Goal: Transaction & Acquisition: Purchase product/service

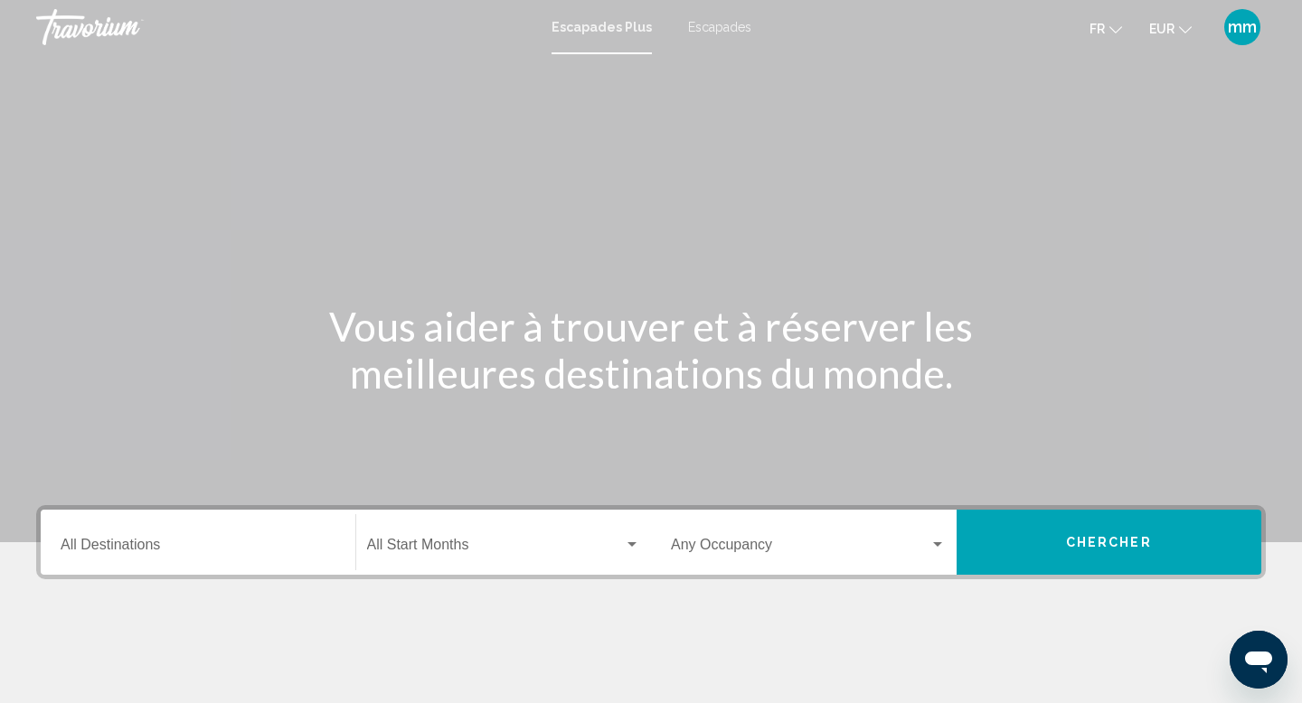
click at [726, 29] on font "Escapades" at bounding box center [719, 27] width 63 height 14
click at [171, 541] on input "Destination All Destinations" at bounding box center [198, 549] width 275 height 16
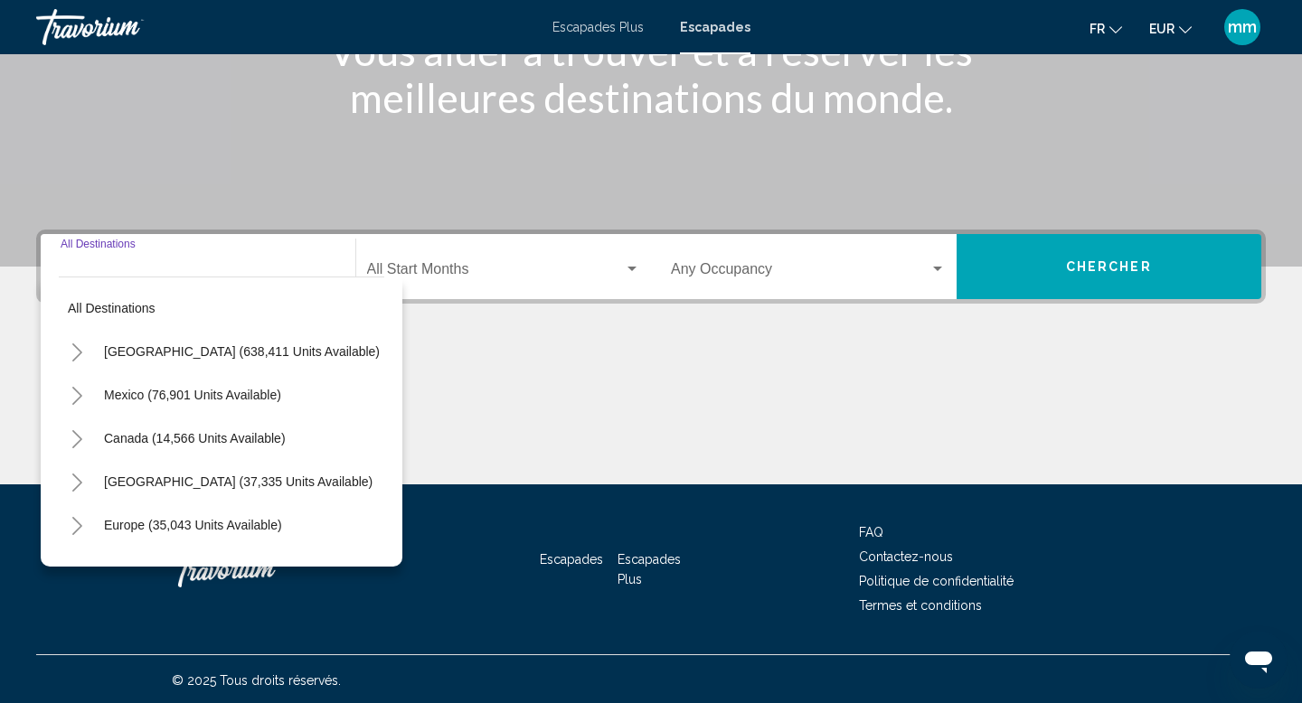
scroll to position [278, 0]
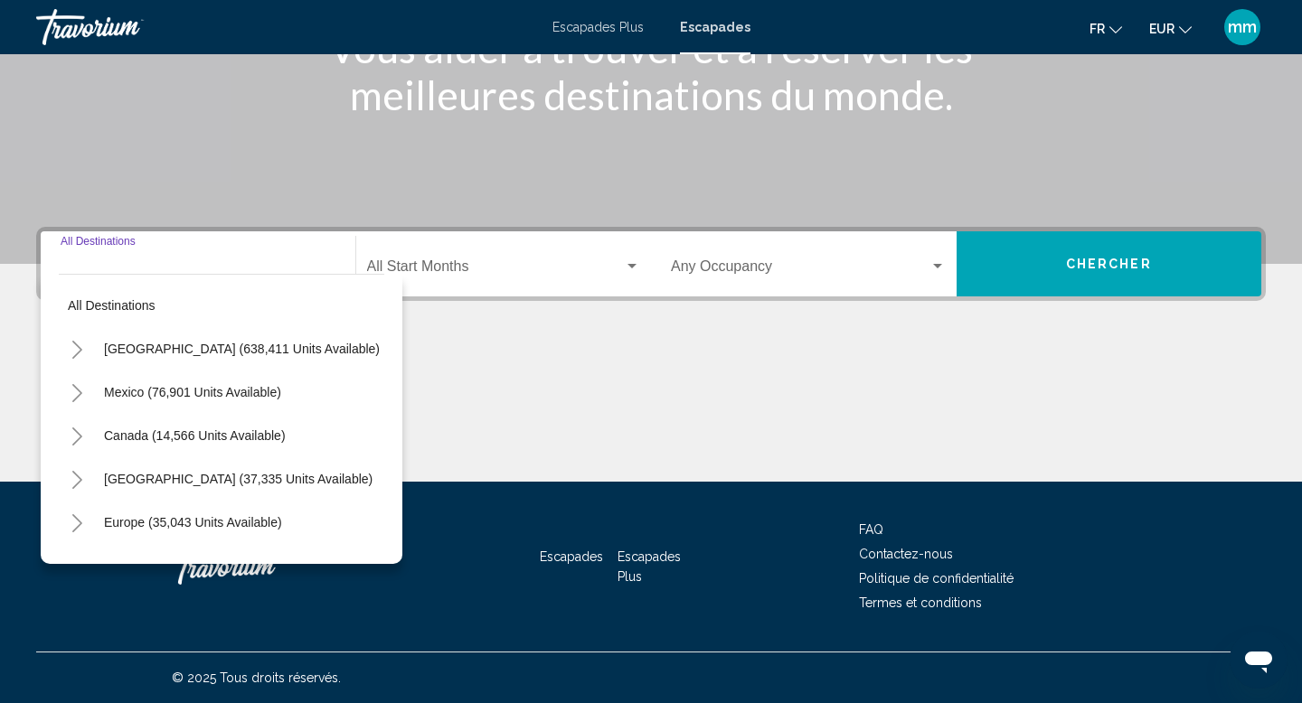
click at [77, 524] on icon "Toggle Europe (35,043 units available)" at bounding box center [78, 523] width 14 height 18
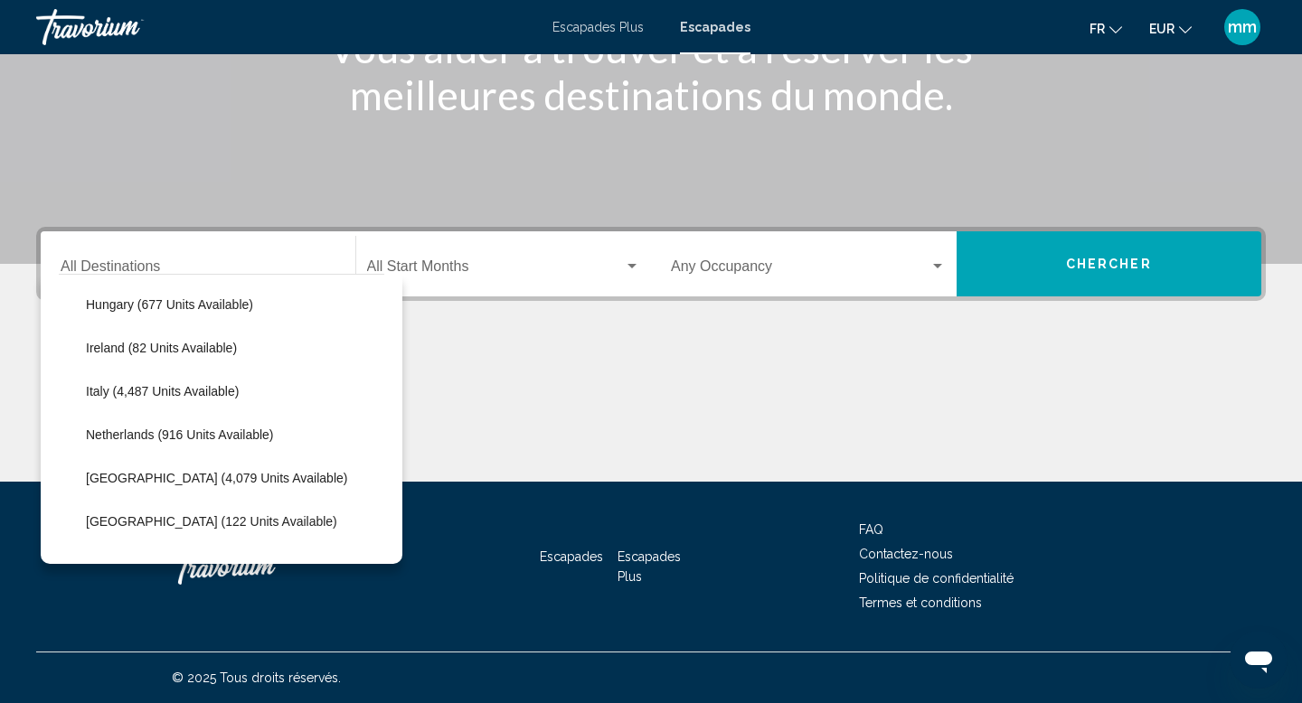
scroll to position [653, 0]
click at [136, 469] on button "Portugal (4,079 units available)" at bounding box center [216, 478] width 279 height 42
type input "**********"
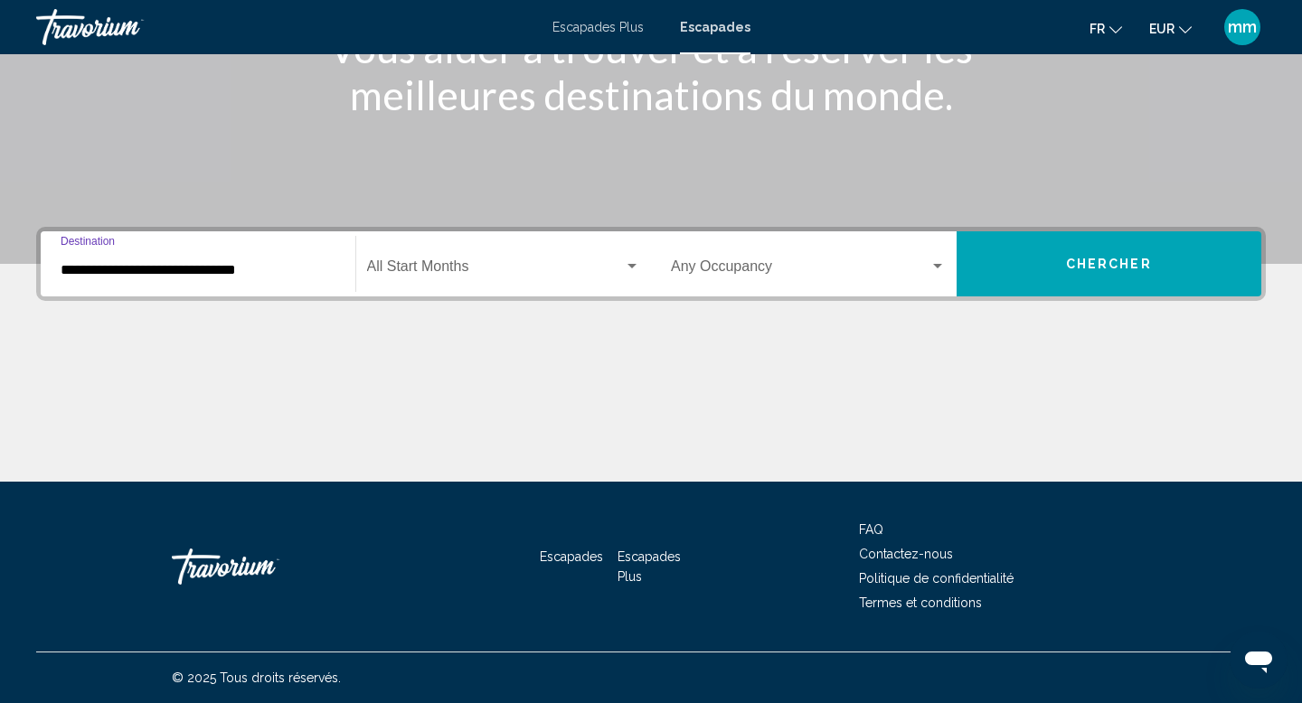
click at [440, 264] on span "Search widget" at bounding box center [496, 270] width 258 height 16
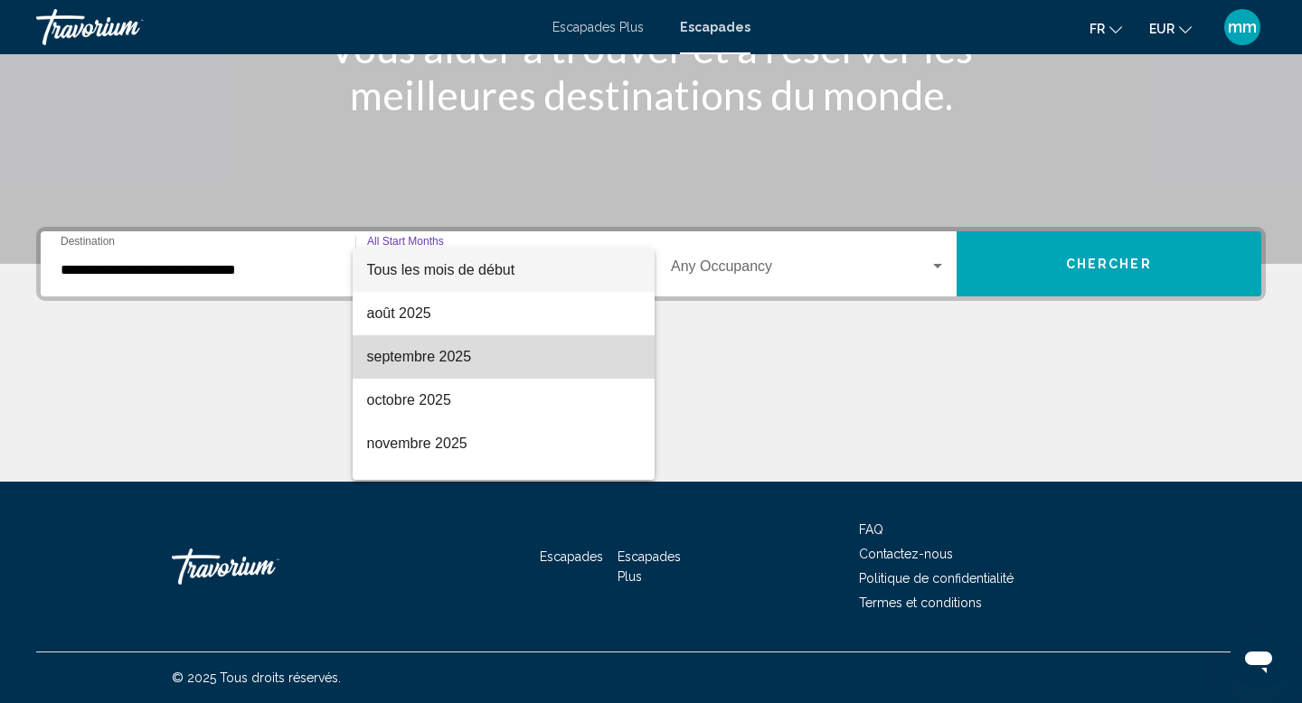
click at [436, 344] on span "septembre 2025" at bounding box center [504, 356] width 274 height 43
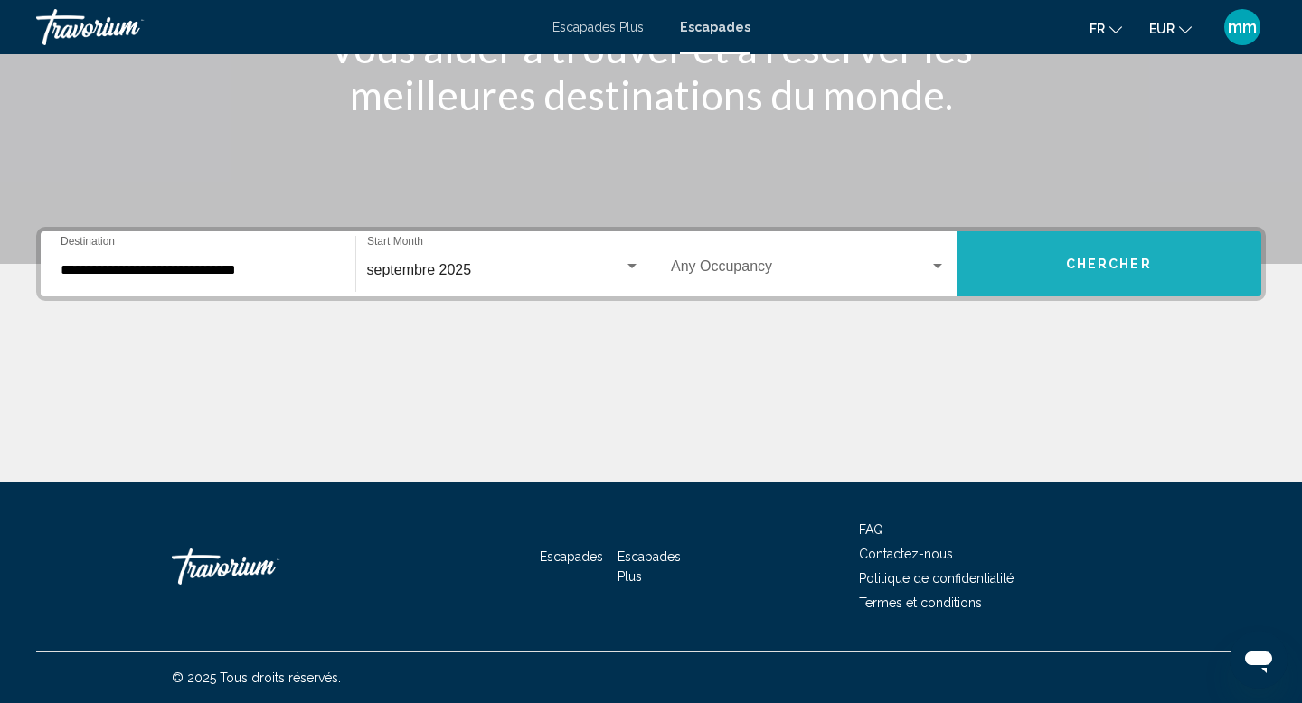
click at [1086, 258] on span "Chercher" at bounding box center [1109, 265] width 86 height 14
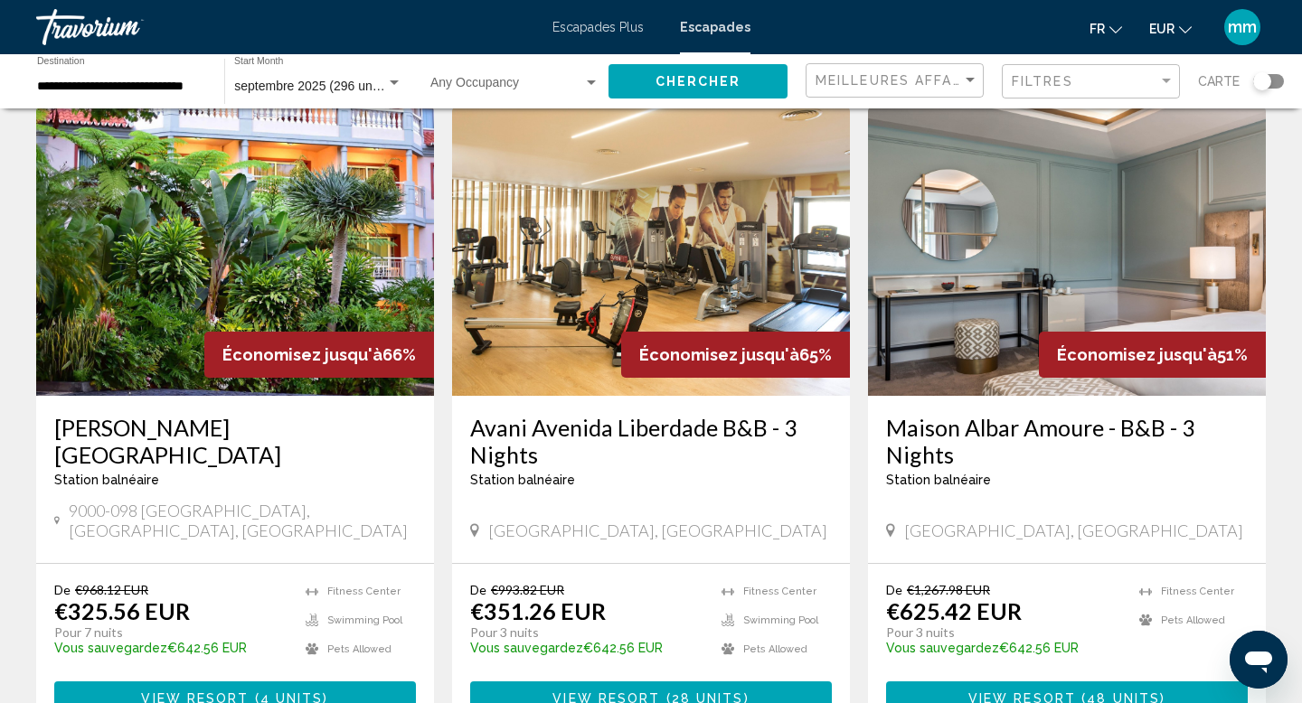
scroll to position [96, 0]
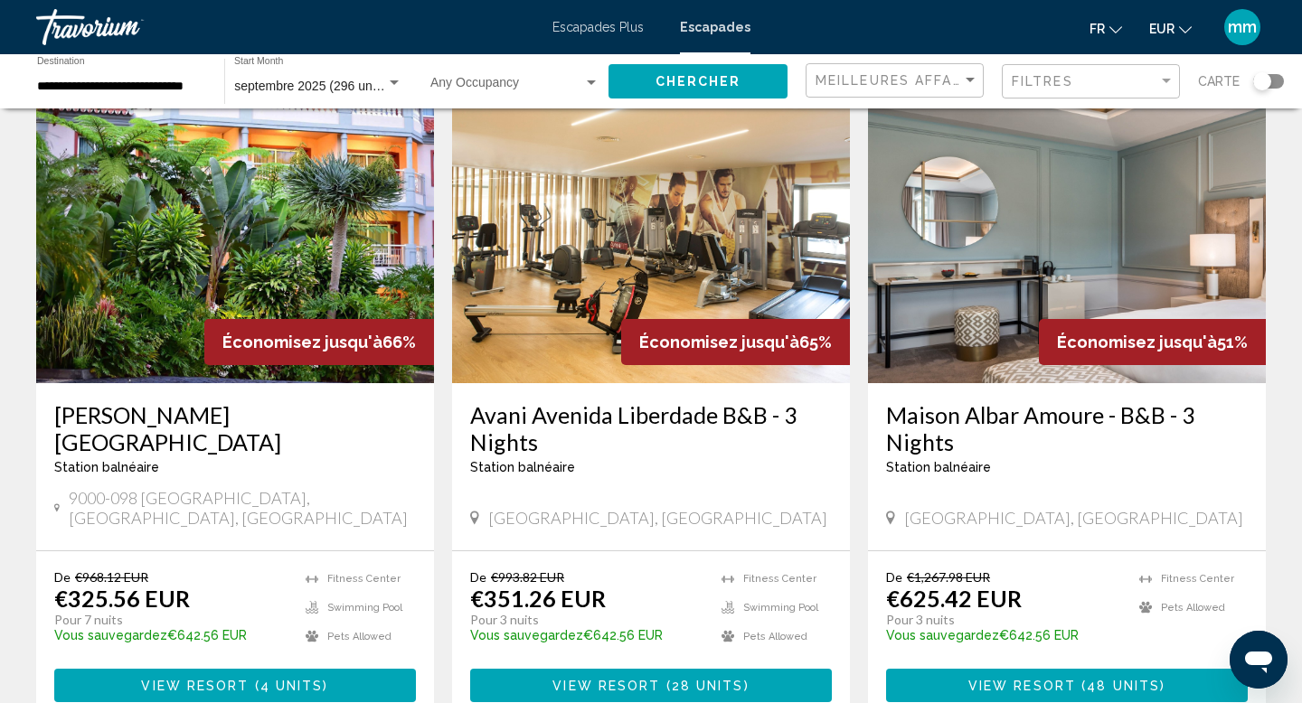
click at [1083, 232] on img "Contenu principal" at bounding box center [1067, 238] width 398 height 289
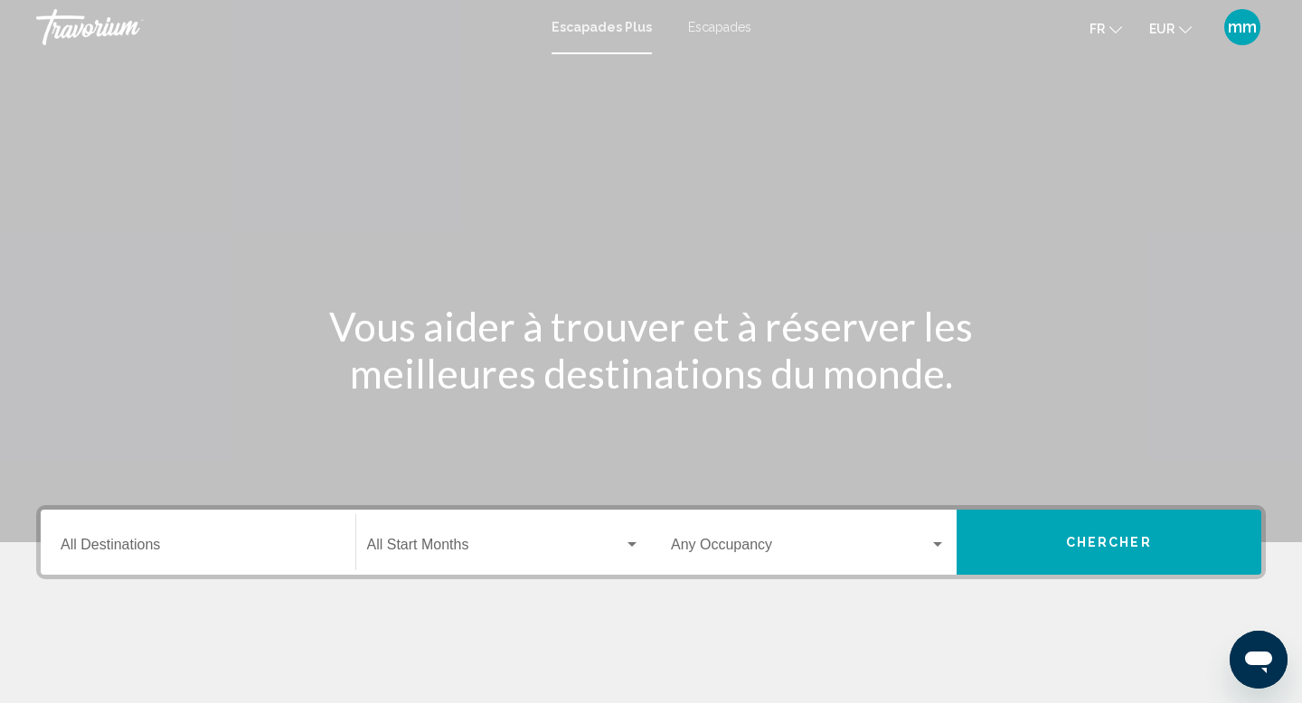
click at [730, 25] on font "Escapades" at bounding box center [719, 27] width 63 height 14
click at [93, 544] on input "Destination All Destinations" at bounding box center [198, 549] width 275 height 16
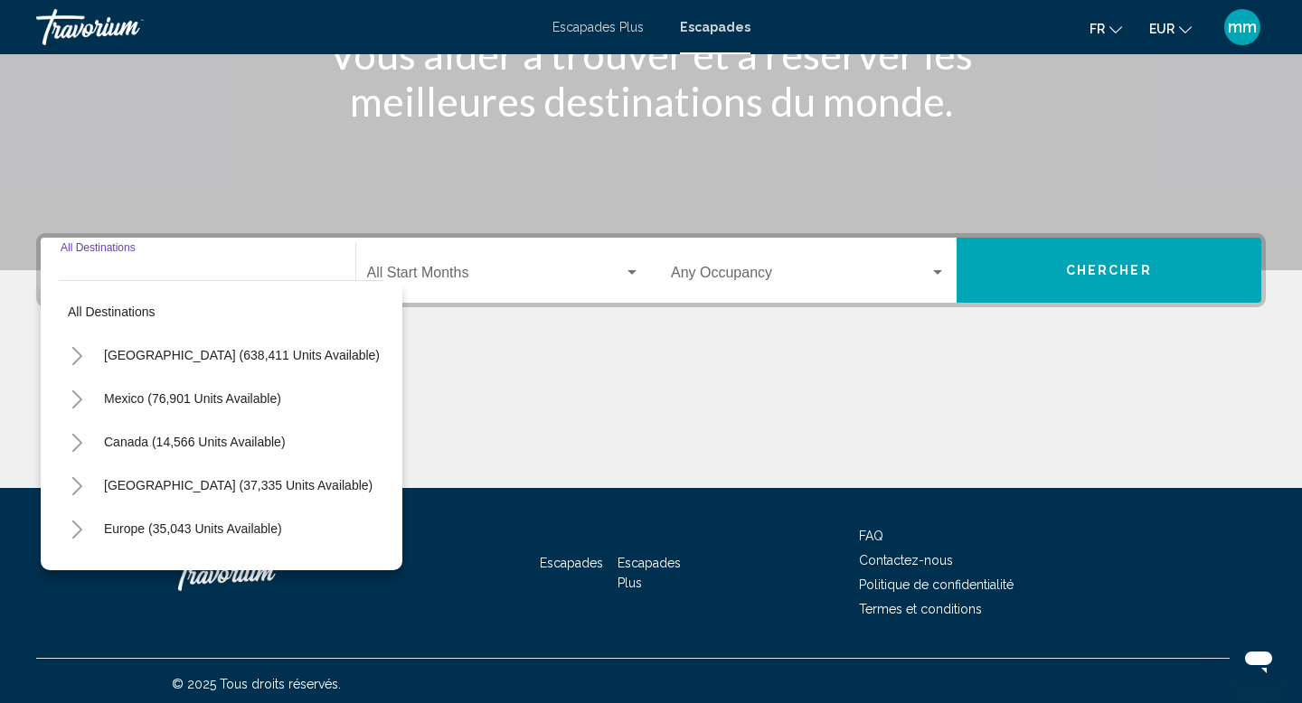
scroll to position [278, 0]
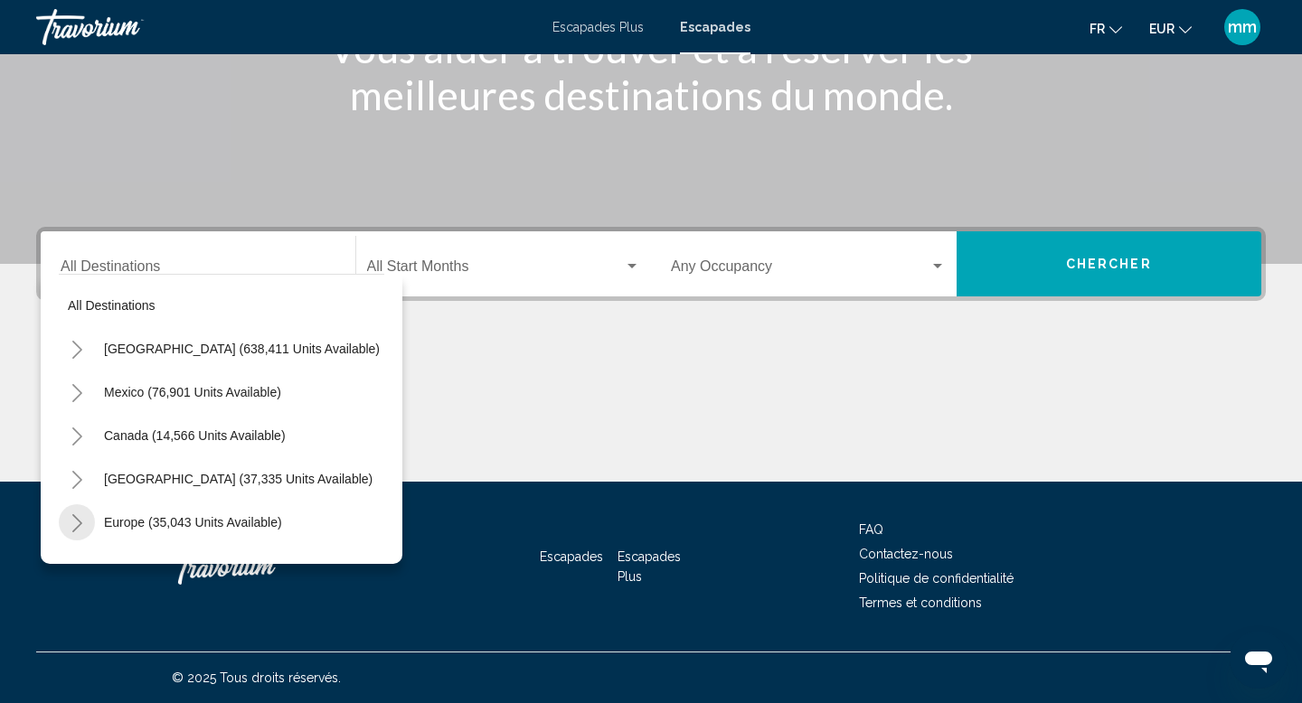
click at [84, 522] on button "Toggle Europe (35,043 units available)" at bounding box center [77, 522] width 36 height 36
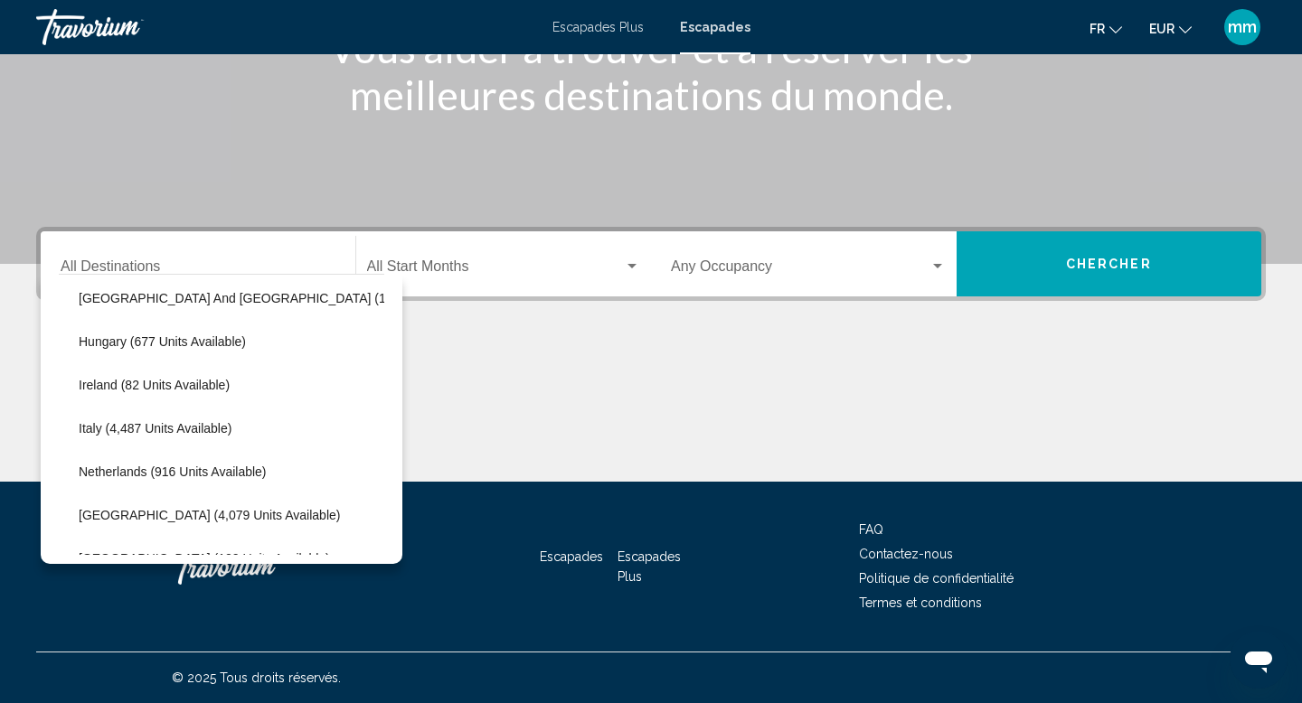
scroll to position [612, 7]
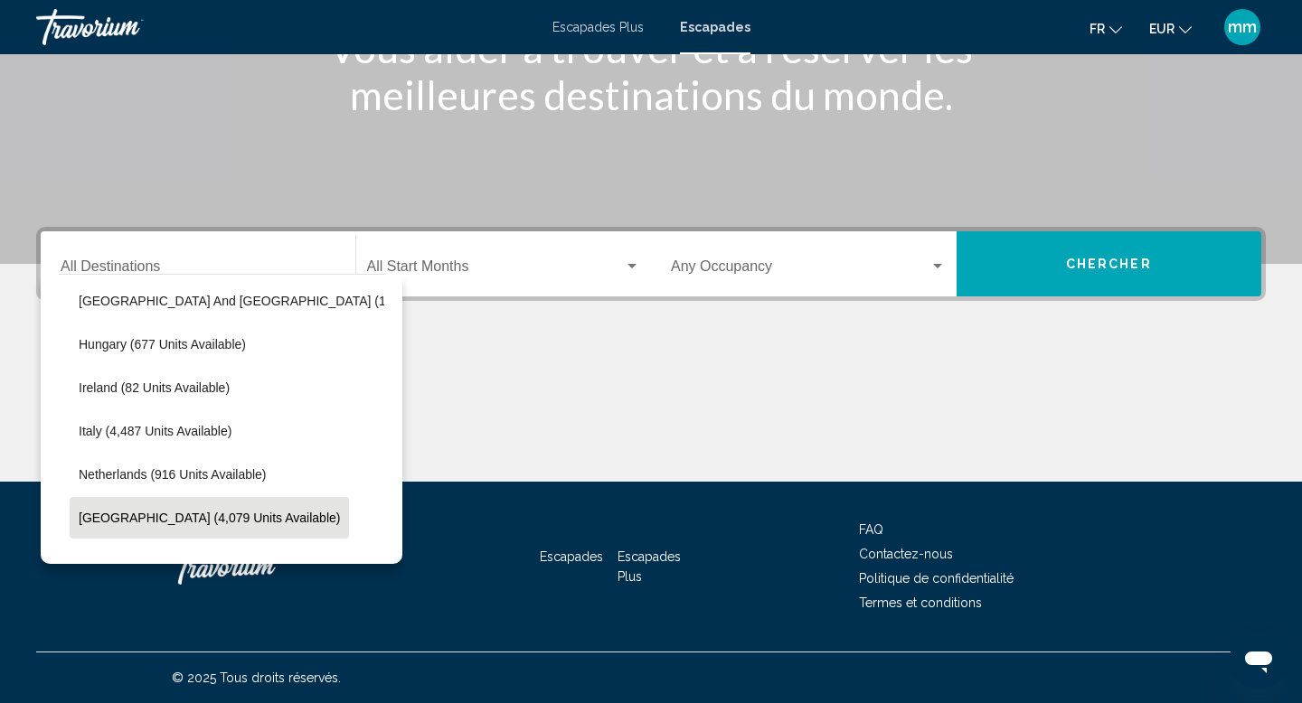
click at [150, 523] on span "Portugal (4,079 units available)" at bounding box center [209, 518] width 261 height 14
type input "**********"
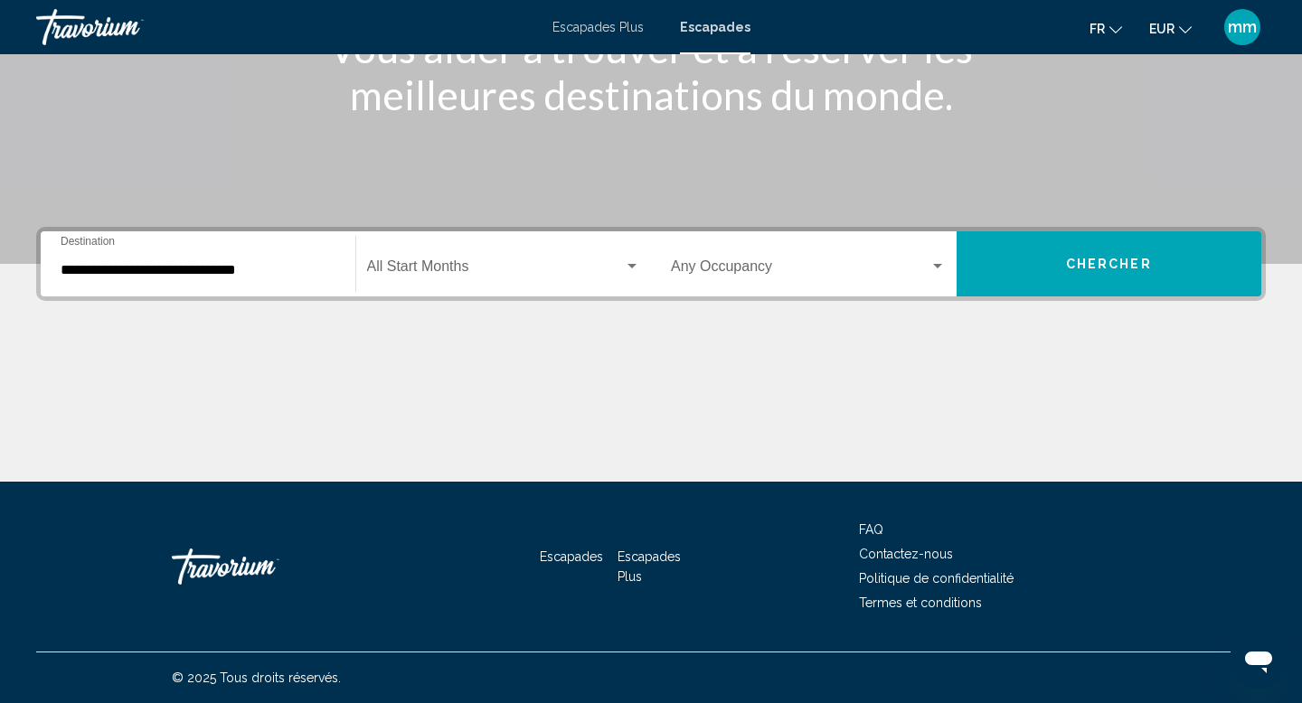
click at [502, 286] on div "Start Month All Start Months" at bounding box center [504, 264] width 274 height 57
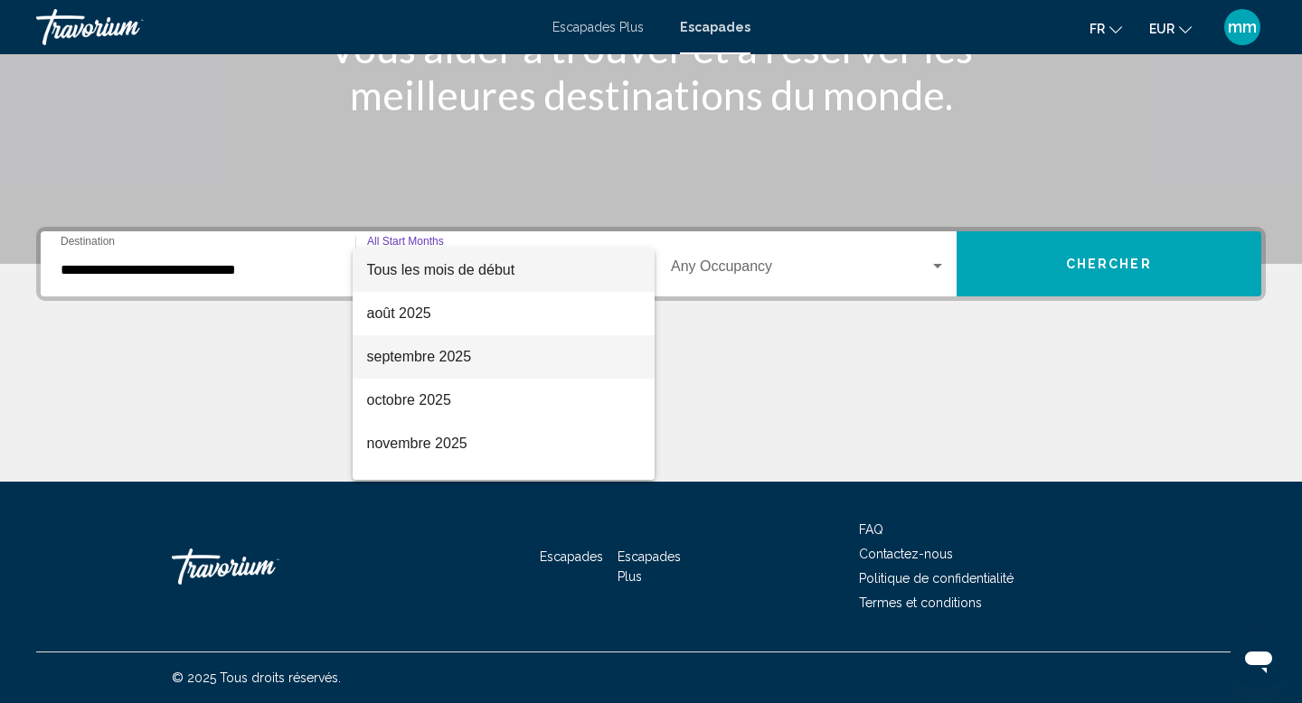
click at [446, 361] on font "septembre 2025" at bounding box center [419, 356] width 105 height 15
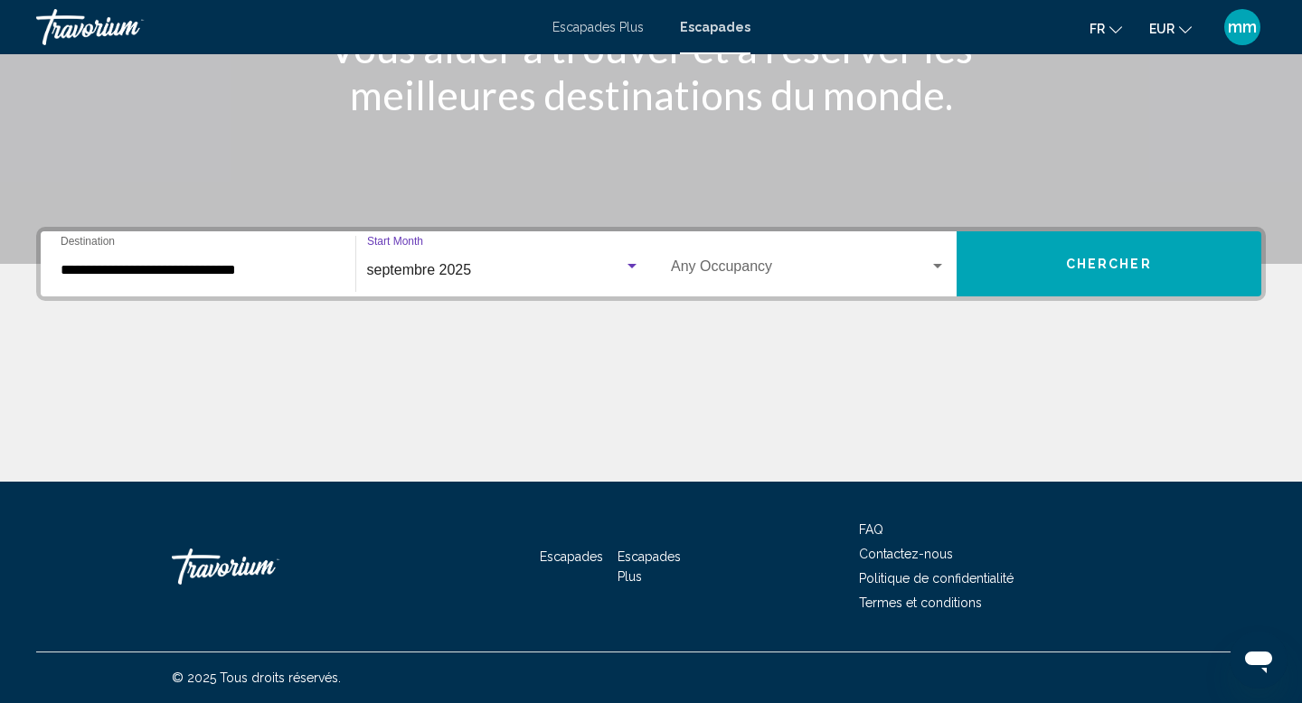
click at [1129, 263] on span "Chercher" at bounding box center [1109, 265] width 86 height 14
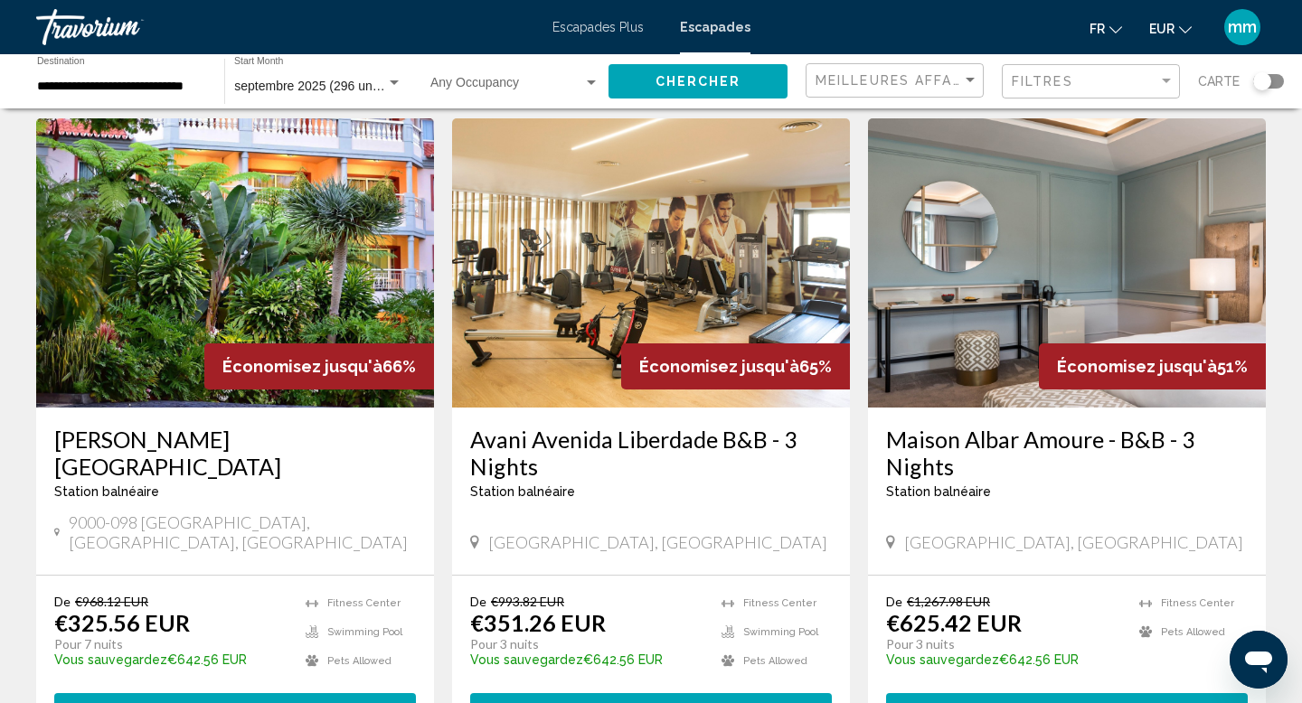
scroll to position [73, 0]
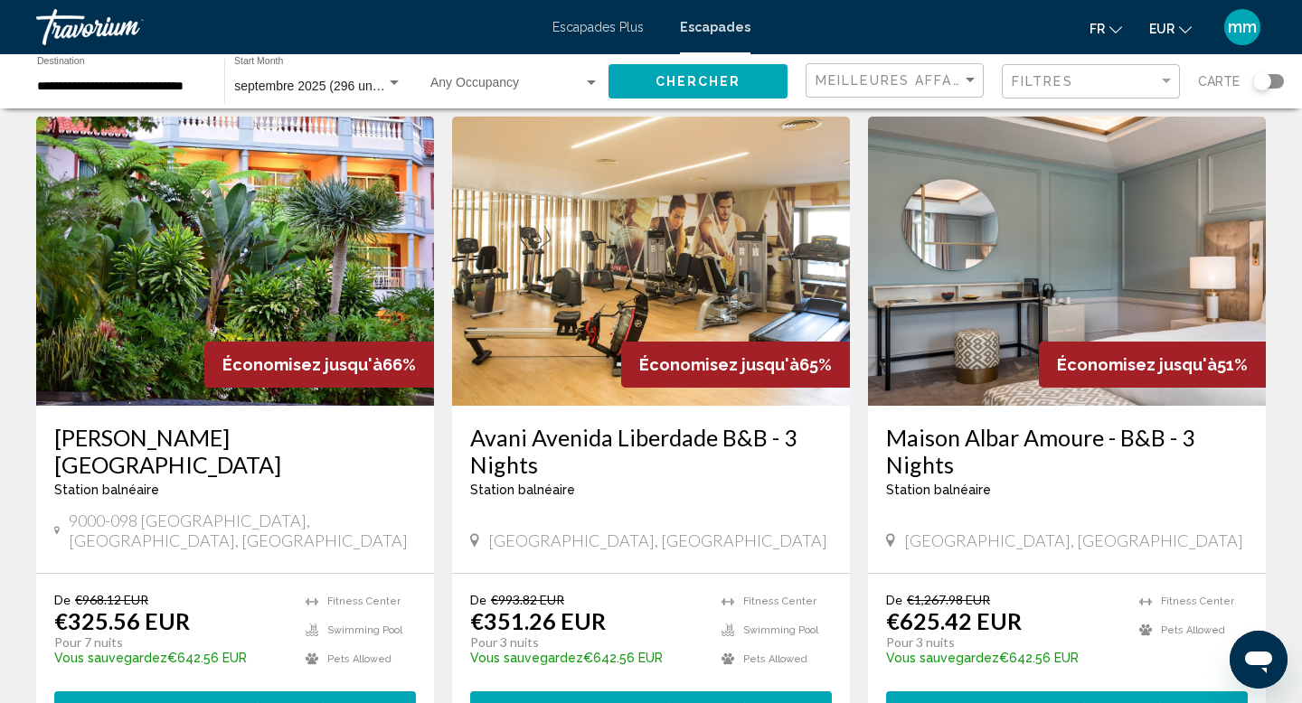
click at [237, 251] on img "Contenu principal" at bounding box center [235, 261] width 398 height 289
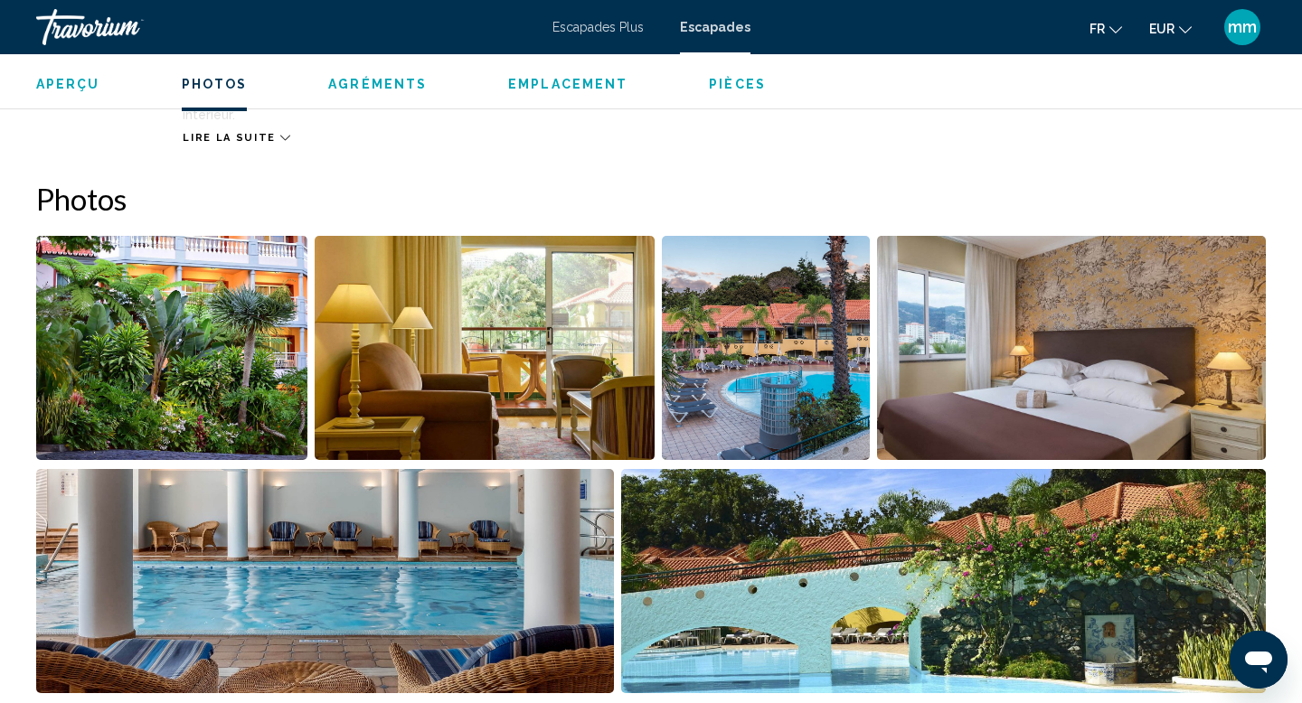
scroll to position [705, 0]
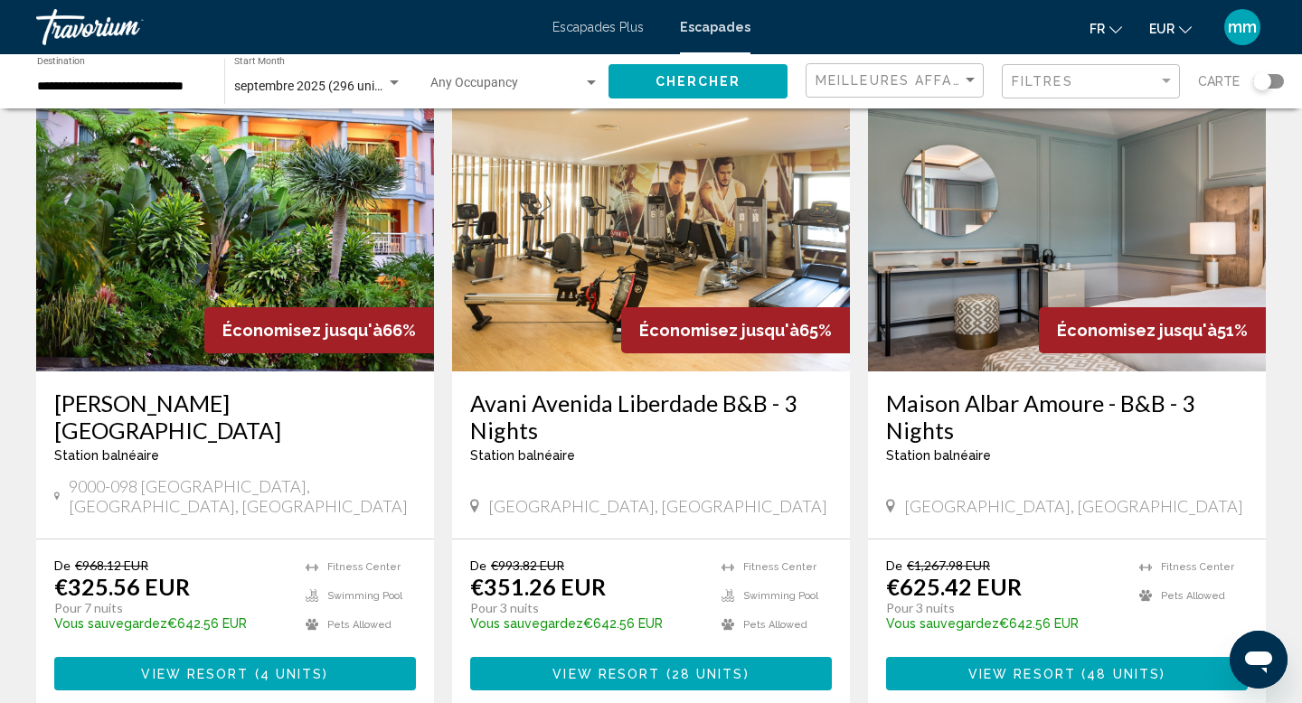
scroll to position [108, 0]
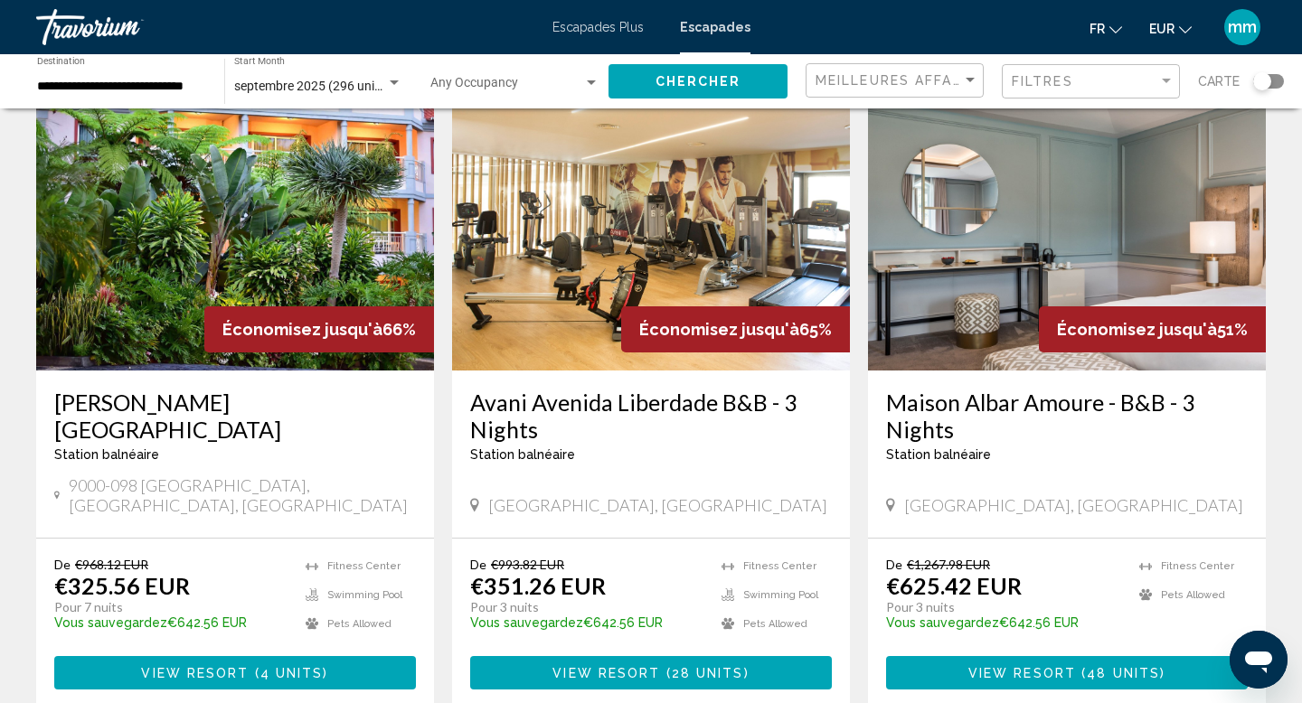
click at [284, 277] on img "Contenu principal" at bounding box center [235, 225] width 398 height 289
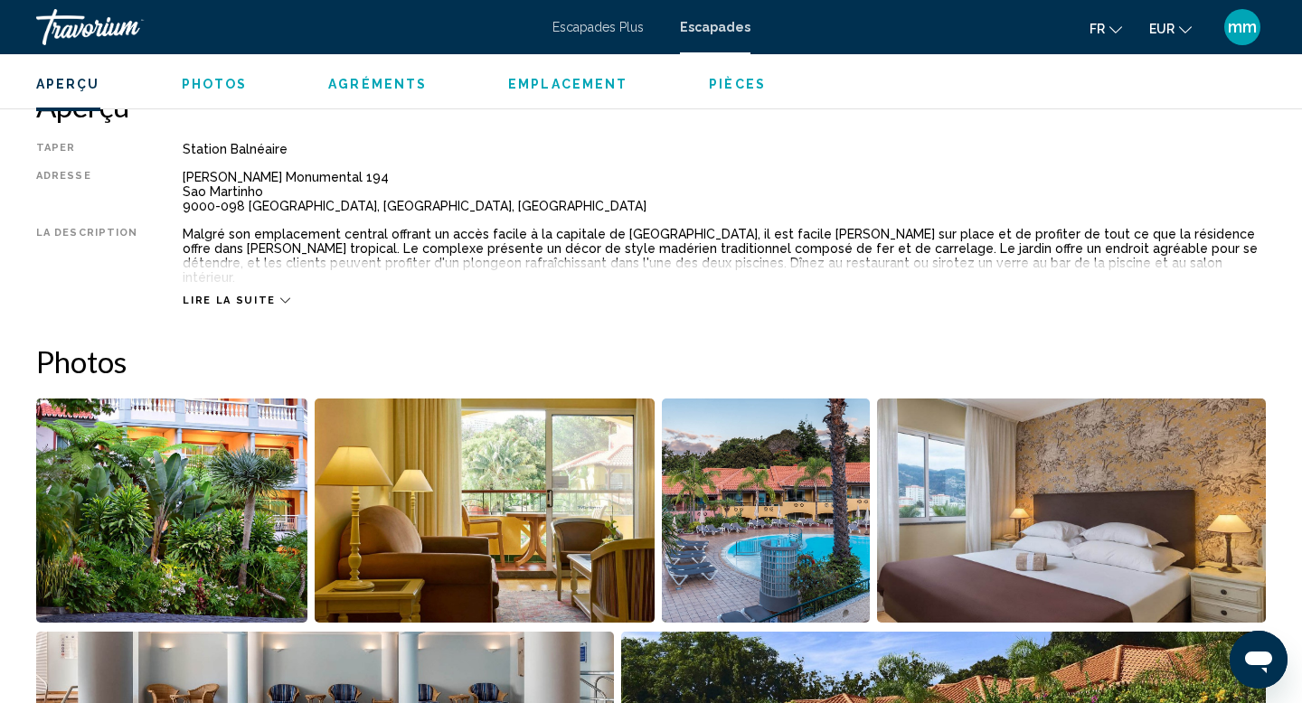
scroll to position [601, 0]
click at [97, 398] on img "Open full-screen image slider" at bounding box center [171, 510] width 271 height 224
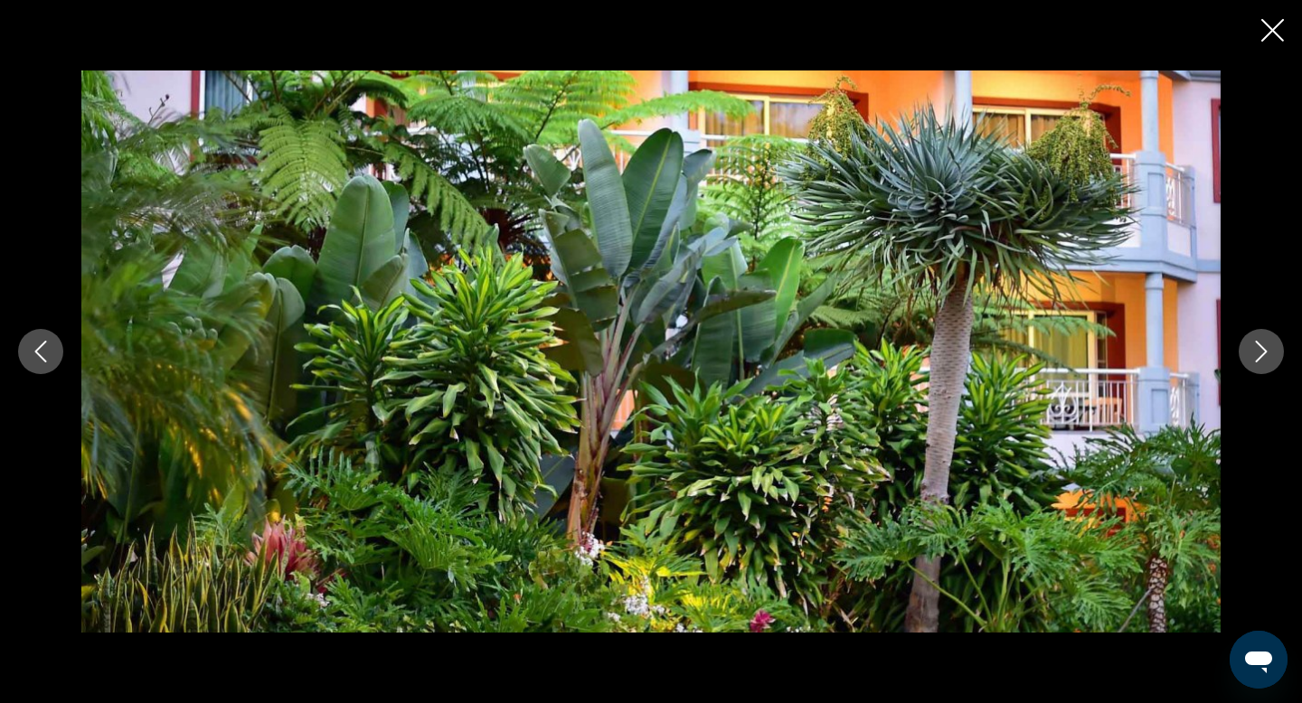
click at [1269, 353] on icon "Next image" at bounding box center [1261, 352] width 22 height 22
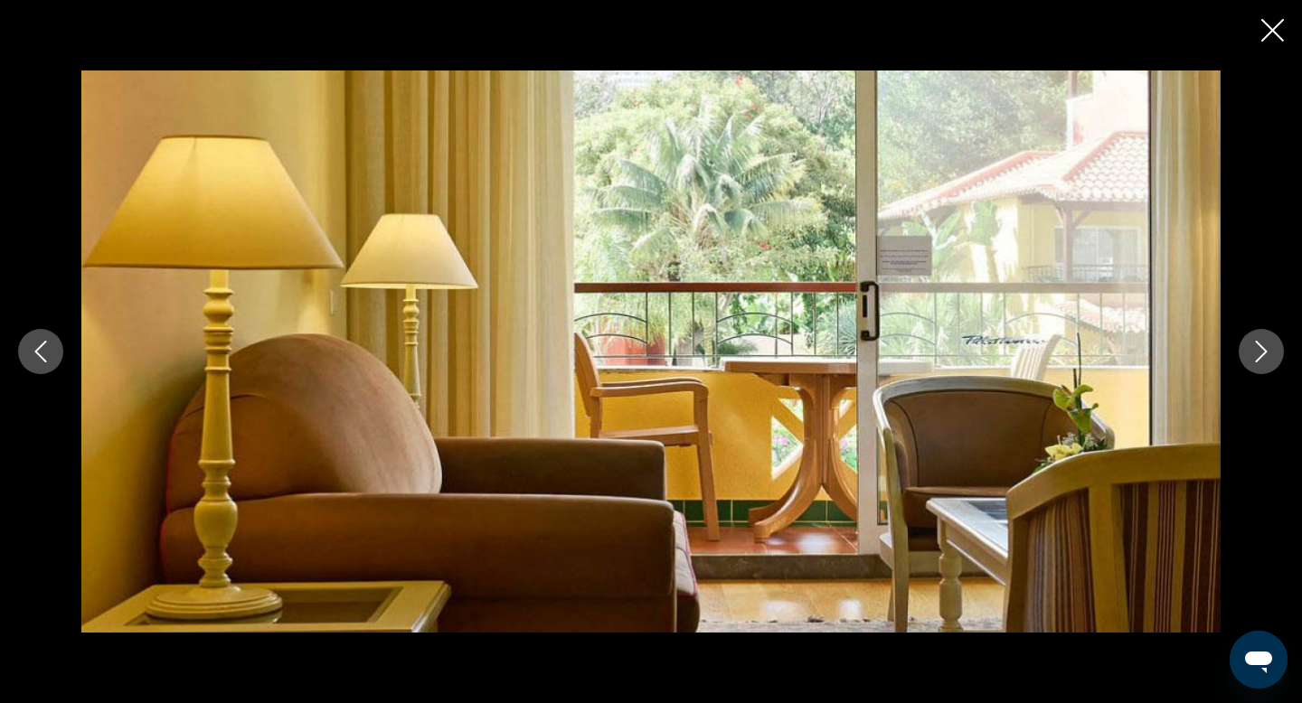
click at [1269, 353] on icon "Next image" at bounding box center [1261, 352] width 22 height 22
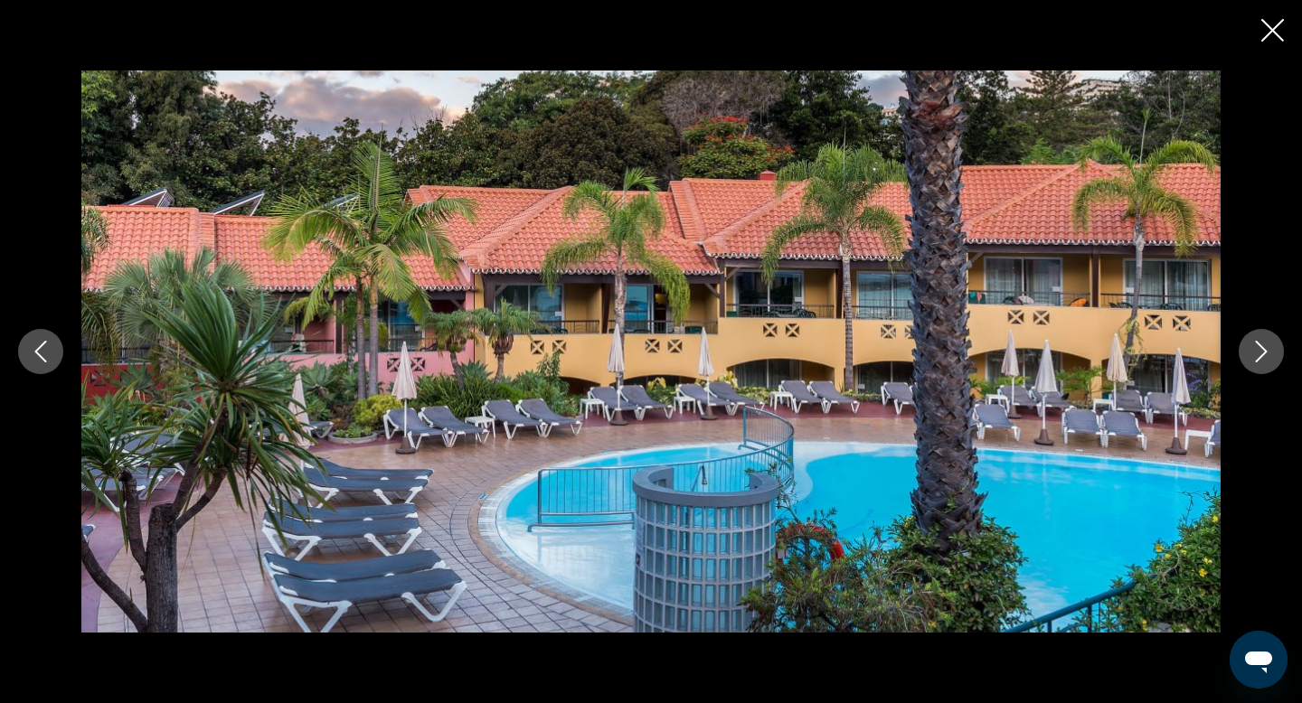
click at [1269, 353] on icon "Next image" at bounding box center [1261, 352] width 22 height 22
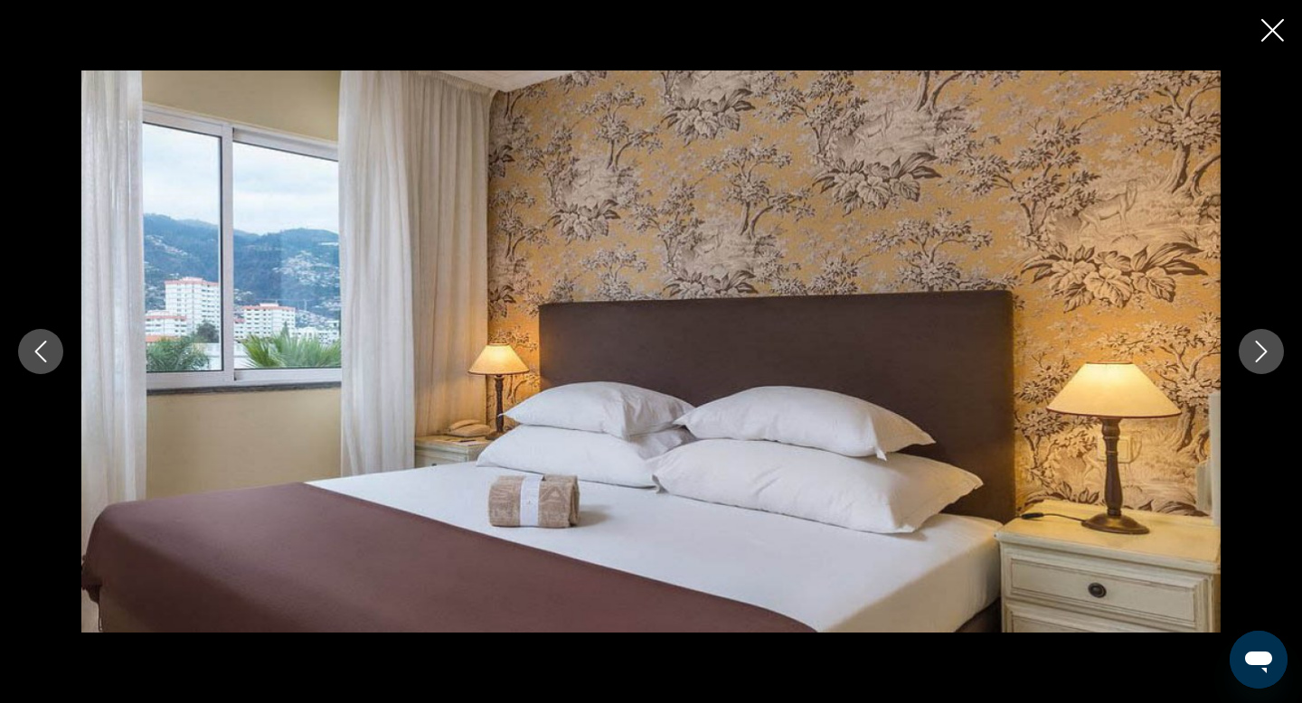
click at [1269, 353] on icon "Next image" at bounding box center [1261, 352] width 22 height 22
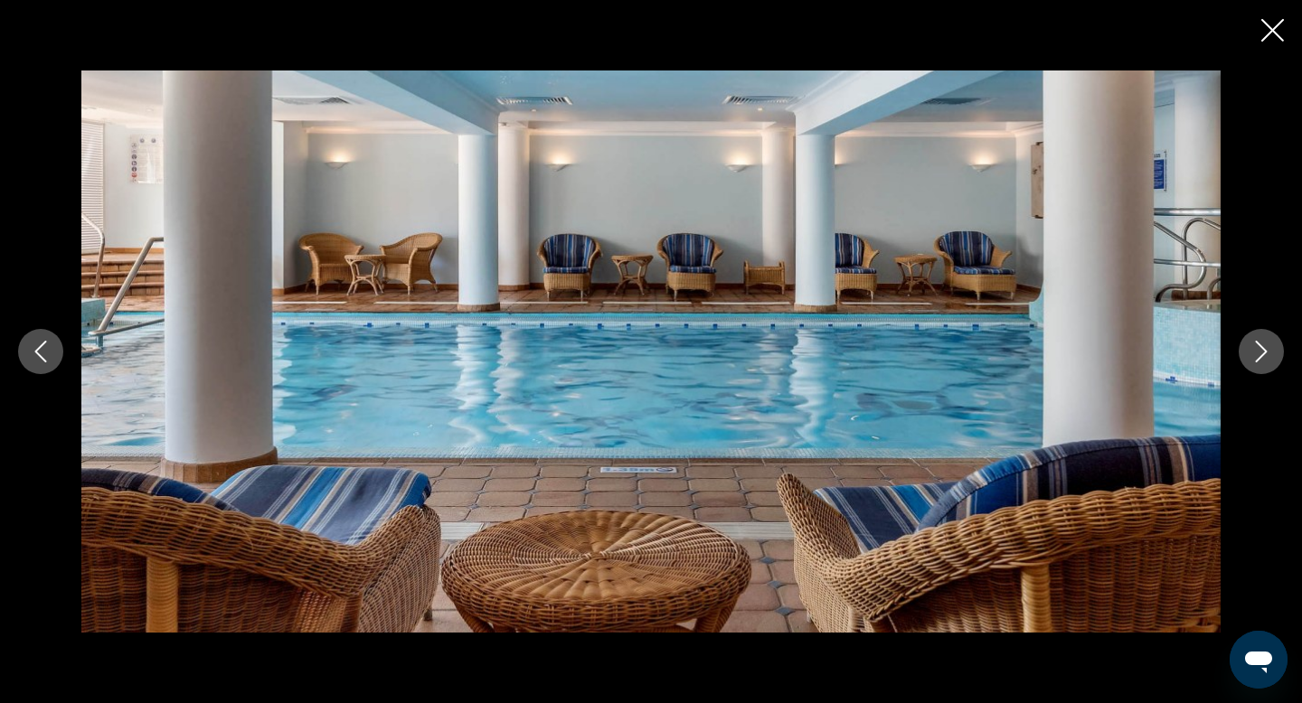
click at [1269, 353] on icon "Next image" at bounding box center [1261, 352] width 22 height 22
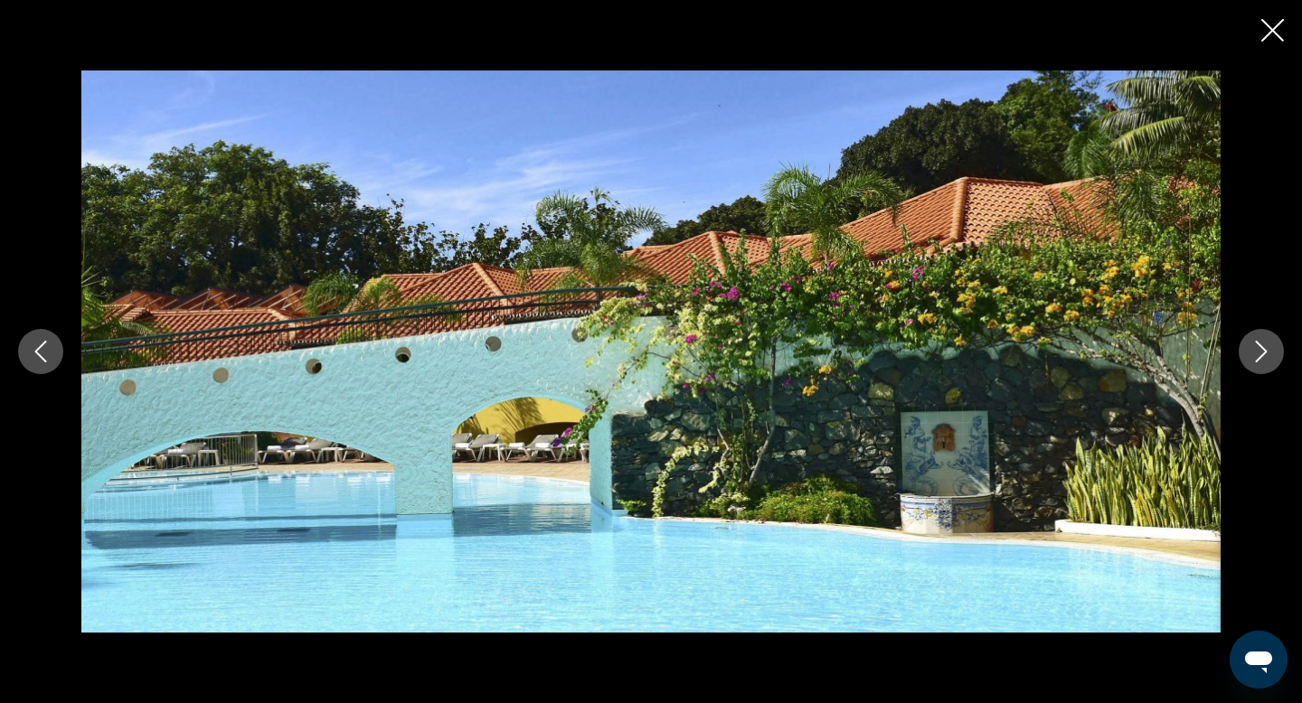
click at [1269, 353] on icon "Next image" at bounding box center [1261, 352] width 22 height 22
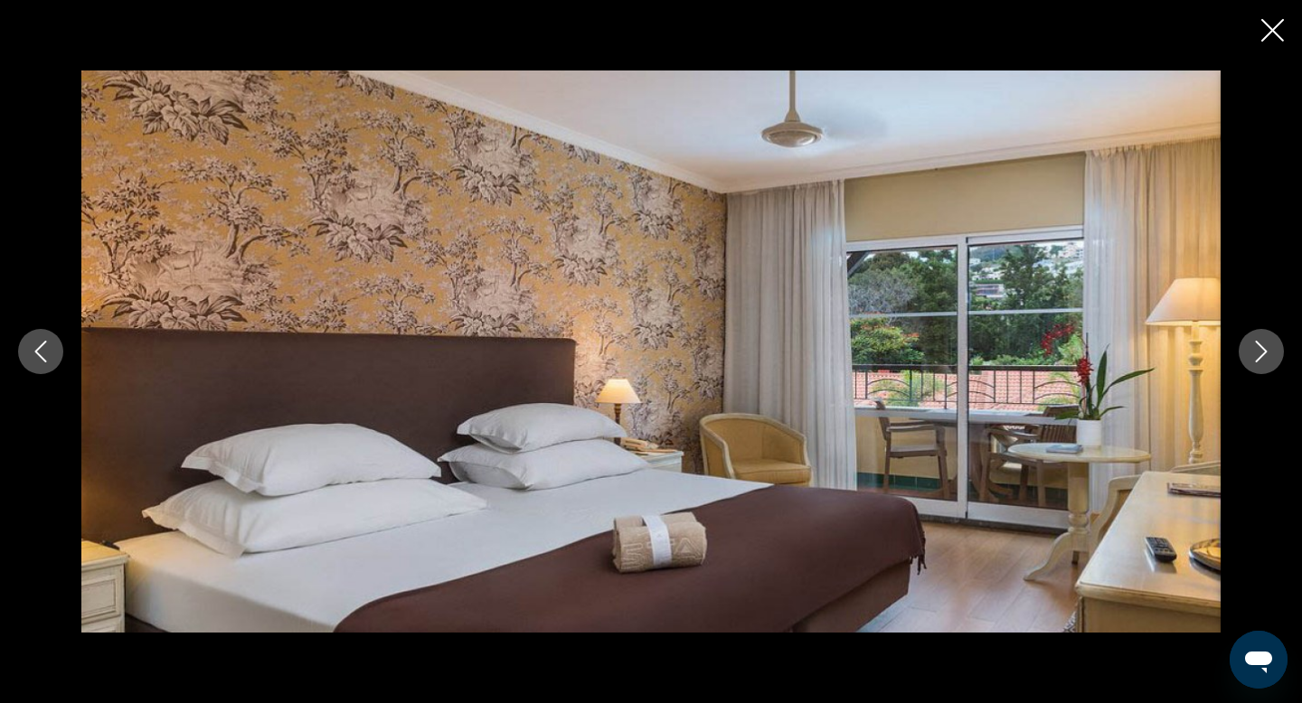
click at [1269, 353] on icon "Next image" at bounding box center [1261, 352] width 22 height 22
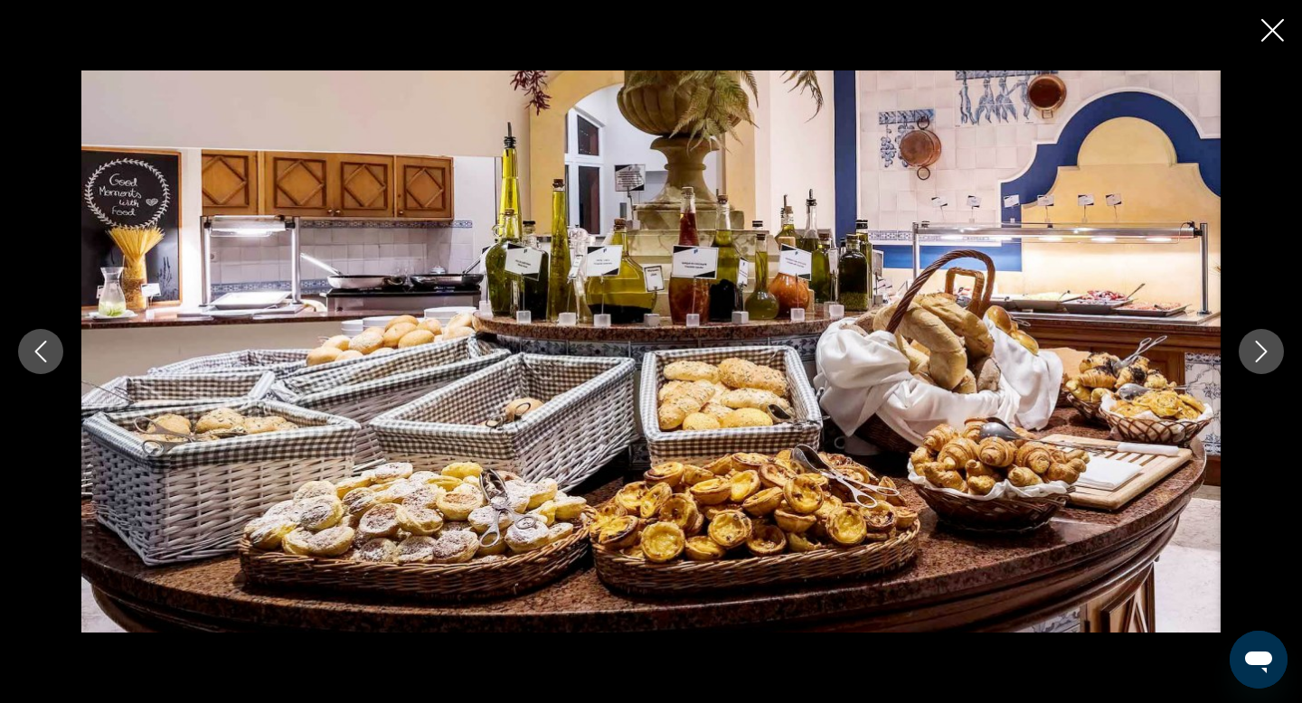
click at [1269, 353] on icon "Next image" at bounding box center [1261, 352] width 22 height 22
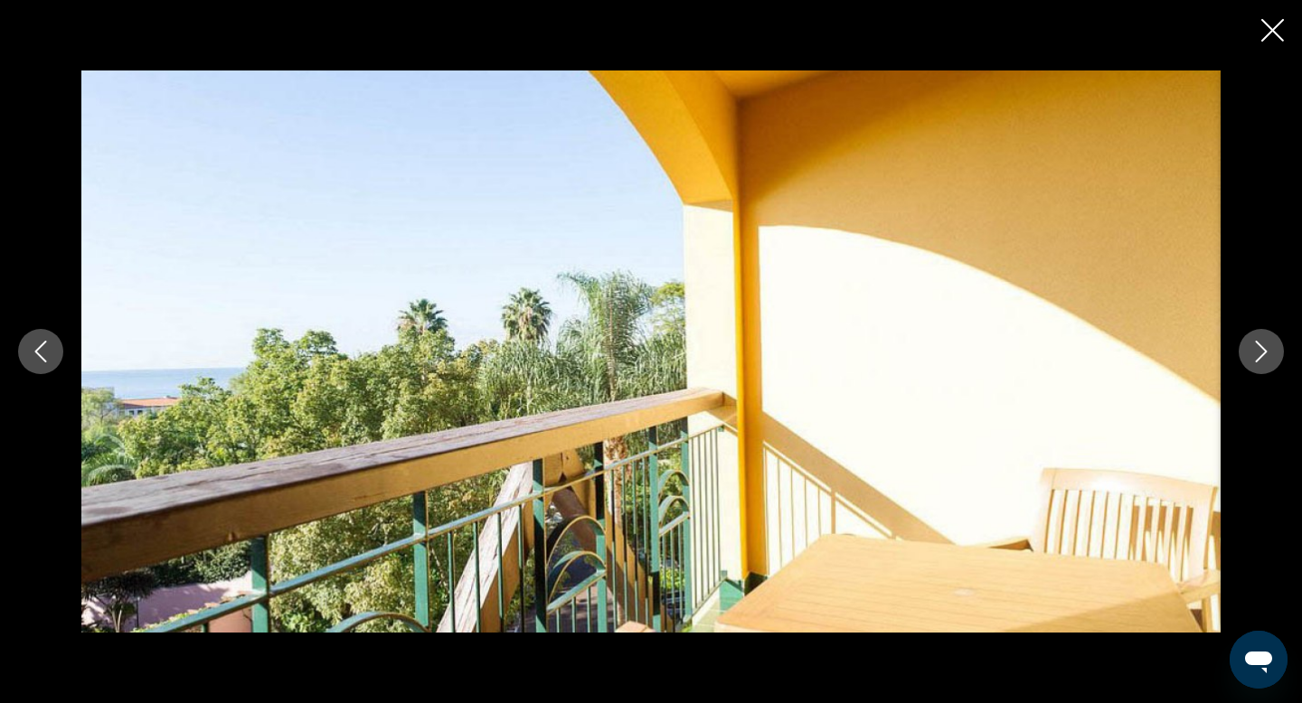
click at [1269, 353] on icon "Next image" at bounding box center [1261, 352] width 22 height 22
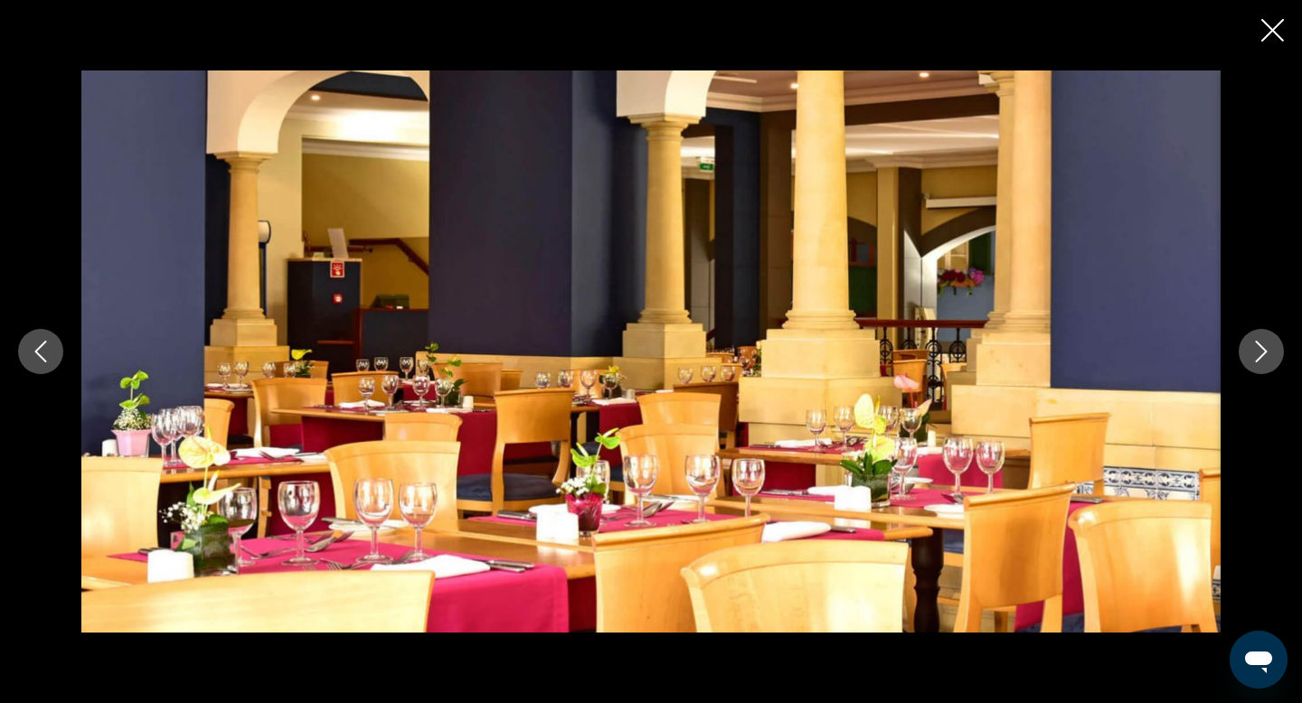
click at [1269, 353] on icon "Next image" at bounding box center [1261, 352] width 22 height 22
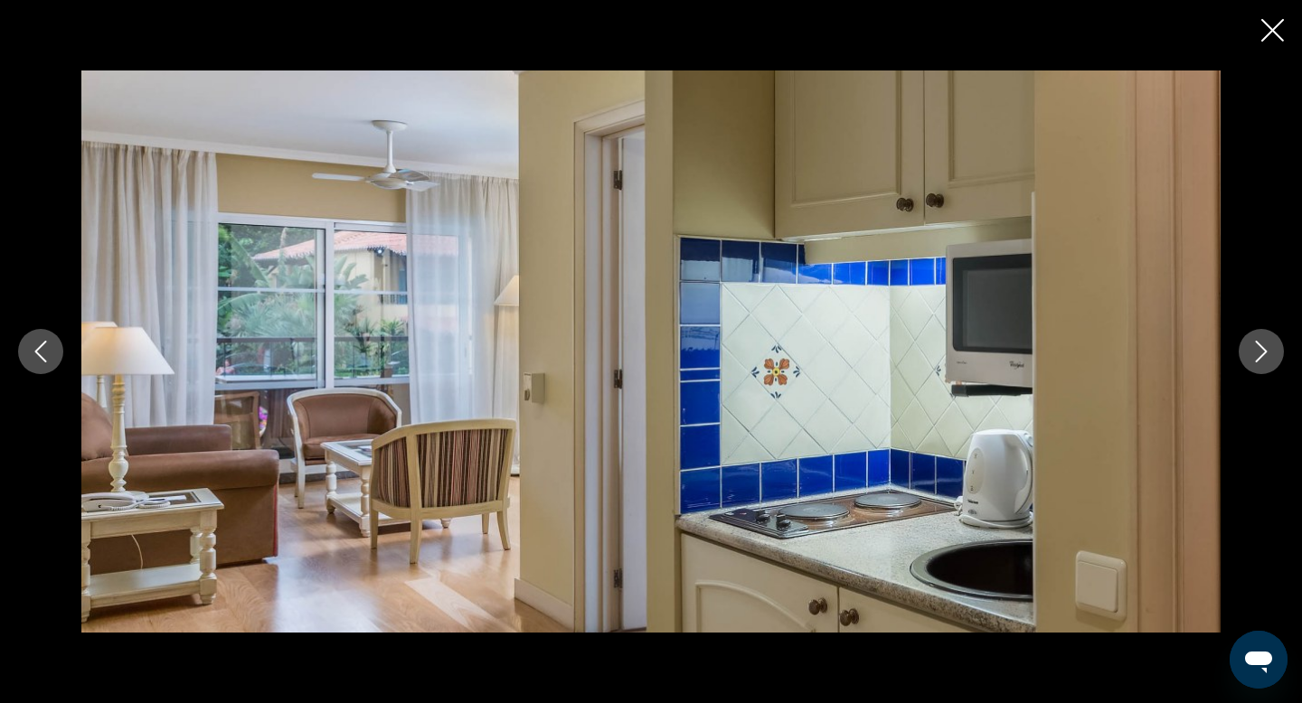
click at [1269, 353] on icon "Next image" at bounding box center [1261, 352] width 22 height 22
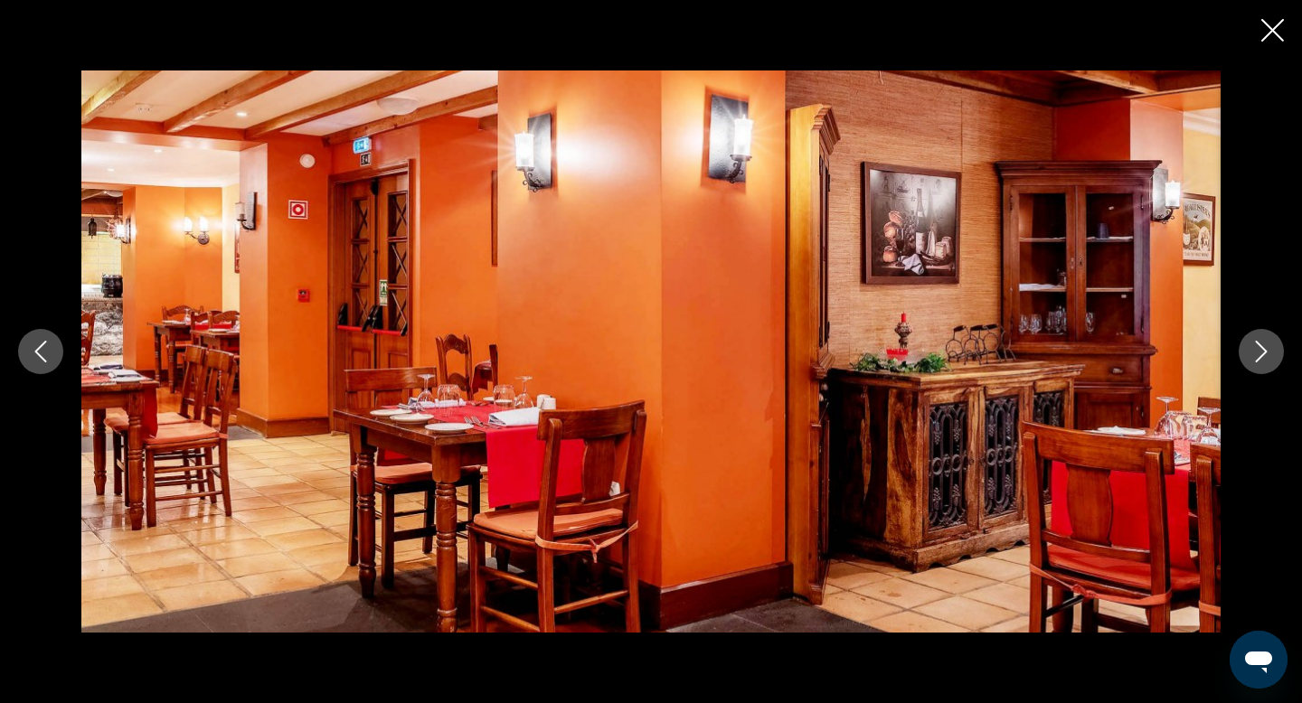
click at [1269, 353] on icon "Next image" at bounding box center [1261, 352] width 22 height 22
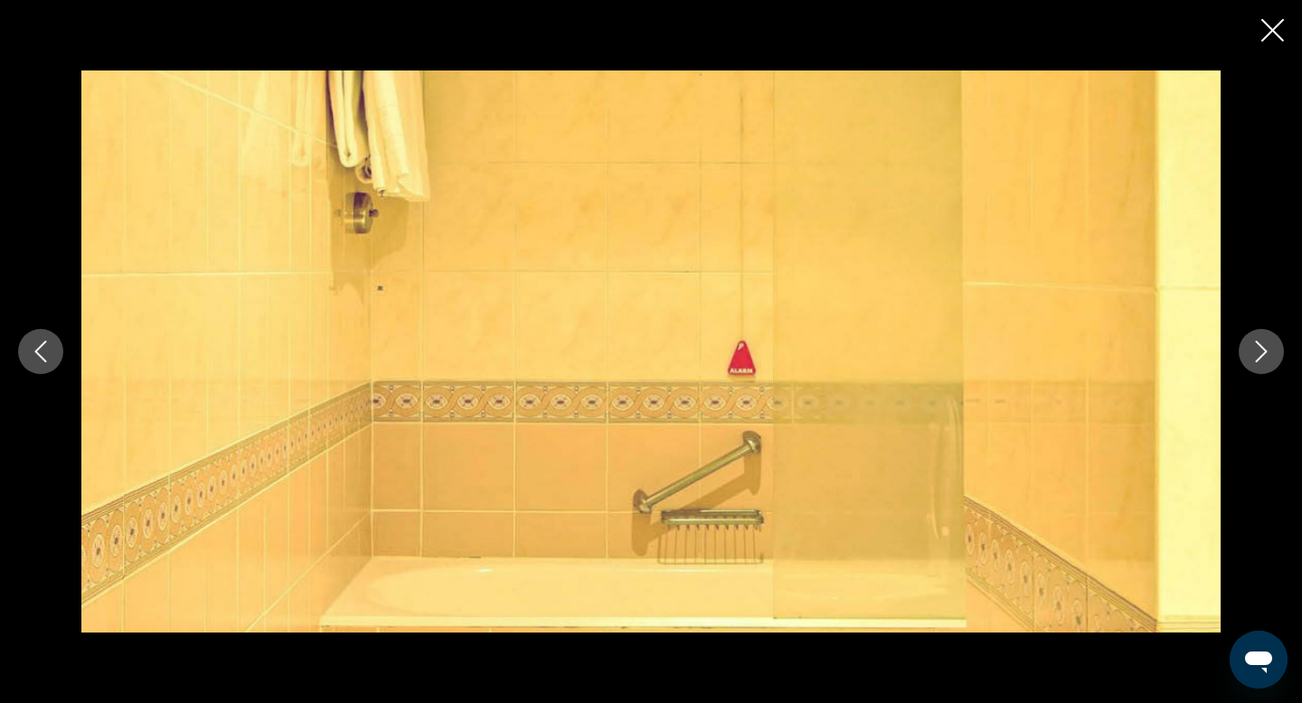
click at [1269, 353] on icon "Next image" at bounding box center [1261, 352] width 22 height 22
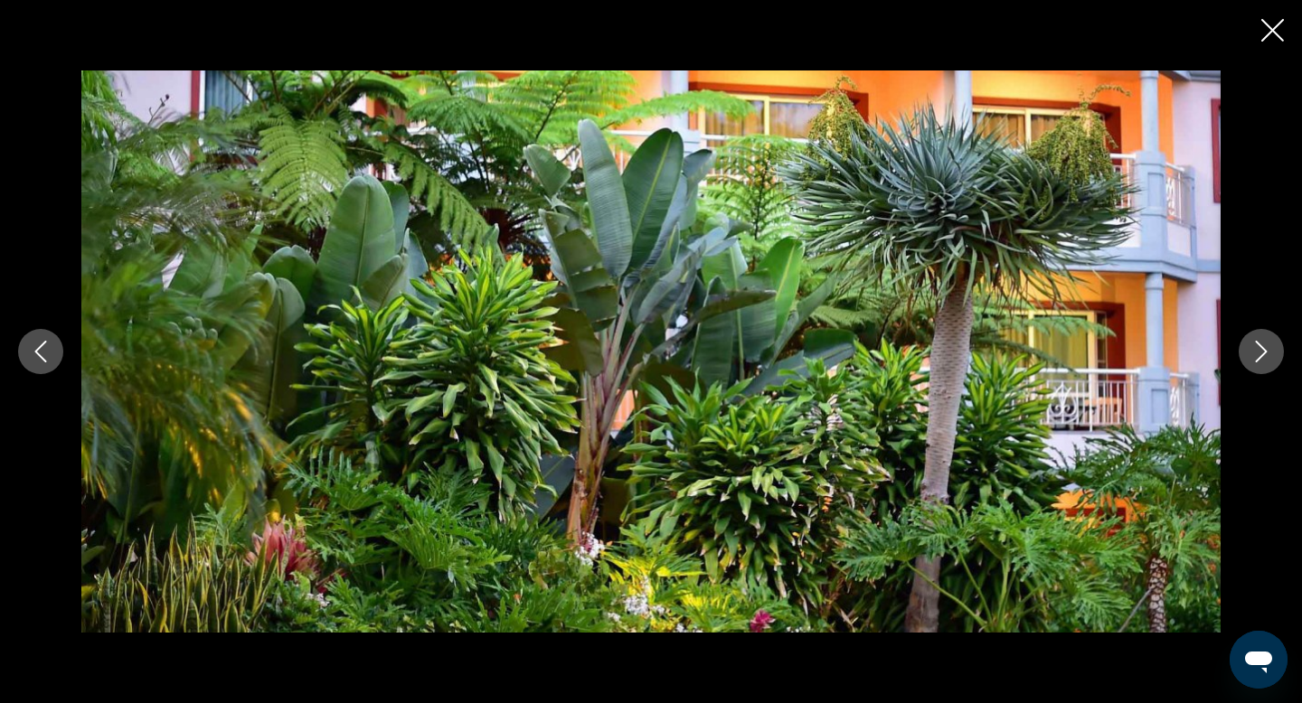
click at [1275, 31] on icon "Close slideshow" at bounding box center [1272, 30] width 23 height 23
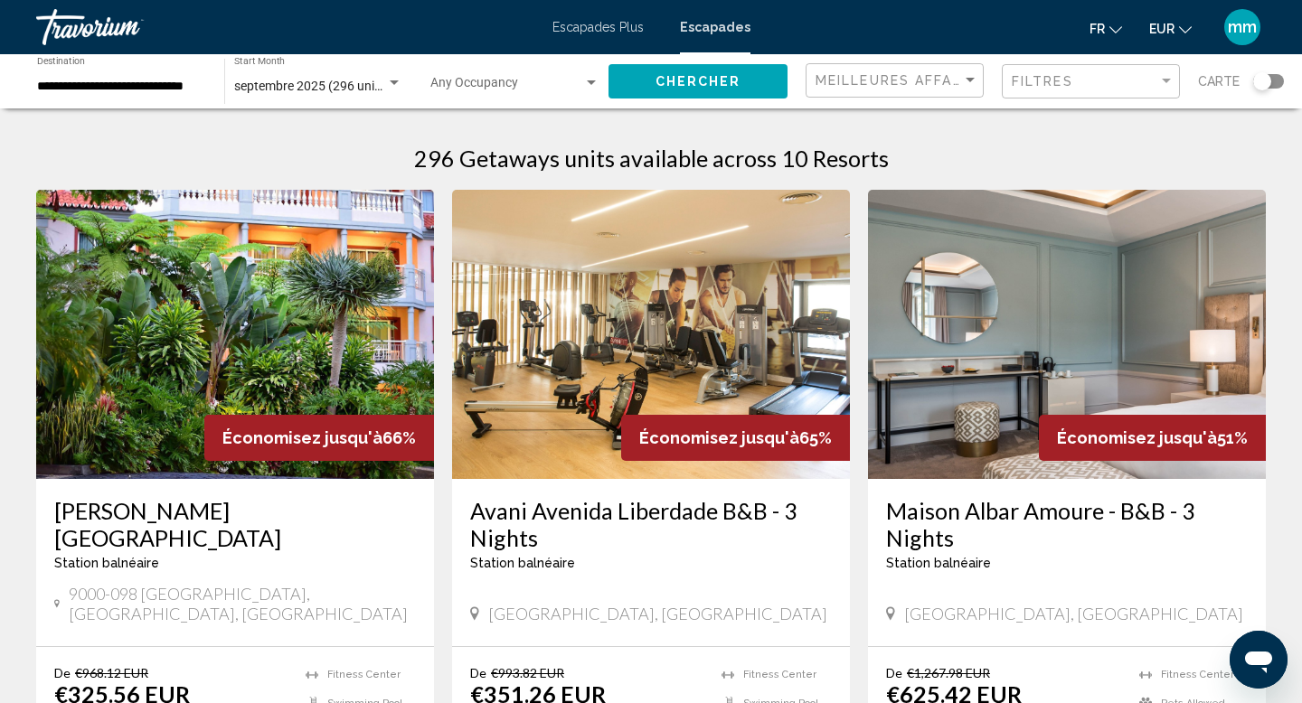
click at [200, 391] on img "Contenu principal" at bounding box center [235, 334] width 398 height 289
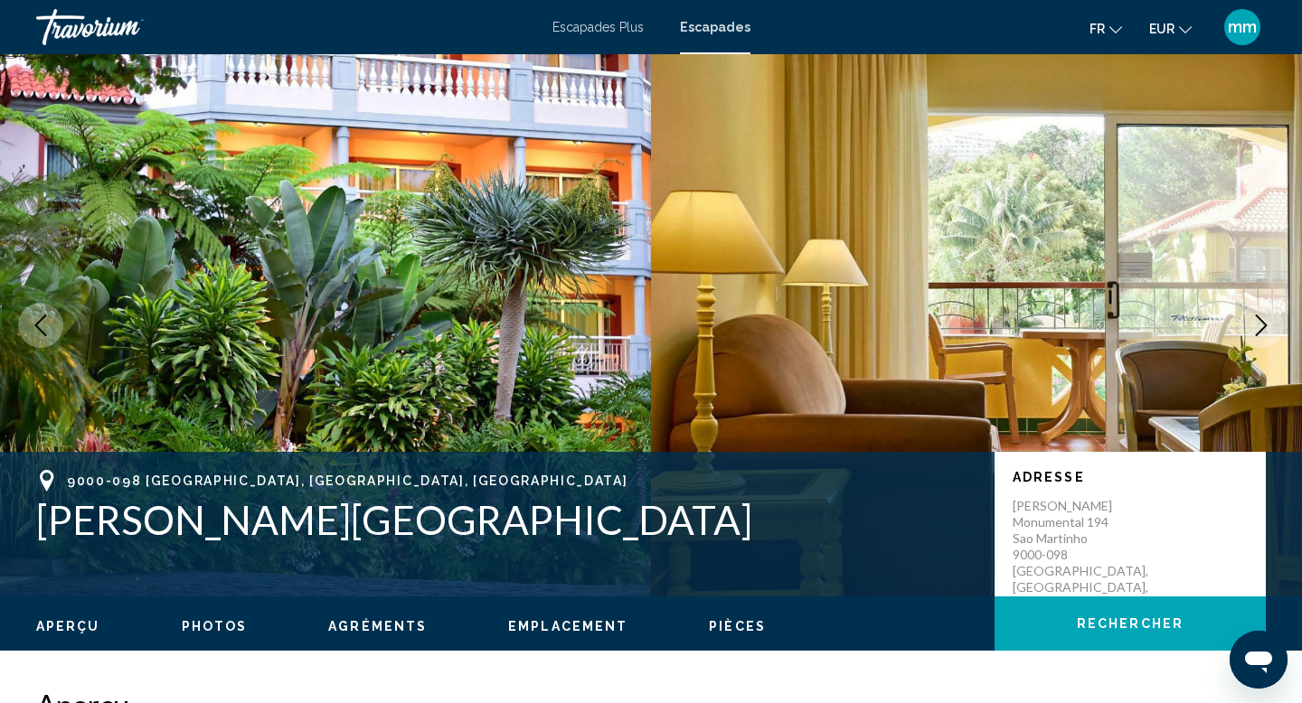
click at [1257, 318] on icon "Next image" at bounding box center [1261, 326] width 22 height 22
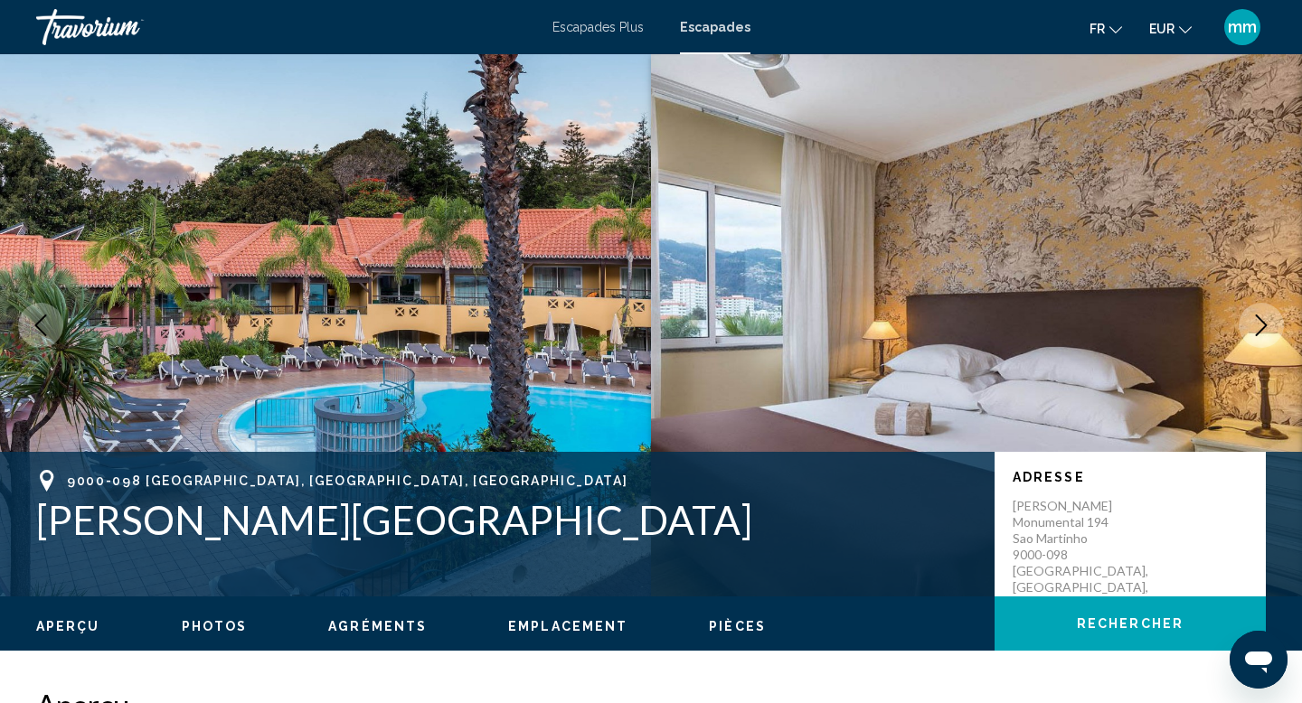
click at [1257, 318] on icon "Next image" at bounding box center [1261, 326] width 22 height 22
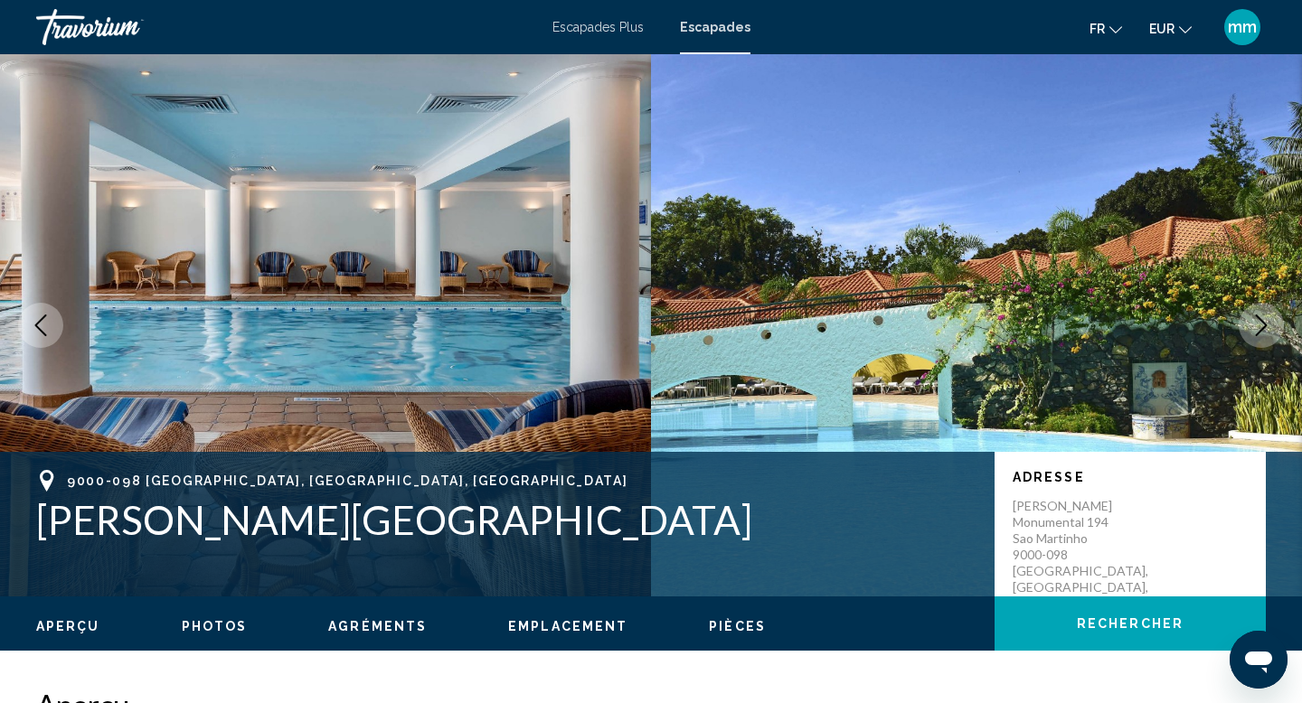
click at [1257, 318] on icon "Next image" at bounding box center [1261, 326] width 22 height 22
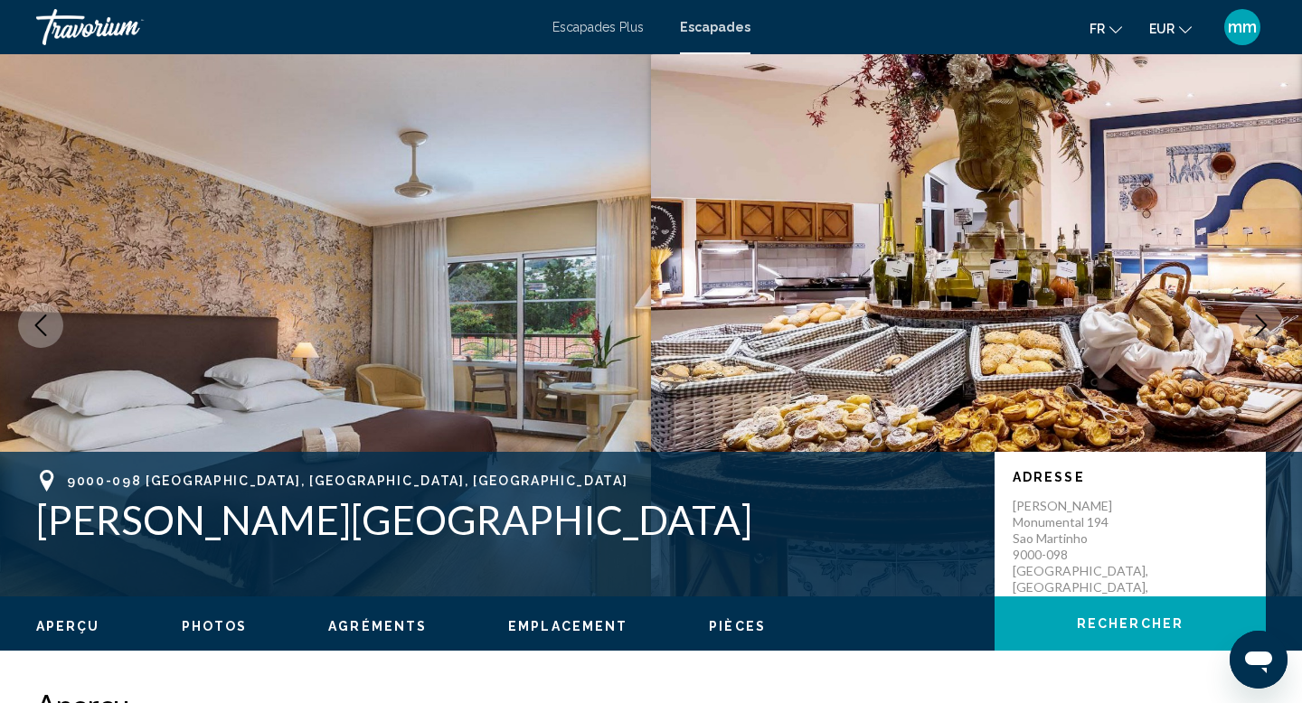
click at [1257, 318] on icon "Next image" at bounding box center [1261, 326] width 22 height 22
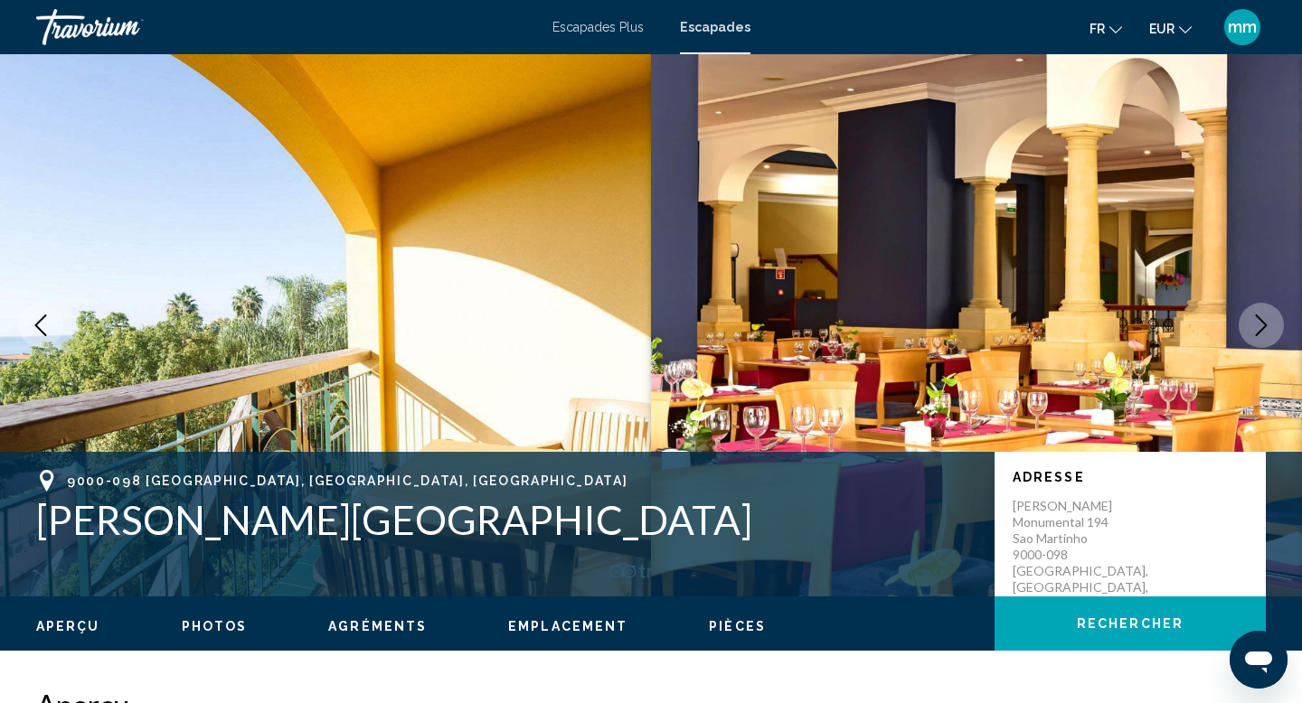
click at [1257, 318] on icon "Next image" at bounding box center [1261, 326] width 22 height 22
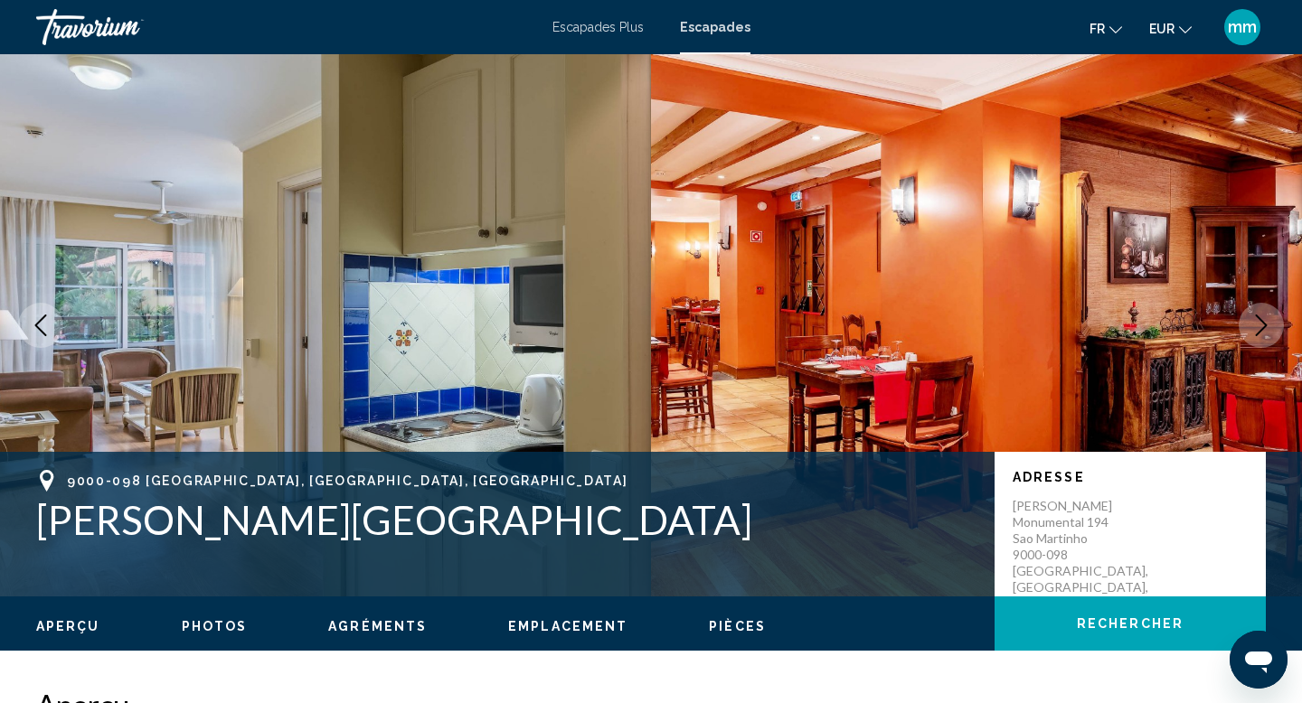
click at [1257, 318] on icon "Next image" at bounding box center [1261, 326] width 22 height 22
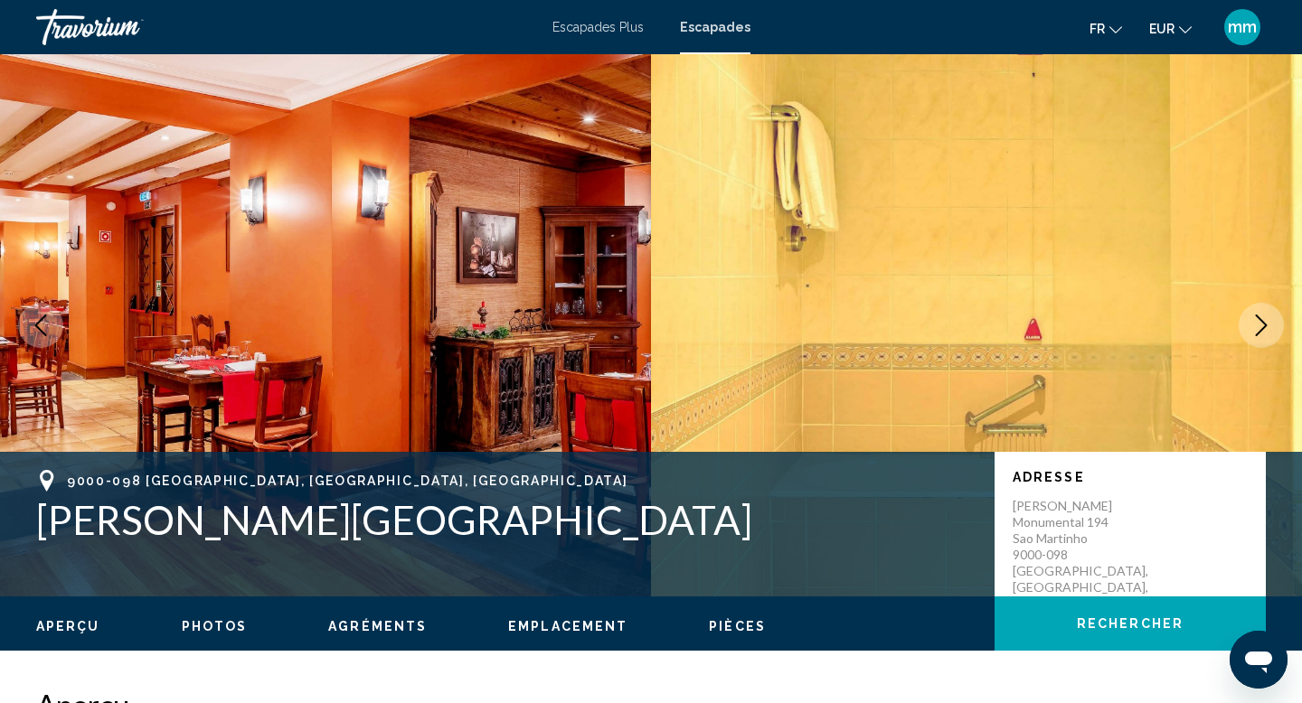
click at [1257, 318] on icon "Next image" at bounding box center [1261, 326] width 22 height 22
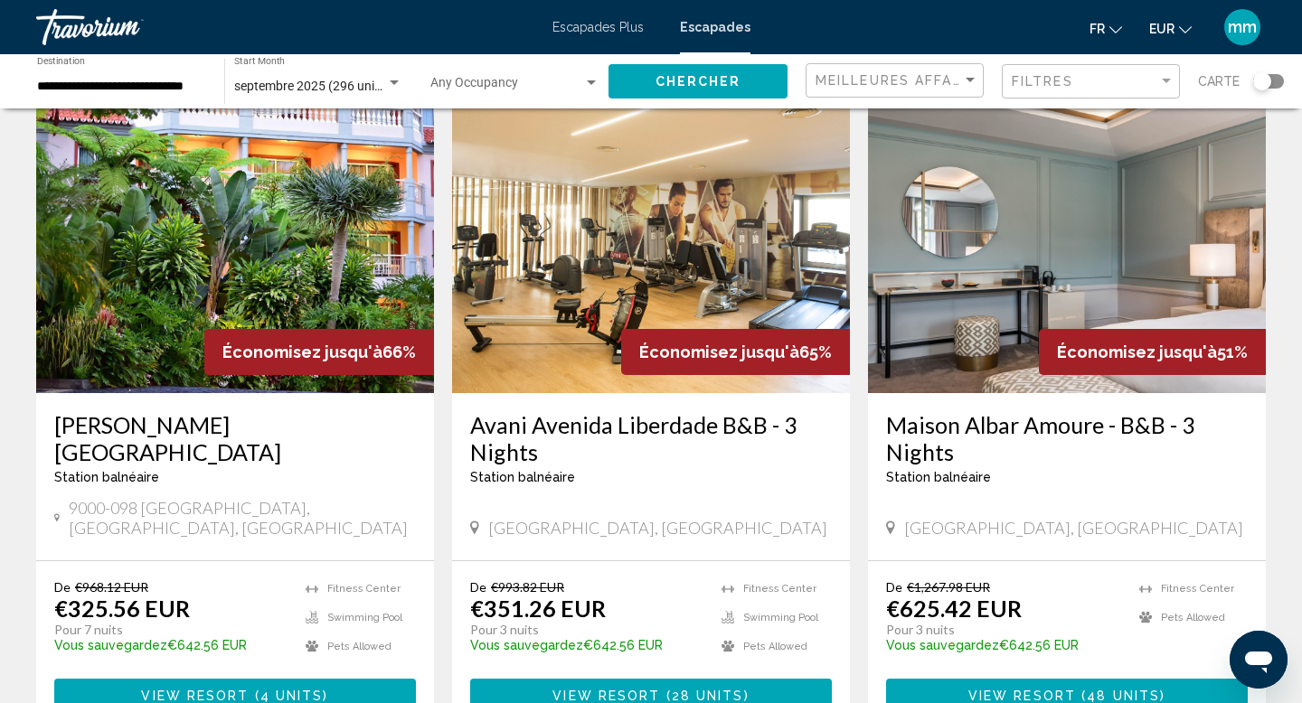
scroll to position [82, 0]
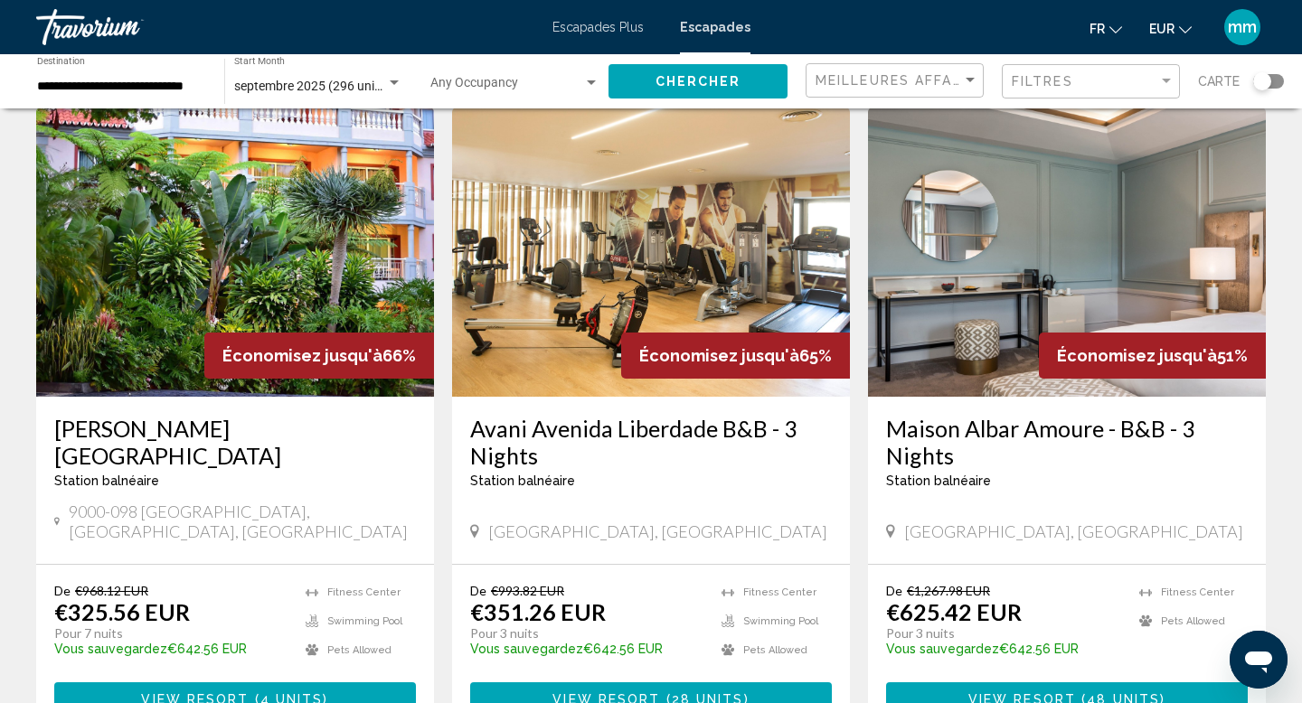
click at [980, 275] on img "Contenu principal" at bounding box center [1067, 252] width 398 height 289
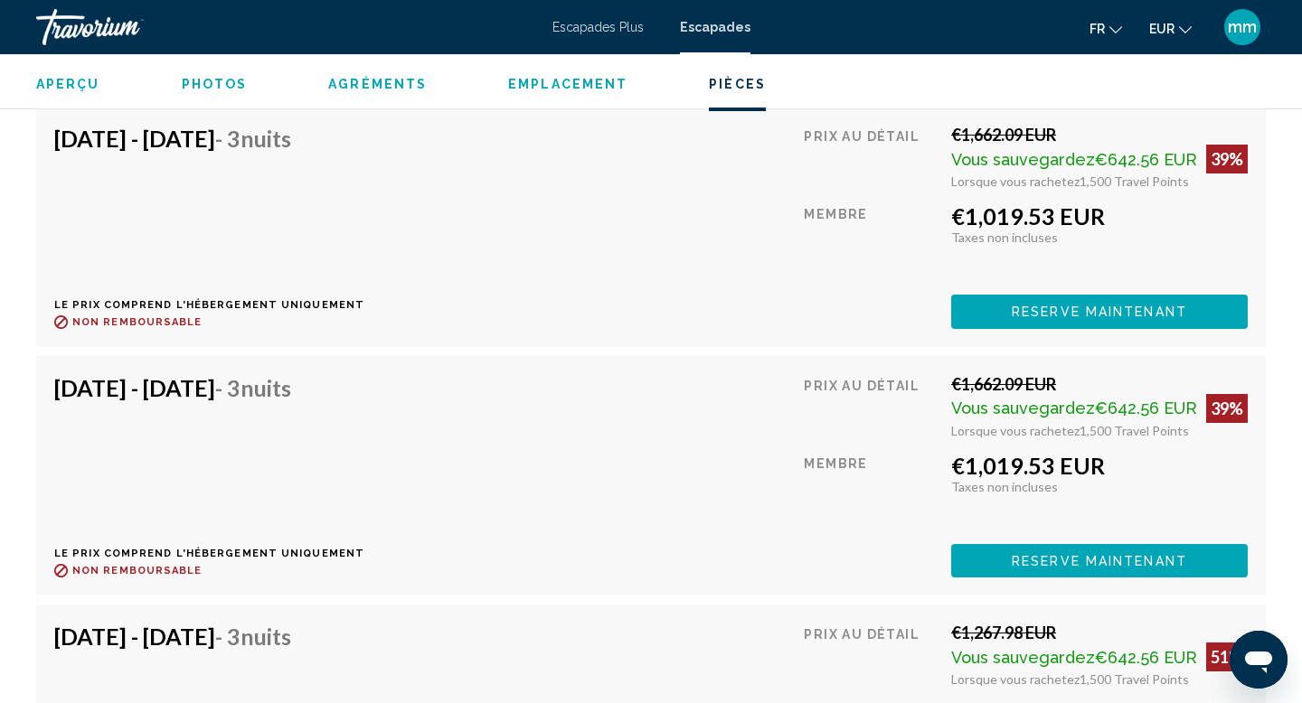
scroll to position [2852, 0]
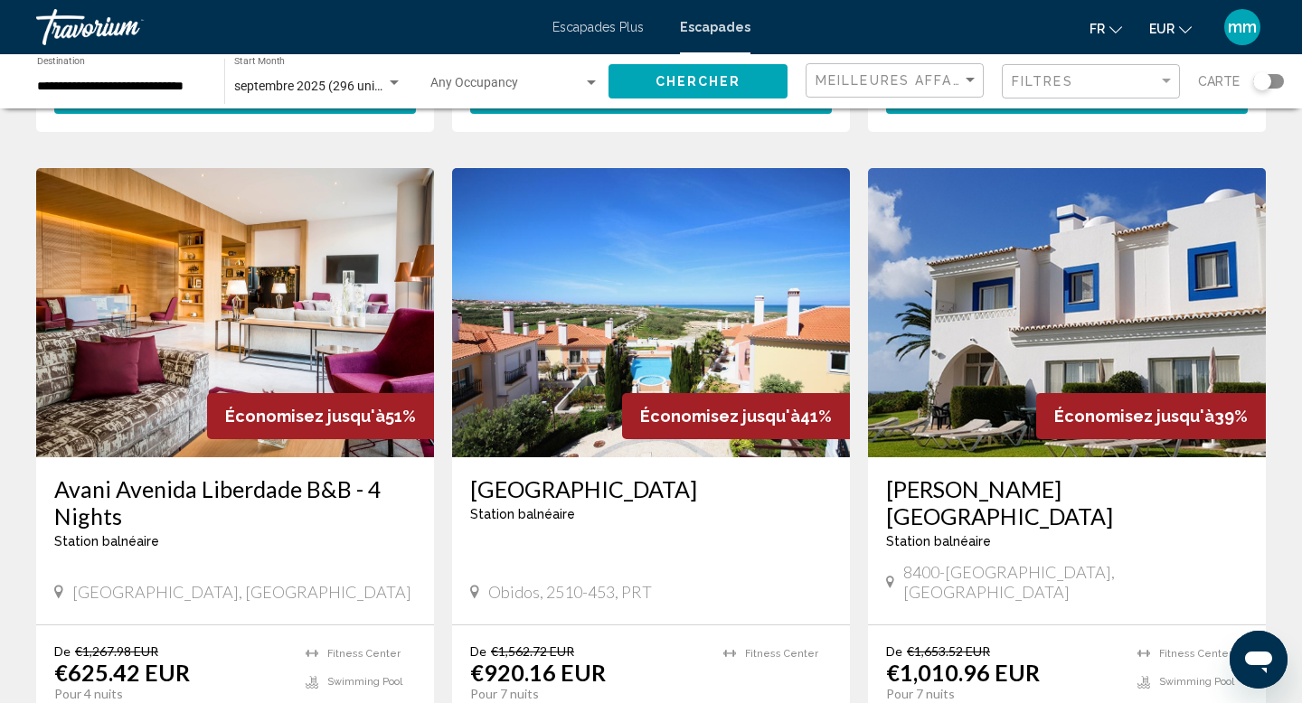
scroll to position [693, 0]
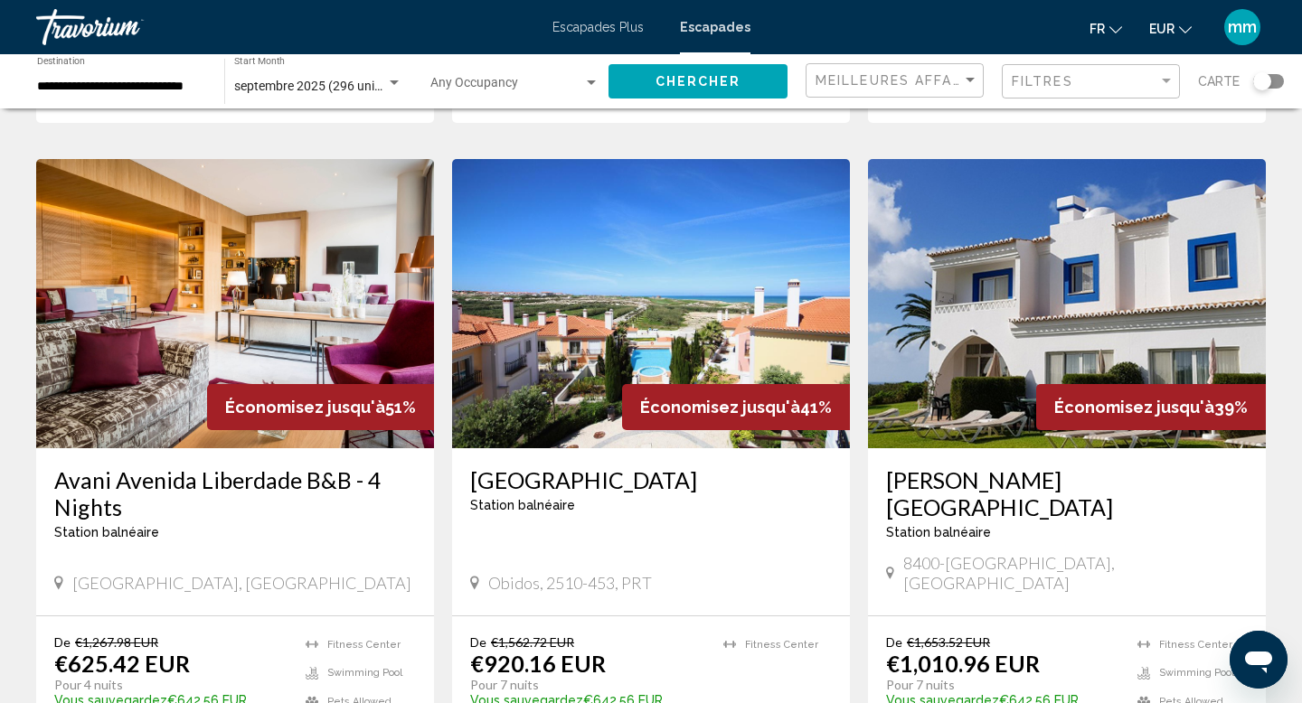
click at [1007, 276] on img "Contenu principal" at bounding box center [1067, 303] width 398 height 289
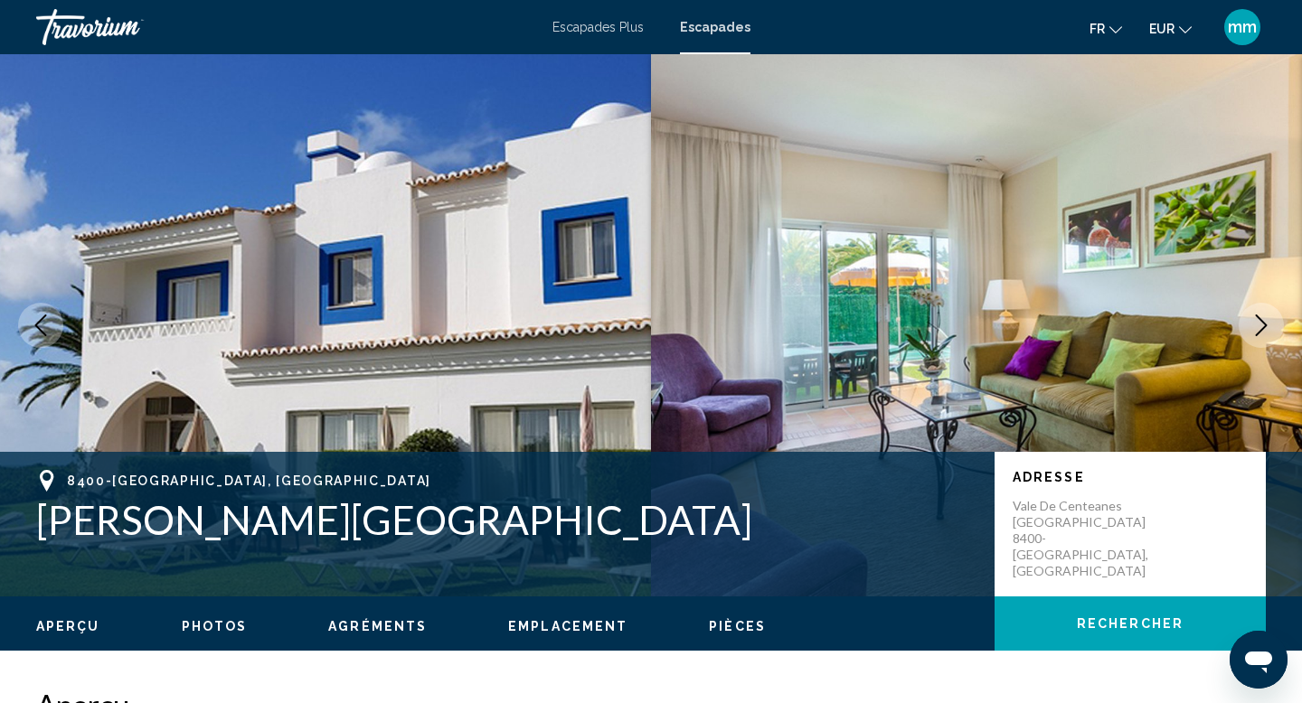
click at [1260, 321] on icon "Next image" at bounding box center [1262, 326] width 12 height 22
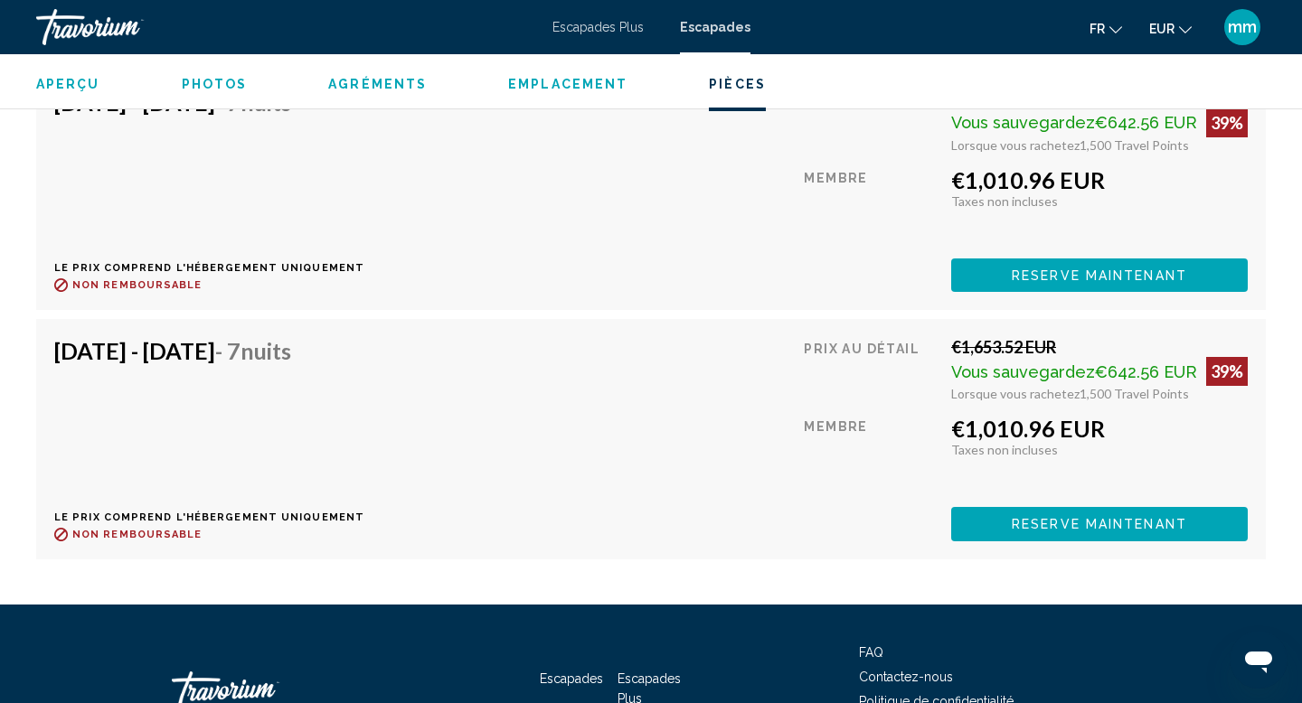
scroll to position [5743, 0]
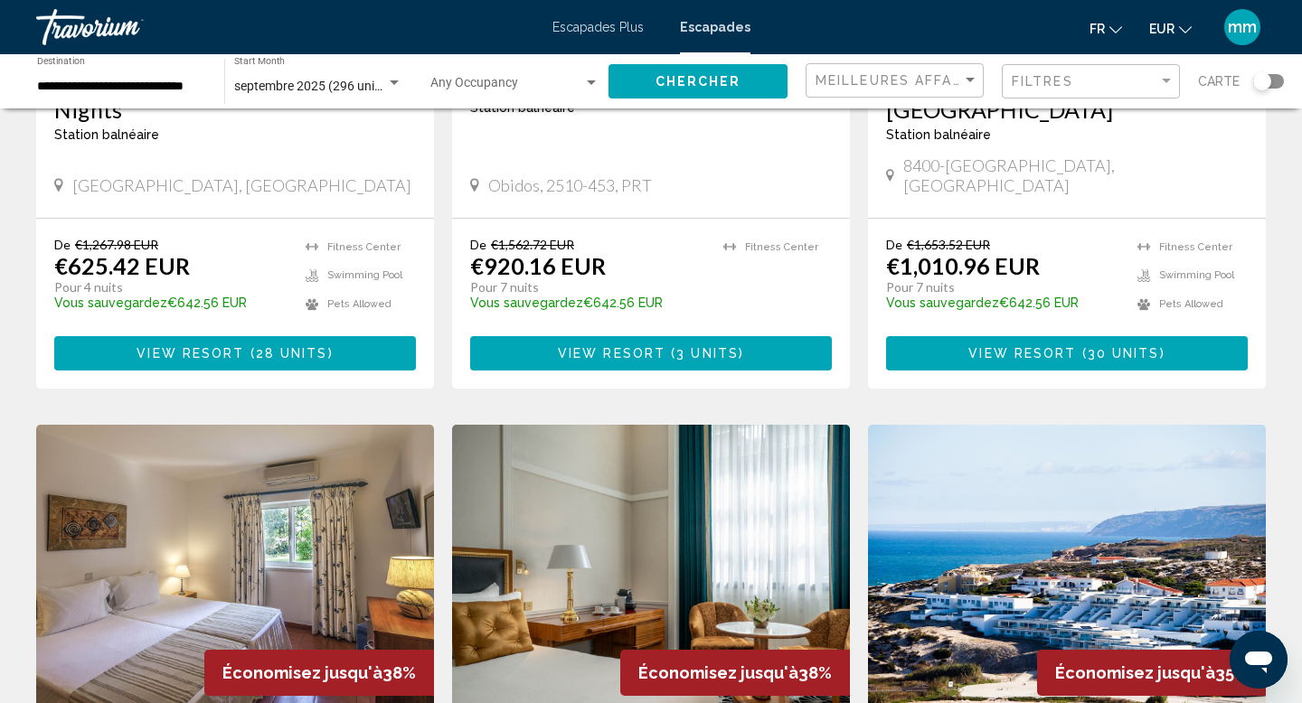
scroll to position [1079, 0]
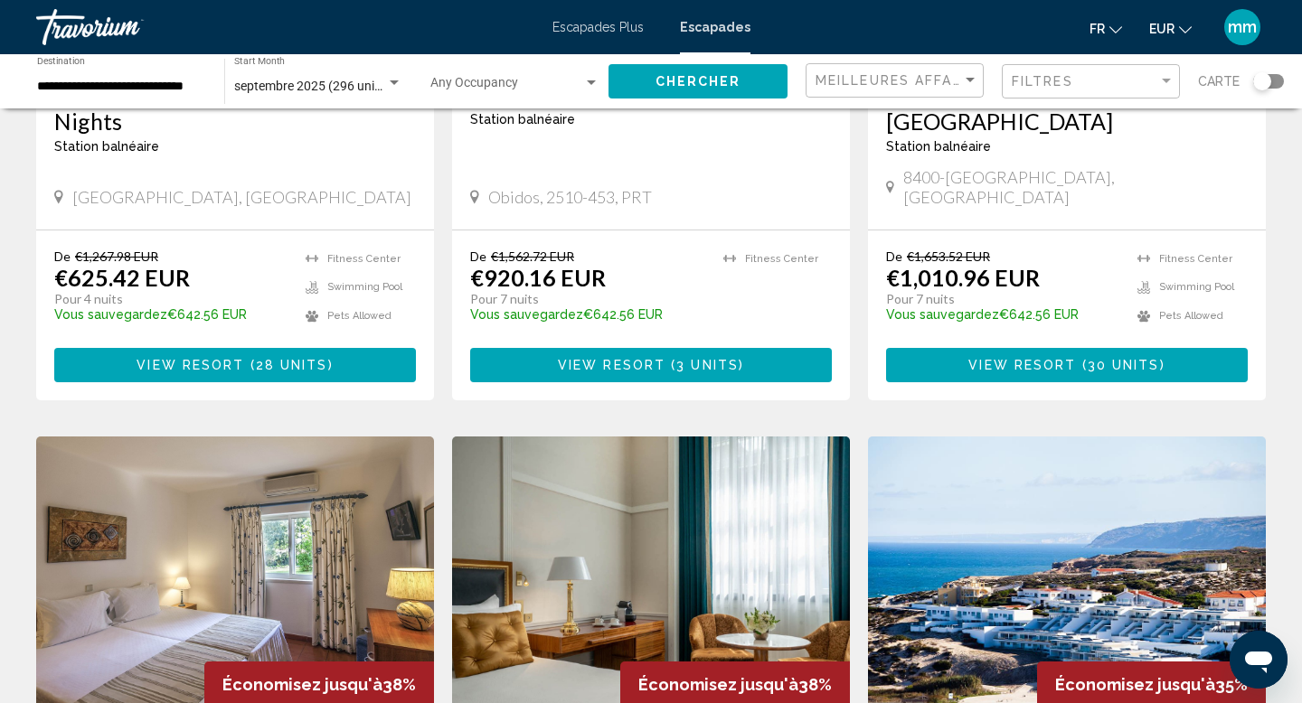
click at [315, 83] on span "septembre 2025 (296 units available)" at bounding box center [338, 86] width 208 height 14
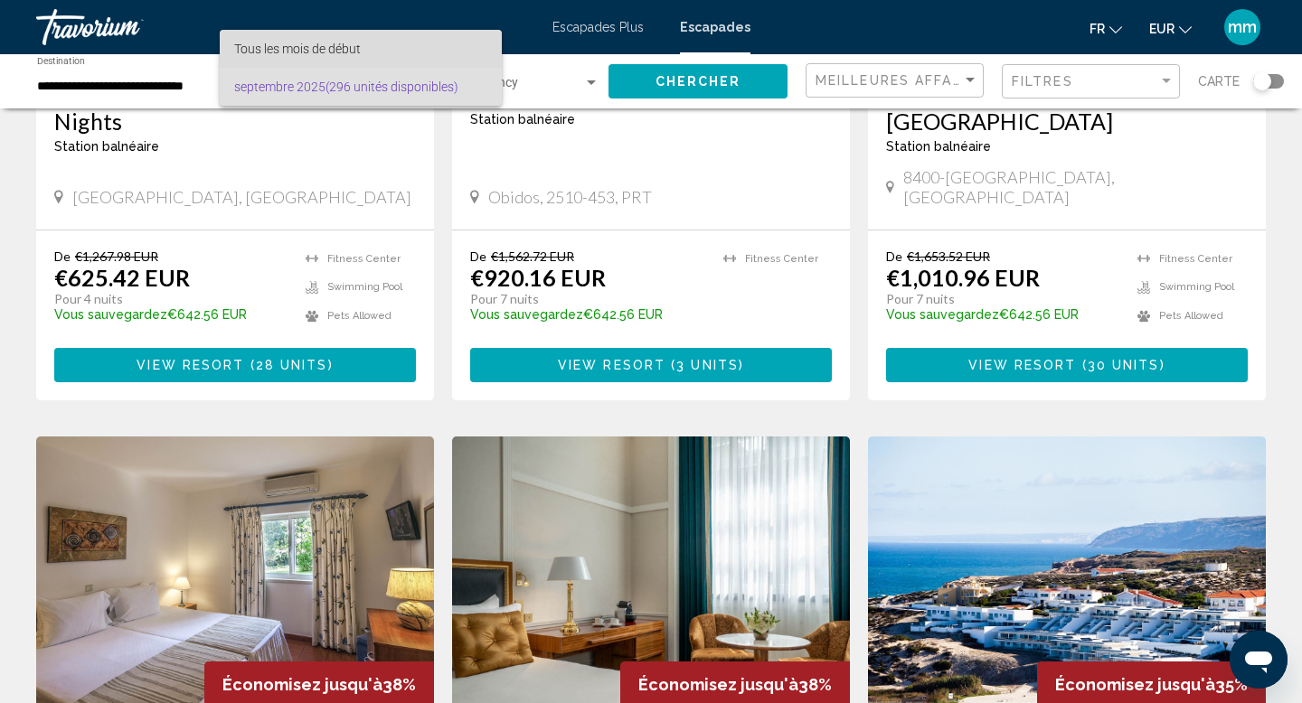
click at [301, 31] on span "Tous les mois de début" at bounding box center [360, 49] width 253 height 38
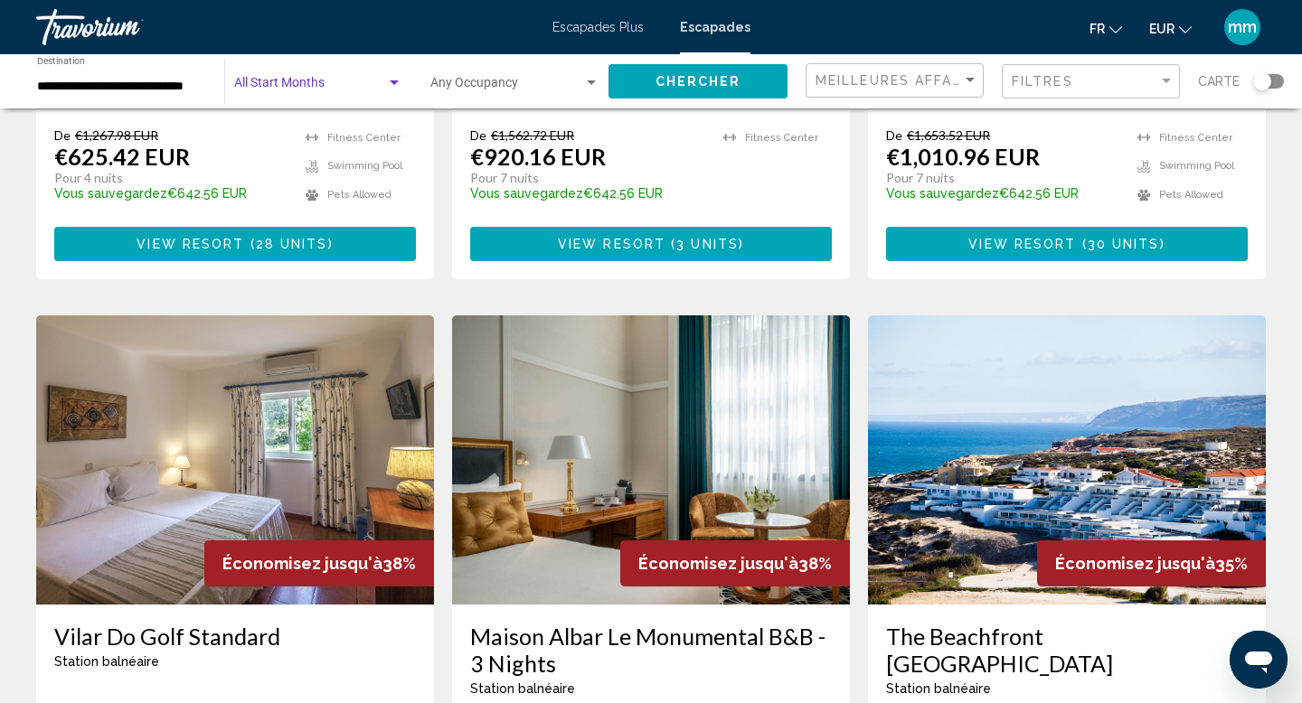
scroll to position [1245, 0]
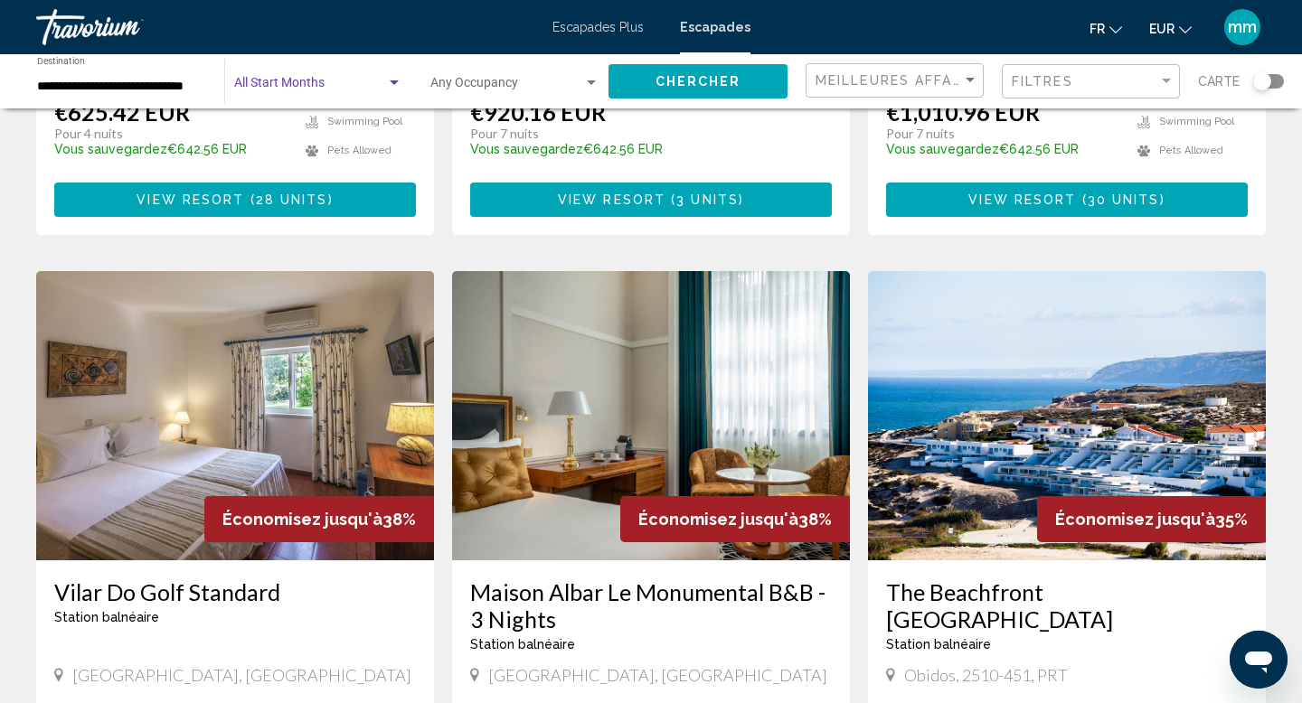
click at [336, 75] on div "Start Month All Start Months" at bounding box center [318, 82] width 168 height 50
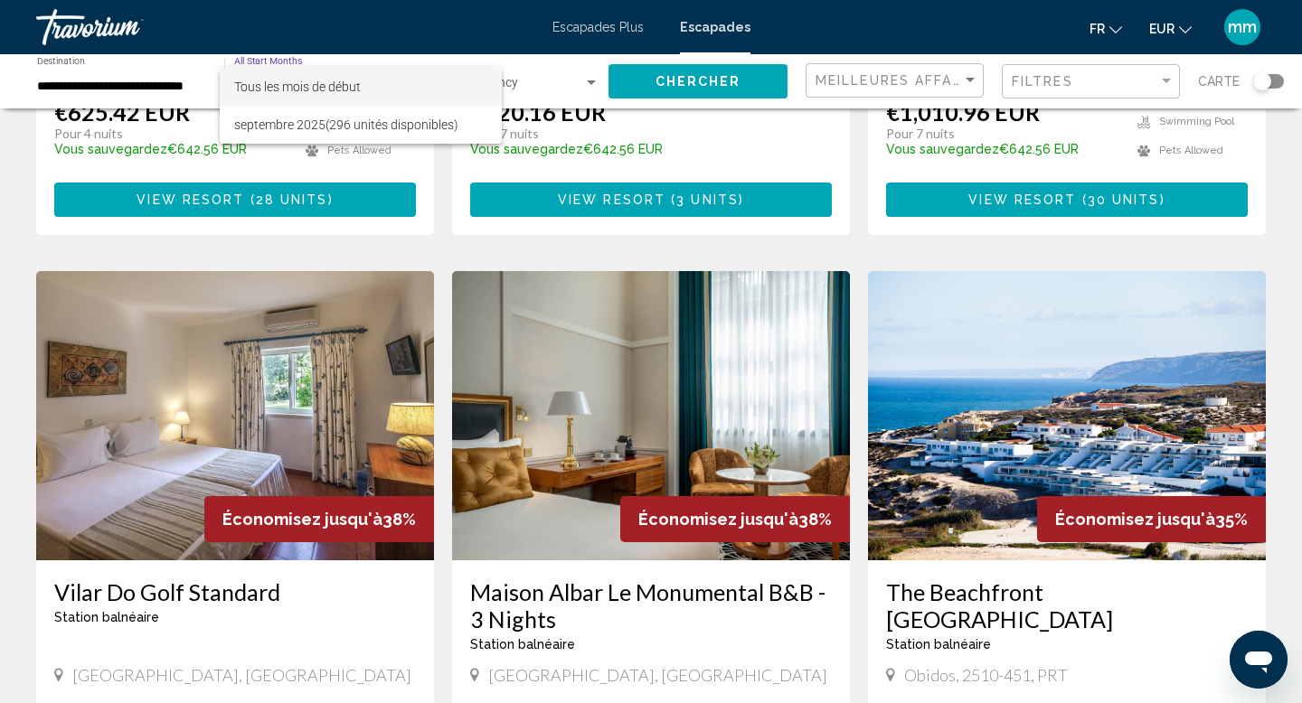
click at [349, 84] on font "Tous les mois de début" at bounding box center [297, 87] width 127 height 14
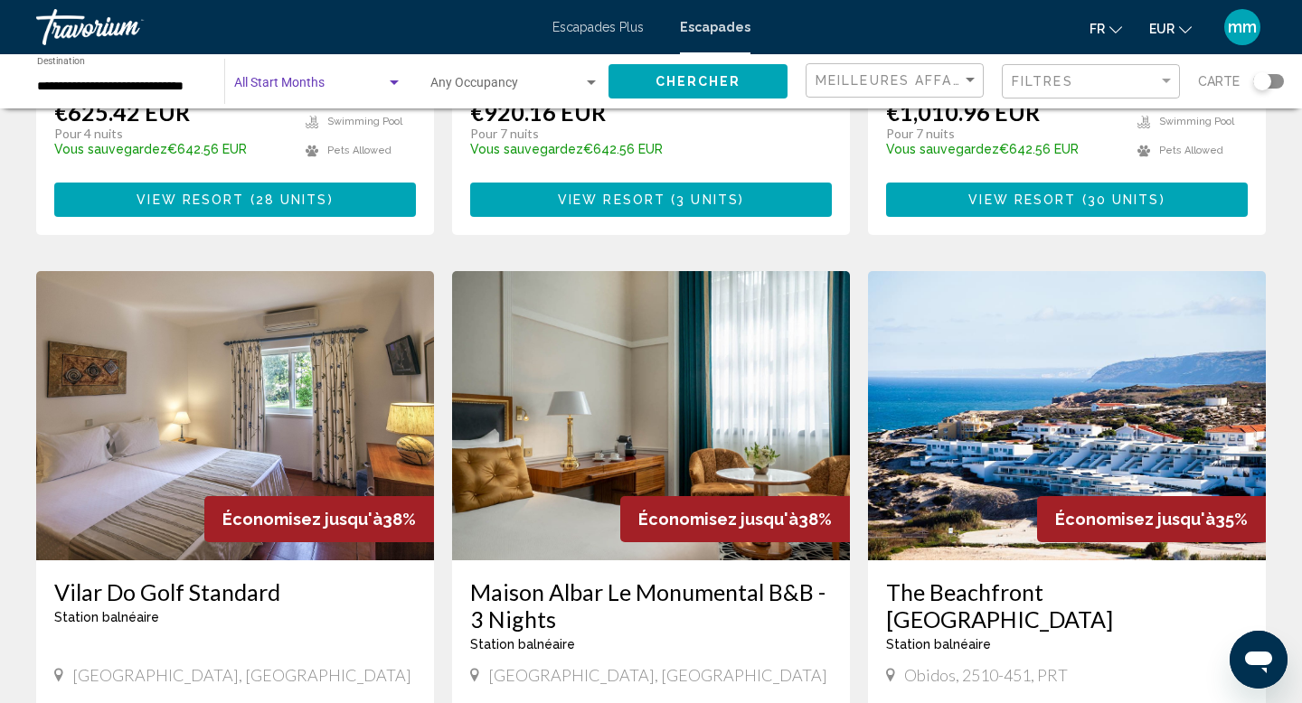
click at [349, 84] on span "Search widget" at bounding box center [310, 87] width 152 height 14
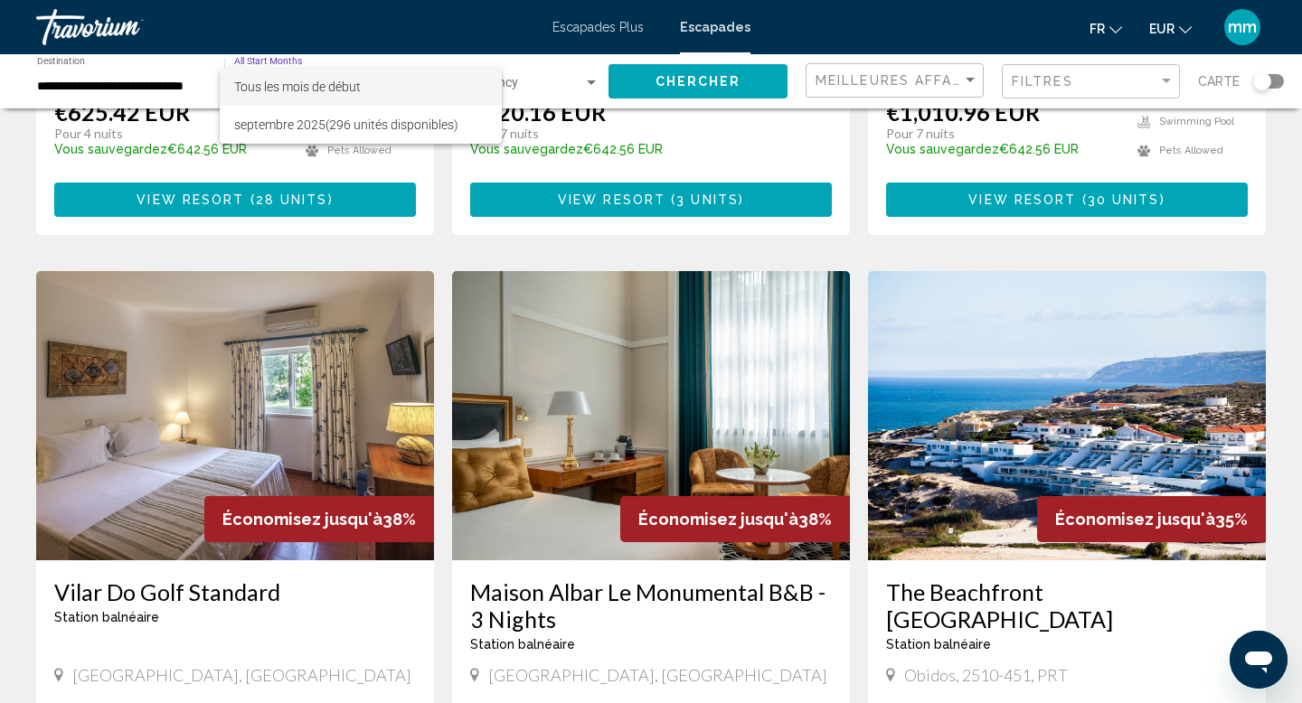
click at [349, 84] on font "Tous les mois de début" at bounding box center [297, 87] width 127 height 14
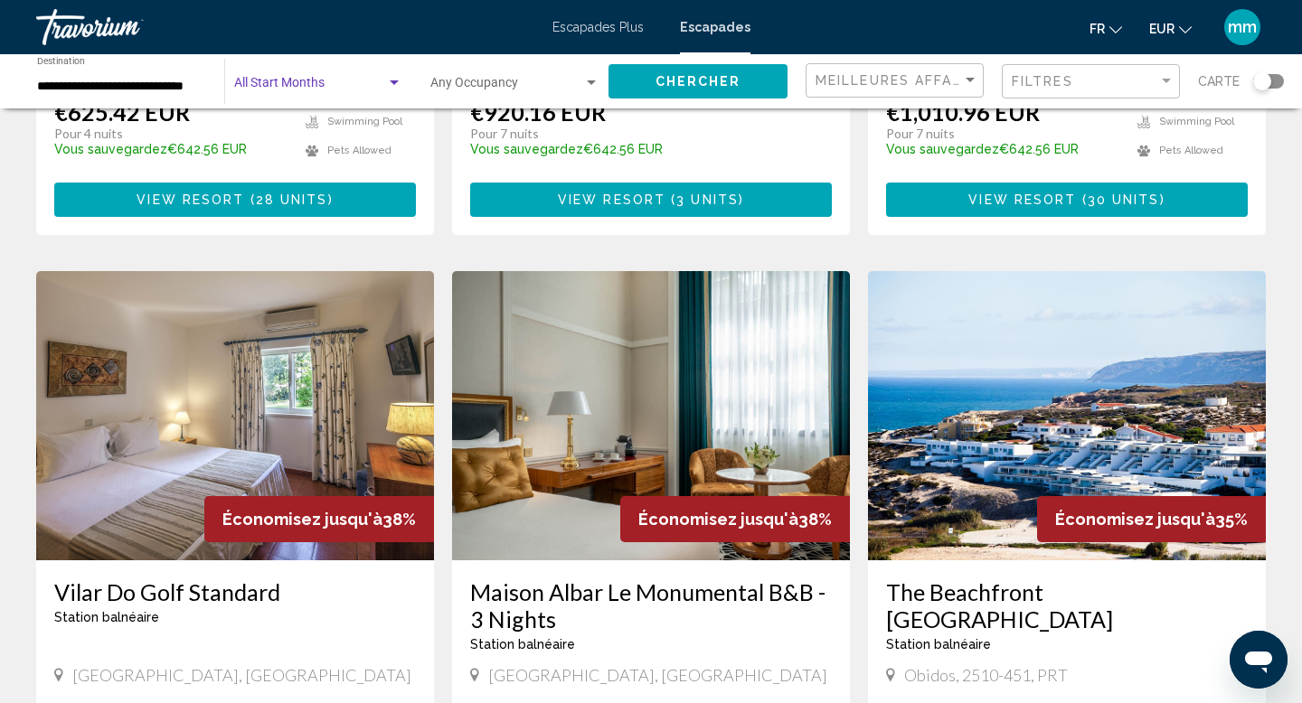
click at [178, 89] on input "**********" at bounding box center [121, 87] width 169 height 14
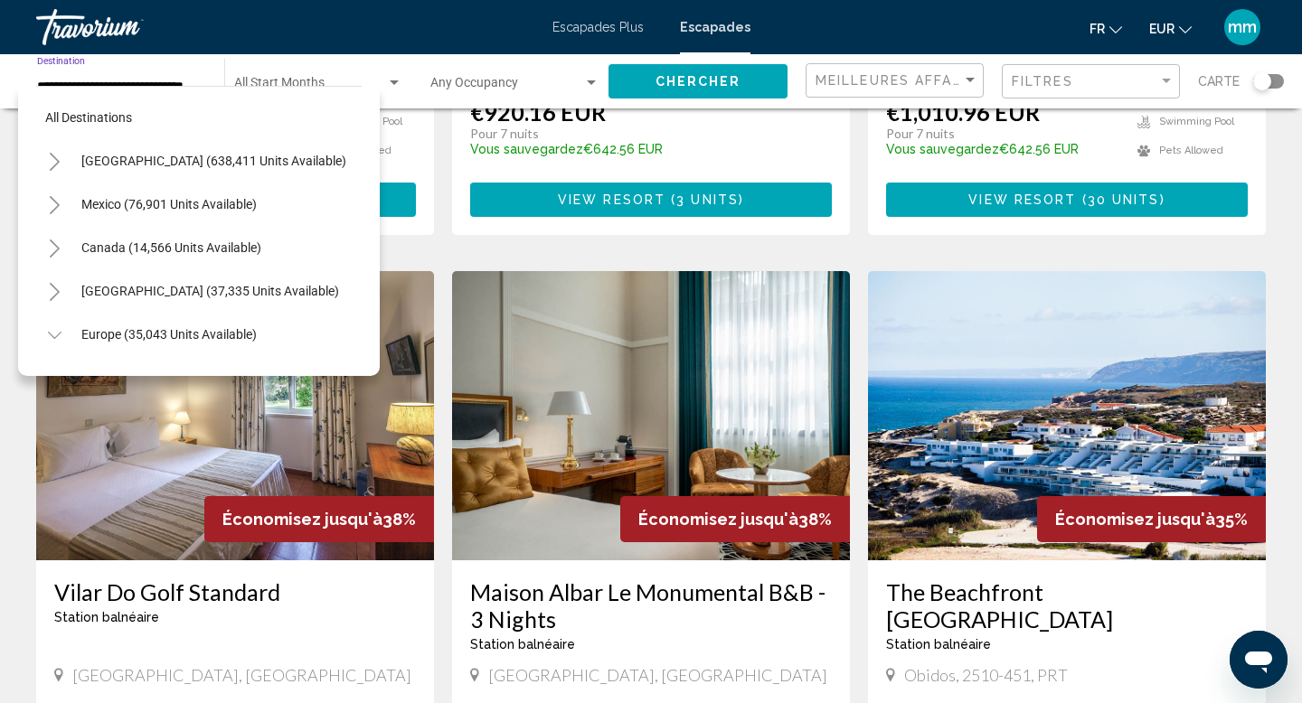
scroll to position [715, 0]
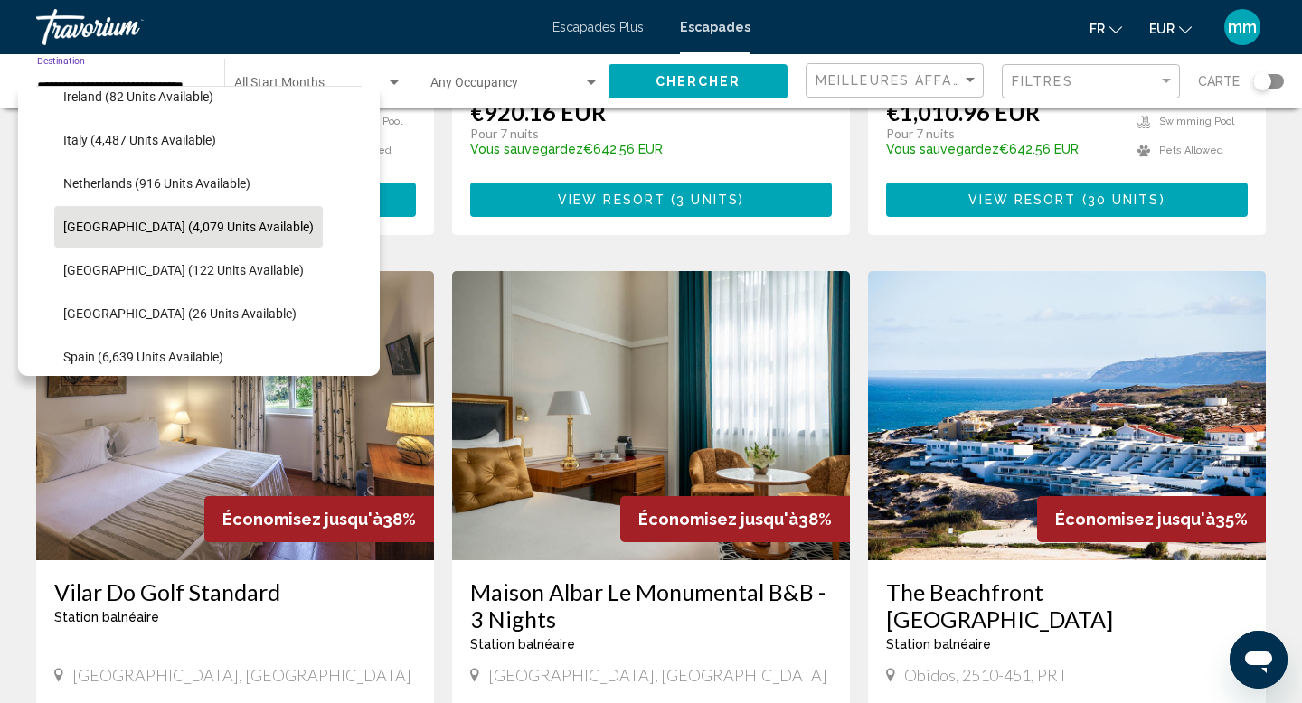
click at [191, 222] on span "Portugal (4,079 units available)" at bounding box center [188, 227] width 250 height 14
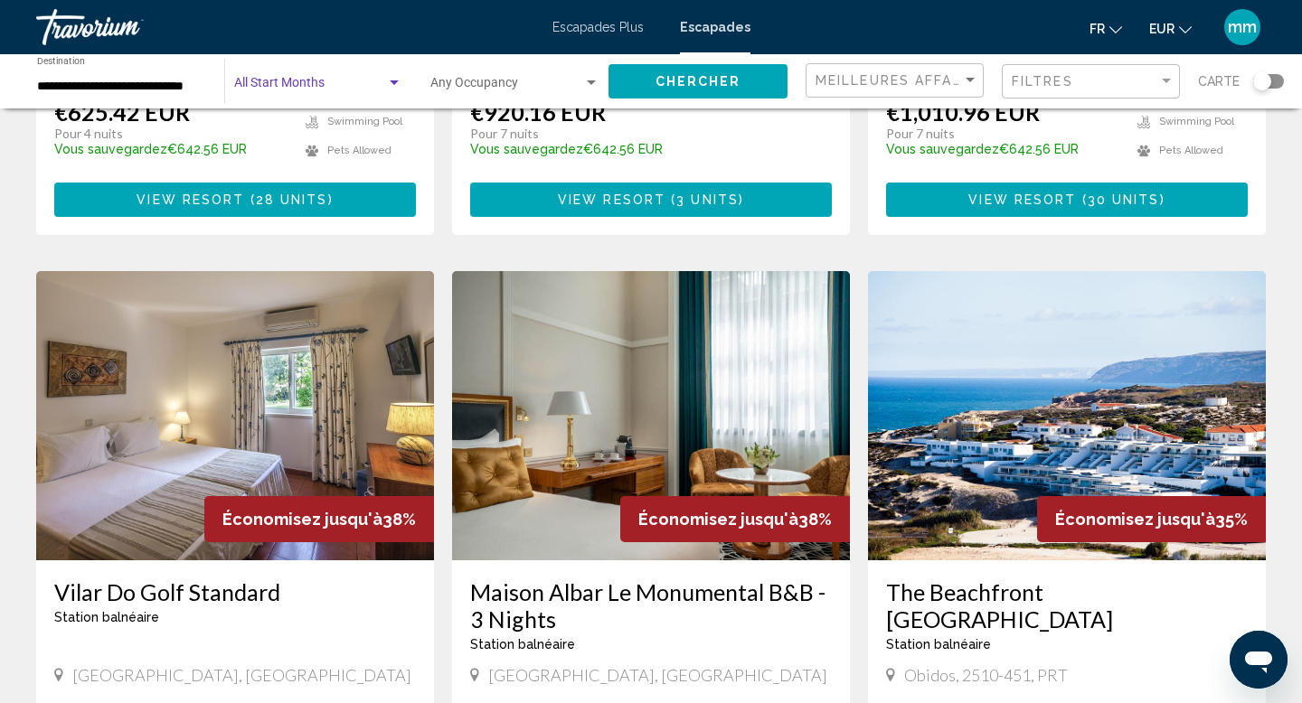
click at [315, 84] on span "Search widget" at bounding box center [310, 87] width 152 height 14
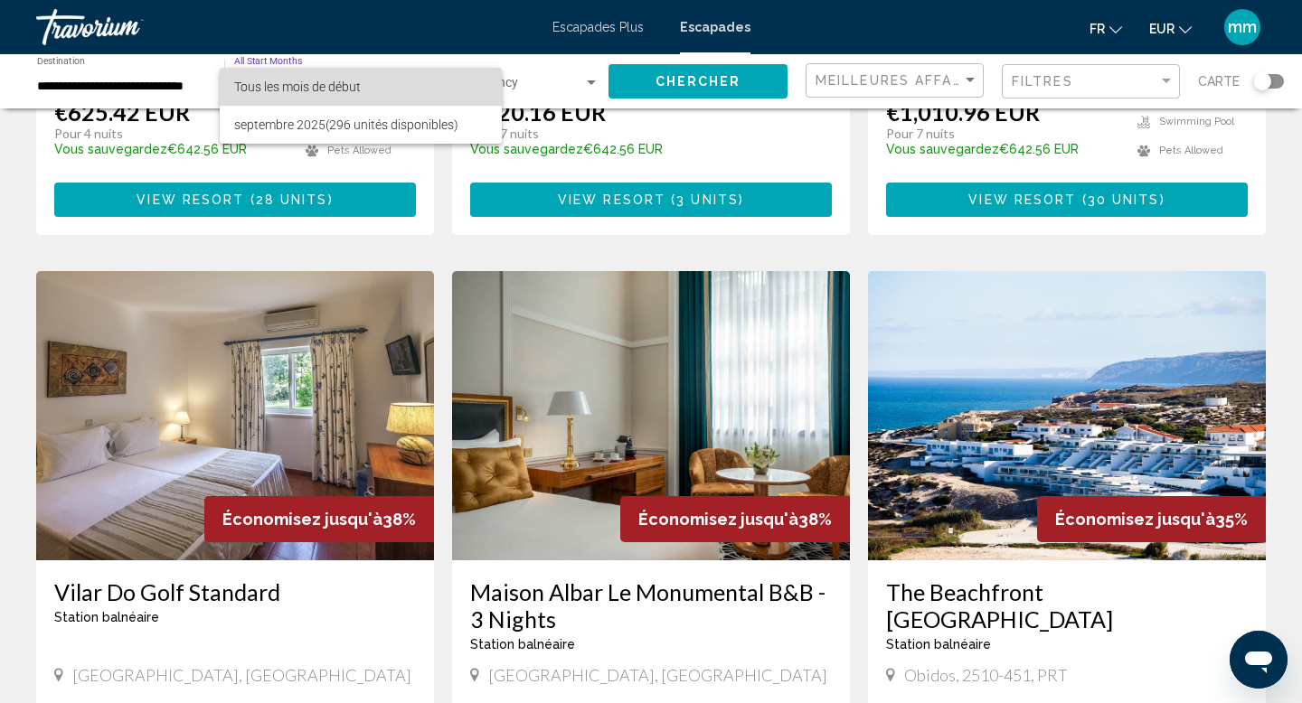
click at [315, 84] on font "Tous les mois de début" at bounding box center [297, 87] width 127 height 14
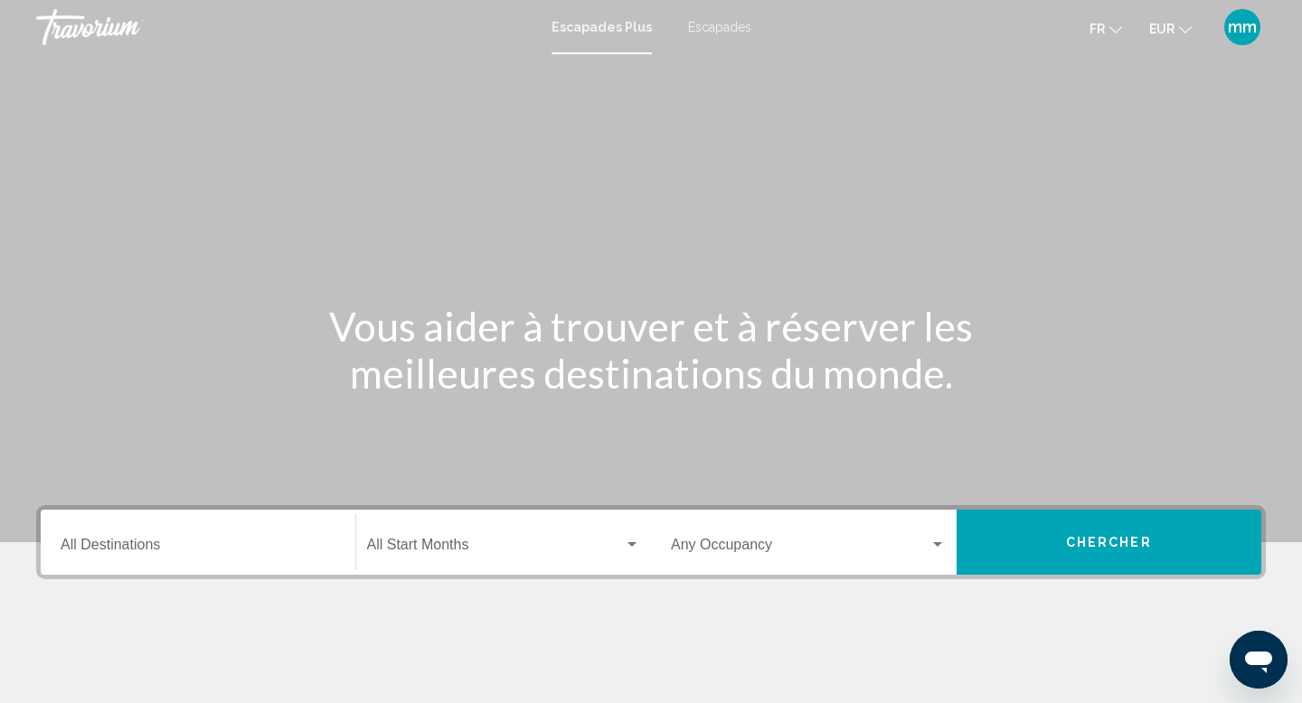
click at [723, 27] on font "Escapades" at bounding box center [719, 27] width 63 height 14
click at [198, 551] on input "Destination All Destinations" at bounding box center [198, 549] width 275 height 16
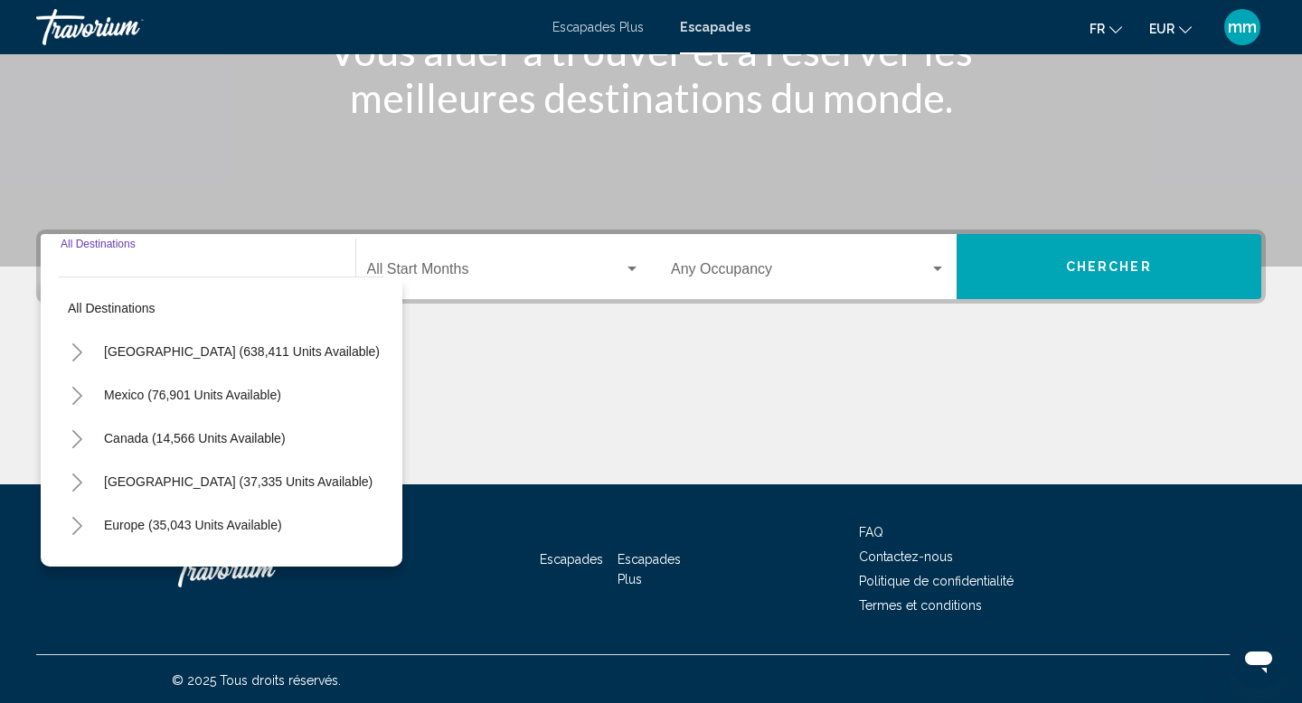
scroll to position [278, 0]
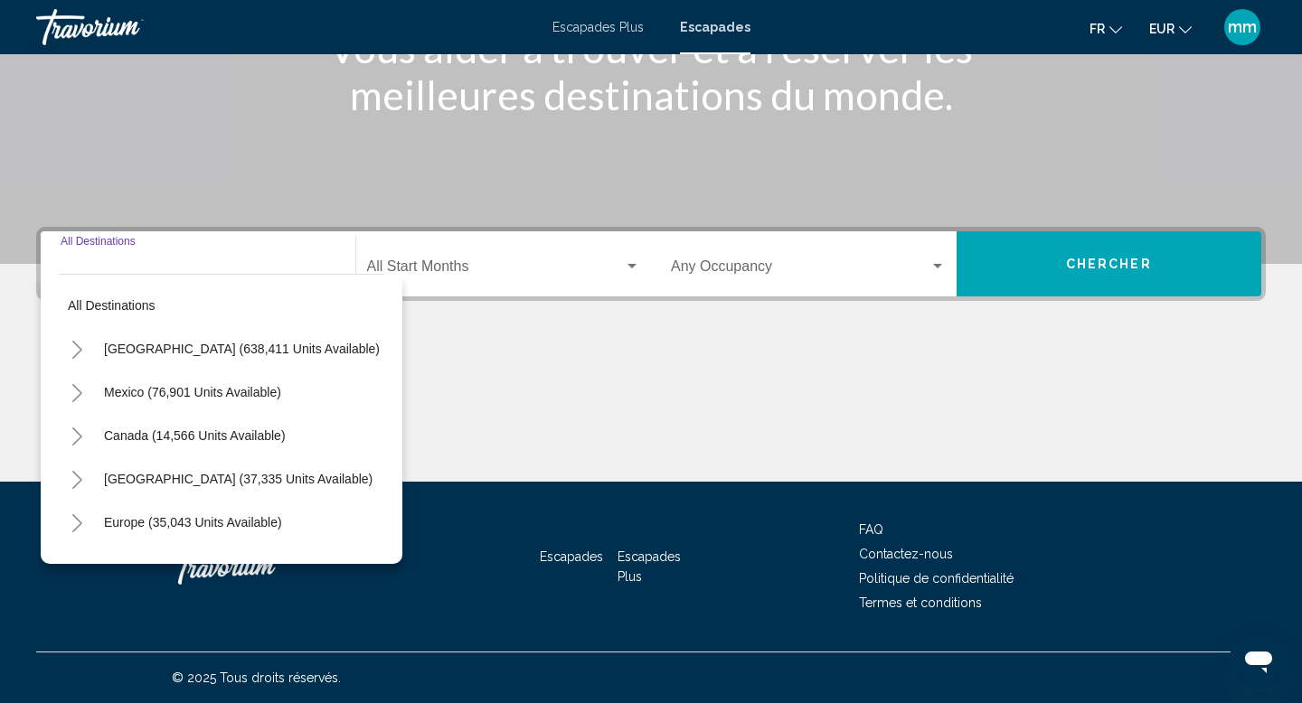
click at [83, 525] on button "Toggle Europe (35,043 units available)" at bounding box center [77, 522] width 36 height 36
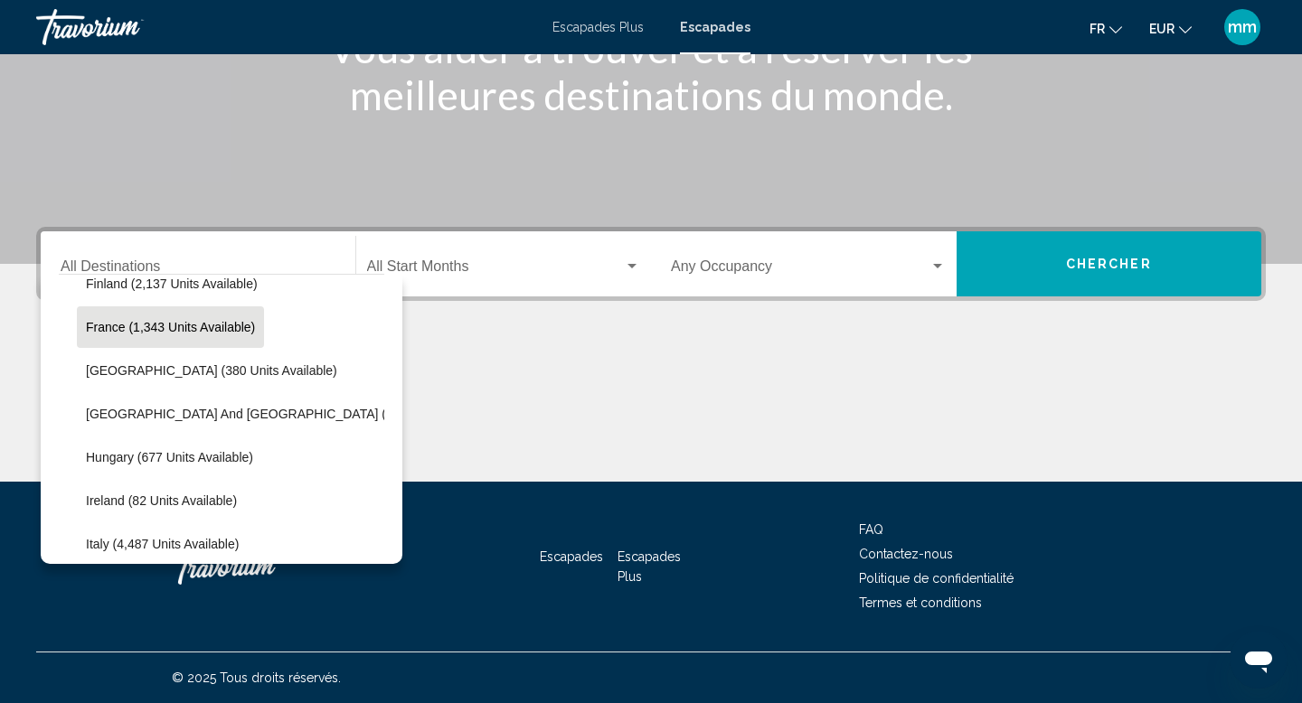
scroll to position [501, 0]
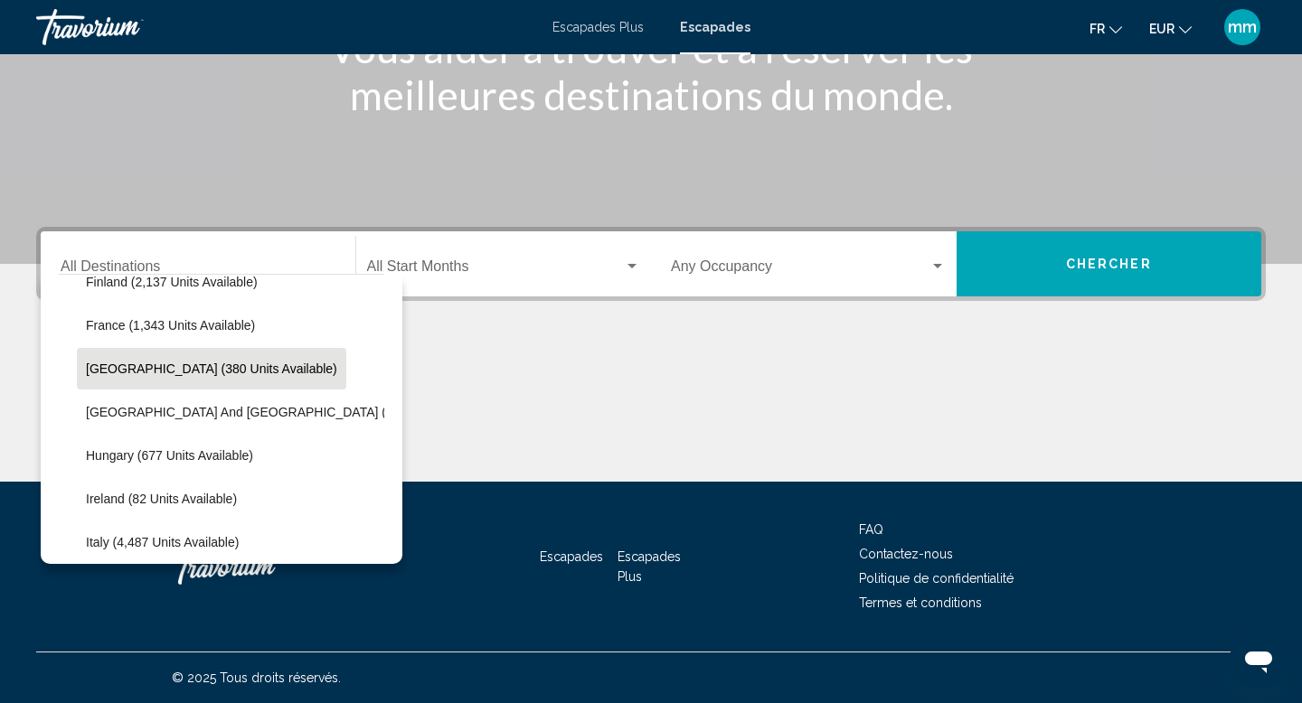
click at [153, 370] on span "[GEOGRAPHIC_DATA] (380 units available)" at bounding box center [211, 369] width 251 height 14
type input "**********"
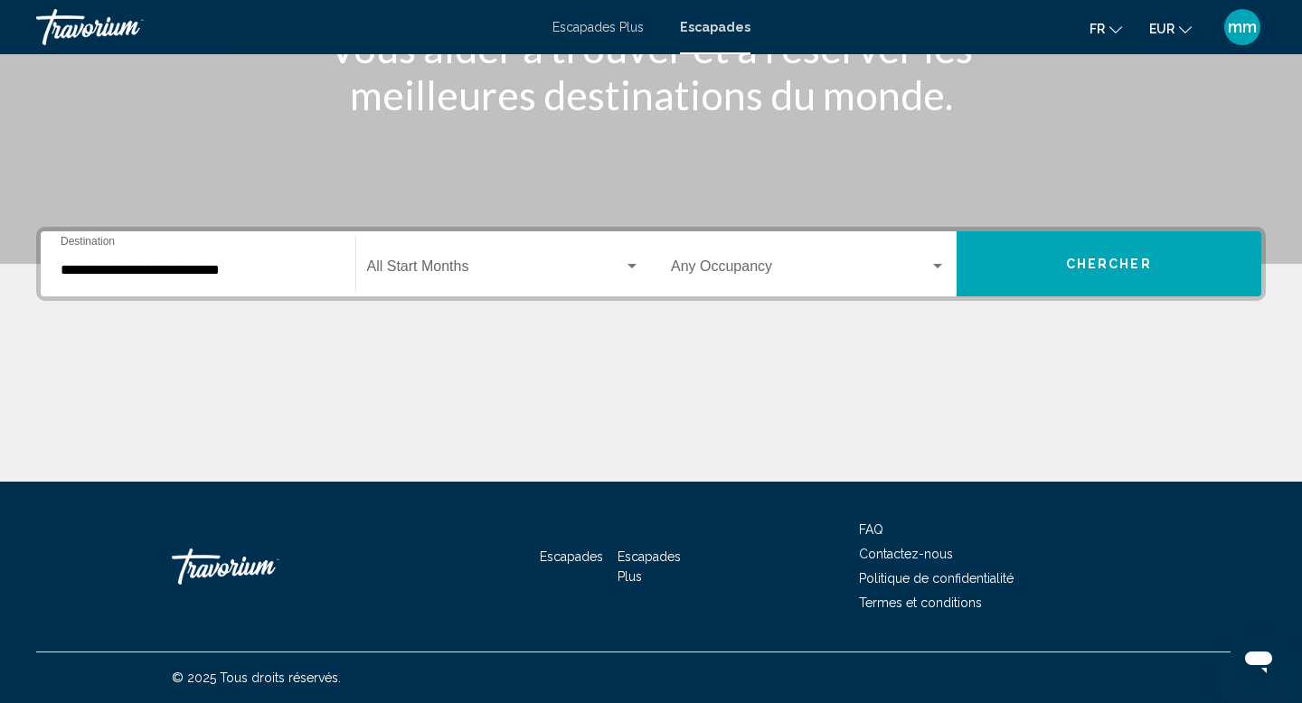
click at [480, 280] on div "Start Month All Start Months" at bounding box center [504, 264] width 274 height 57
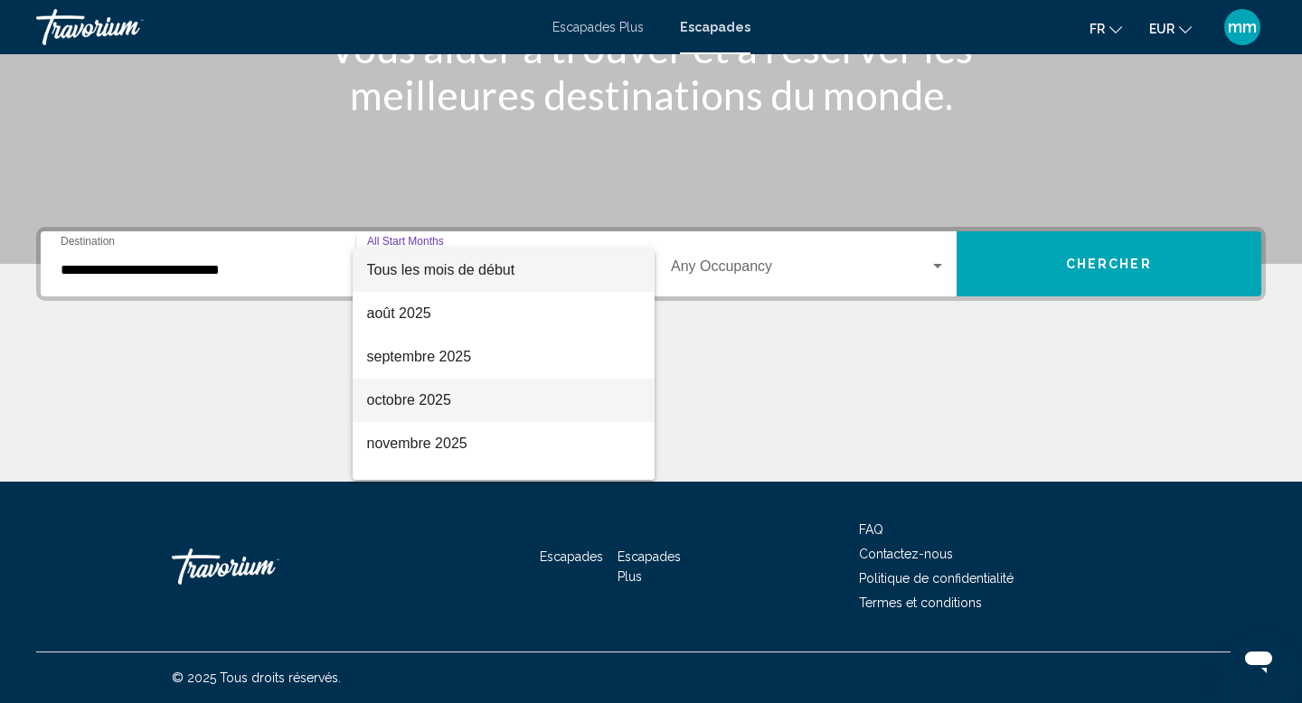
click at [437, 397] on font "octobre 2025" at bounding box center [409, 399] width 84 height 15
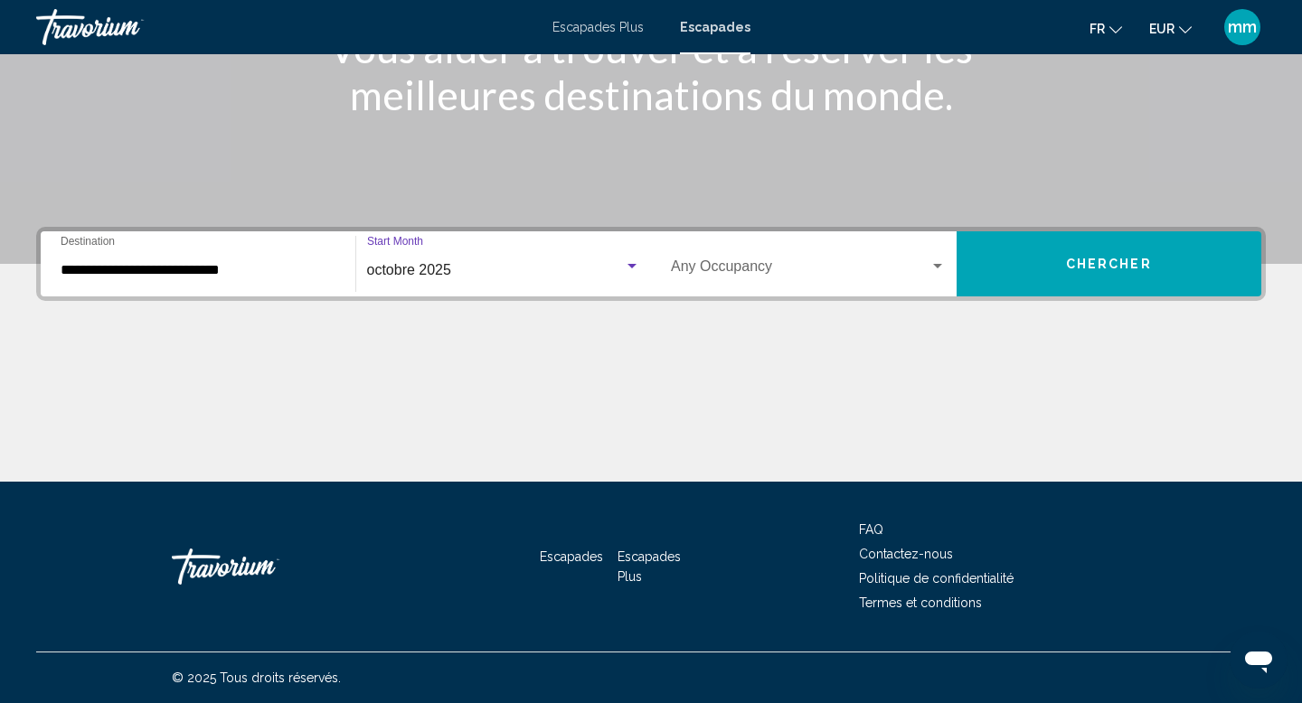
click at [1011, 250] on button "Chercher" at bounding box center [1109, 263] width 306 height 65
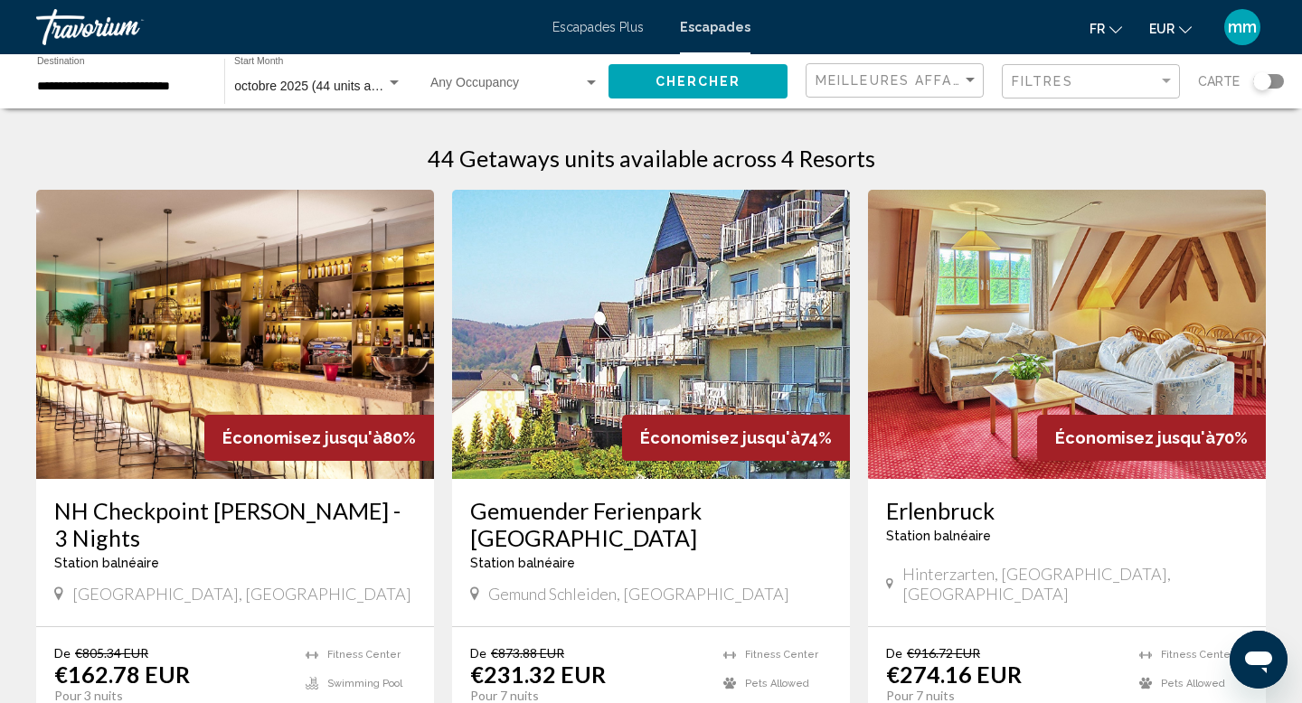
click at [273, 82] on span "octobre 2025 (44 units available)" at bounding box center [326, 86] width 184 height 14
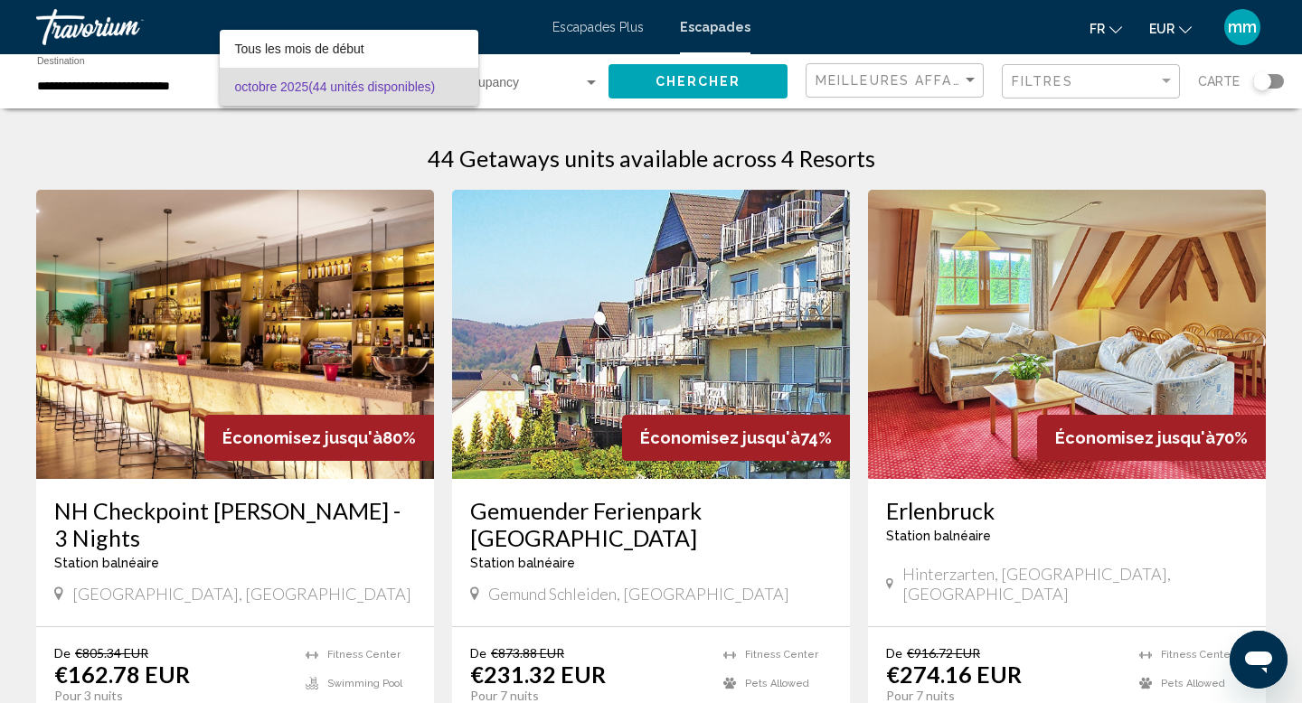
click at [257, 155] on div at bounding box center [651, 351] width 1302 height 703
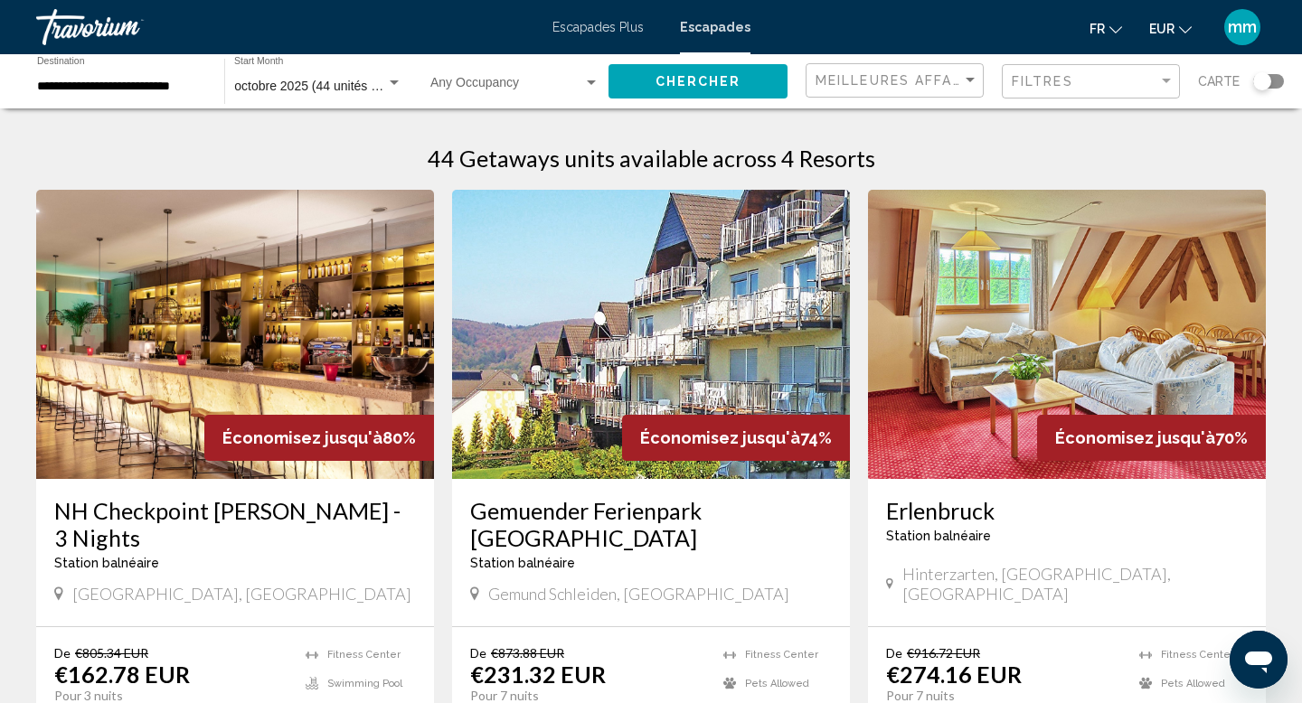
click at [99, 85] on input "**********" at bounding box center [121, 87] width 169 height 14
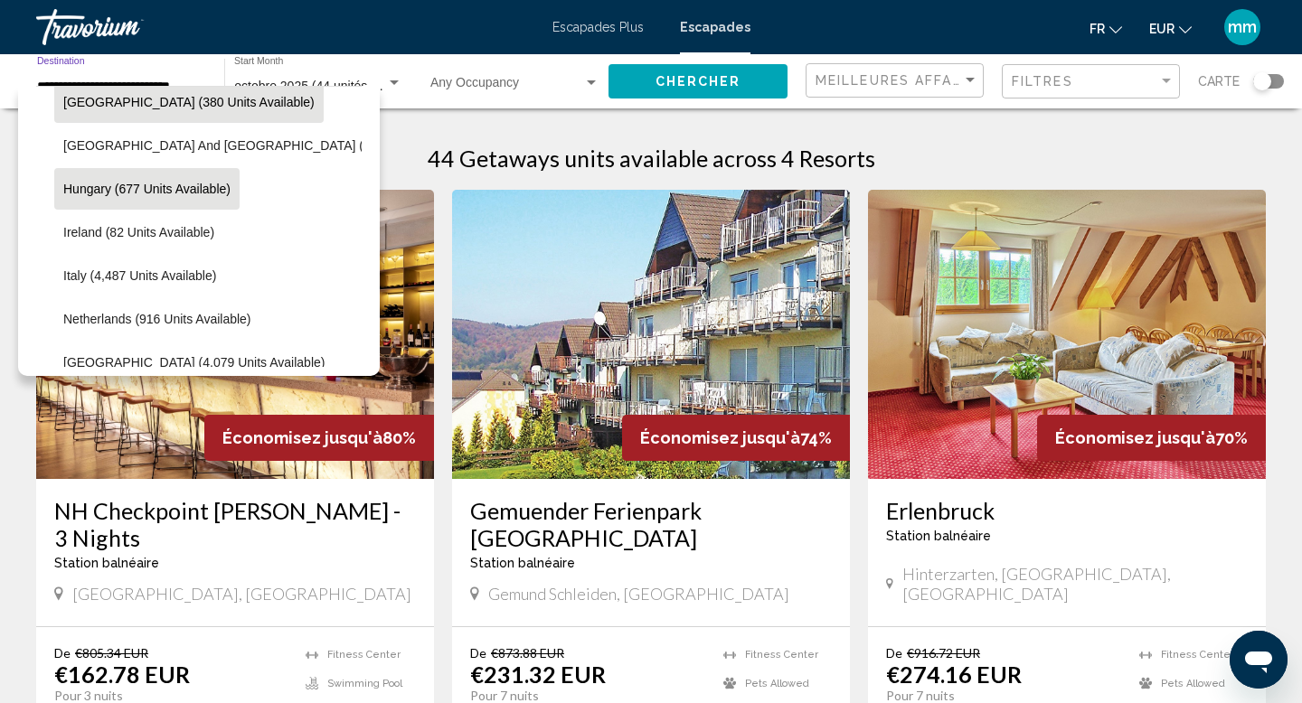
scroll to position [673, 0]
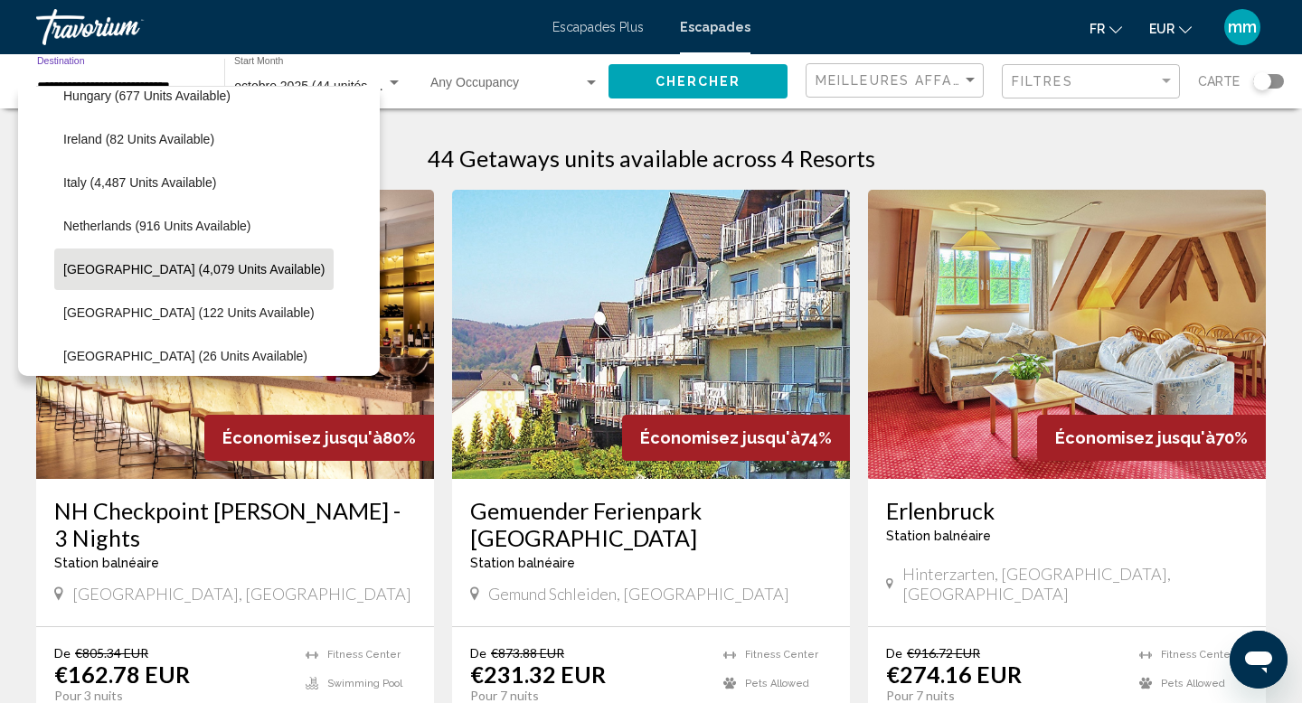
click at [121, 269] on span "[GEOGRAPHIC_DATA] (4,079 units available)" at bounding box center [193, 269] width 261 height 14
type input "**********"
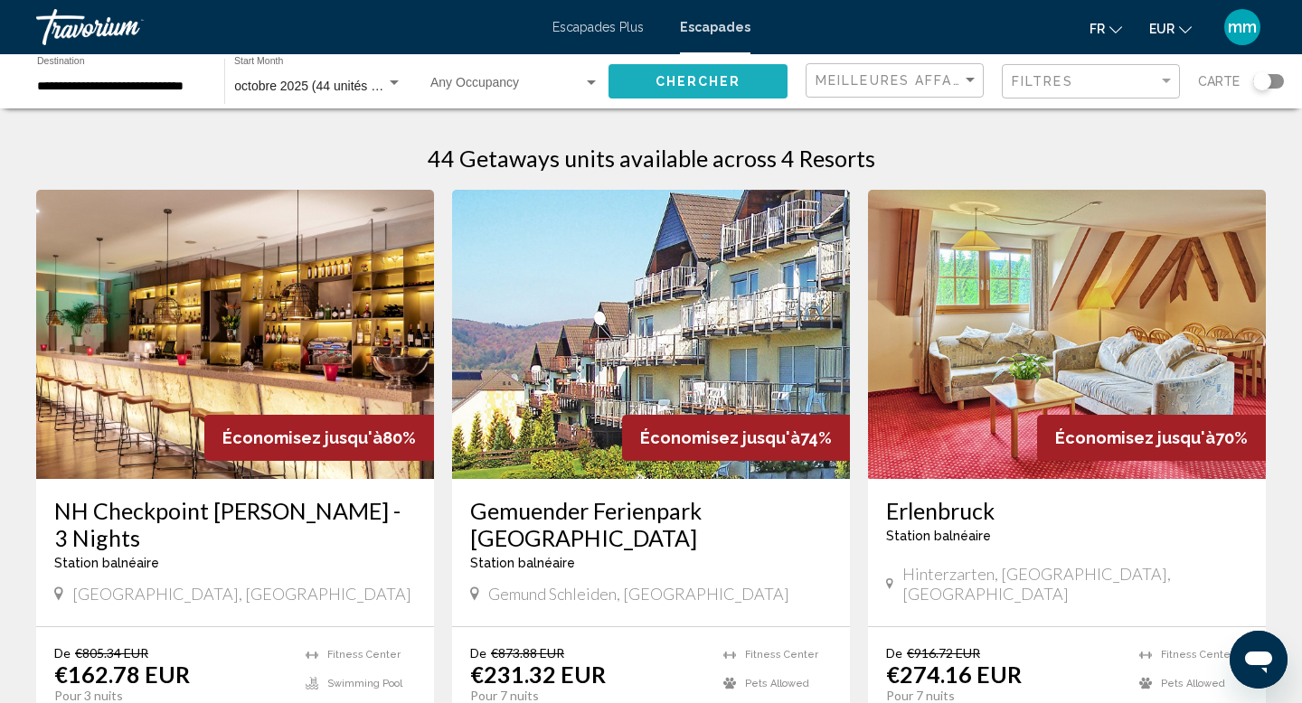
click at [668, 81] on span "Chercher" at bounding box center [698, 82] width 86 height 14
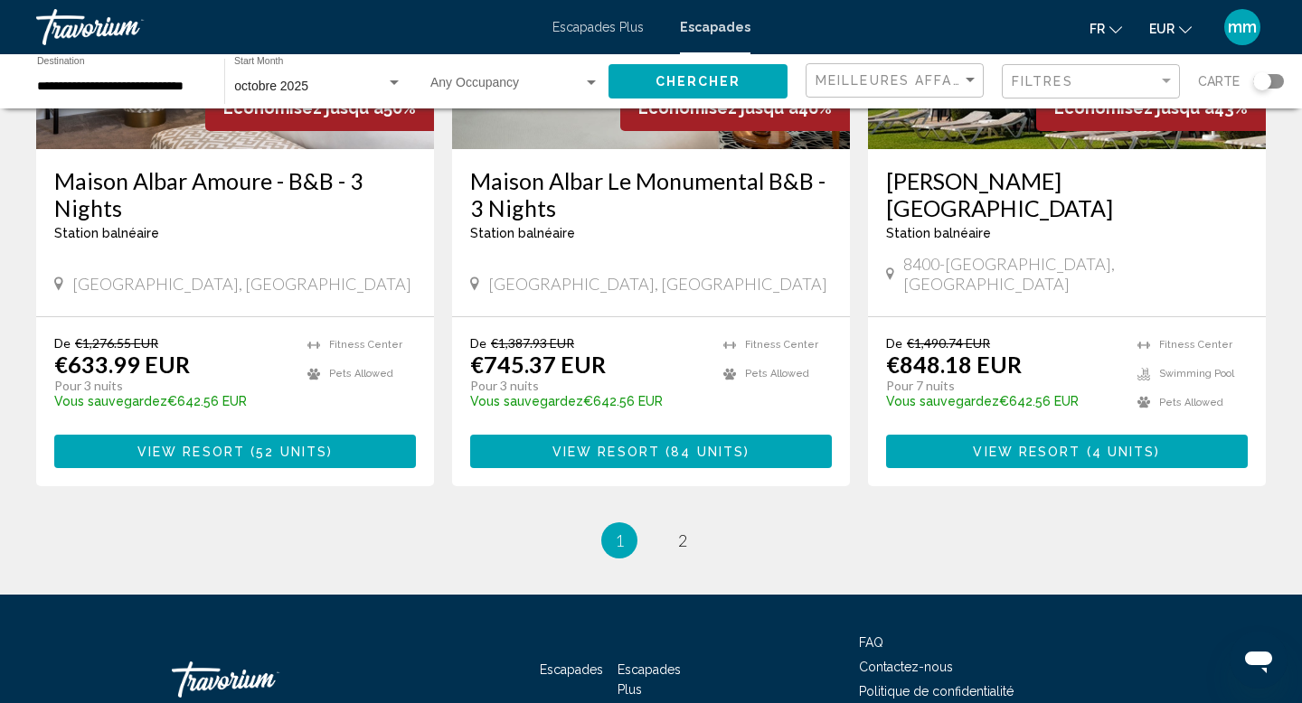
scroll to position [2290, 0]
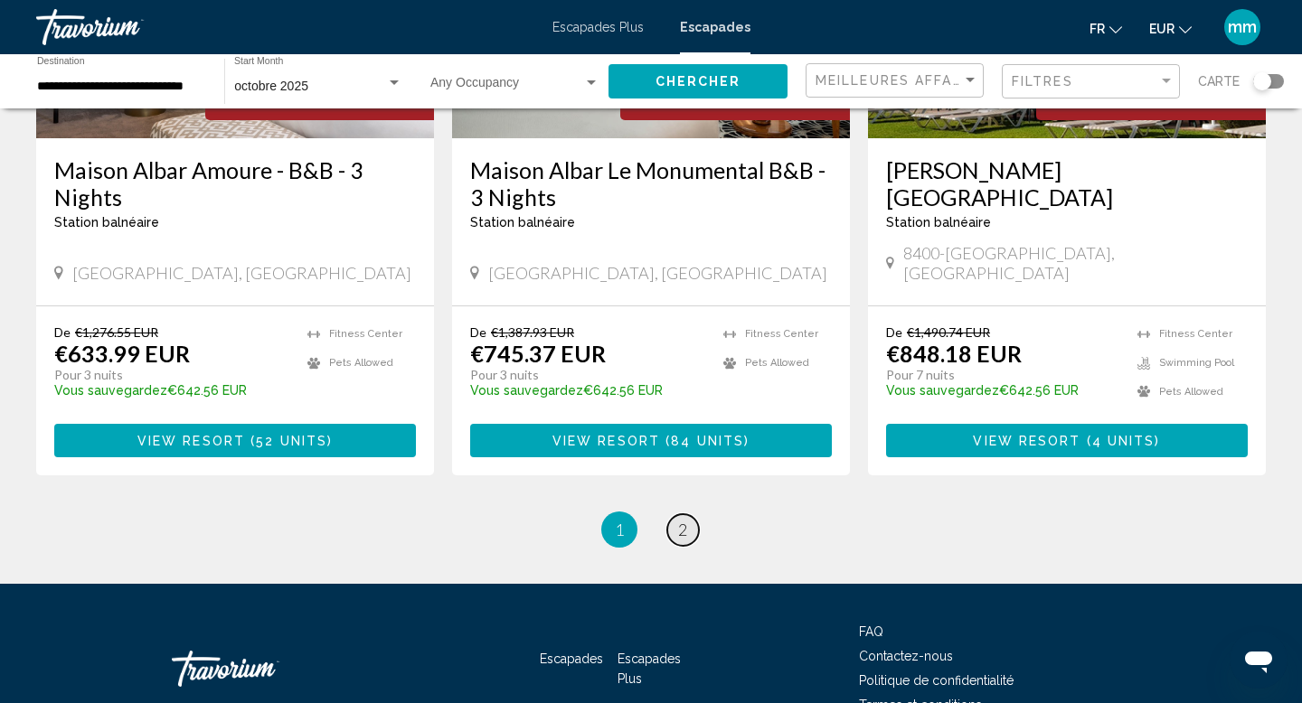
click at [687, 514] on link "page 2" at bounding box center [683, 530] width 32 height 32
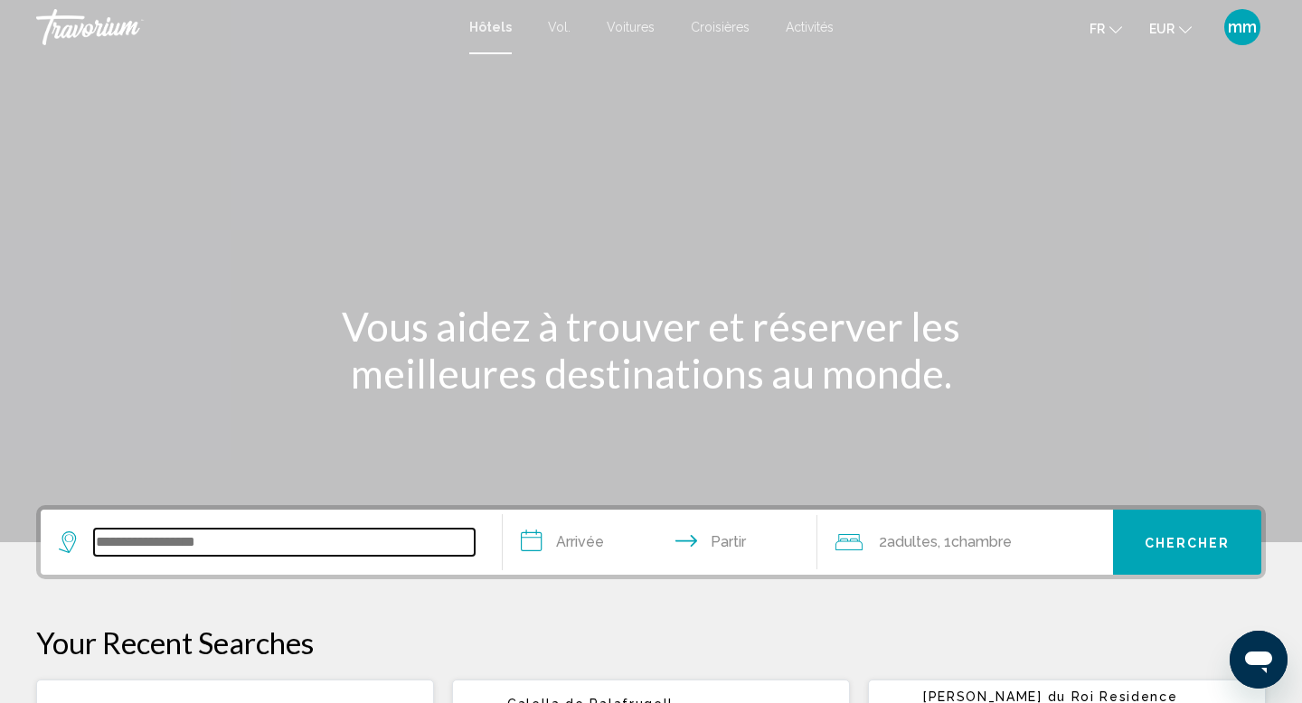
click at [121, 543] on input "Widget de recherche" at bounding box center [284, 542] width 381 height 27
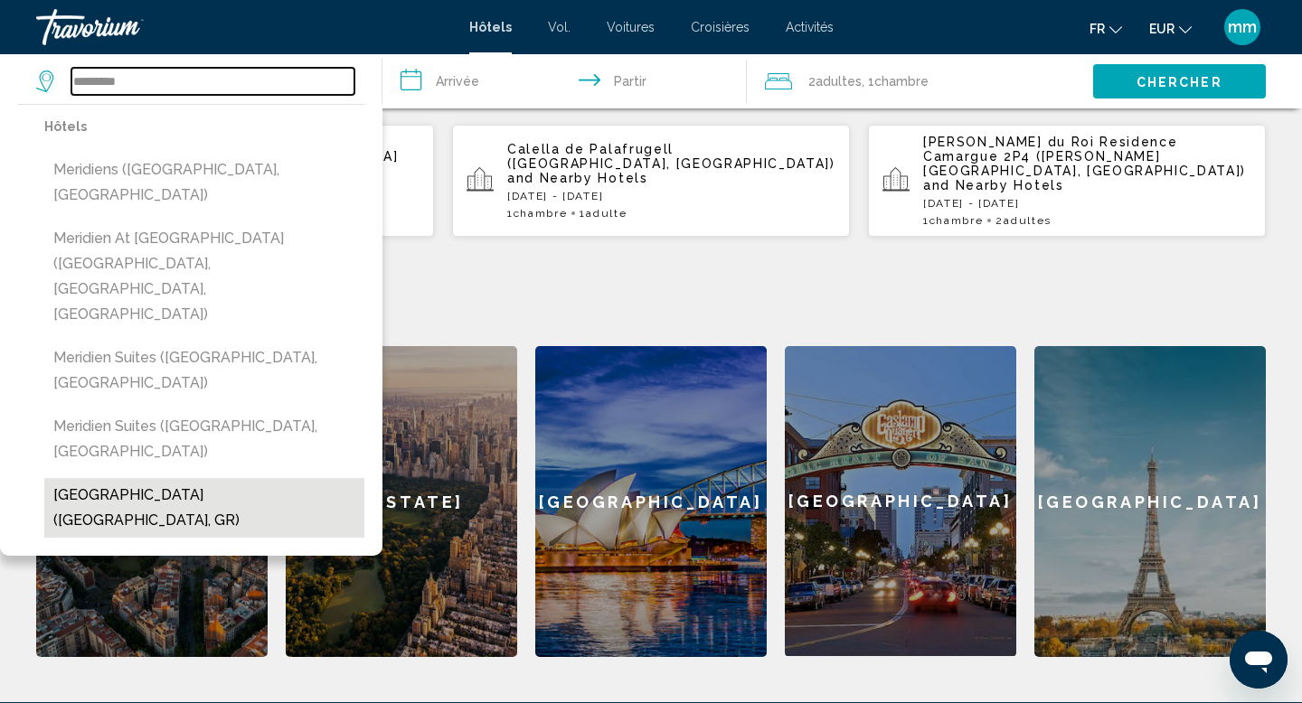
scroll to position [576, 0]
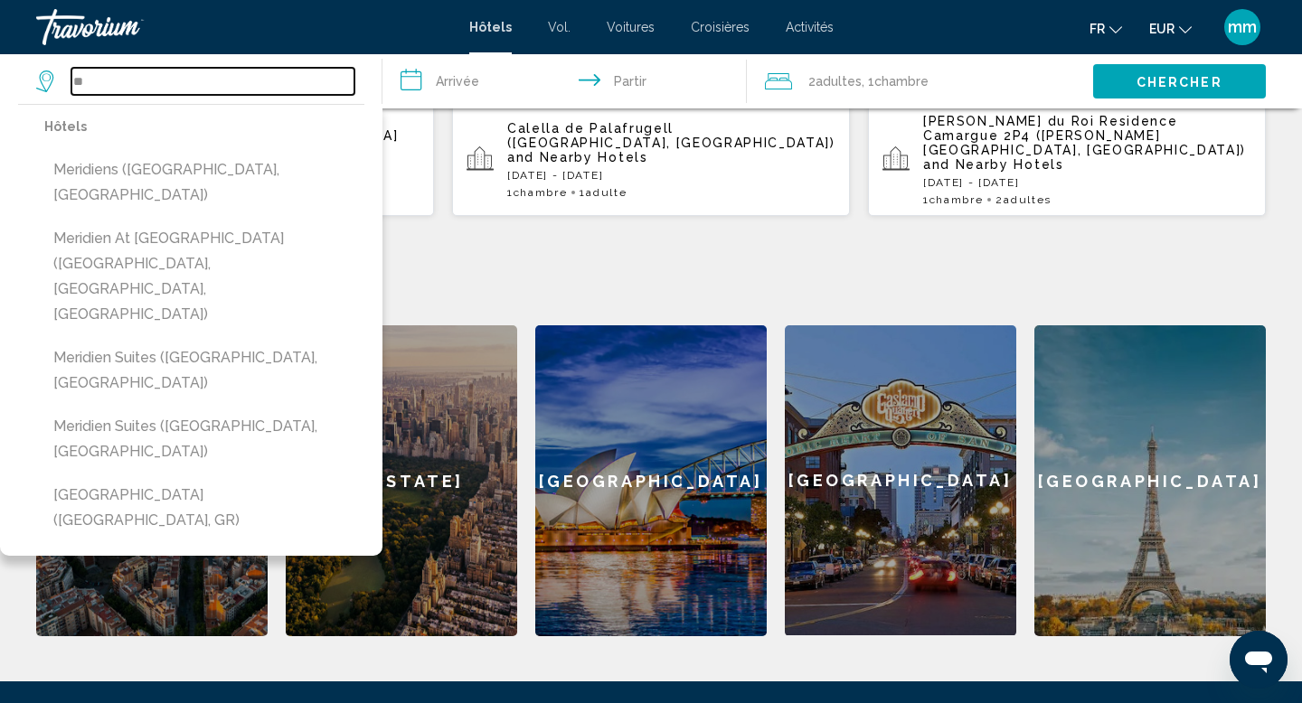
type input "*"
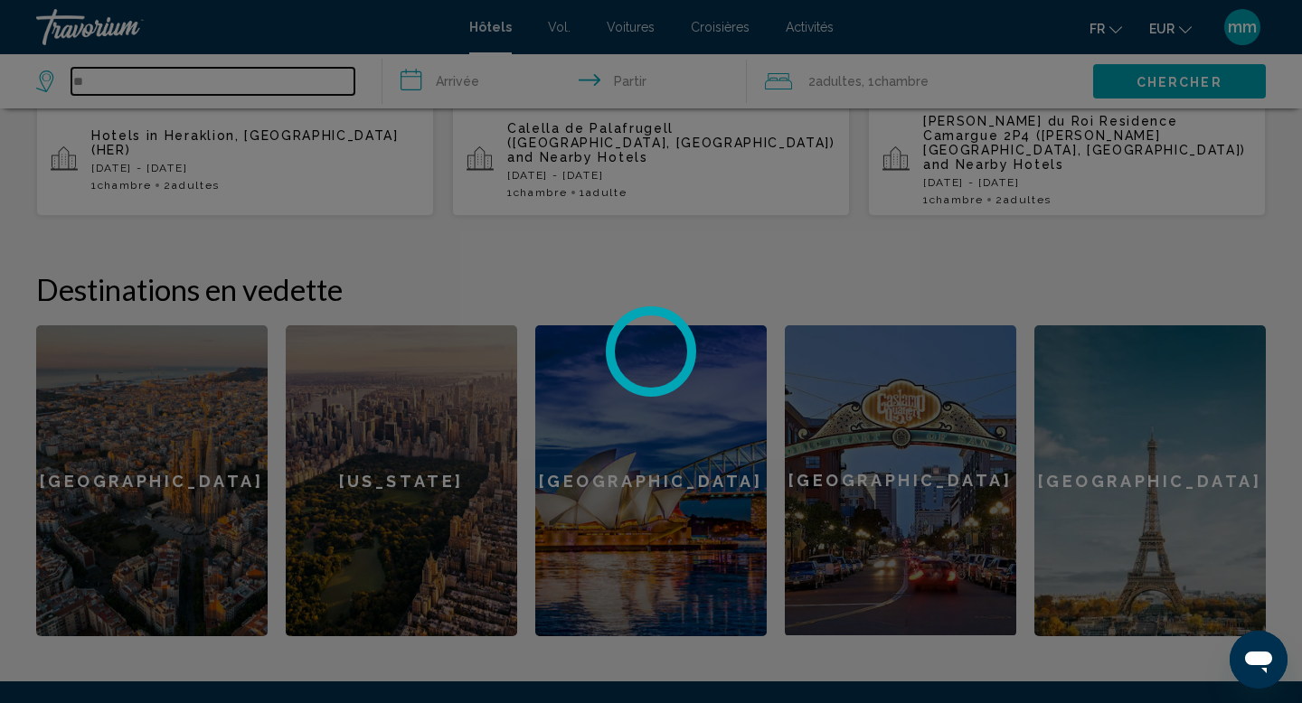
type input "*"
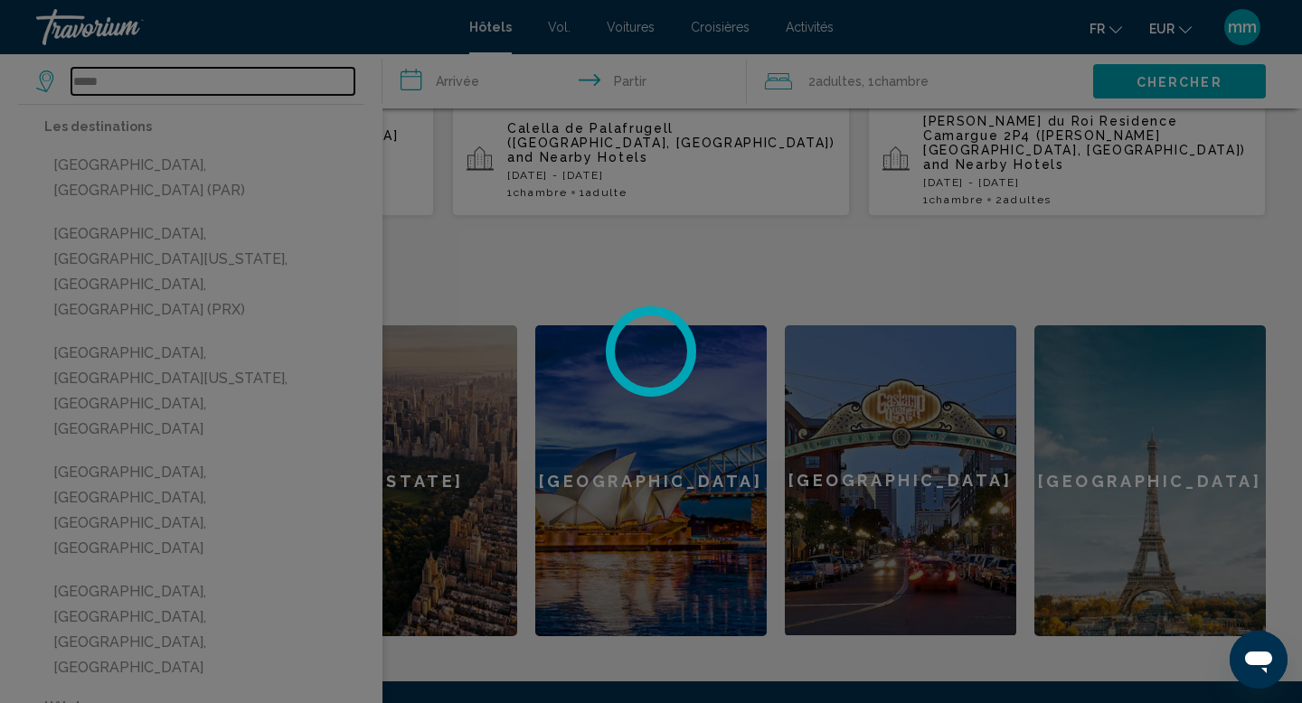
type input "*****"
click at [135, 168] on div at bounding box center [651, 351] width 1302 height 703
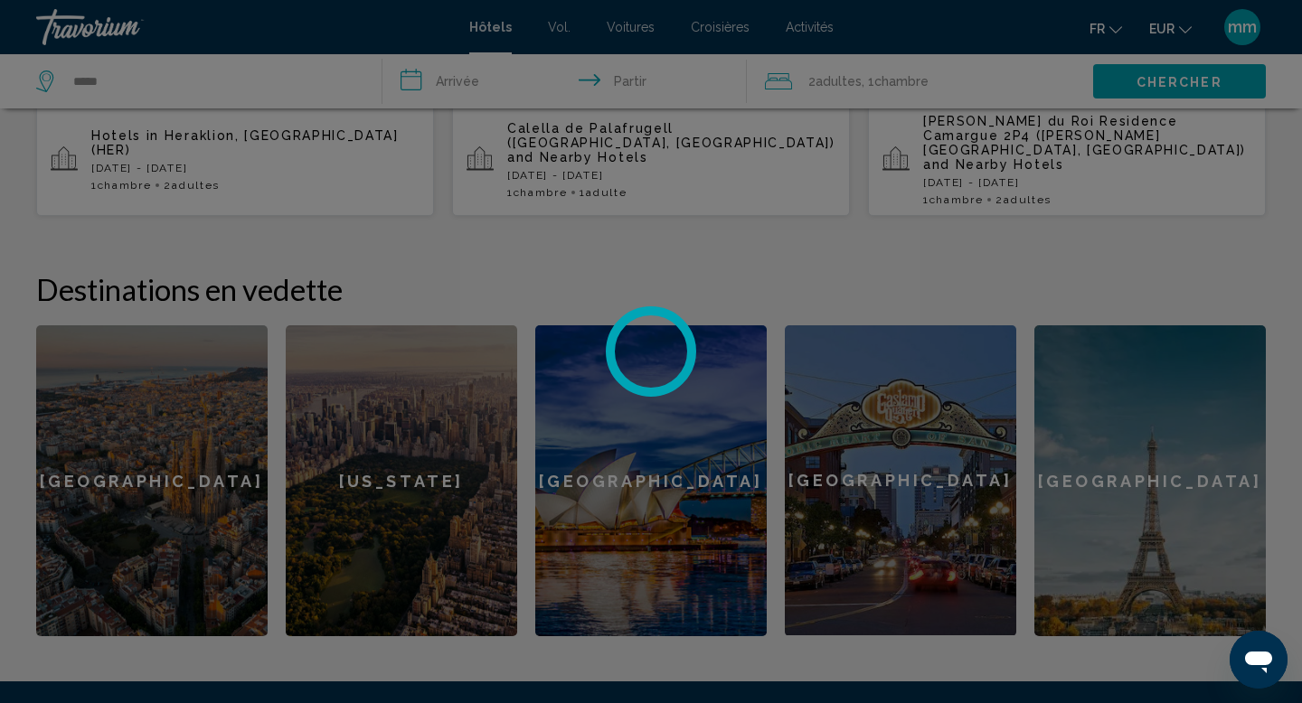
click at [512, 92] on div at bounding box center [651, 351] width 1302 height 703
click at [478, 84] on div at bounding box center [651, 351] width 1302 height 703
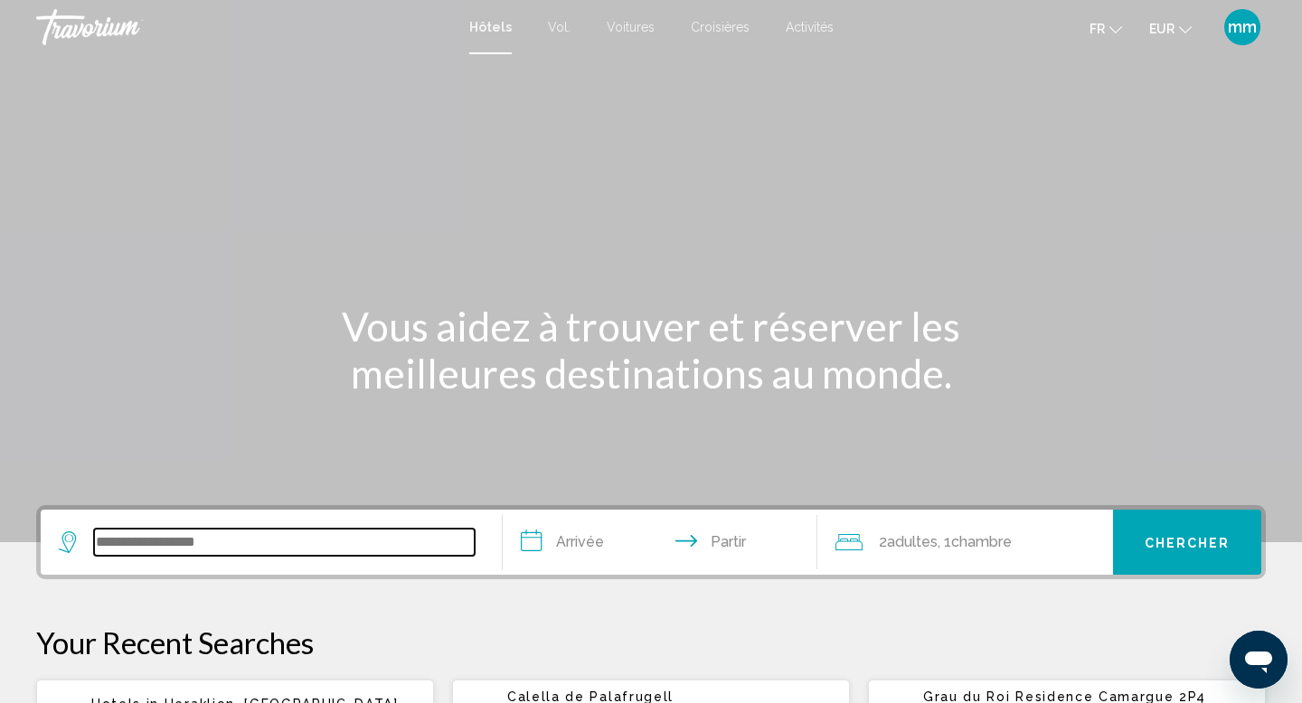
click at [241, 546] on input "Widget de recherche" at bounding box center [284, 542] width 381 height 27
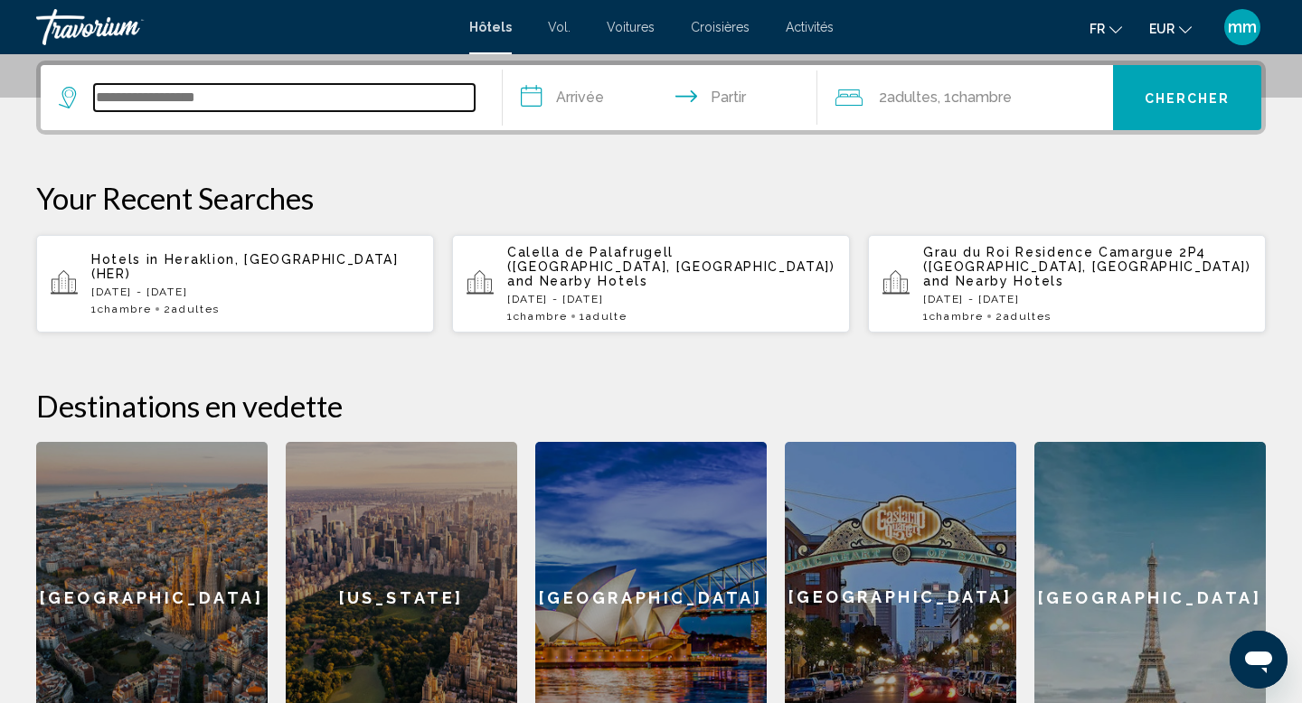
scroll to position [447, 0]
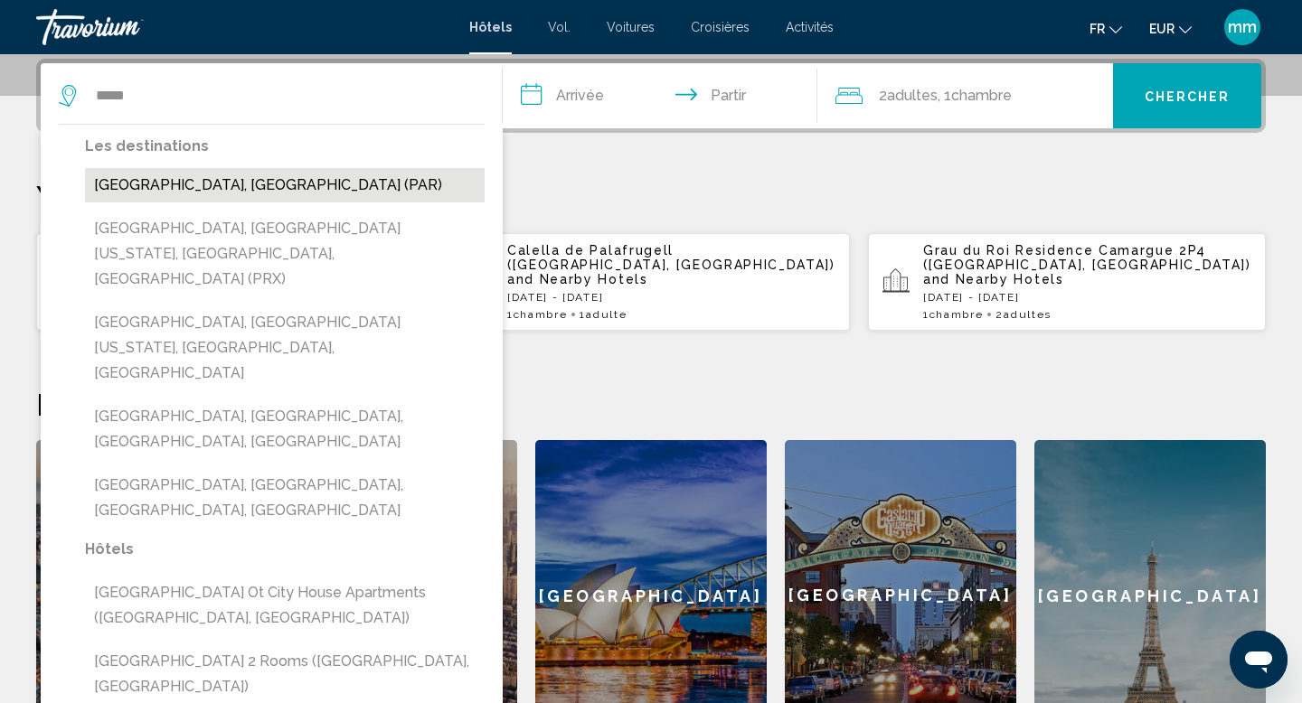
click at [194, 189] on button "[GEOGRAPHIC_DATA], [GEOGRAPHIC_DATA] (PAR)" at bounding box center [285, 185] width 400 height 34
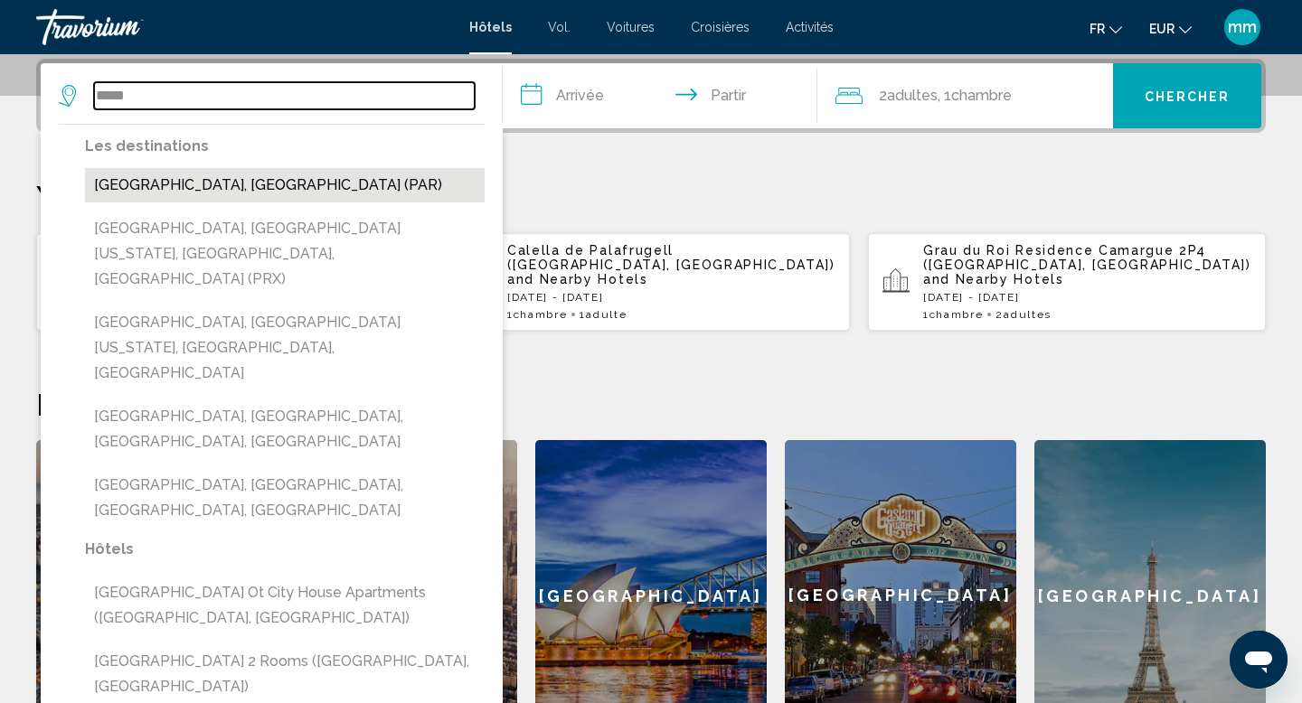
type input "**********"
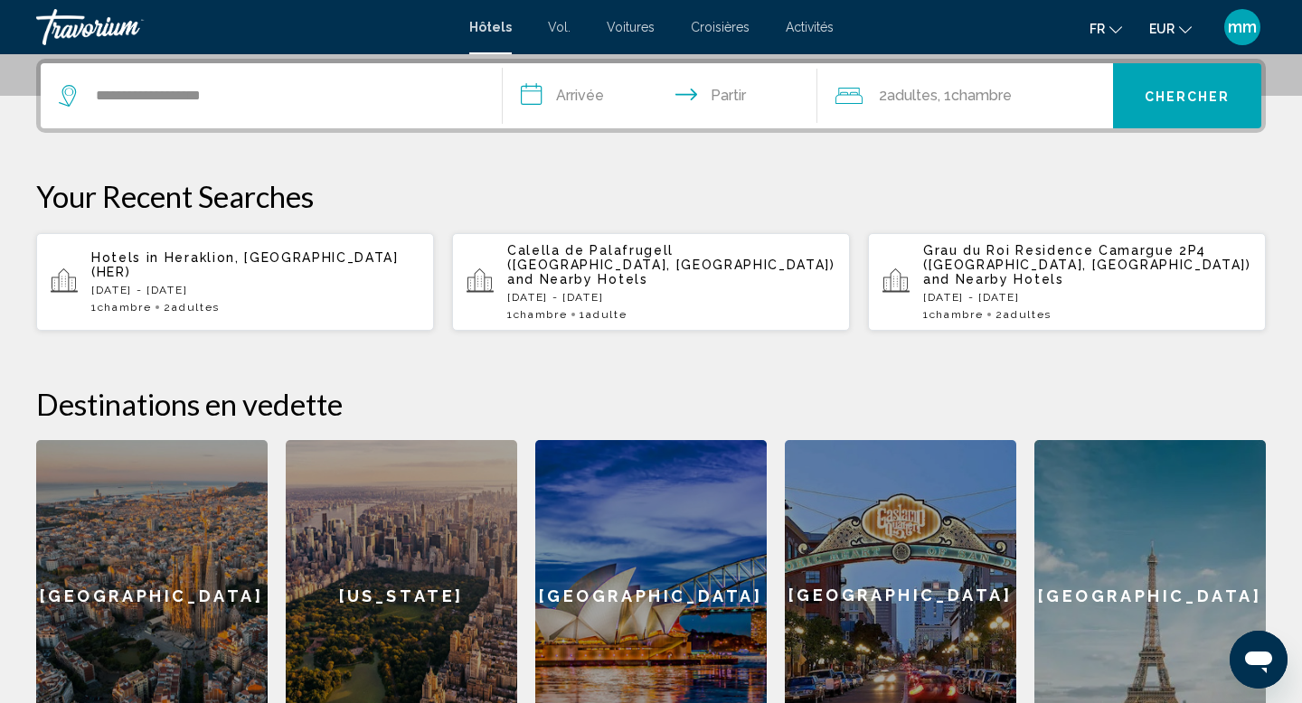
click at [641, 106] on input "**********" at bounding box center [664, 98] width 322 height 71
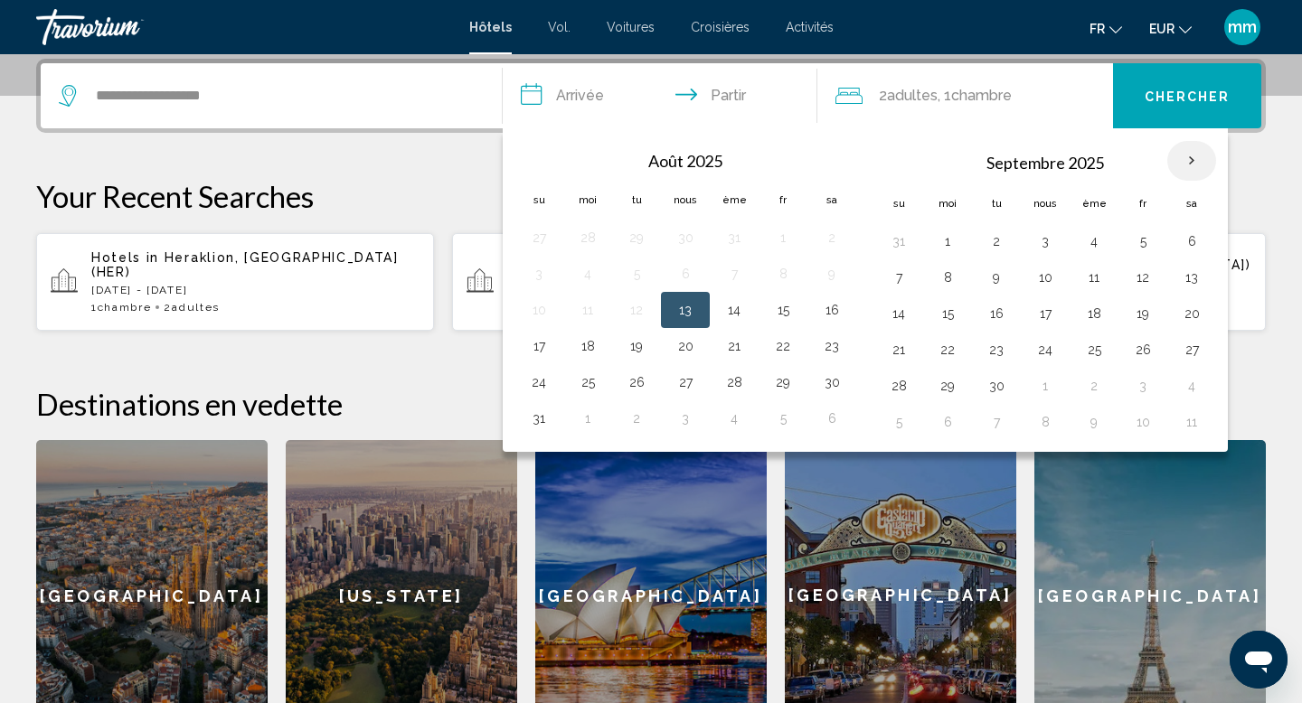
click at [1190, 160] on th "Mois prochain" at bounding box center [1191, 161] width 49 height 40
click at [900, 385] on button "28" at bounding box center [898, 385] width 29 height 25
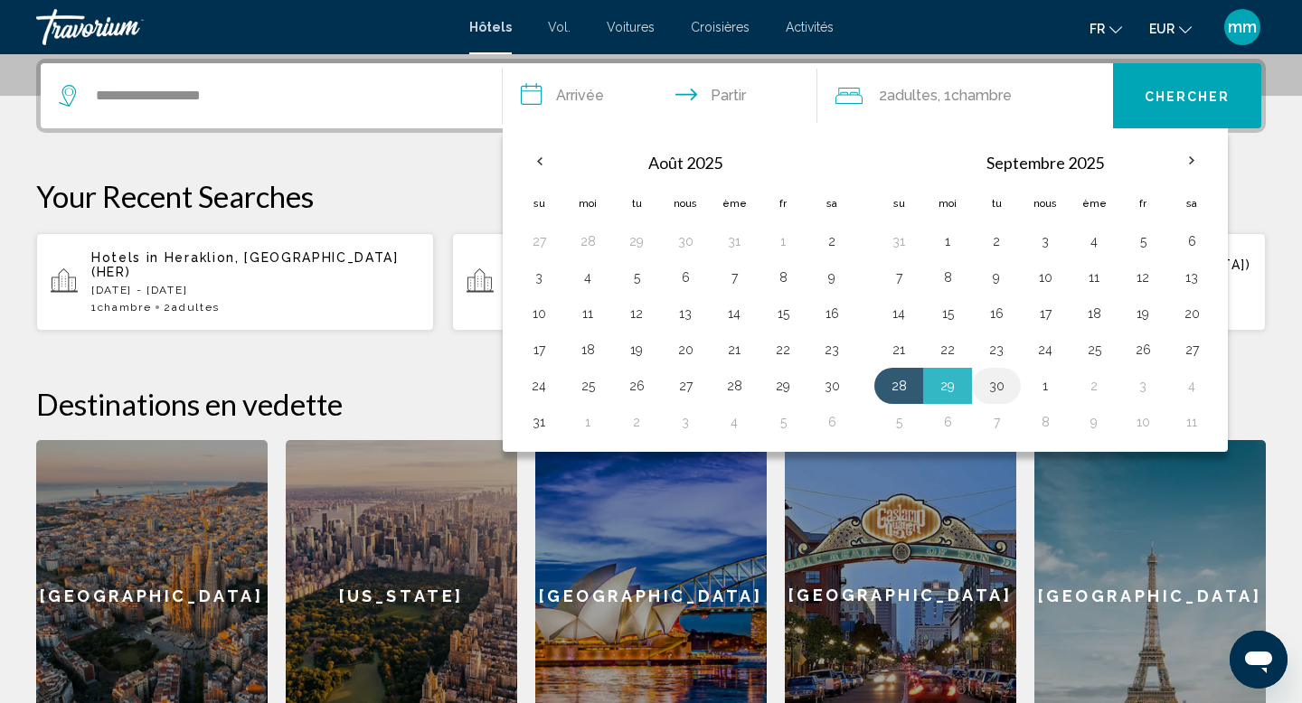
click at [1001, 389] on button "30" at bounding box center [996, 385] width 29 height 25
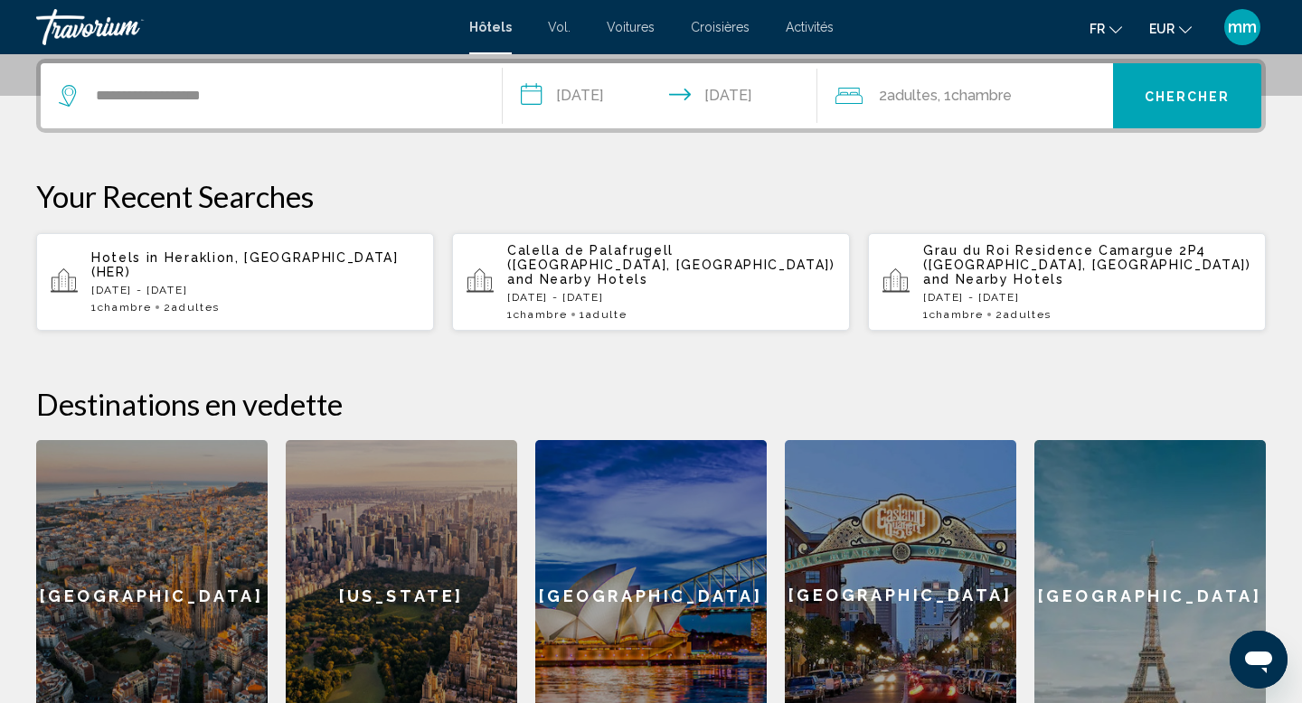
click at [694, 94] on input "**********" at bounding box center [664, 98] width 322 height 71
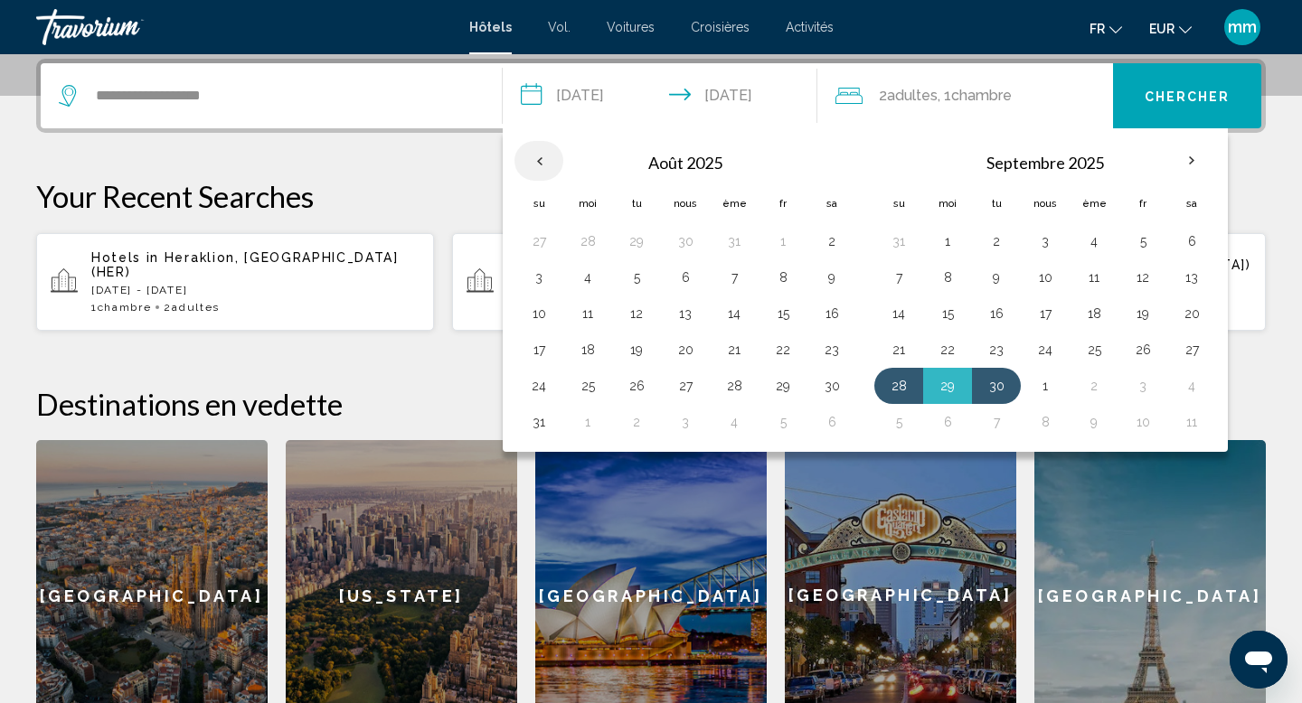
click at [544, 155] on th "Previous month" at bounding box center [538, 161] width 49 height 40
click at [730, 381] on button "28" at bounding box center [734, 385] width 29 height 25
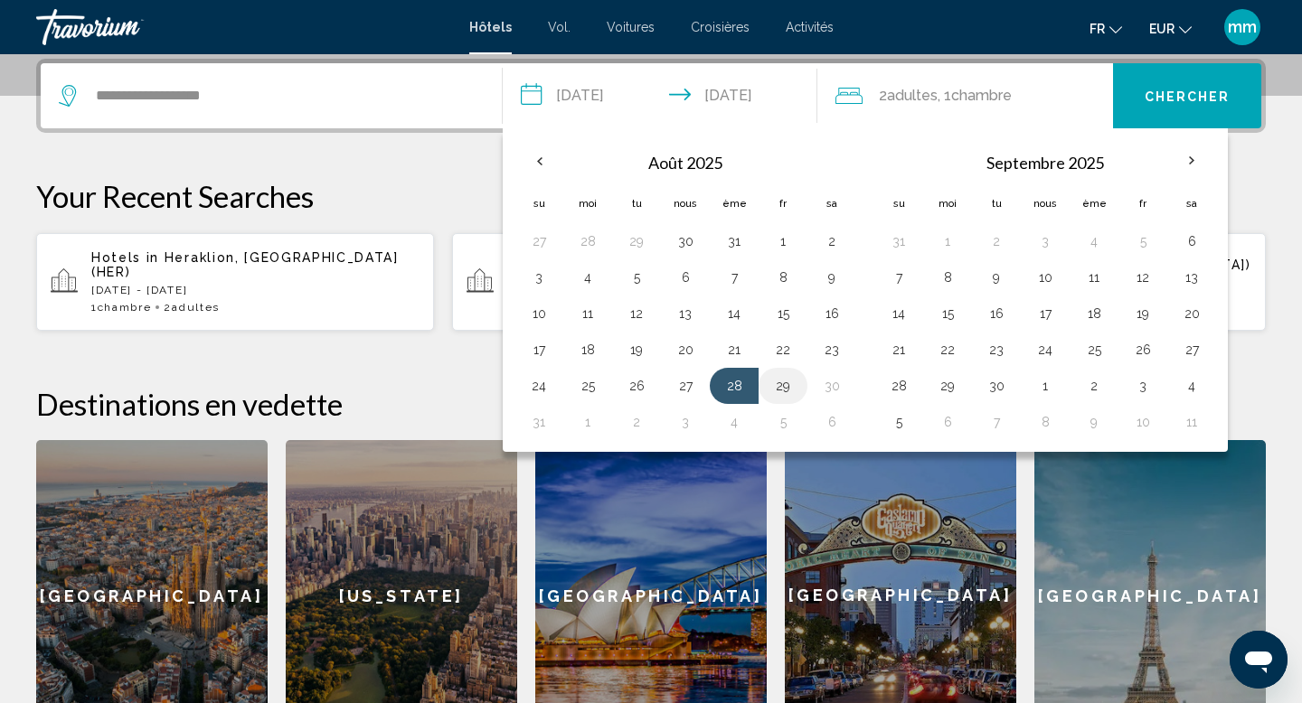
click at [782, 380] on button "29" at bounding box center [782, 385] width 29 height 25
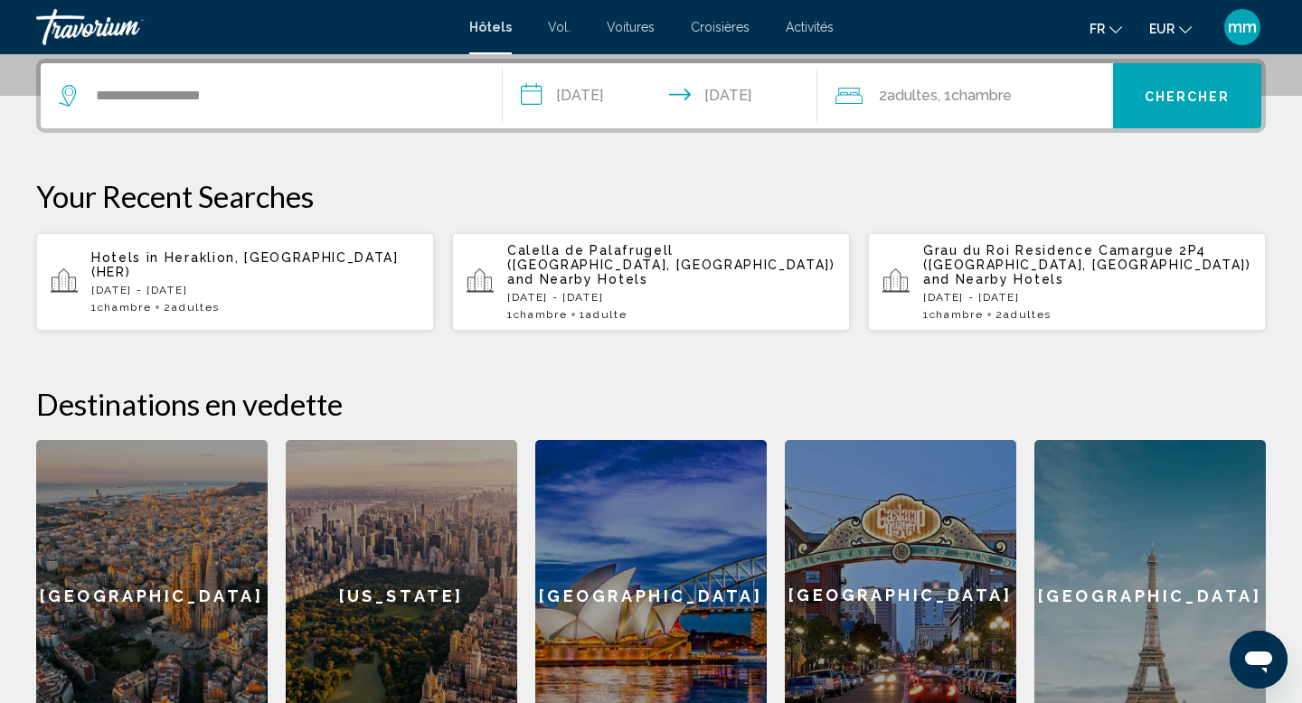
click at [764, 105] on input "**********" at bounding box center [664, 98] width 322 height 71
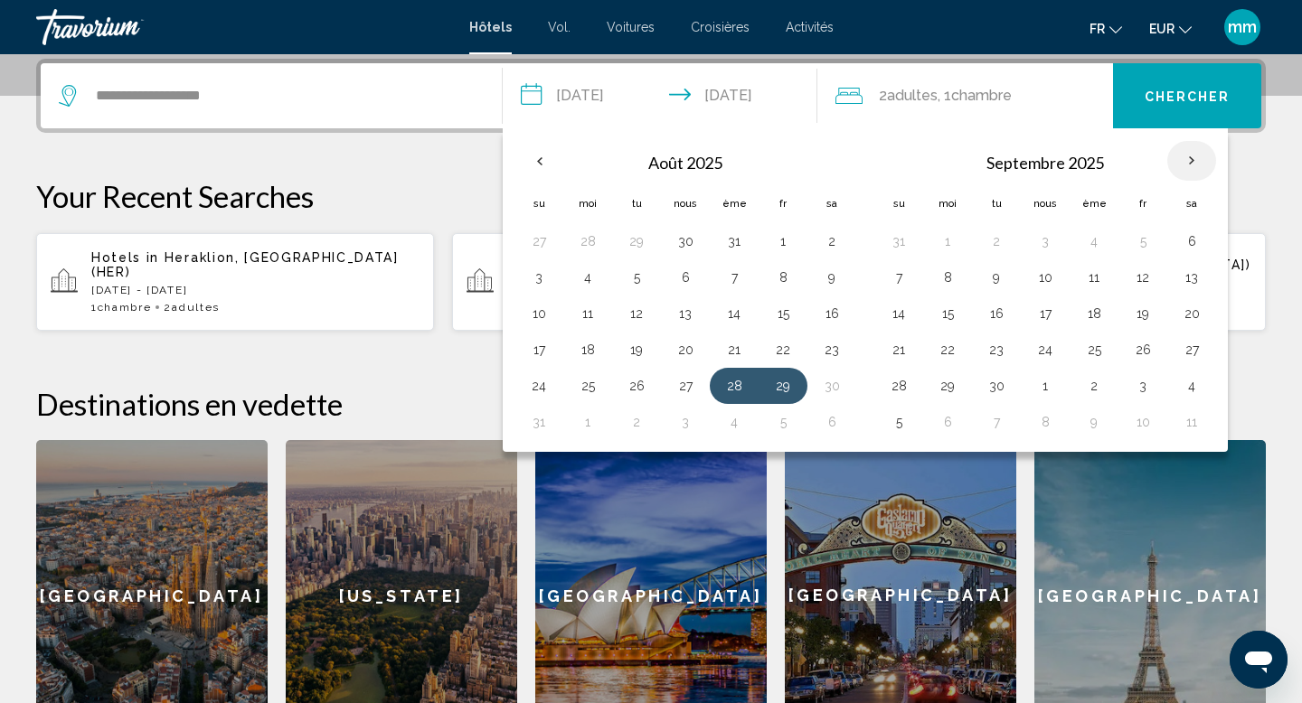
click at [1194, 151] on th "Mois prochain" at bounding box center [1191, 161] width 49 height 40
click at [1037, 351] on button "24" at bounding box center [1045, 349] width 29 height 25
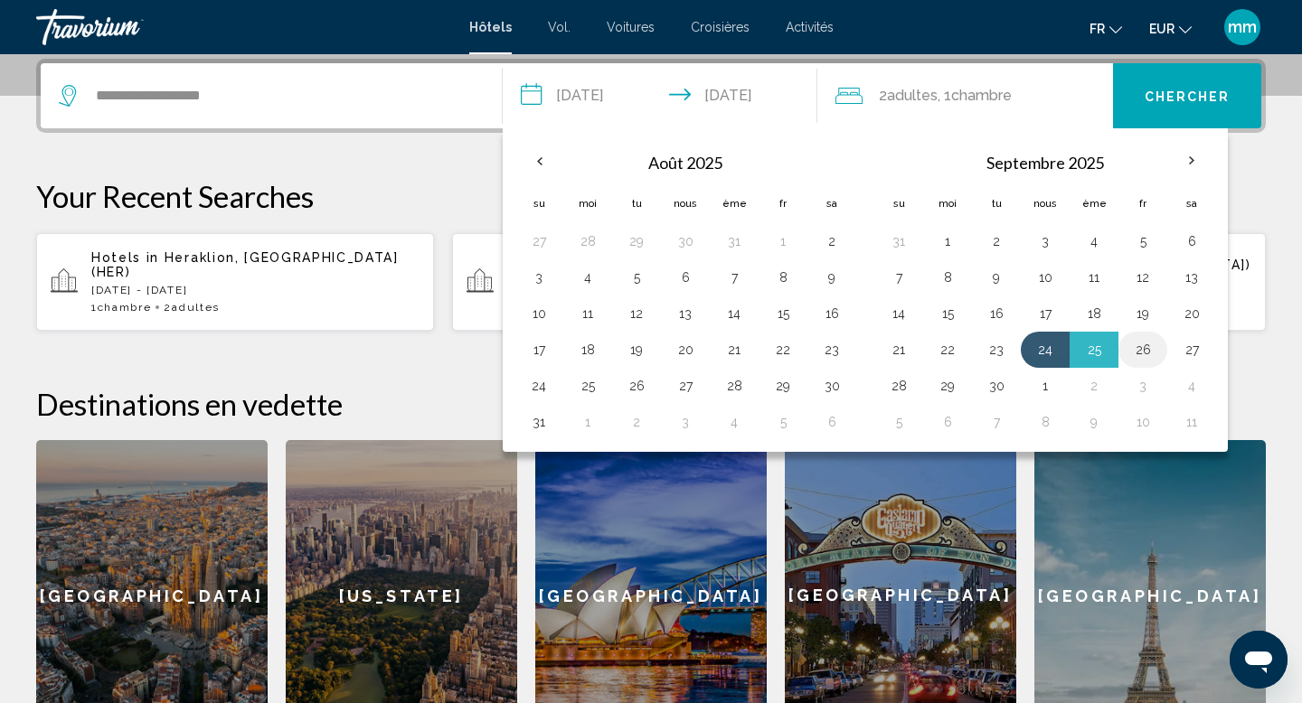
click at [1146, 343] on button "26" at bounding box center [1142, 349] width 29 height 25
type input "**********"
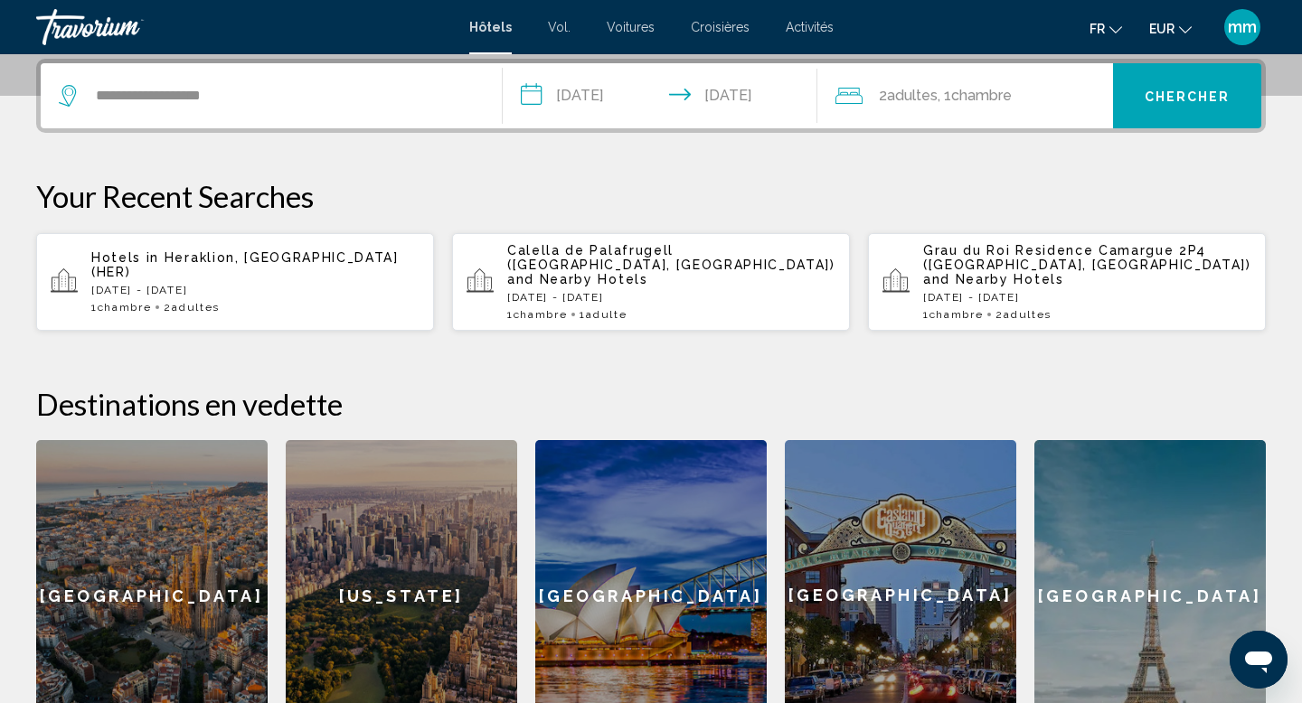
click at [1173, 100] on font "Chercher" at bounding box center [1187, 96] width 86 height 14
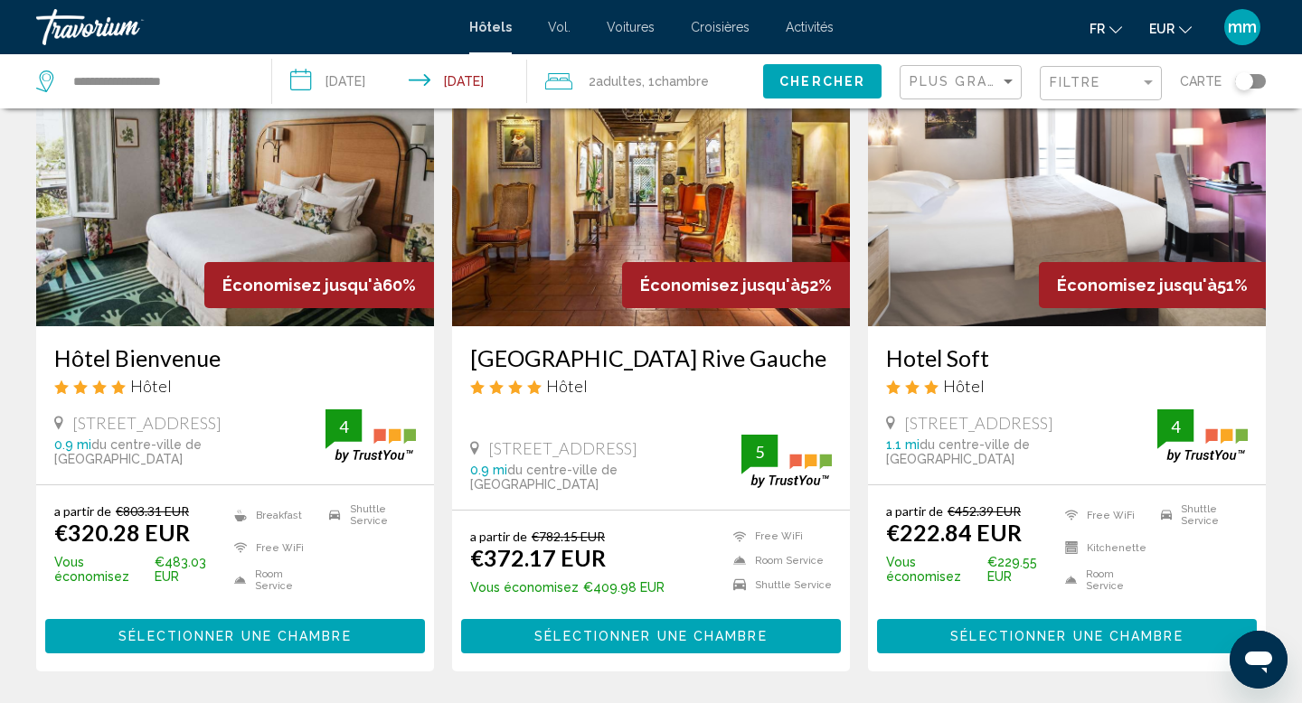
scroll to position [144, 0]
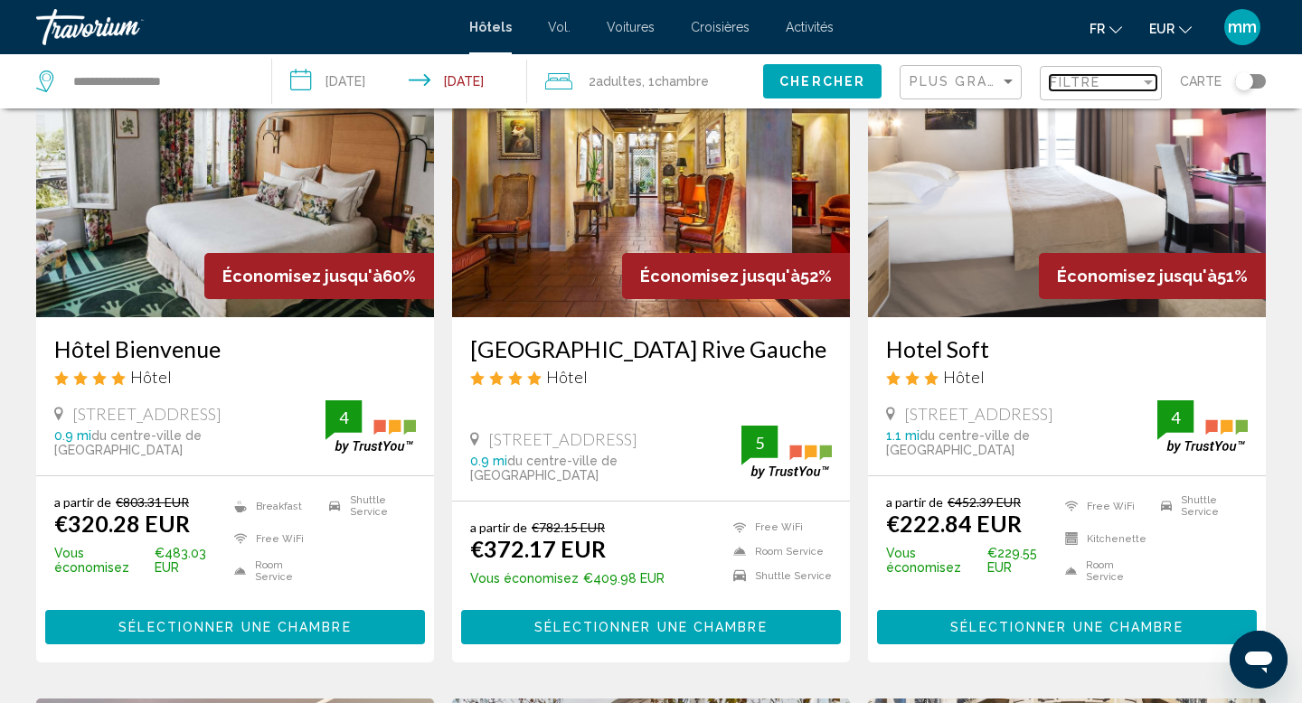
click at [1070, 81] on span "Filtre" at bounding box center [1076, 82] width 52 height 14
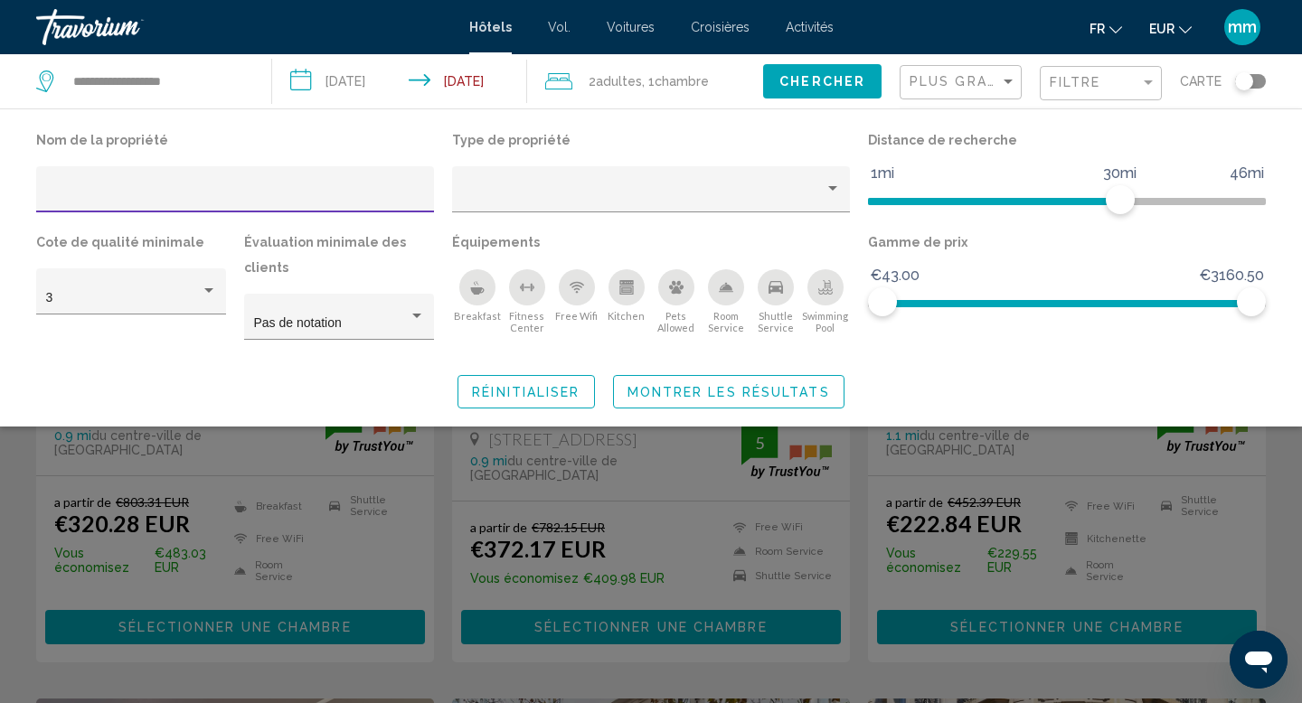
click at [223, 193] on input "Hotel Filters" at bounding box center [235, 196] width 379 height 14
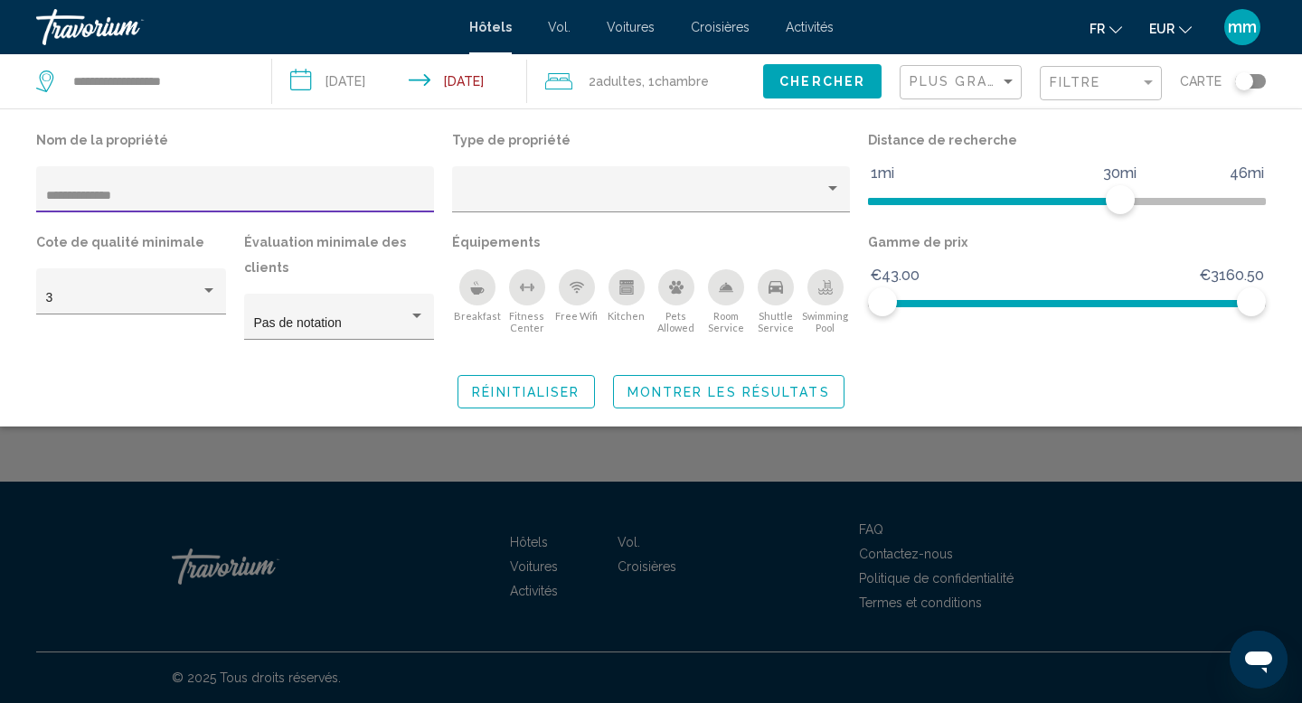
type input "**********"
click at [655, 384] on span "Montrer les résultats" at bounding box center [728, 391] width 202 height 14
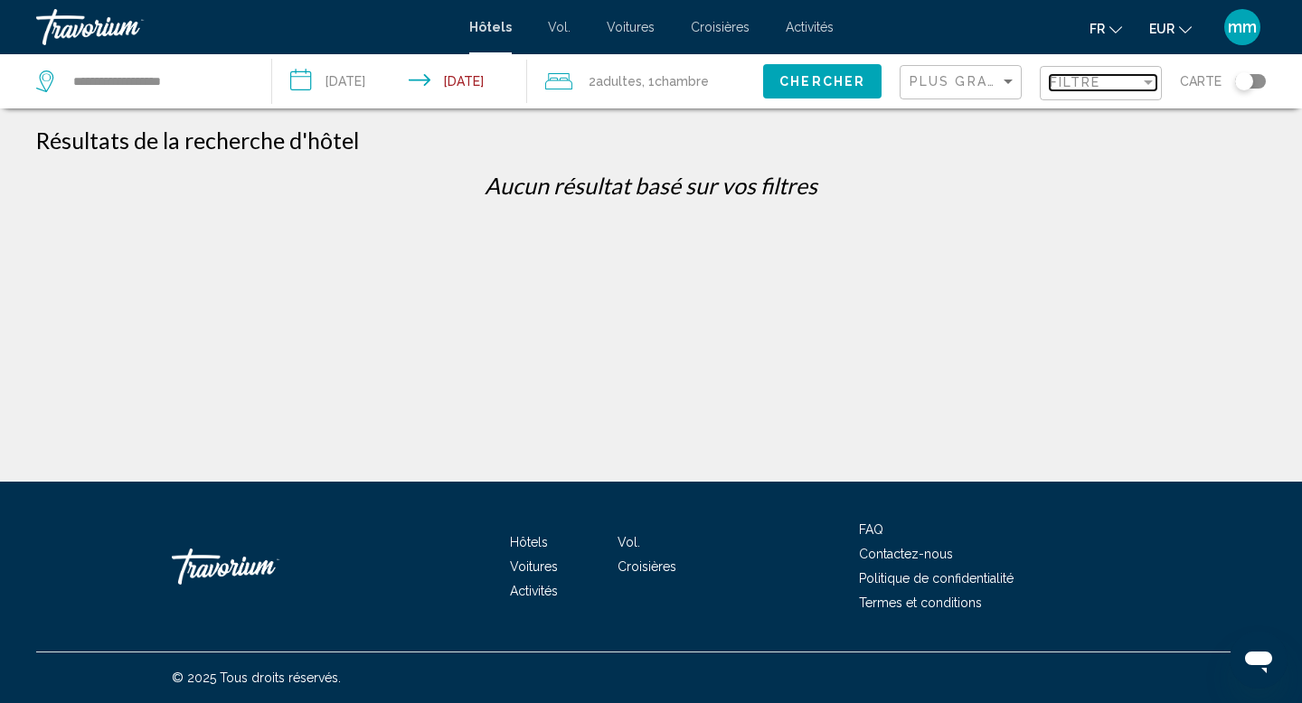
click at [1068, 80] on span "Filtre" at bounding box center [1076, 82] width 52 height 14
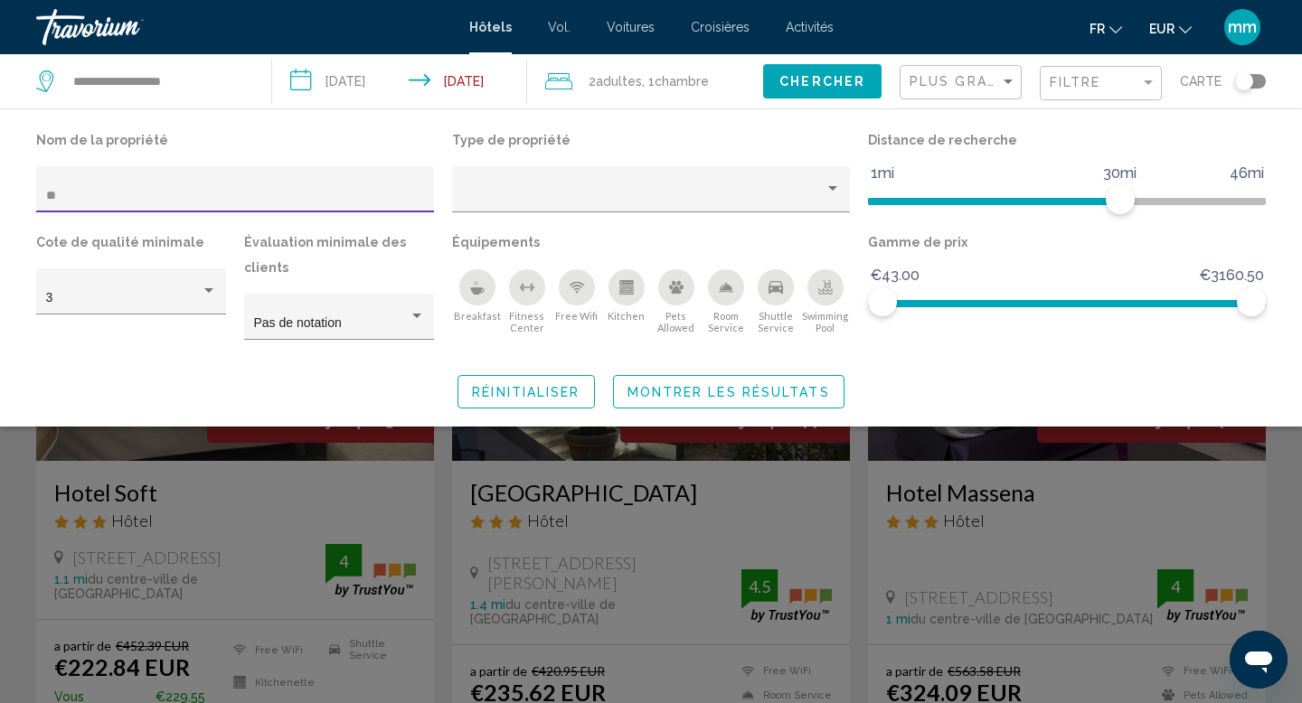
type input "*"
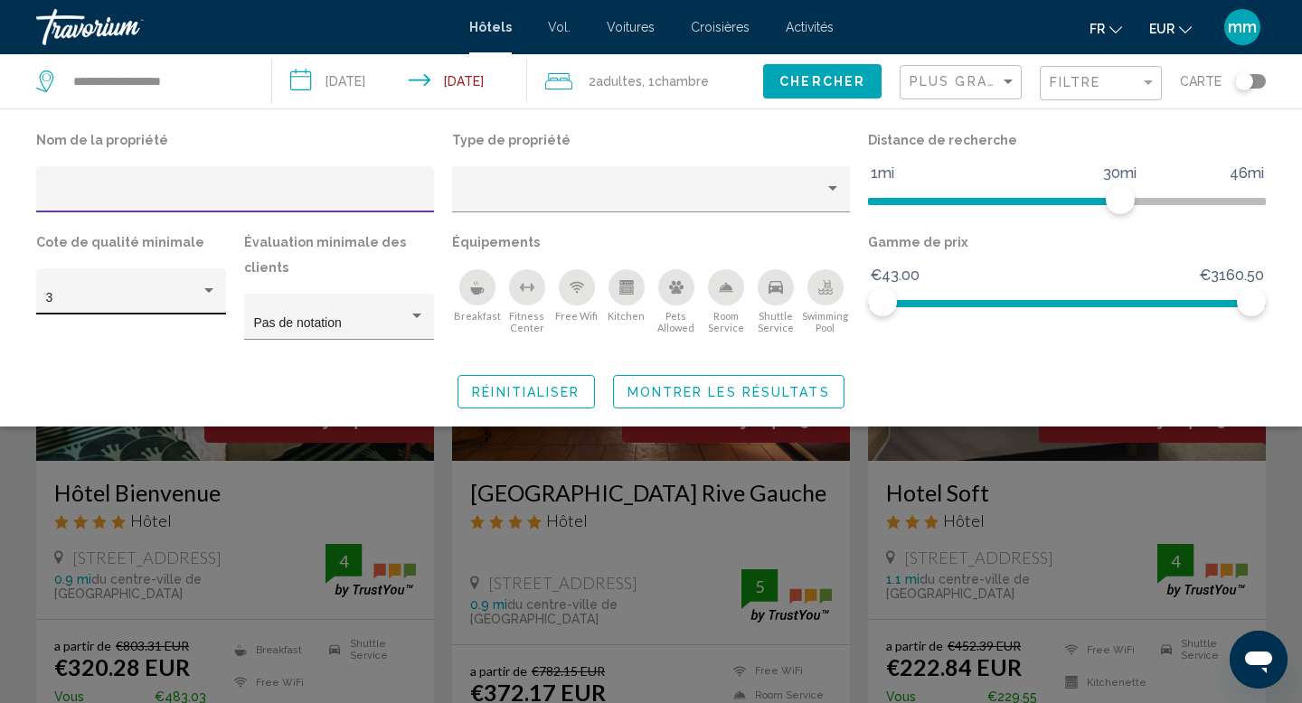
click at [210, 286] on div "Hotel Filters" at bounding box center [209, 291] width 16 height 14
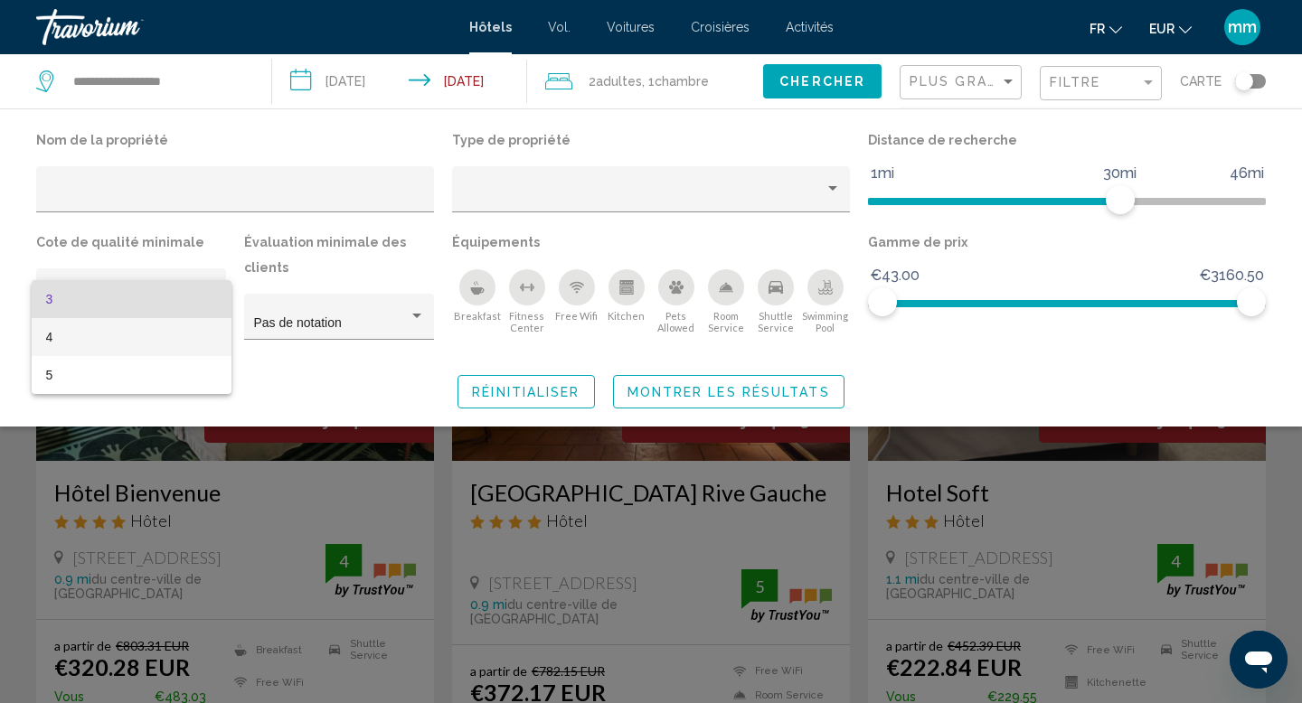
click at [152, 341] on span "4" at bounding box center [131, 337] width 171 height 38
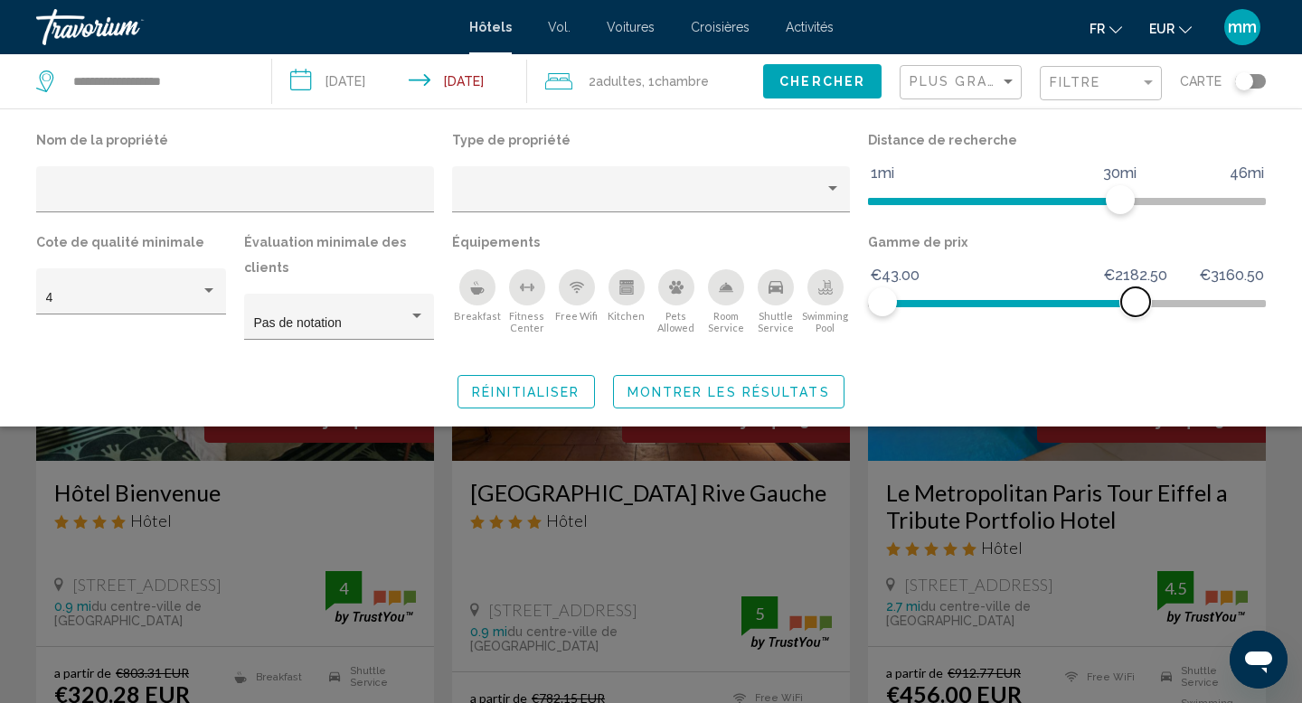
drag, startPoint x: 1250, startPoint y: 291, endPoint x: 1117, endPoint y: 297, distance: 133.0
click at [1121, 297] on span "Hotel Filters" at bounding box center [1135, 301] width 29 height 29
drag, startPoint x: 1114, startPoint y: 197, endPoint x: 955, endPoint y: 206, distance: 159.4
click at [955, 206] on span "Hotel Filters" at bounding box center [956, 199] width 29 height 29
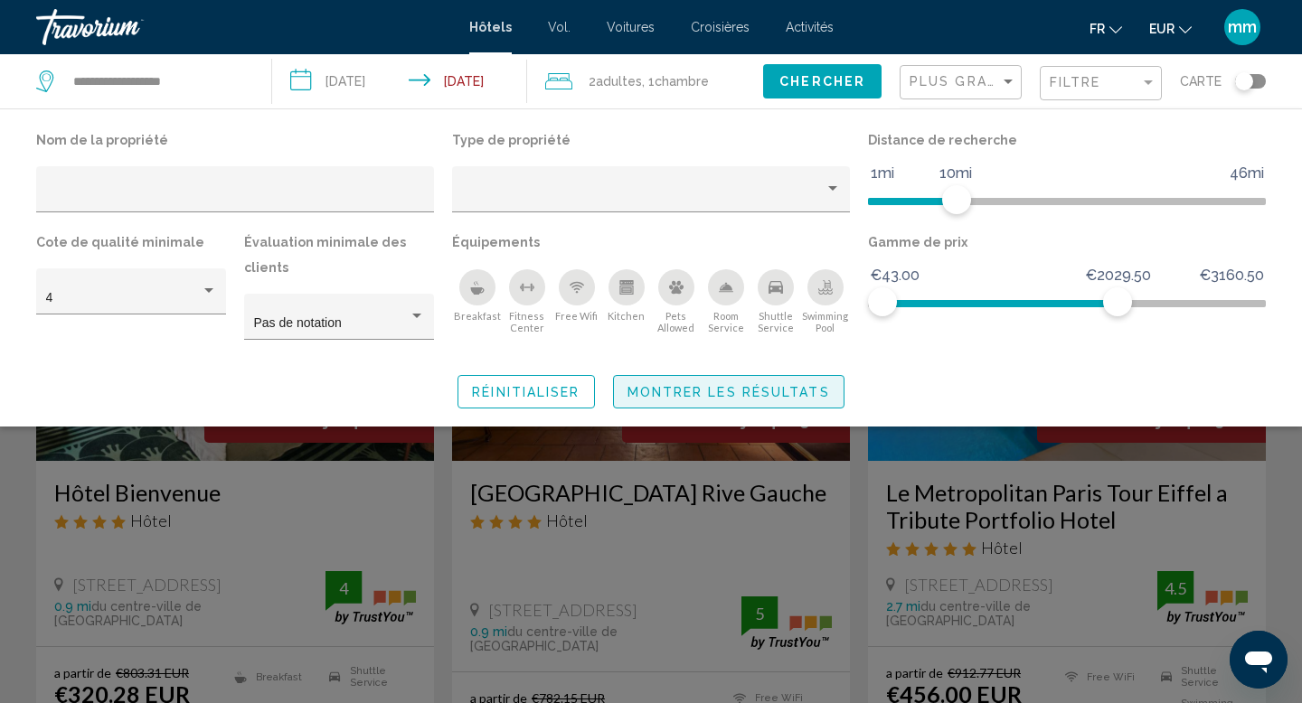
click at [781, 393] on span "Montrer les résultats" at bounding box center [728, 392] width 202 height 14
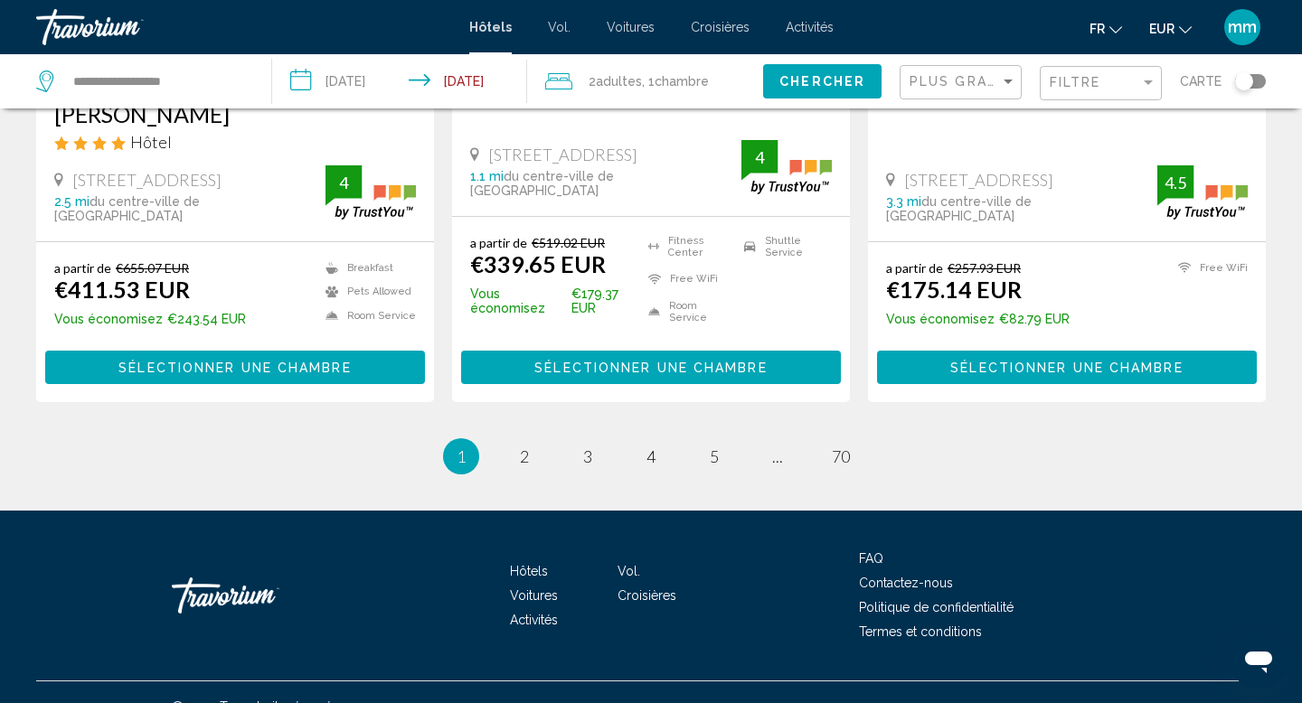
scroll to position [2525, 0]
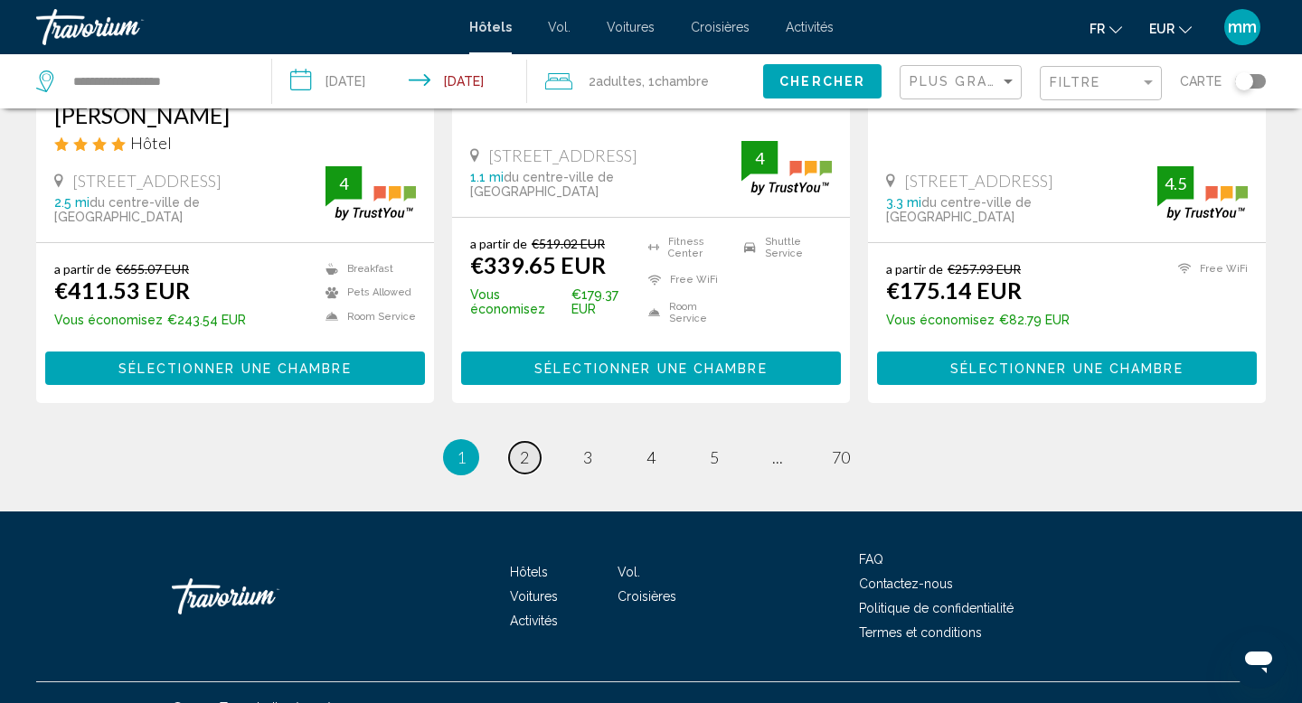
click at [525, 447] on span "2" at bounding box center [524, 457] width 9 height 20
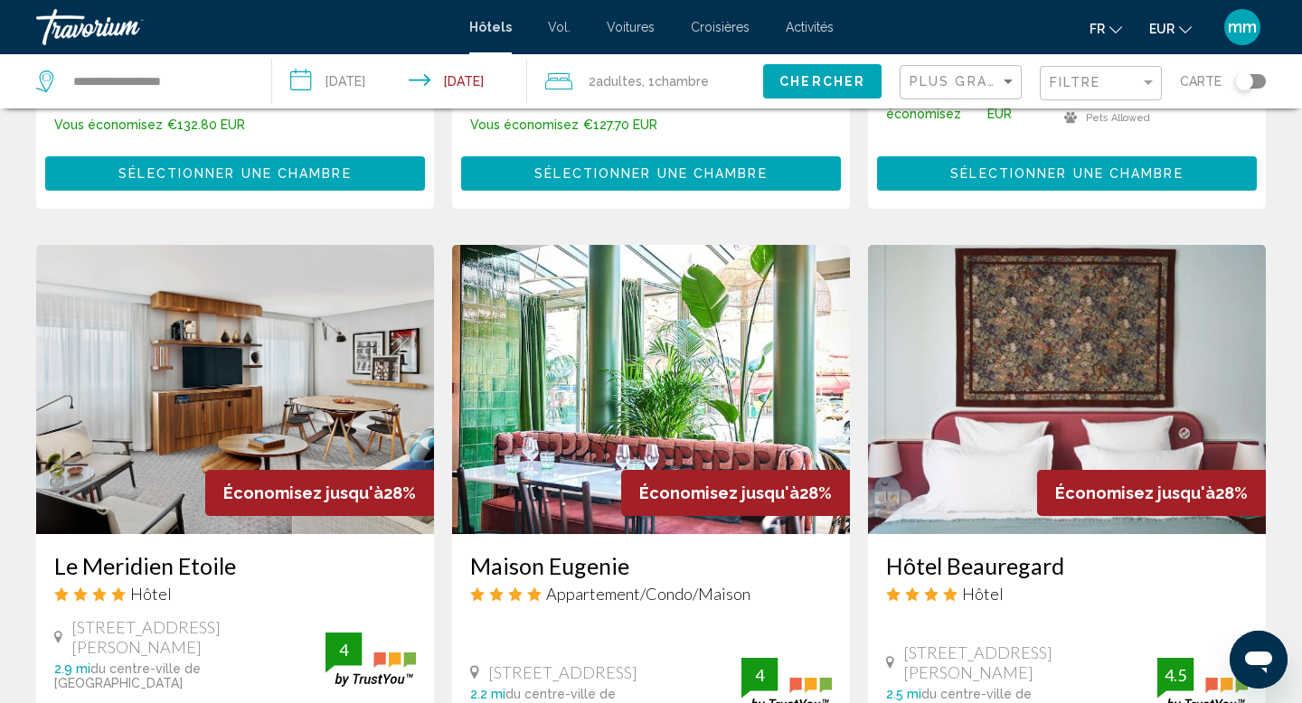
scroll to position [595, 0]
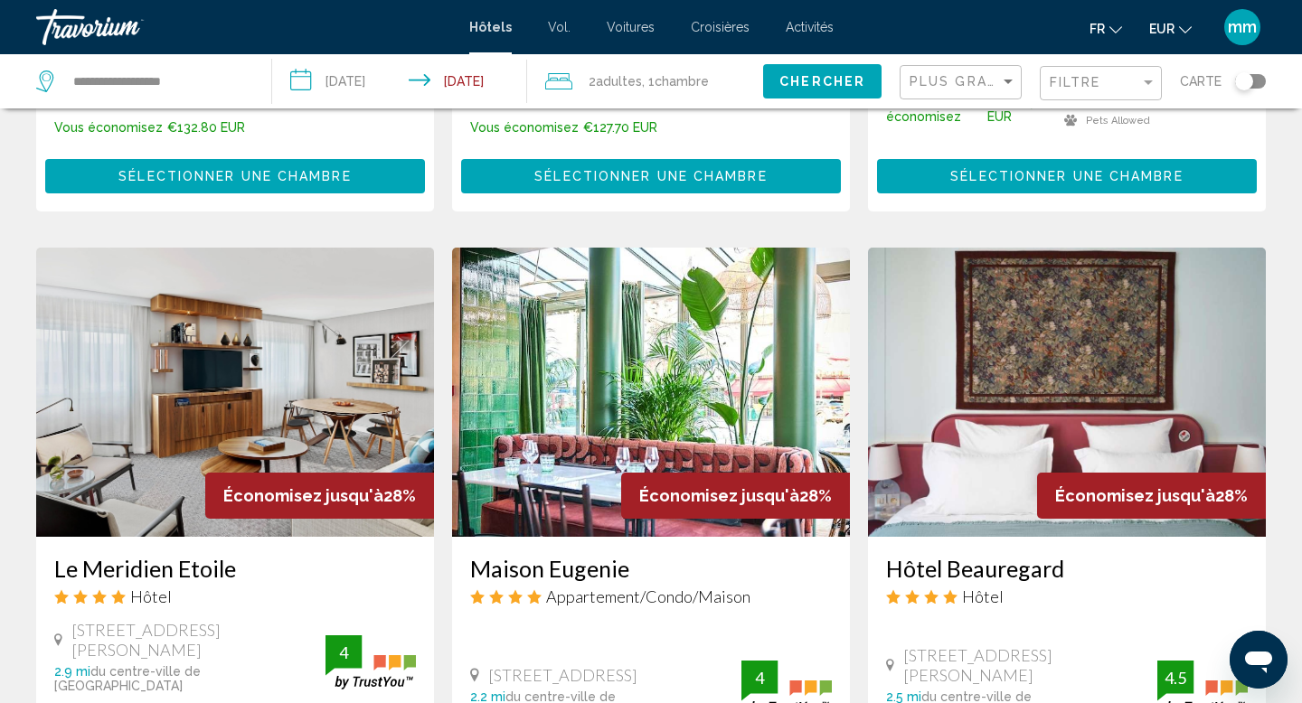
click at [416, 83] on input "**********" at bounding box center [402, 84] width 261 height 60
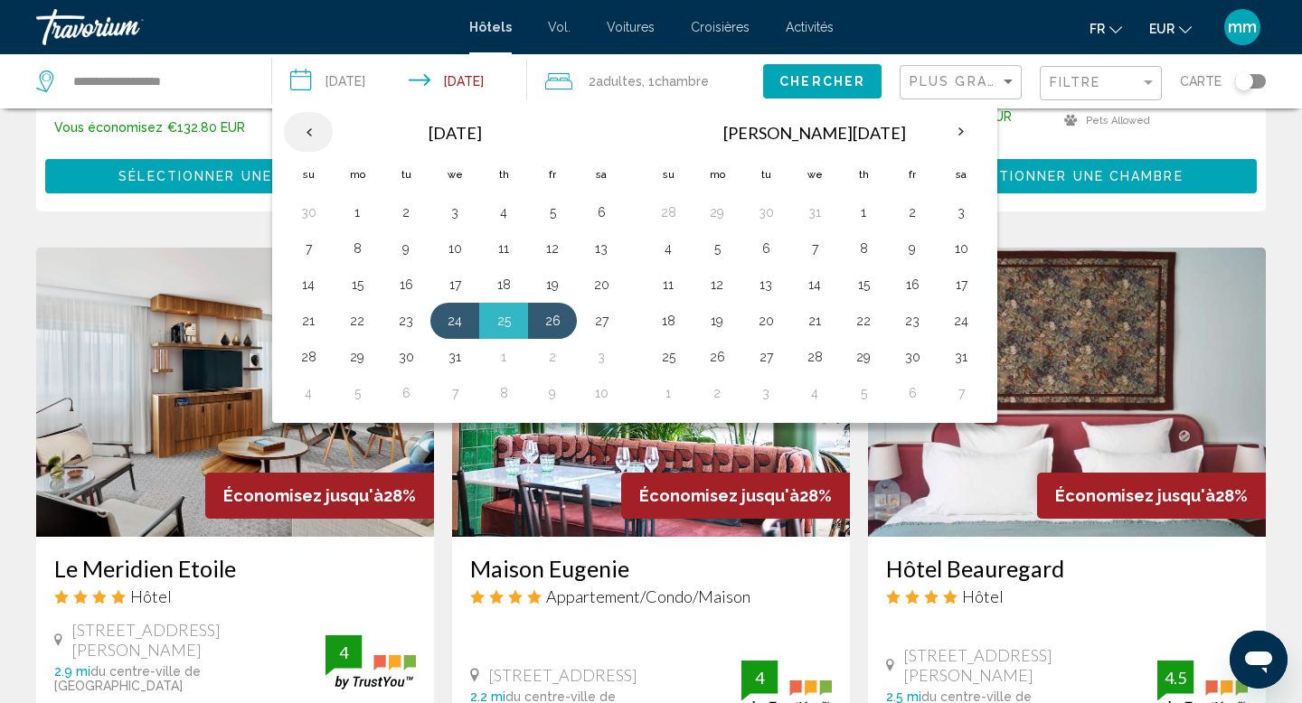
click at [313, 128] on th "Previous month" at bounding box center [308, 132] width 49 height 40
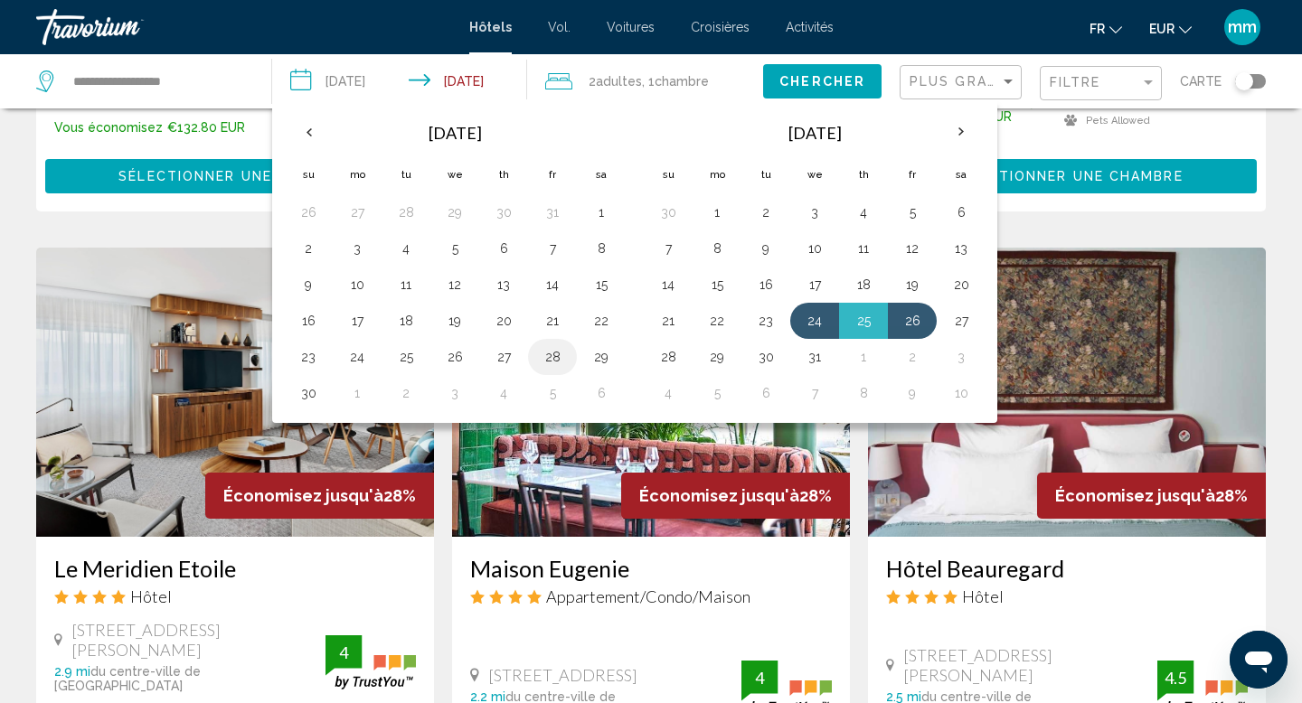
click at [553, 356] on button "28" at bounding box center [552, 356] width 29 height 25
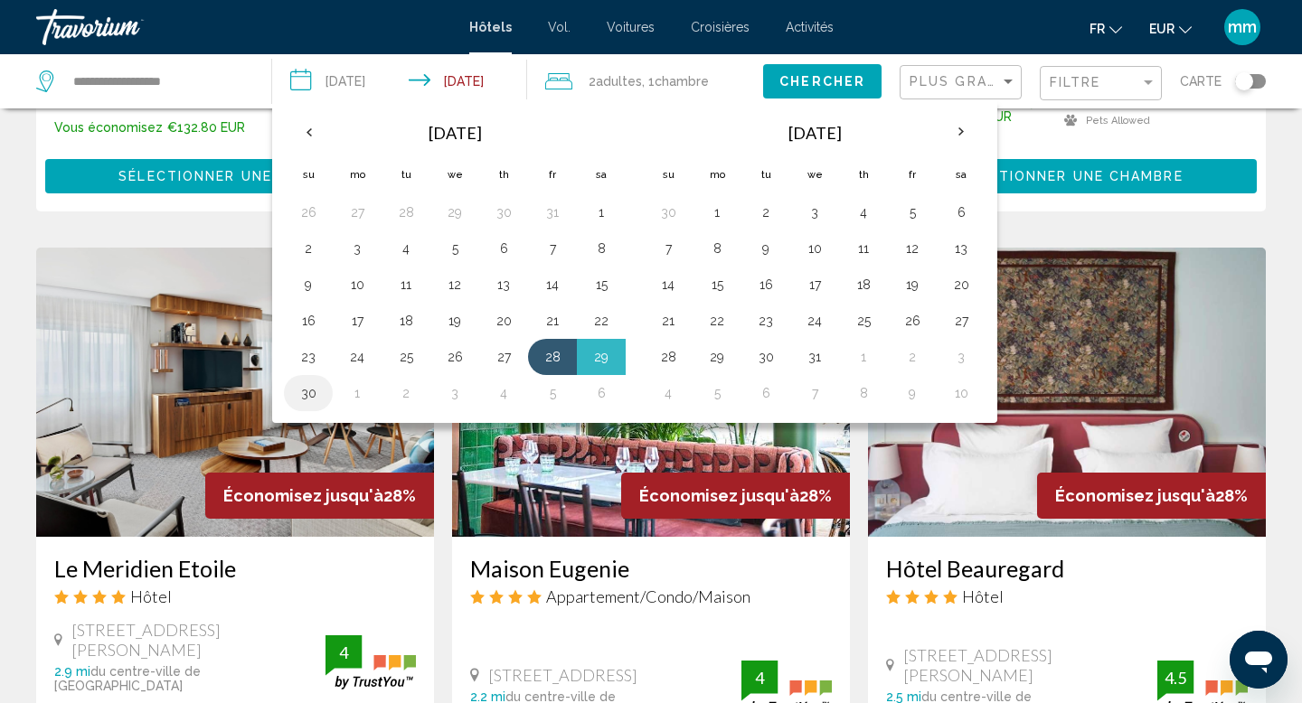
click at [315, 394] on button "30" at bounding box center [308, 393] width 29 height 25
type input "**********"
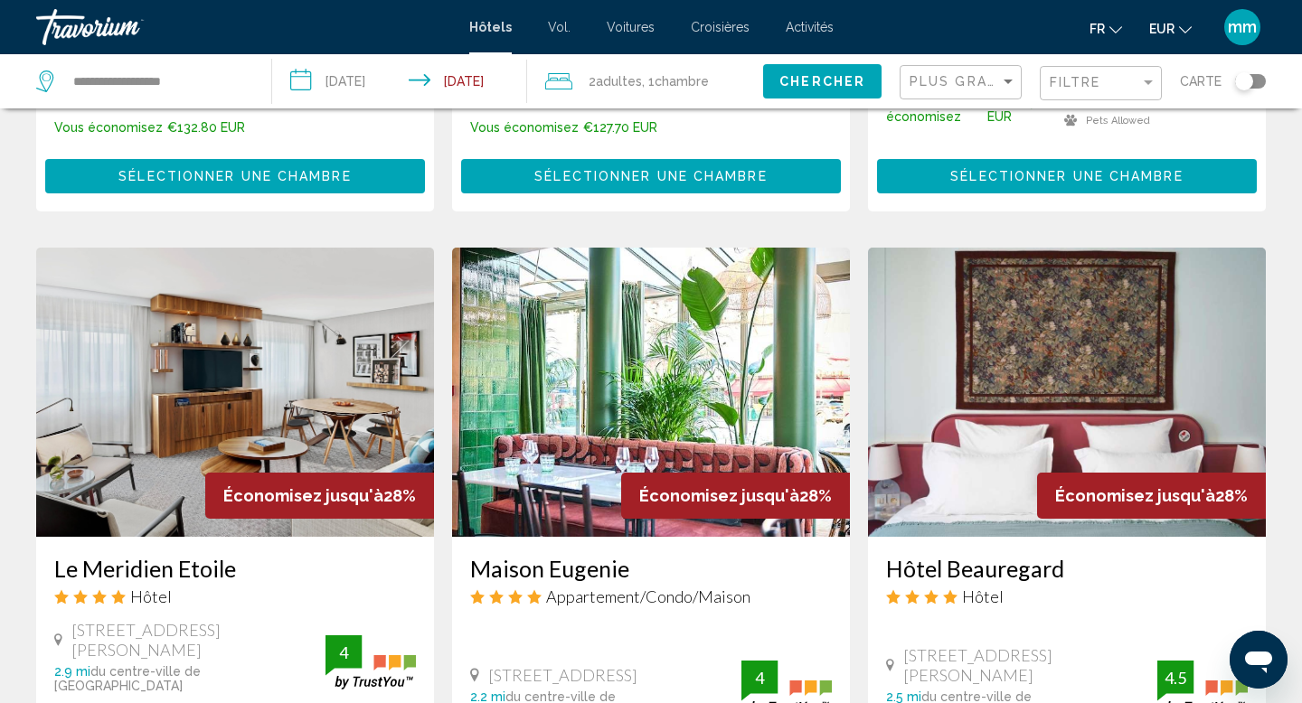
click at [842, 87] on span "Chercher" at bounding box center [822, 82] width 86 height 14
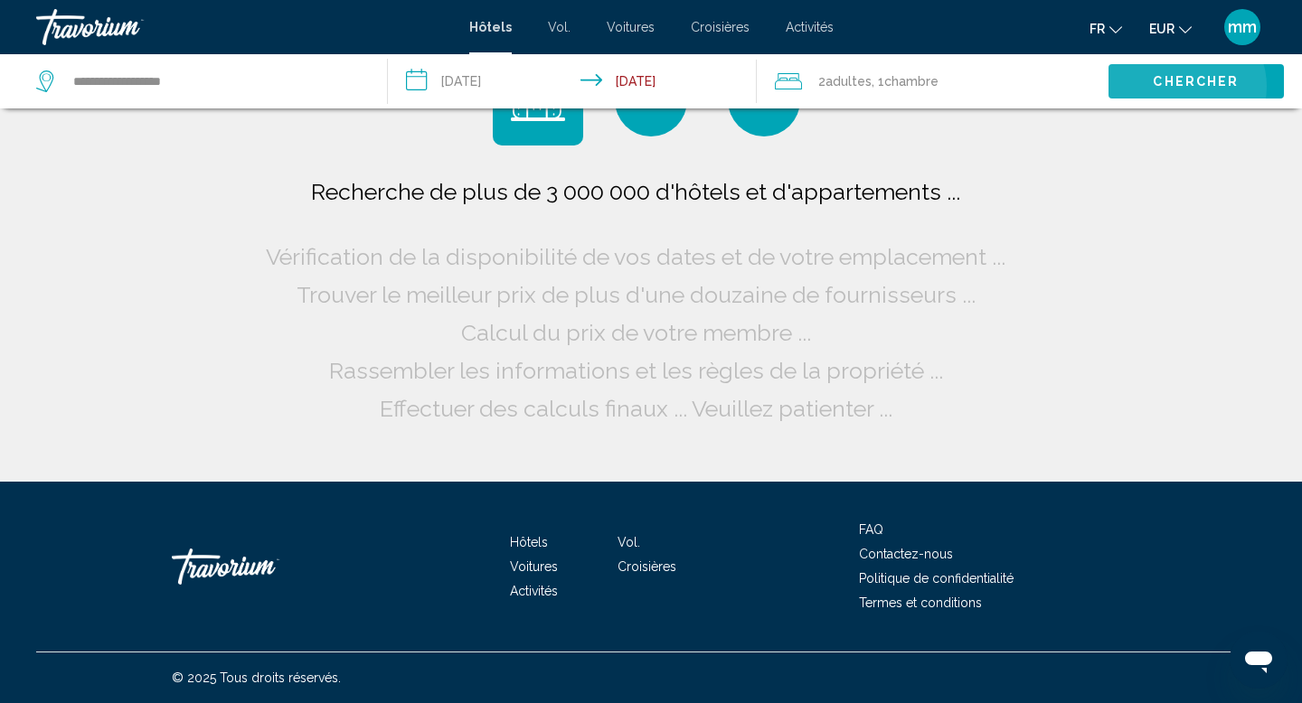
scroll to position [0, 0]
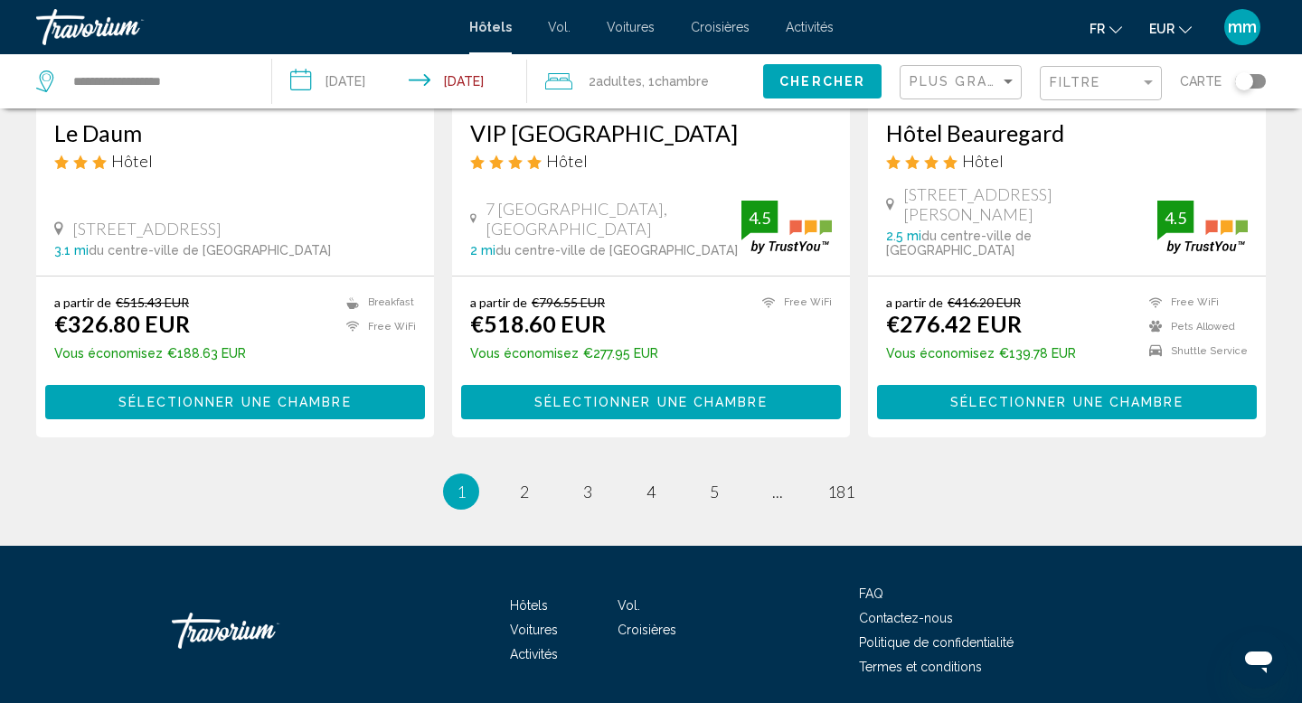
scroll to position [2499, 0]
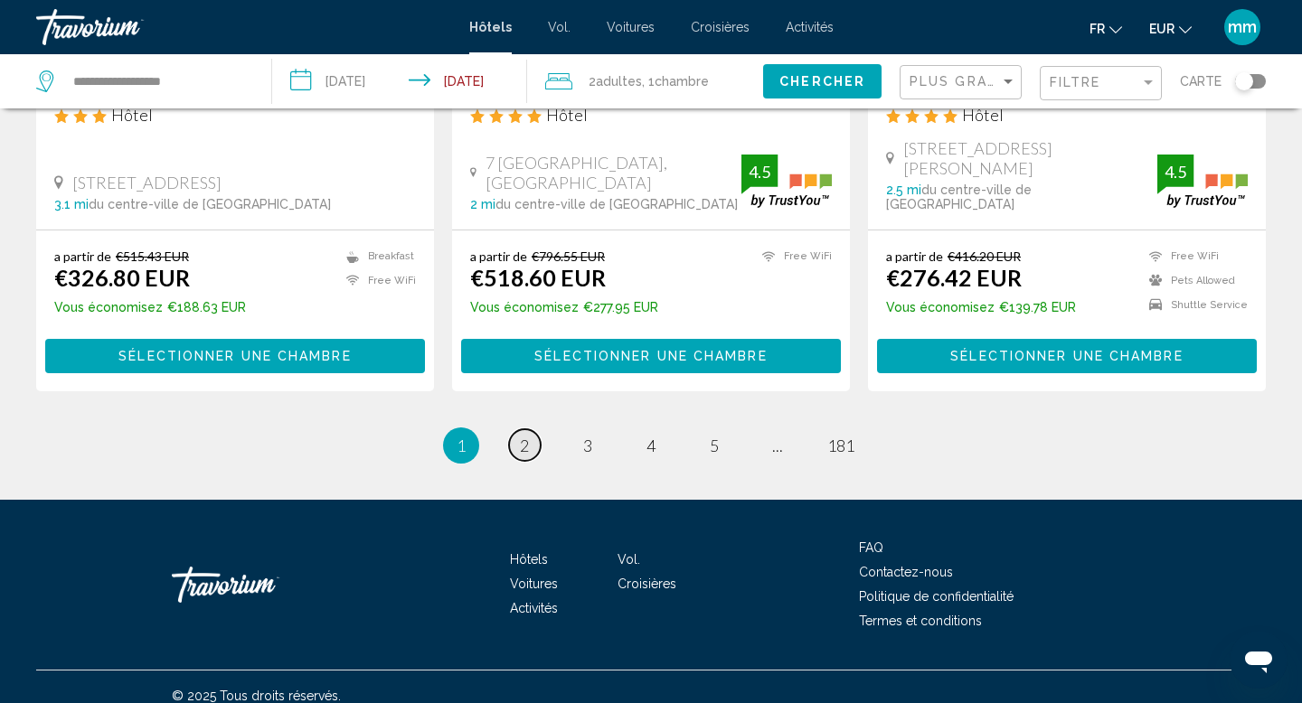
click at [522, 436] on span "2" at bounding box center [524, 446] width 9 height 20
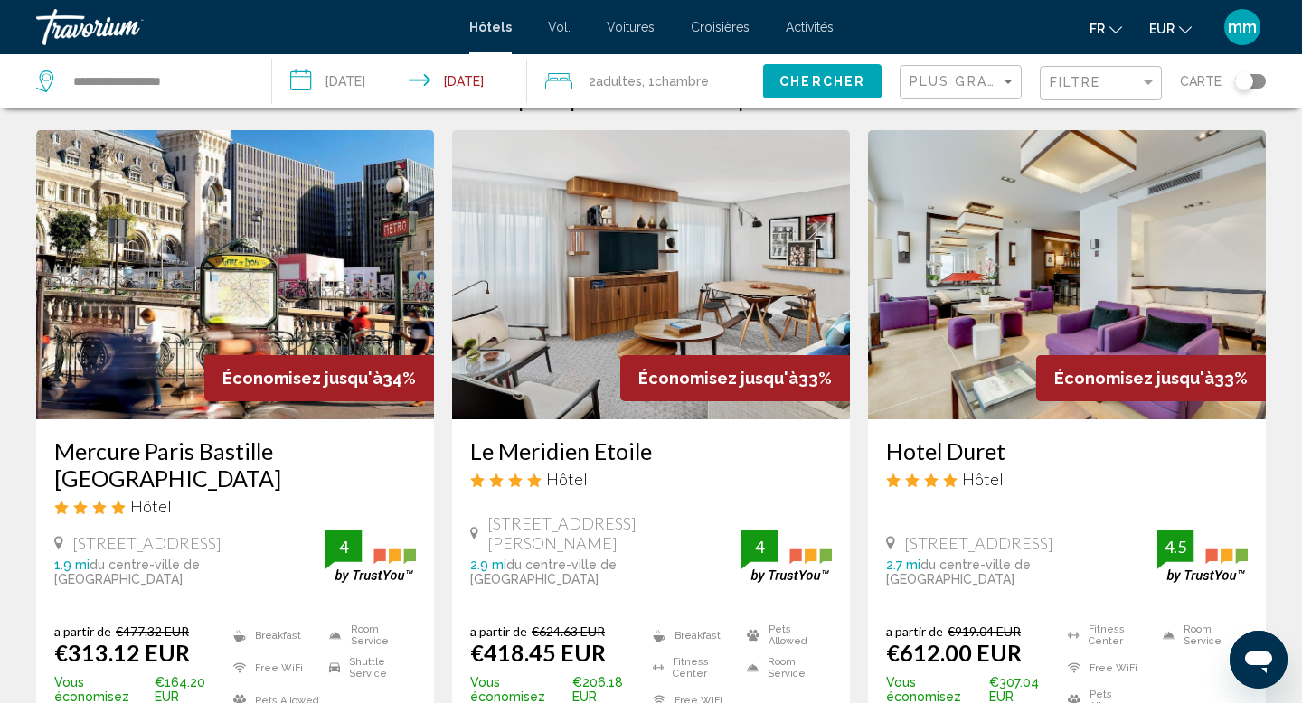
scroll to position [33, 0]
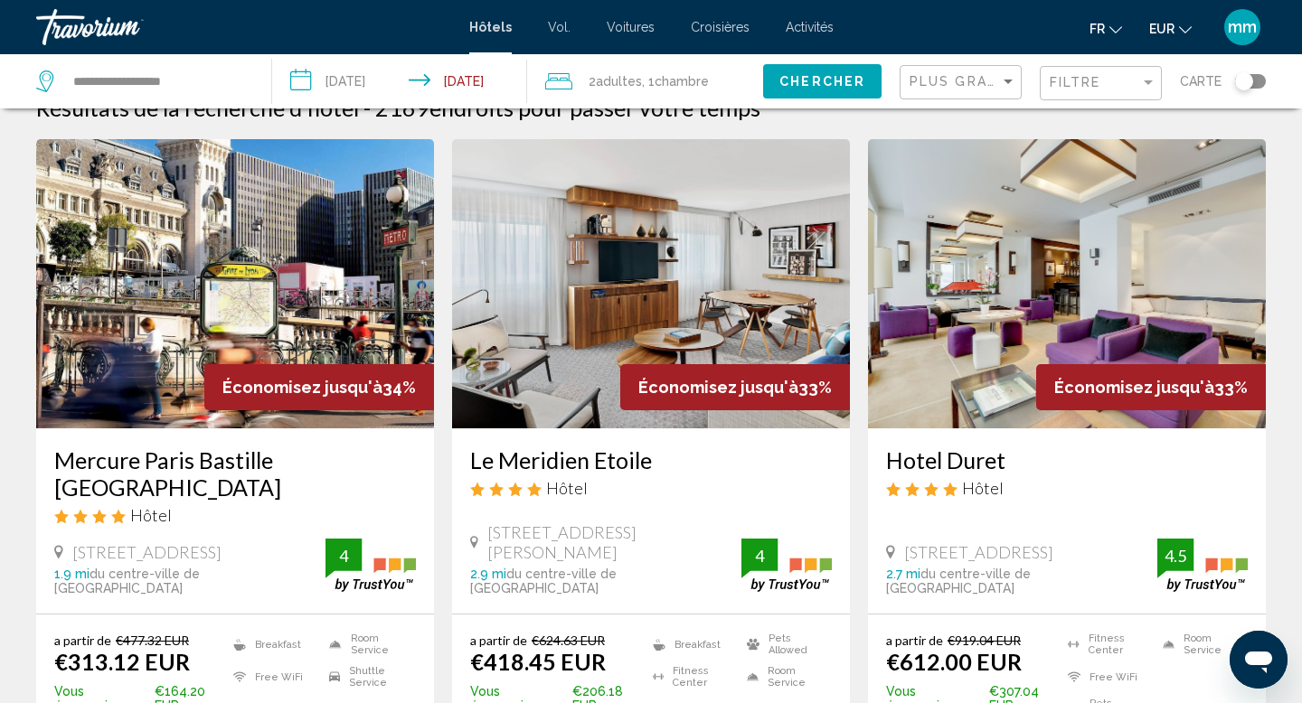
click at [596, 259] on img "Contenu principal" at bounding box center [651, 283] width 398 height 289
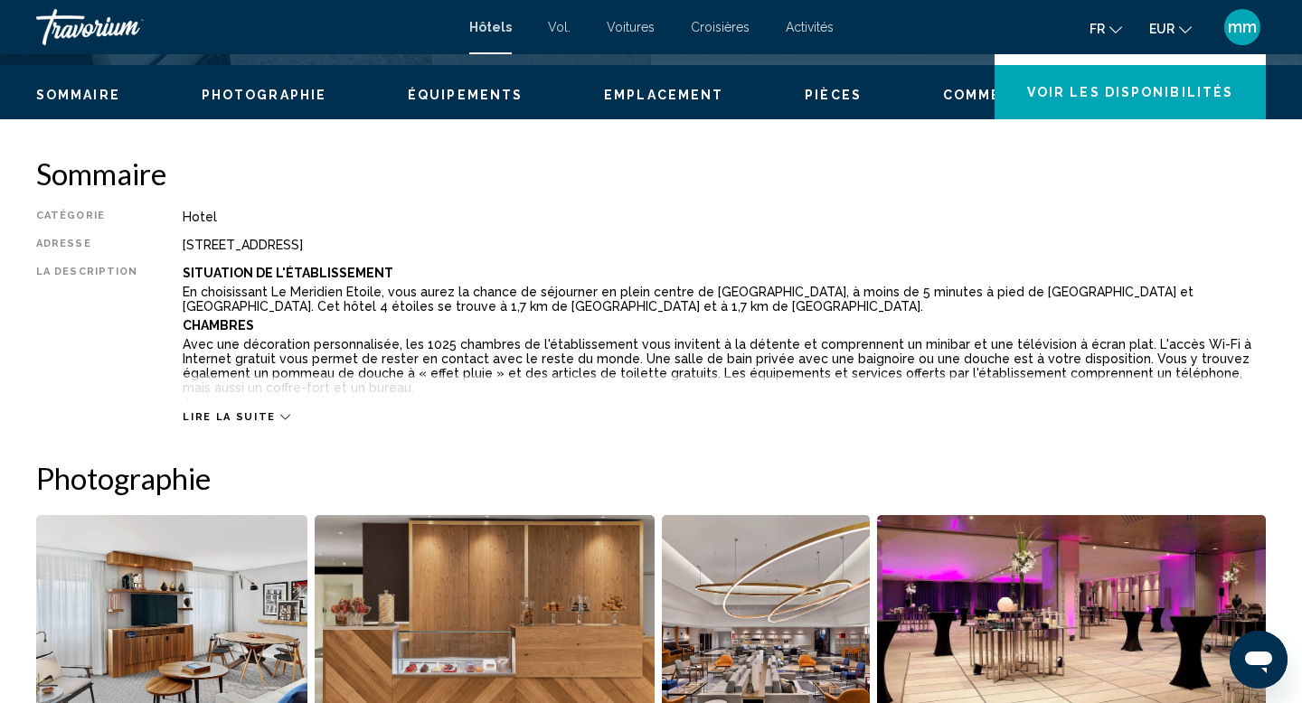
scroll to position [488, 0]
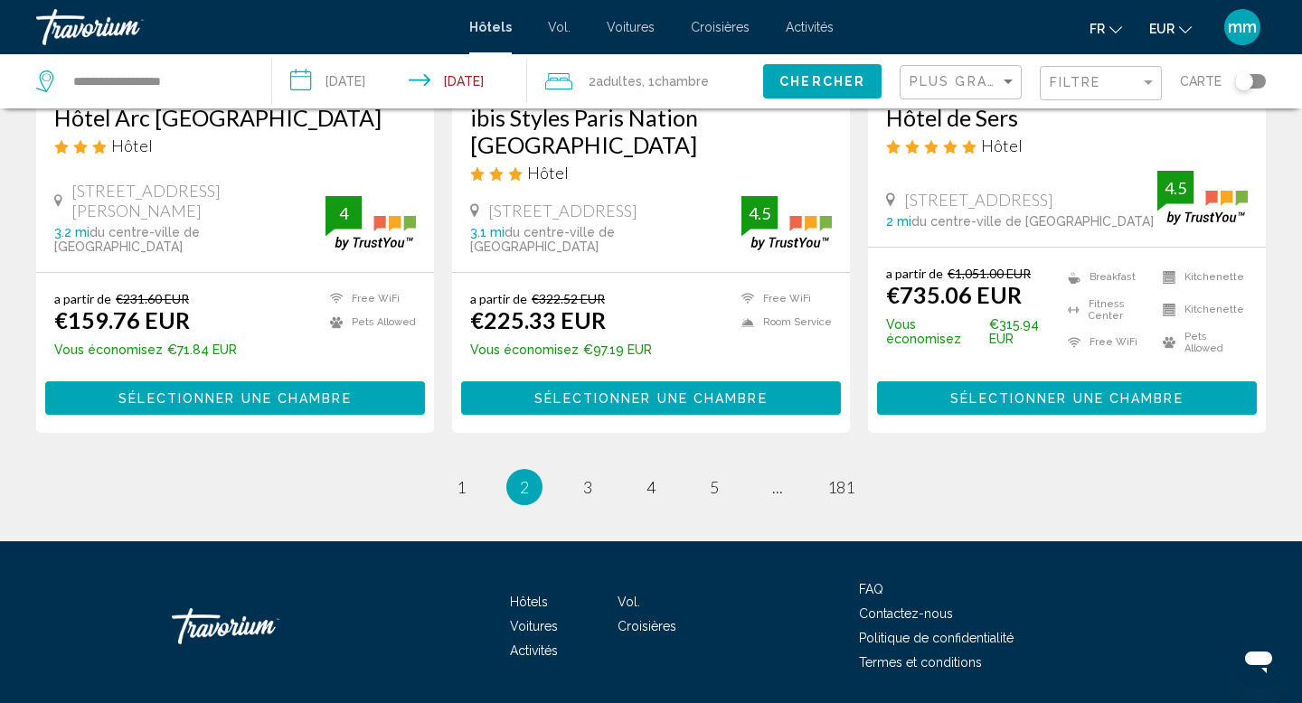
scroll to position [2444, 0]
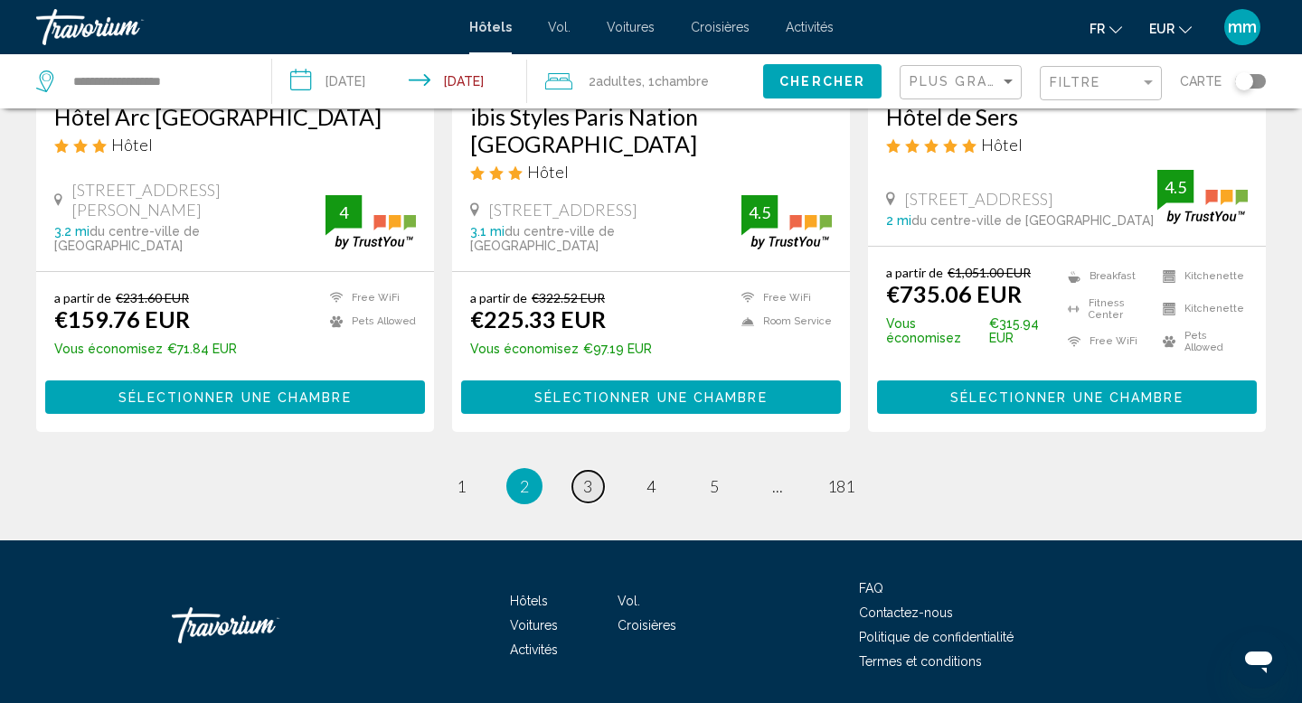
click at [583, 476] on span "3" at bounding box center [587, 486] width 9 height 20
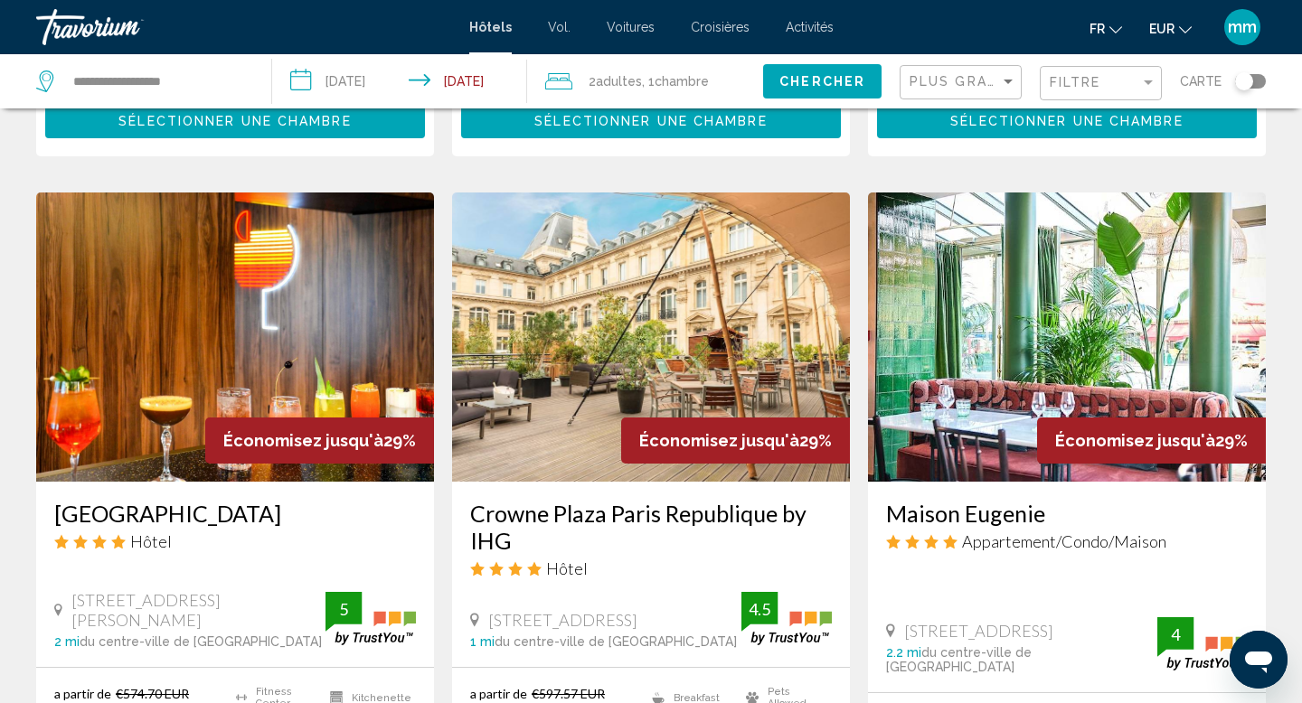
scroll to position [652, 0]
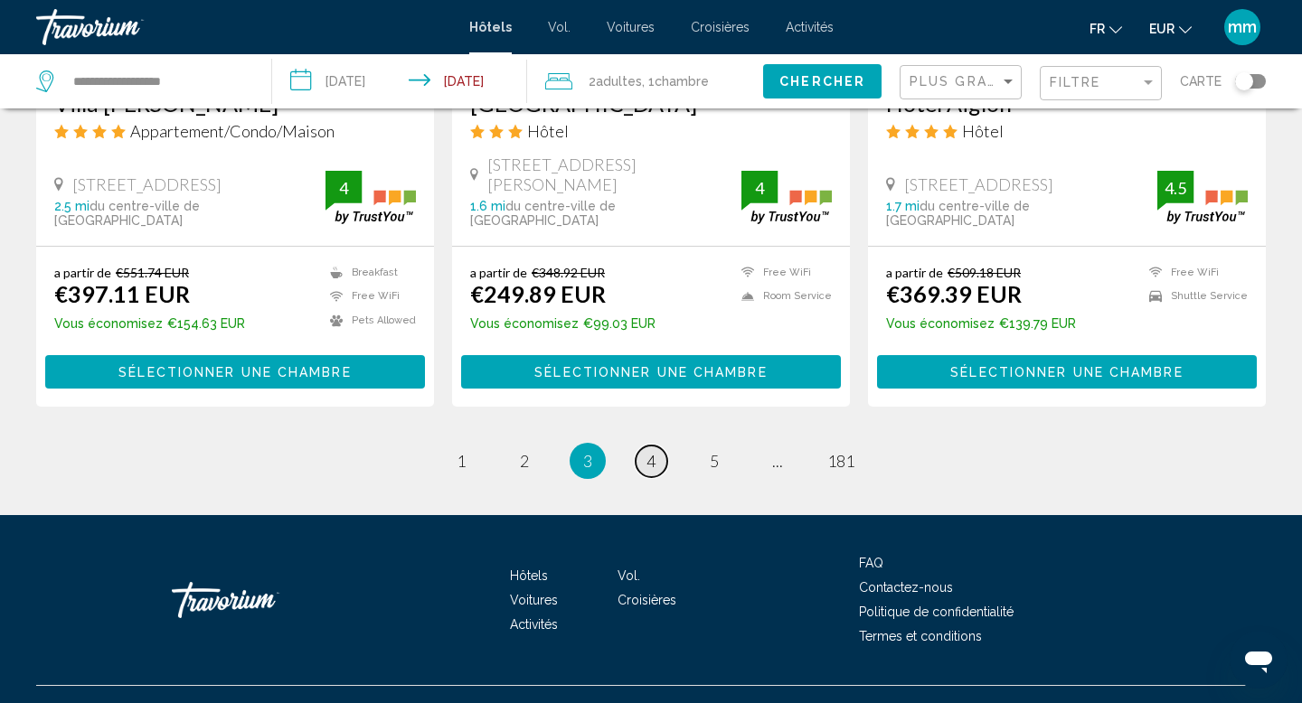
click at [658, 446] on link "page 4" at bounding box center [652, 462] width 32 height 32
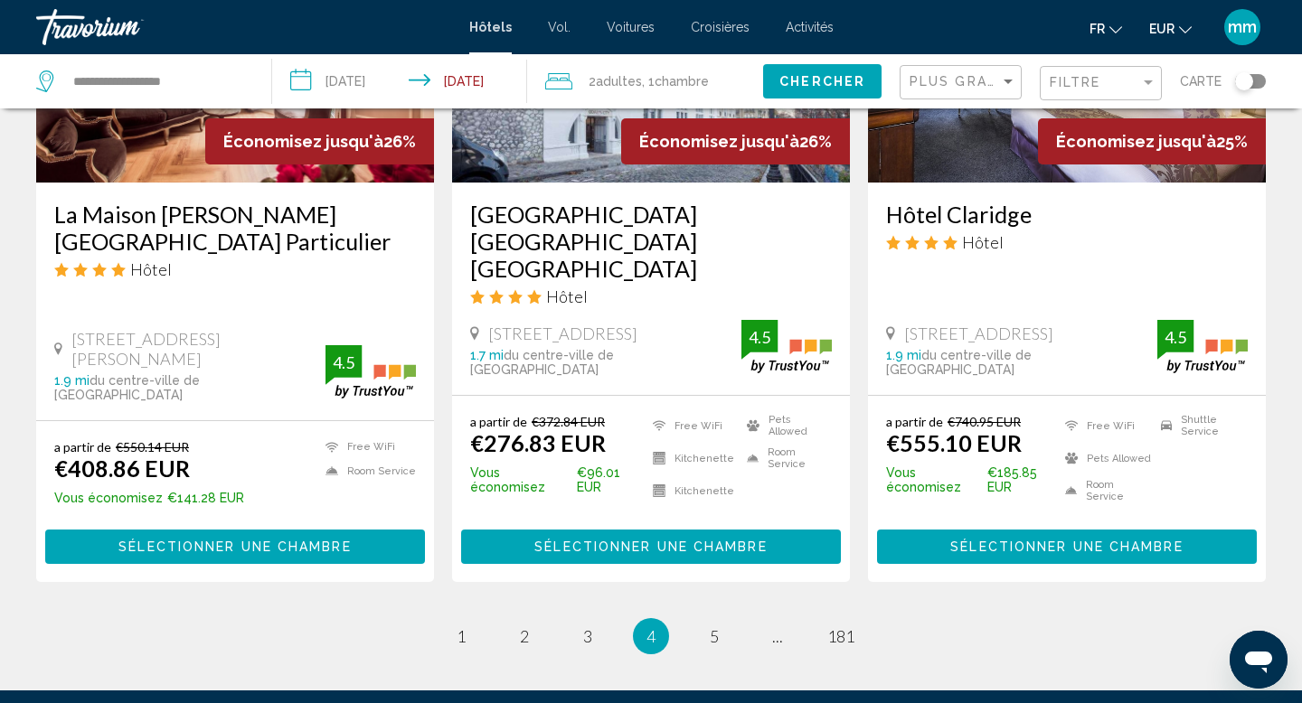
scroll to position [2381, 0]
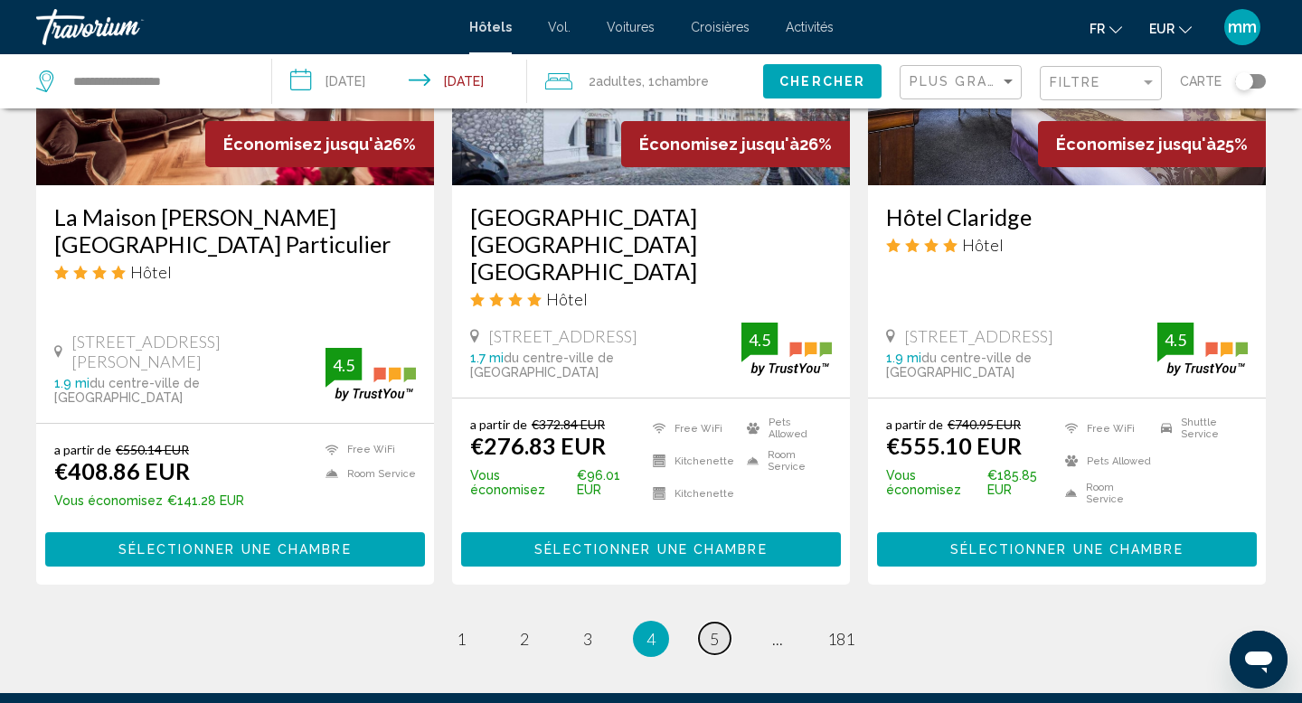
click at [714, 629] on span "5" at bounding box center [714, 639] width 9 height 20
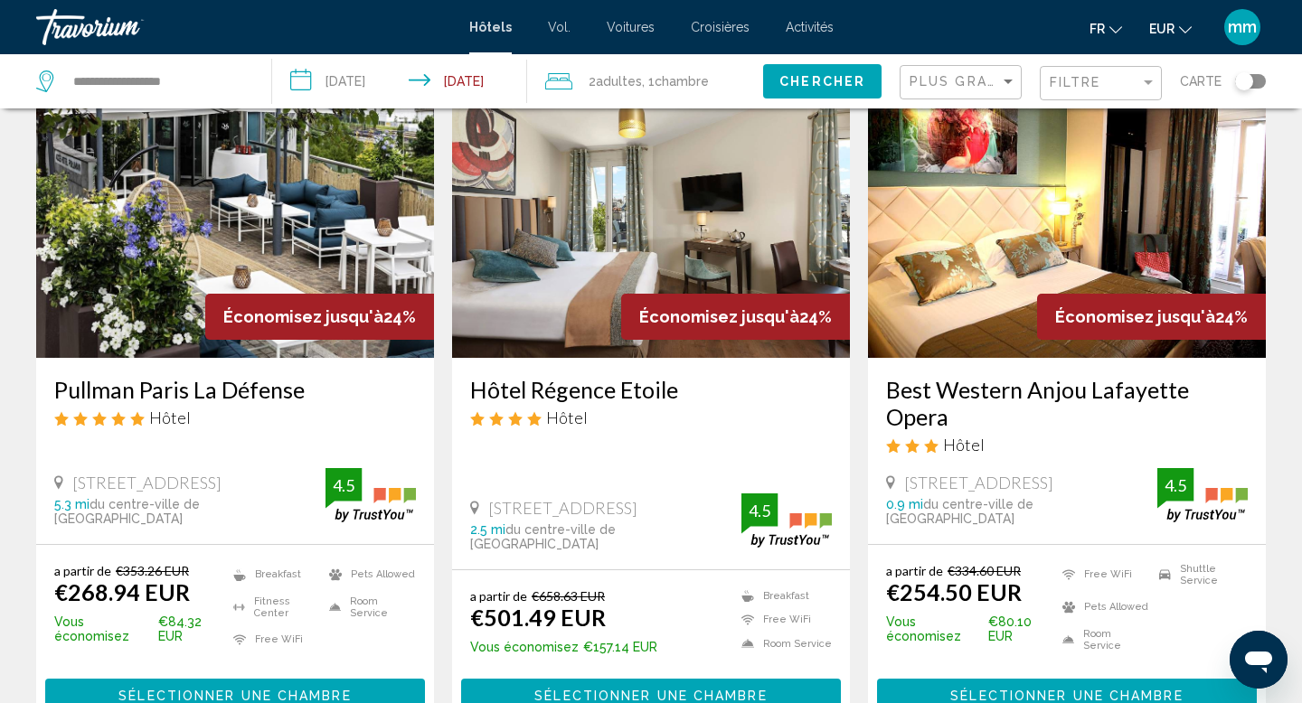
scroll to position [817, 0]
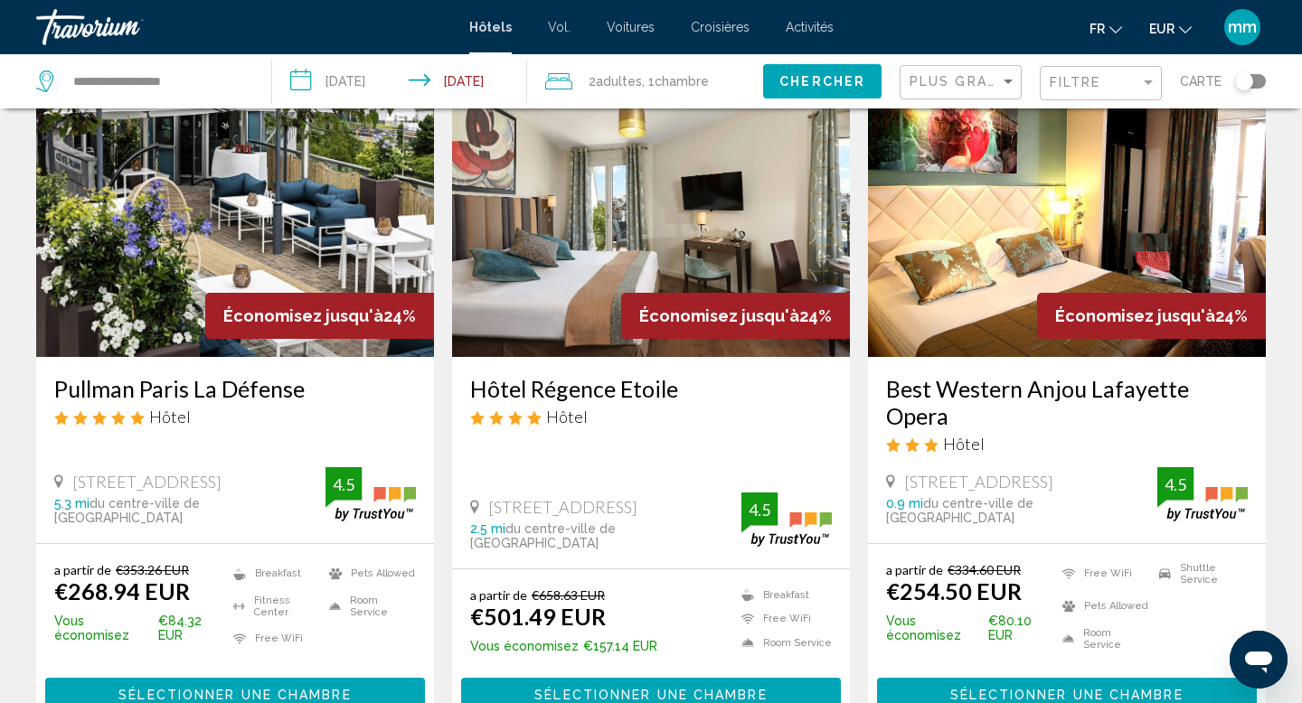
click at [1052, 63] on div "Filtre" at bounding box center [1101, 81] width 122 height 54
click at [1056, 78] on span "Filtre" at bounding box center [1076, 82] width 52 height 14
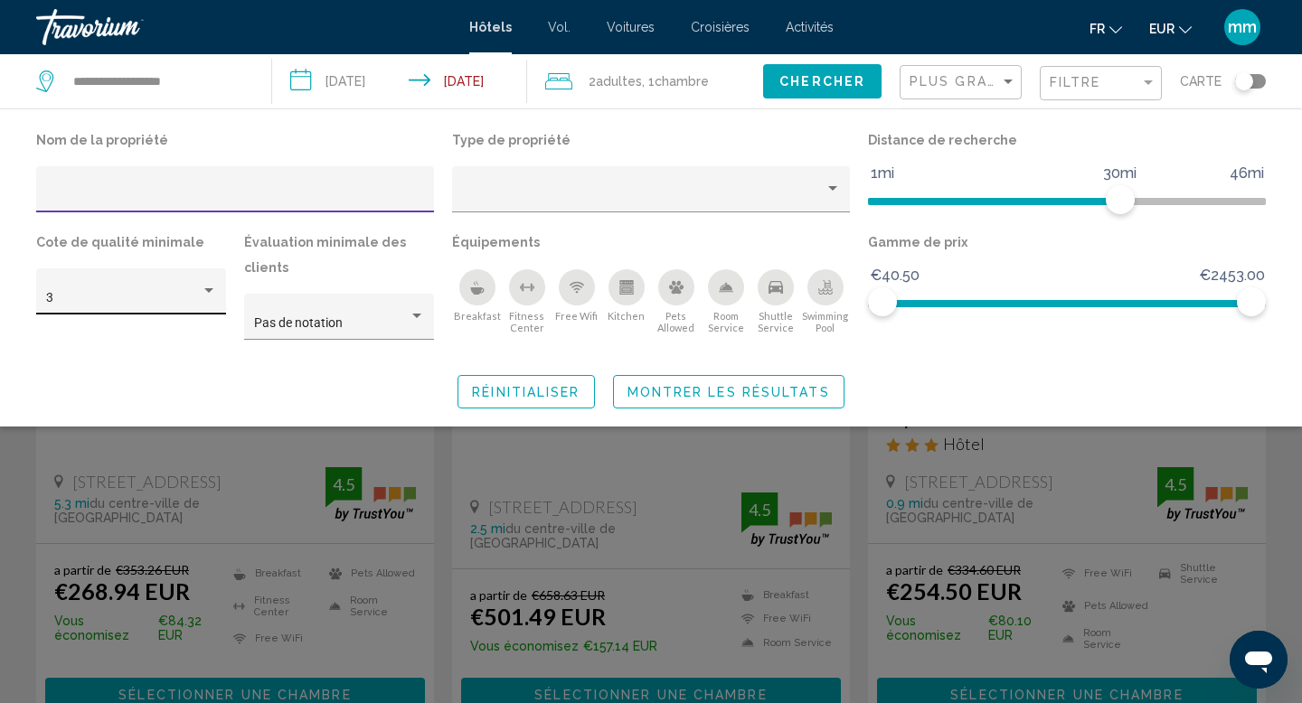
click at [214, 283] on div "3" at bounding box center [131, 296] width 171 height 37
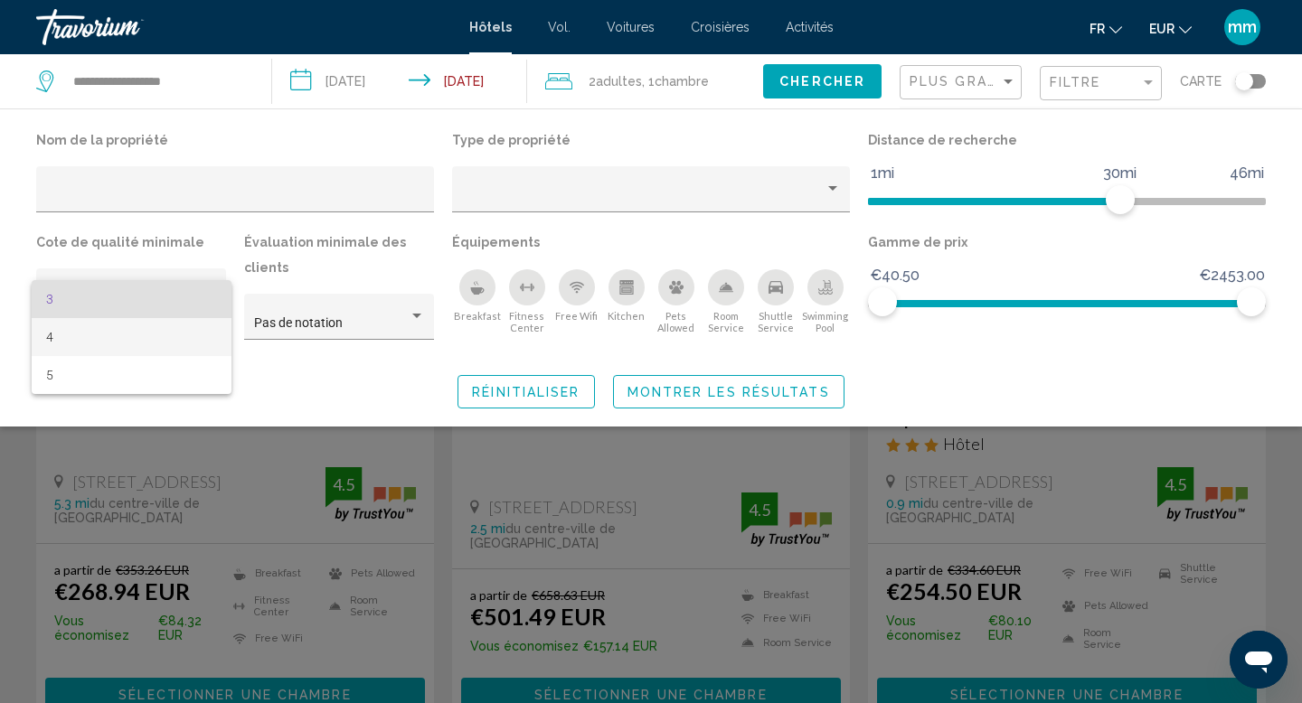
click at [161, 331] on span "4" at bounding box center [131, 337] width 171 height 38
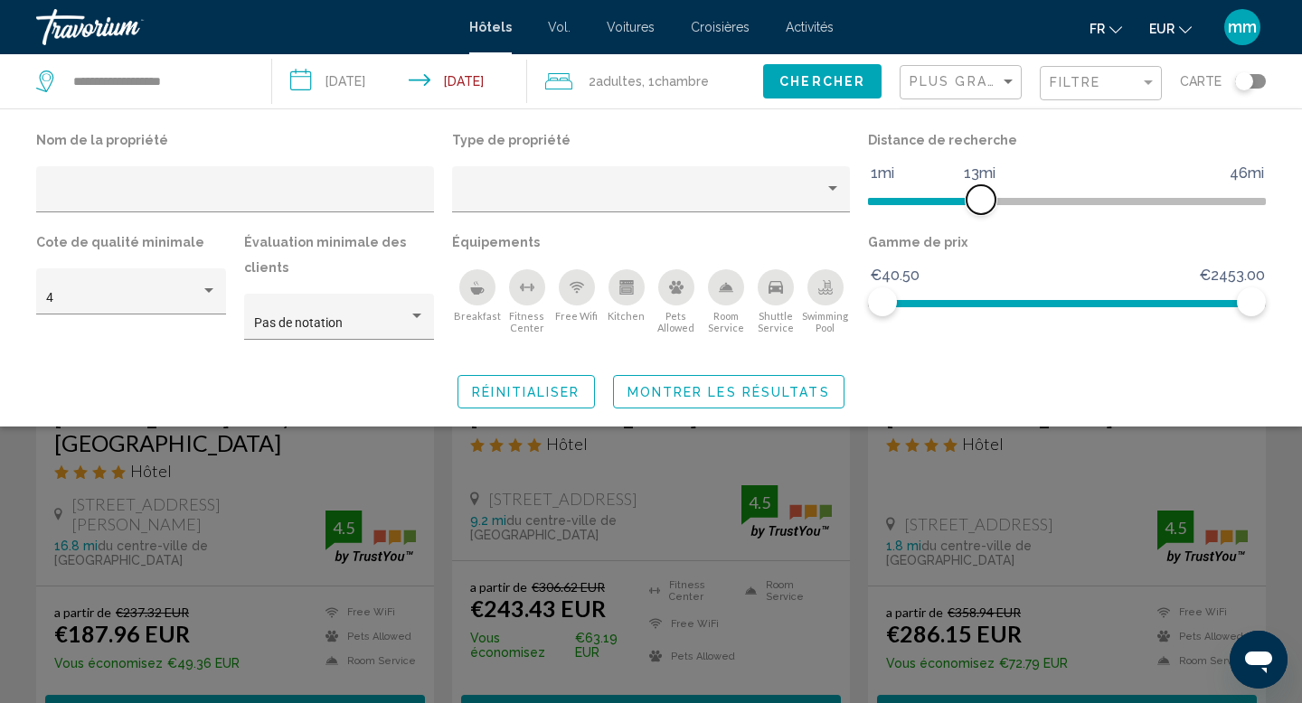
drag, startPoint x: 1118, startPoint y: 202, endPoint x: 954, endPoint y: 216, distance: 165.2
click at [954, 216] on div "Distance de recherche 1mi 46mi 13mi" at bounding box center [1067, 178] width 416 height 102
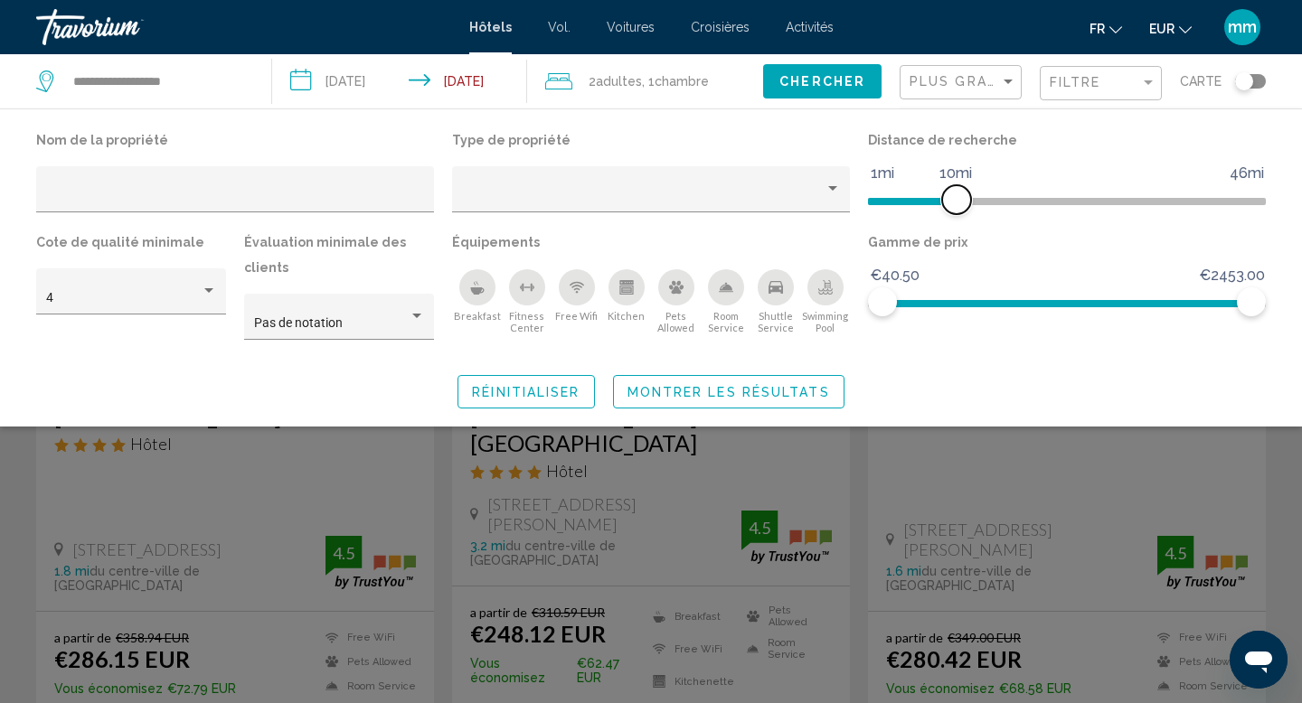
scroll to position [146, 0]
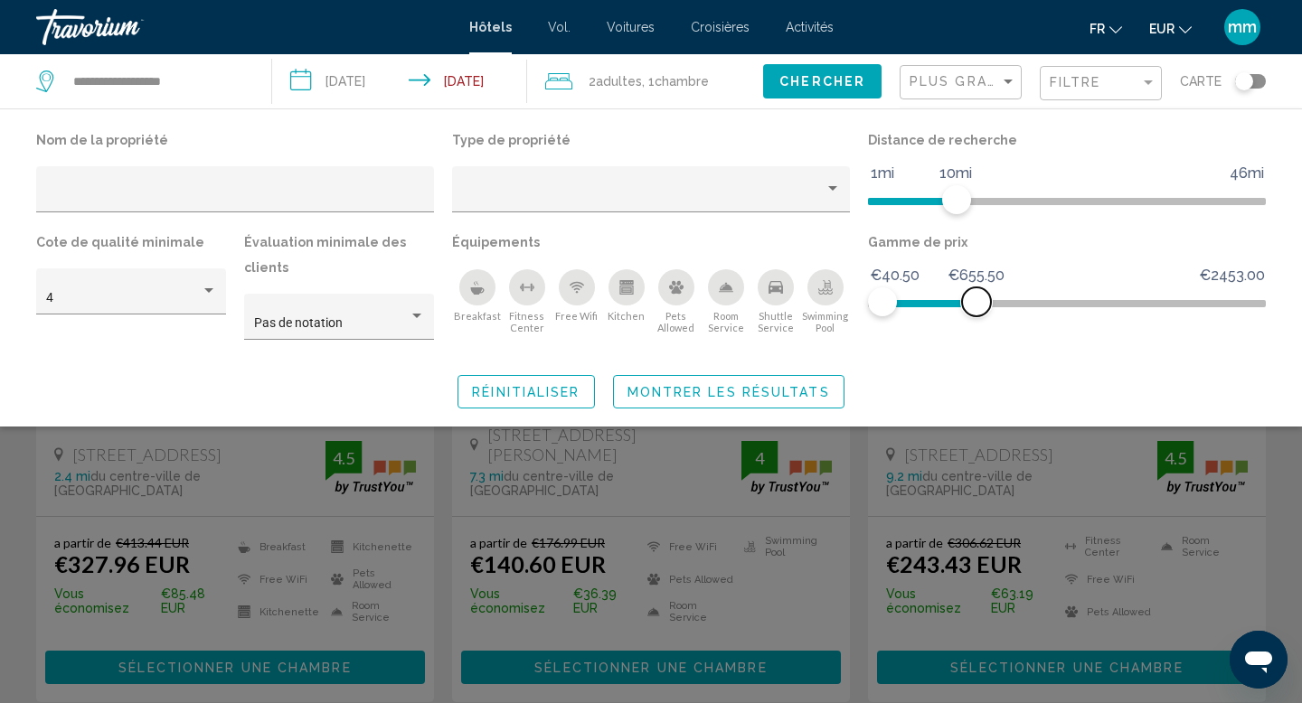
drag, startPoint x: 1255, startPoint y: 293, endPoint x: 969, endPoint y: 317, distance: 286.7
click at [969, 316] on span "Hotel Filters" at bounding box center [976, 301] width 29 height 29
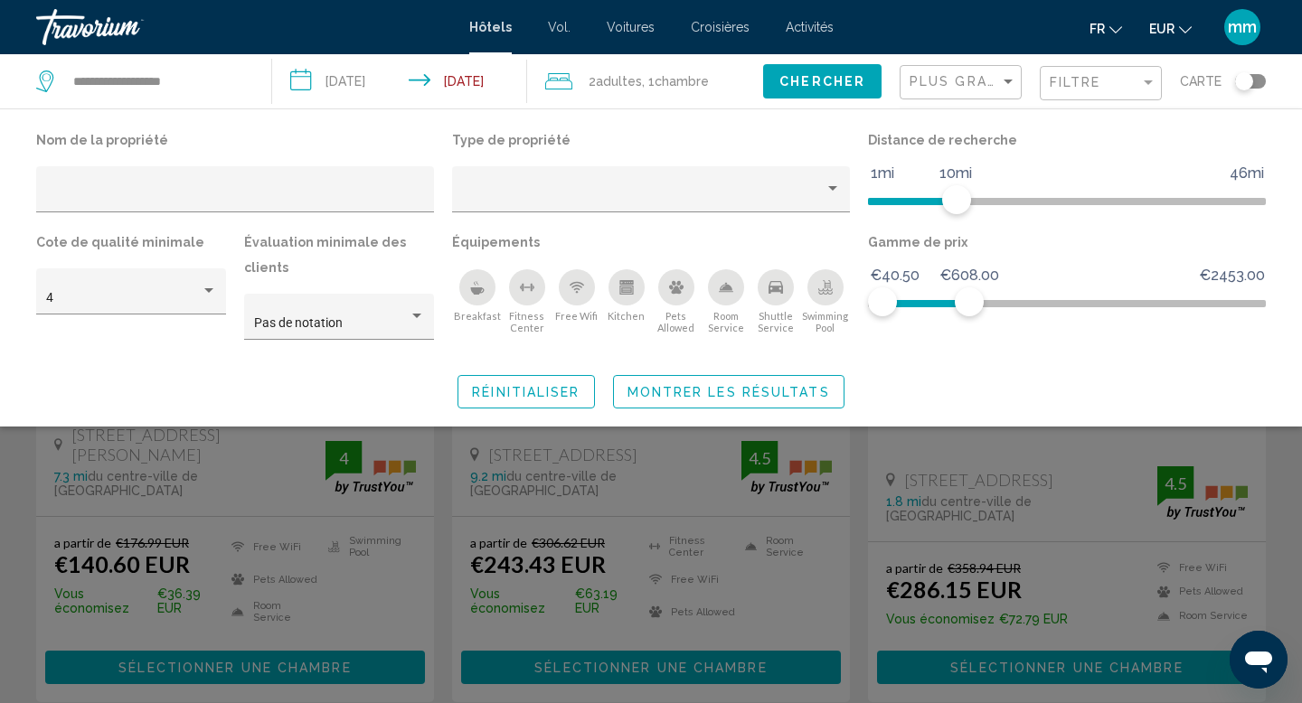
click at [761, 388] on span "Montrer les résultats" at bounding box center [728, 392] width 202 height 14
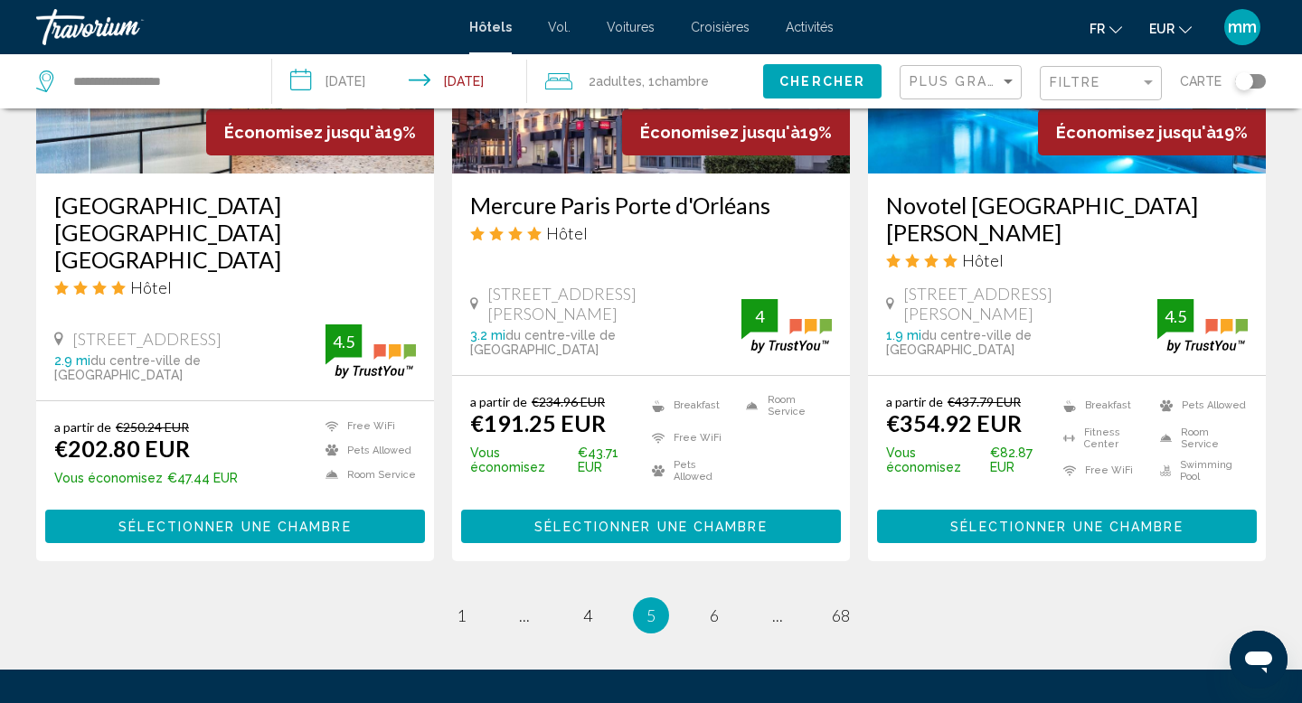
scroll to position [2473, 0]
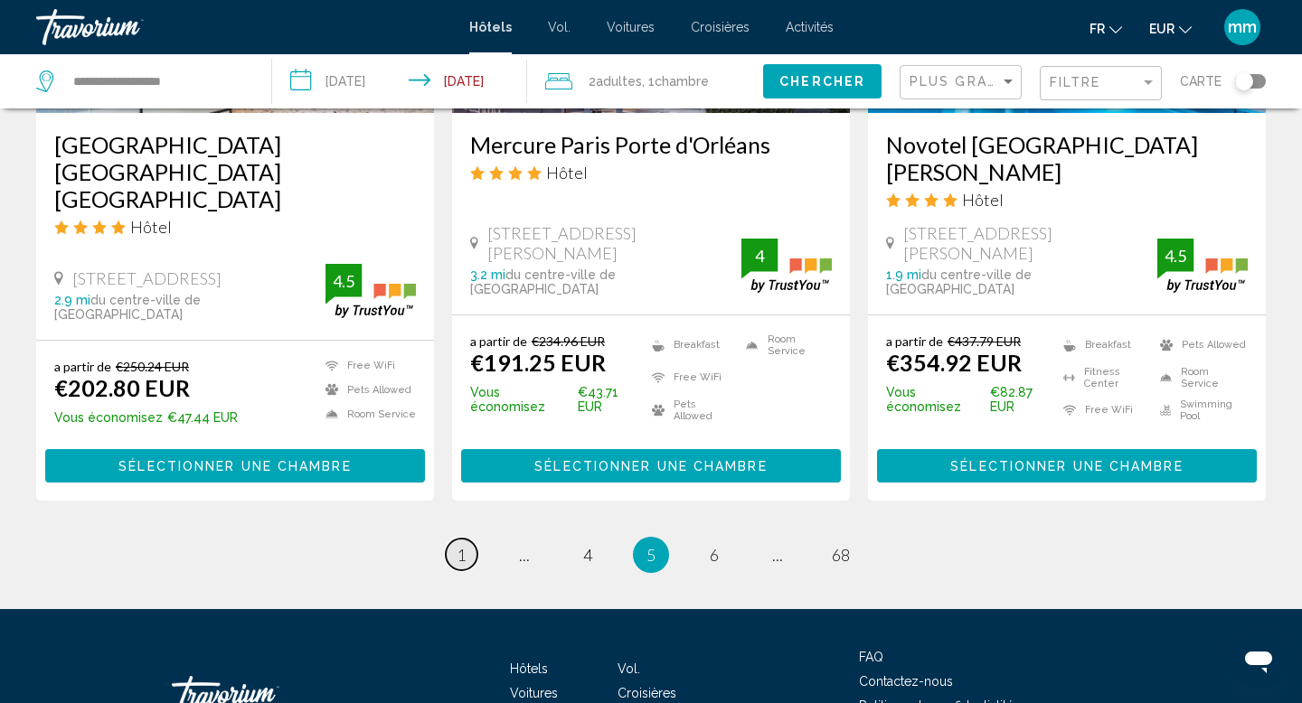
click at [464, 545] on span "1" at bounding box center [461, 555] width 9 height 20
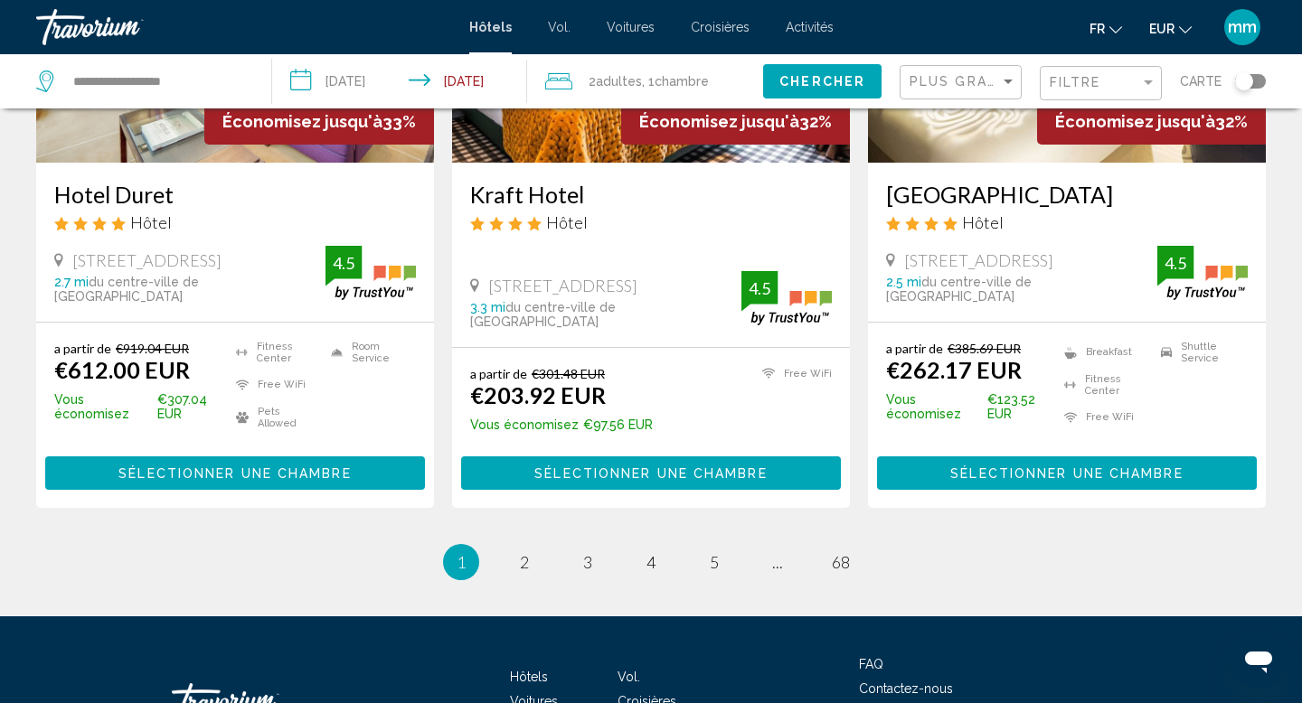
scroll to position [2393, 0]
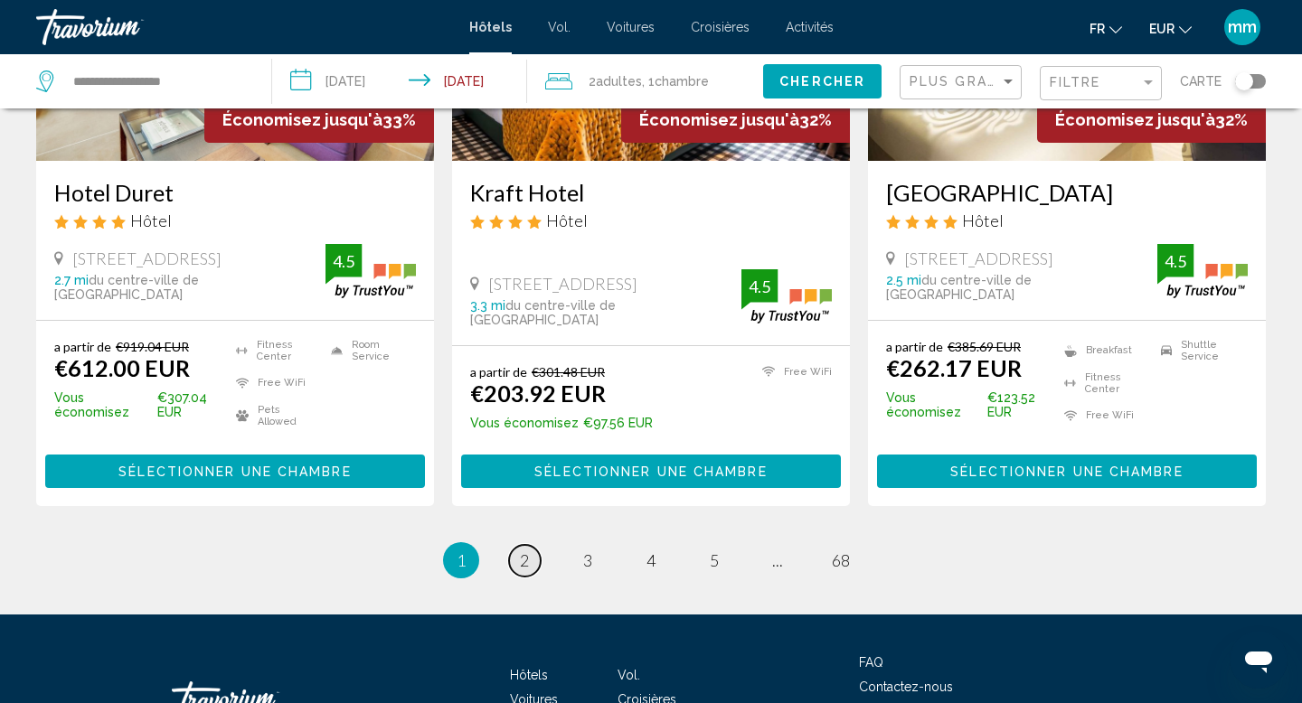
click at [520, 551] on span "2" at bounding box center [524, 561] width 9 height 20
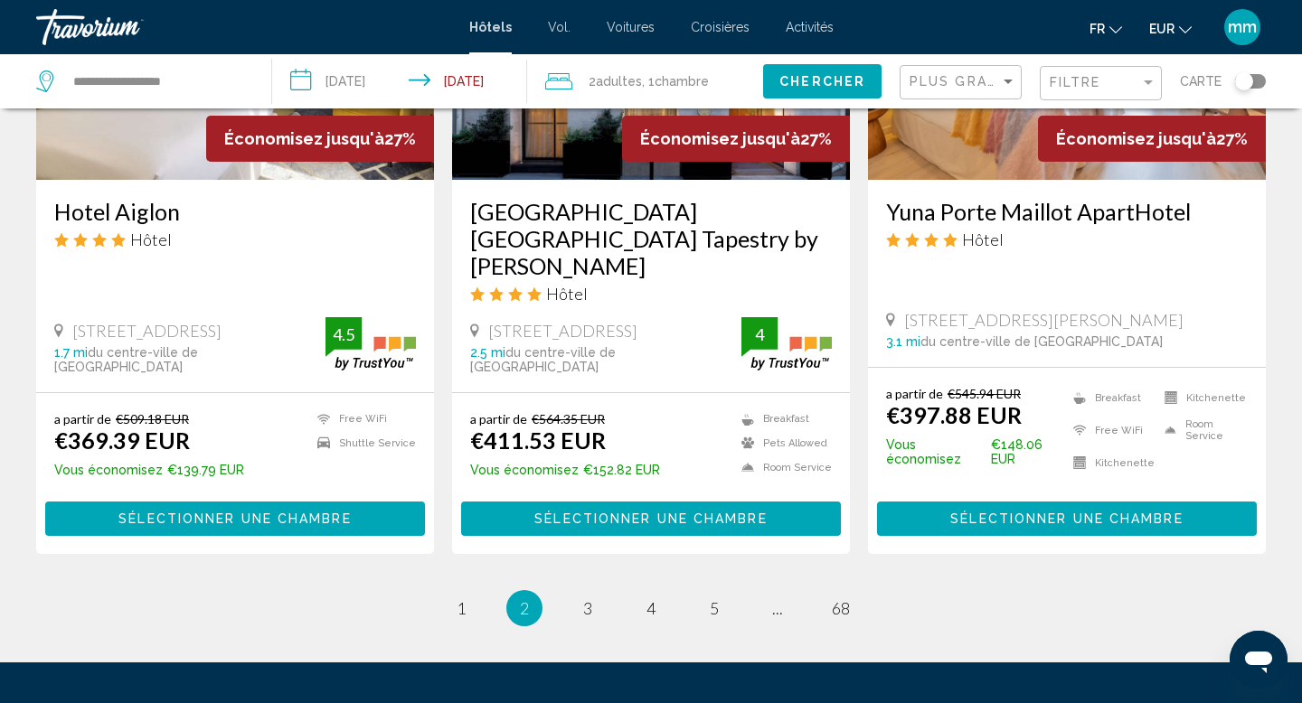
scroll to position [2315, 0]
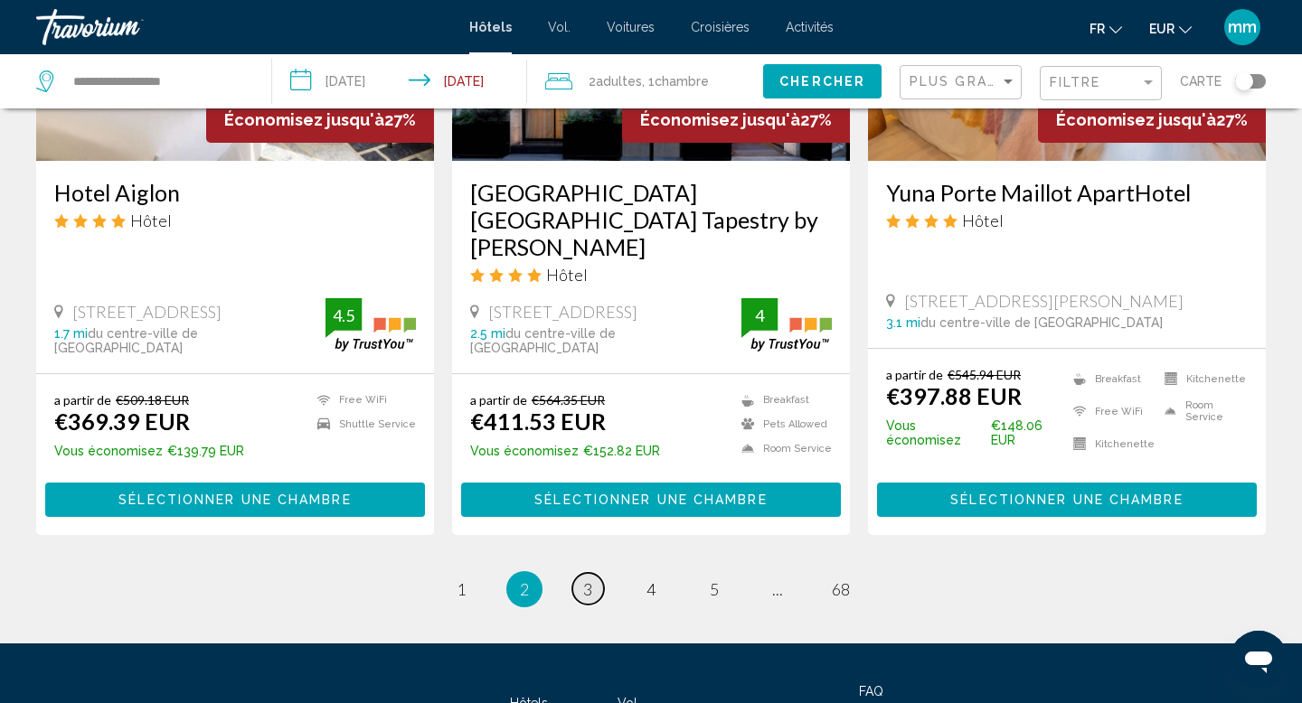
click at [590, 579] on span "3" at bounding box center [587, 589] width 9 height 20
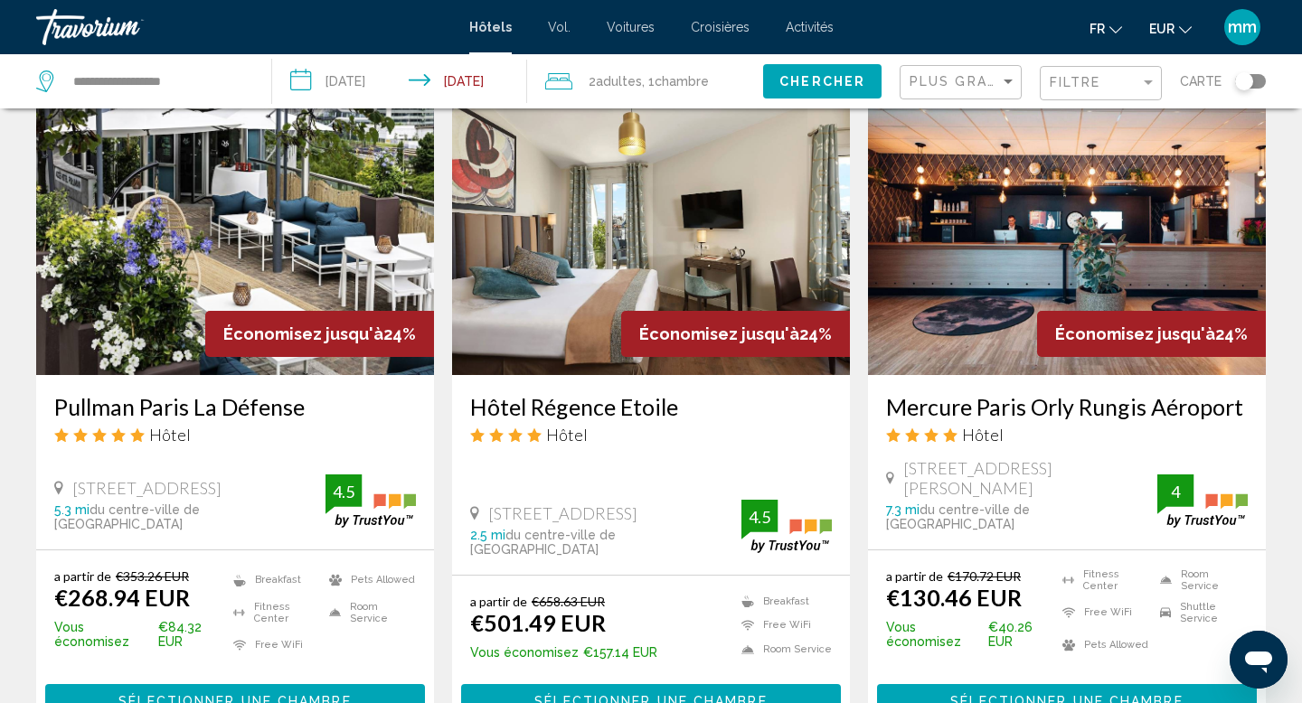
scroll to position [2209, 0]
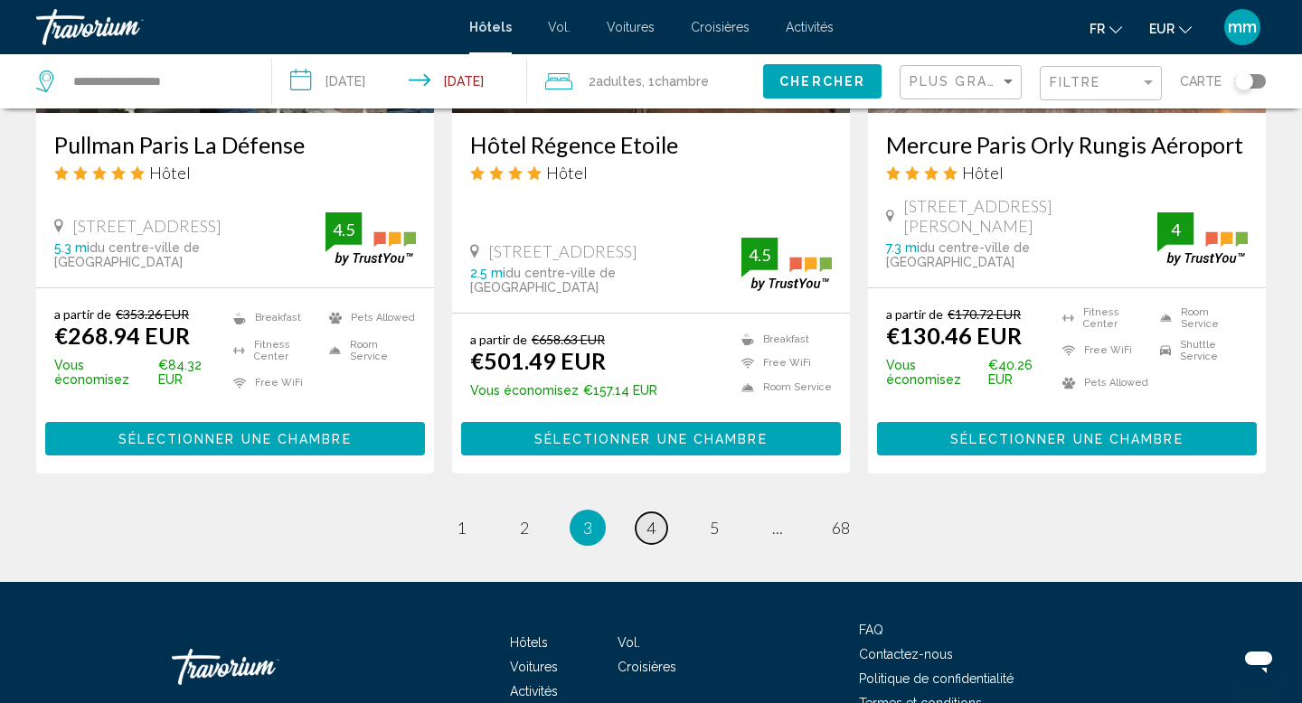
click at [641, 513] on link "page 4" at bounding box center [652, 529] width 32 height 32
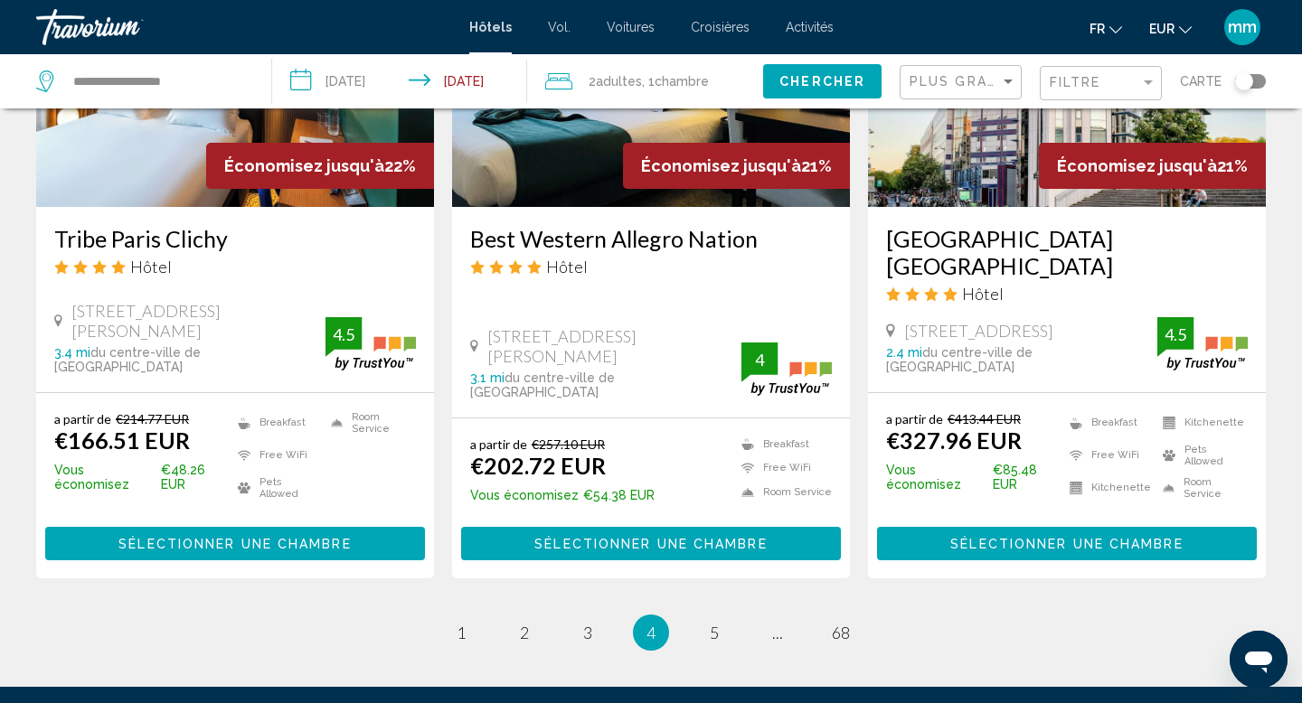
scroll to position [2386, 0]
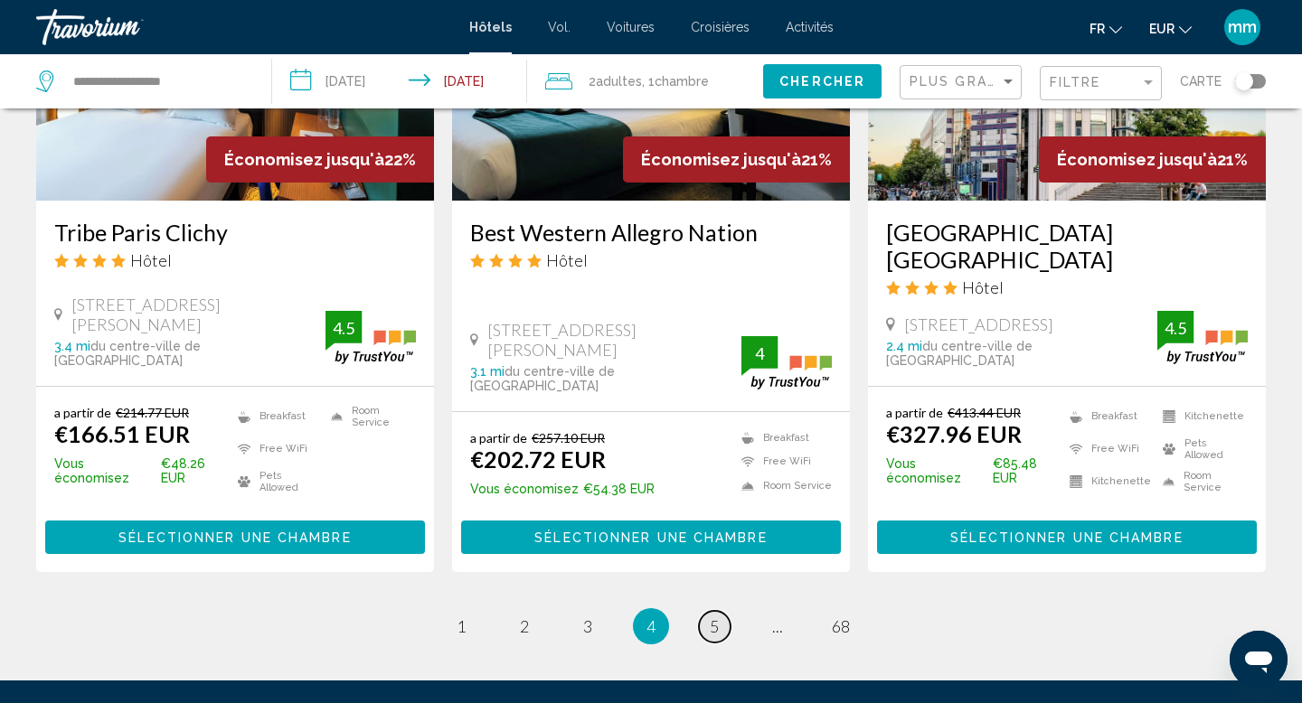
click at [708, 611] on link "page 5" at bounding box center [715, 627] width 32 height 32
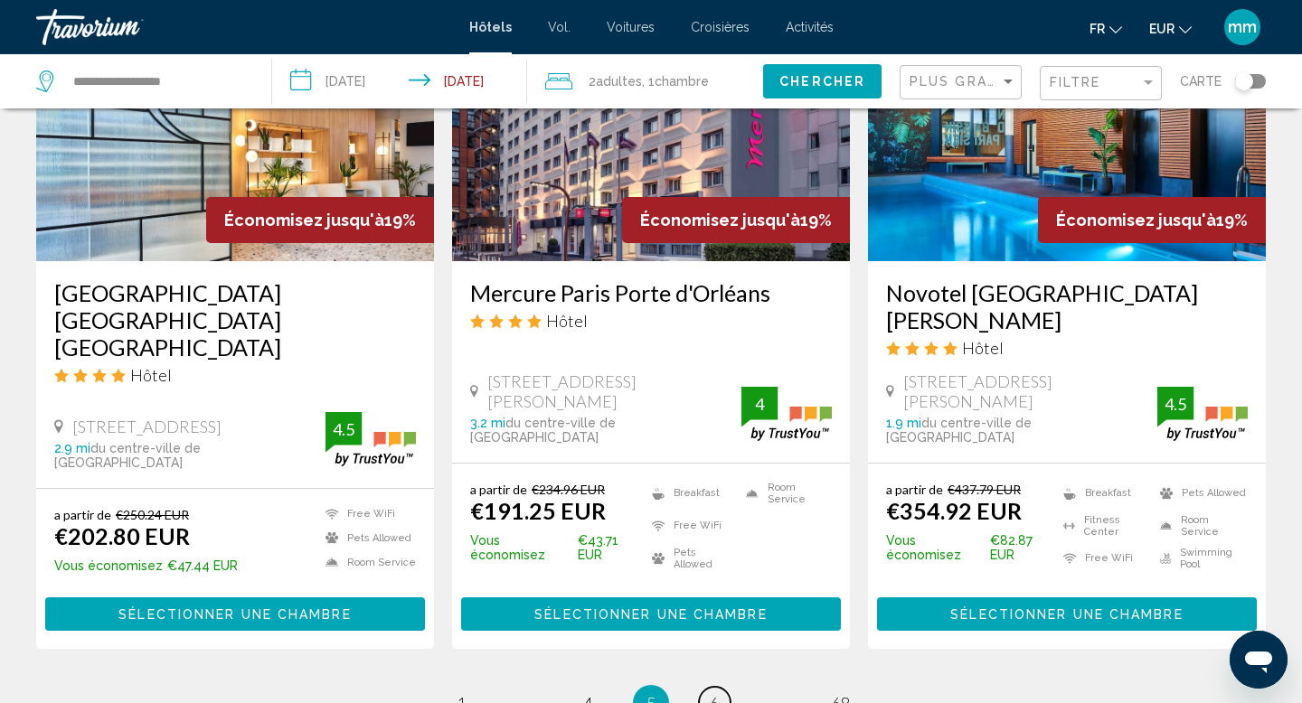
scroll to position [2329, 0]
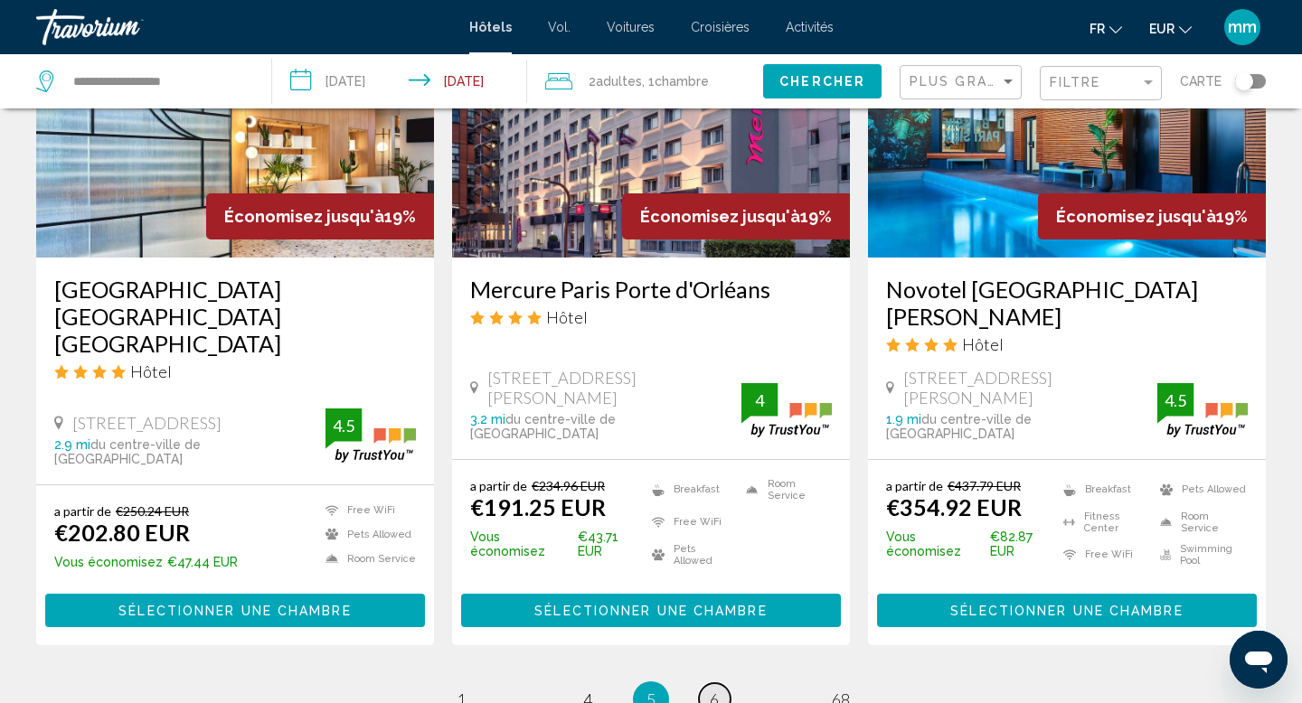
click at [720, 683] on link "page 6" at bounding box center [715, 699] width 32 height 32
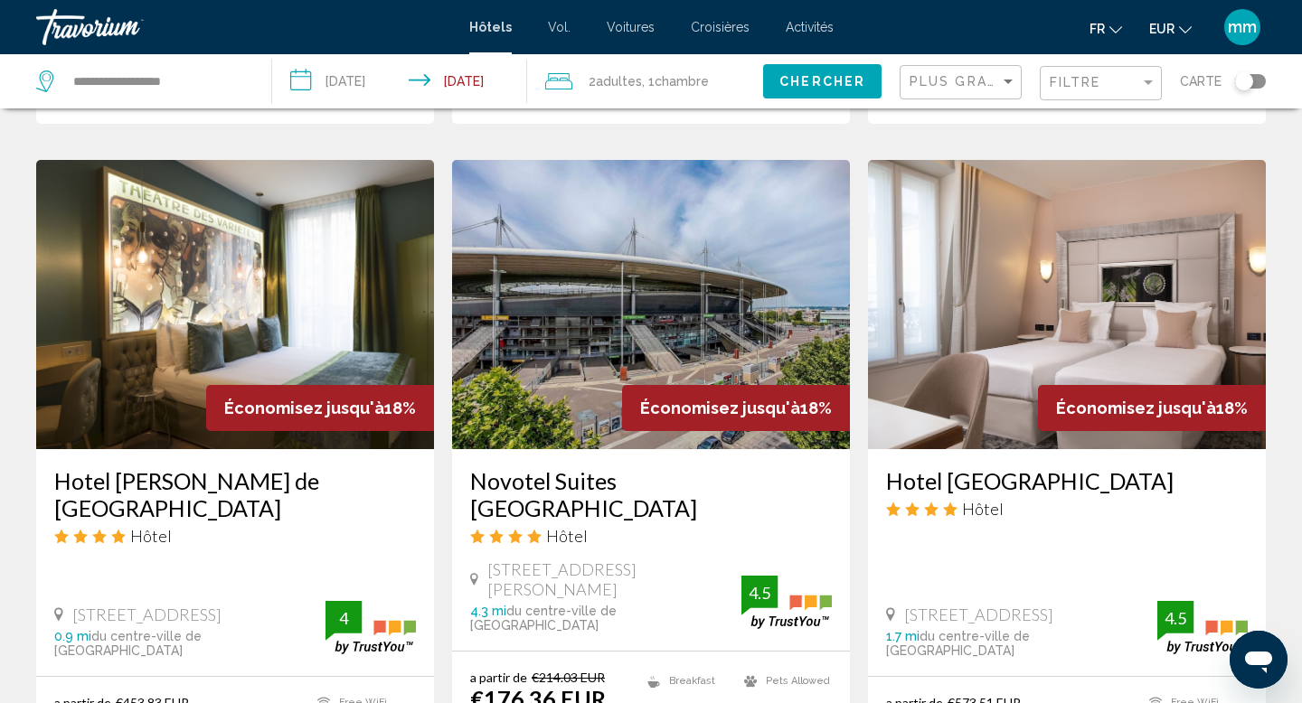
scroll to position [2095, 0]
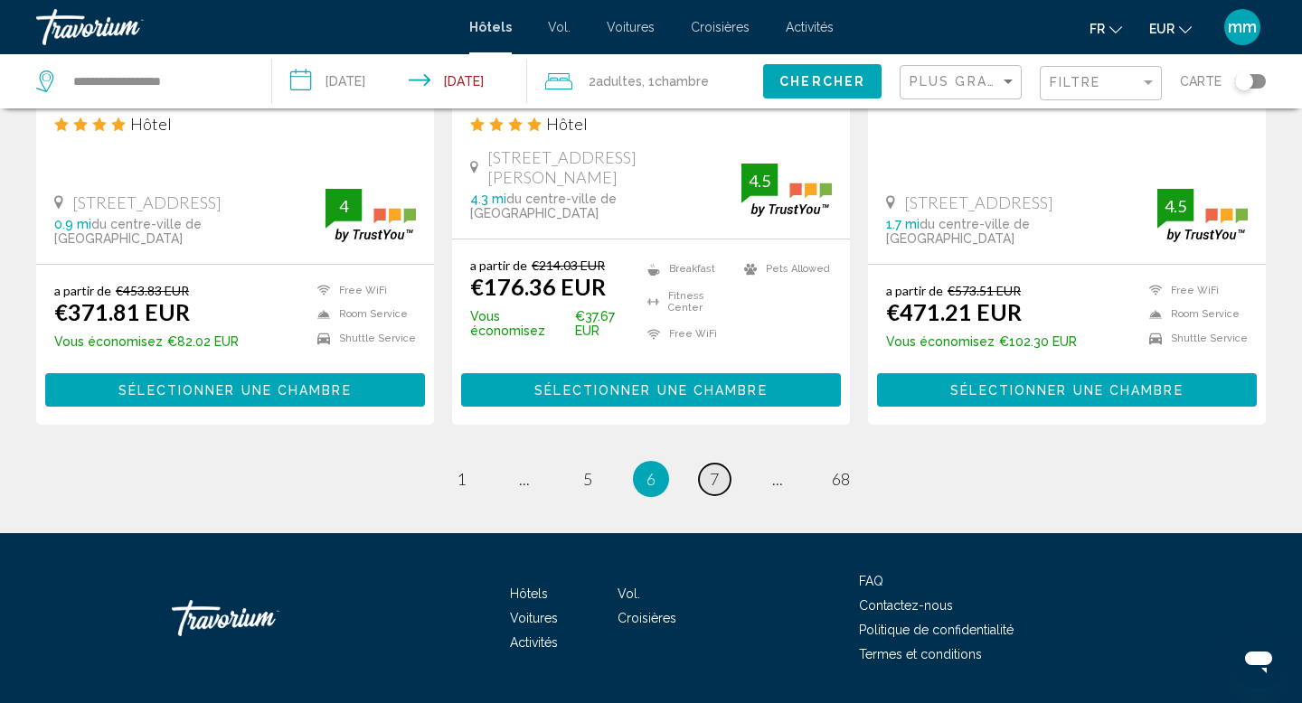
click at [709, 464] on link "page 7" at bounding box center [715, 480] width 32 height 32
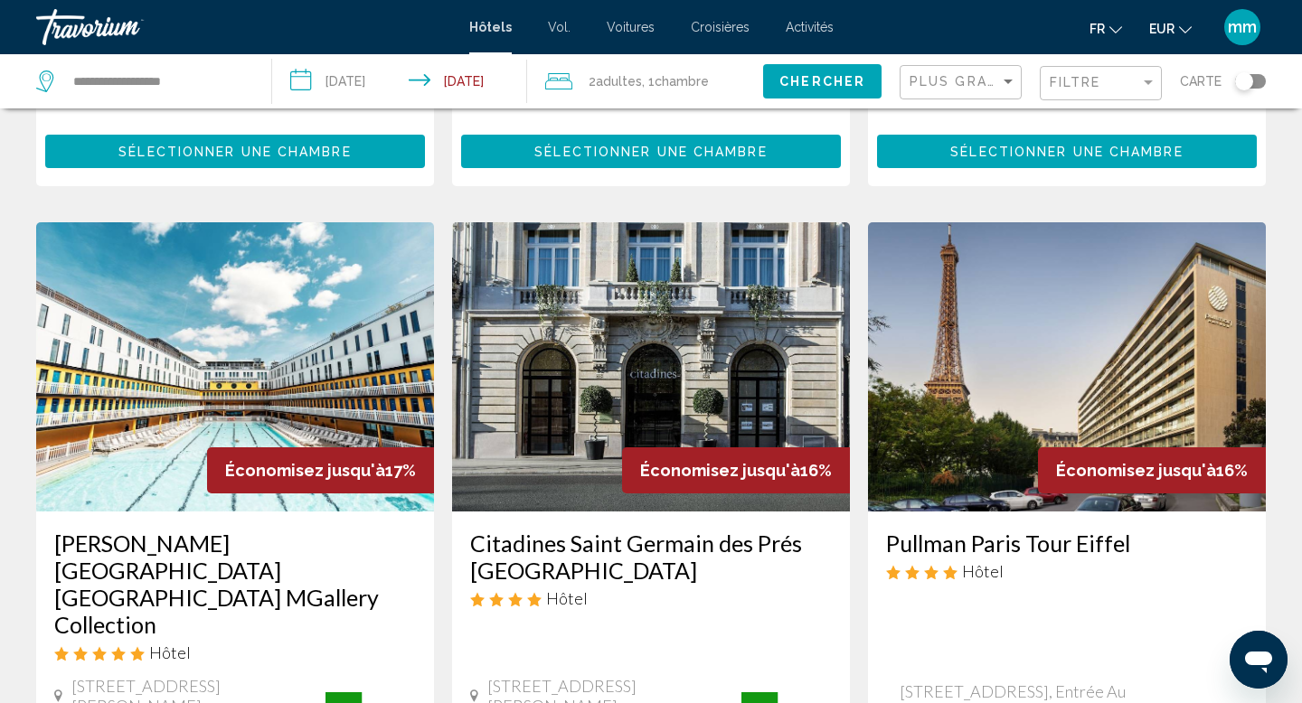
scroll to position [2092, 0]
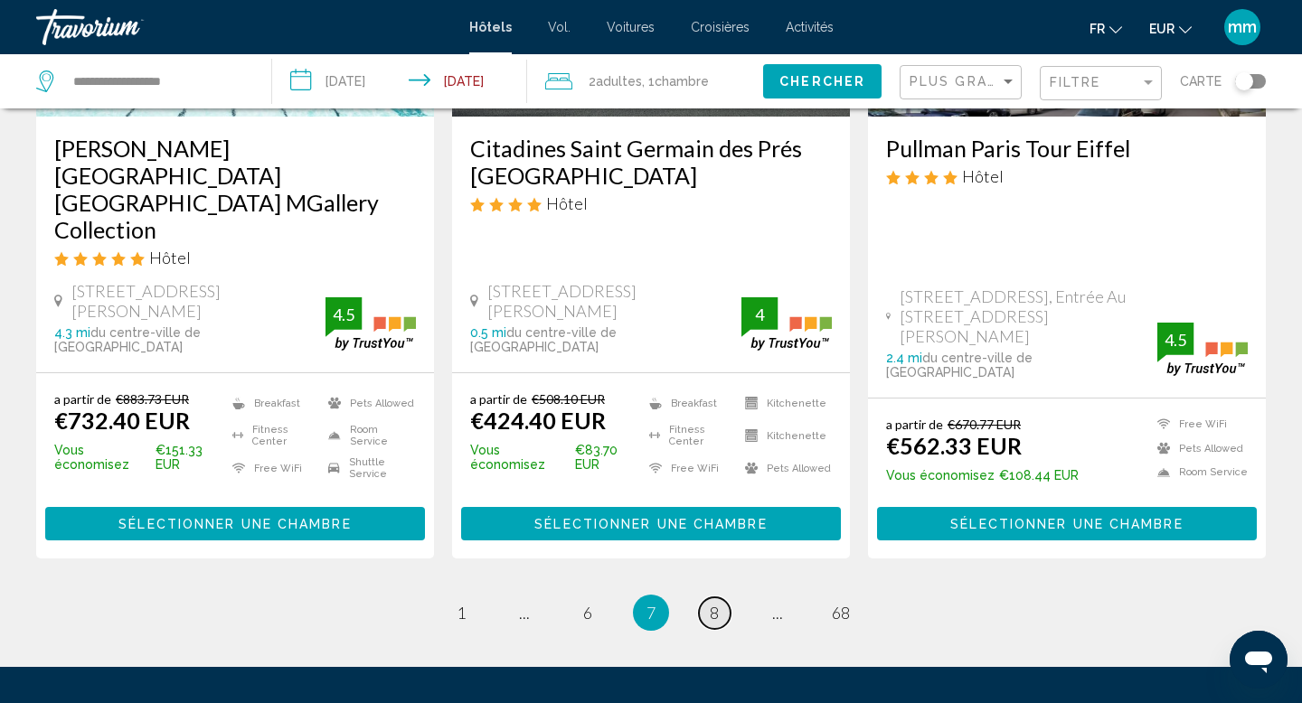
click at [710, 603] on span "8" at bounding box center [714, 613] width 9 height 20
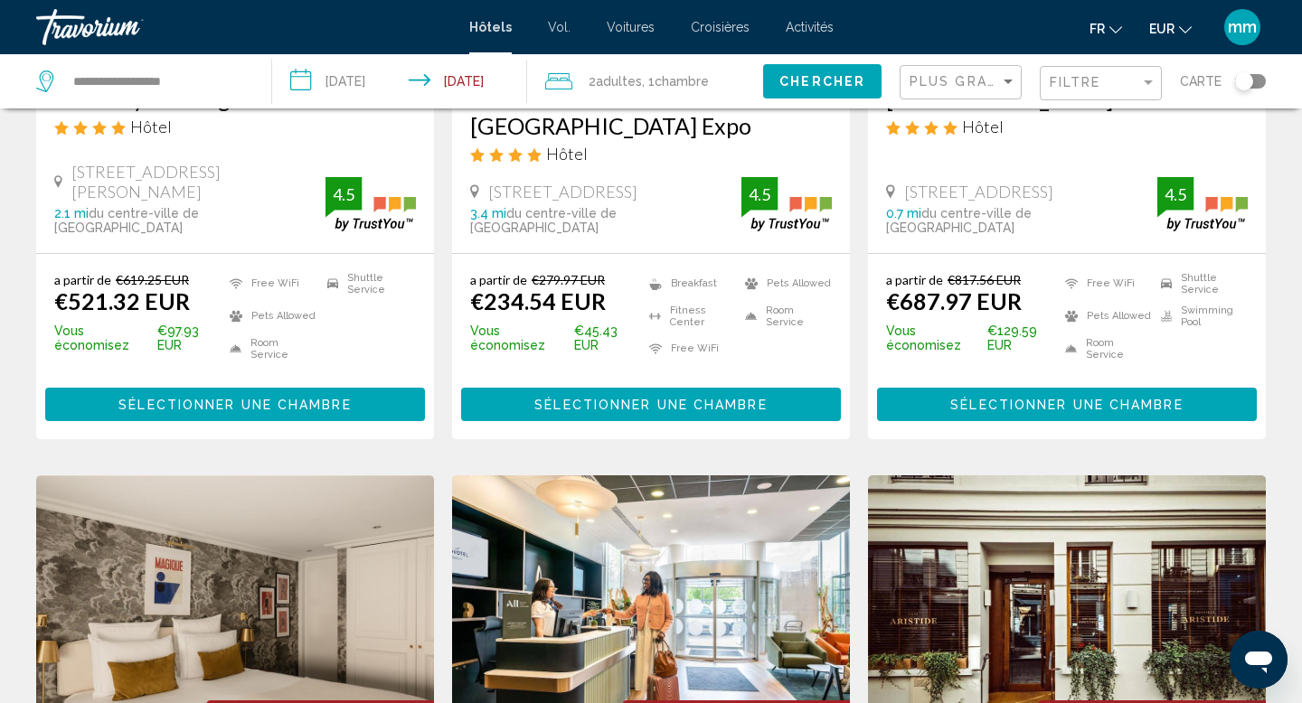
scroll to position [1082, 0]
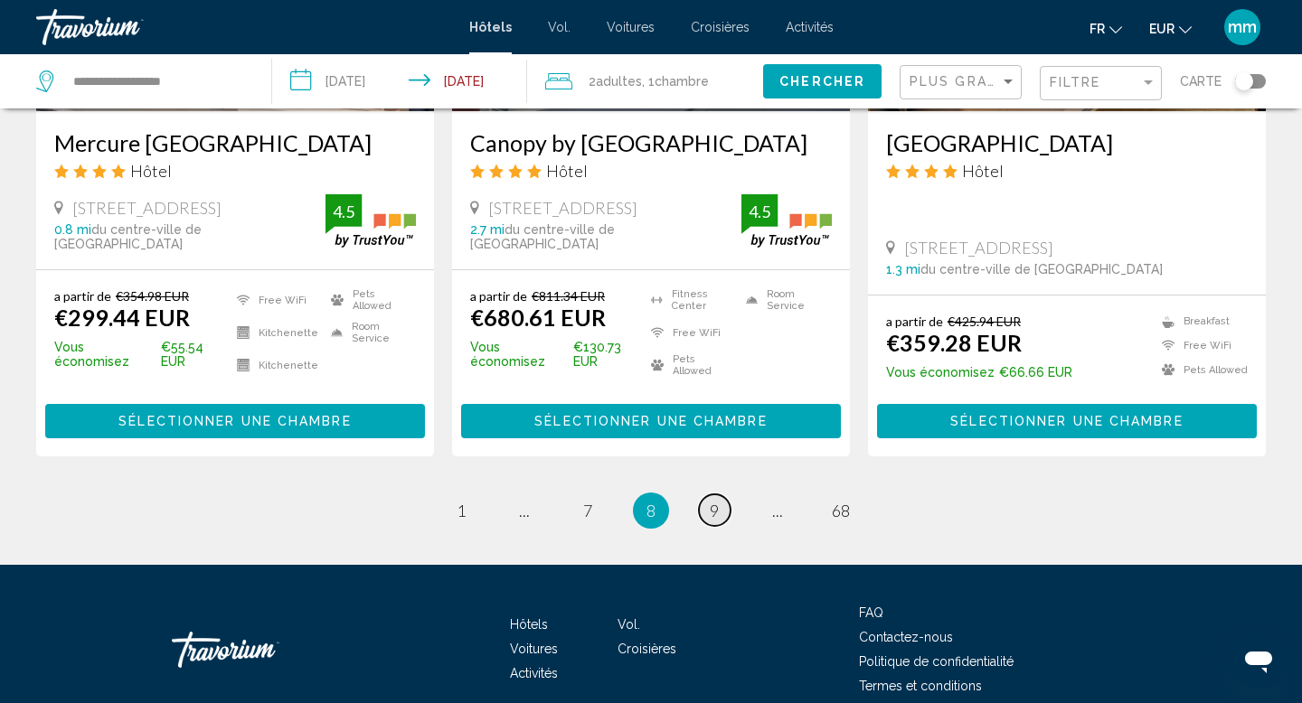
click at [716, 526] on link "page 9" at bounding box center [715, 510] width 32 height 32
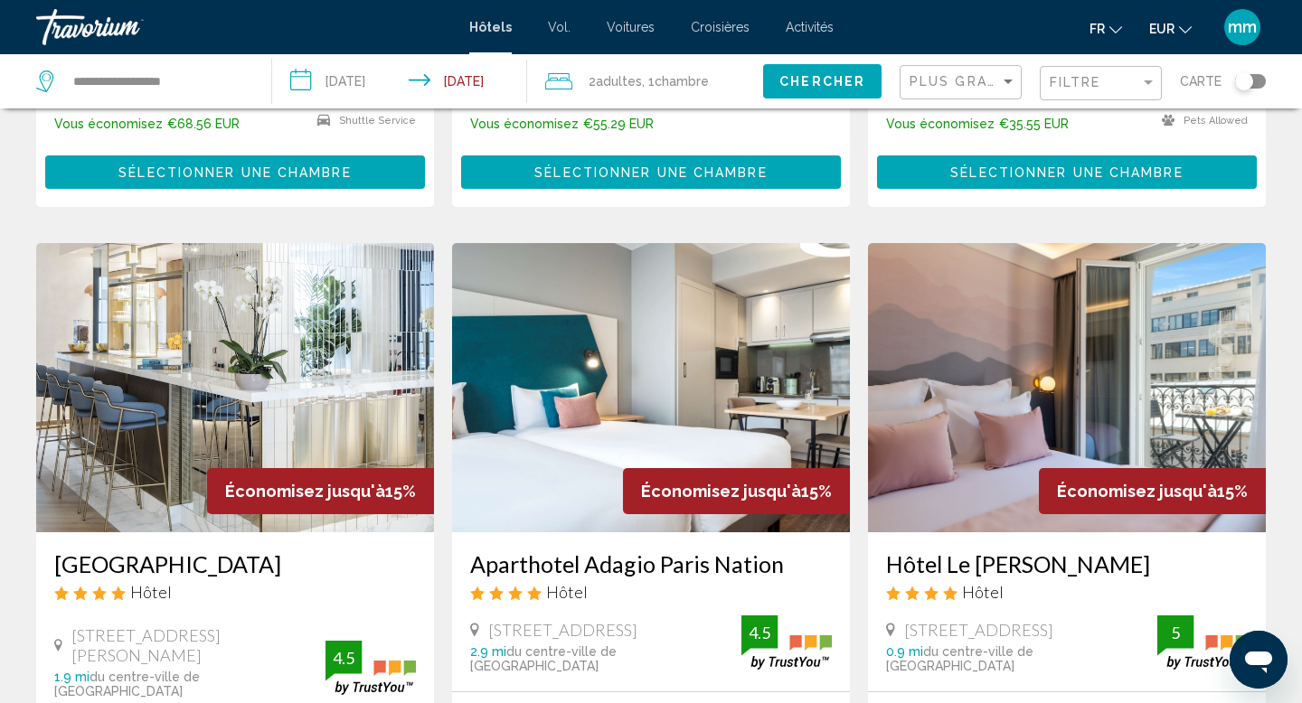
scroll to position [1308, 0]
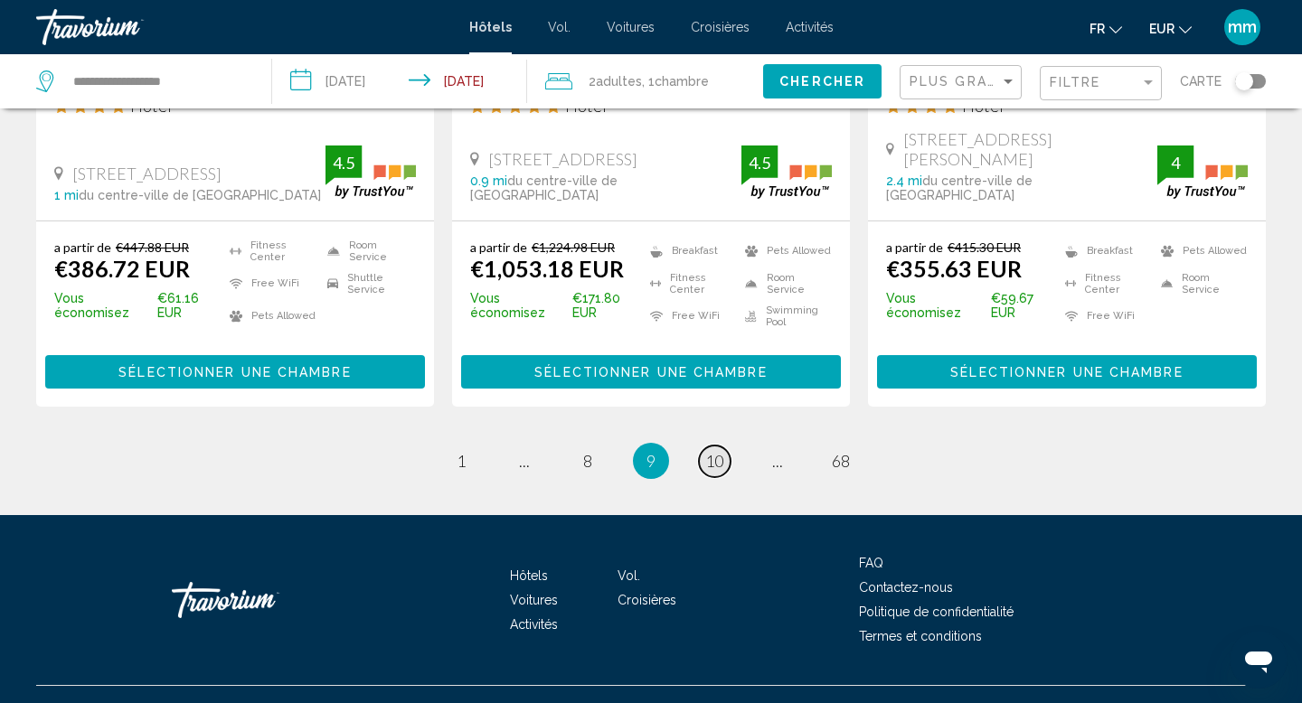
click at [717, 451] on span "10" at bounding box center [714, 461] width 18 height 20
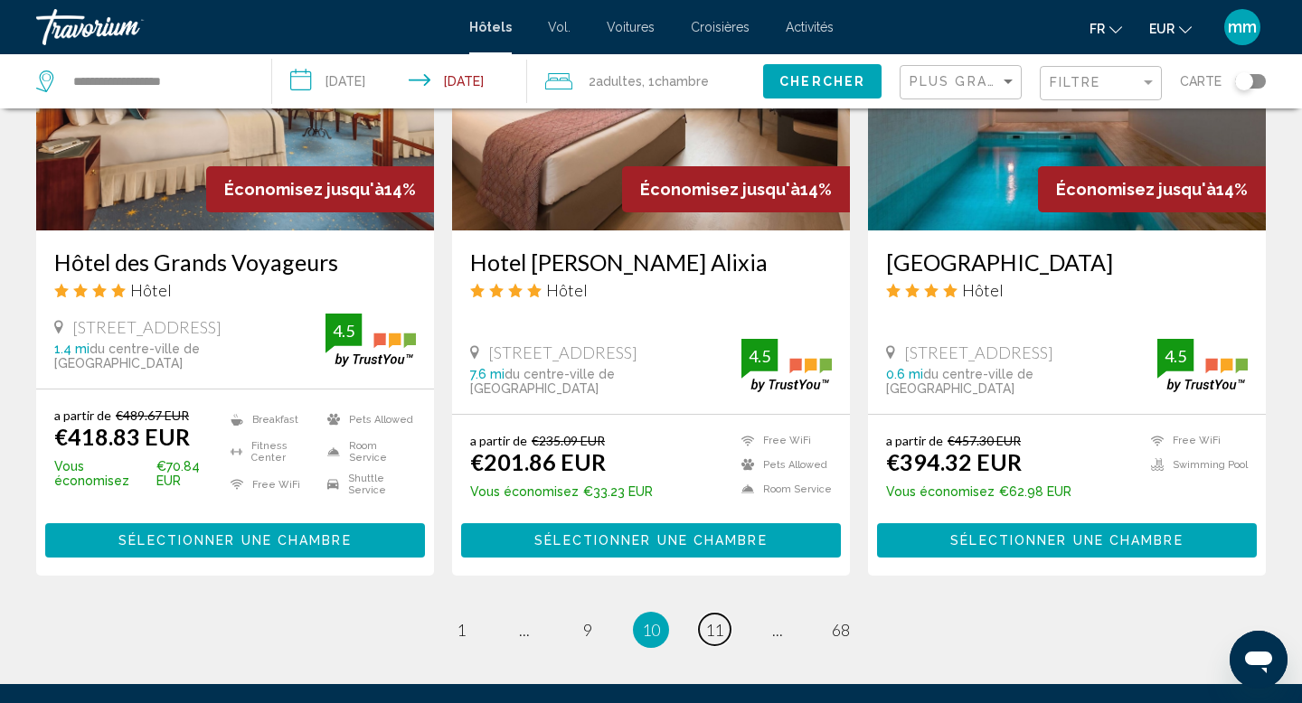
scroll to position [2373, 0]
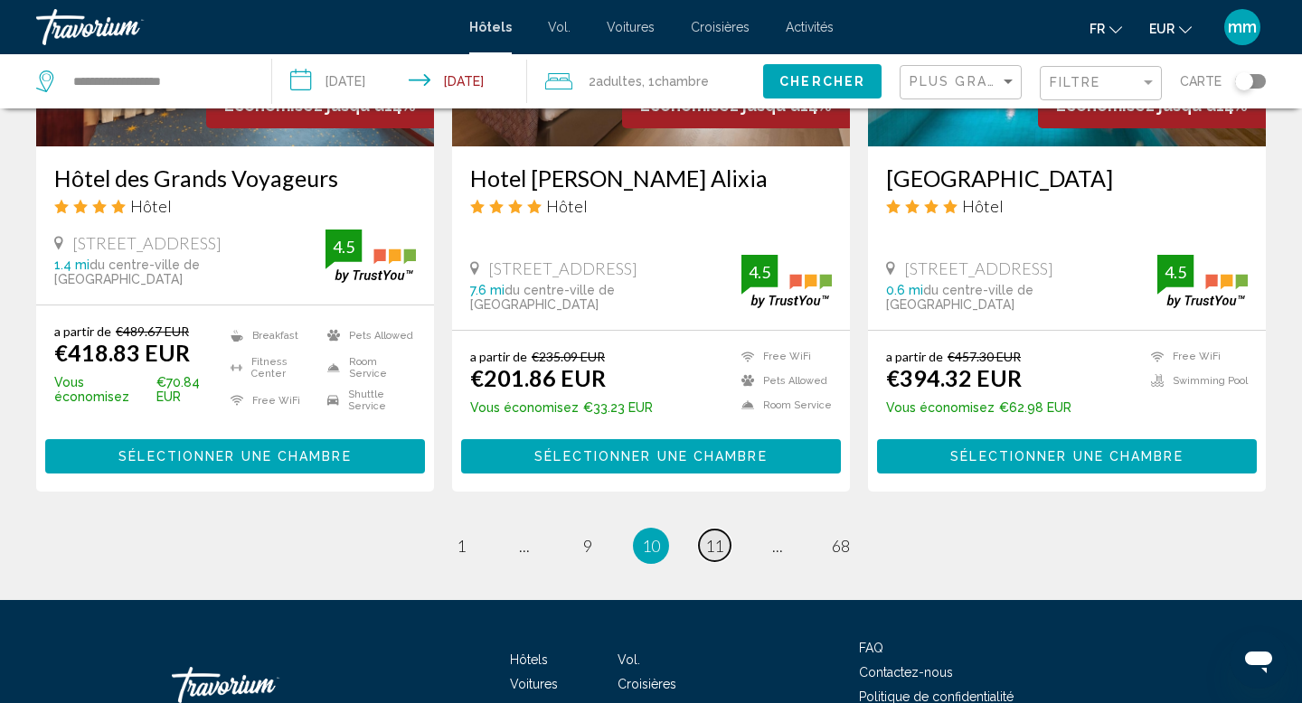
click at [716, 536] on span "11" at bounding box center [714, 546] width 18 height 20
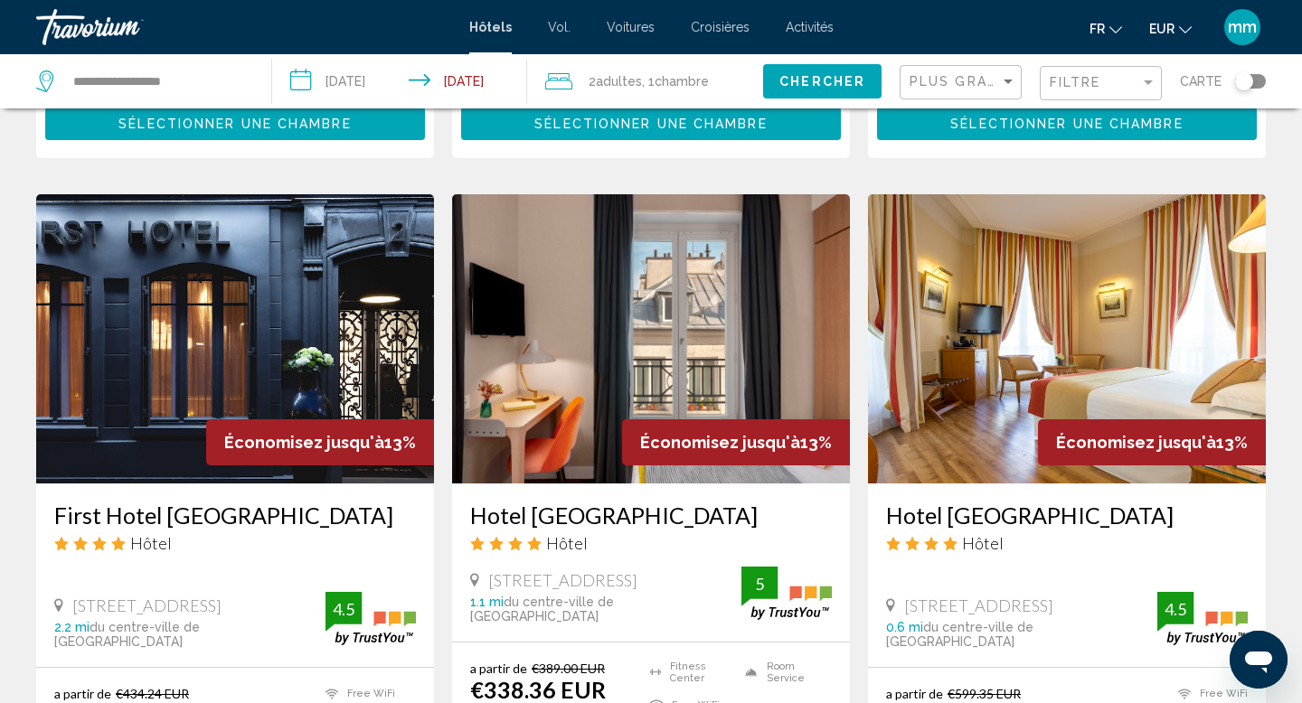
scroll to position [2001, 0]
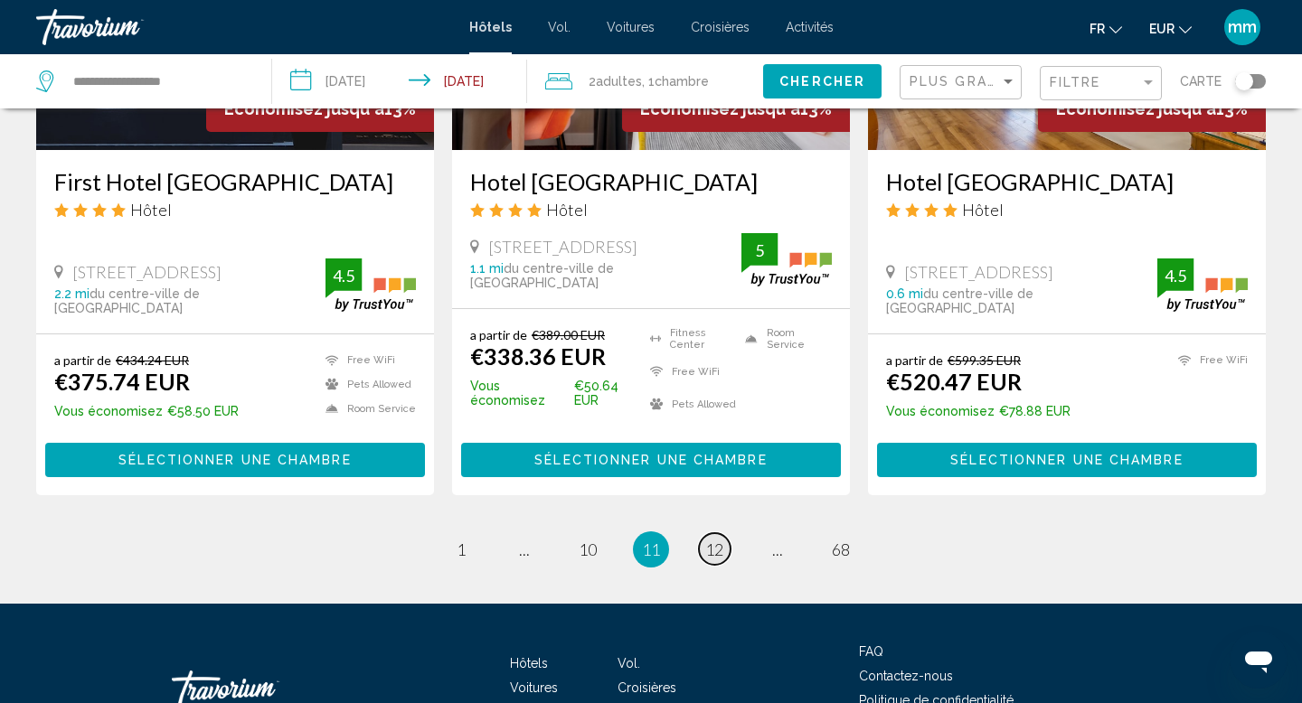
click at [709, 540] on span "12" at bounding box center [714, 550] width 18 height 20
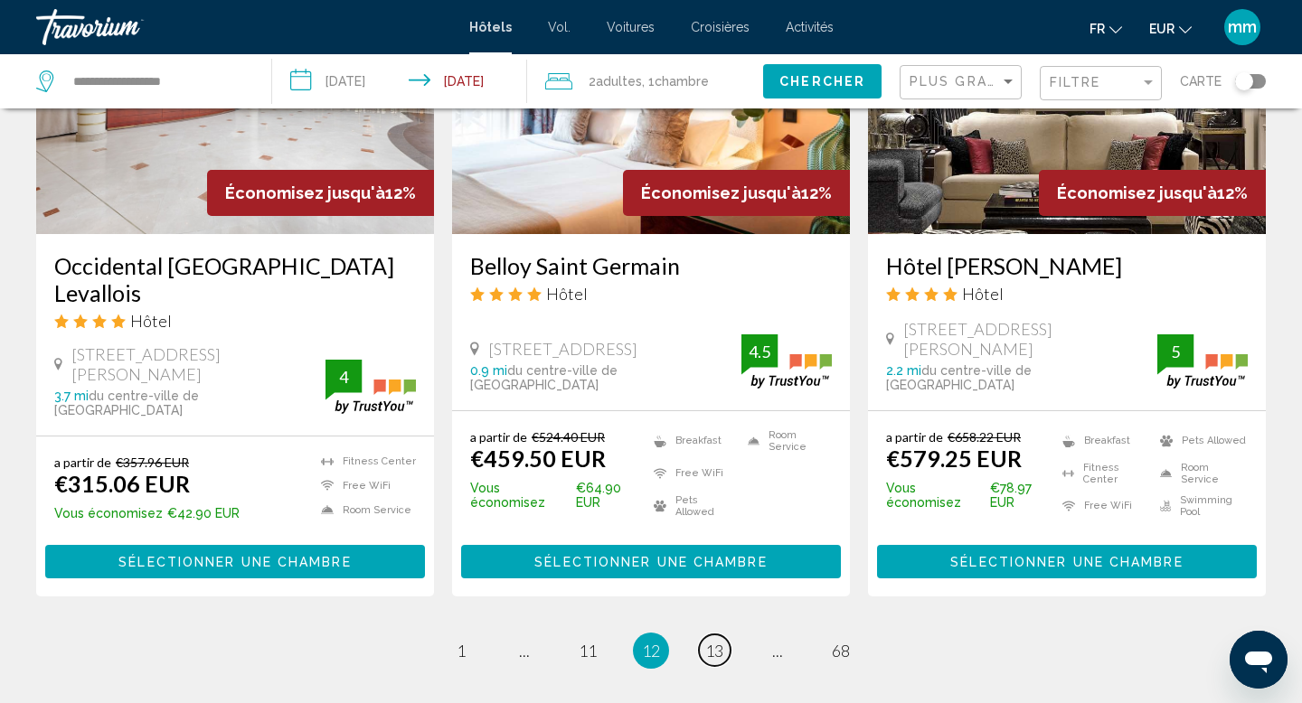
scroll to position [2466, 0]
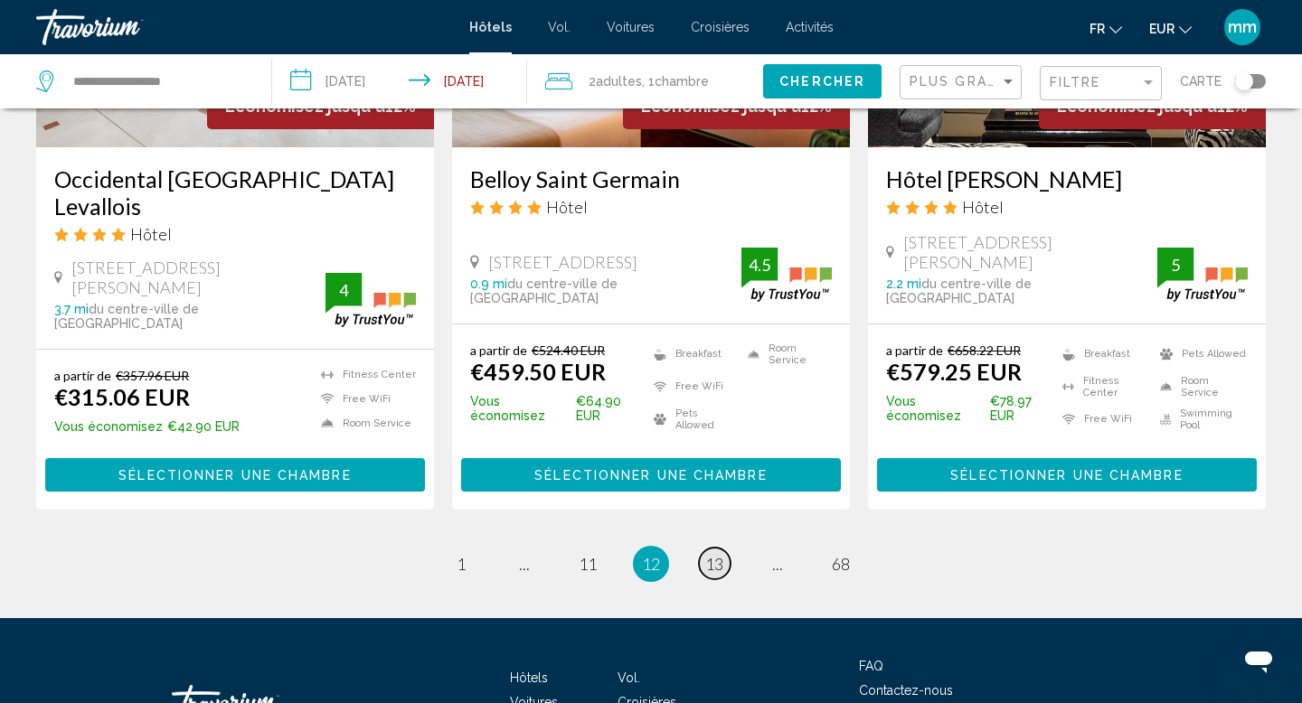
click at [711, 554] on span "13" at bounding box center [714, 564] width 18 height 20
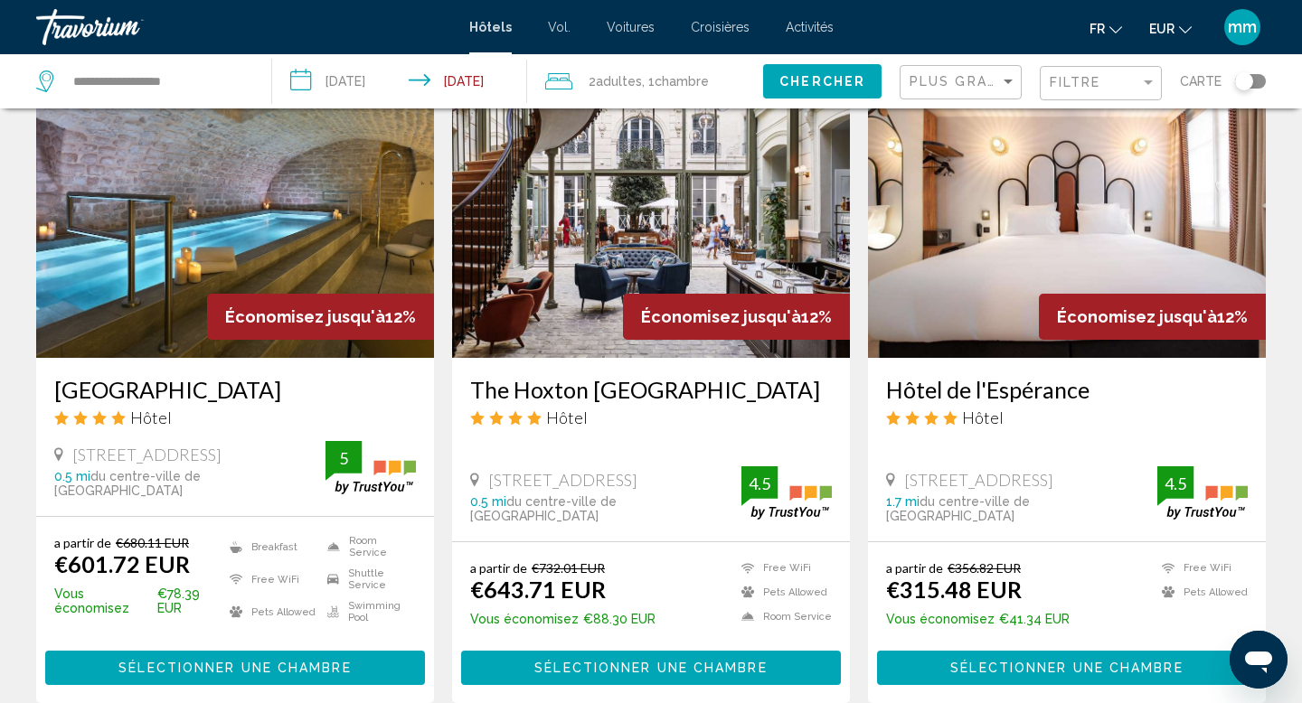
scroll to position [2132, 0]
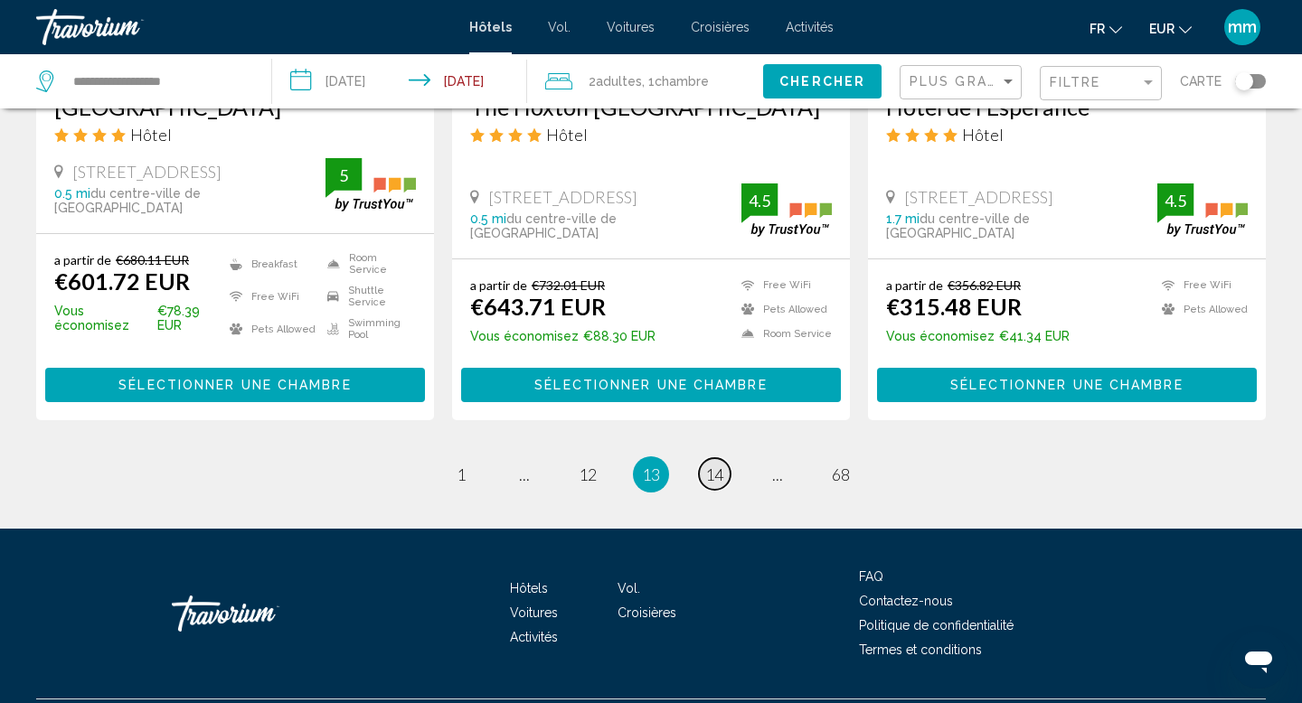
click at [709, 465] on span "14" at bounding box center [714, 475] width 18 height 20
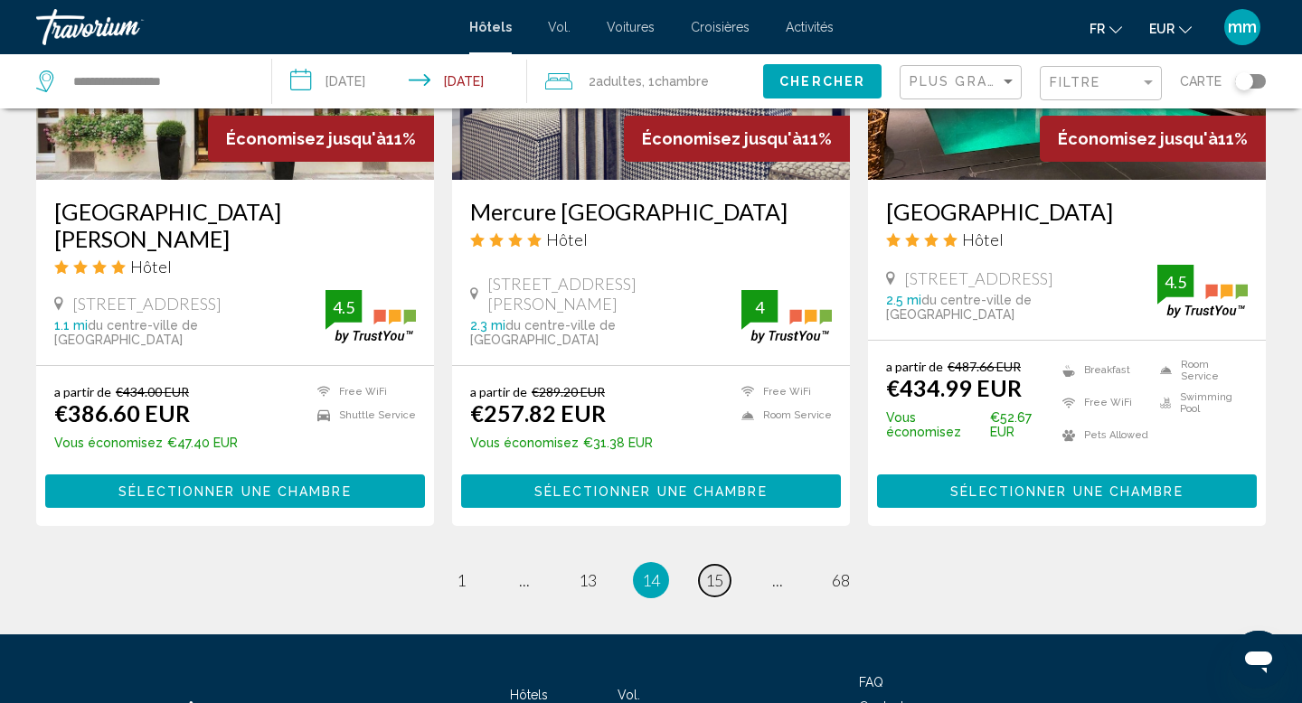
scroll to position [2471, 0]
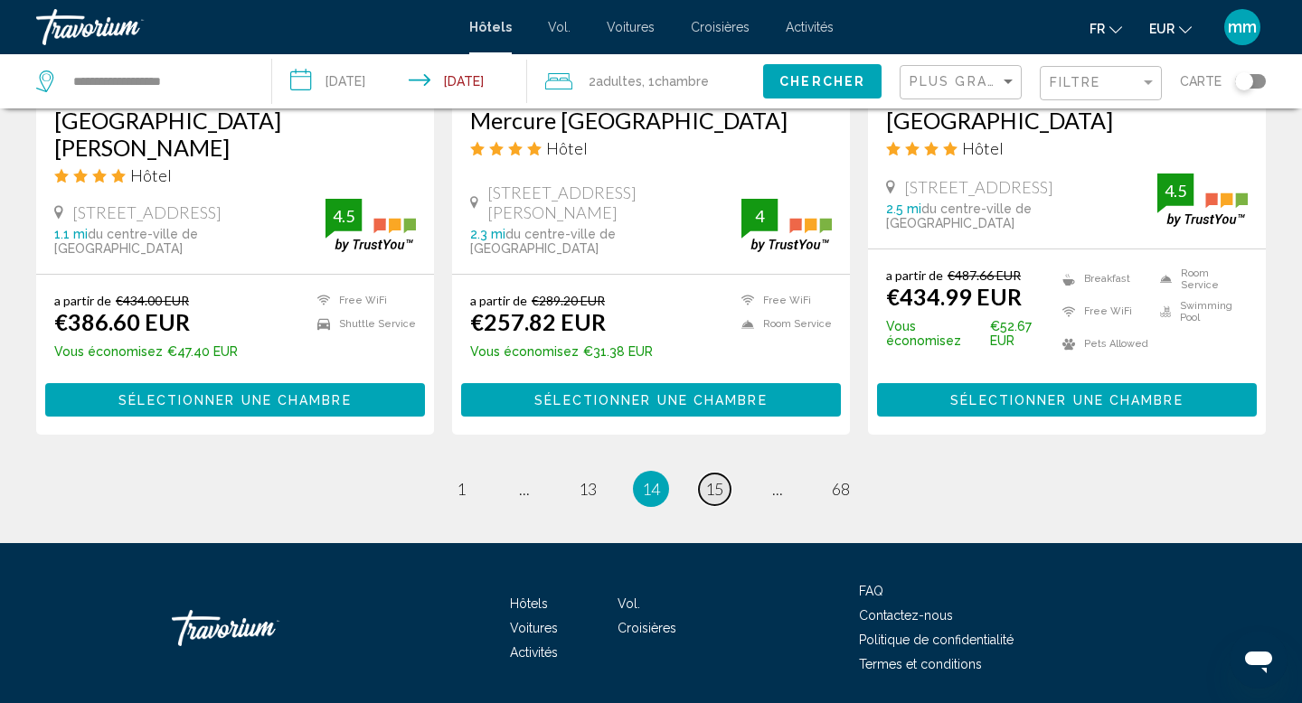
click at [718, 479] on span "15" at bounding box center [714, 489] width 18 height 20
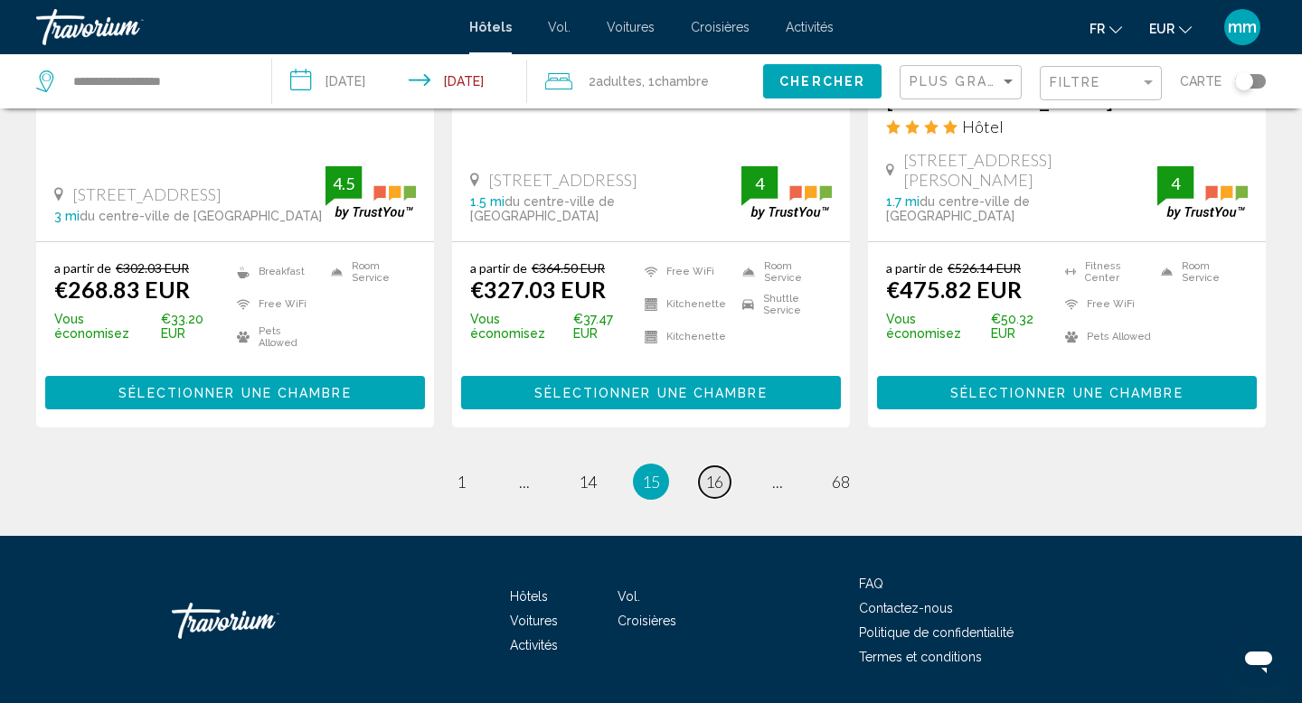
click at [715, 472] on span "16" at bounding box center [714, 482] width 18 height 20
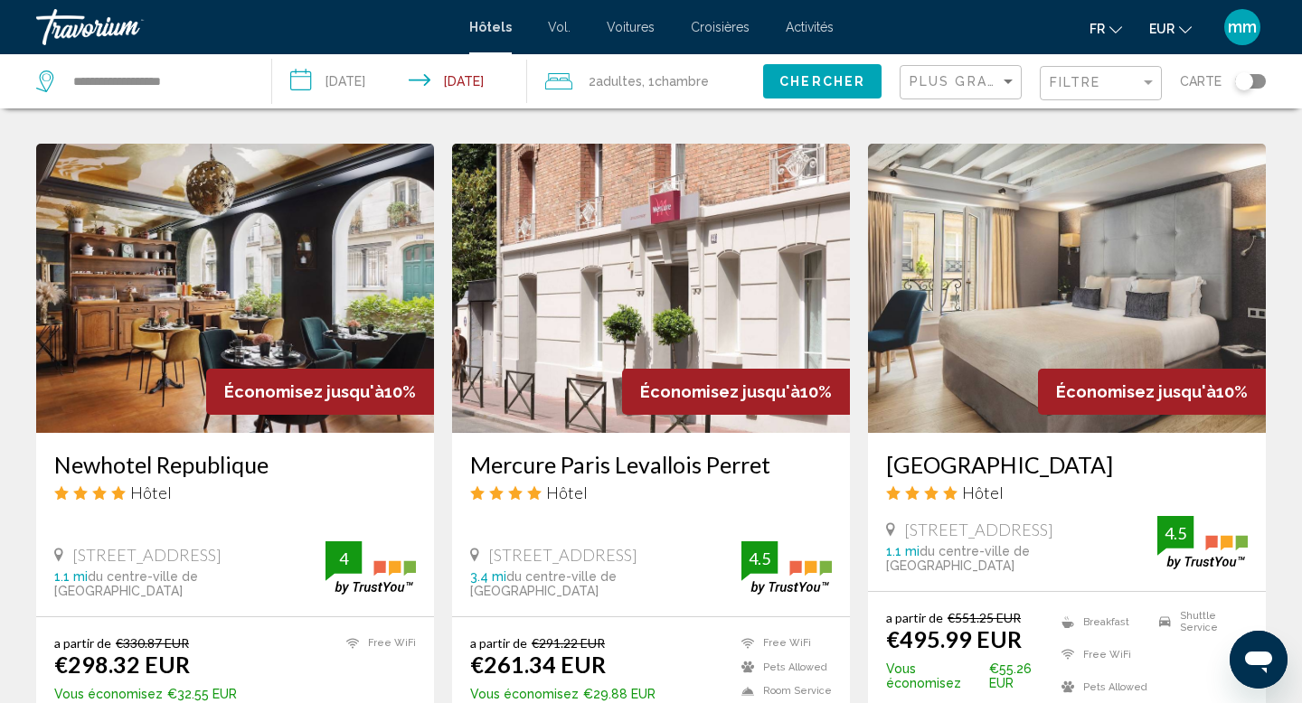
scroll to position [730, 0]
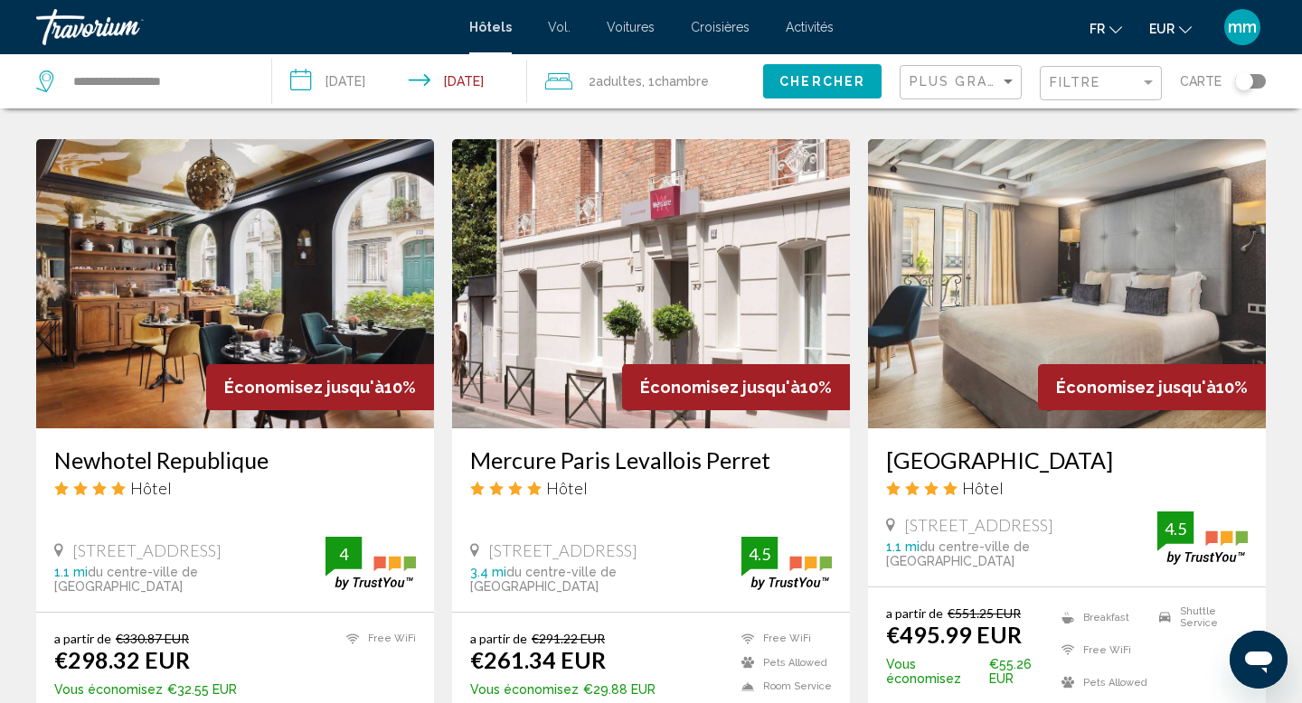
click at [281, 249] on img "Contenu principal" at bounding box center [235, 283] width 398 height 289
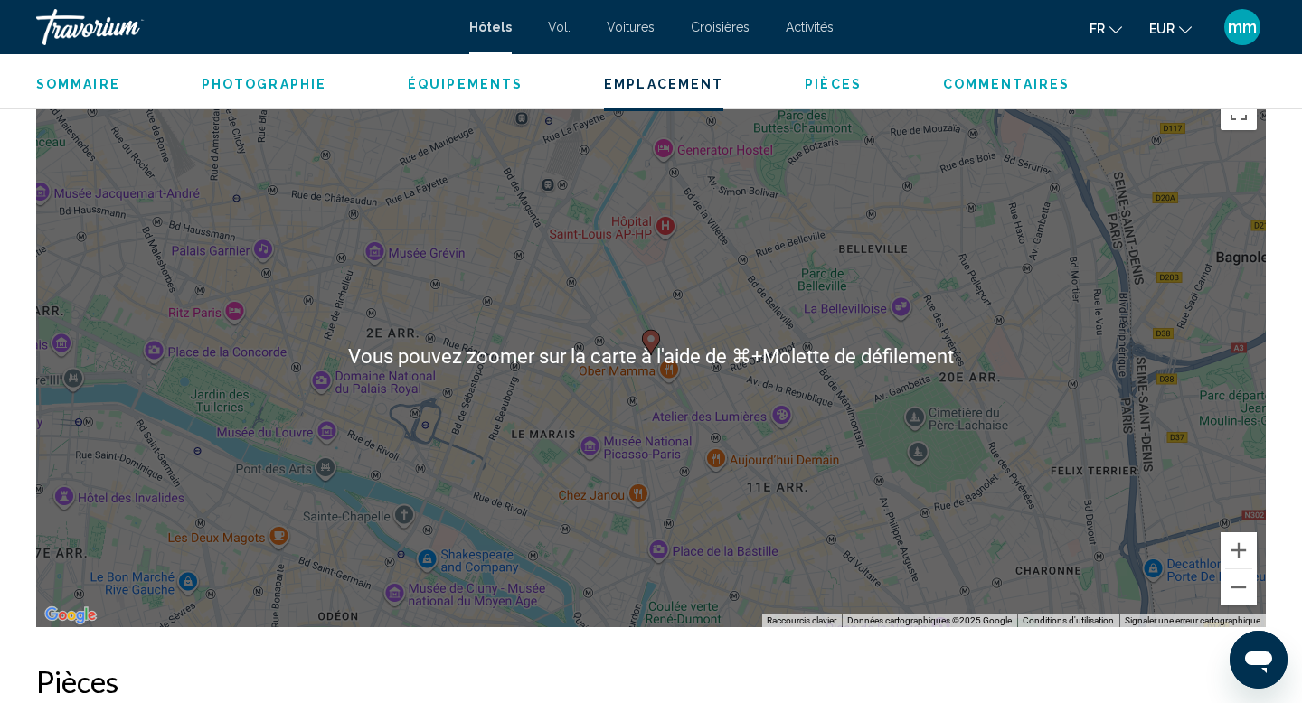
scroll to position [1736, 0]
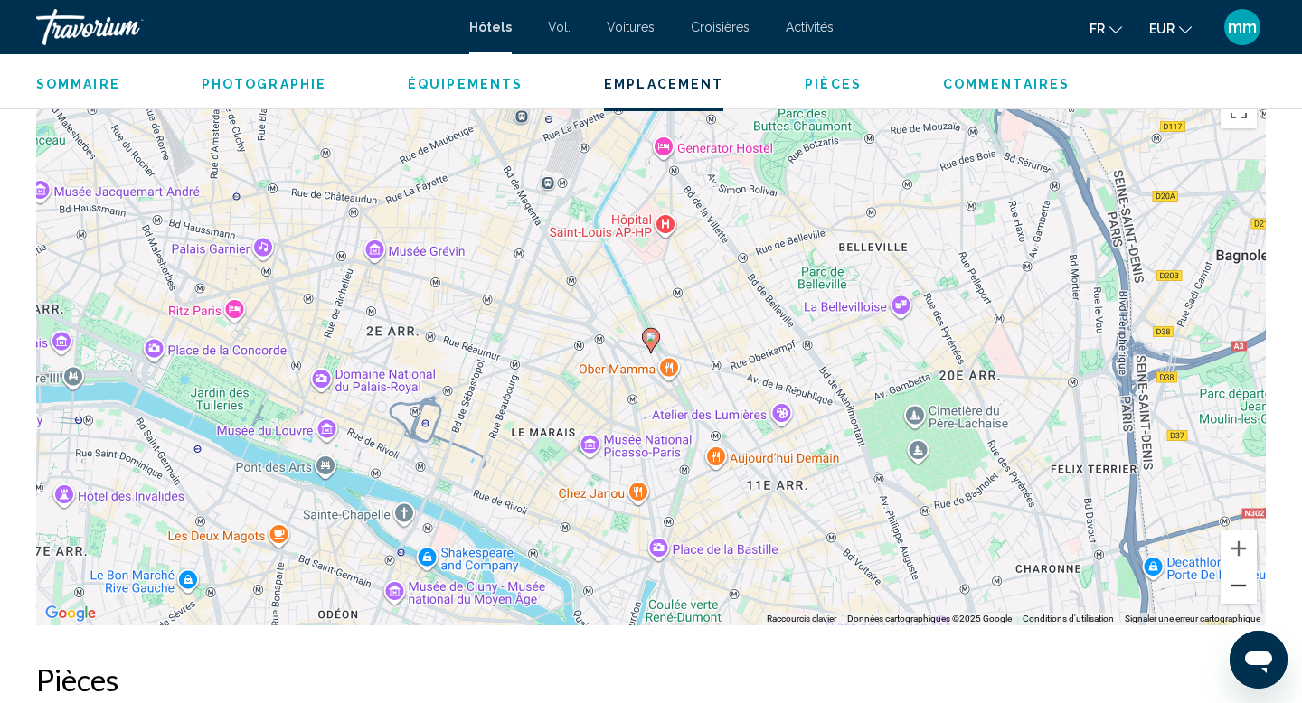
click at [1238, 597] on button "Zoom arrière" at bounding box center [1238, 586] width 36 height 36
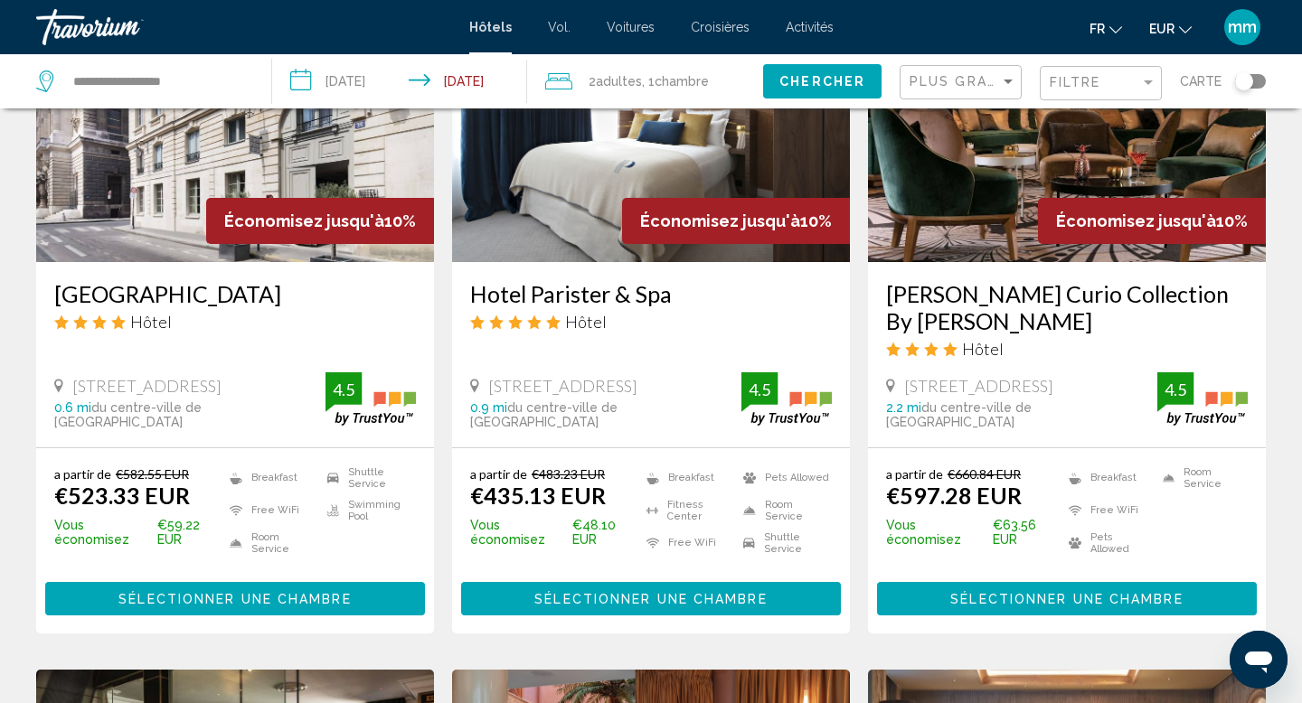
scroll to position [1572, 0]
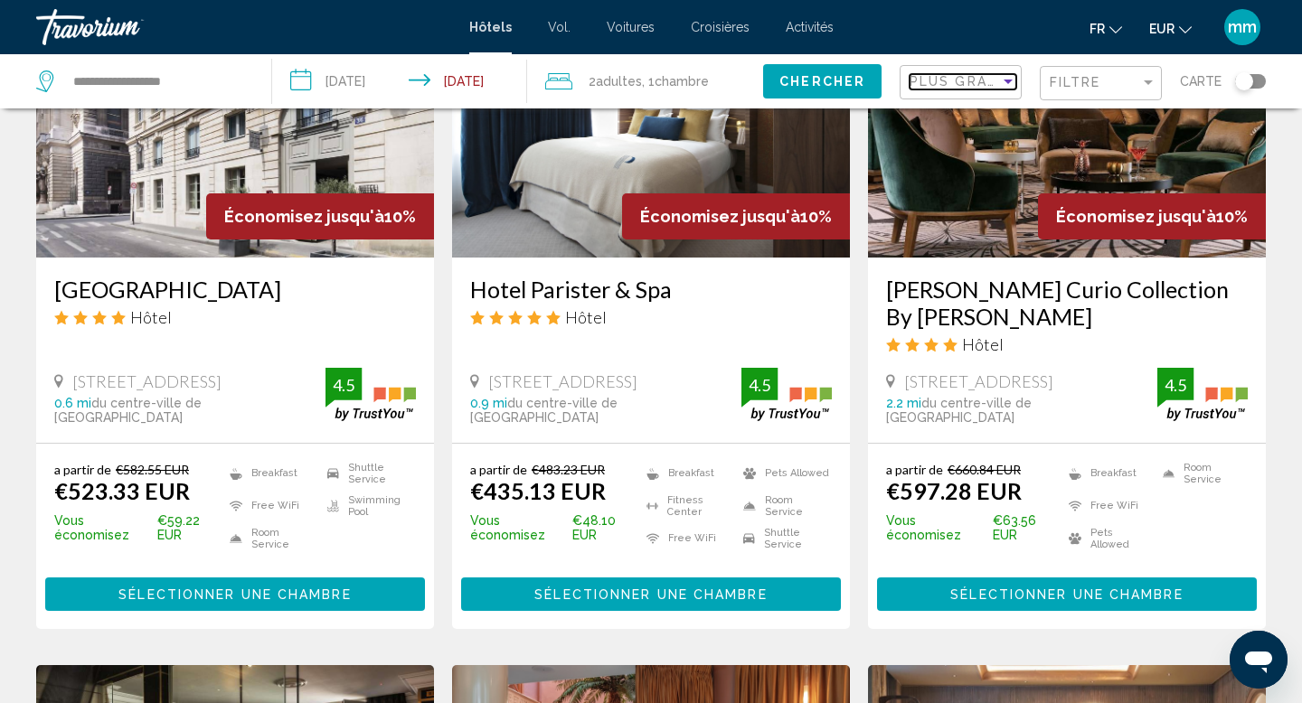
click at [965, 87] on span "Plus grandes économies" at bounding box center [1016, 81] width 215 height 14
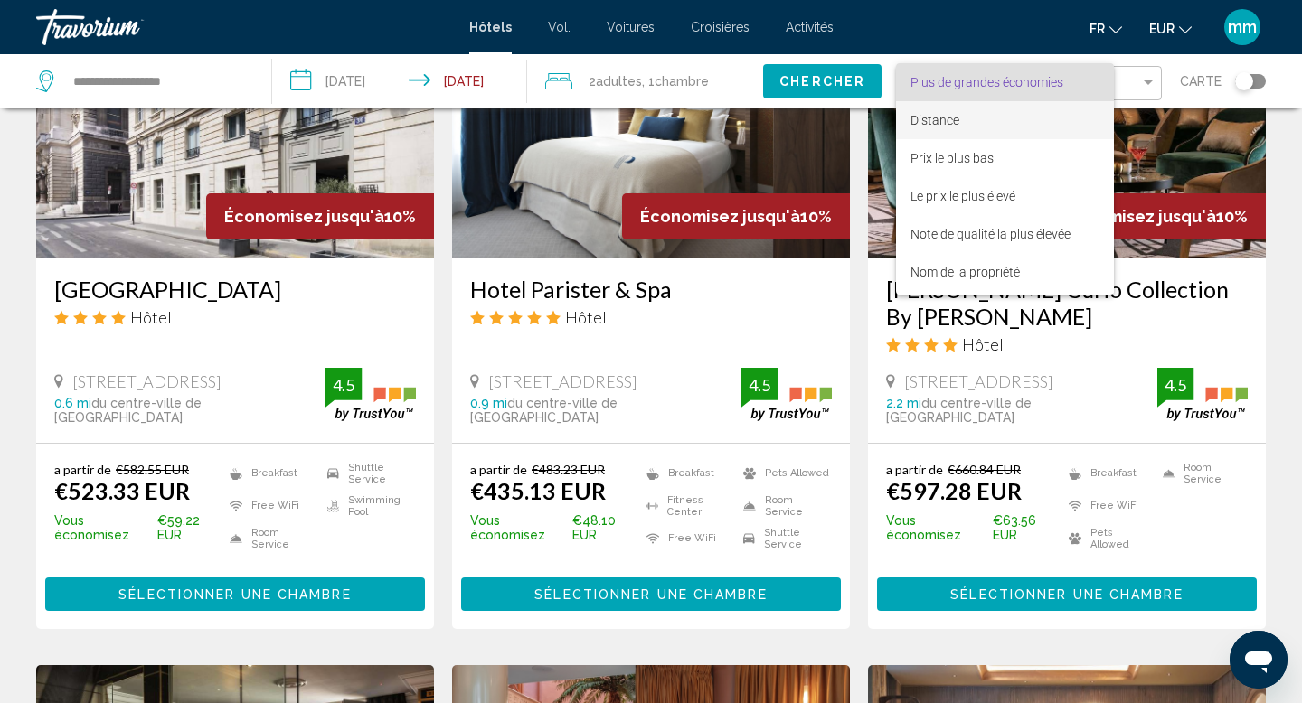
click at [946, 122] on font "Distance" at bounding box center [934, 120] width 49 height 14
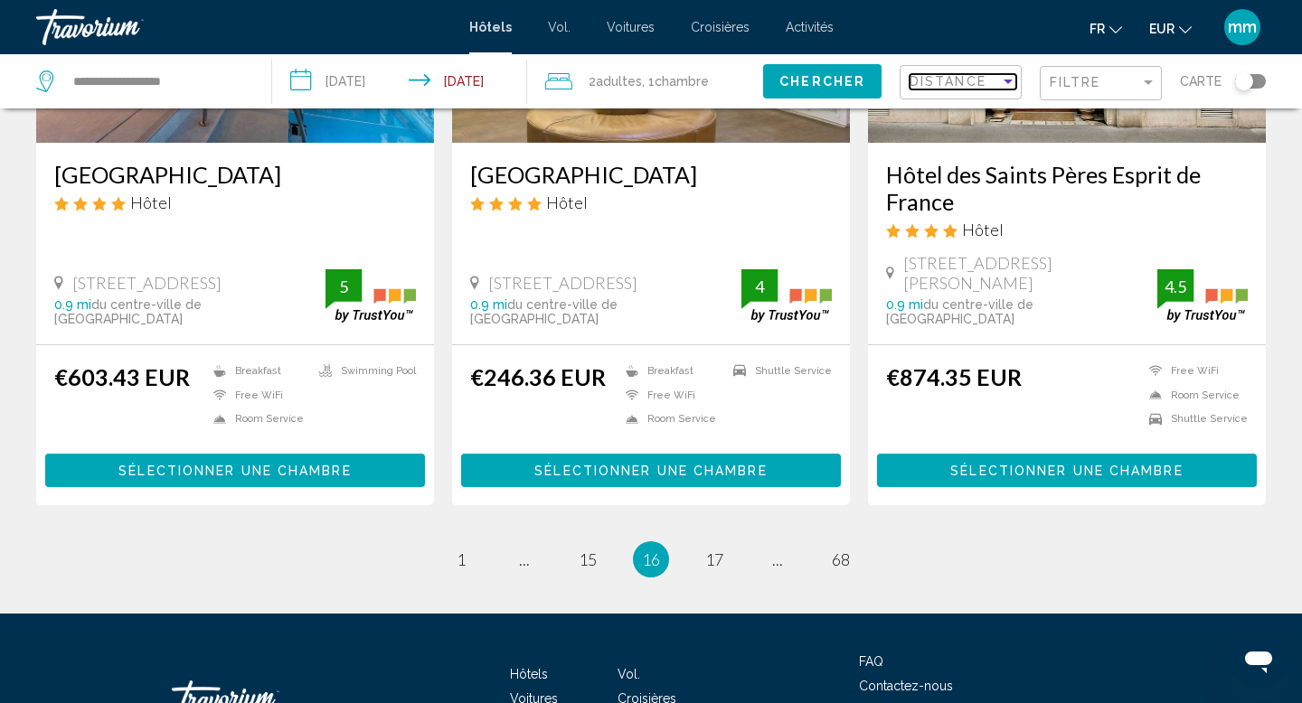
scroll to position [2394, 0]
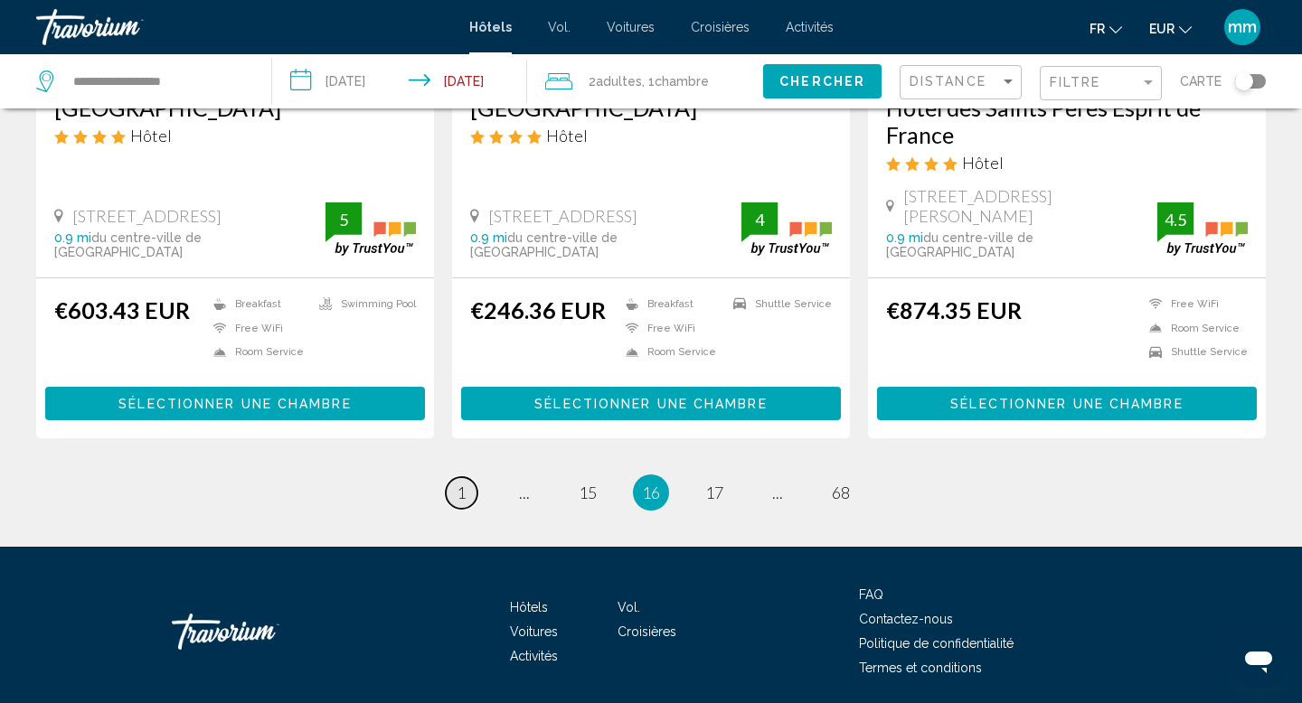
click at [465, 483] on span "1" at bounding box center [461, 493] width 9 height 20
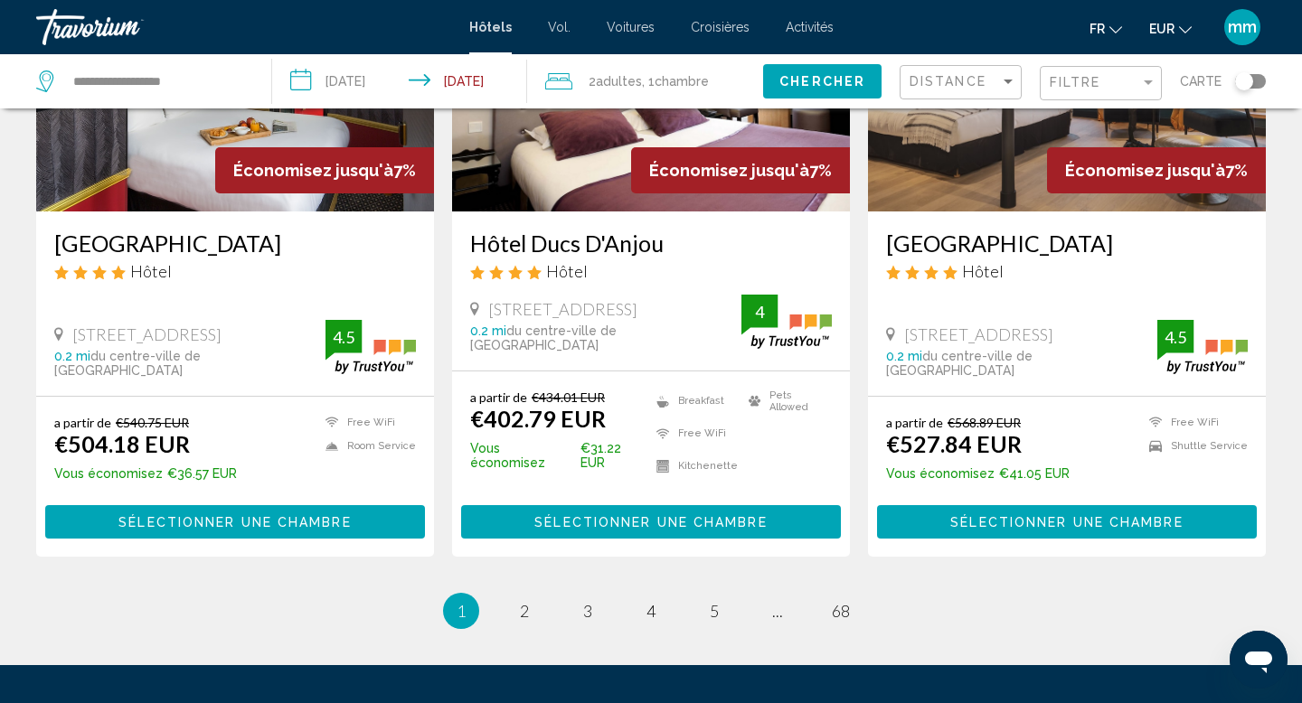
scroll to position [2321, 0]
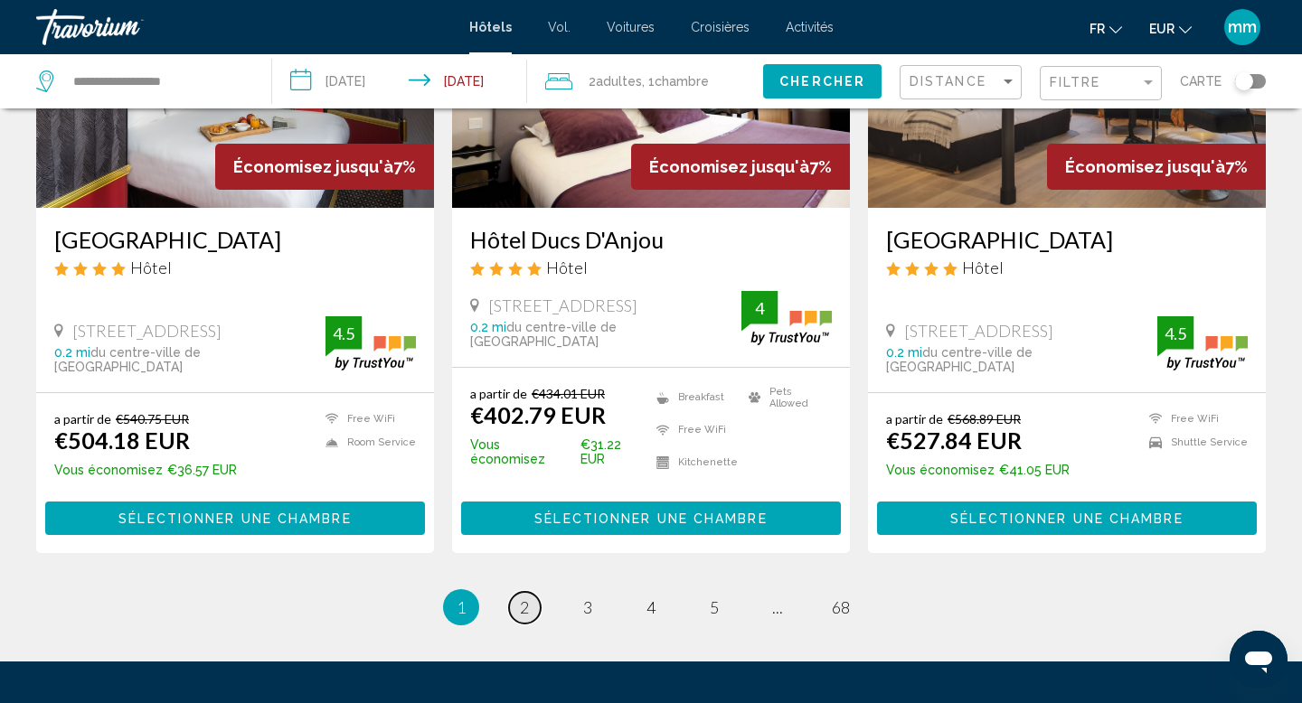
click at [528, 598] on span "2" at bounding box center [524, 608] width 9 height 20
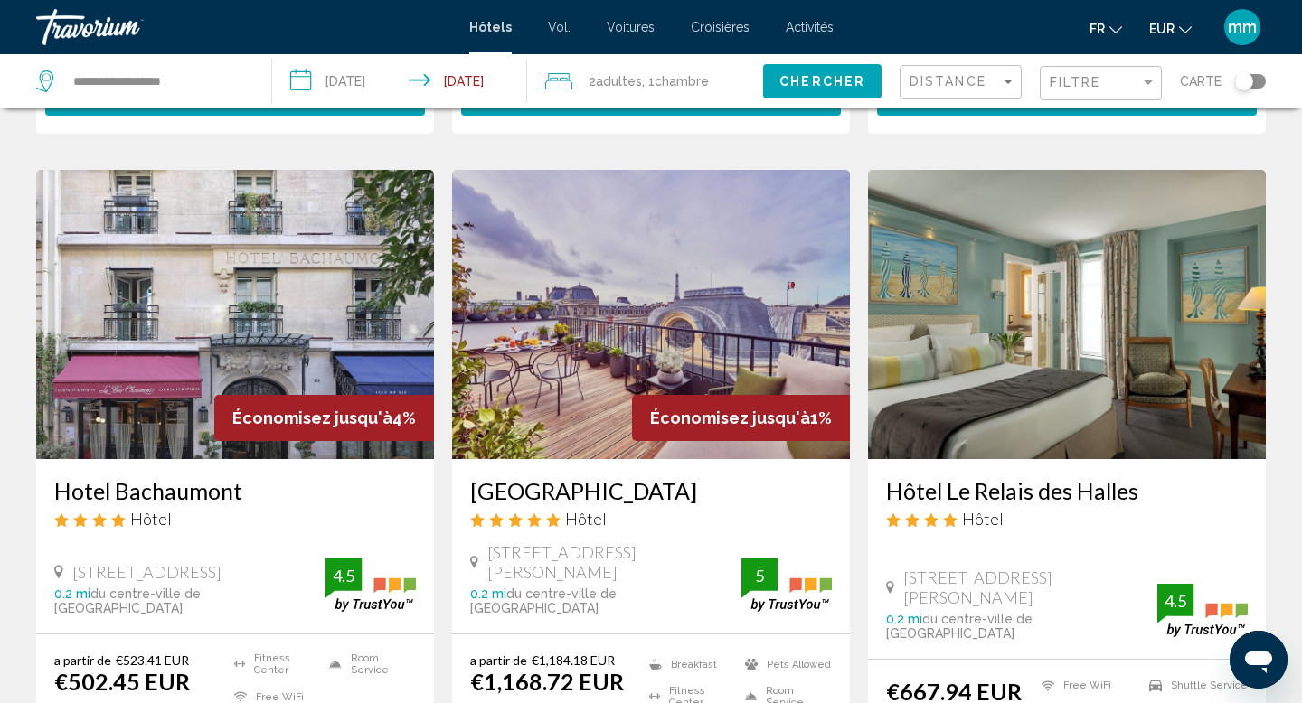
scroll to position [717, 0]
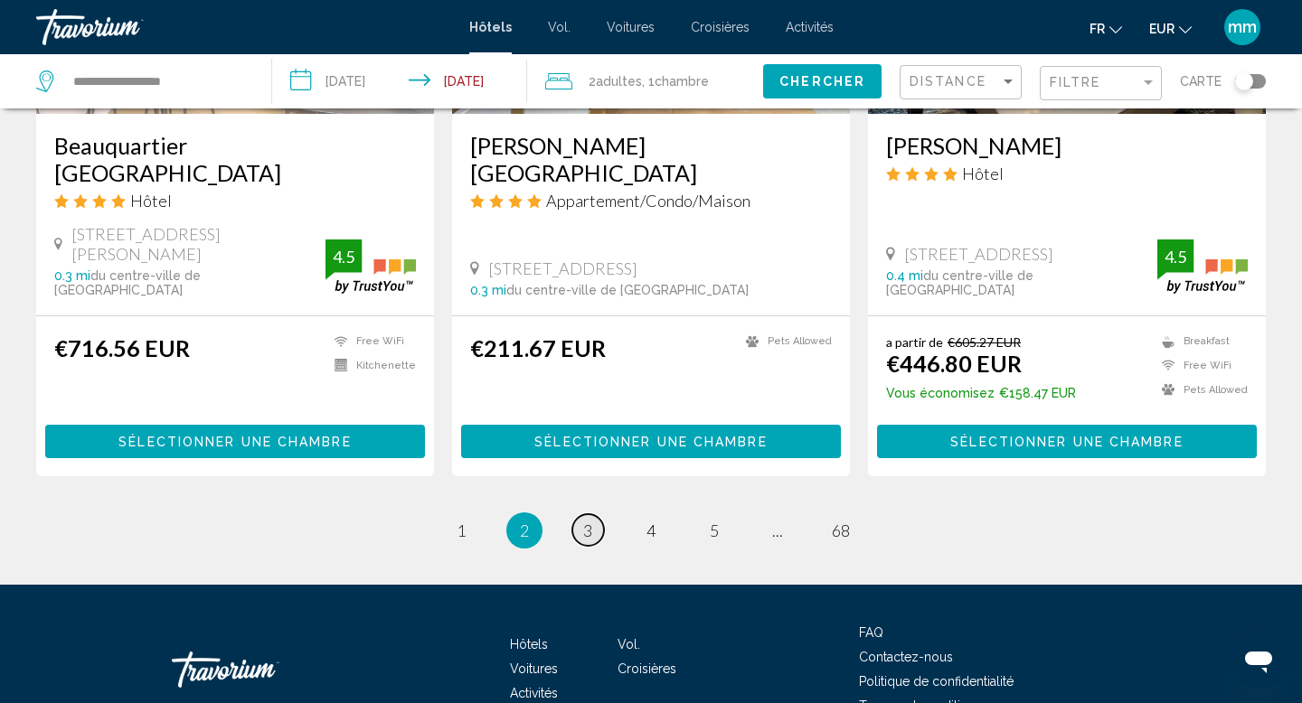
click at [595, 514] on link "page 3" at bounding box center [588, 530] width 32 height 32
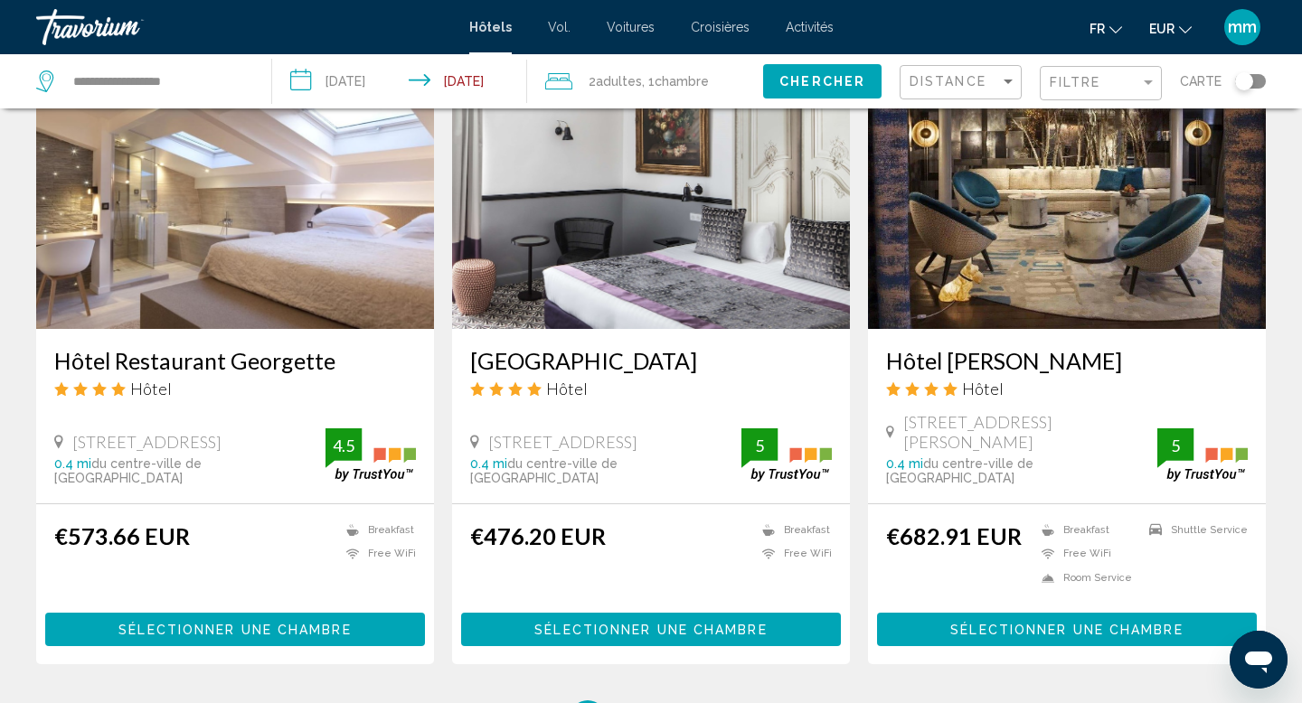
scroll to position [2270, 0]
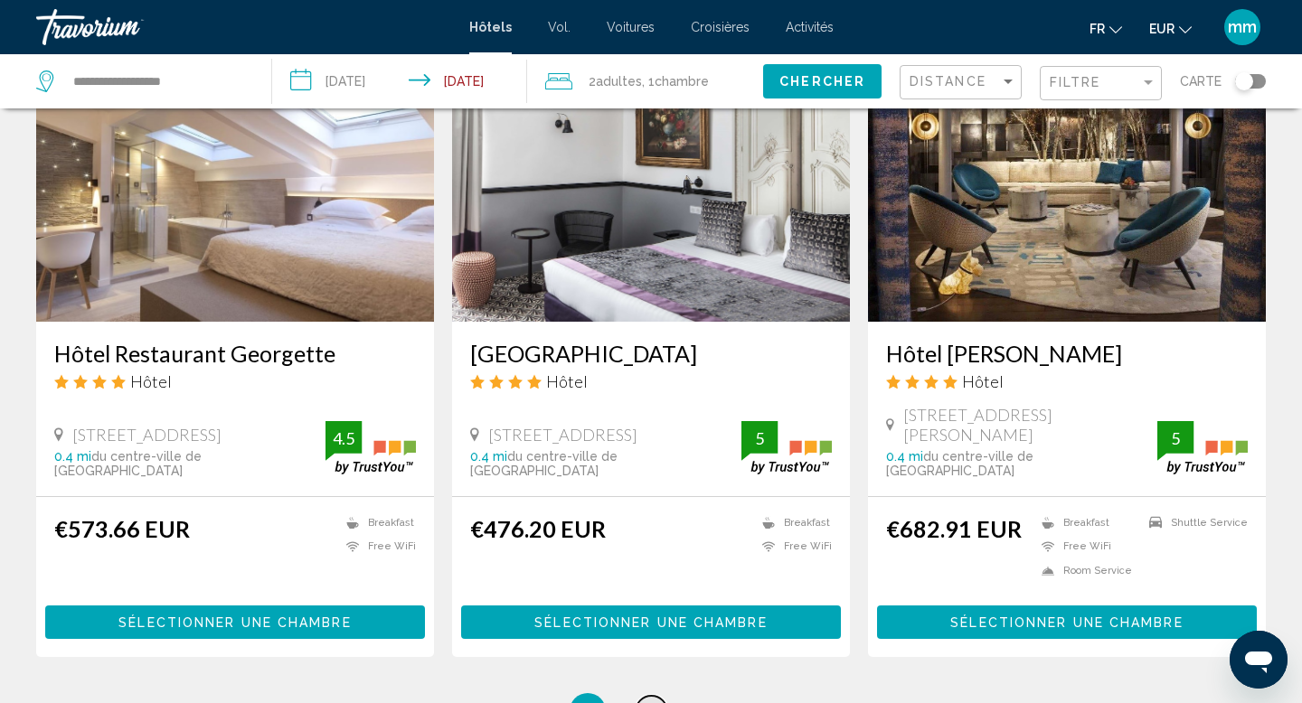
click at [645, 696] on link "page 4" at bounding box center [652, 712] width 32 height 32
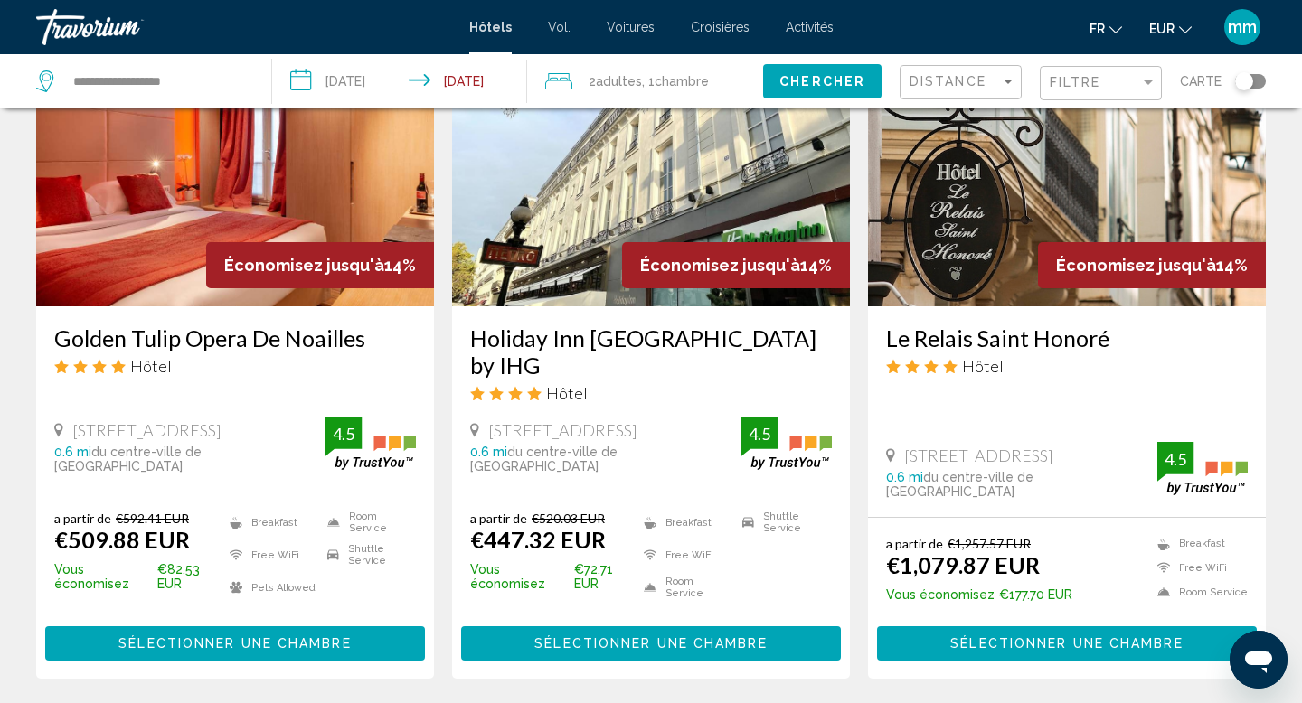
scroll to position [2253, 0]
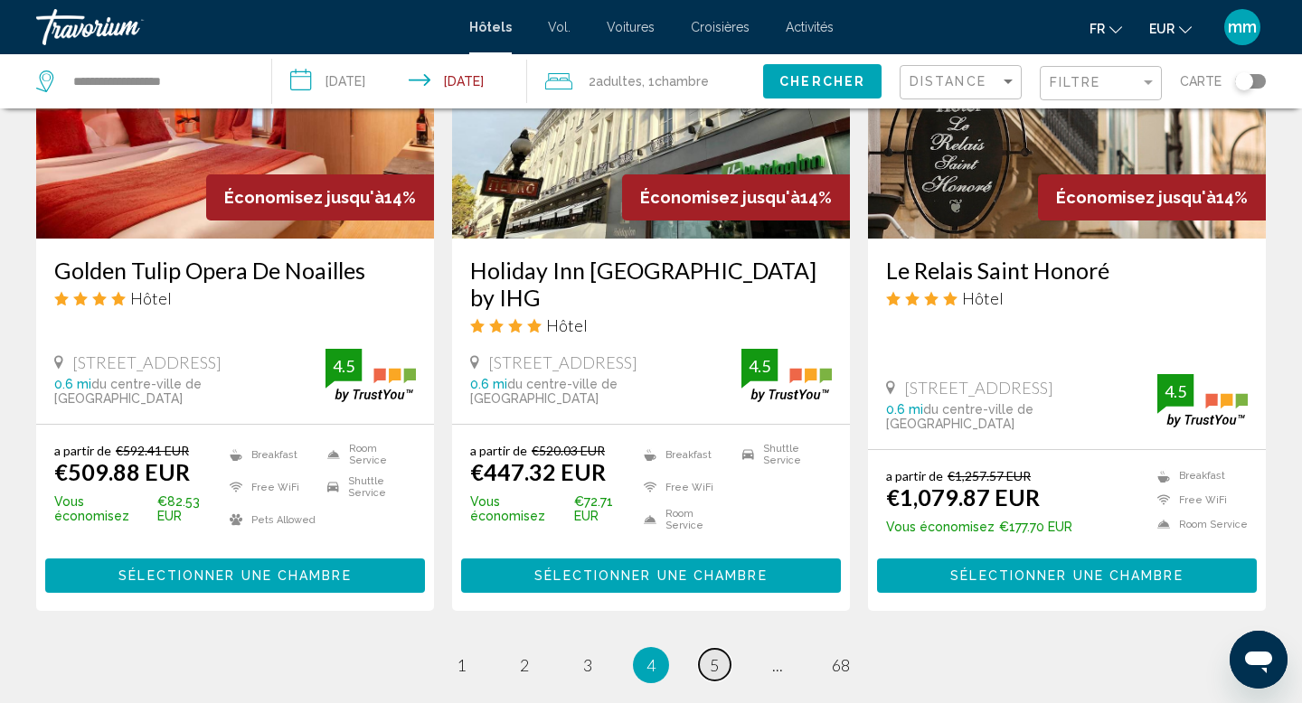
click at [712, 655] on span "5" at bounding box center [714, 665] width 9 height 20
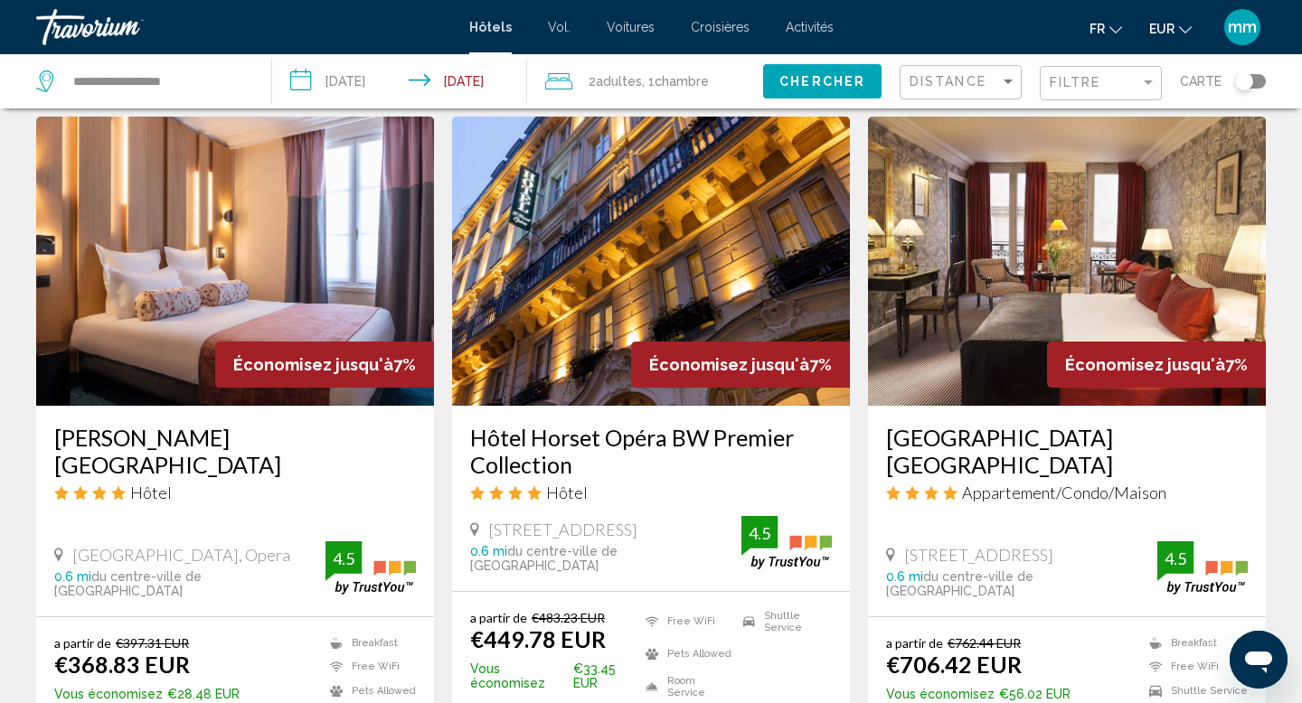
scroll to position [1428, 0]
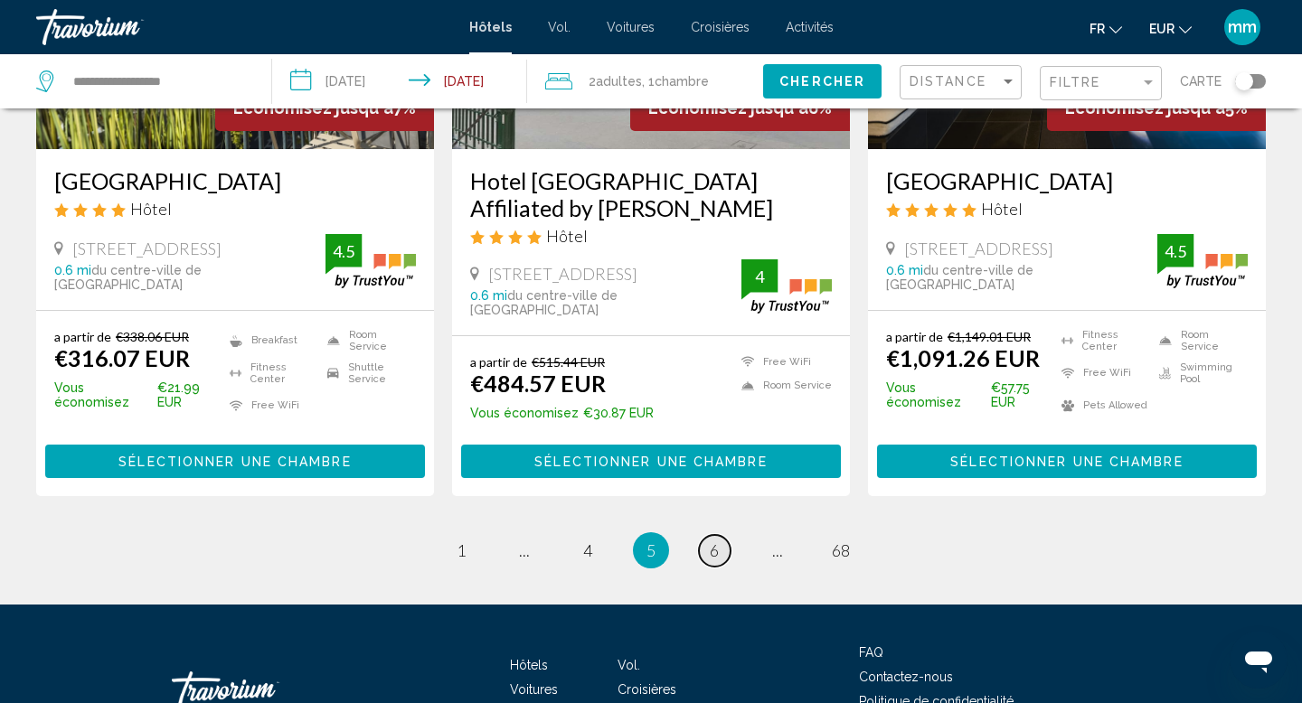
click at [708, 535] on link "page 6" at bounding box center [715, 551] width 32 height 32
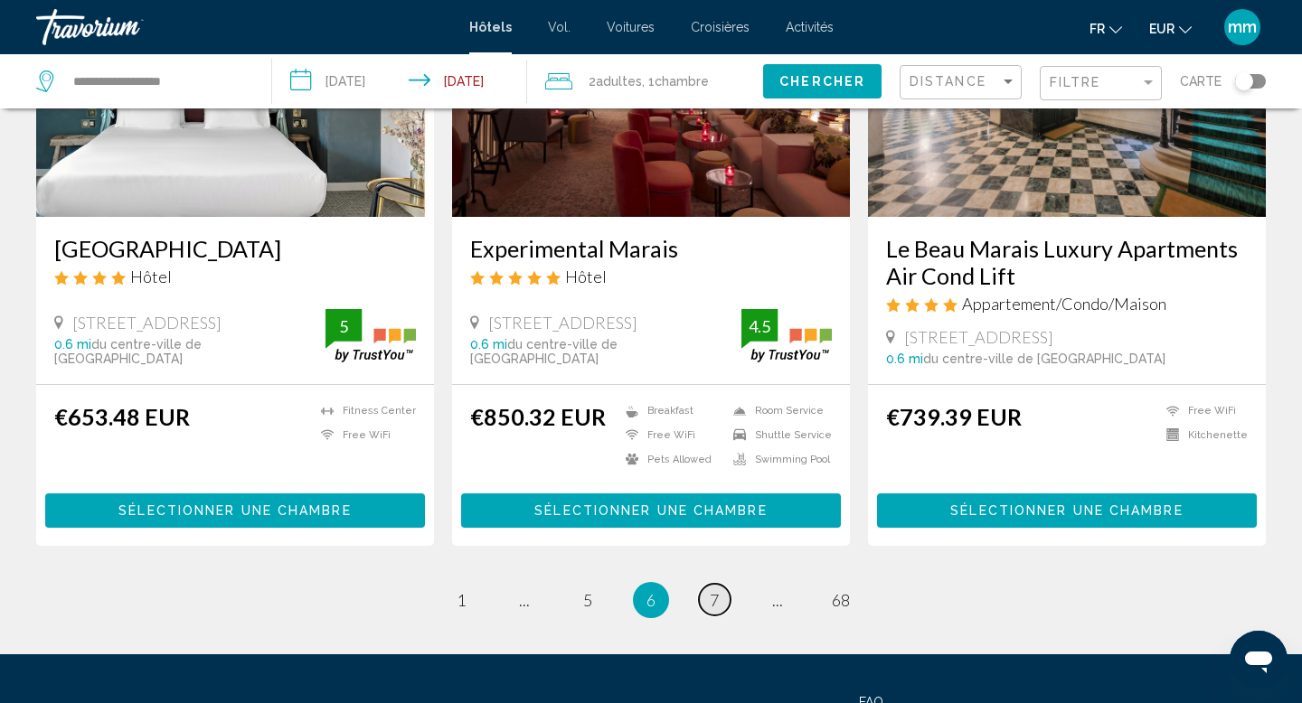
scroll to position [2400, 0]
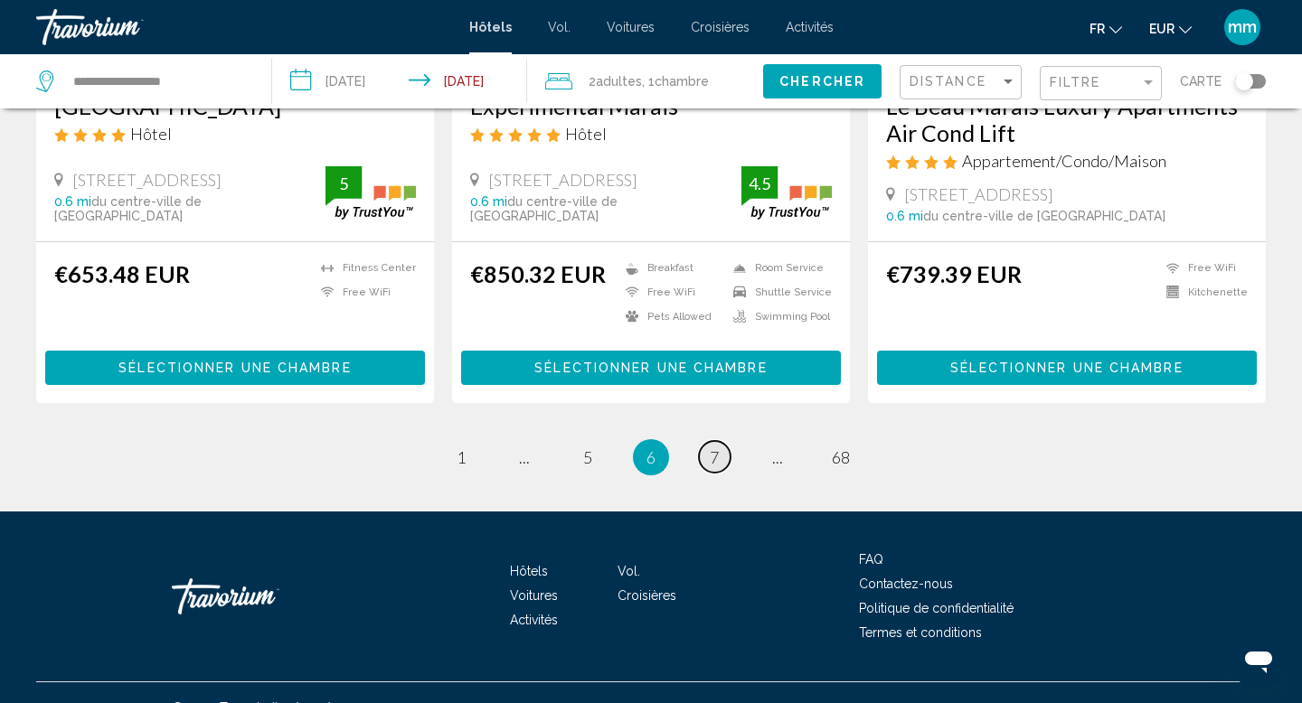
click at [714, 447] on span "7" at bounding box center [714, 457] width 9 height 20
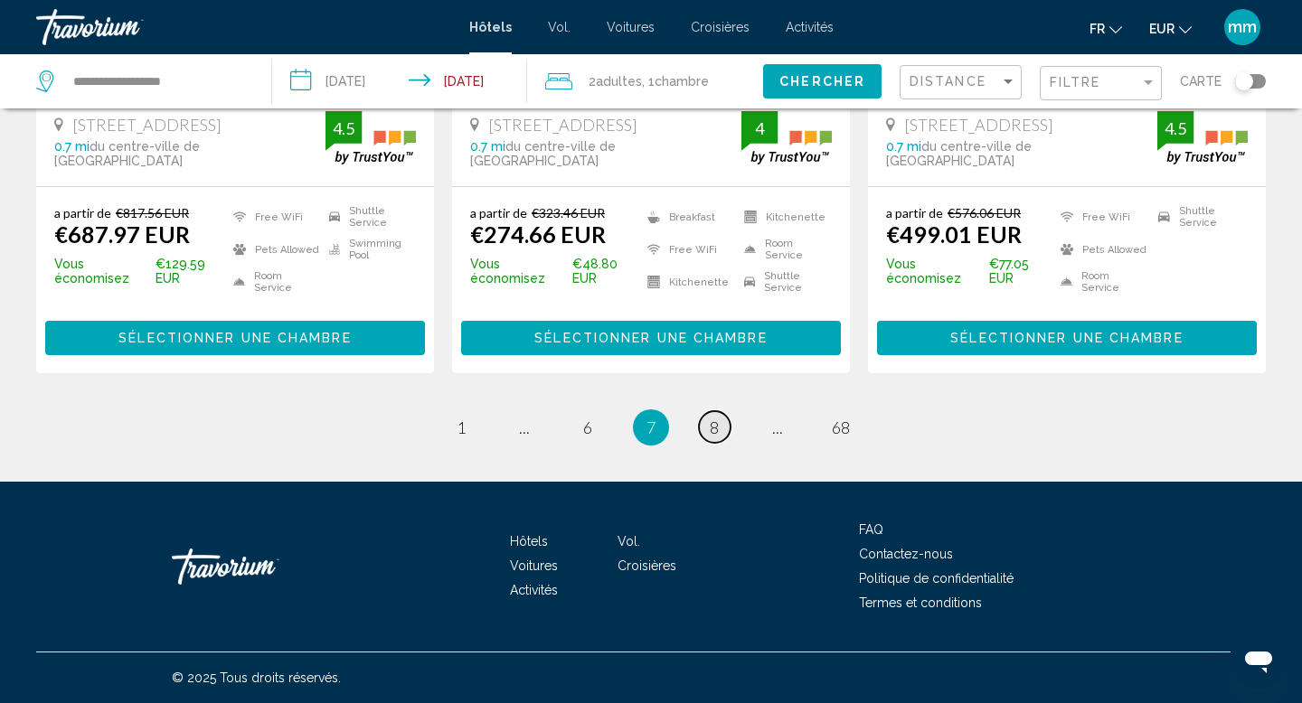
click at [714, 424] on span "8" at bounding box center [714, 428] width 9 height 20
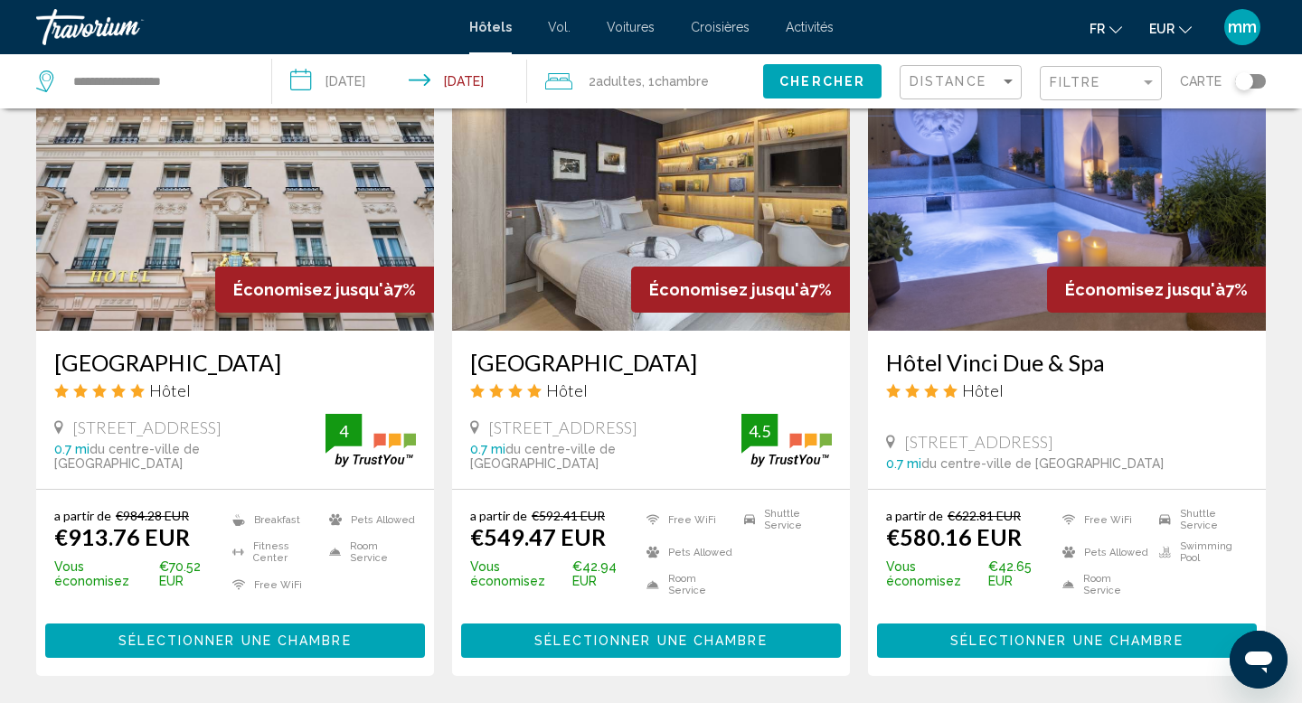
scroll to position [2177, 0]
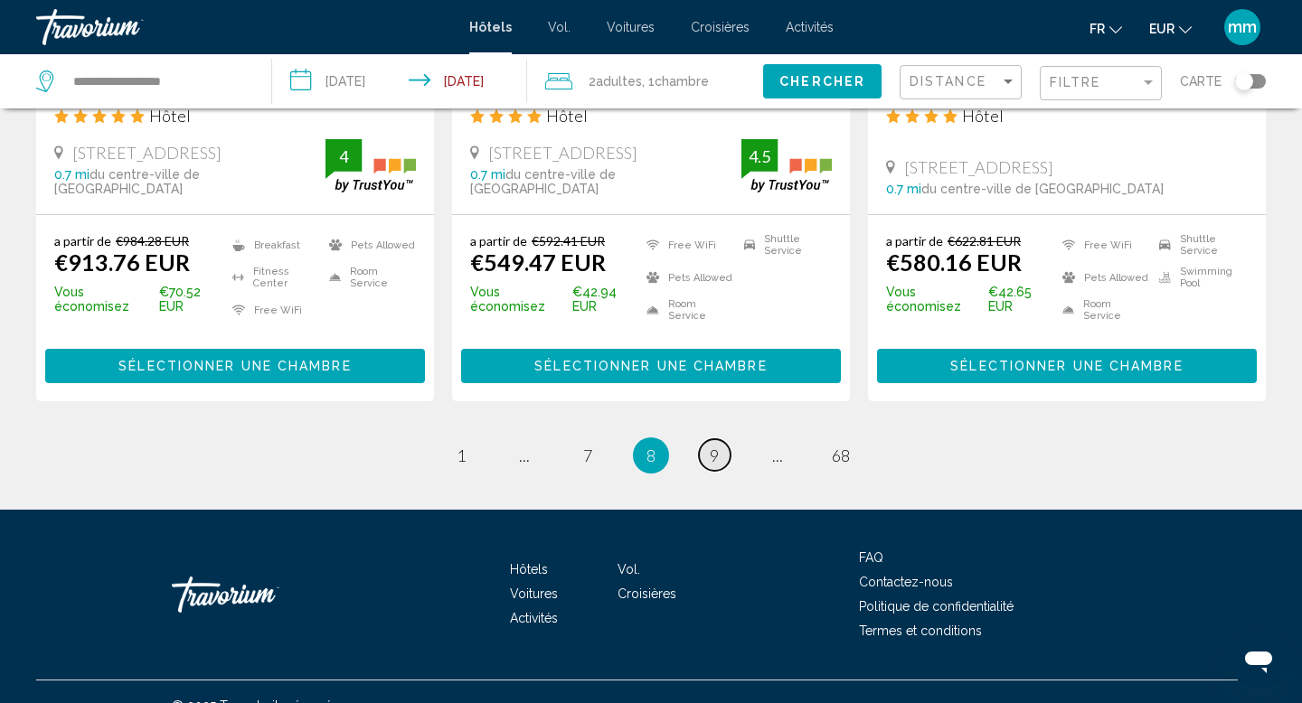
click at [712, 446] on span "9" at bounding box center [714, 456] width 9 height 20
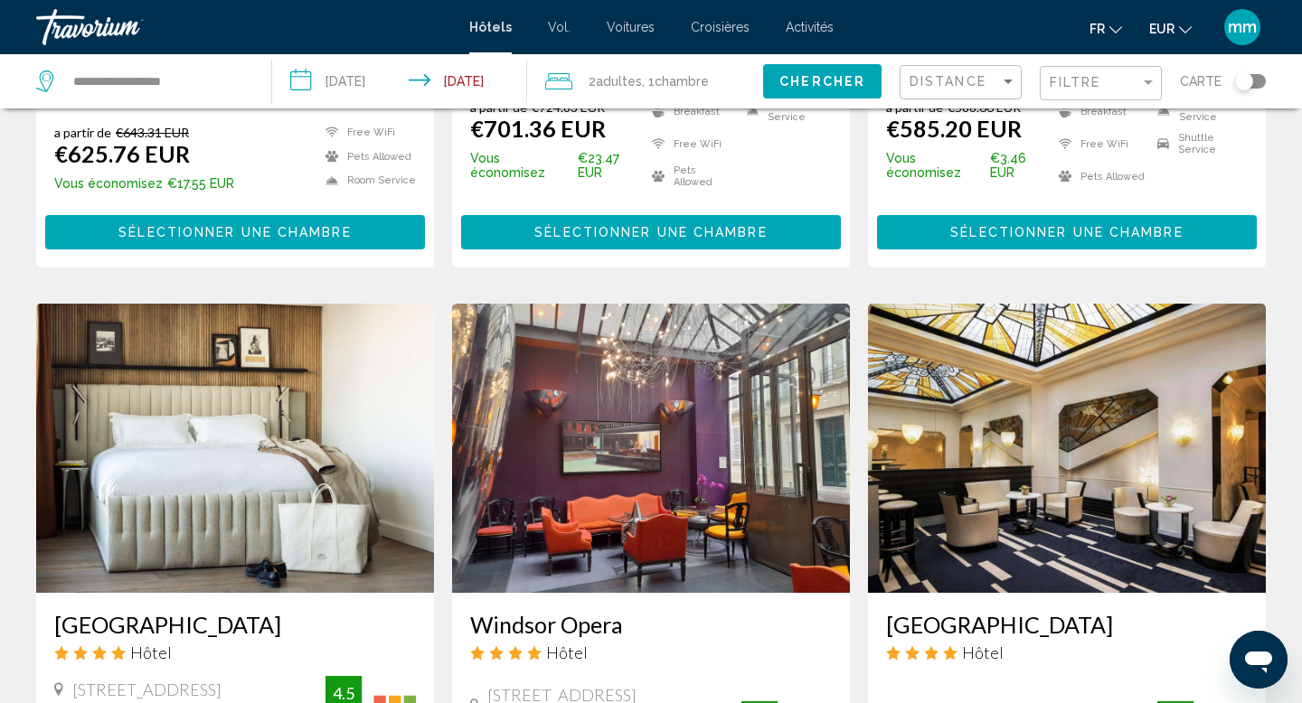
scroll to position [1911, 0]
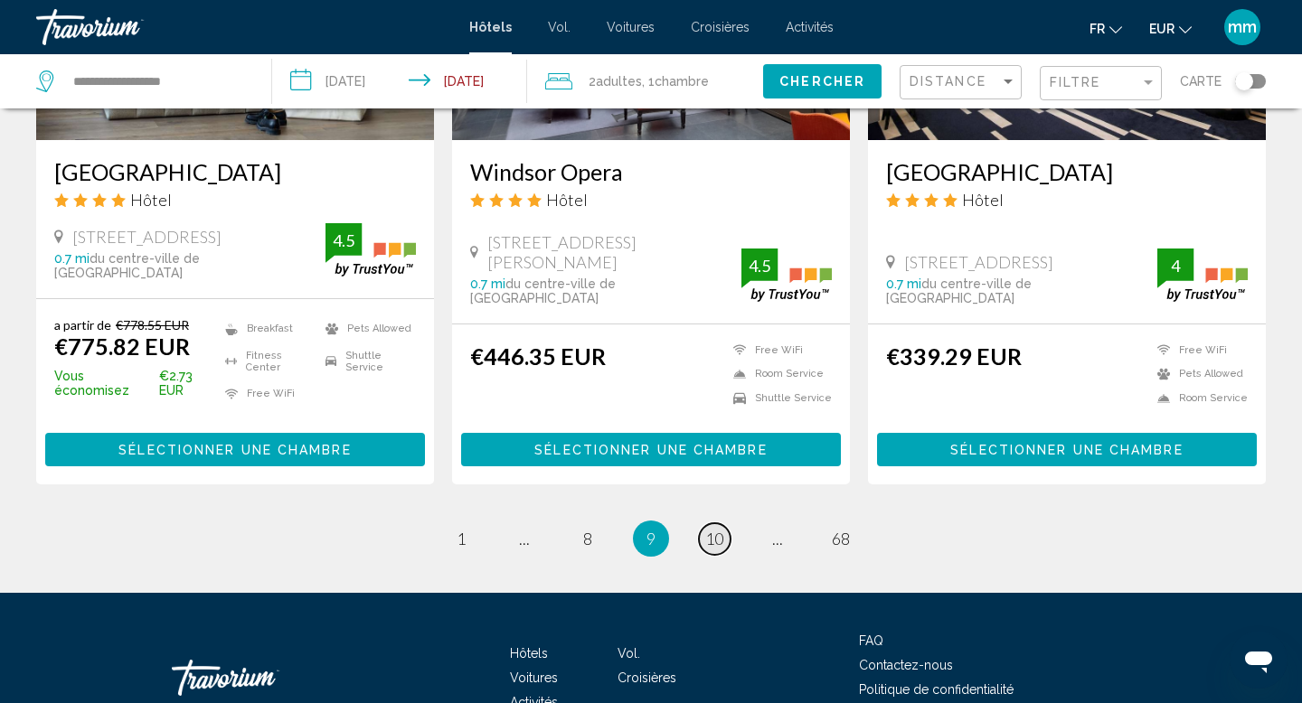
click at [712, 529] on span "10" at bounding box center [714, 539] width 18 height 20
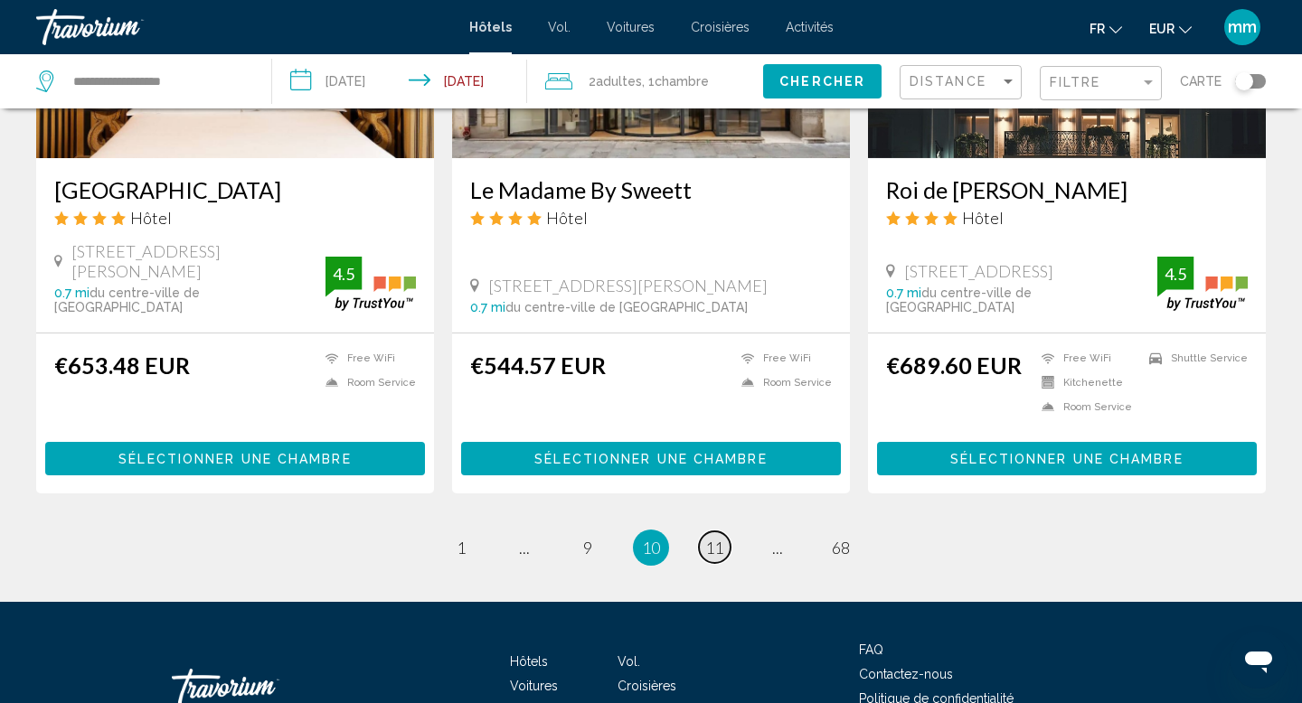
click at [727, 532] on link "page 11" at bounding box center [715, 548] width 32 height 32
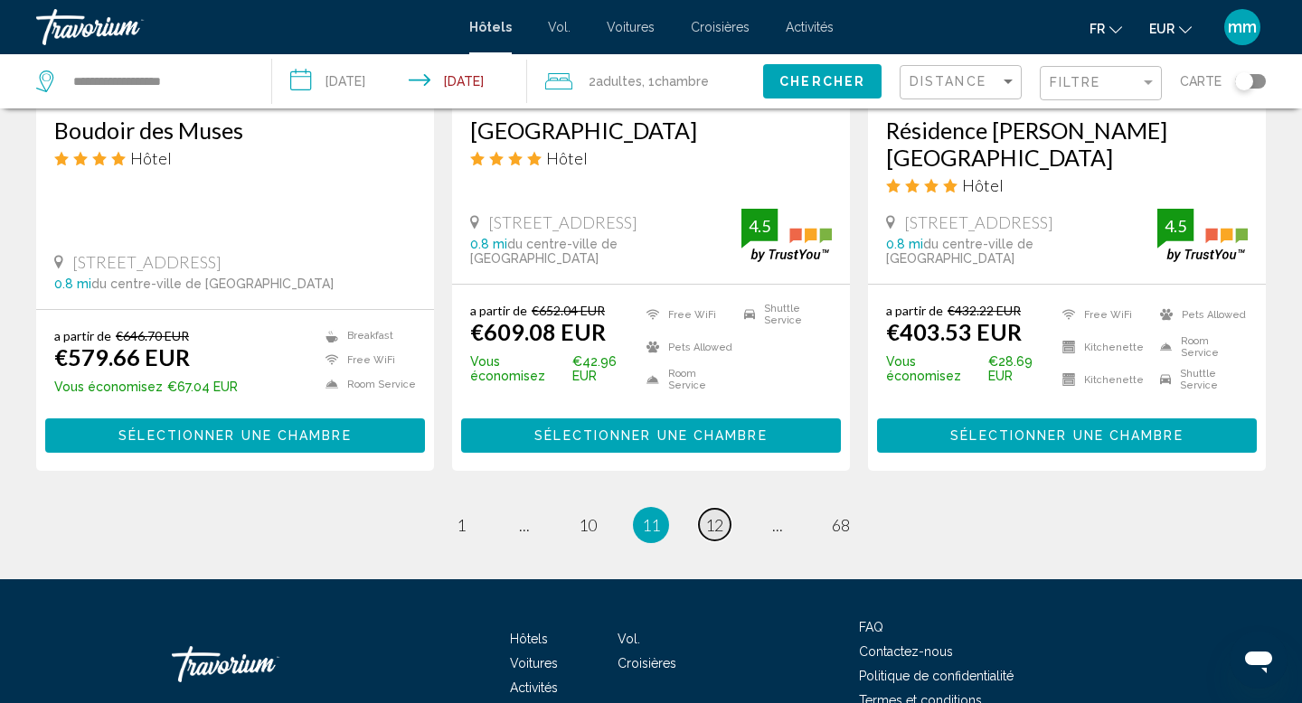
scroll to position [2436, 0]
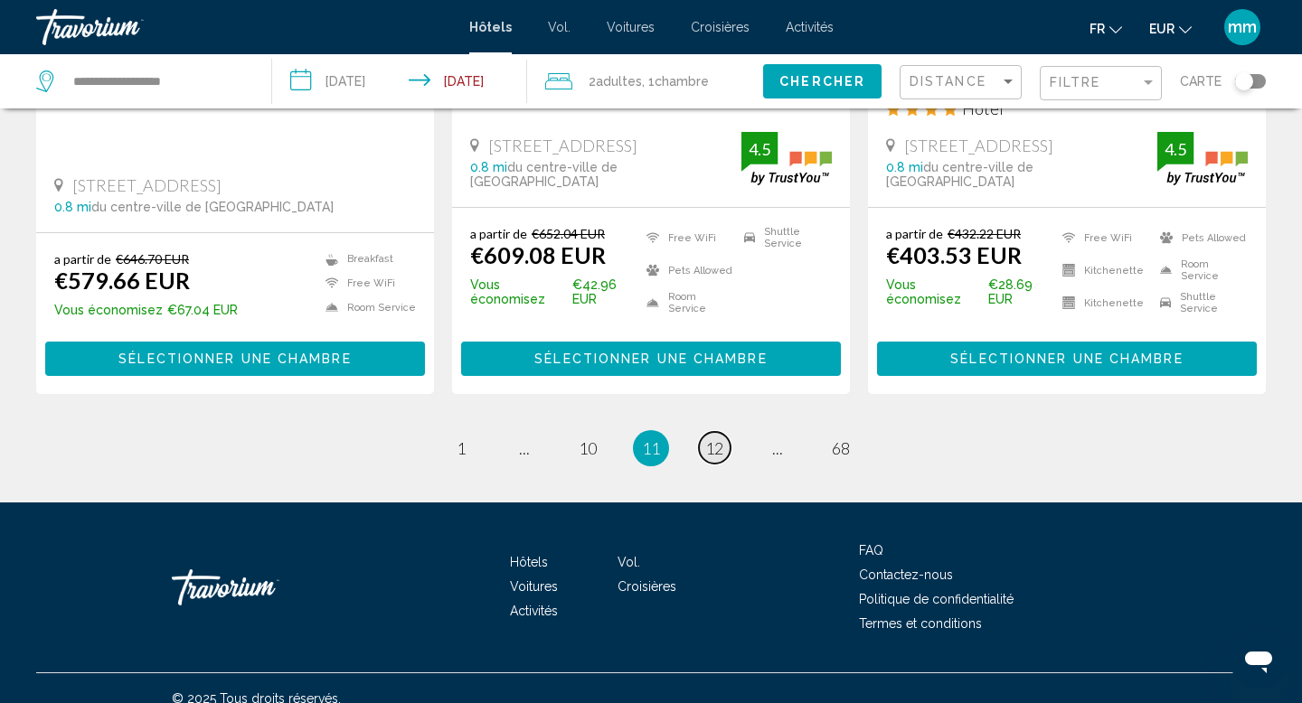
click at [715, 438] on span "12" at bounding box center [714, 448] width 18 height 20
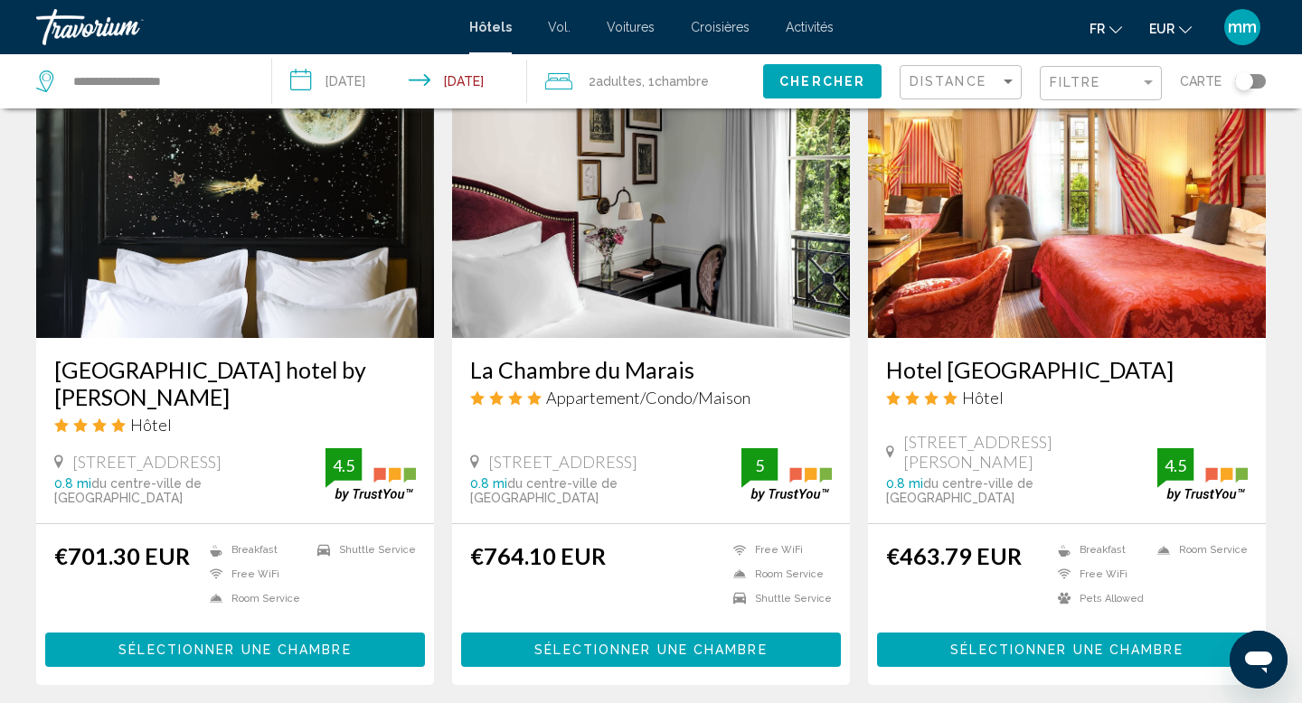
scroll to position [2237, 0]
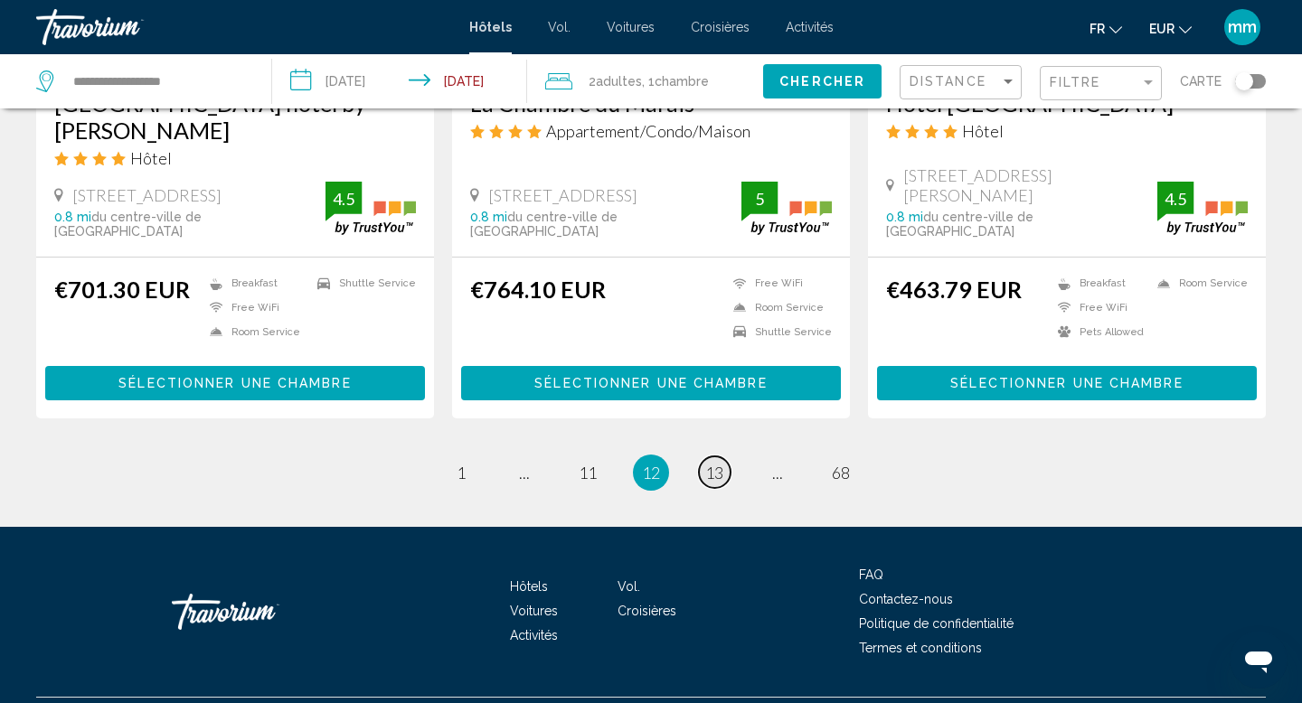
click at [715, 463] on span "13" at bounding box center [714, 473] width 18 height 20
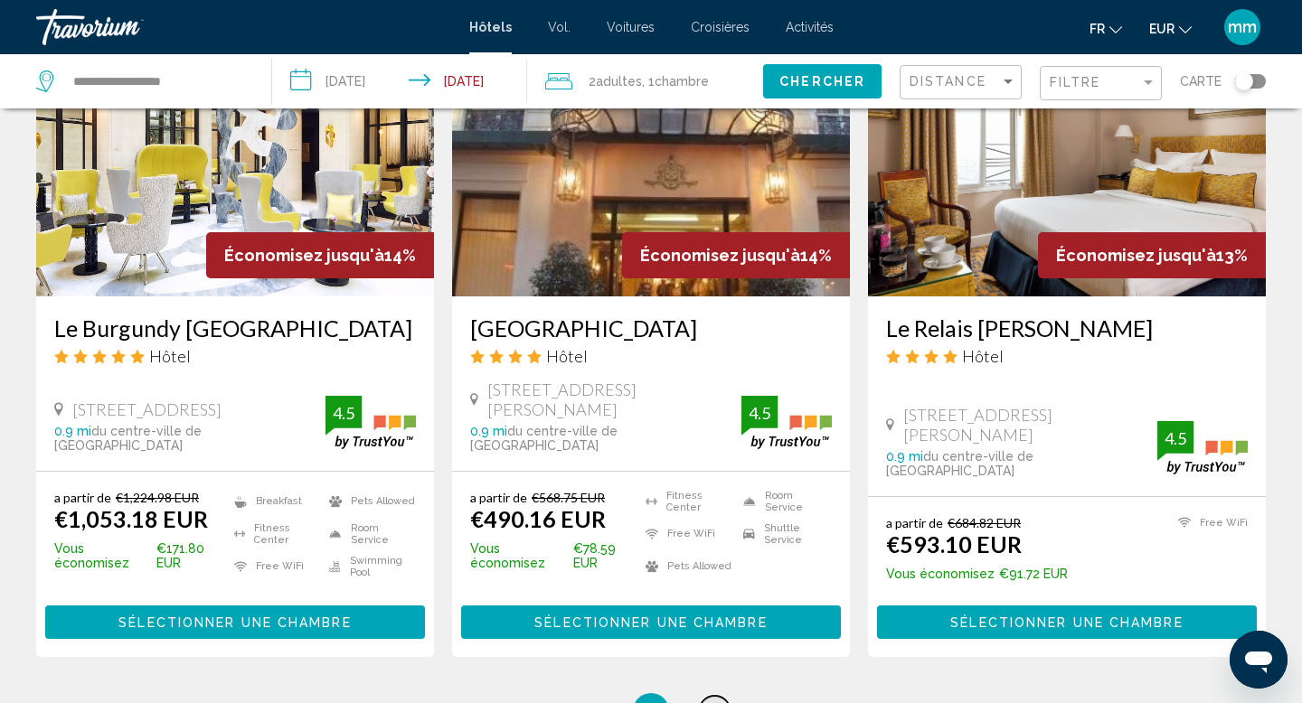
scroll to position [2197, 0]
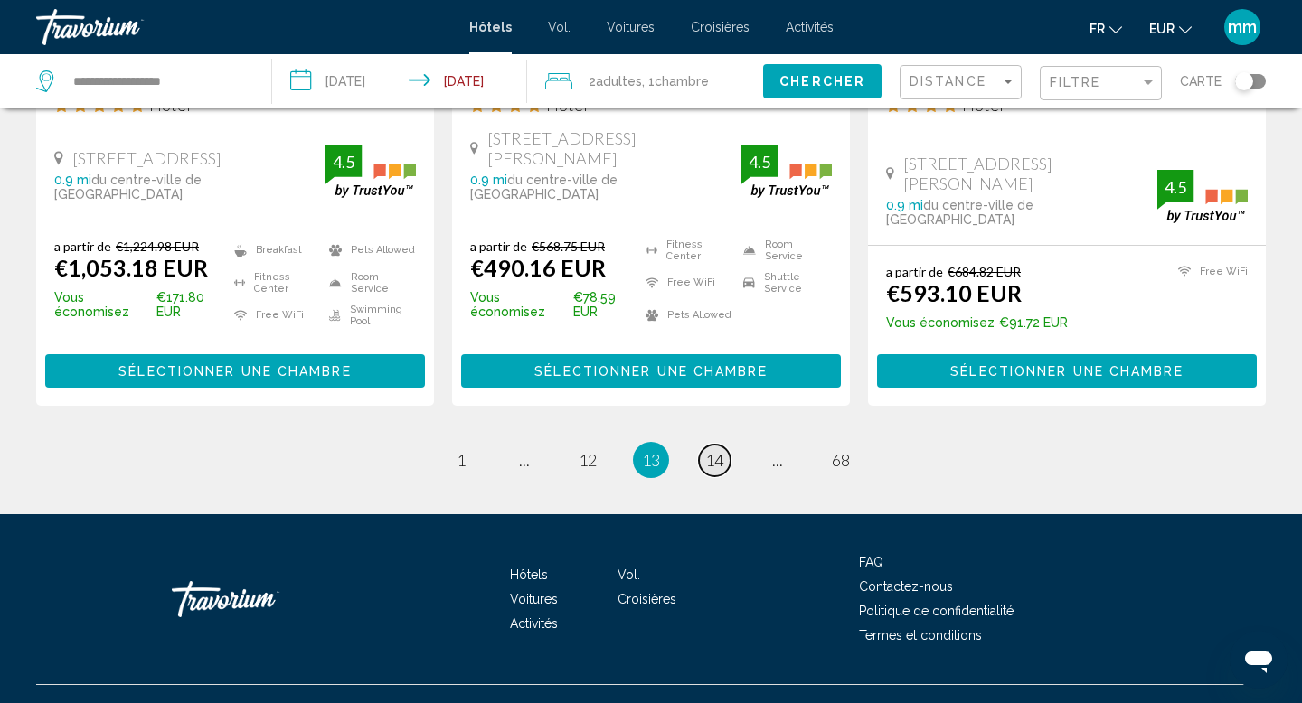
click at [715, 450] on span "14" at bounding box center [714, 460] width 18 height 20
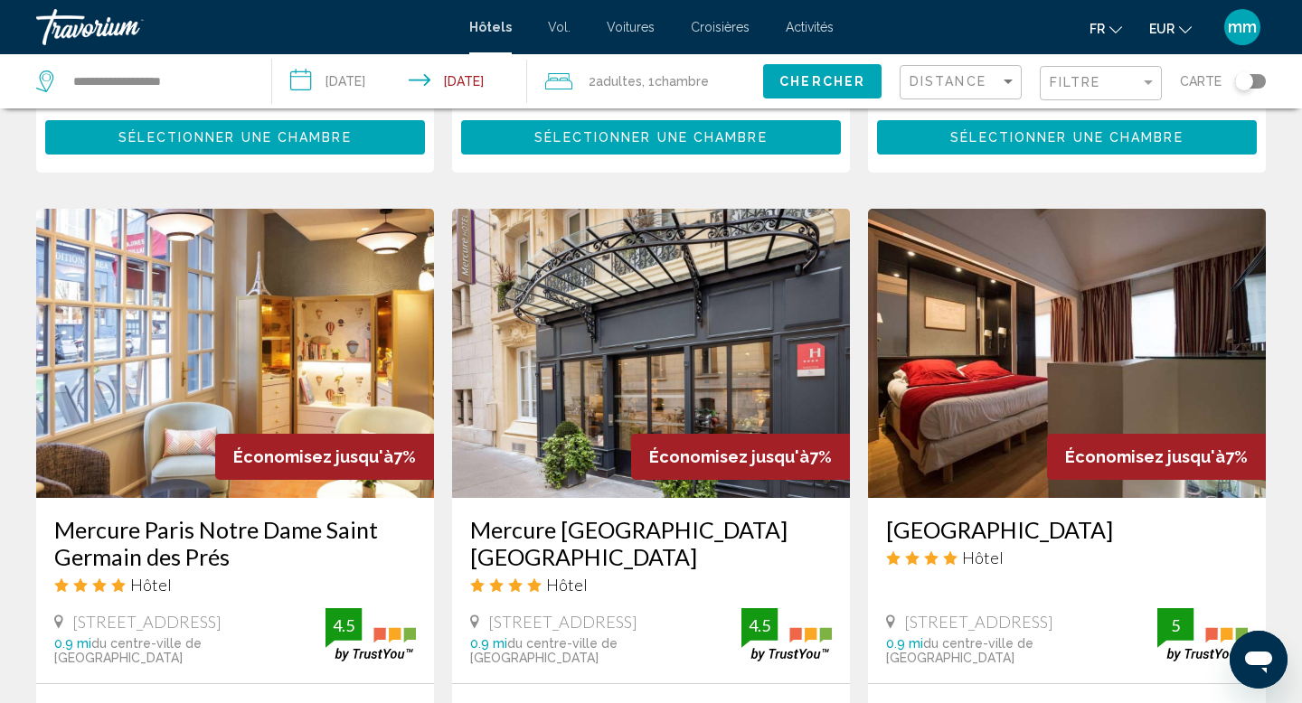
scroll to position [2038, 0]
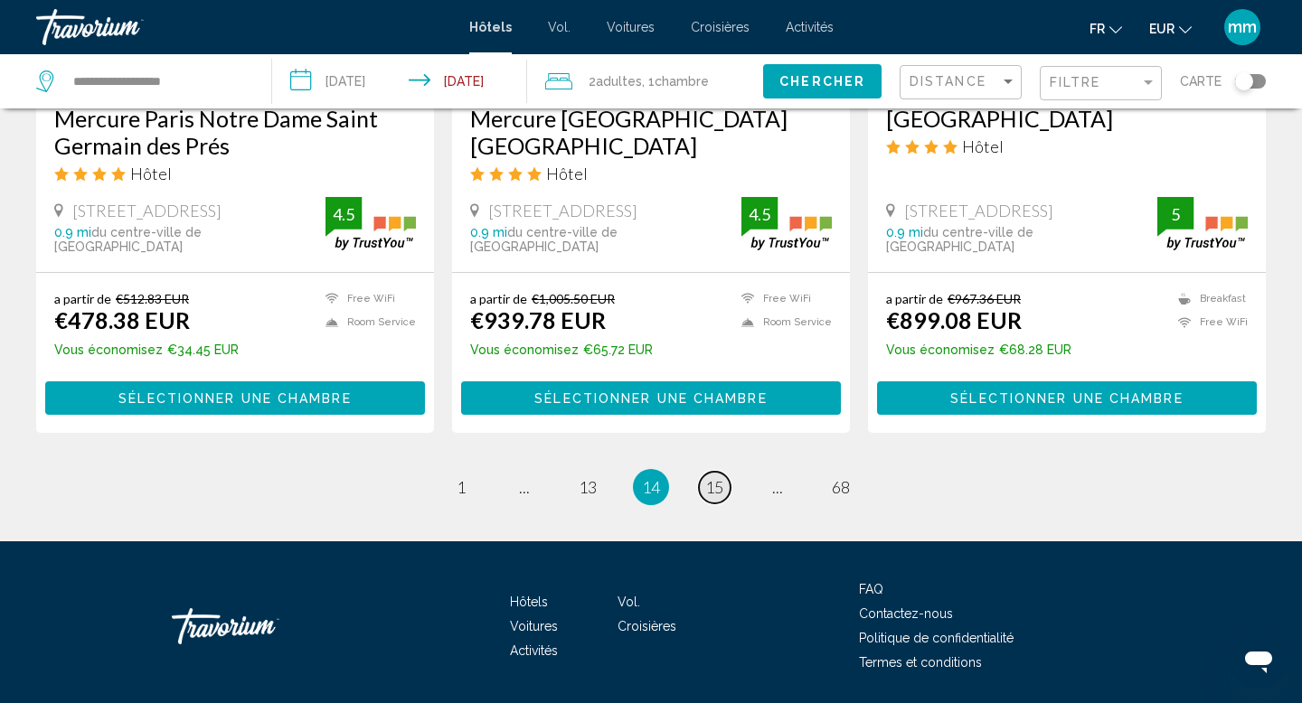
click at [706, 477] on span "15" at bounding box center [714, 487] width 18 height 20
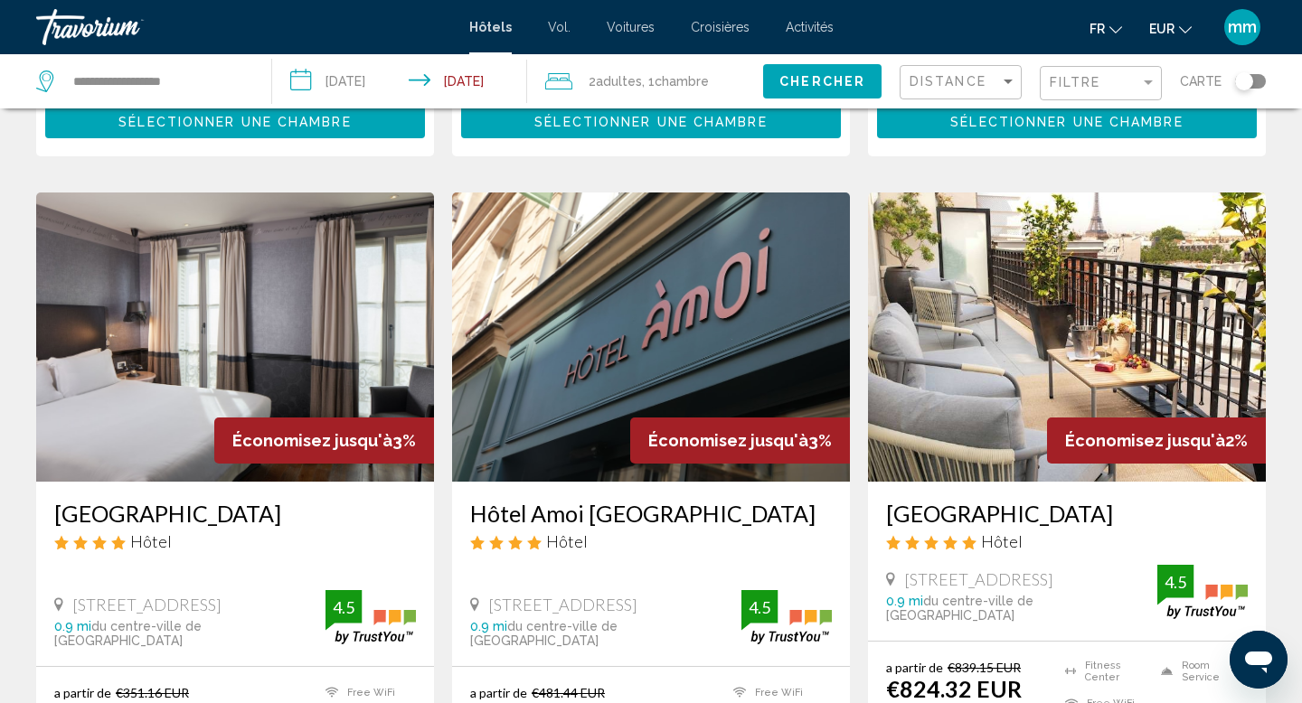
scroll to position [2012, 0]
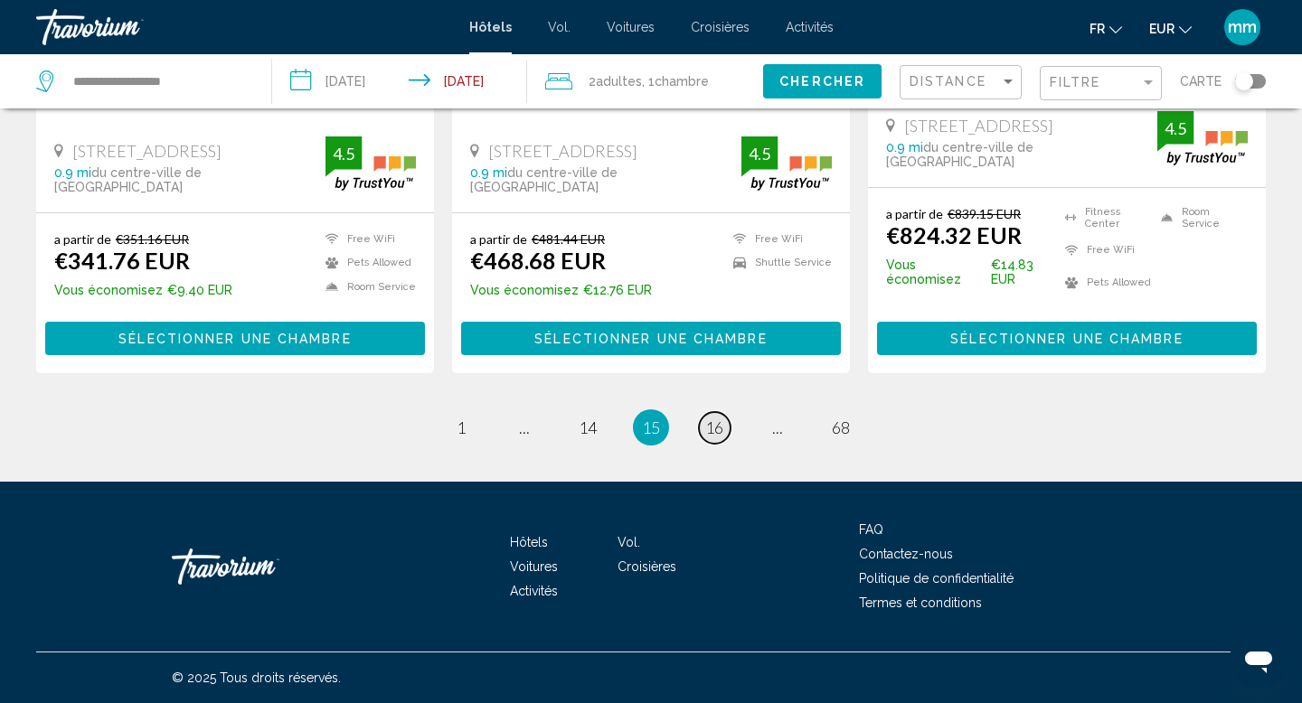
click at [707, 422] on span "16" at bounding box center [714, 428] width 18 height 20
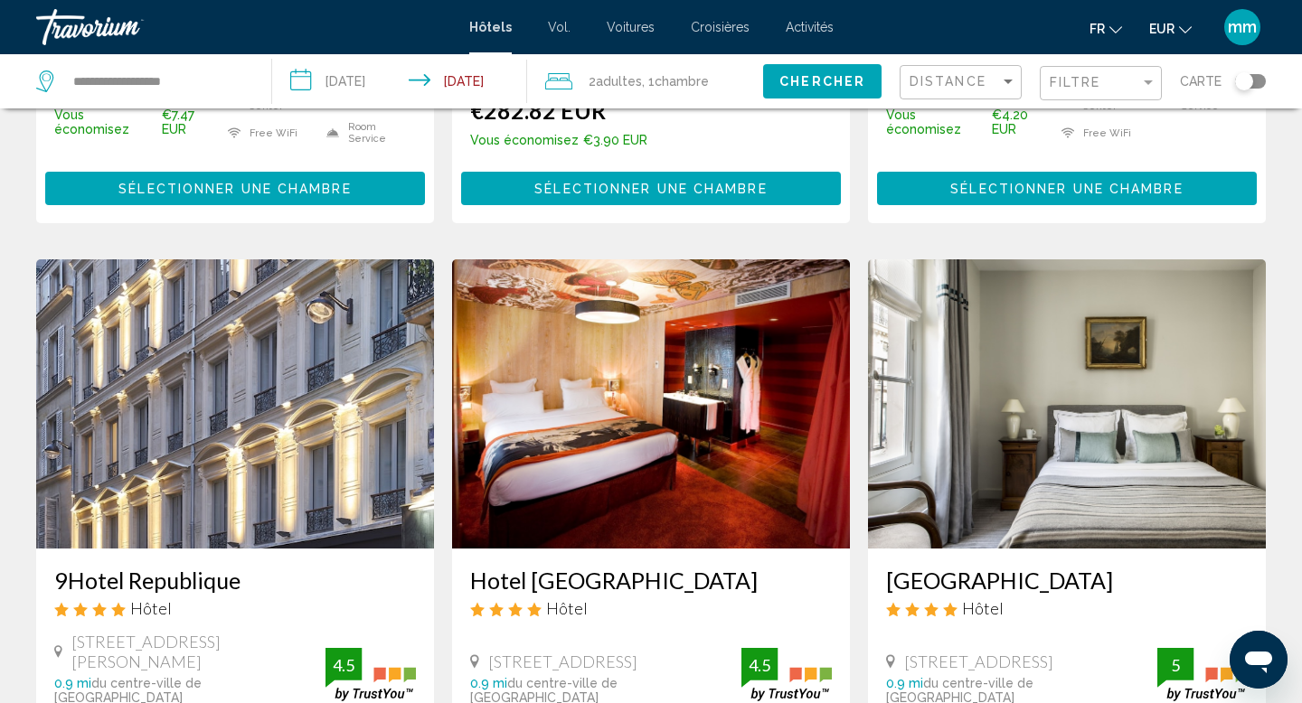
scroll to position [642, 0]
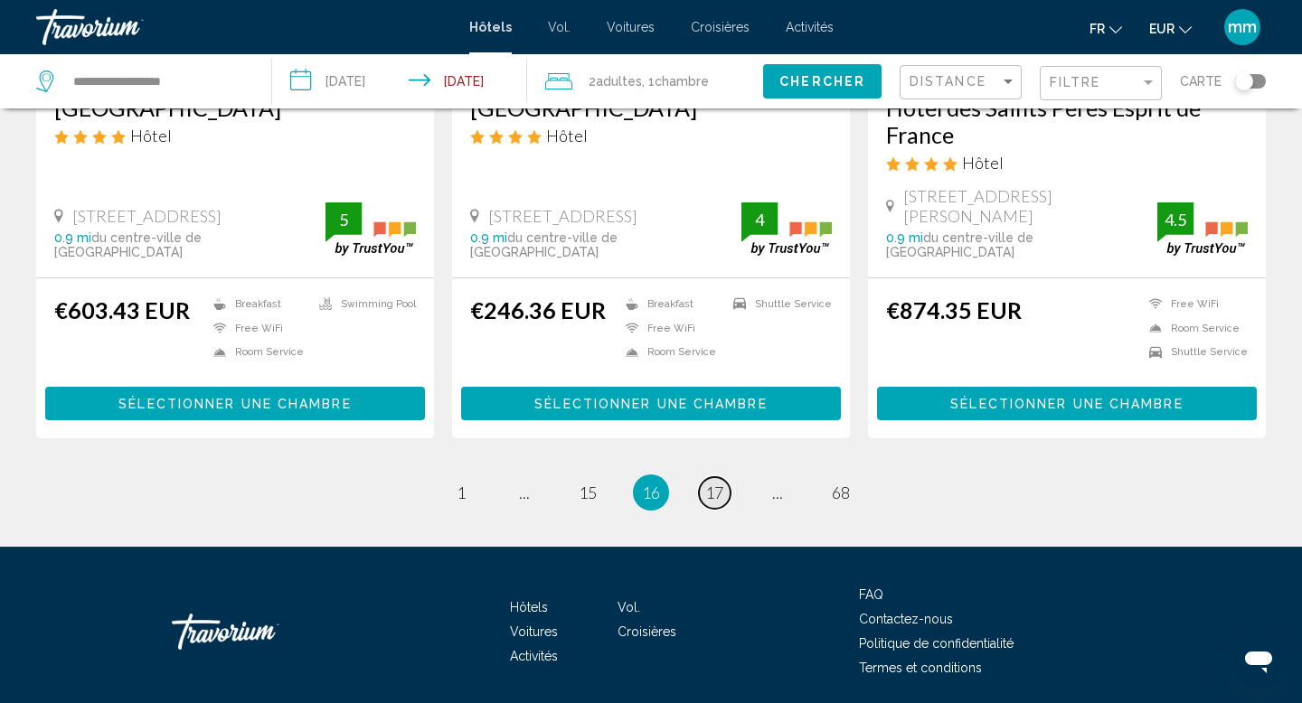
click at [707, 483] on span "17" at bounding box center [714, 493] width 18 height 20
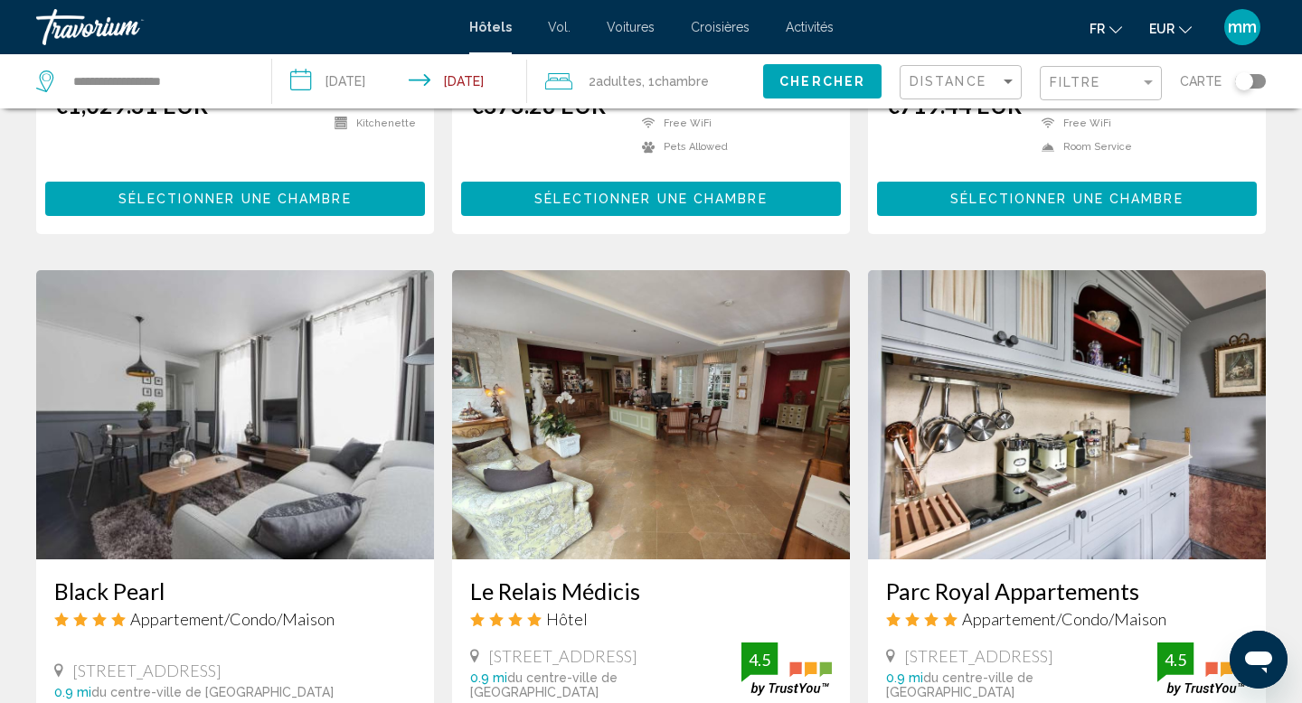
scroll to position [1910, 0]
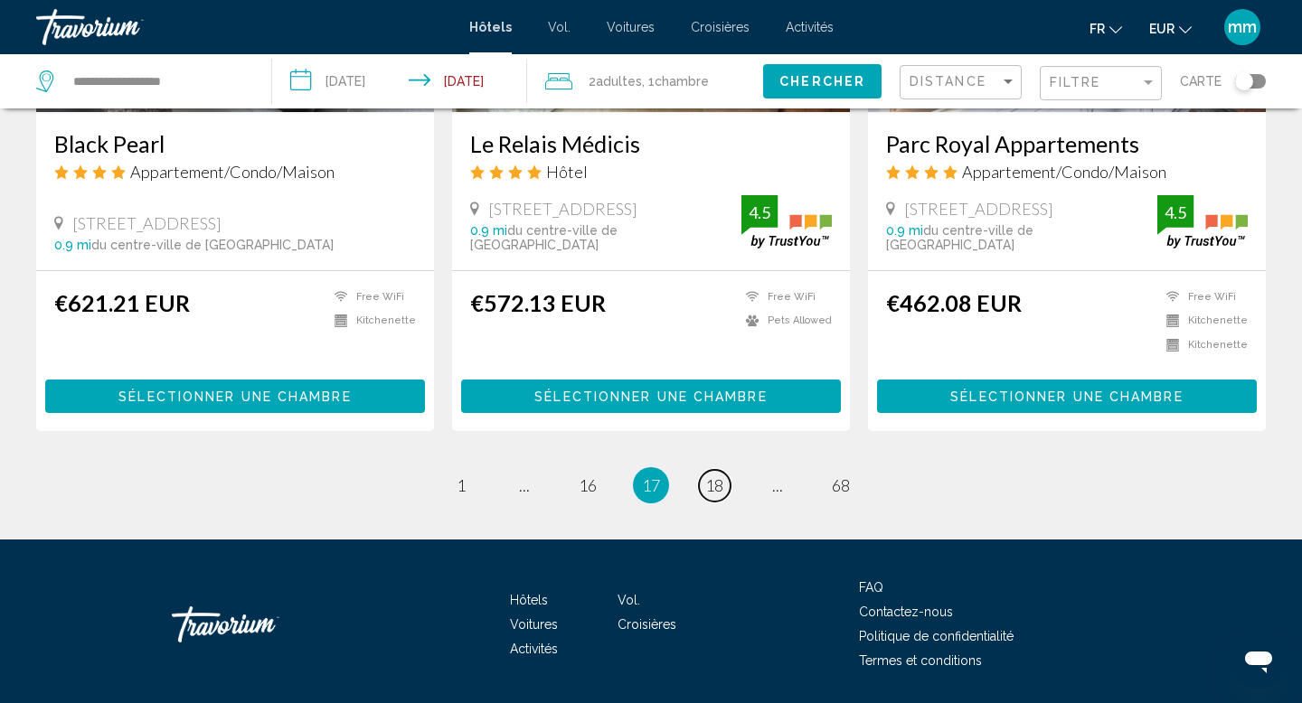
click at [711, 470] on link "page 18" at bounding box center [715, 486] width 32 height 32
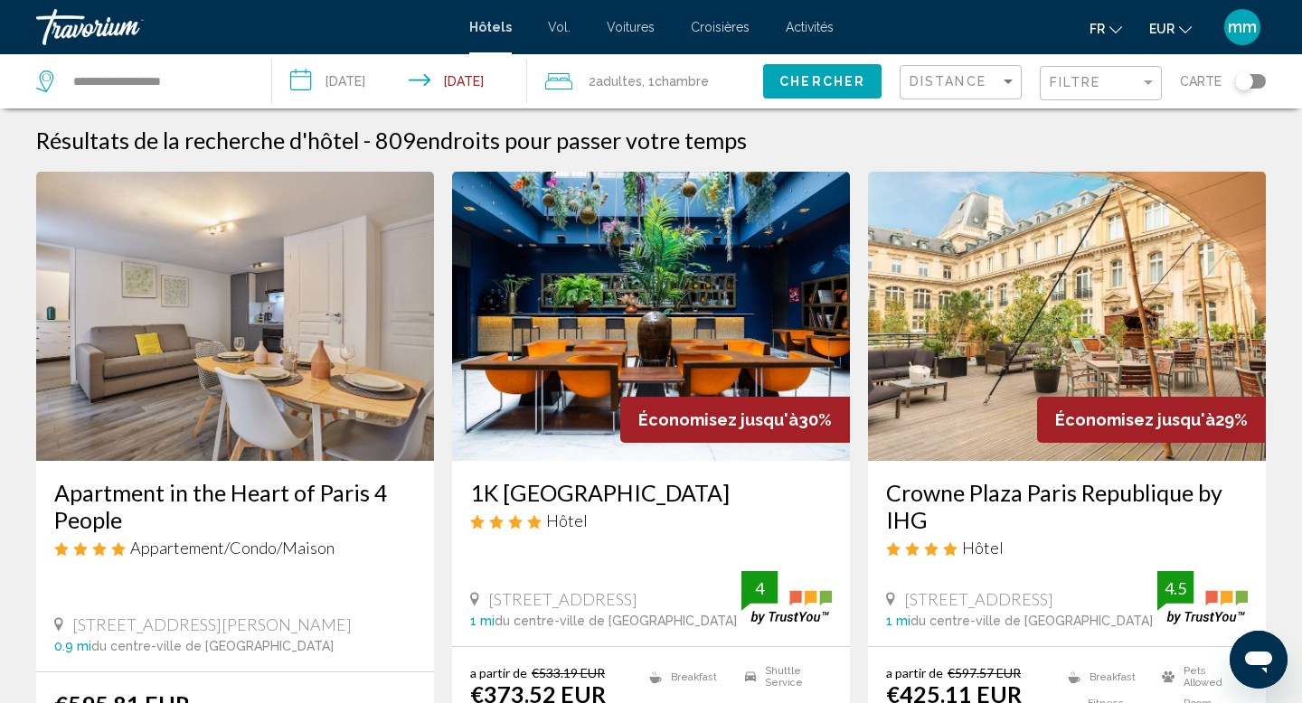
scroll to position [1, 0]
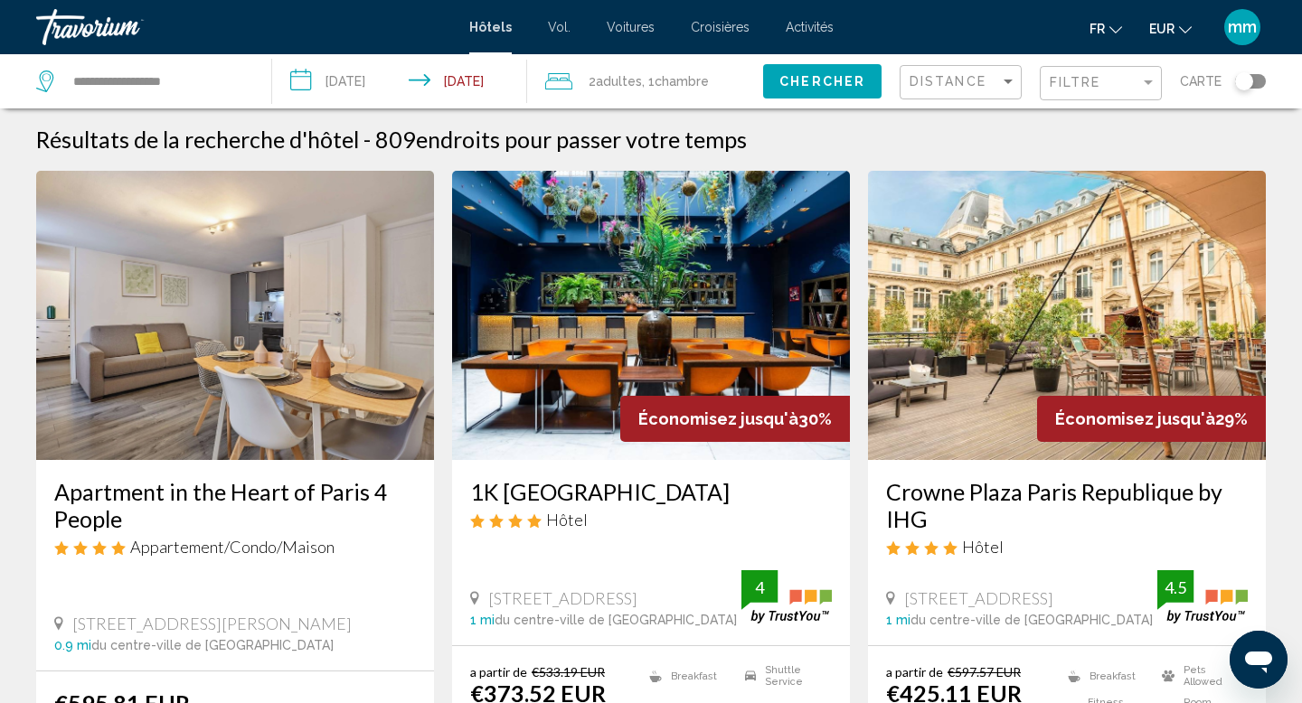
click at [684, 256] on img "Contenu principal" at bounding box center [651, 315] width 398 height 289
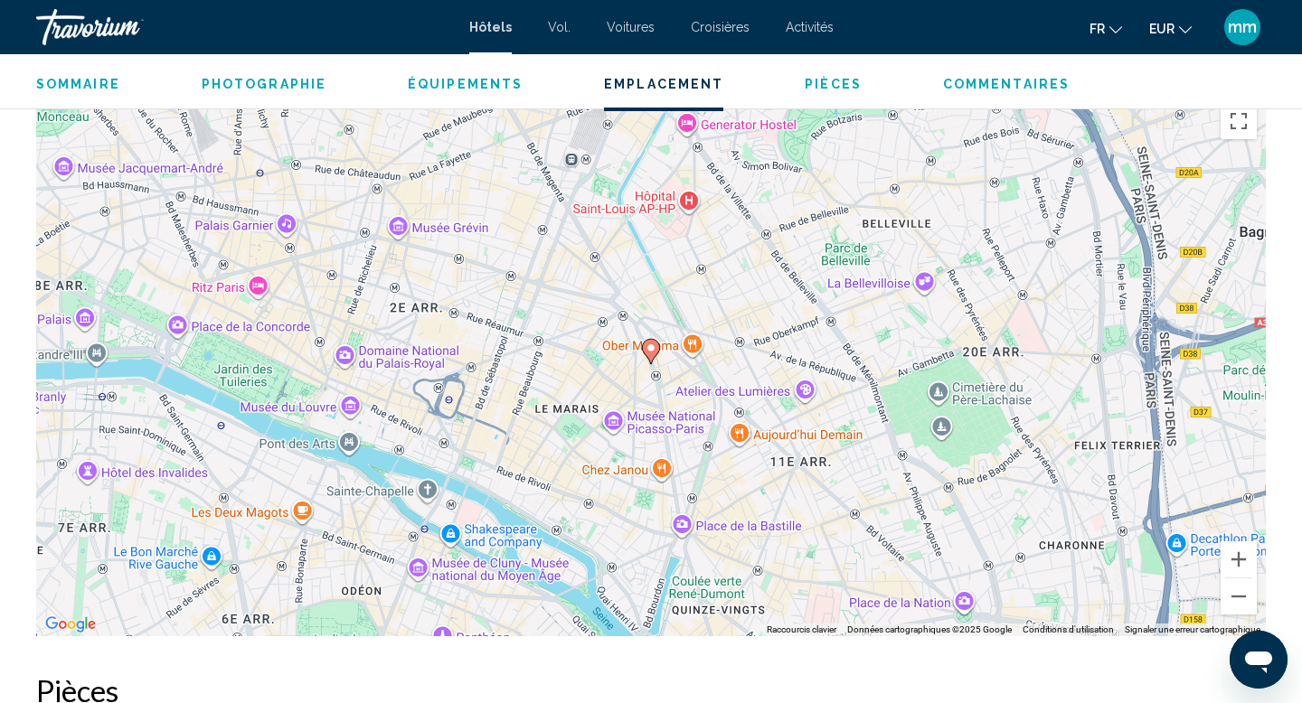
scroll to position [1686, 0]
click at [1242, 596] on button "Zoom arrière" at bounding box center [1238, 596] width 36 height 36
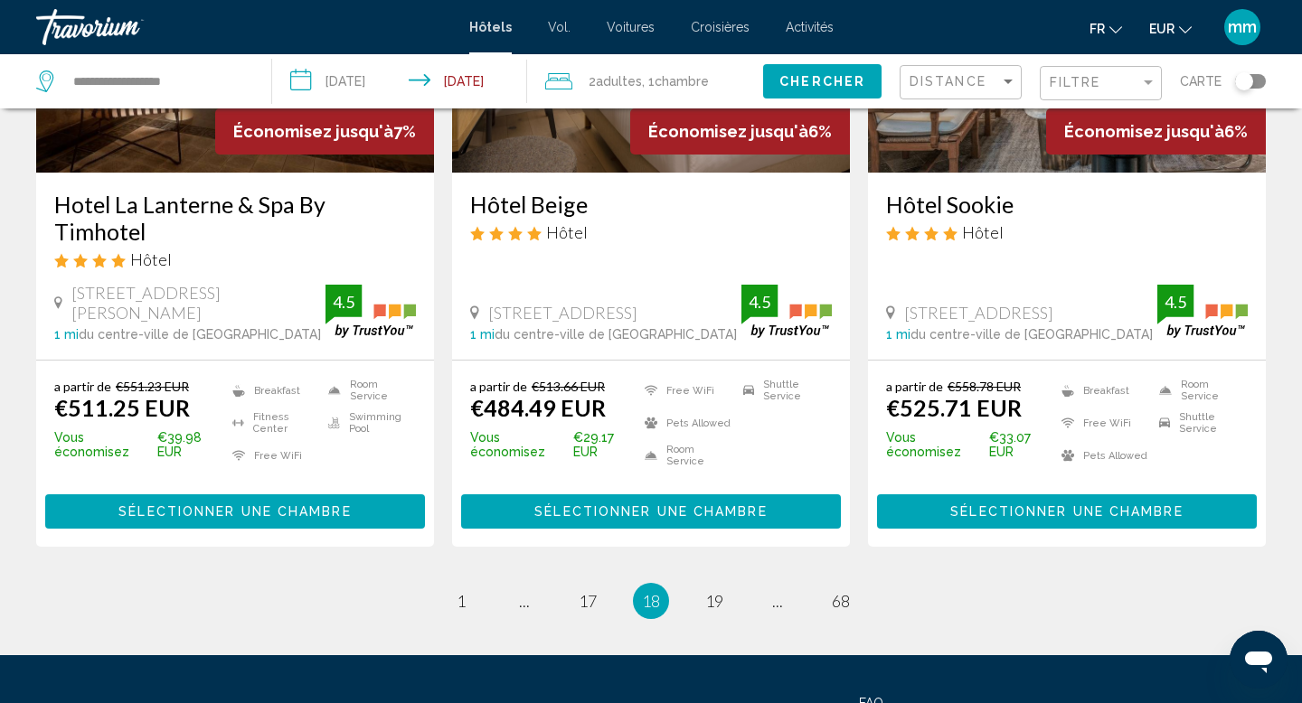
scroll to position [2331, 0]
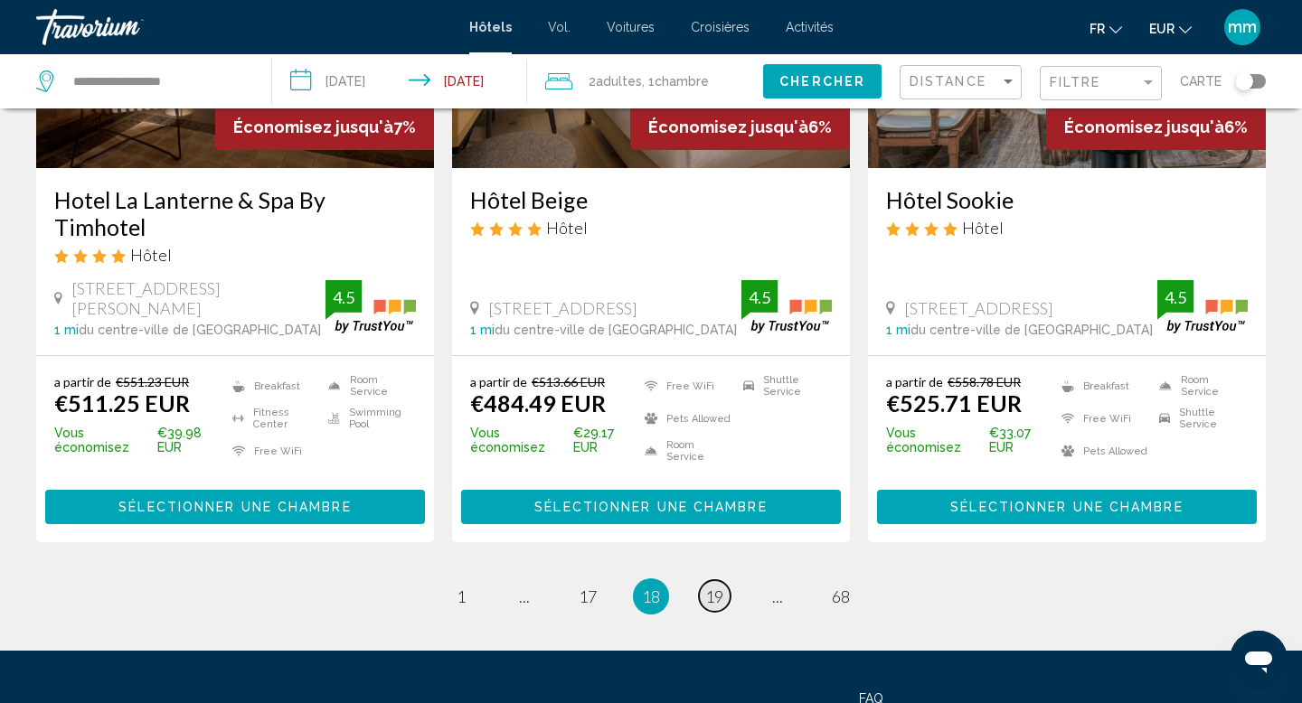
click at [722, 587] on span "19" at bounding box center [714, 597] width 18 height 20
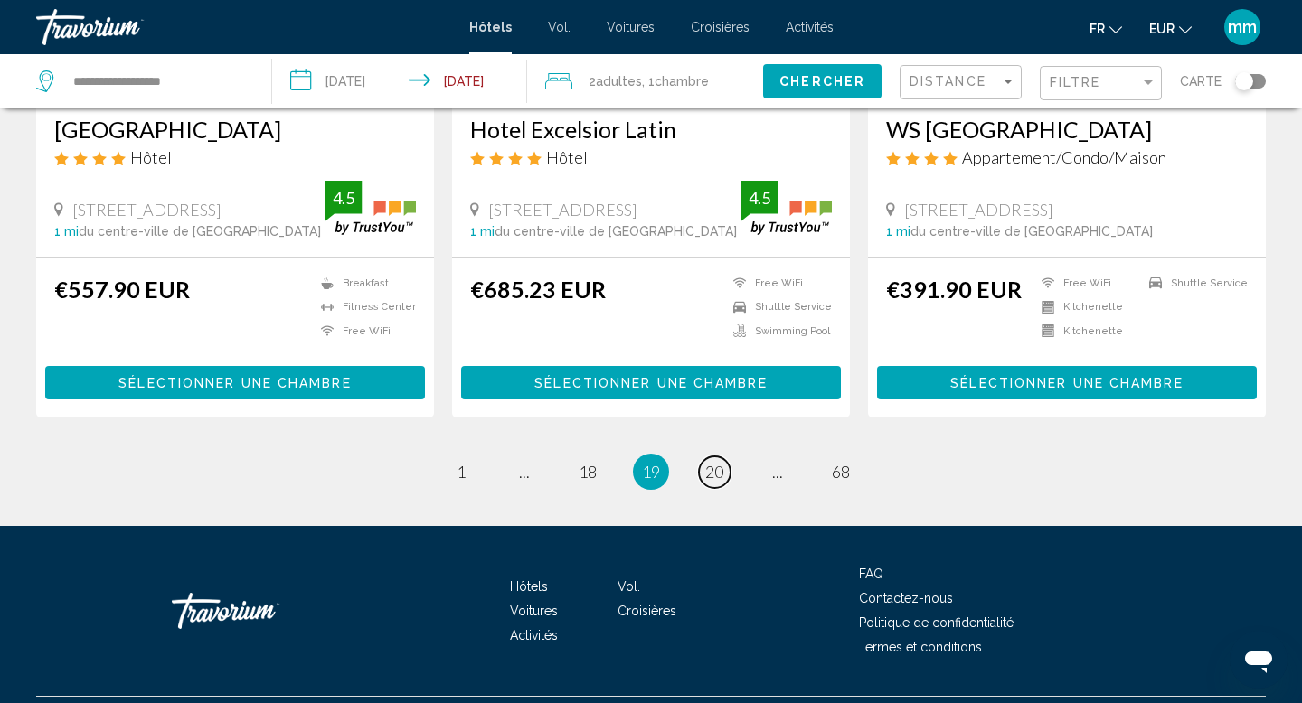
scroll to position [2342, 0]
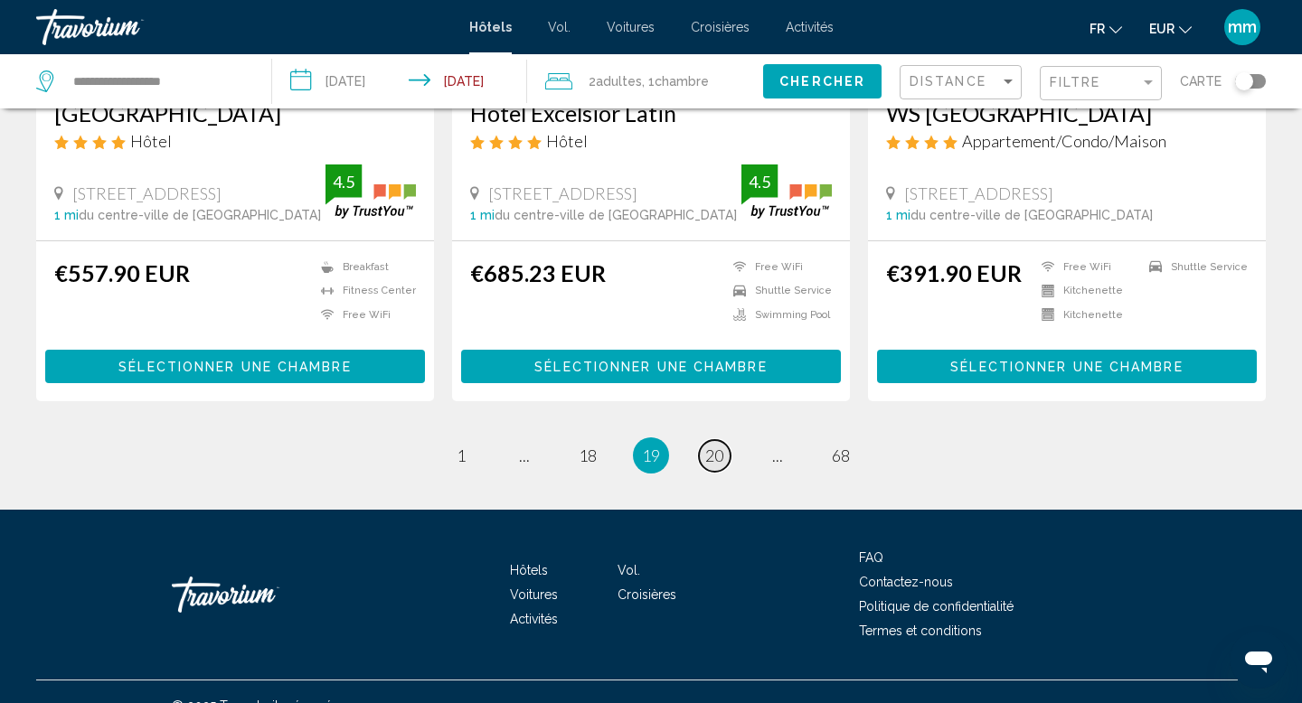
click at [722, 454] on span "20" at bounding box center [714, 456] width 18 height 20
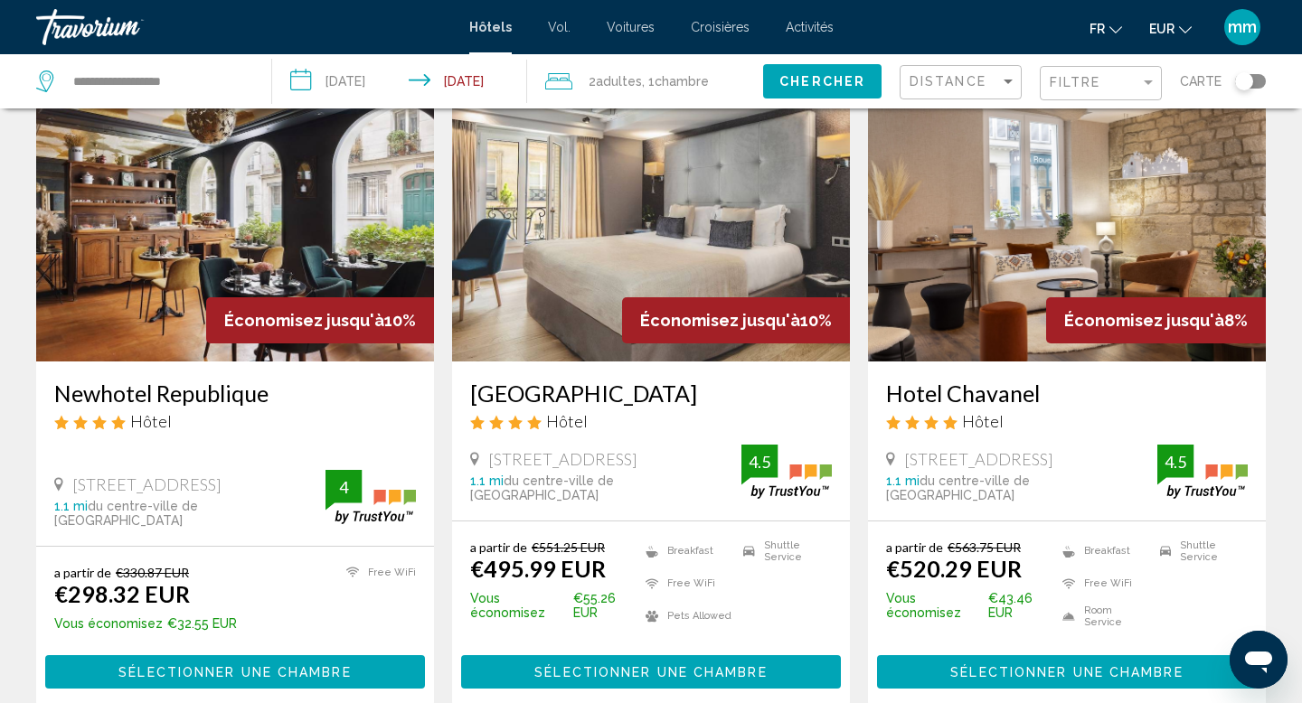
scroll to position [2117, 0]
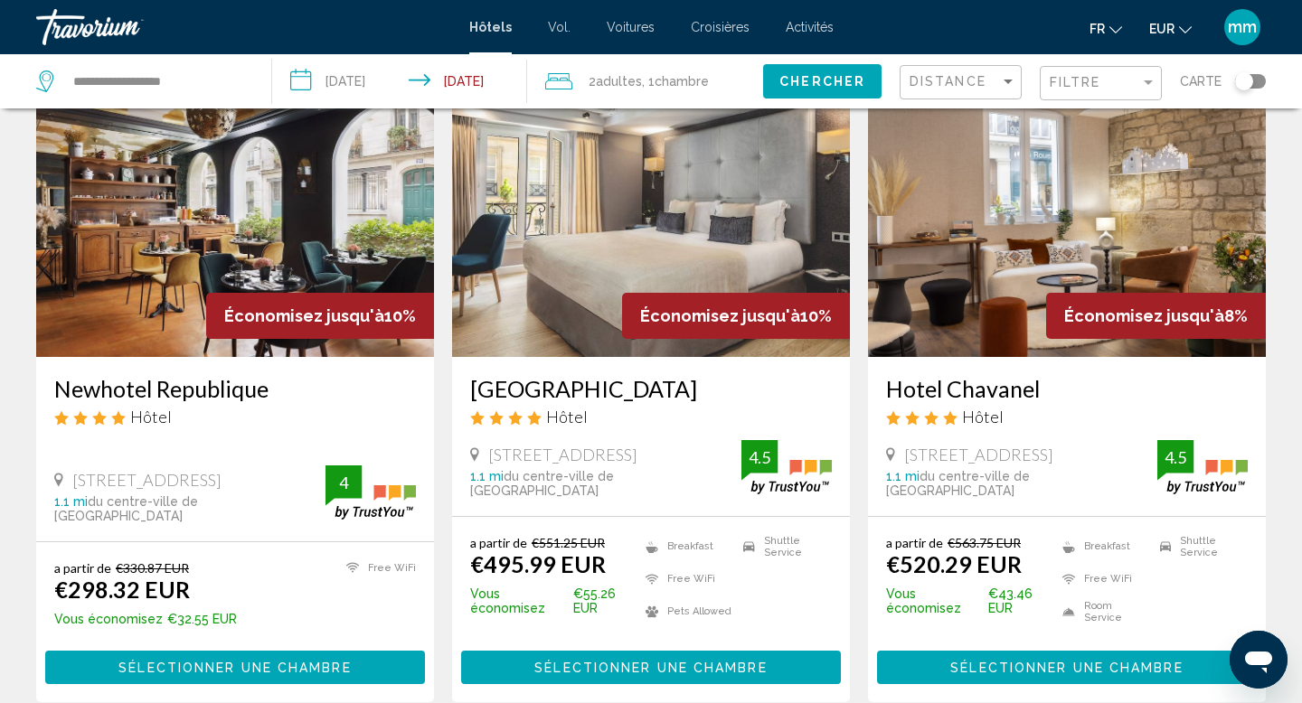
click at [327, 142] on img "Contenu principal" at bounding box center [235, 212] width 398 height 289
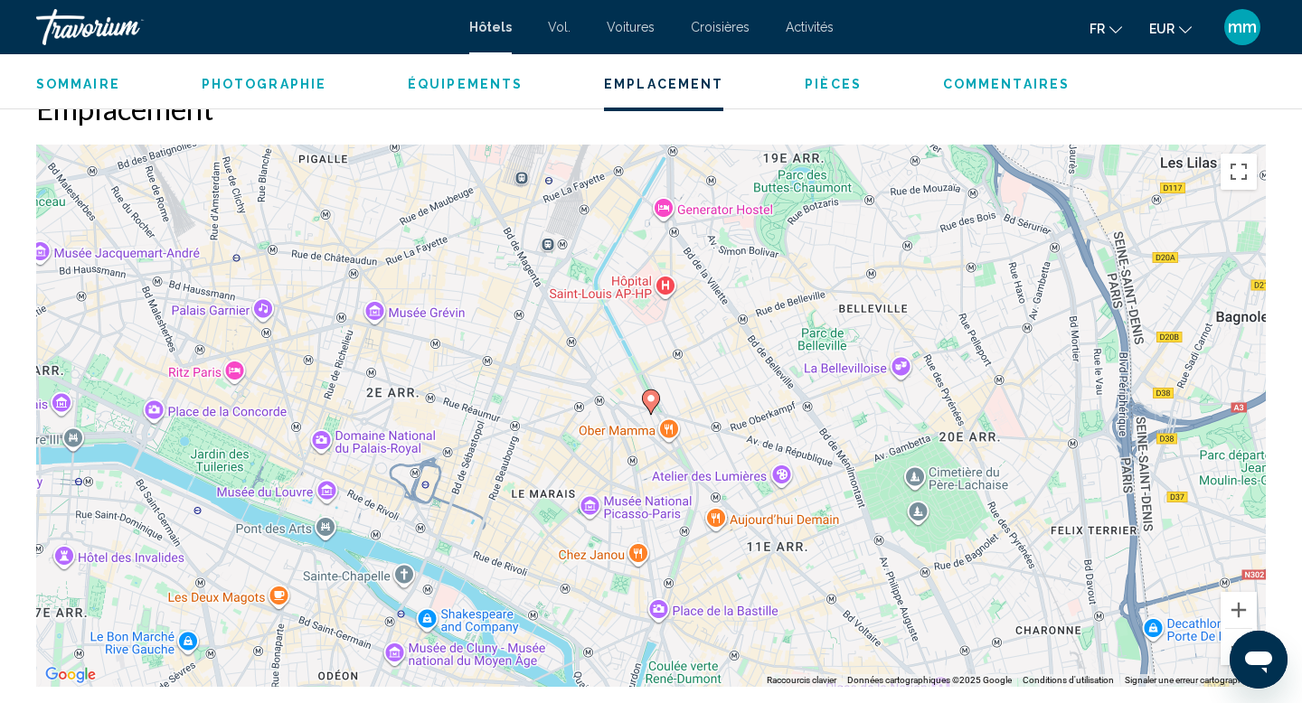
scroll to position [1675, 0]
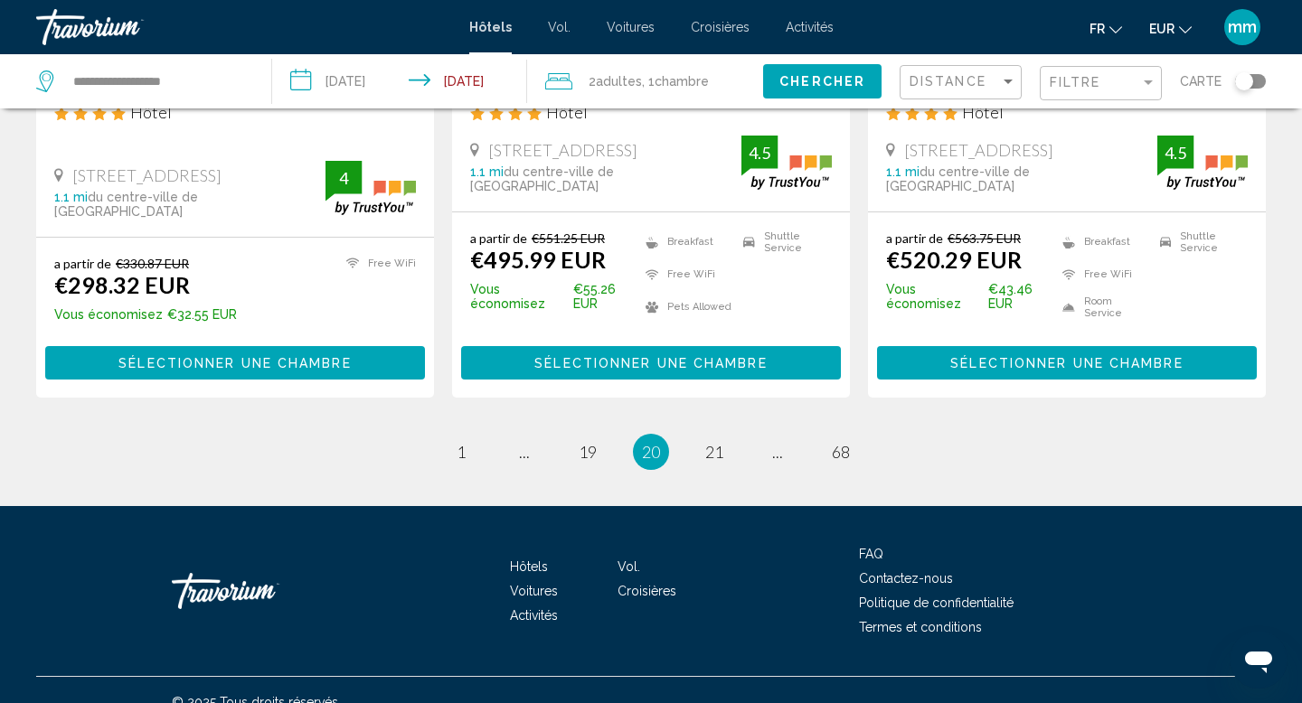
scroll to position [2443, 0]
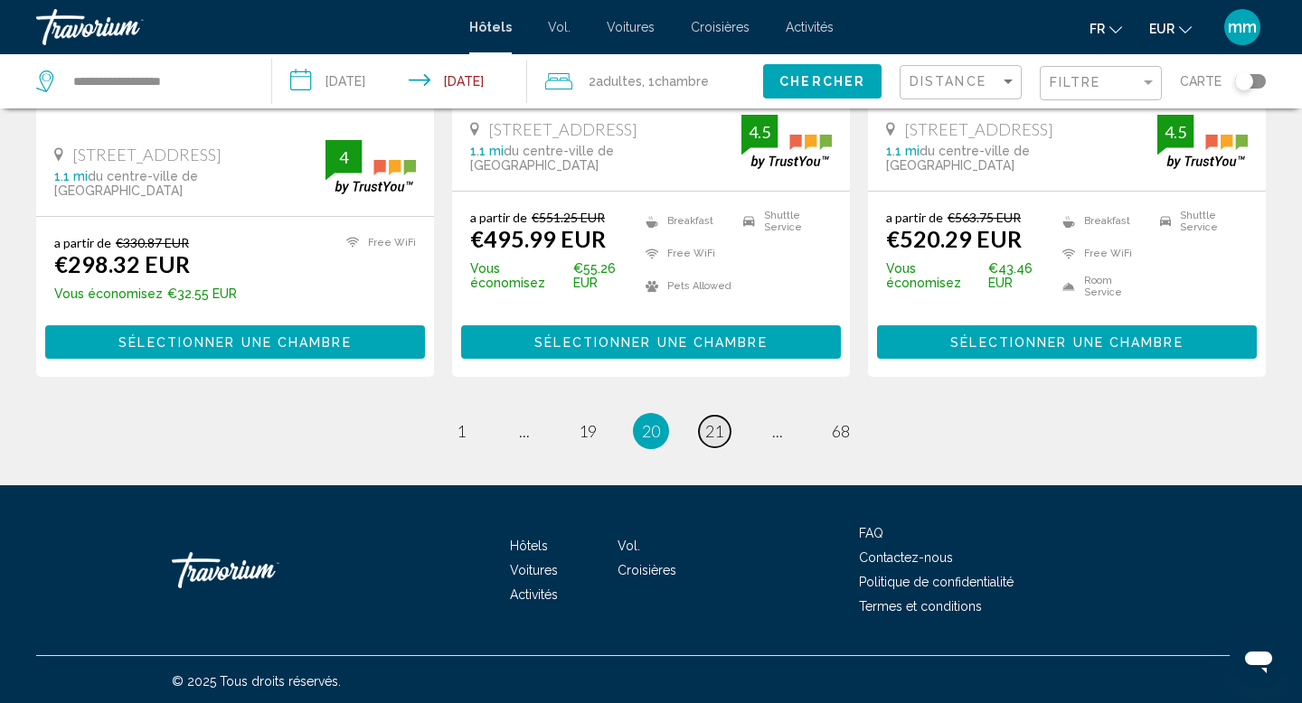
click at [710, 428] on span "21" at bounding box center [714, 431] width 18 height 20
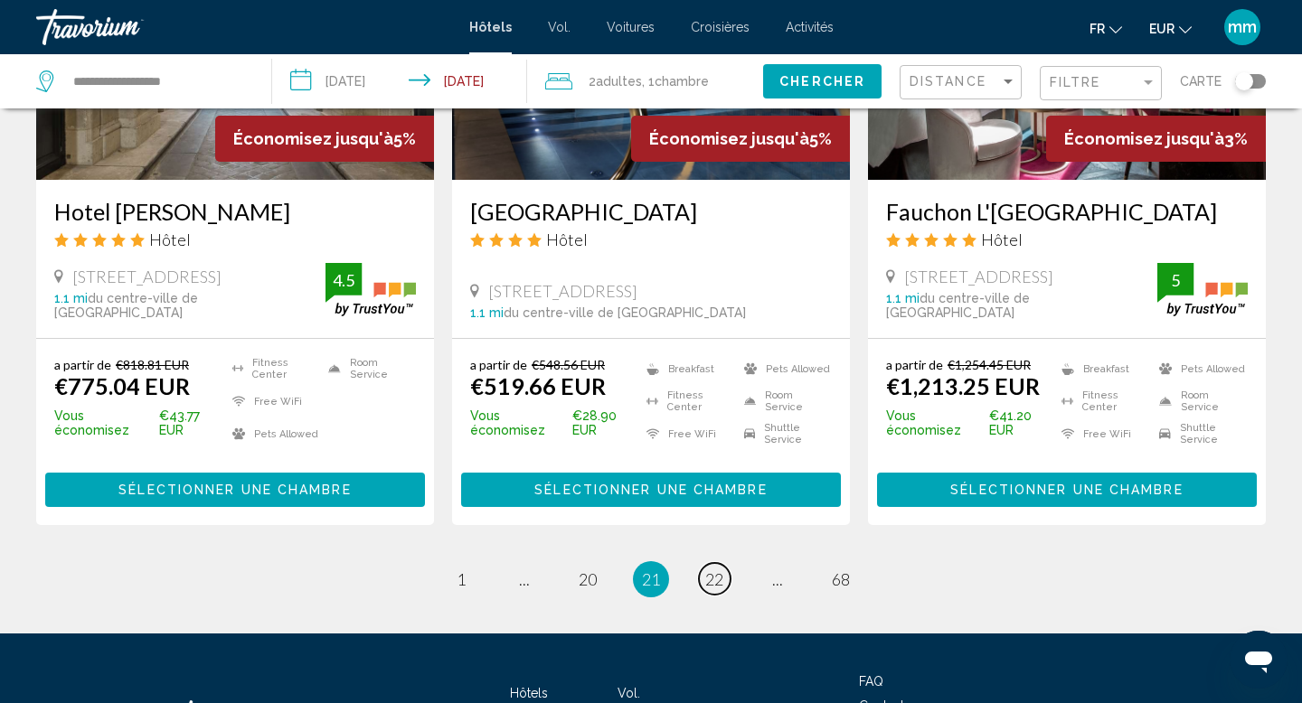
scroll to position [2352, 0]
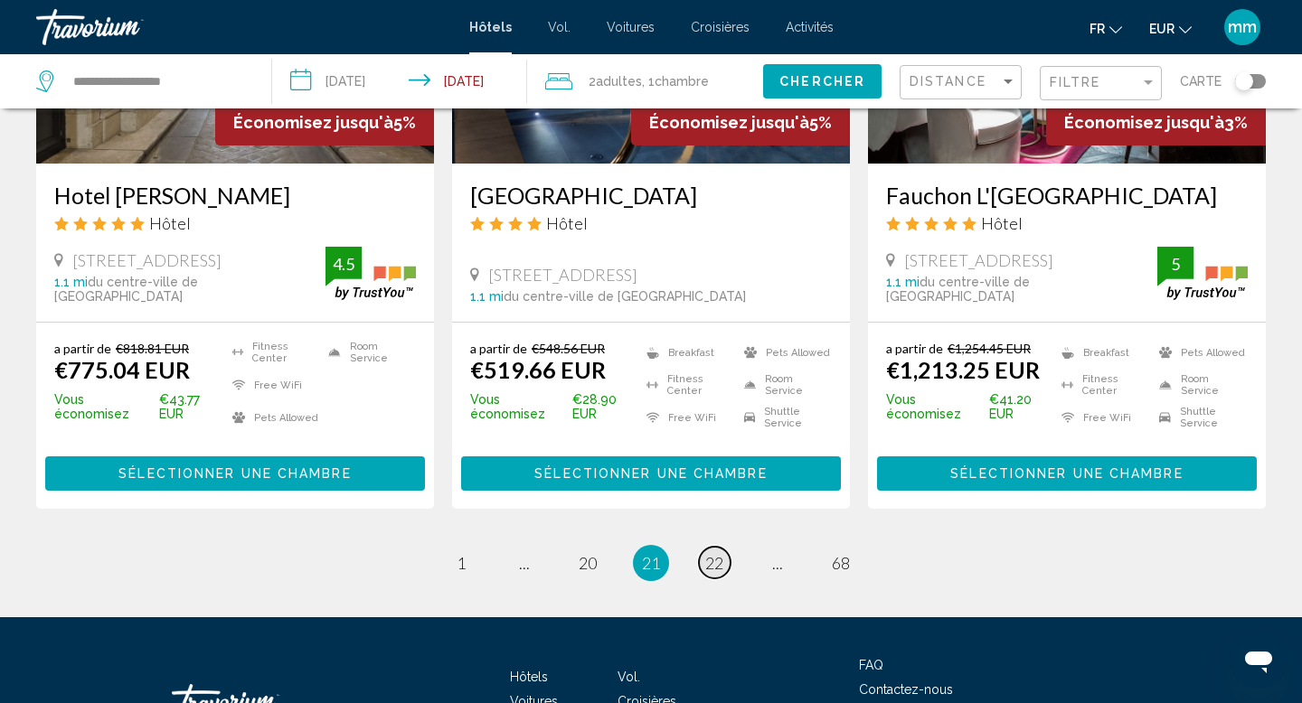
click at [706, 553] on span "22" at bounding box center [714, 563] width 18 height 20
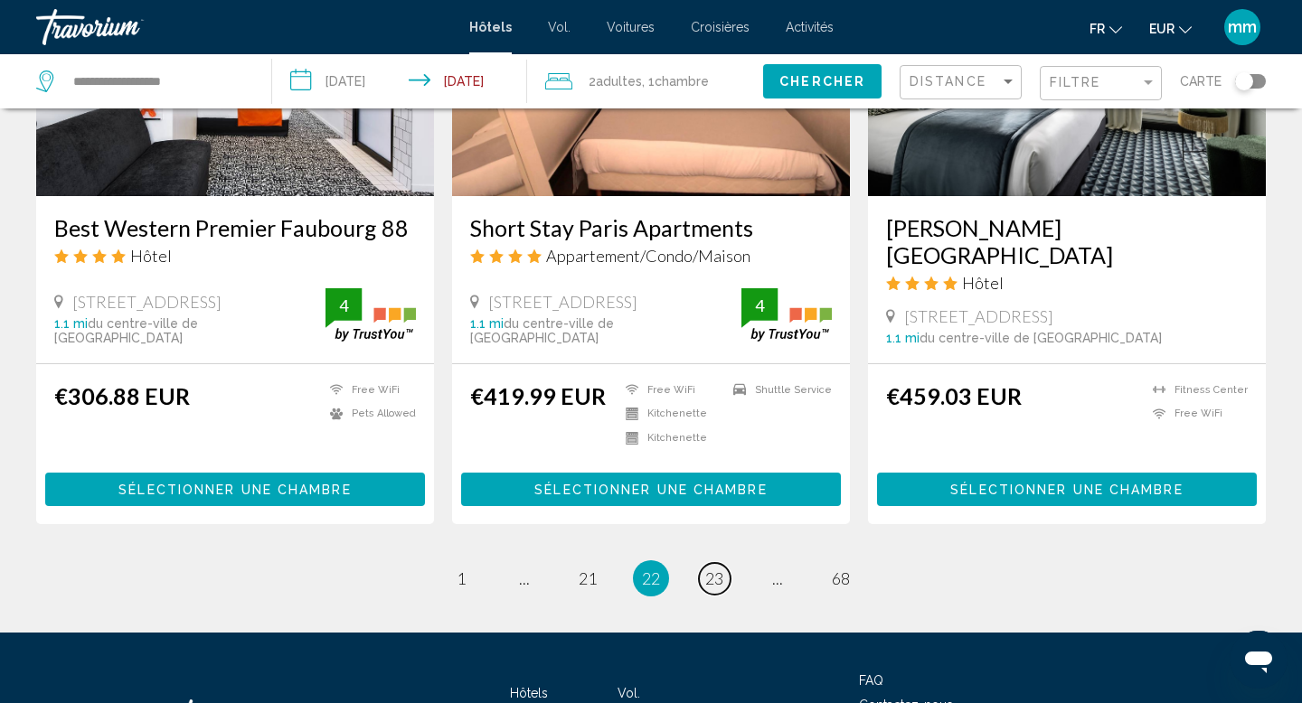
scroll to position [2297, 0]
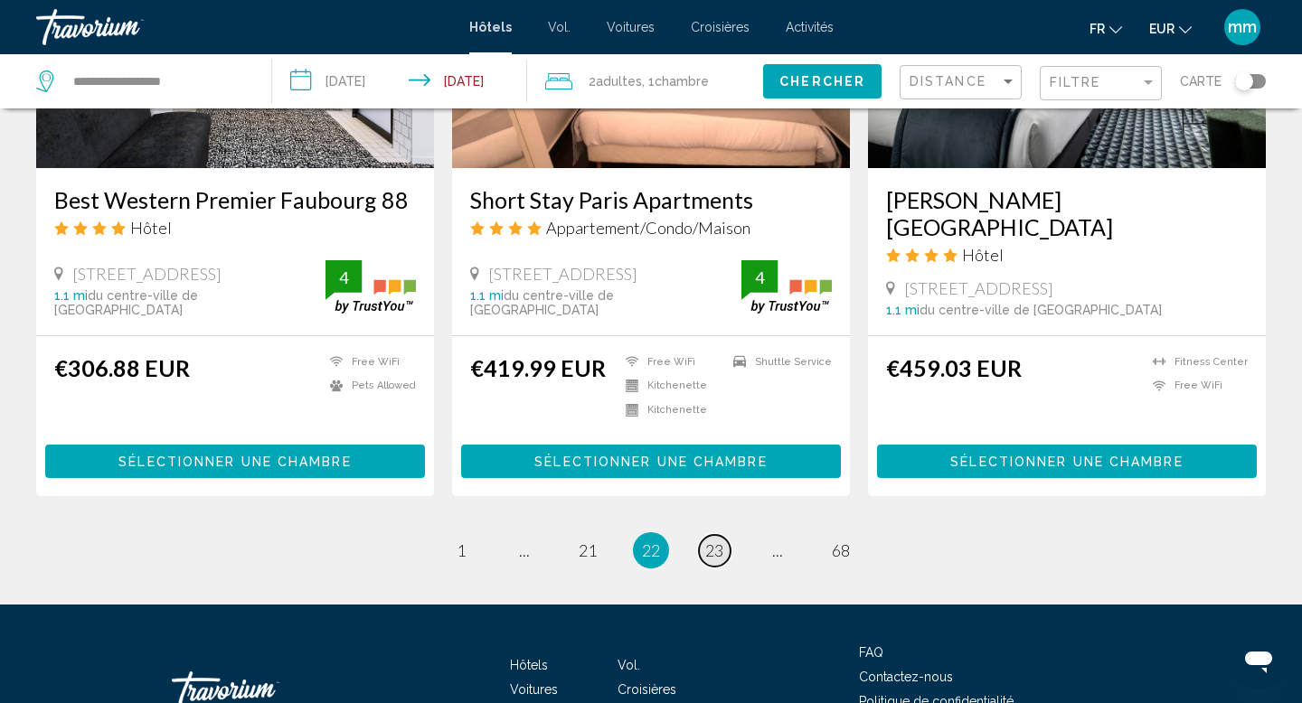
click at [711, 541] on span "23" at bounding box center [714, 551] width 18 height 20
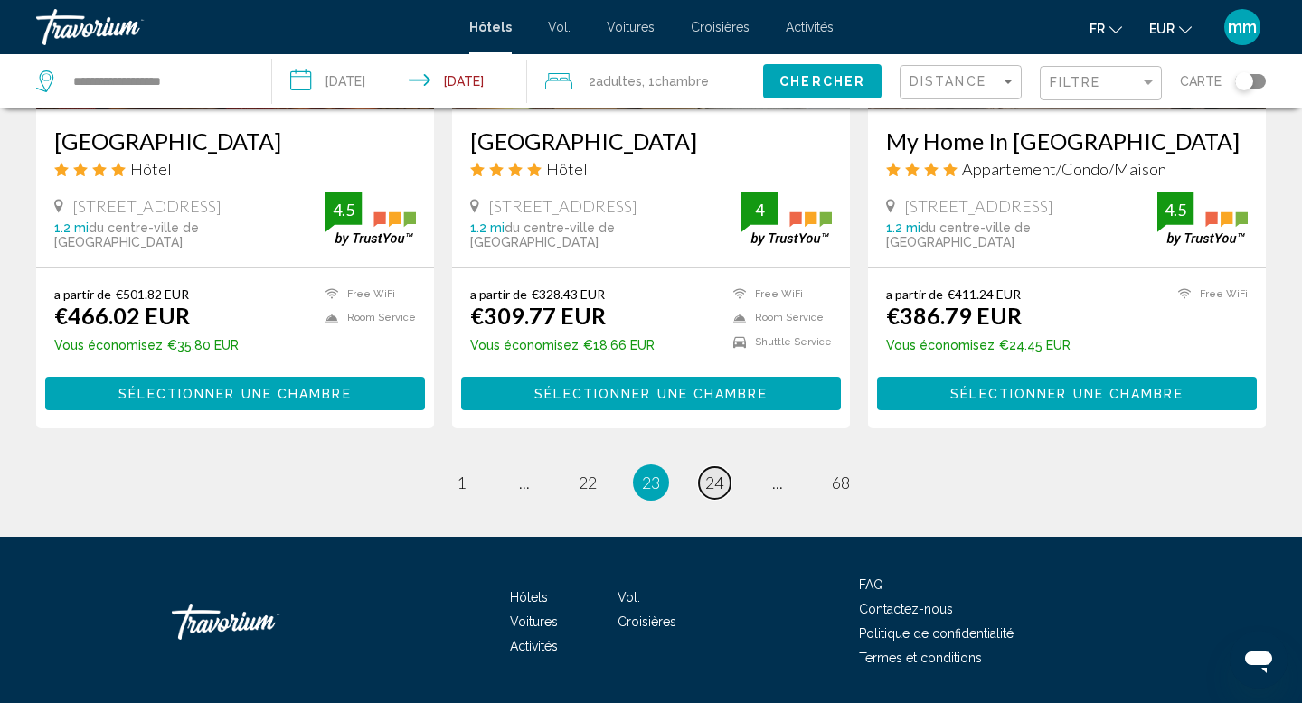
click at [716, 473] on span "24" at bounding box center [714, 483] width 18 height 20
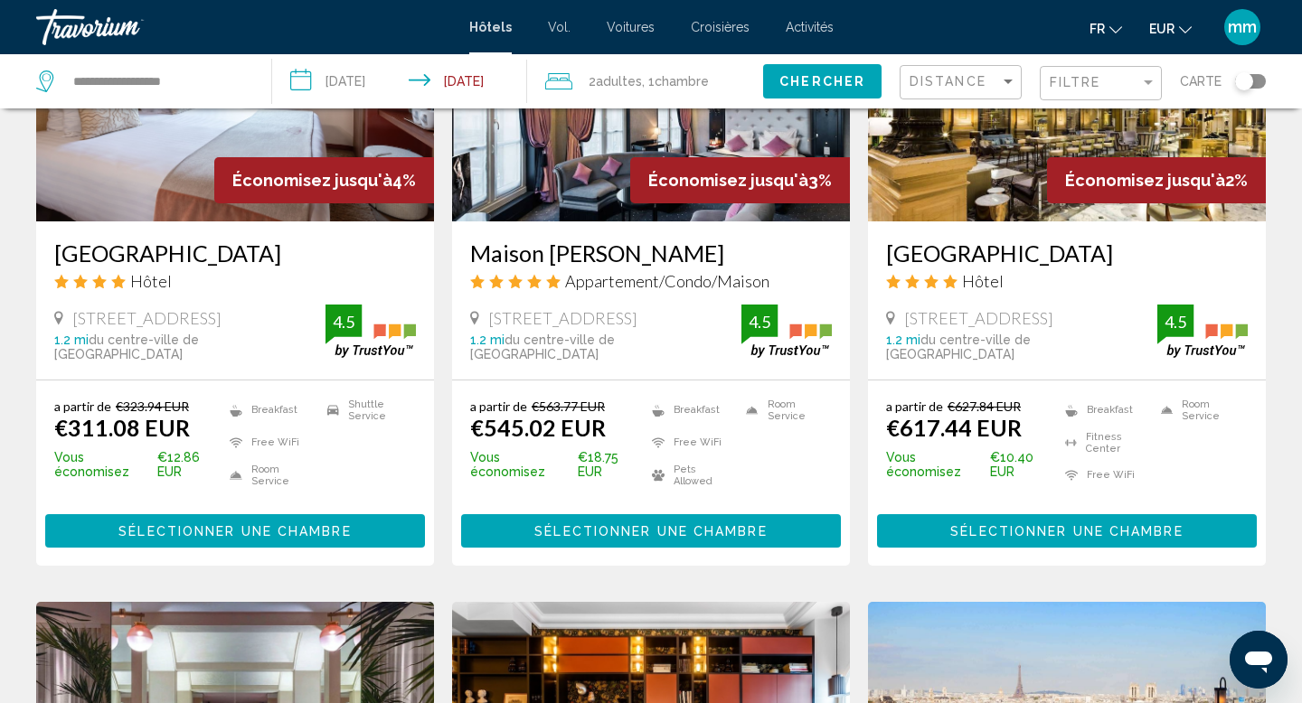
scroll to position [1601, 0]
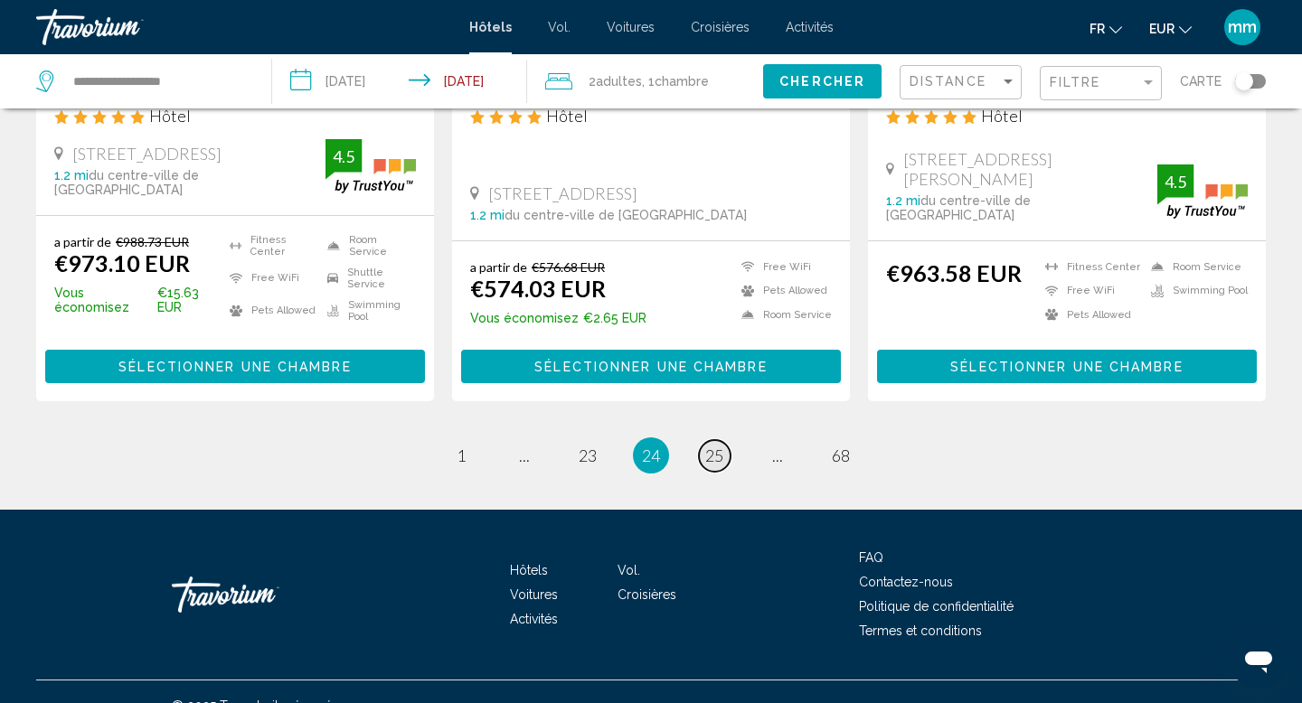
click at [711, 449] on span "25" at bounding box center [714, 456] width 18 height 20
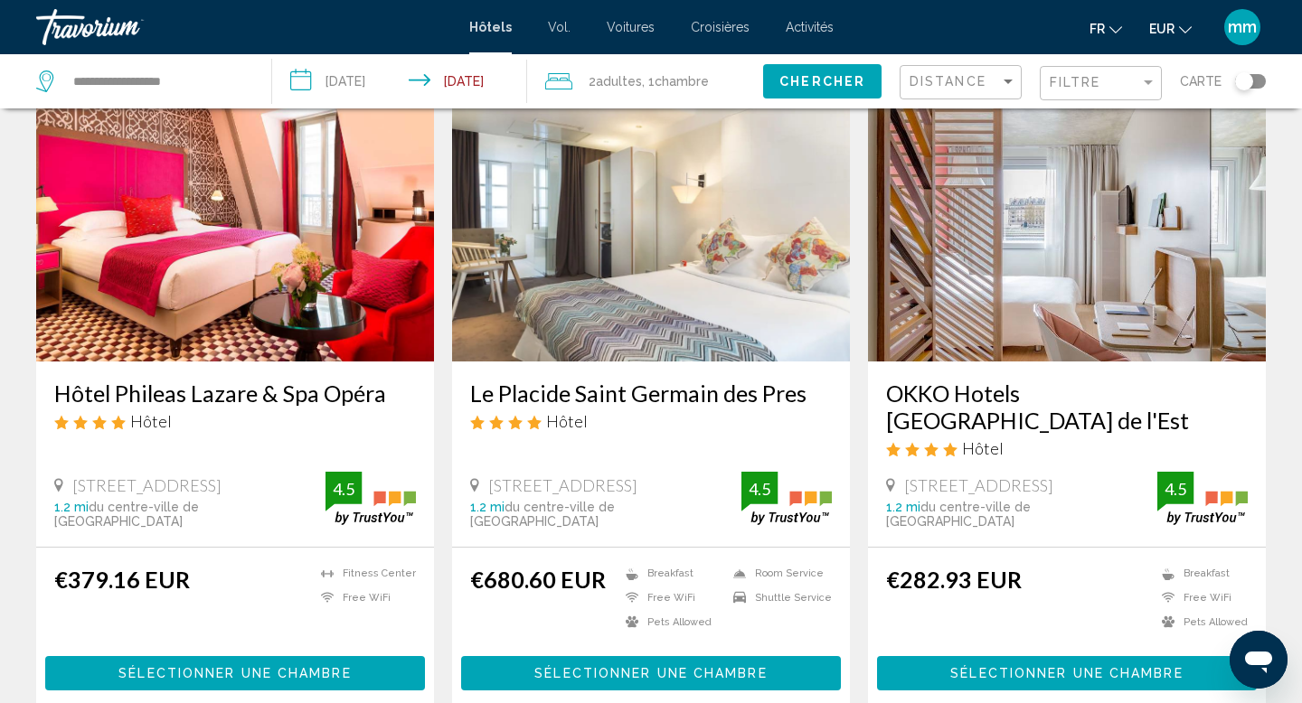
scroll to position [100, 0]
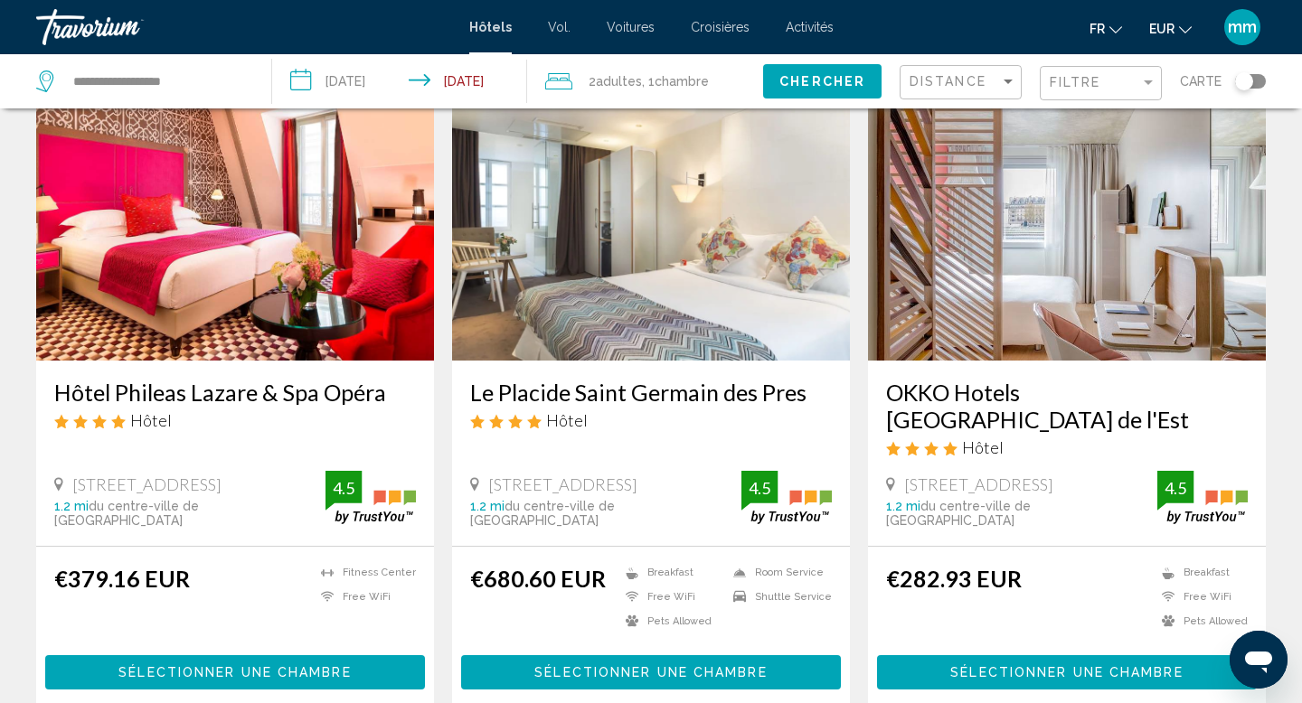
click at [1080, 241] on img "Contenu principal" at bounding box center [1067, 215] width 398 height 289
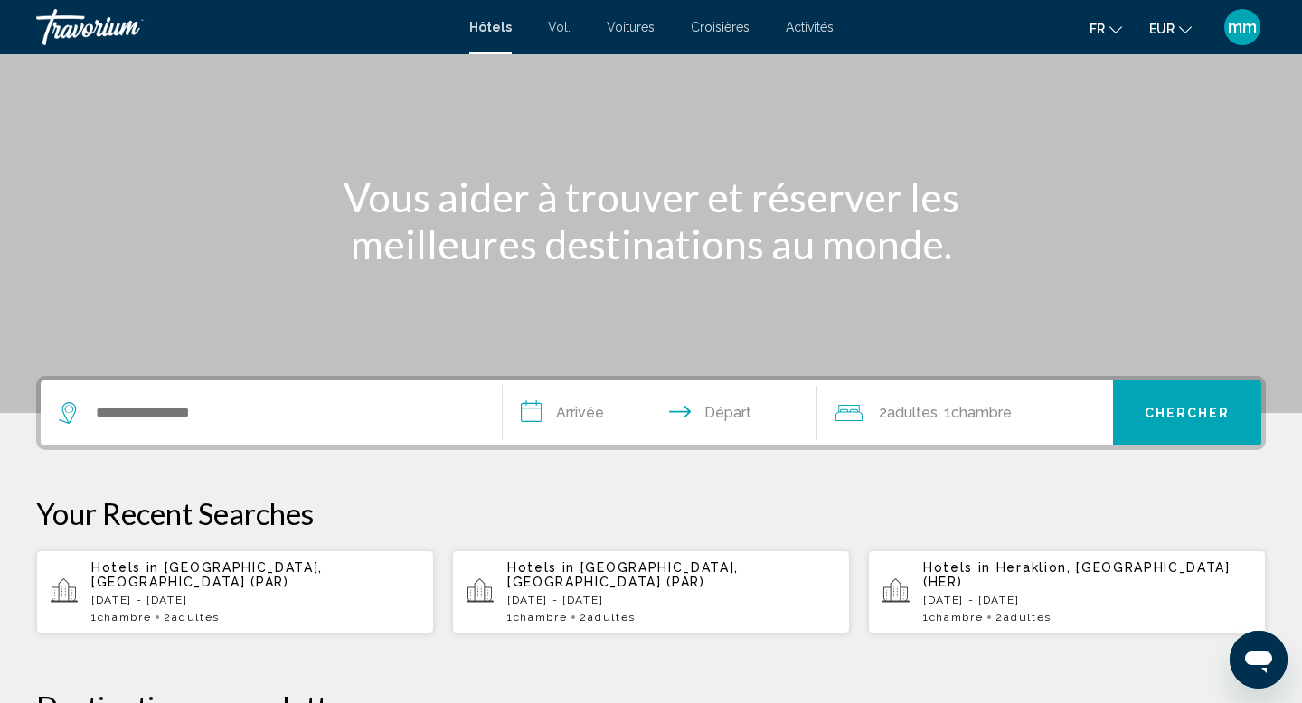
scroll to position [128, 0]
click at [227, 595] on p "[DATE] - [DATE]" at bounding box center [255, 601] width 328 height 13
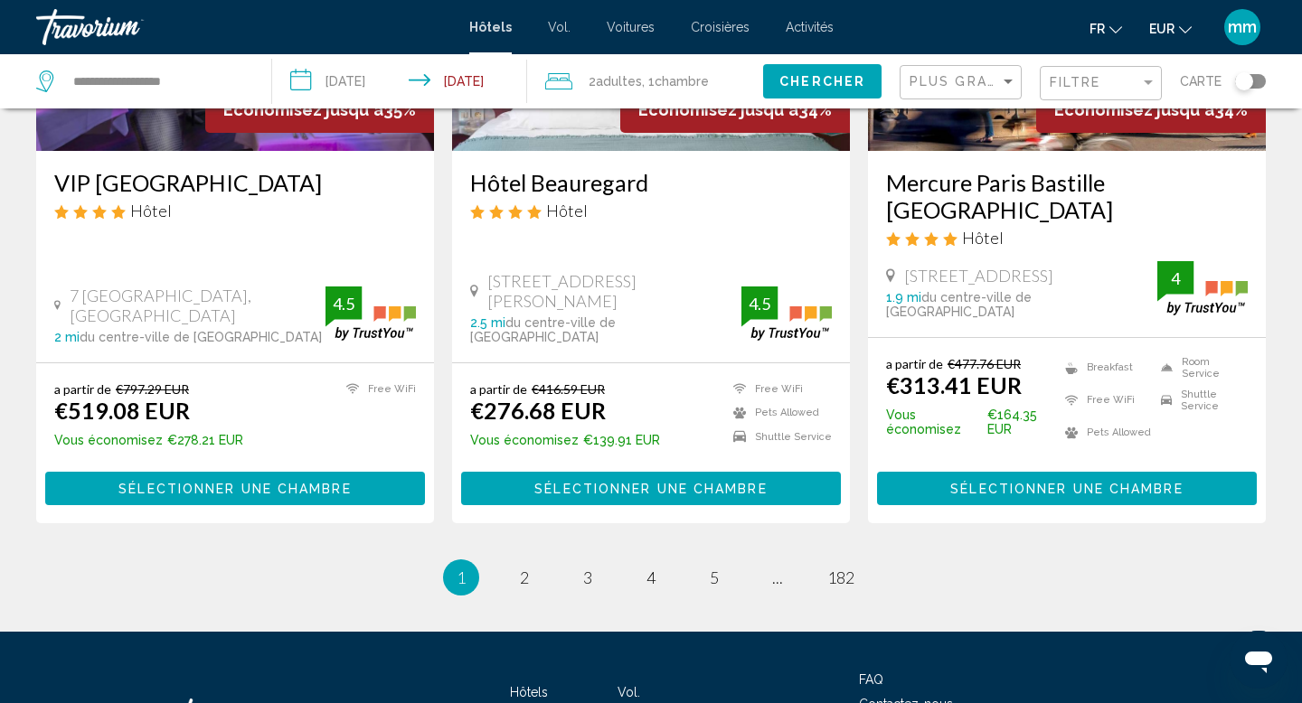
scroll to position [2404, 0]
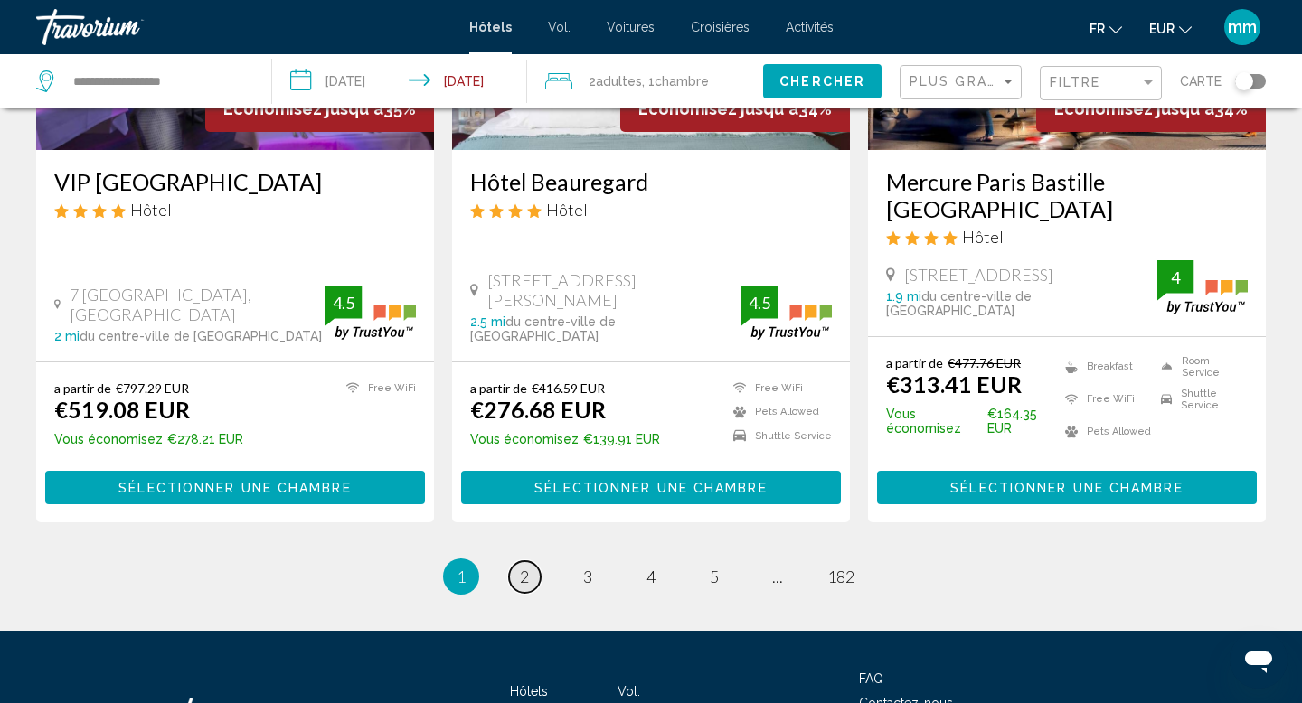
click at [524, 567] on span "2" at bounding box center [524, 577] width 9 height 20
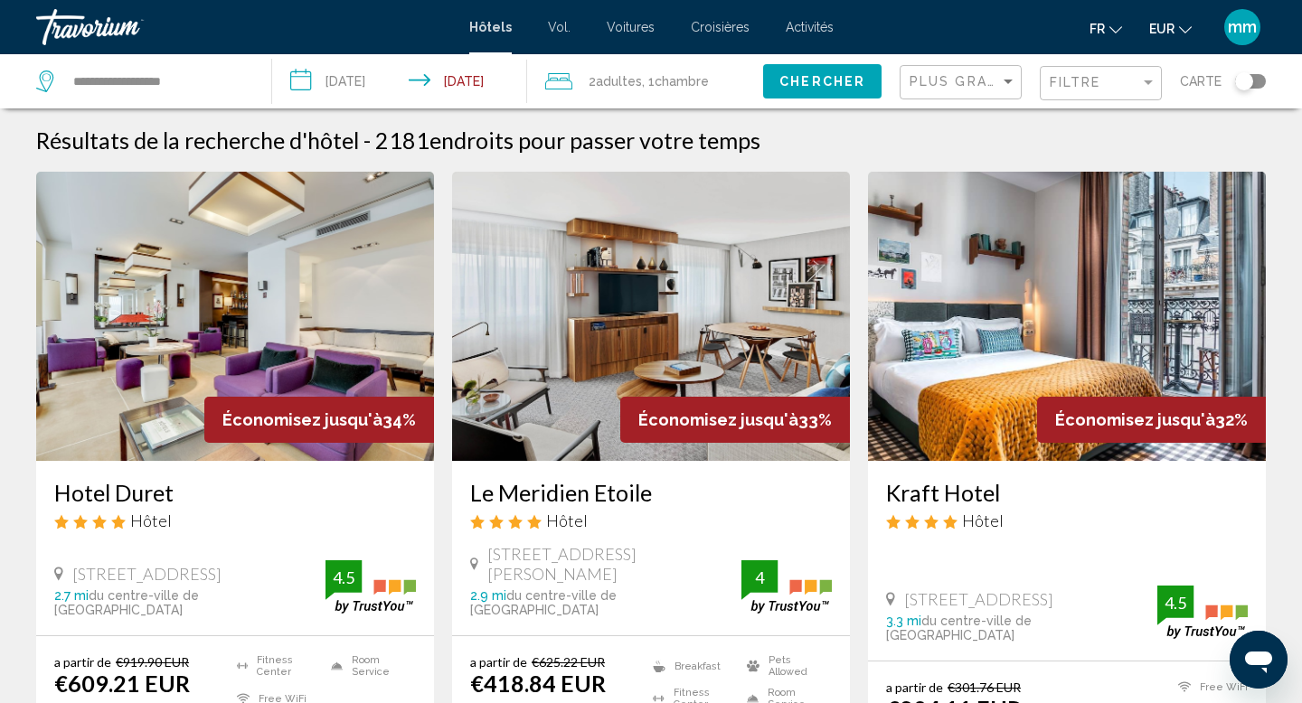
click at [1010, 305] on img "Contenu principal" at bounding box center [1067, 316] width 398 height 289
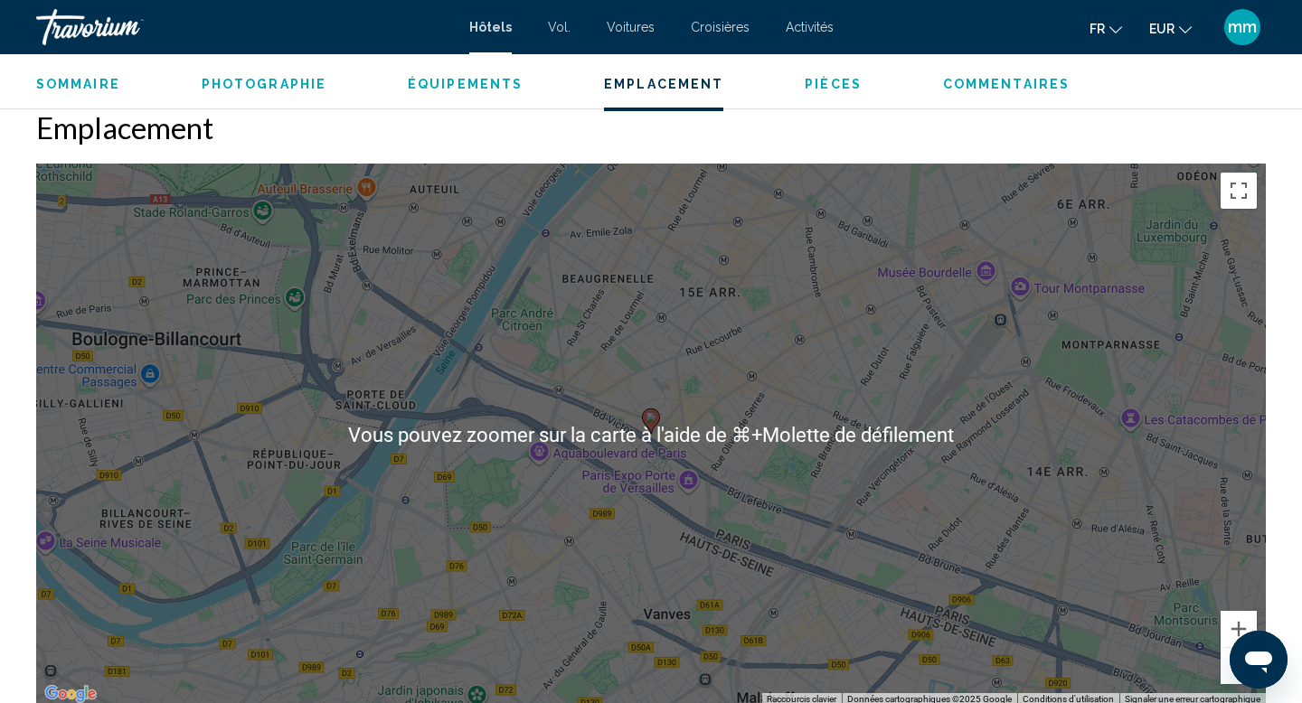
scroll to position [1658, 0]
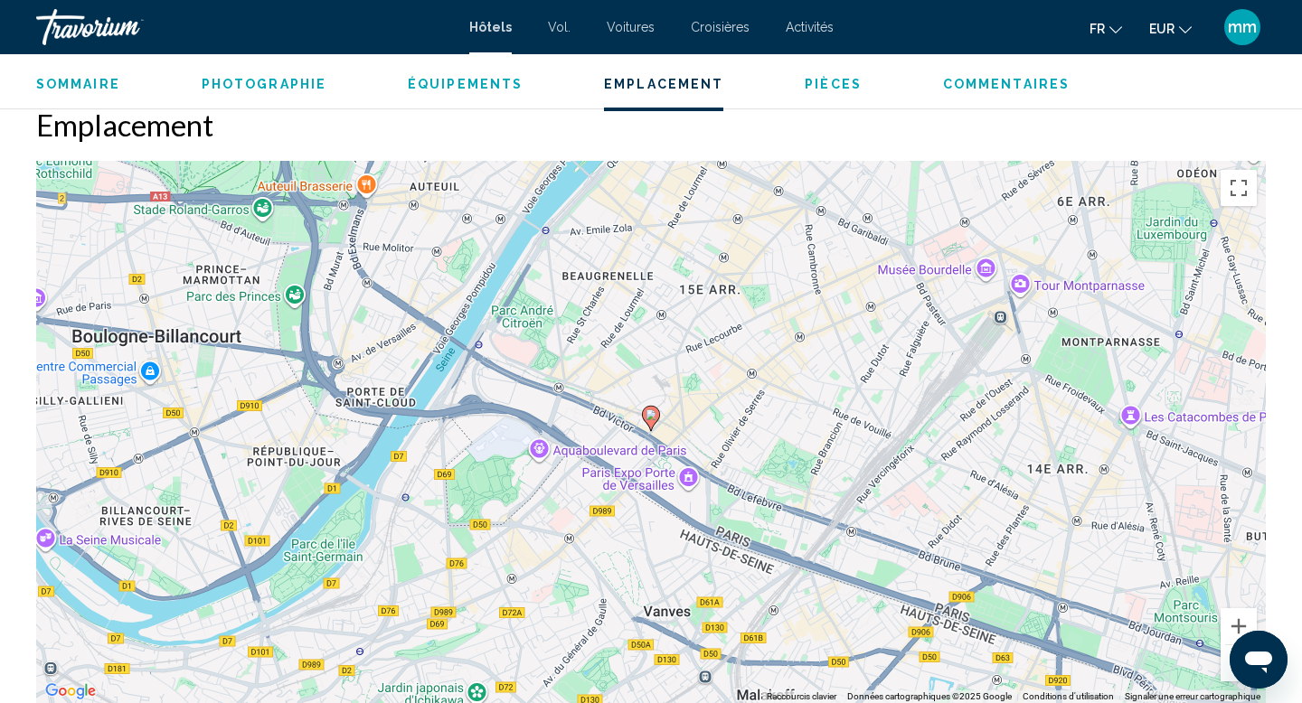
click at [1229, 673] on button "Zoom arrière" at bounding box center [1238, 663] width 36 height 36
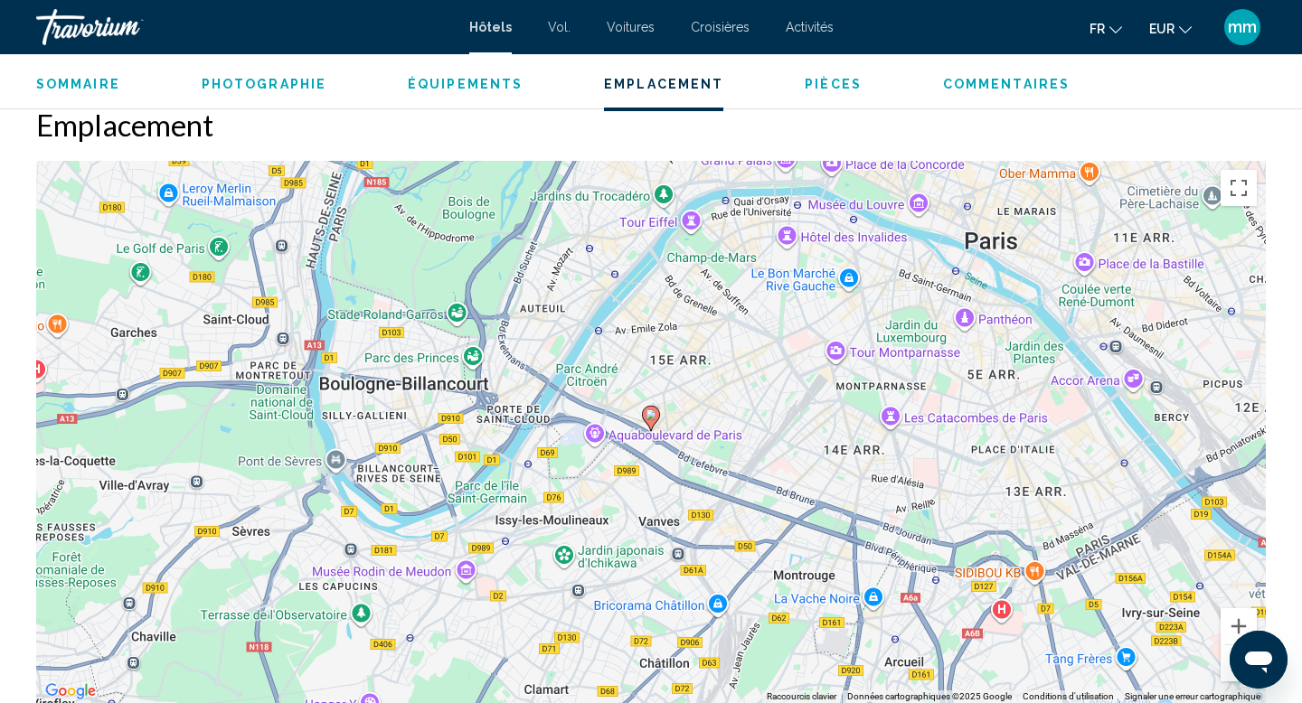
click at [1229, 673] on button "Zoom arrière" at bounding box center [1238, 663] width 36 height 36
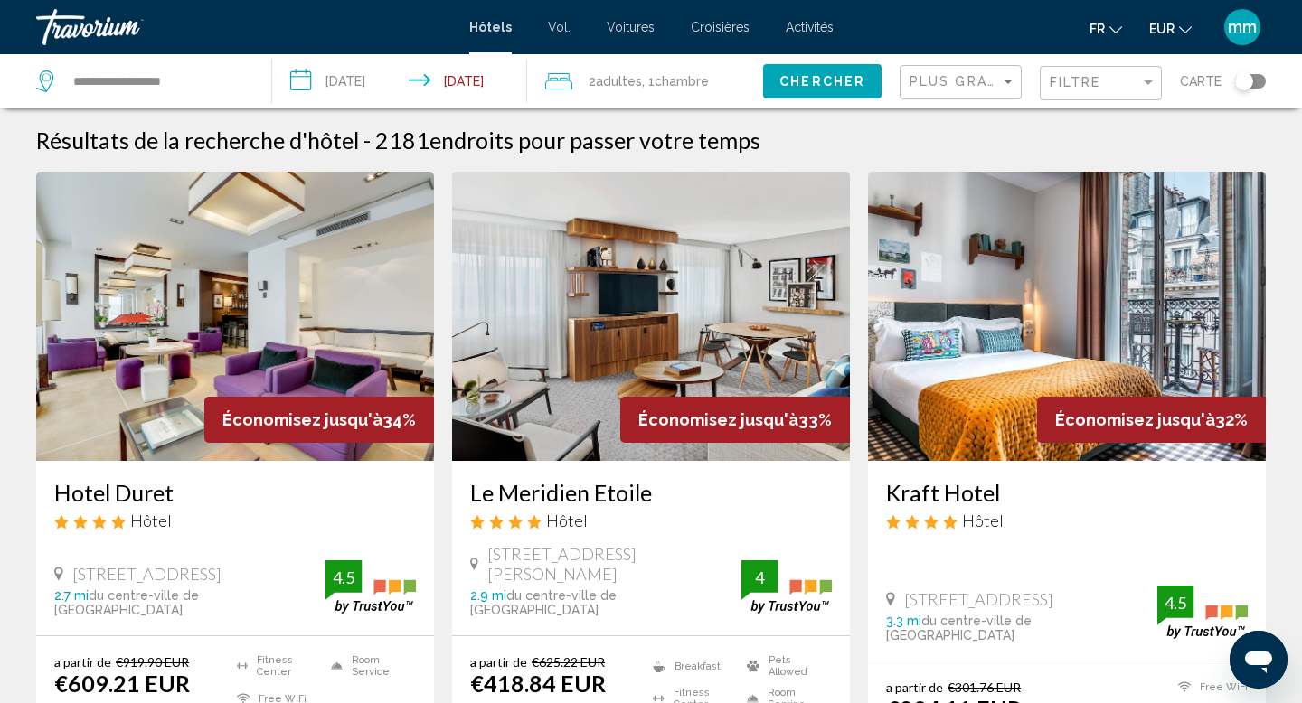
click at [1248, 80] on div "Toggle map" at bounding box center [1244, 81] width 18 height 18
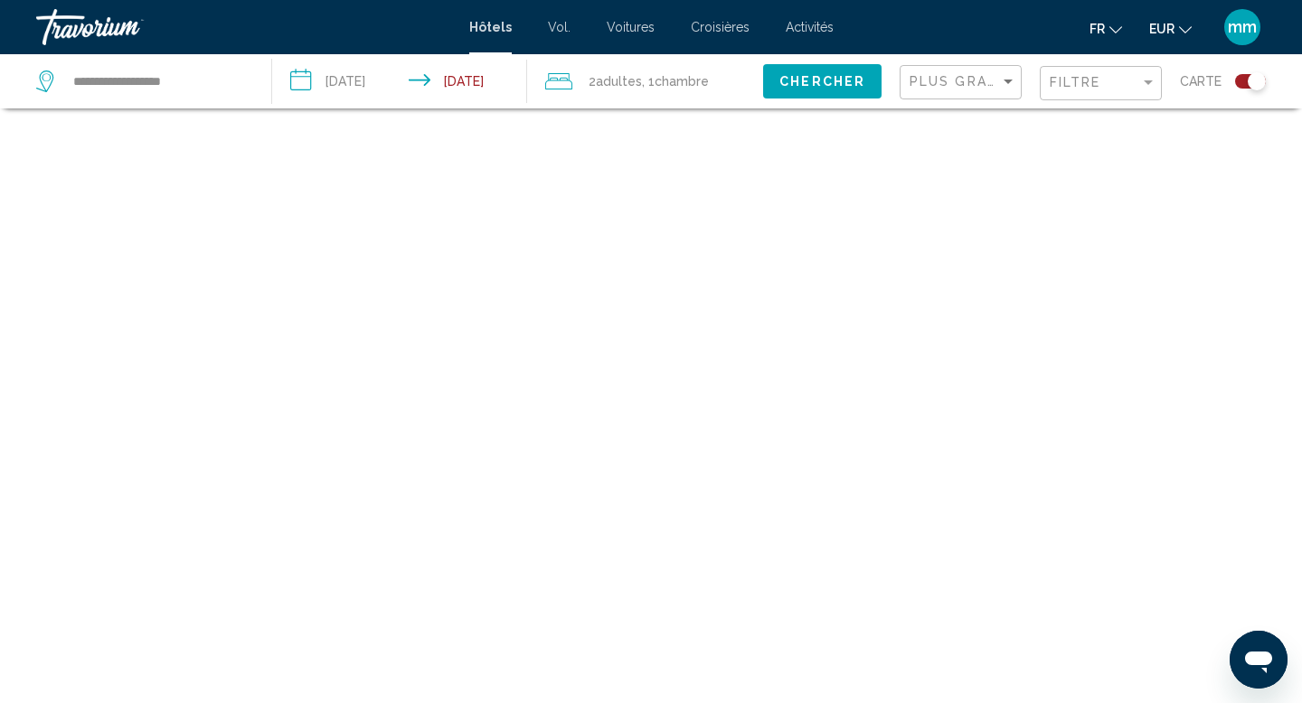
scroll to position [108, 0]
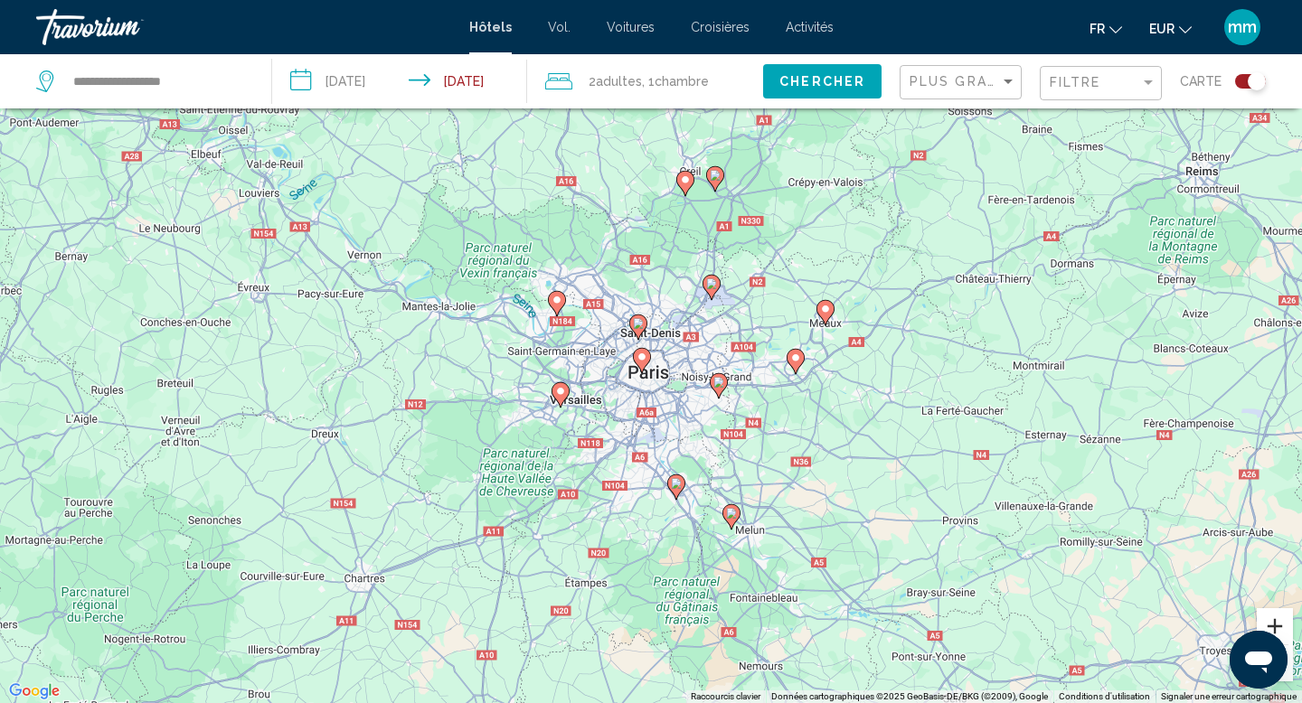
click at [1276, 625] on button "Zoom avant" at bounding box center [1275, 626] width 36 height 36
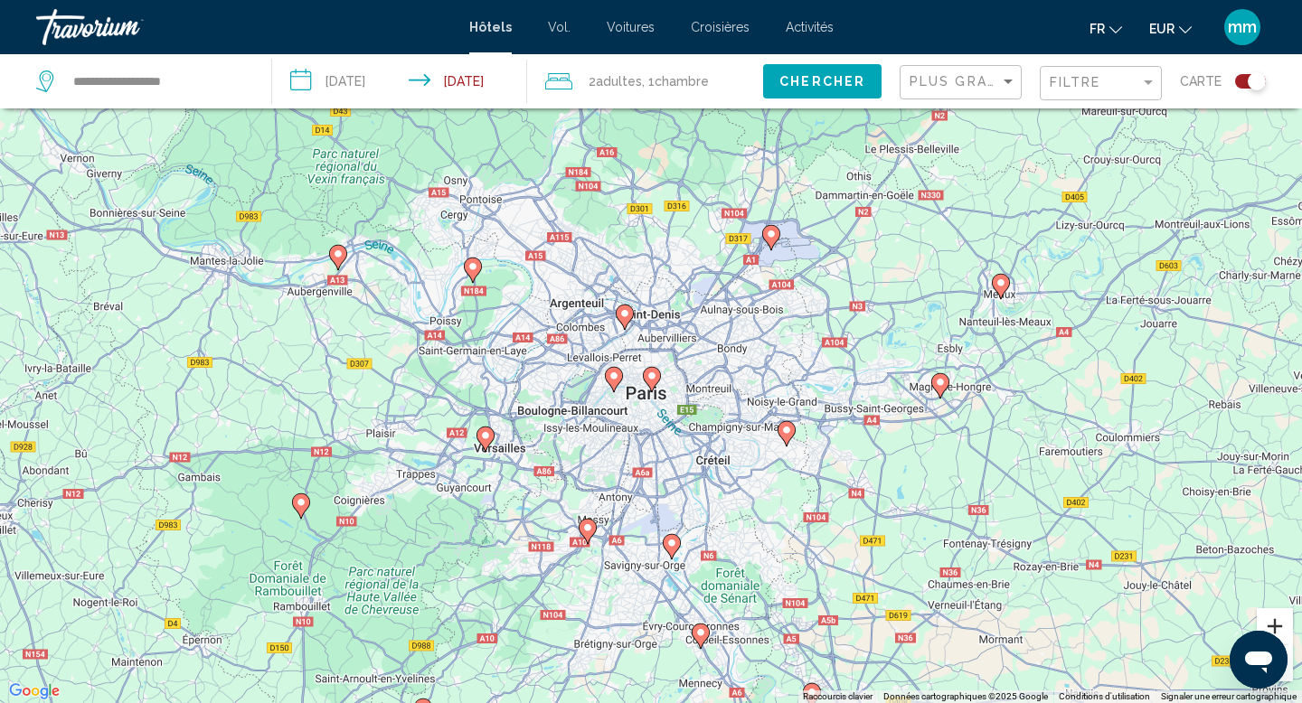
click at [1276, 625] on button "Zoom avant" at bounding box center [1275, 626] width 36 height 36
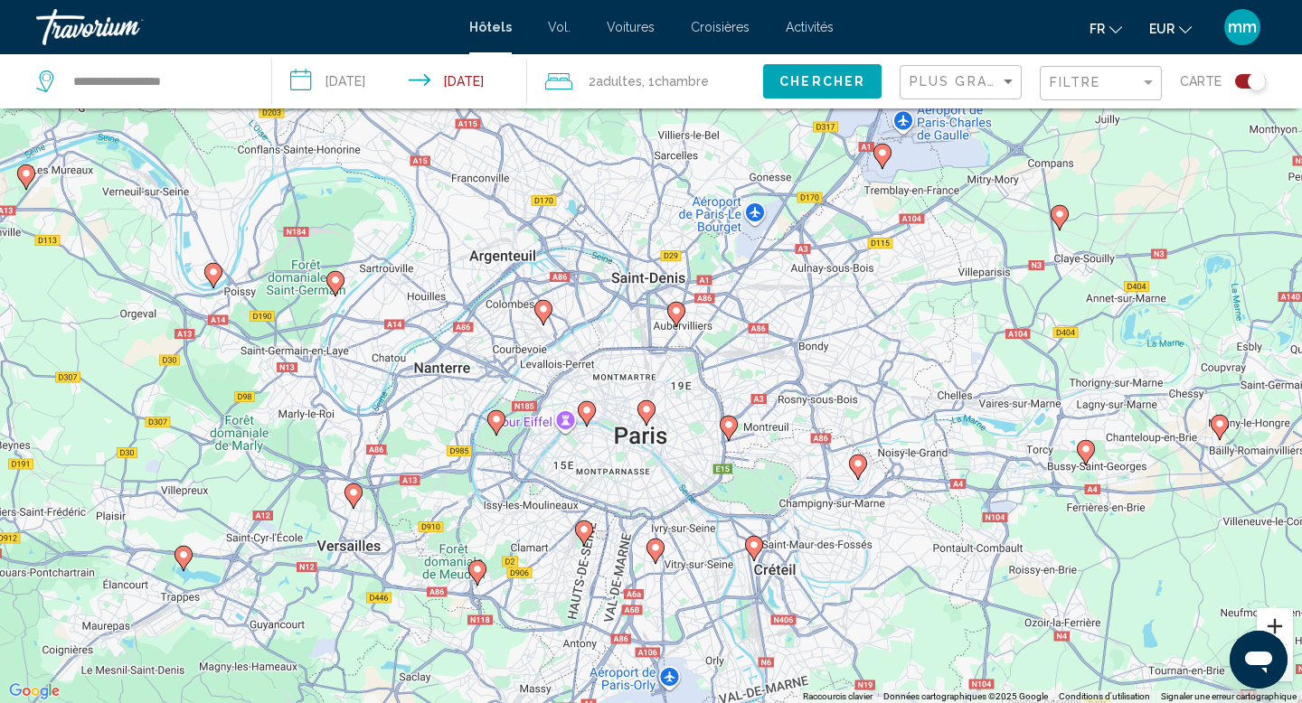
click at [1276, 625] on button "Zoom avant" at bounding box center [1275, 626] width 36 height 36
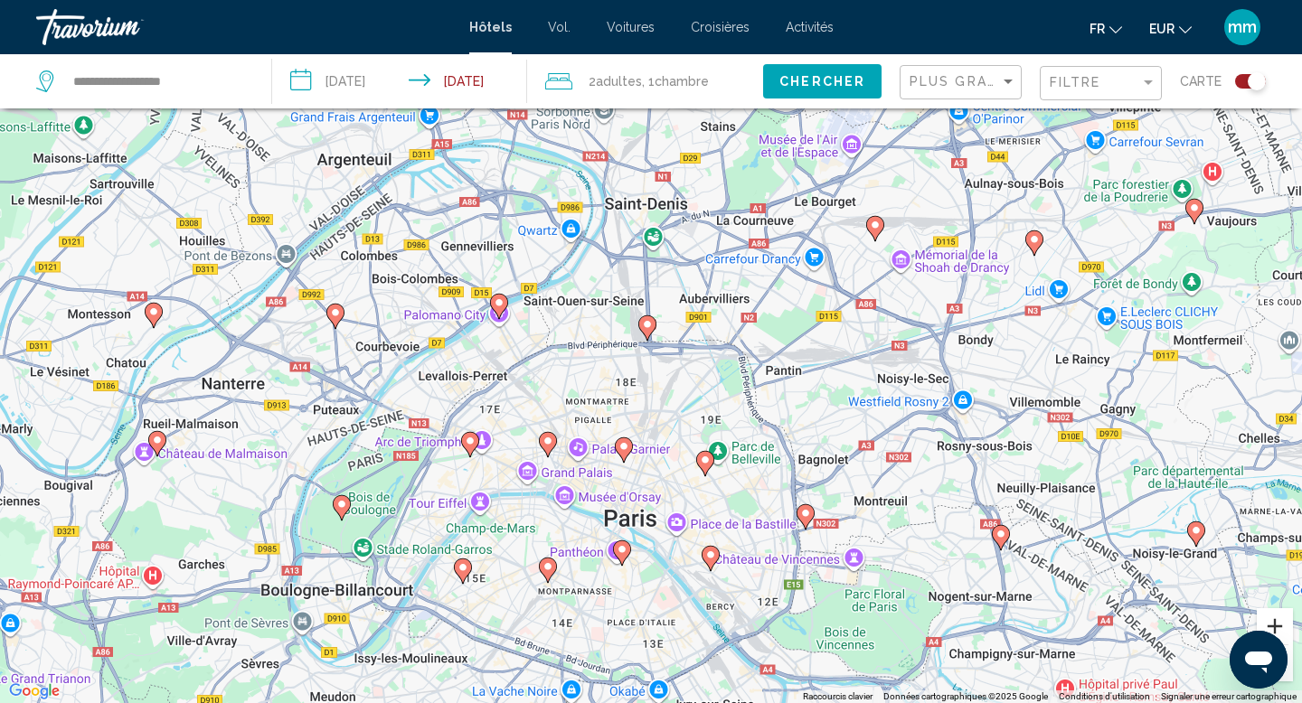
click at [1276, 625] on button "Zoom avant" at bounding box center [1275, 626] width 36 height 36
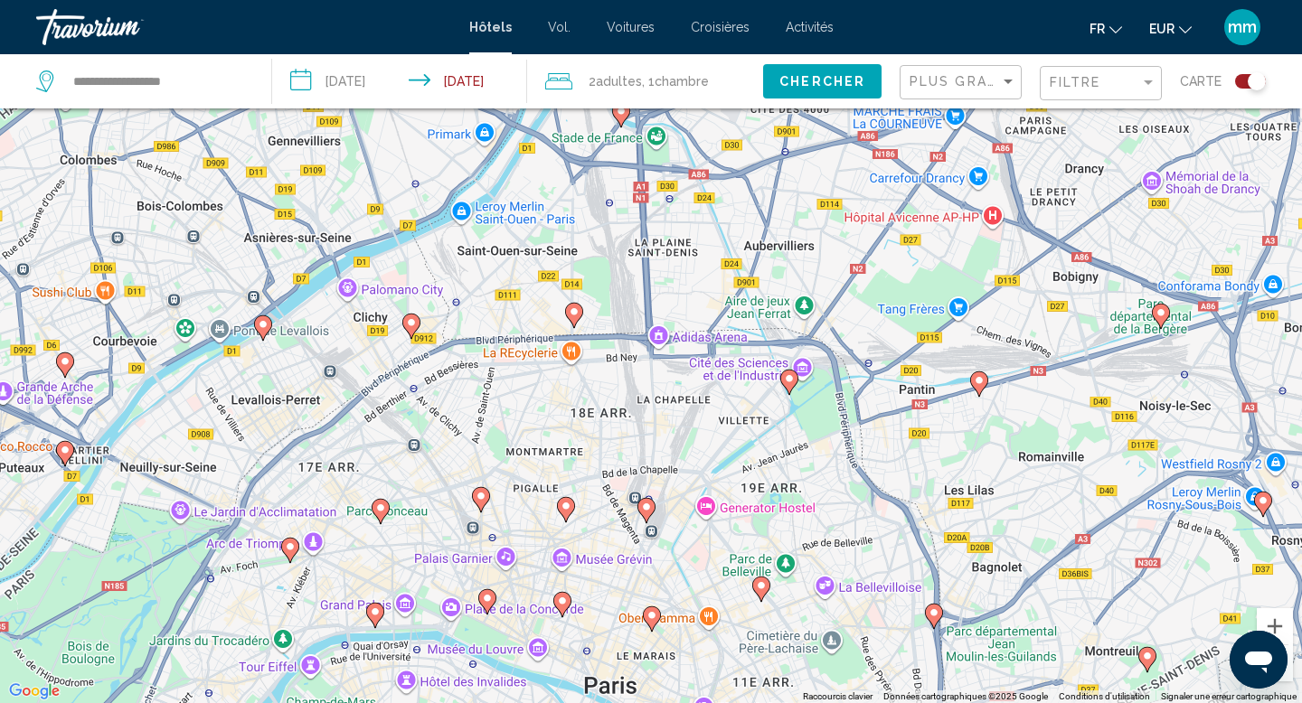
click at [287, 553] on icon "Contenu principal" at bounding box center [290, 551] width 16 height 24
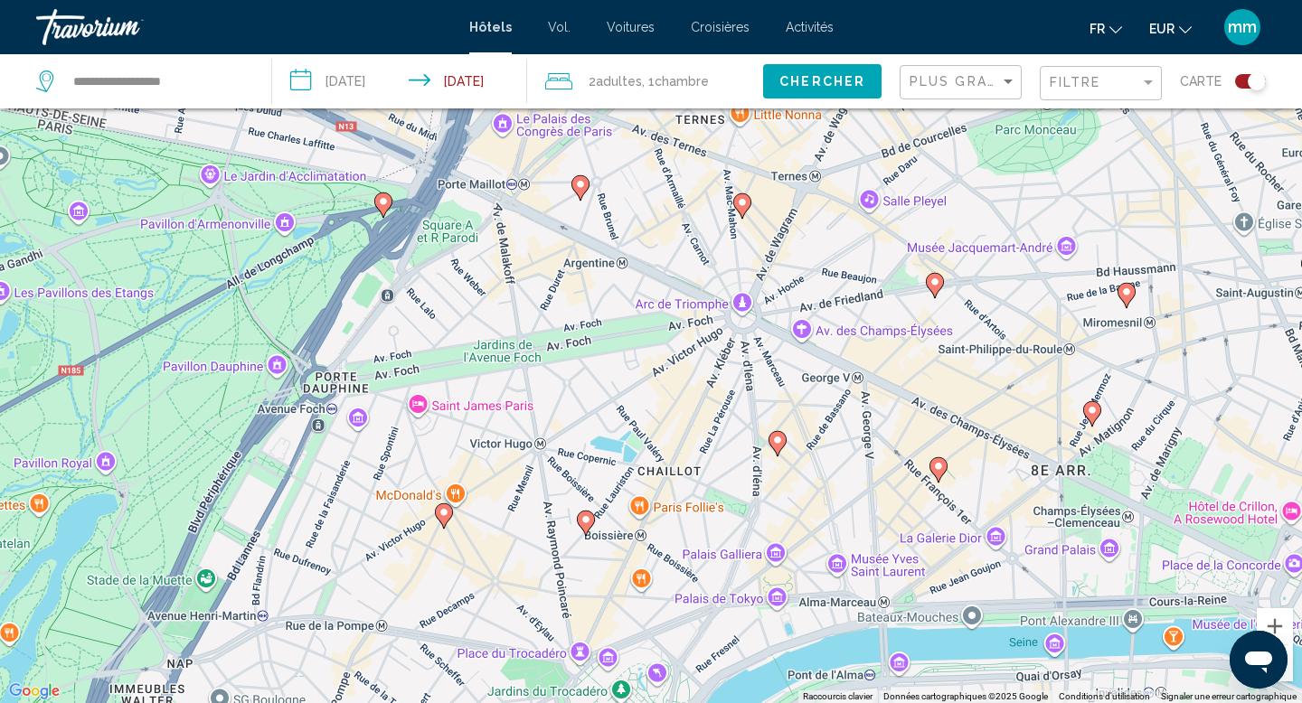
click at [742, 202] on image "Contenu principal" at bounding box center [742, 202] width 11 height 11
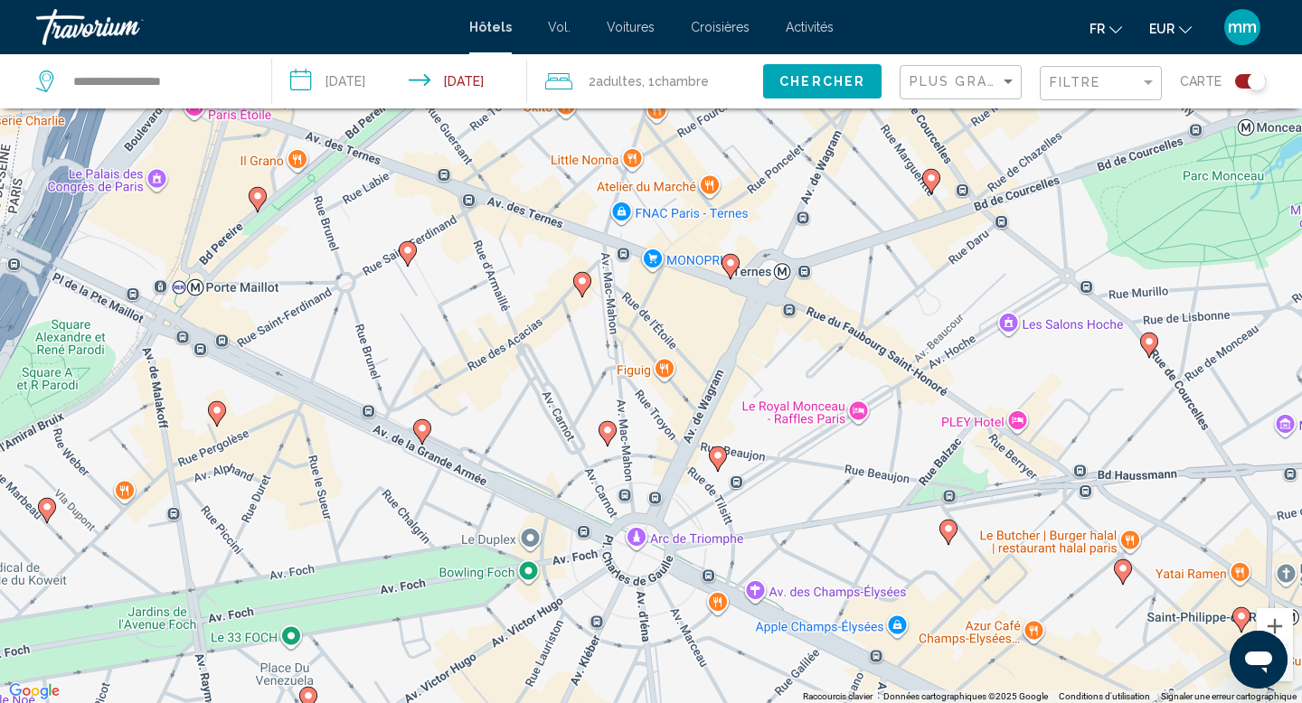
drag, startPoint x: 636, startPoint y: 346, endPoint x: 703, endPoint y: 248, distance: 119.6
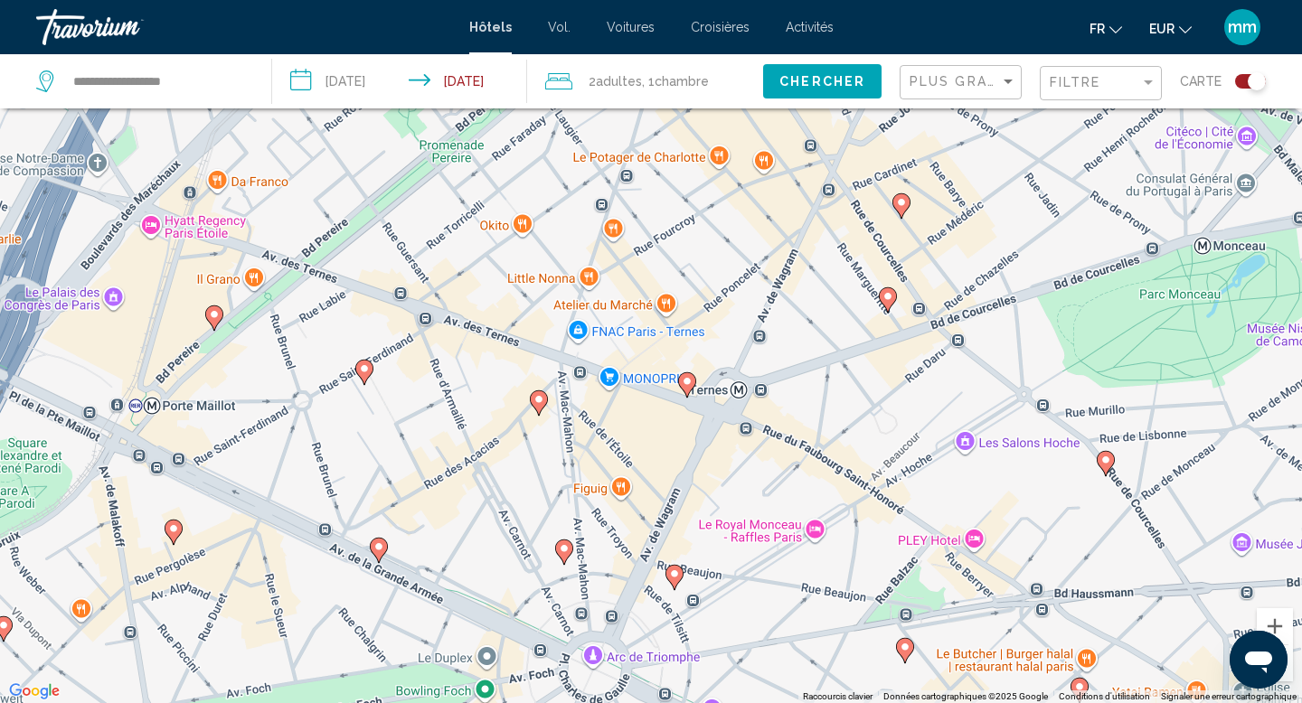
drag, startPoint x: 672, startPoint y: 289, endPoint x: 628, endPoint y: 410, distance: 127.8
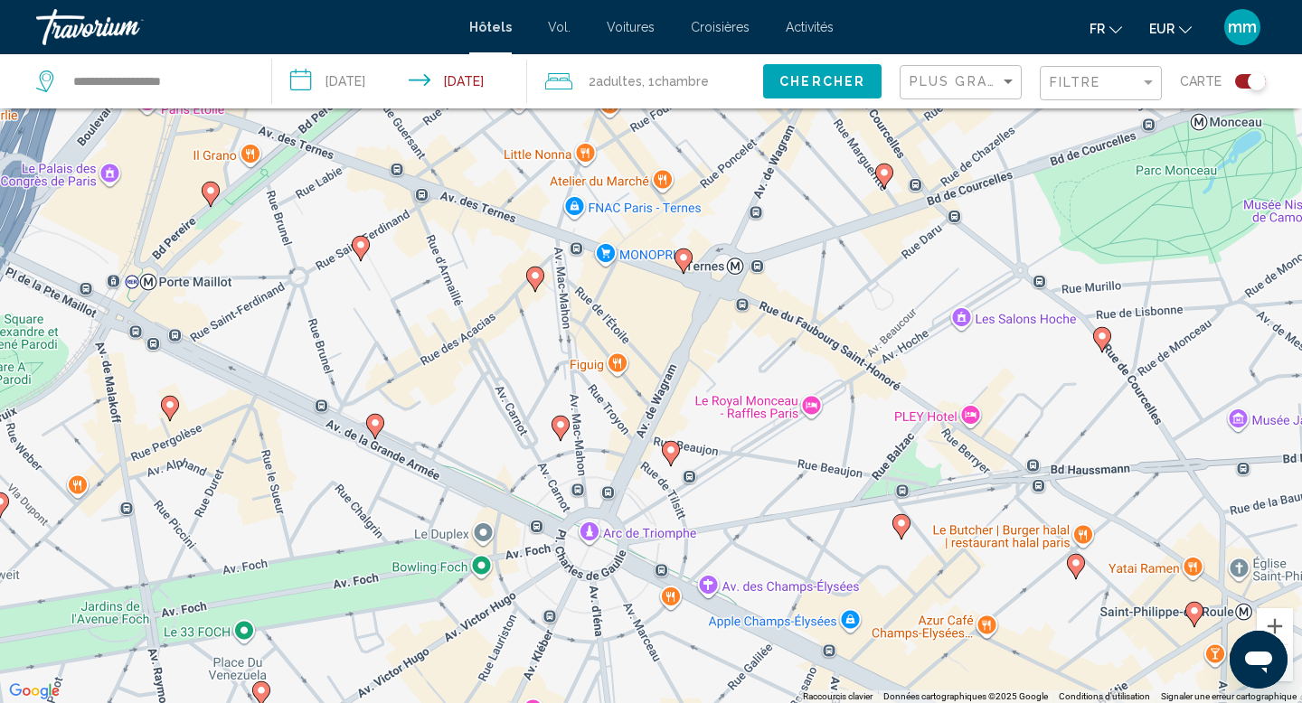
drag, startPoint x: 628, startPoint y: 410, endPoint x: 625, endPoint y: 281, distance: 128.4
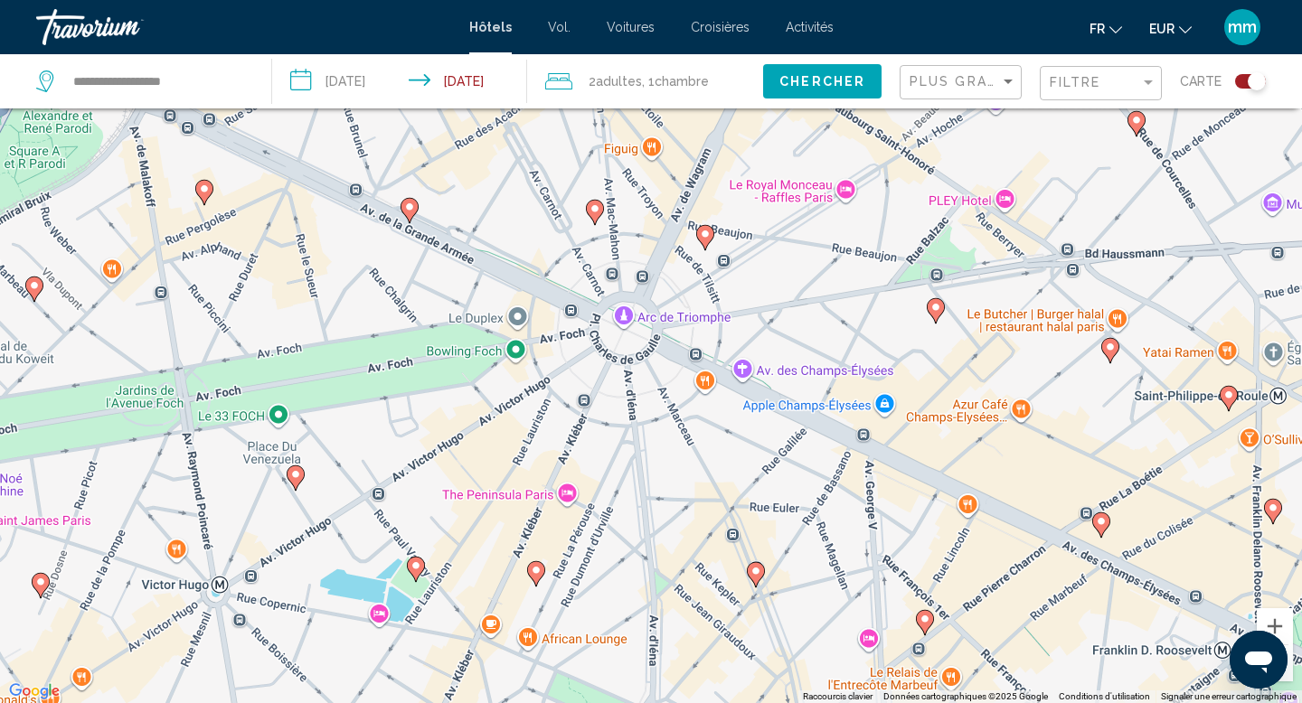
drag, startPoint x: 639, startPoint y: 496, endPoint x: 676, endPoint y: 269, distance: 229.9
click at [411, 208] on image "Contenu principal" at bounding box center [409, 207] width 11 height 11
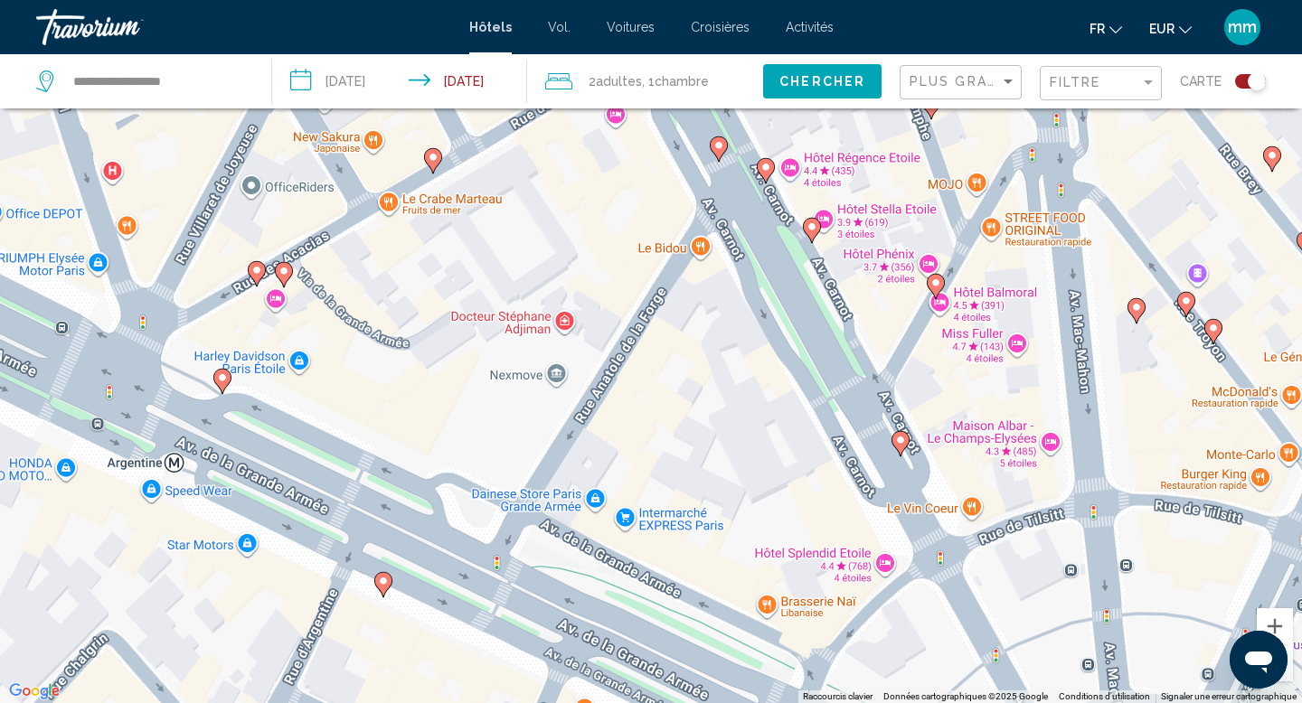
drag, startPoint x: 720, startPoint y: 230, endPoint x: 345, endPoint y: 349, distance: 393.7
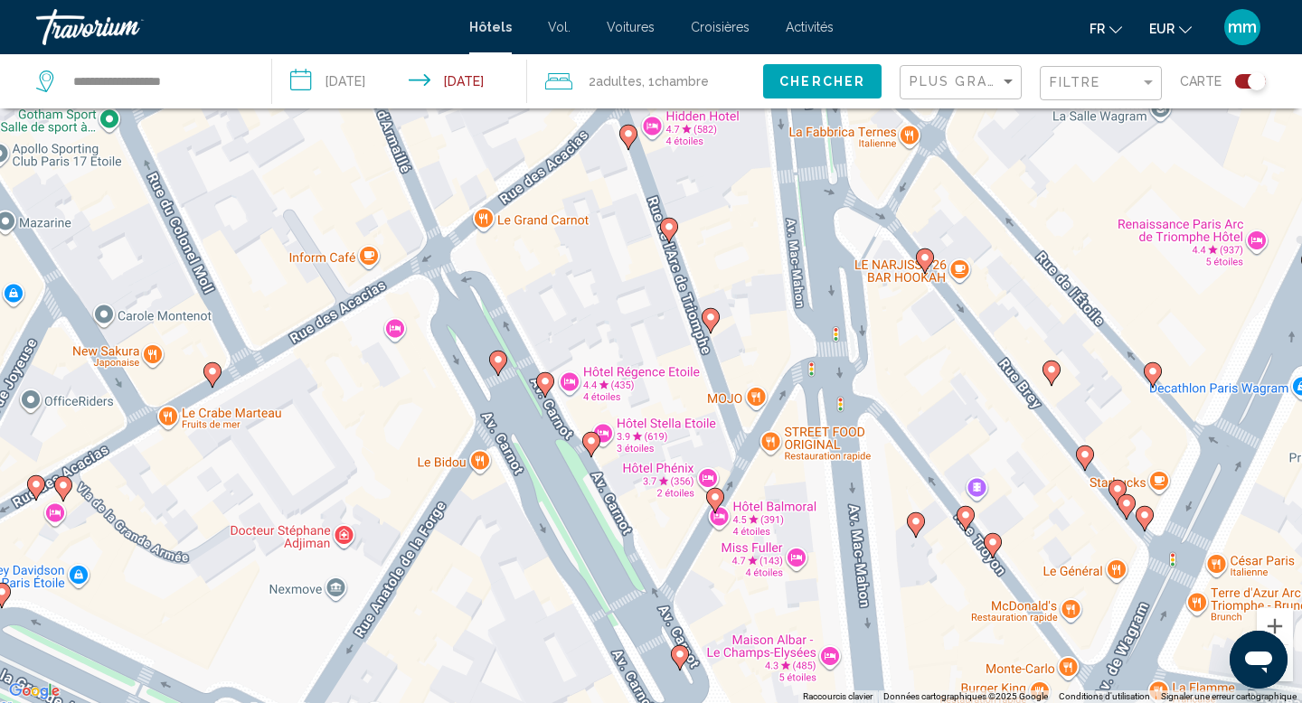
drag, startPoint x: 523, startPoint y: 398, endPoint x: 297, endPoint y: 618, distance: 315.2
click at [297, 618] on div "Pour naviguer, appuyez sur les touches fléchées. Pour activer le glissement ave…" at bounding box center [651, 351] width 1302 height 703
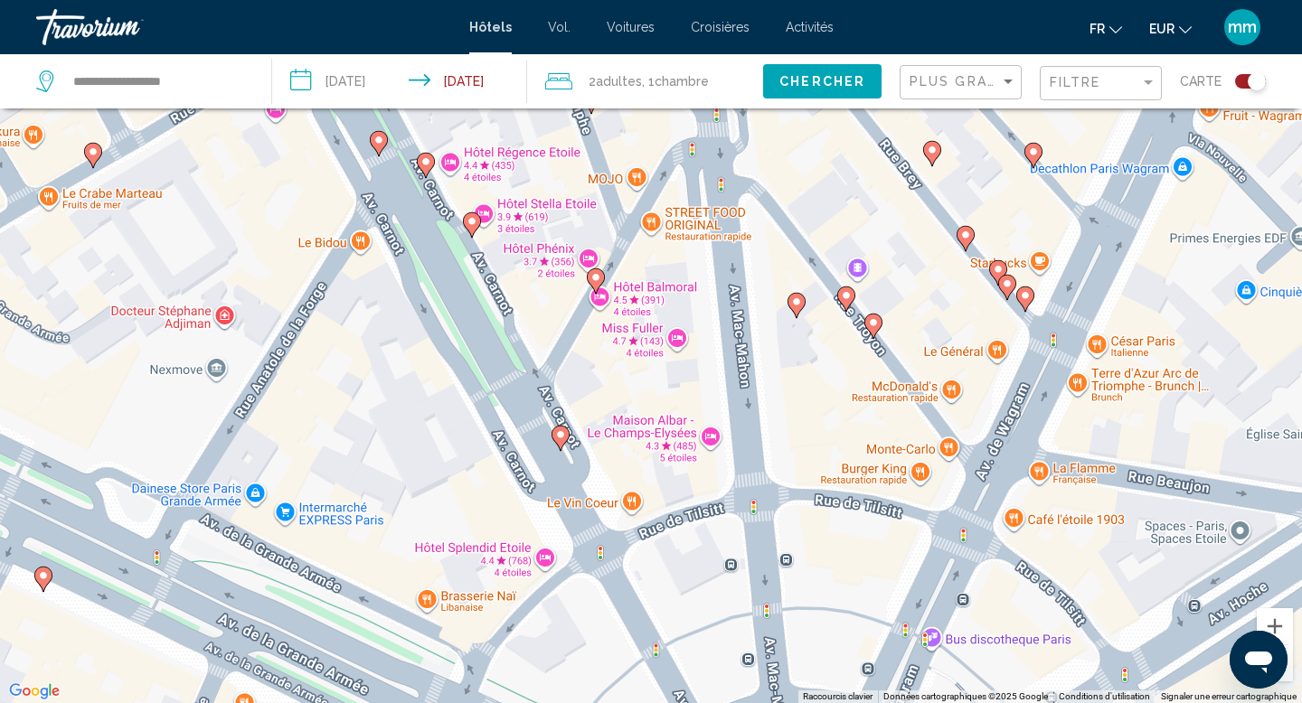
drag, startPoint x: 475, startPoint y: 702, endPoint x: 351, endPoint y: 478, distance: 256.1
click at [352, 478] on div "Pour naviguer, appuyez sur les touches fléchées. Pour activer le glissement ave…" at bounding box center [651, 351] width 1302 height 703
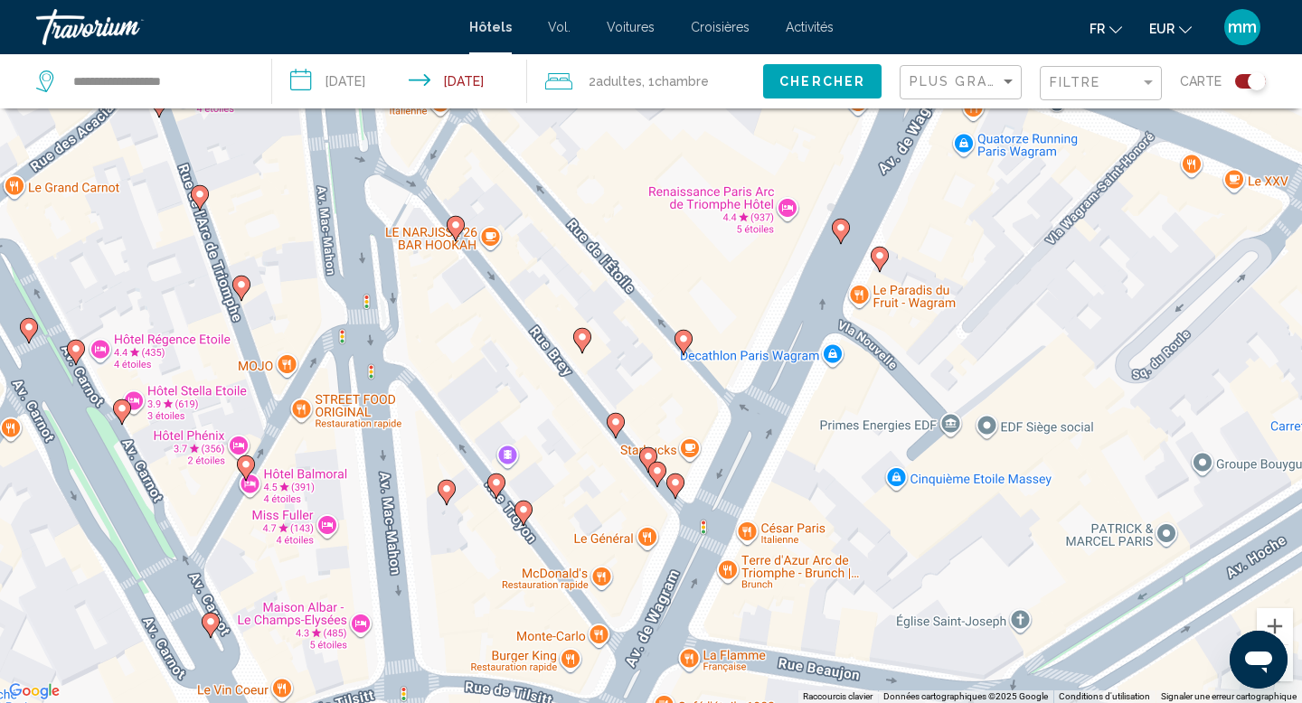
drag, startPoint x: 853, startPoint y: 364, endPoint x: 499, endPoint y: 554, distance: 402.0
click at [499, 554] on div "Pour naviguer, appuyez sur les touches fléchées. Pour activer le glissement ave…" at bounding box center [651, 351] width 1302 height 703
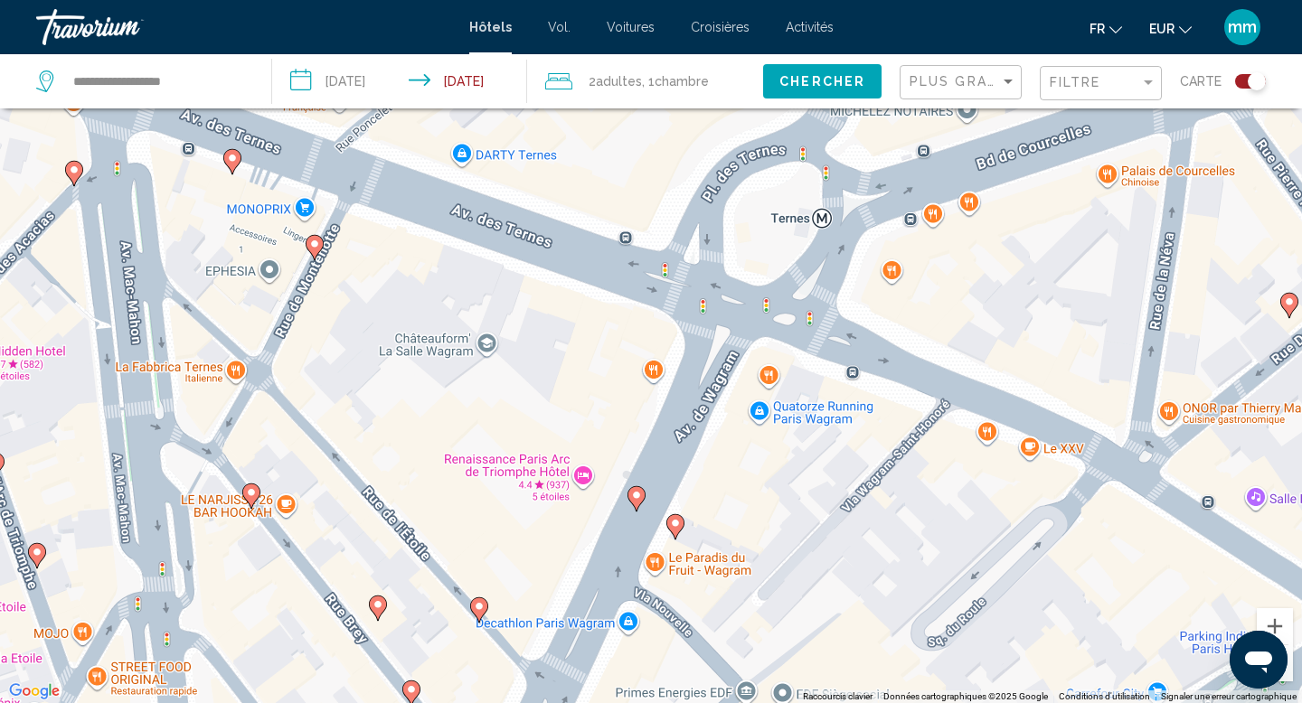
drag, startPoint x: 809, startPoint y: 370, endPoint x: 603, endPoint y: 638, distance: 338.5
click at [603, 638] on div "Pour naviguer, appuyez sur les touches fléchées. Pour activer le glissement ave…" at bounding box center [651, 351] width 1302 height 703
drag, startPoint x: 543, startPoint y: 527, endPoint x: 677, endPoint y: 391, distance: 190.5
click at [677, 391] on div "Pour naviguer, appuyez sur les touches fléchées. Pour activer le glissement ave…" at bounding box center [651, 351] width 1302 height 703
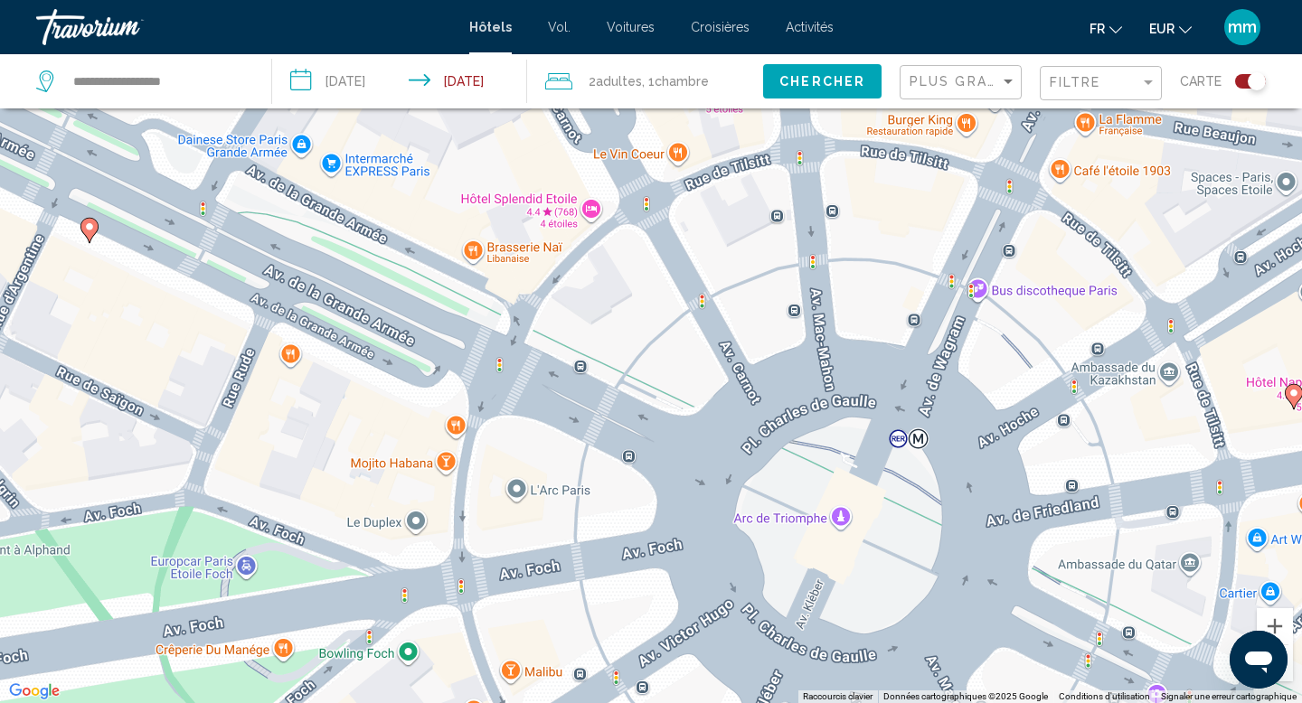
drag, startPoint x: 680, startPoint y: 586, endPoint x: 659, endPoint y: 402, distance: 184.7
click at [663, 389] on div "Pour naviguer, appuyez sur les touches fléchées. Pour activer le glissement ave…" at bounding box center [651, 351] width 1302 height 703
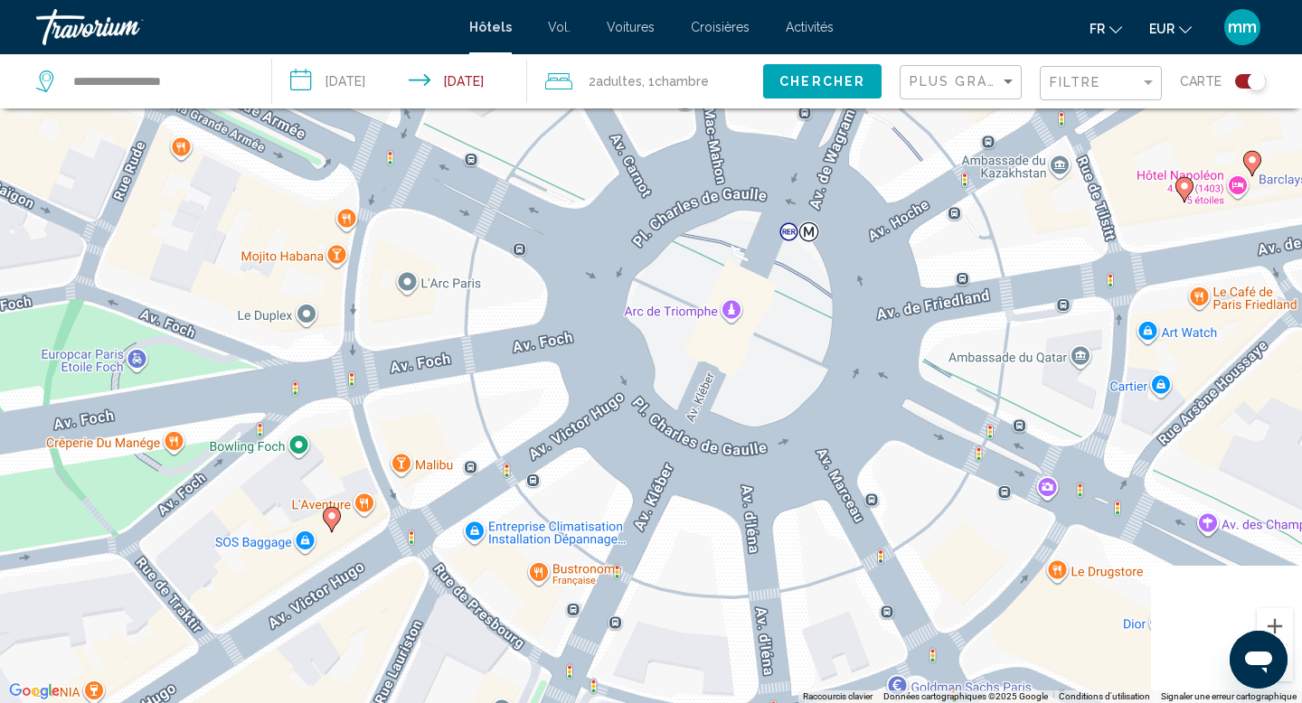
drag, startPoint x: 830, startPoint y: 620, endPoint x: 724, endPoint y: 404, distance: 240.6
click at [724, 404] on div "Pour naviguer, appuyez sur les touches fléchées. Pour activer le glissement ave…" at bounding box center [651, 351] width 1302 height 703
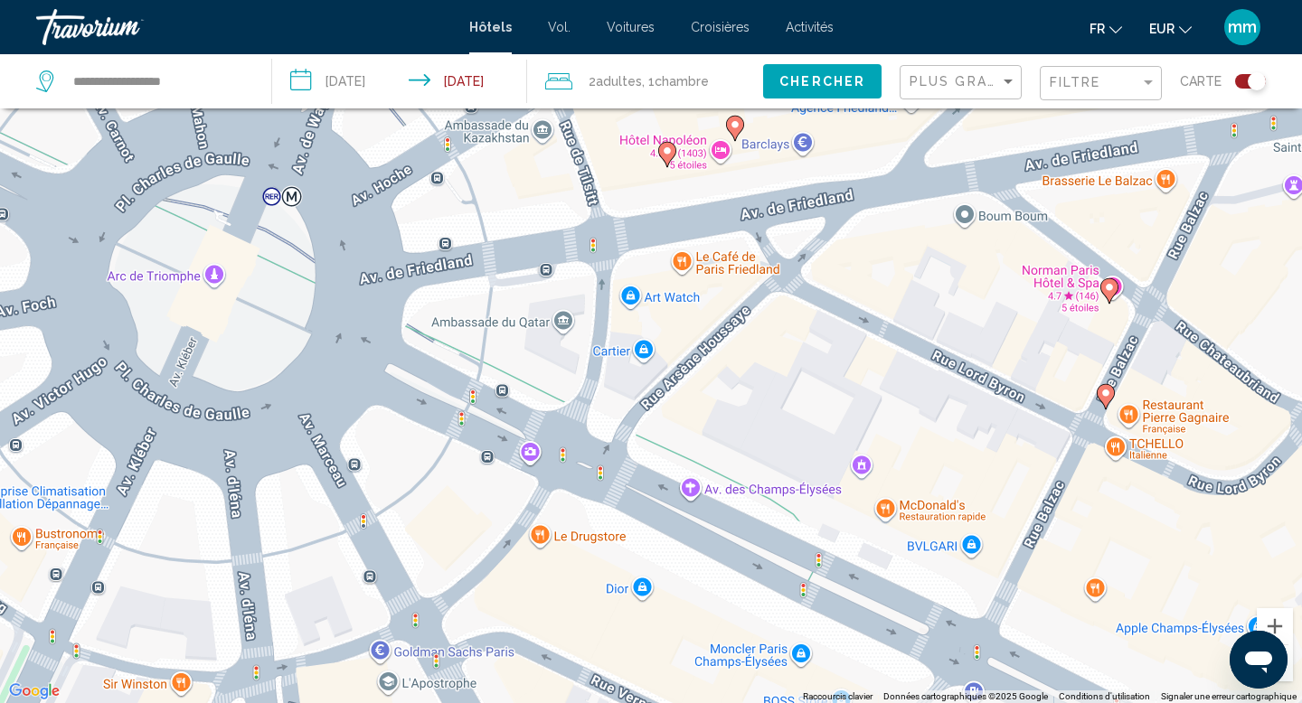
drag, startPoint x: 839, startPoint y: 450, endPoint x: 323, endPoint y: 422, distance: 517.0
click at [323, 419] on div "Pour naviguer, appuyez sur les touches fléchées. Pour activer le glissement ave…" at bounding box center [651, 351] width 1302 height 703
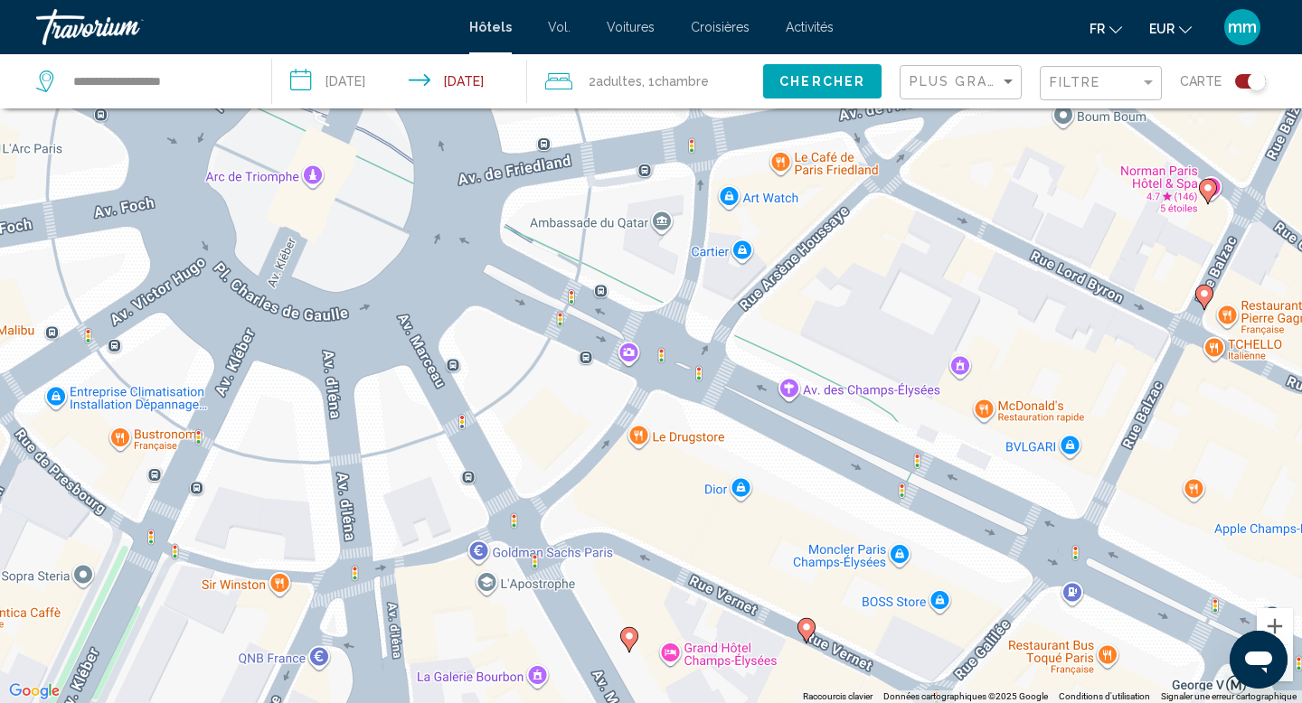
drag, startPoint x: 366, startPoint y: 582, endPoint x: 466, endPoint y: 480, distance: 143.2
click at [466, 480] on div "Pour naviguer, appuyez sur les touches fléchées. Pour activer le glissement ave…" at bounding box center [651, 351] width 1302 height 703
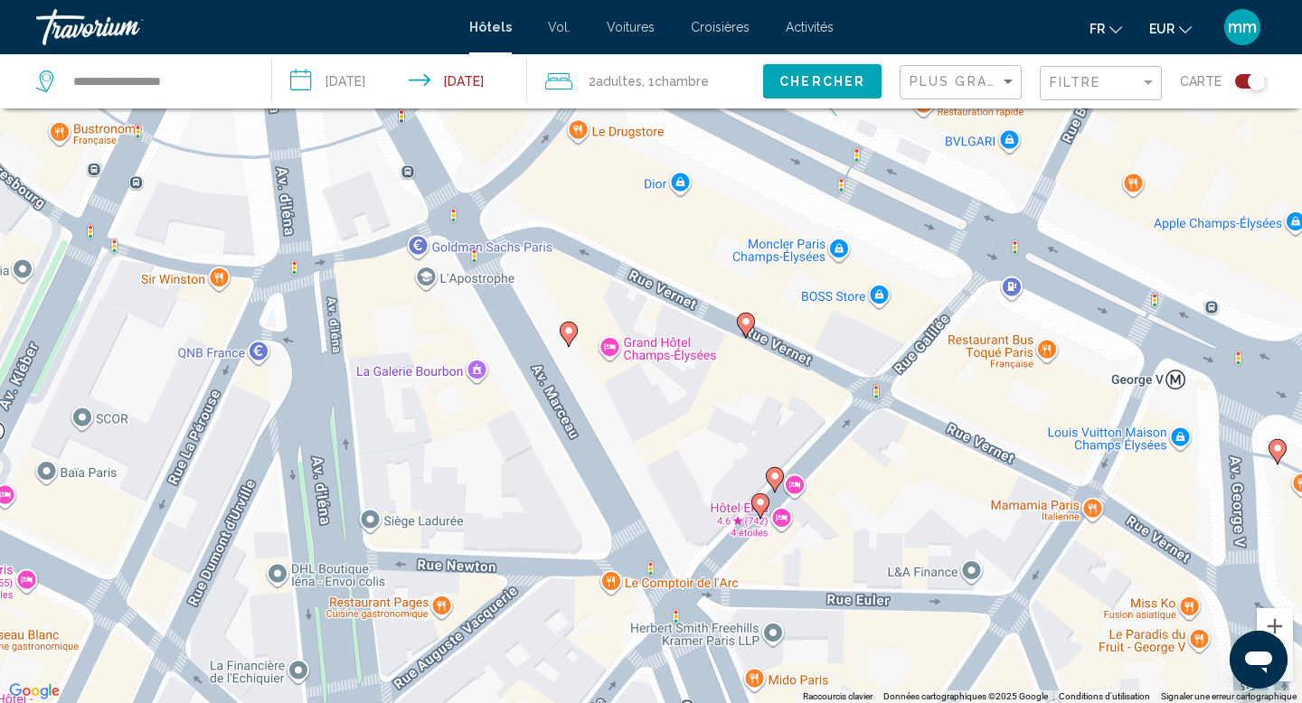
drag, startPoint x: 532, startPoint y: 638, endPoint x: 472, endPoint y: 334, distance: 309.7
click at [472, 331] on div "Pour naviguer, appuyez sur les touches fléchées. Pour activer le glissement ave…" at bounding box center [651, 351] width 1302 height 703
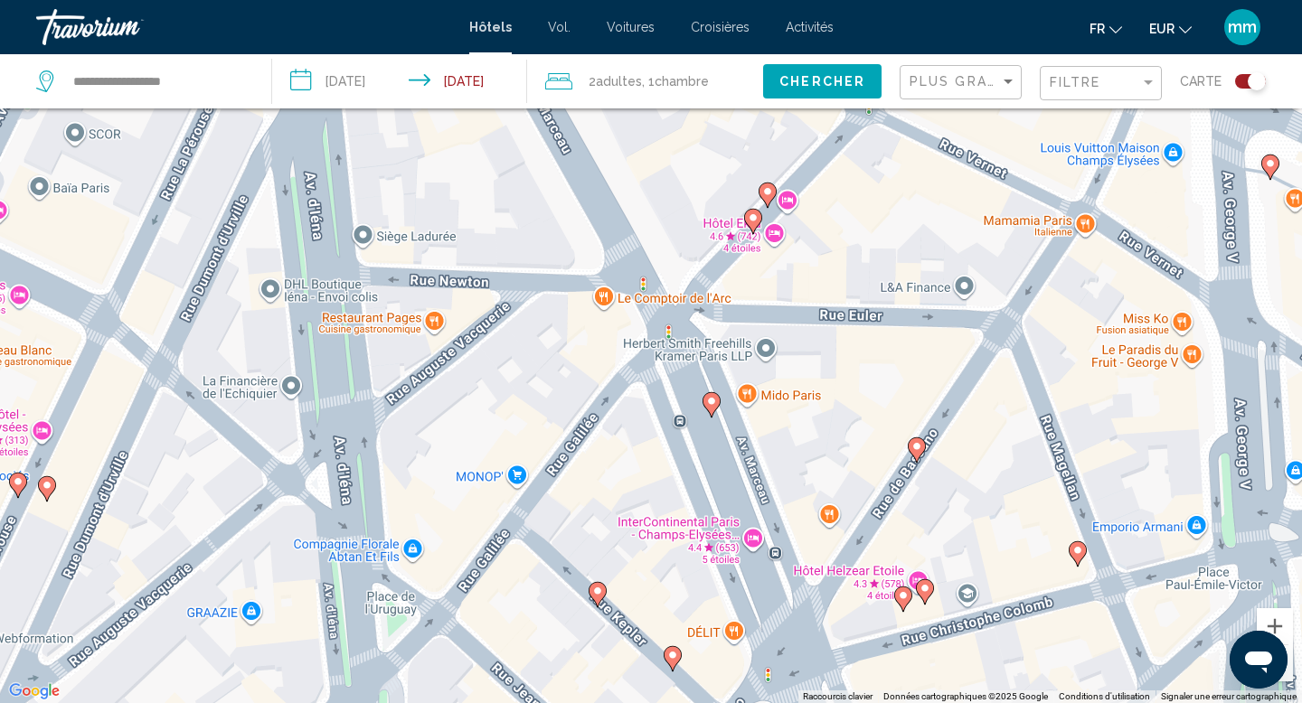
drag, startPoint x: 524, startPoint y: 673, endPoint x: 517, endPoint y: 387, distance: 286.7
click at [517, 387] on div "Pour naviguer, appuyez sur les touches fléchées. Pour activer le glissement ave…" at bounding box center [651, 351] width 1302 height 703
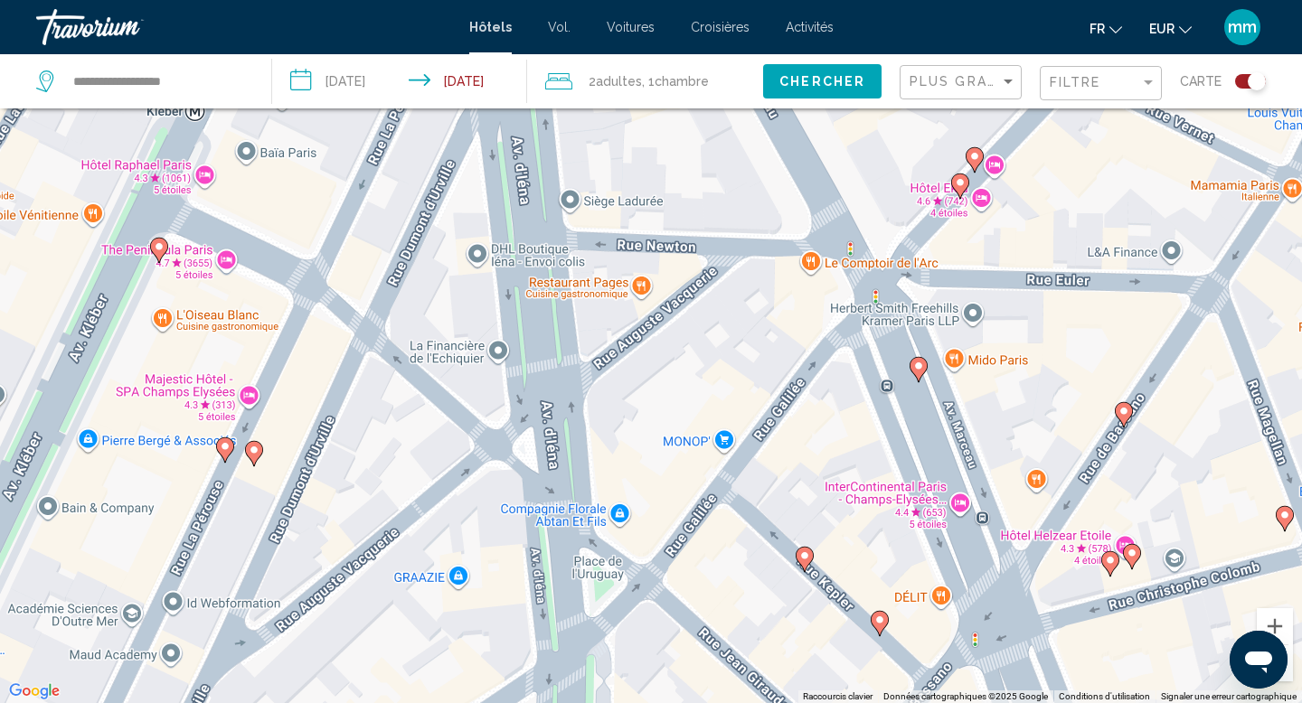
drag, startPoint x: 648, startPoint y: 391, endPoint x: 865, endPoint y: 356, distance: 219.7
click at [865, 356] on div "Pour naviguer, appuyez sur les touches fléchées. Pour activer le glissement ave…" at bounding box center [651, 351] width 1302 height 703
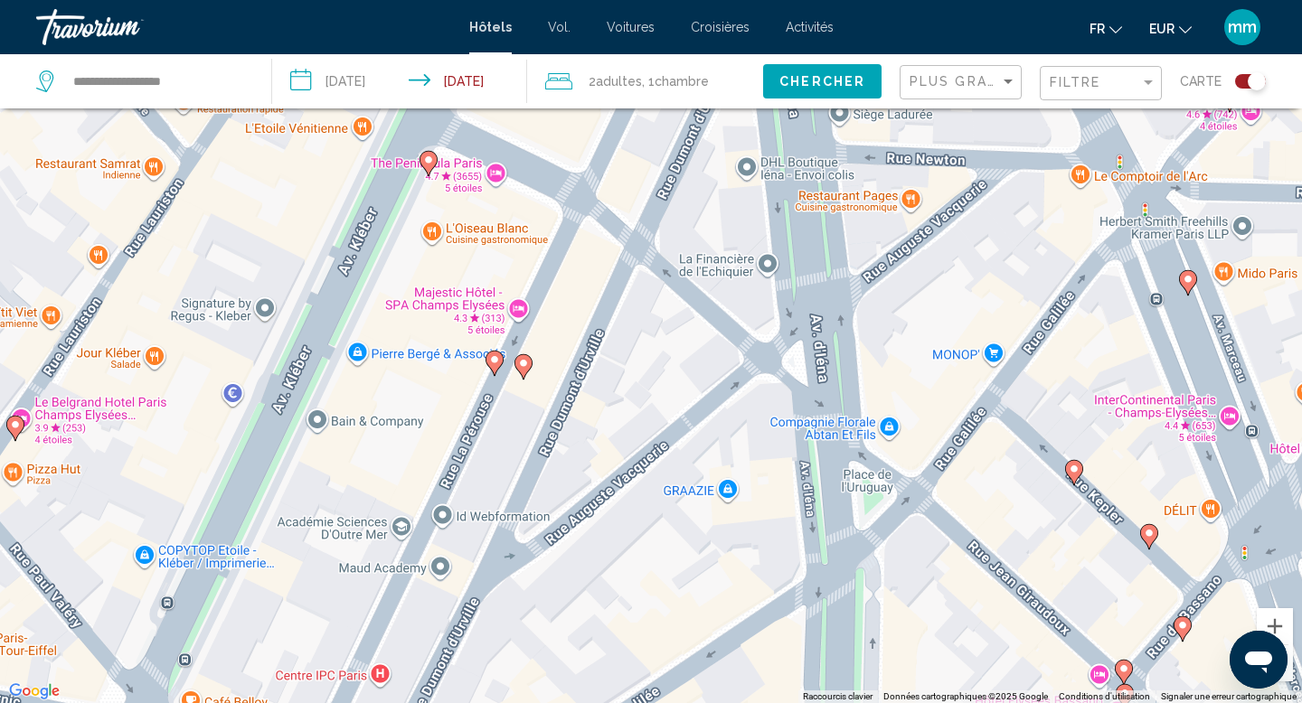
drag, startPoint x: 463, startPoint y: 498, endPoint x: 730, endPoint y: 410, distance: 281.9
click at [733, 410] on div "Pour naviguer, appuyez sur les touches fléchées. Pour activer le glissement ave…" at bounding box center [651, 351] width 1302 height 703
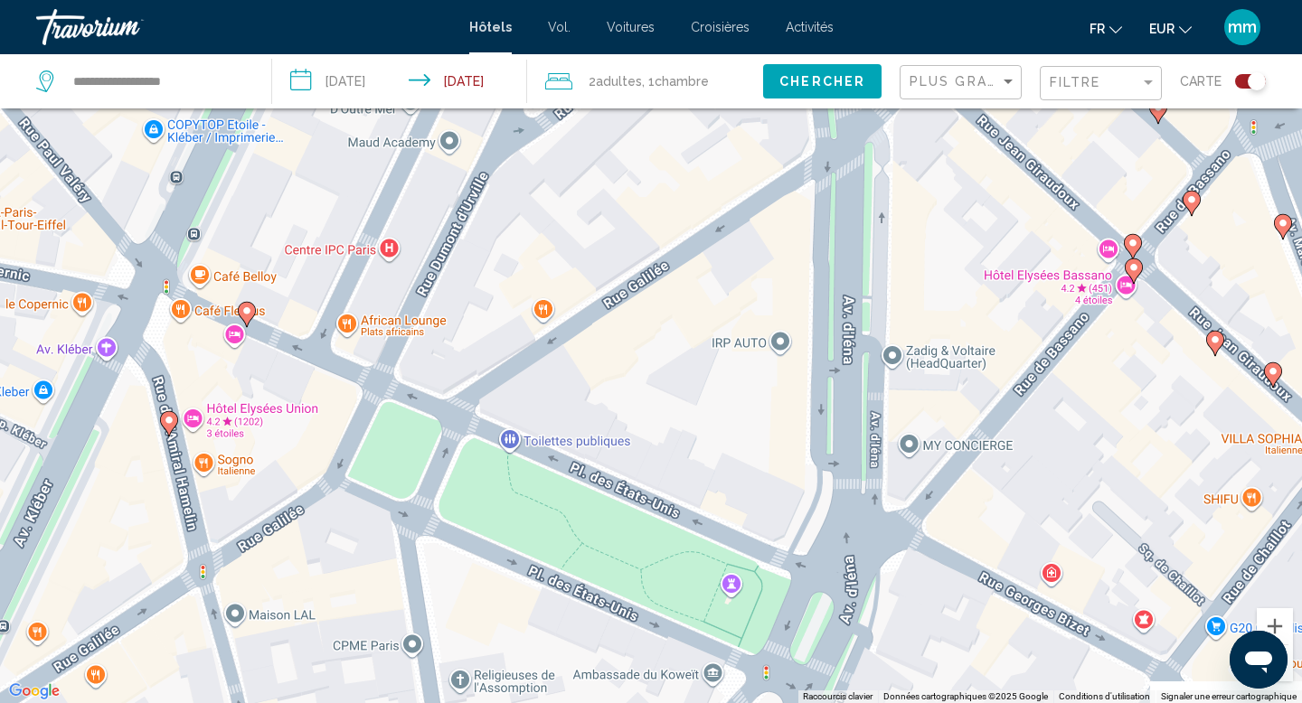
drag, startPoint x: 574, startPoint y: 638, endPoint x: 588, endPoint y: 209, distance: 429.6
click at [588, 209] on div "Pour naviguer, appuyez sur les touches fléchées. Pour activer le glissement ave…" at bounding box center [651, 351] width 1302 height 703
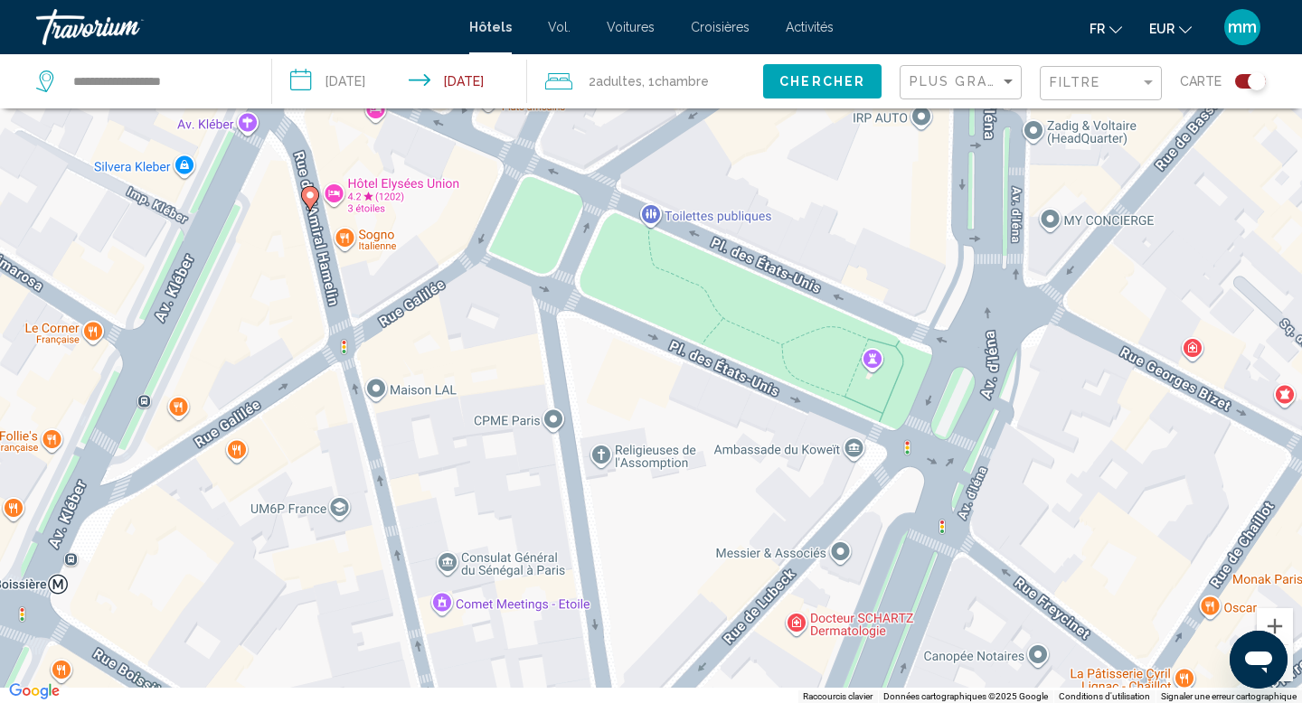
drag, startPoint x: 440, startPoint y: 405, endPoint x: 582, endPoint y: 174, distance: 271.5
click at [582, 174] on div "Pour naviguer, appuyez sur les touches fléchées. Pour activer le glissement ave…" at bounding box center [651, 351] width 1302 height 703
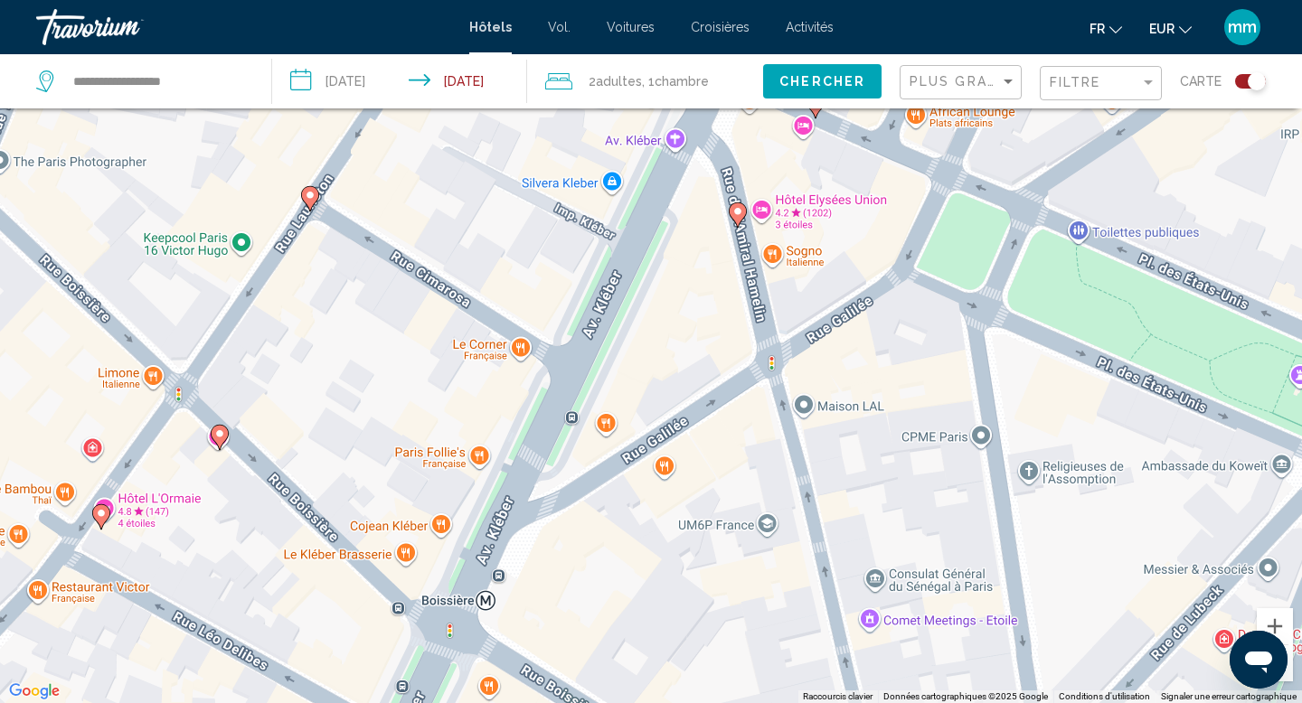
drag, startPoint x: 126, startPoint y: 432, endPoint x: 556, endPoint y: 452, distance: 430.8
click at [556, 450] on div "Pour naviguer, appuyez sur les touches fléchées. Pour activer le glissement ave…" at bounding box center [651, 351] width 1302 height 703
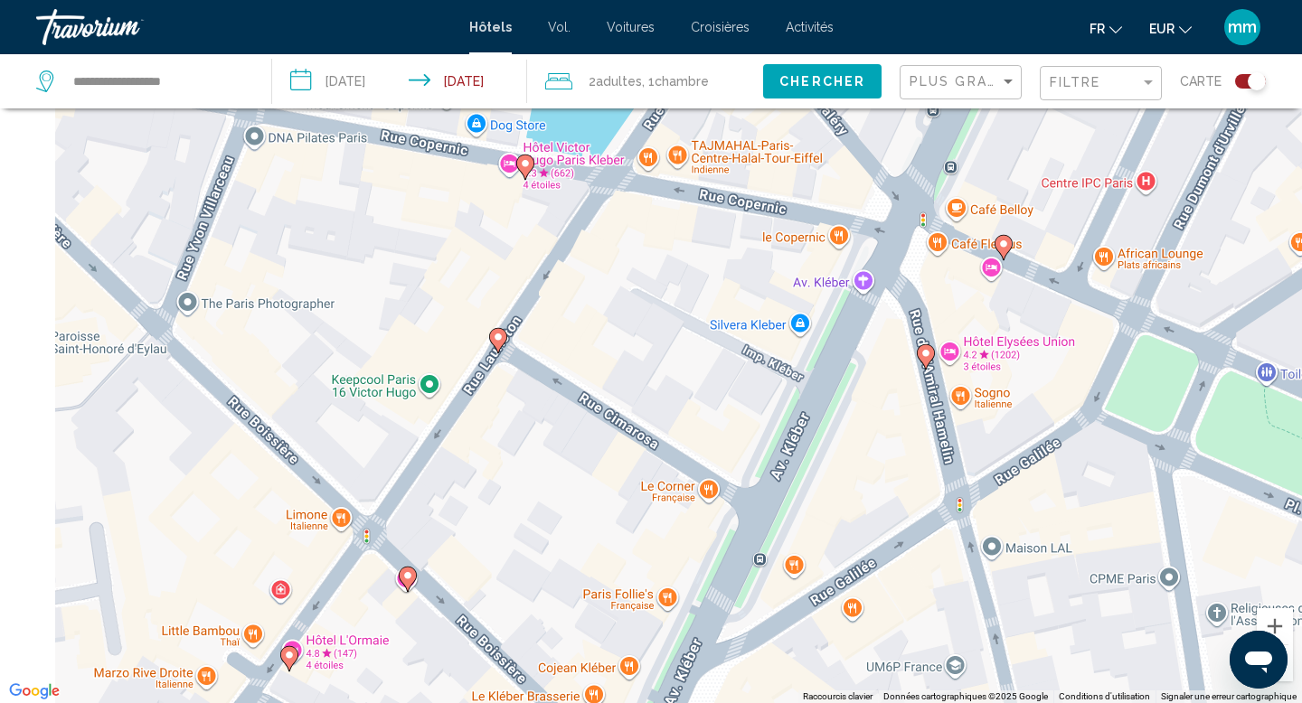
drag, startPoint x: 556, startPoint y: 452, endPoint x: 778, endPoint y: 600, distance: 267.3
click at [778, 600] on div "Pour naviguer, appuyez sur les touches fléchées. Pour activer le glissement ave…" at bounding box center [651, 351] width 1302 height 703
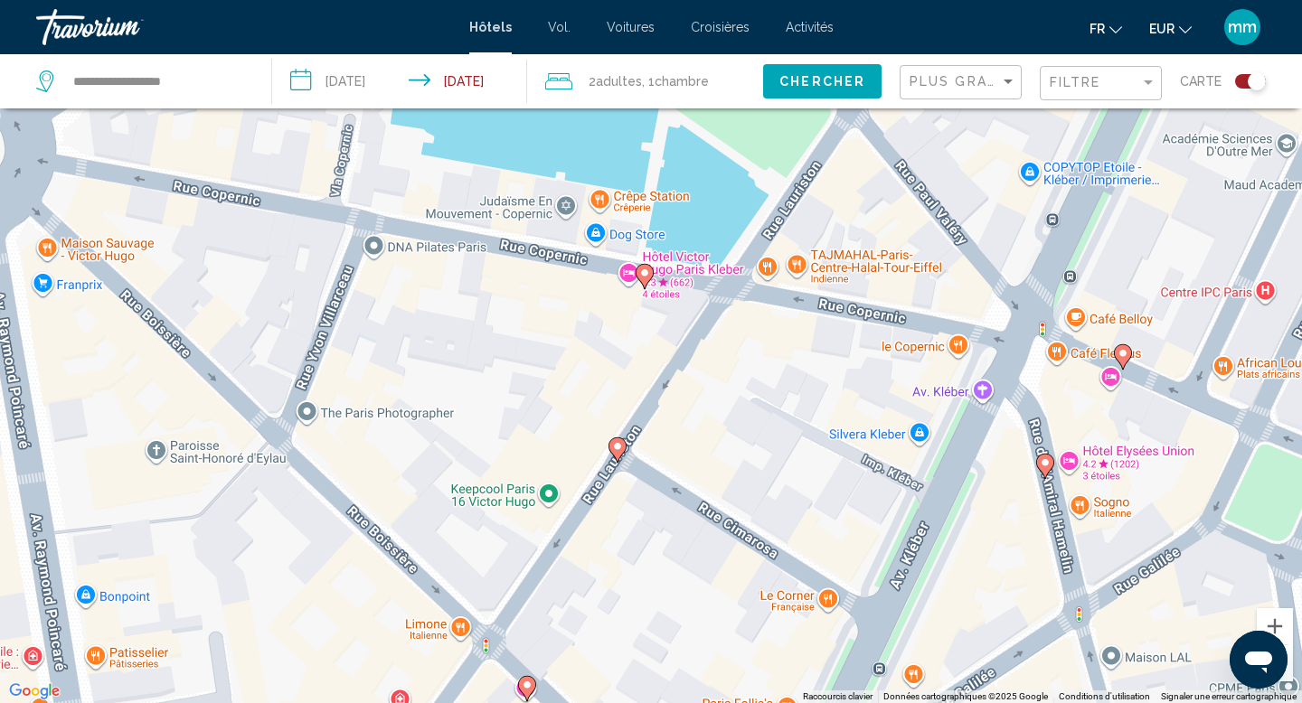
drag, startPoint x: 778, startPoint y: 600, endPoint x: 852, endPoint y: 702, distance: 125.7
click at [853, 702] on div "Pour naviguer, appuyez sur les touches fléchées. Pour activer le glissement ave…" at bounding box center [651, 351] width 1302 height 703
click at [1244, 82] on div "Toggle map" at bounding box center [1250, 81] width 31 height 14
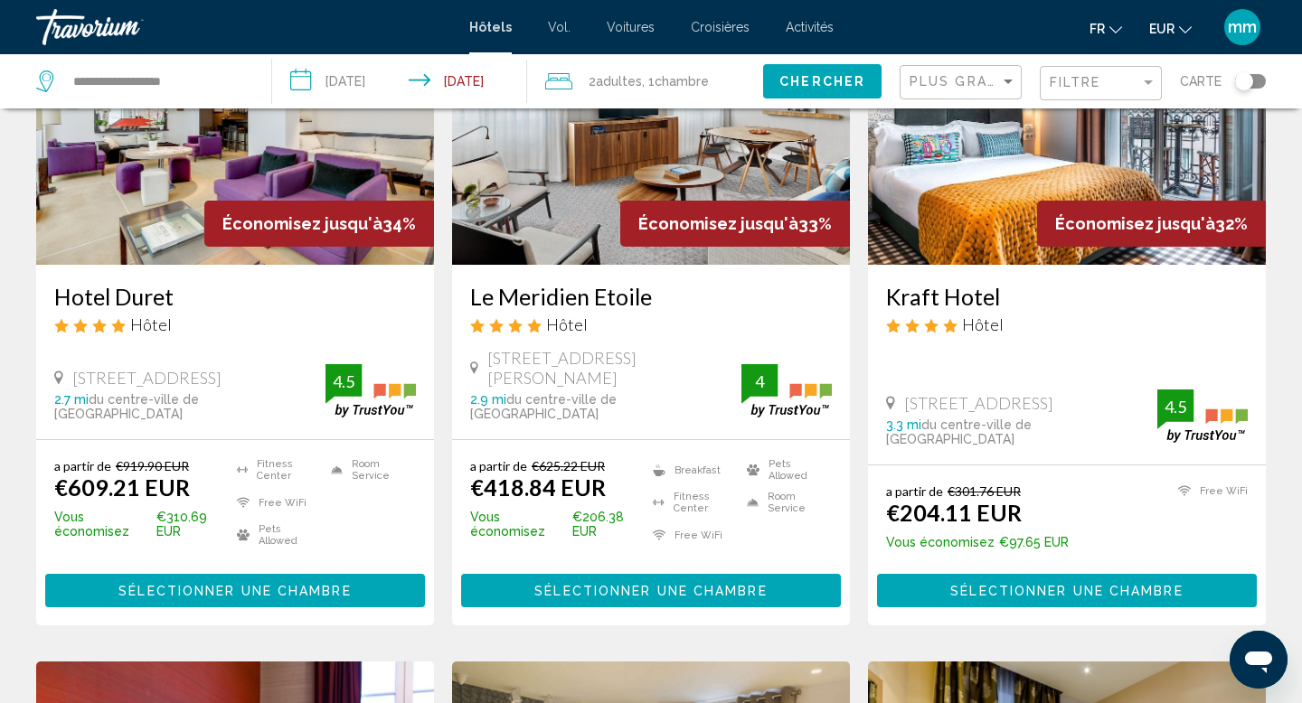
scroll to position [194, 0]
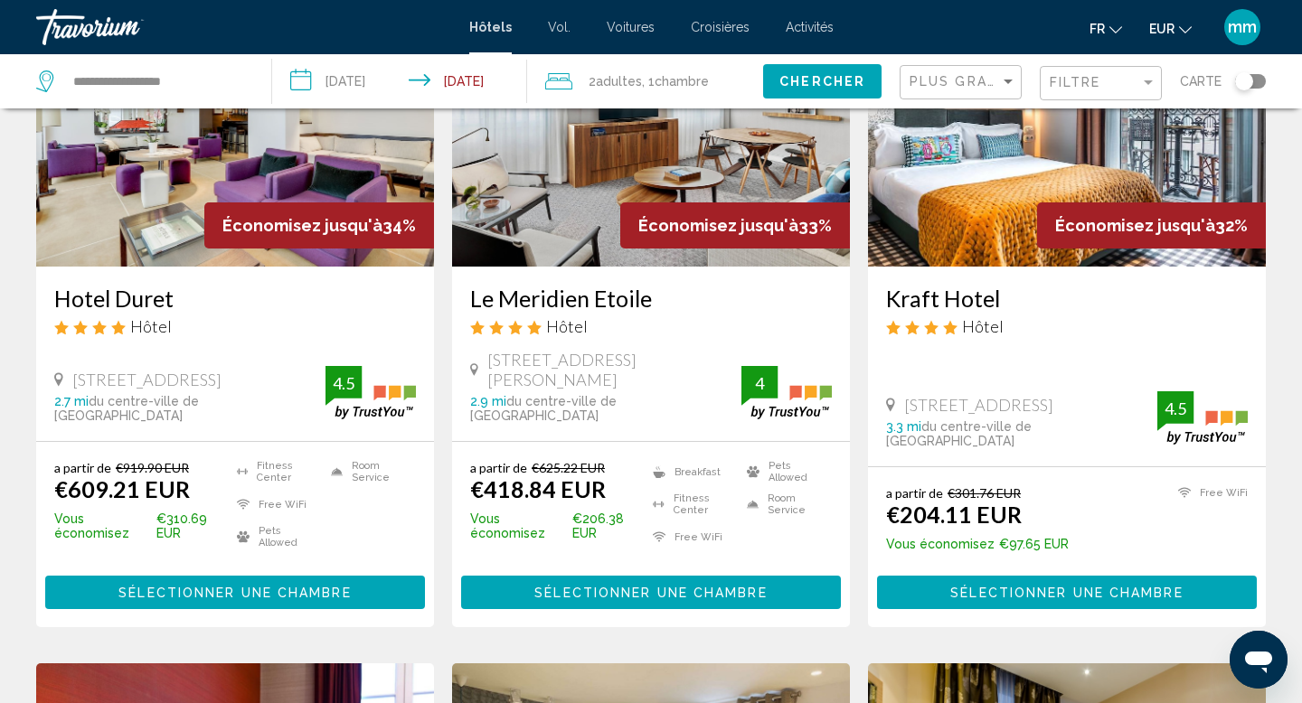
click at [1060, 90] on div "Filtre" at bounding box center [1103, 83] width 107 height 33
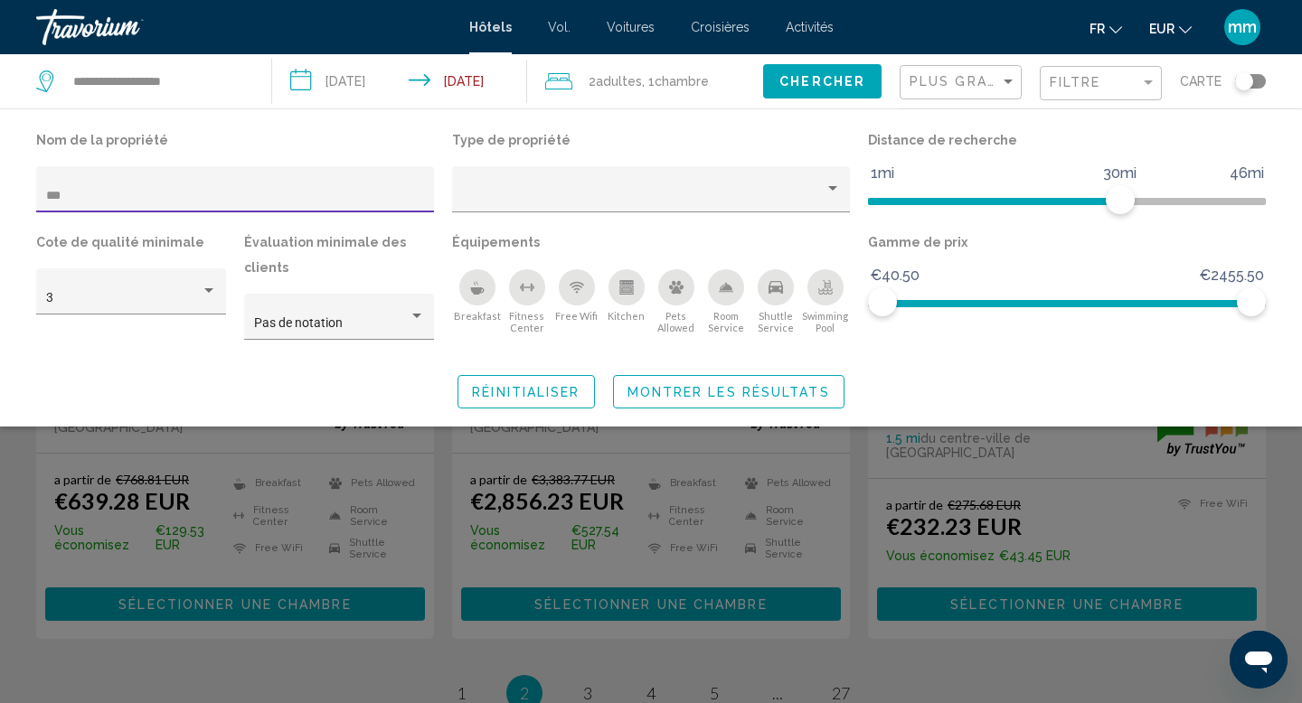
scroll to position [2322, 0]
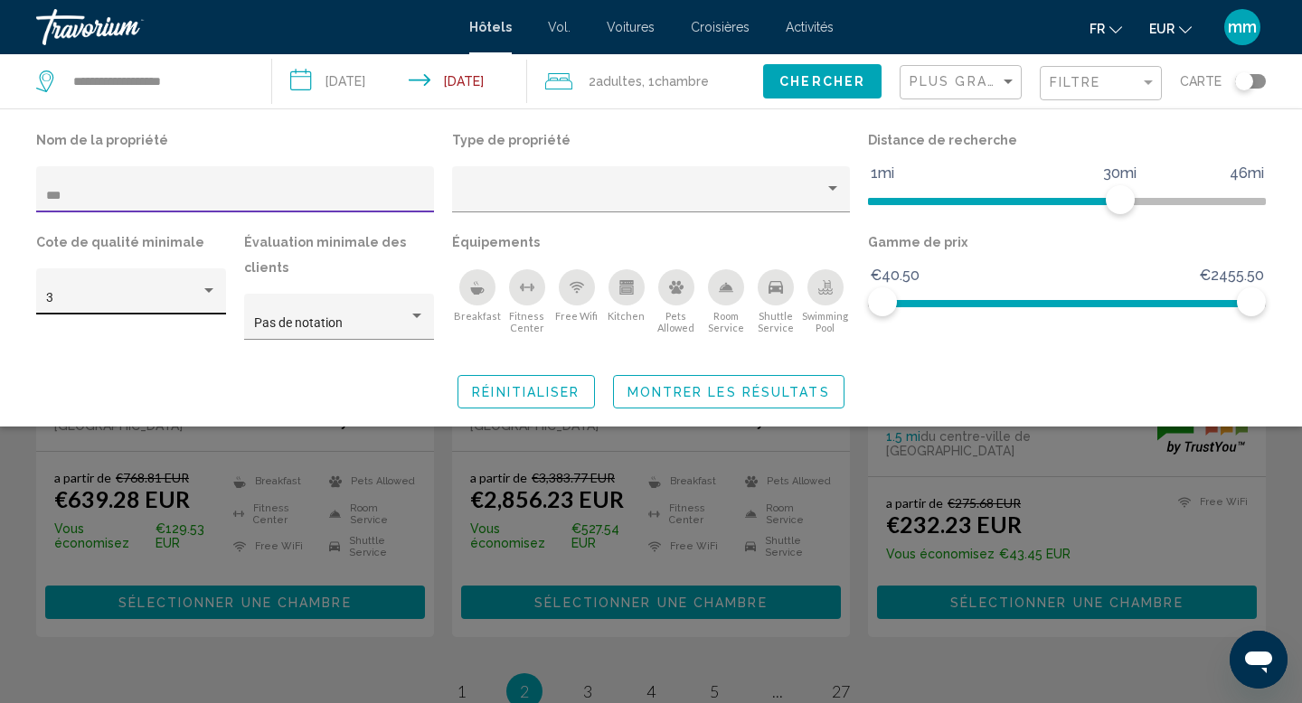
type input "**"
click at [207, 295] on div "Hotel Filters" at bounding box center [209, 291] width 16 height 14
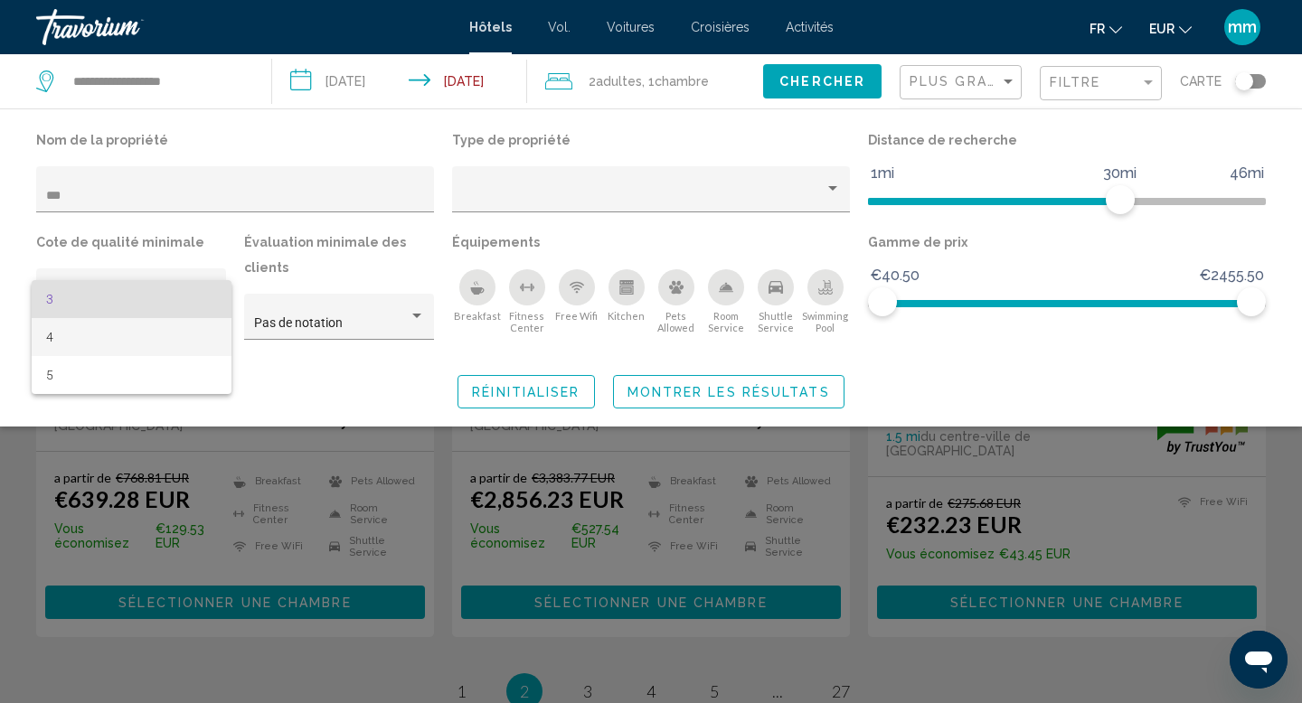
click at [199, 336] on span "4" at bounding box center [131, 337] width 171 height 38
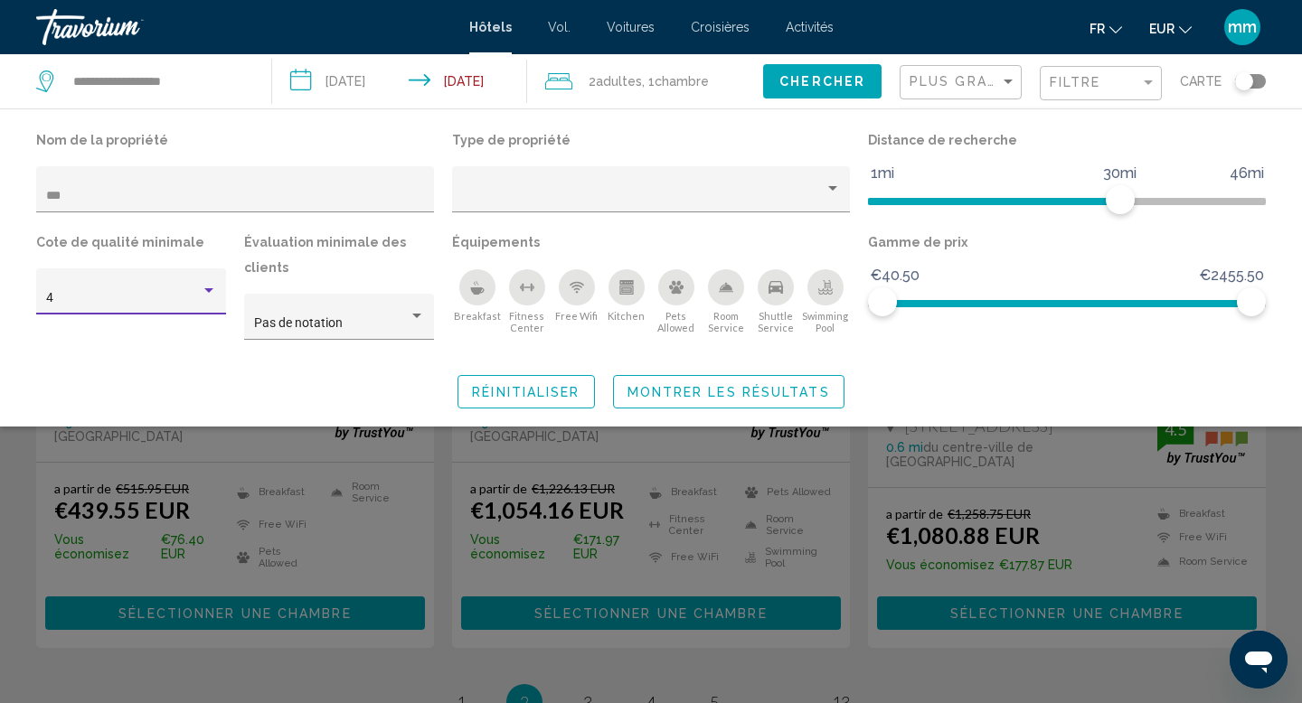
scroll to position [982, 0]
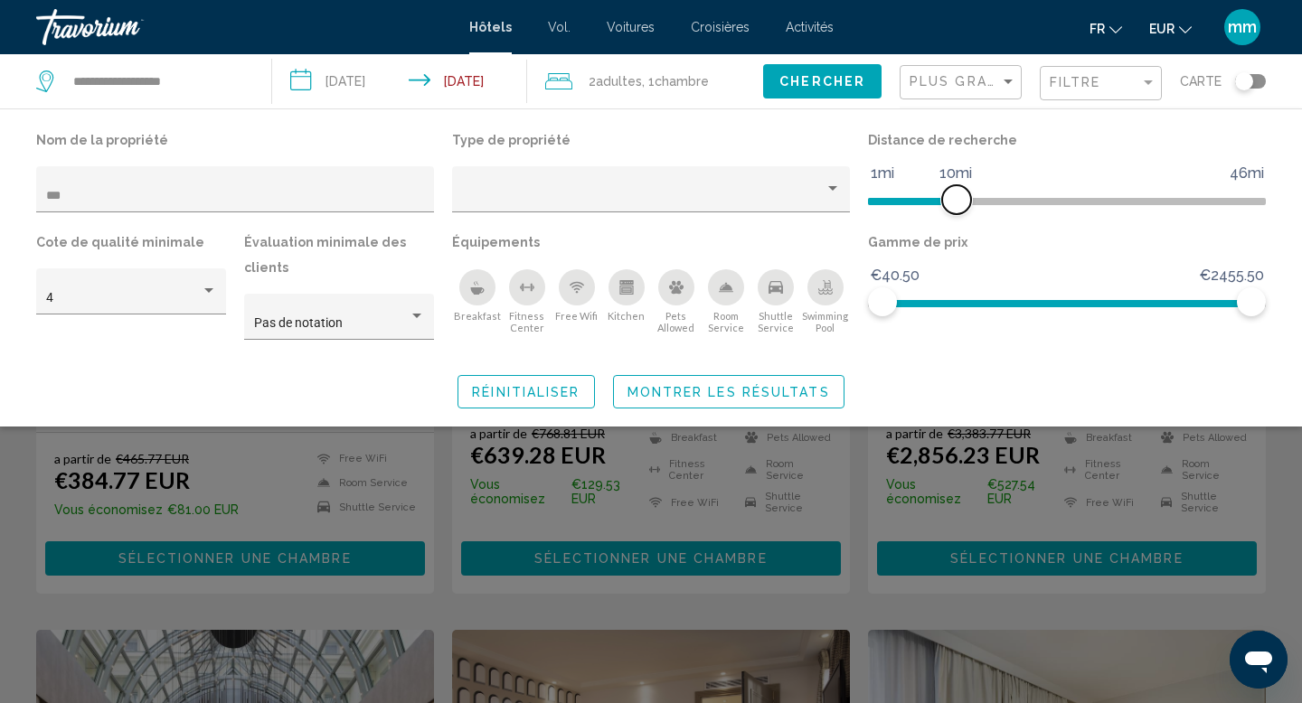
drag, startPoint x: 1120, startPoint y: 202, endPoint x: 955, endPoint y: 242, distance: 170.1
click at [955, 242] on div "Nom de la propriété ** Type de propriété Distance de recherche 1mi 46mi 10mi Co…" at bounding box center [651, 242] width 1248 height 230
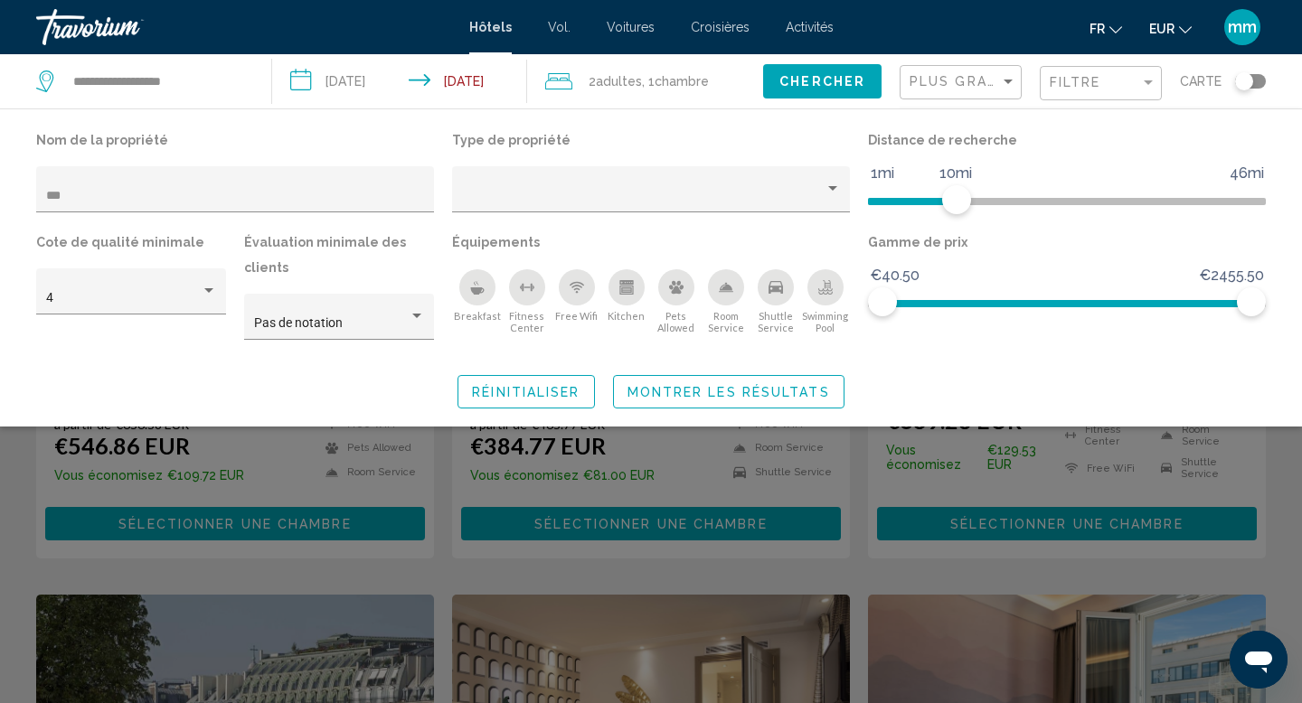
click at [780, 392] on span "Montrer les résultats" at bounding box center [728, 392] width 202 height 14
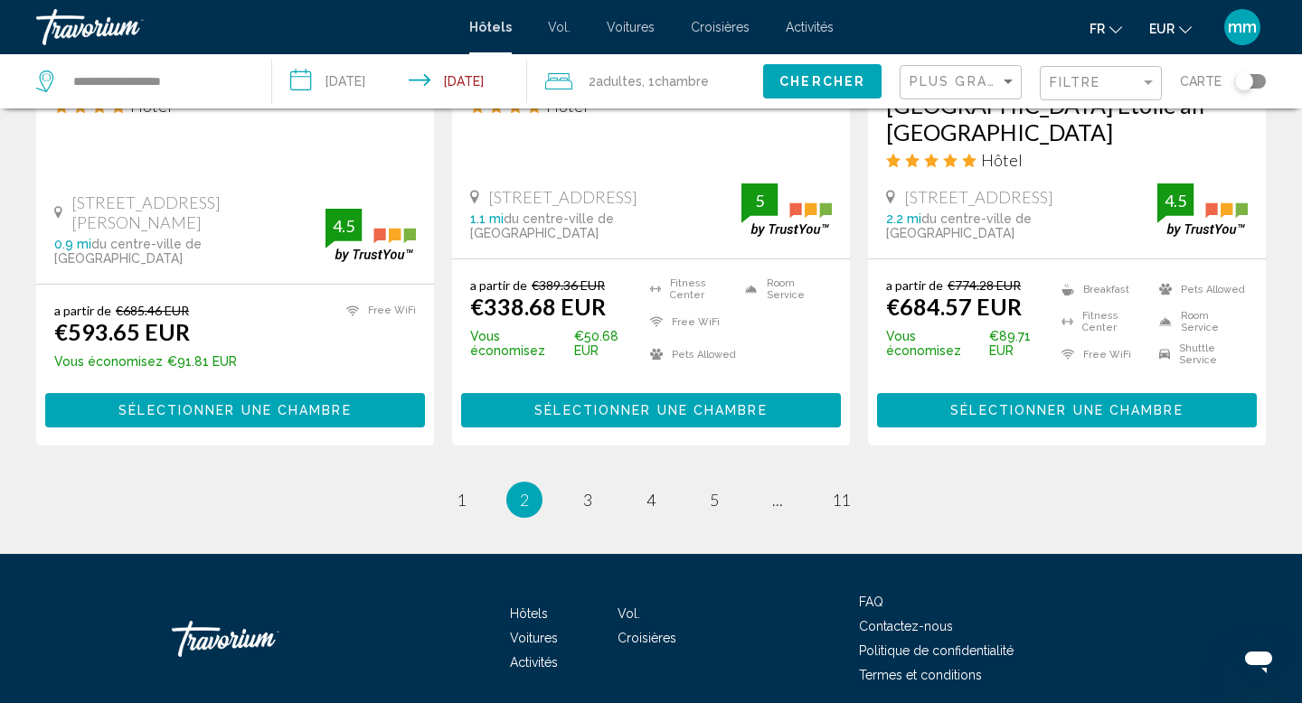
scroll to position [2472, 0]
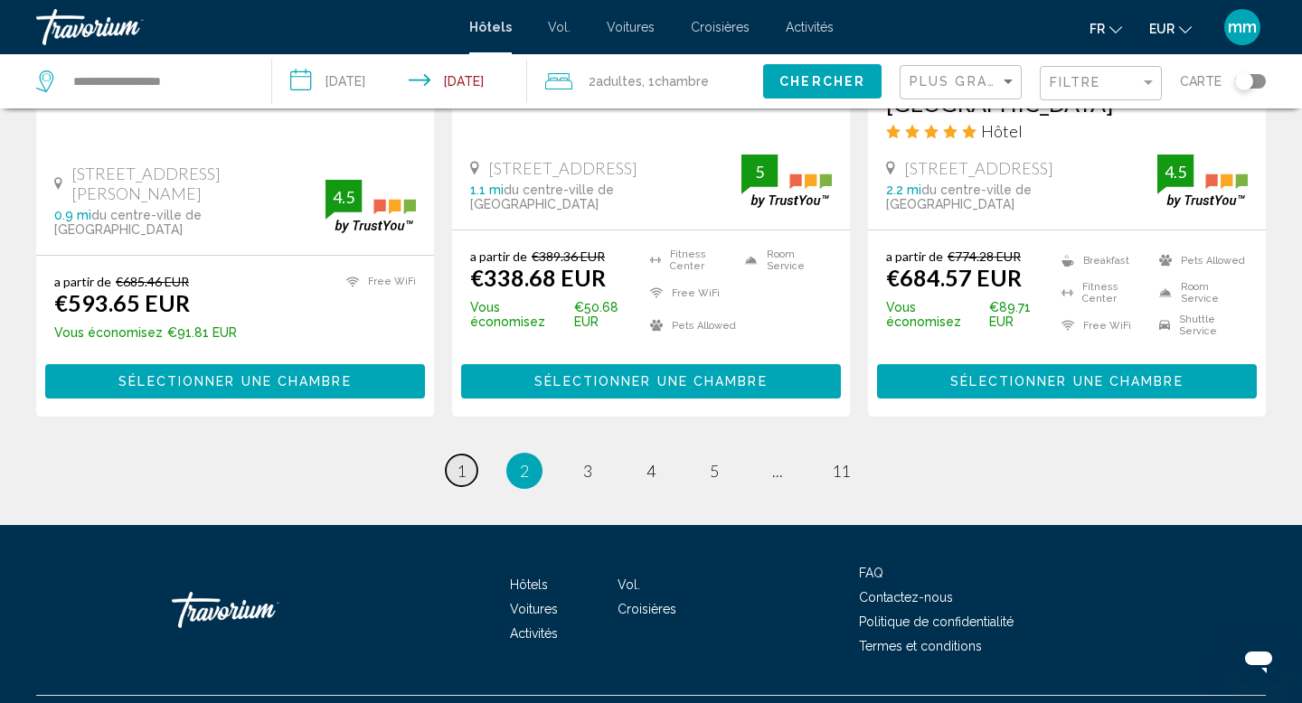
click at [462, 461] on span "1" at bounding box center [461, 471] width 9 height 20
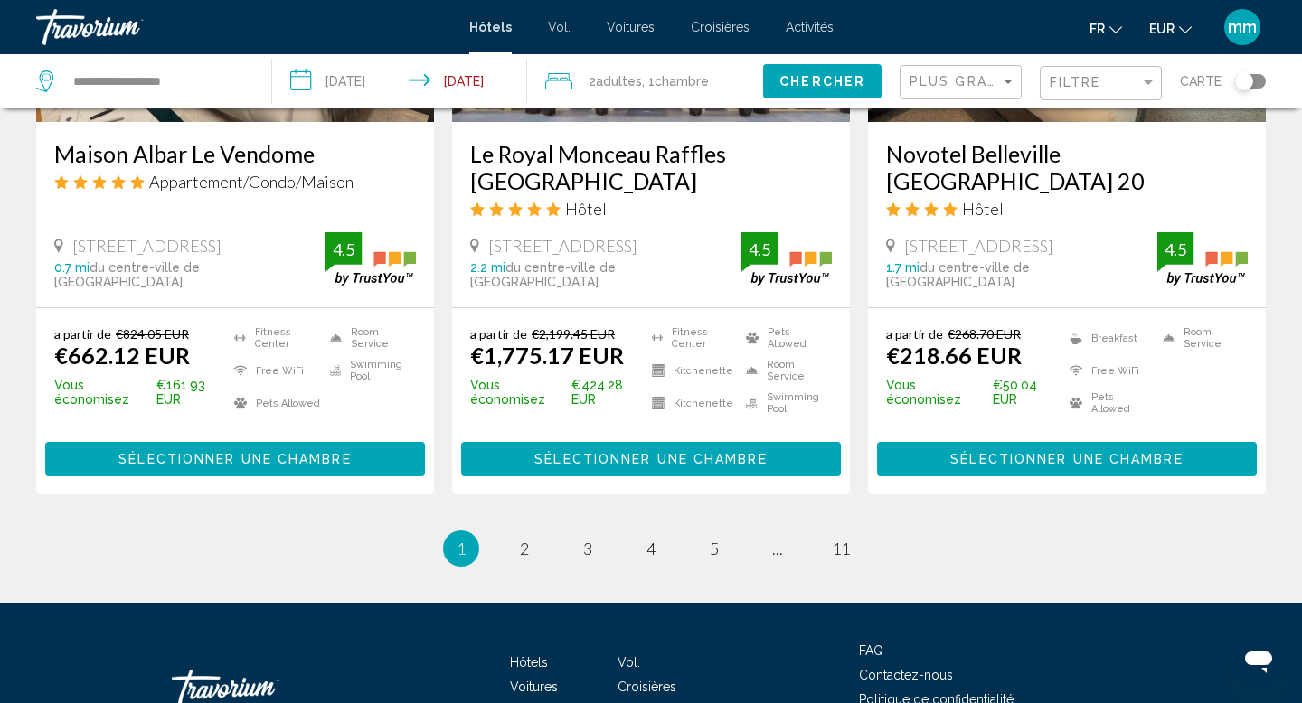
scroll to position [2472, 0]
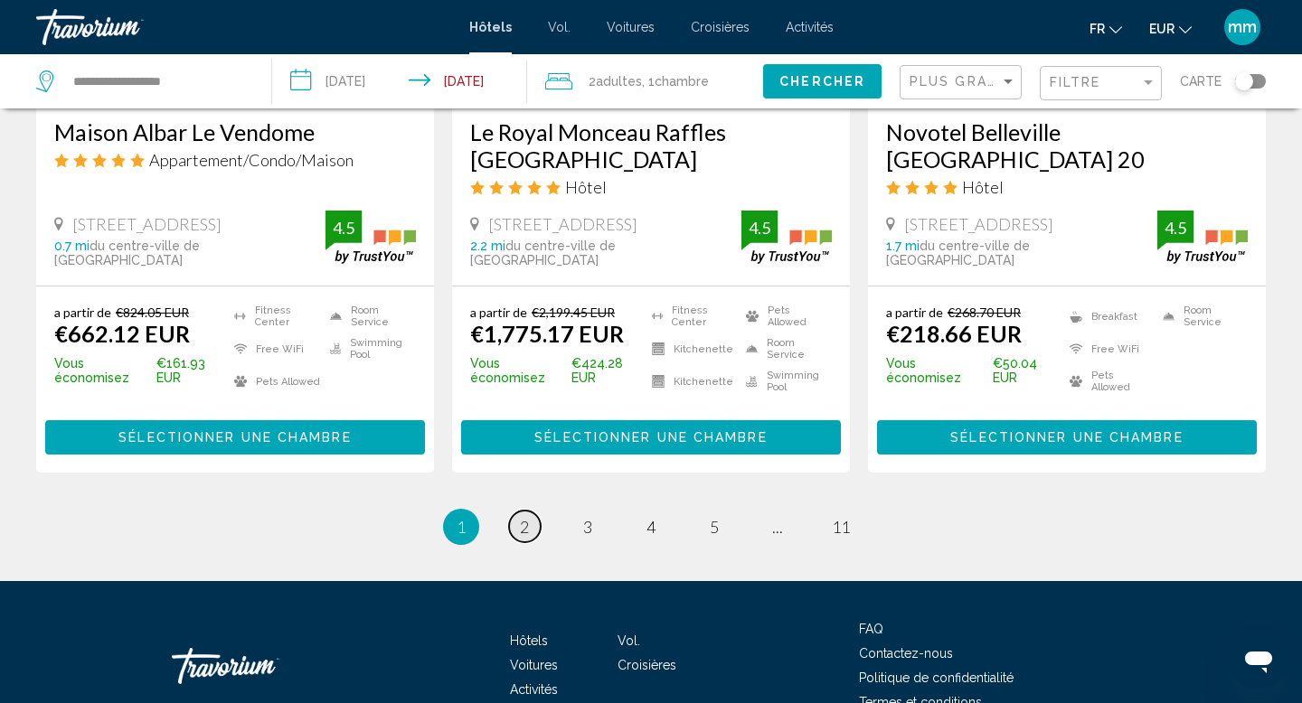
click at [523, 517] on span "2" at bounding box center [524, 527] width 9 height 20
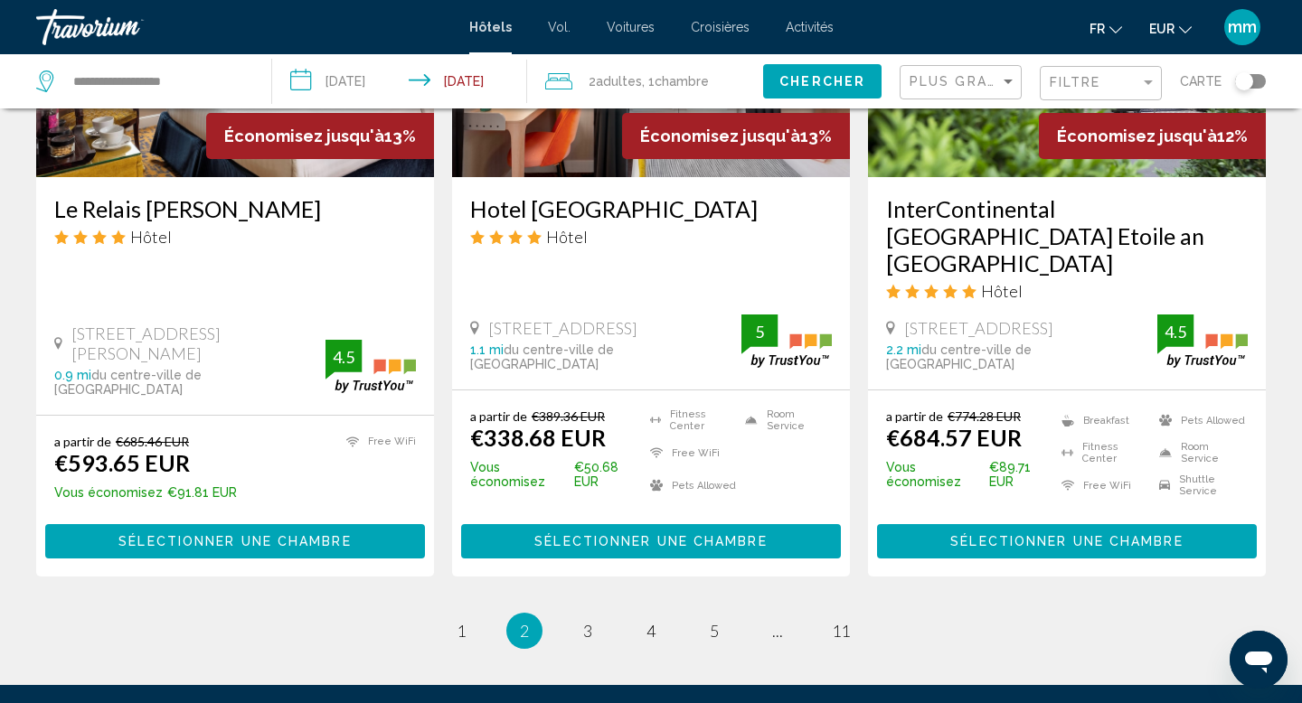
scroll to position [2310, 0]
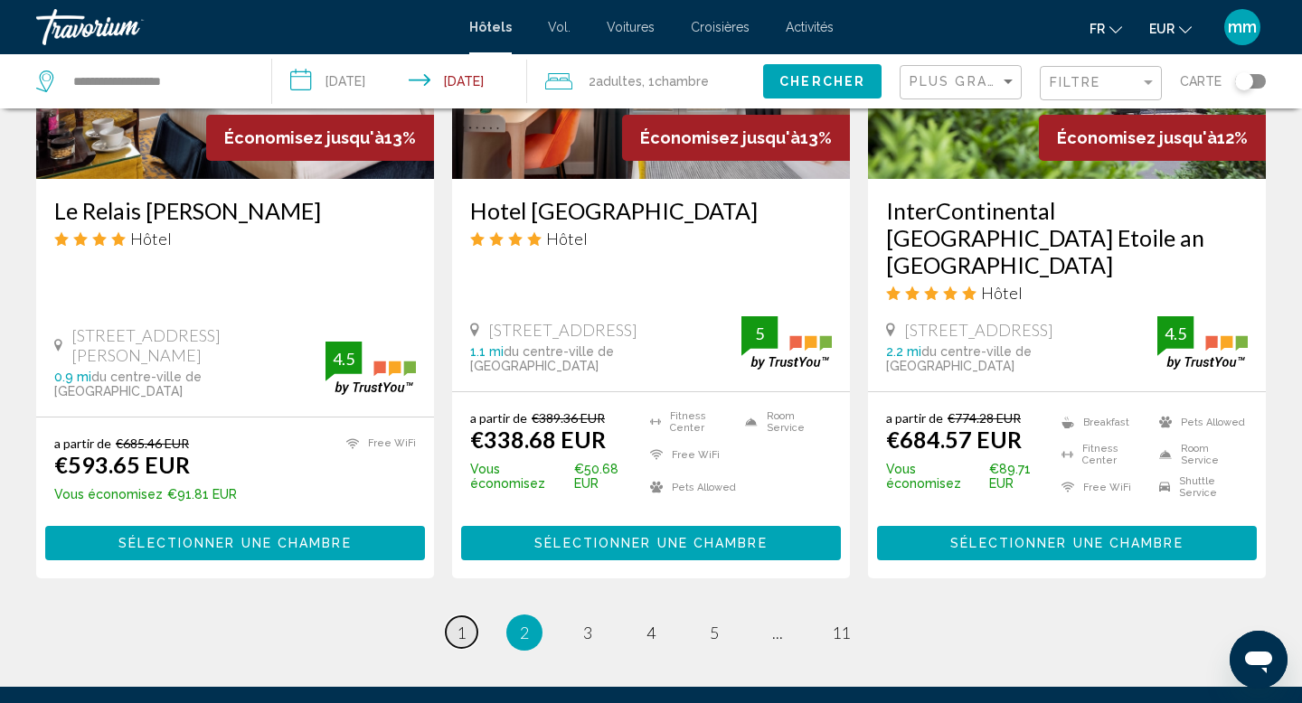
click at [458, 623] on span "1" at bounding box center [461, 633] width 9 height 20
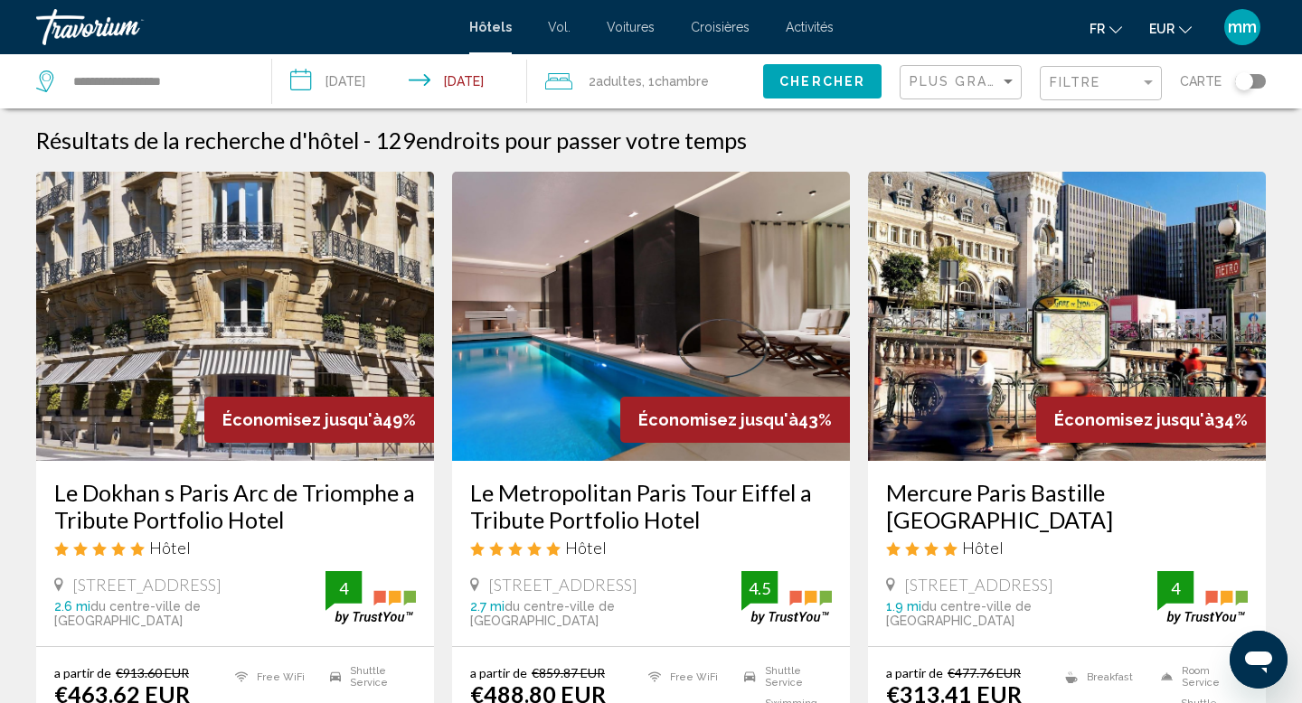
click at [1142, 90] on div "Filtre" at bounding box center [1103, 83] width 107 height 33
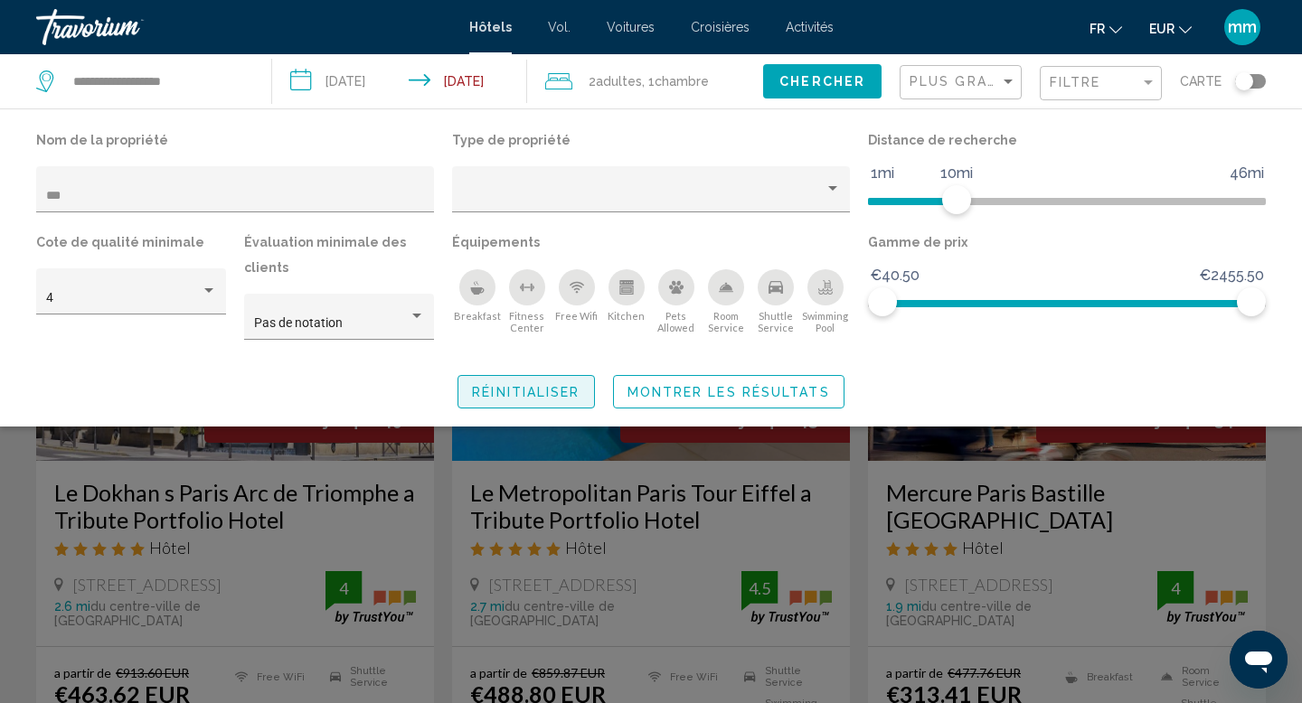
click at [565, 390] on span "Réinitialiser" at bounding box center [526, 392] width 108 height 14
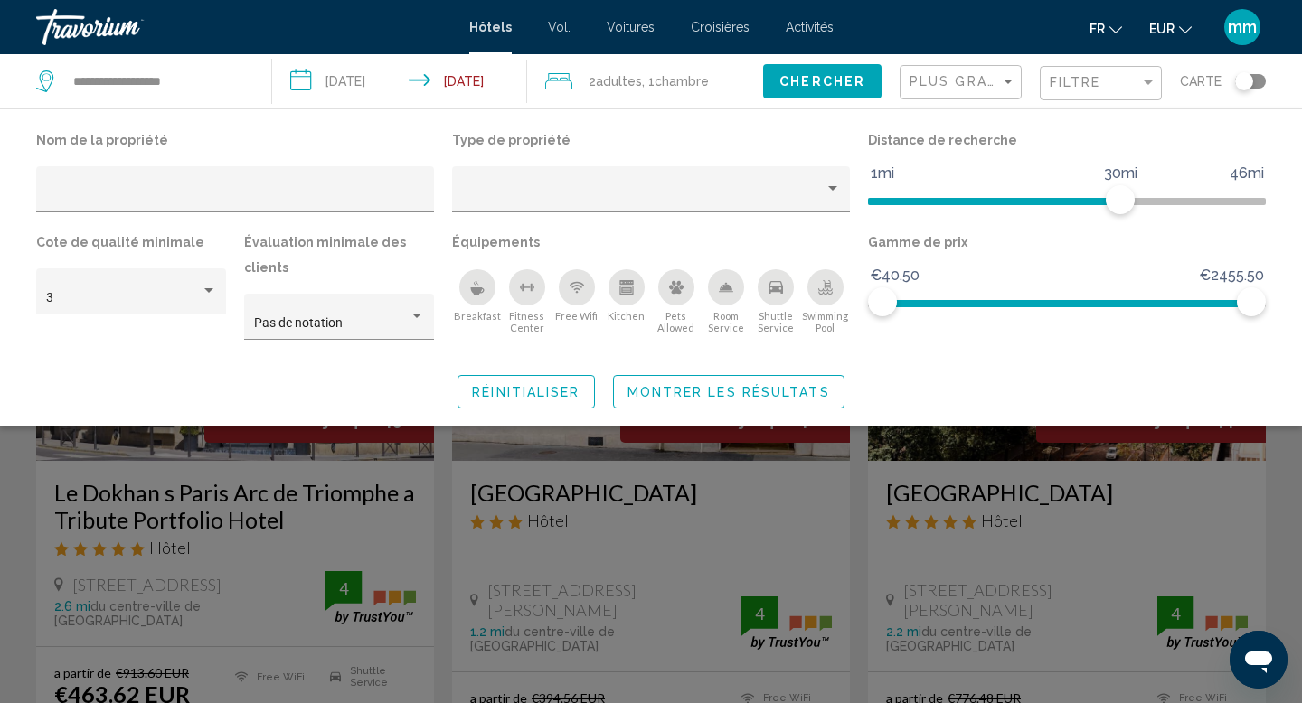
click at [573, 461] on div "Search widget" at bounding box center [651, 487] width 1302 height 432
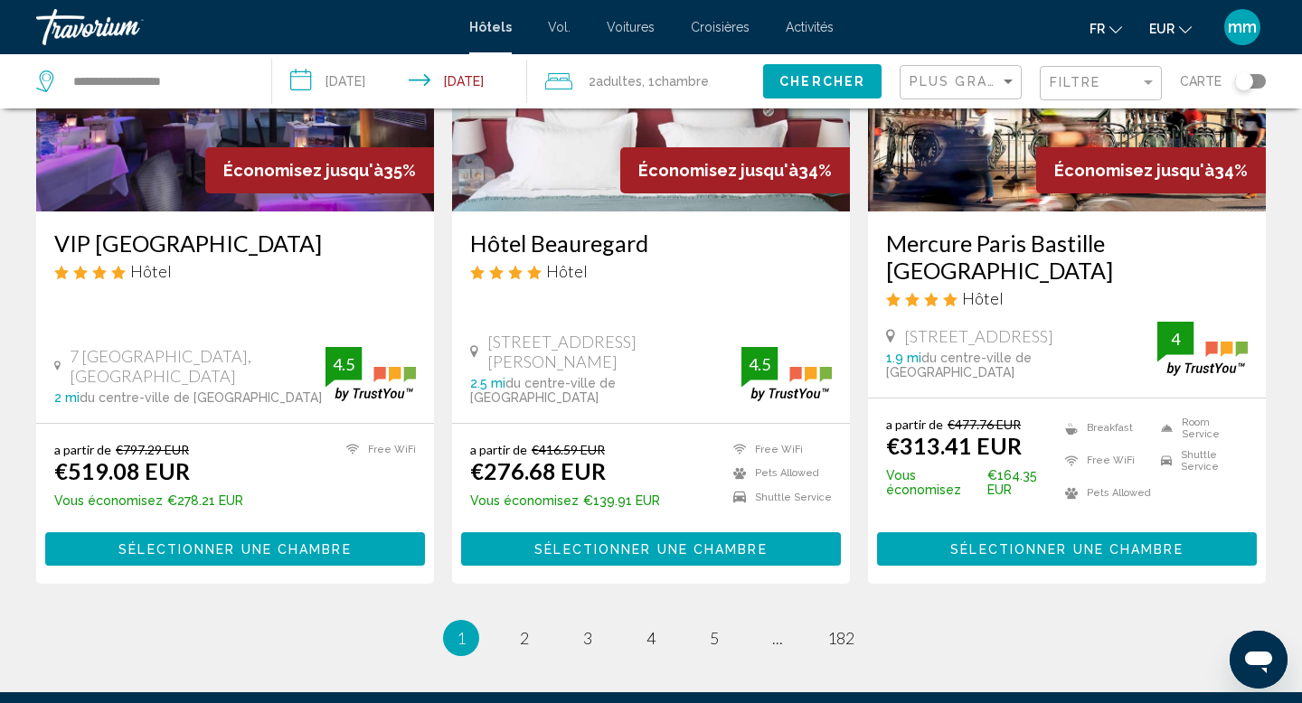
scroll to position [2524, 0]
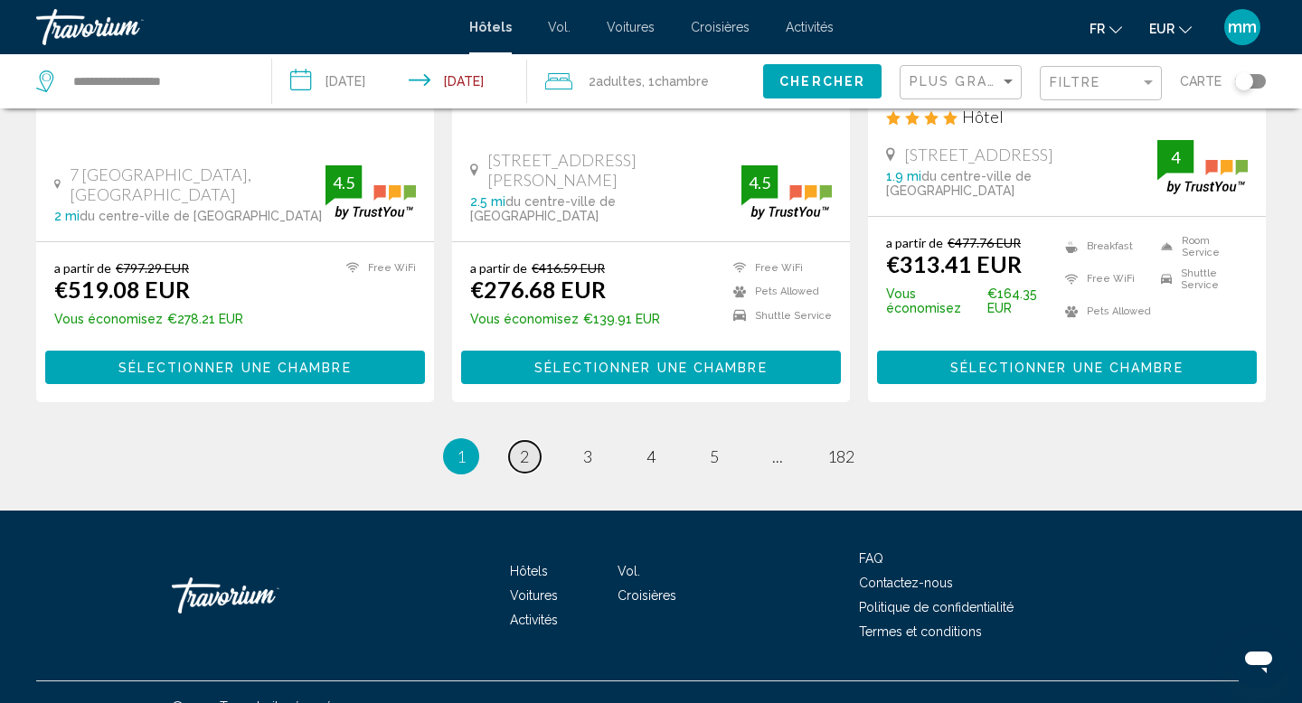
click at [524, 447] on span "2" at bounding box center [524, 457] width 9 height 20
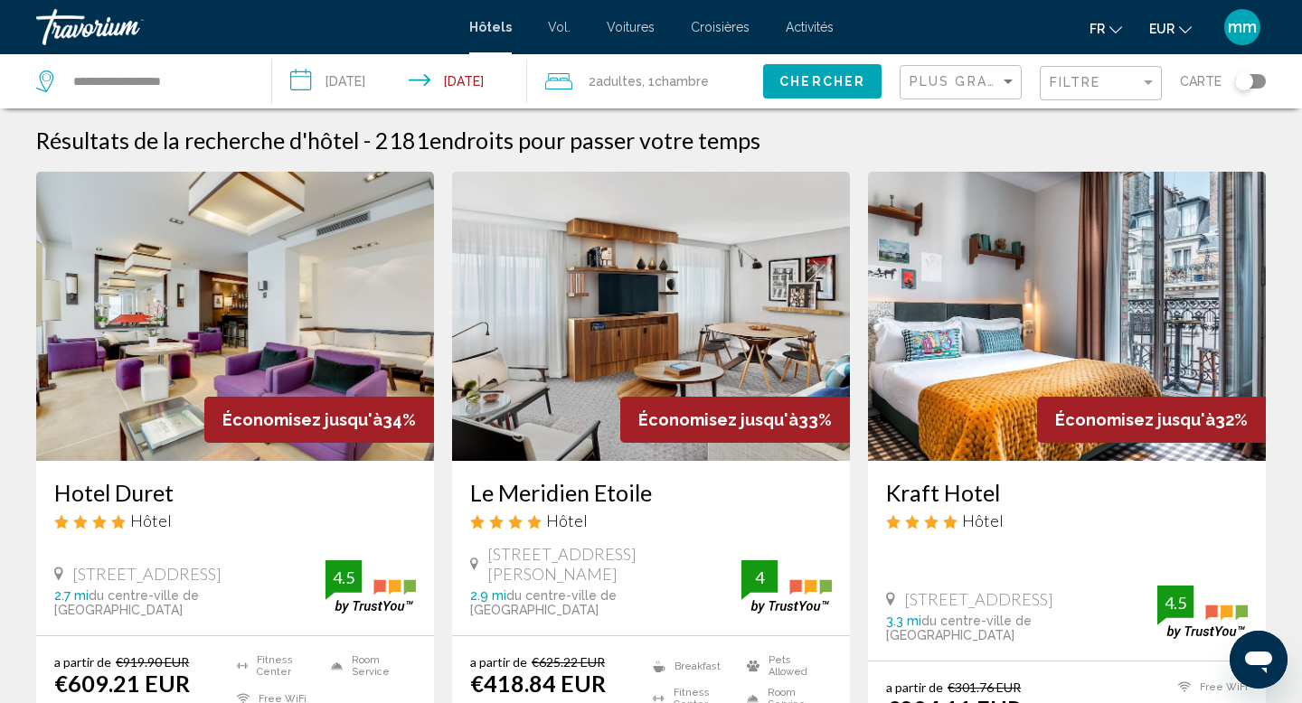
click at [664, 346] on img "Contenu principal" at bounding box center [651, 316] width 398 height 289
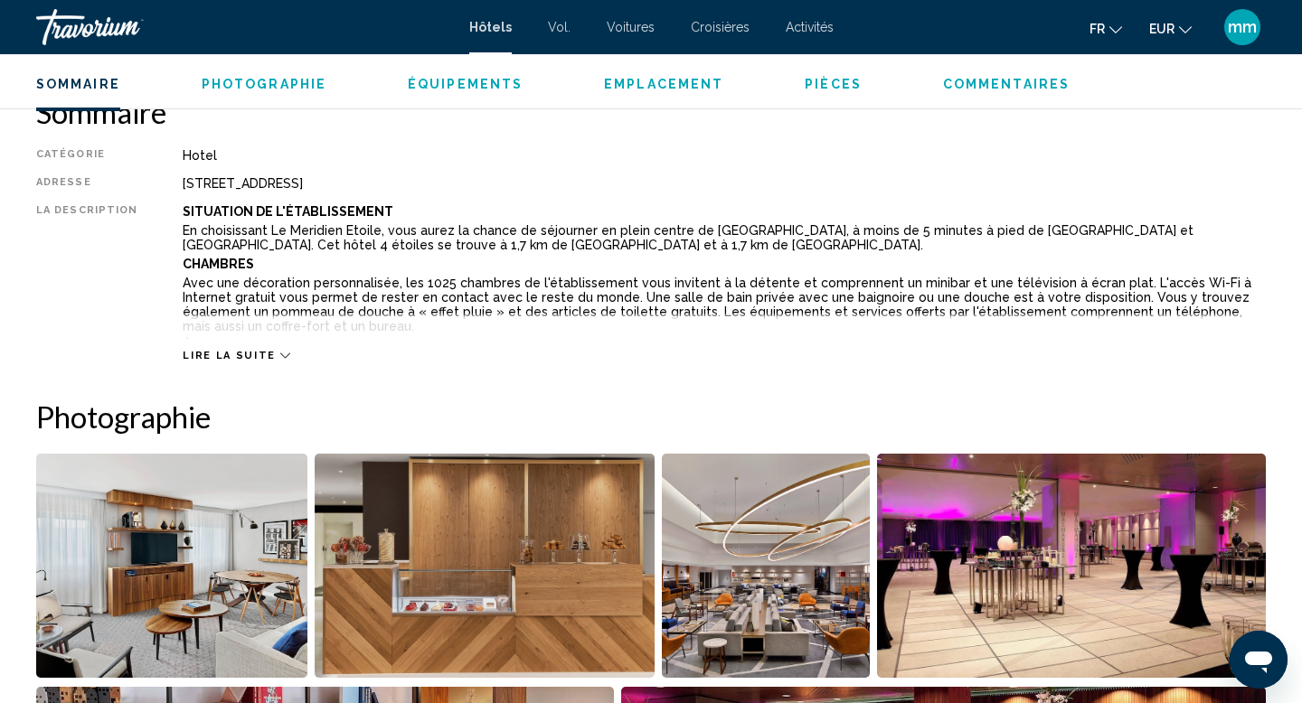
scroll to position [604, 0]
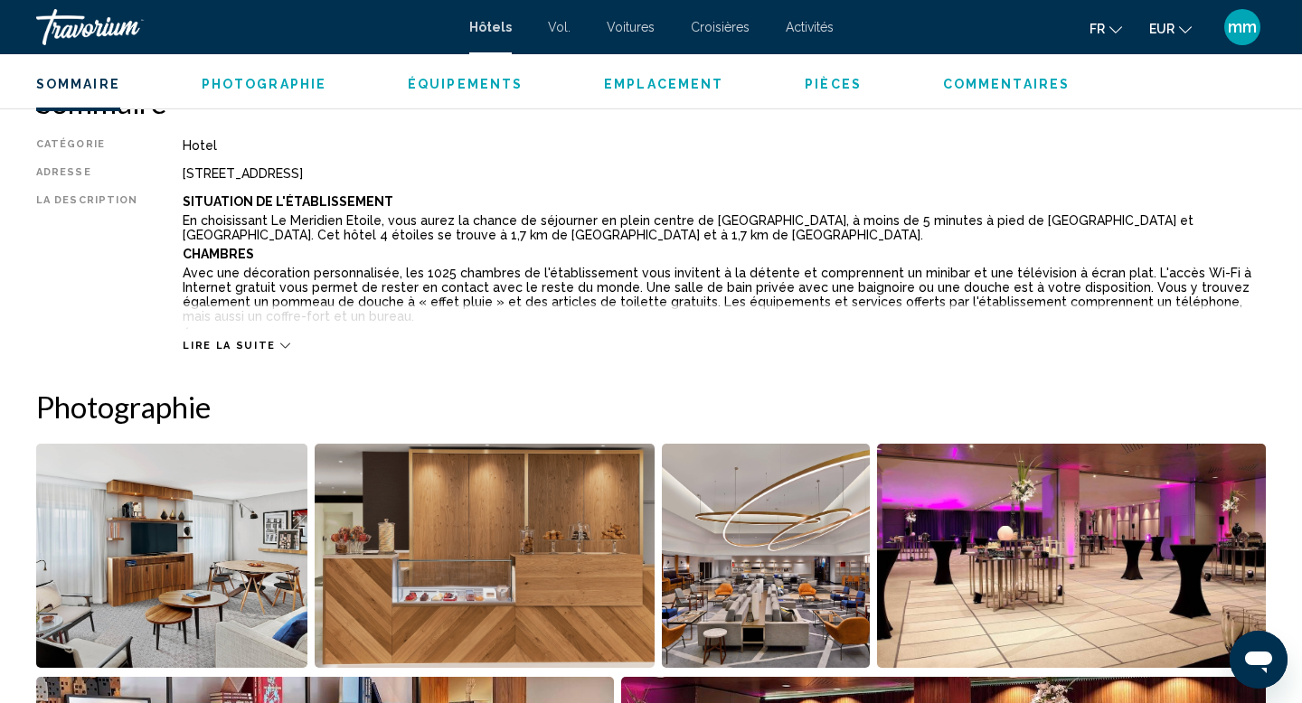
click at [156, 538] on img "Open full-screen image slider" at bounding box center [171, 556] width 271 height 224
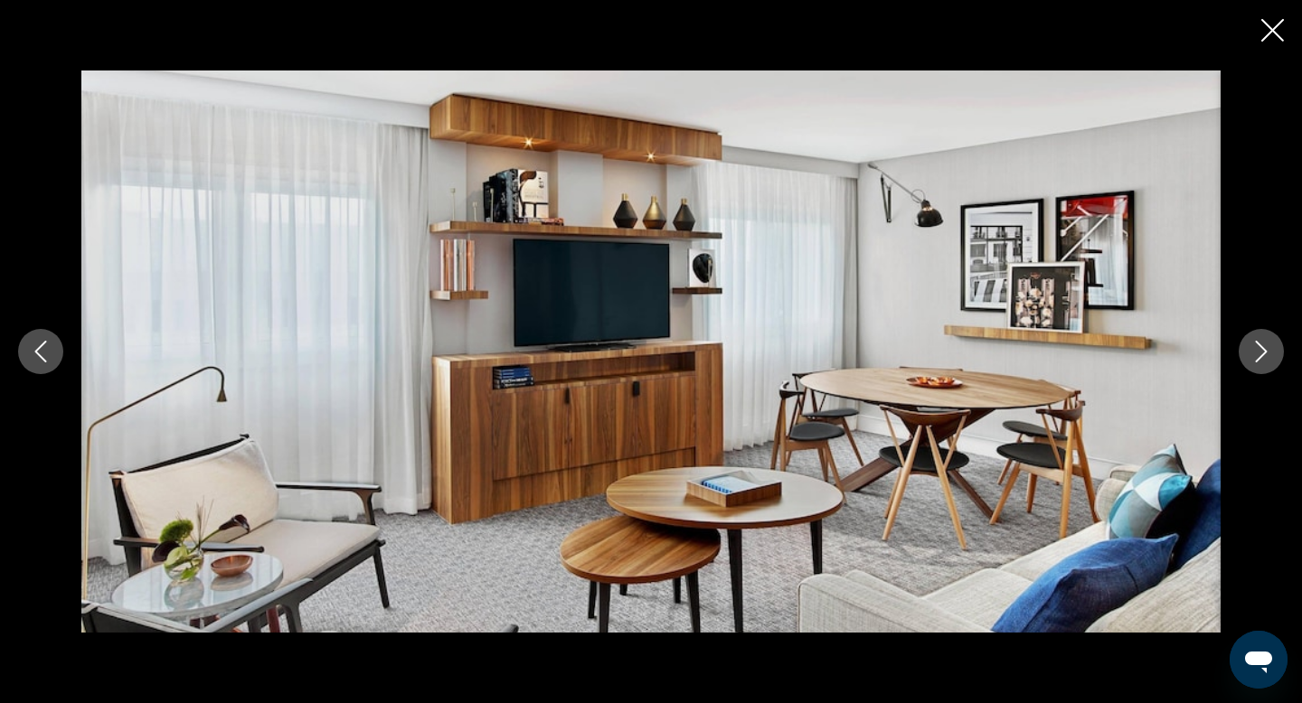
click at [1259, 358] on icon "Next image" at bounding box center [1262, 352] width 12 height 22
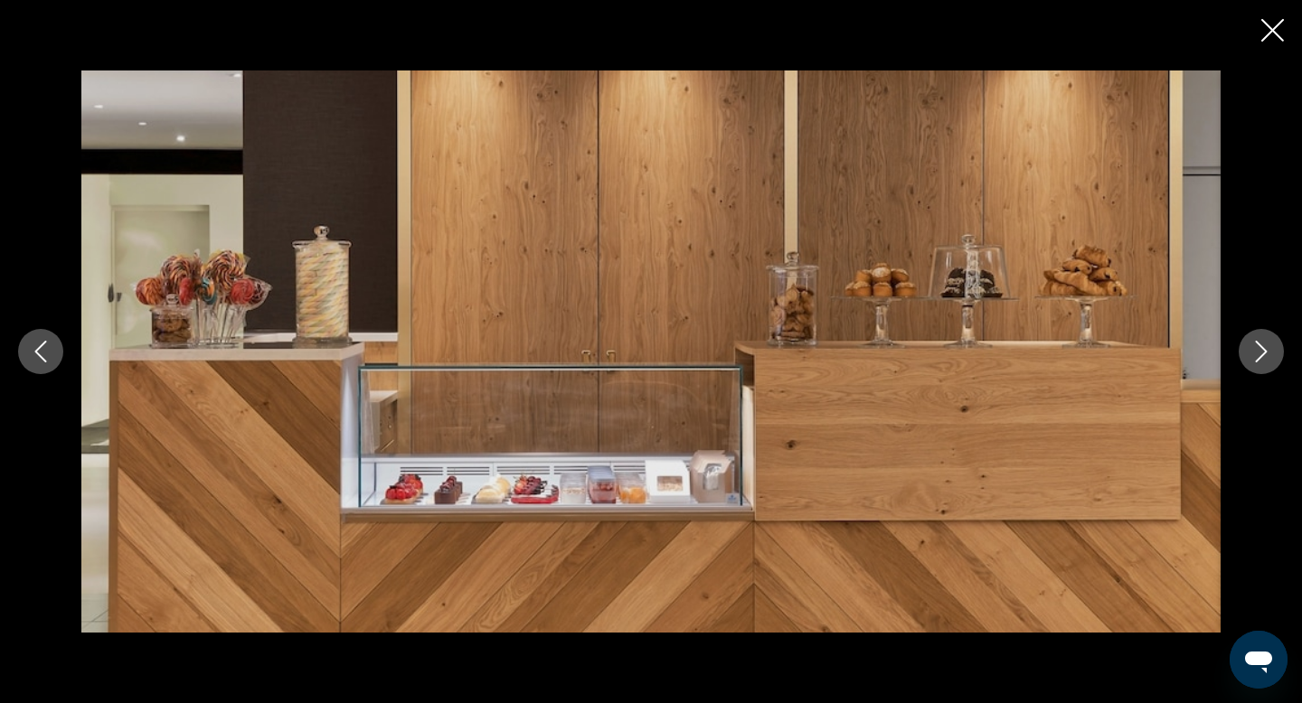
click at [1259, 358] on icon "Next image" at bounding box center [1262, 352] width 12 height 22
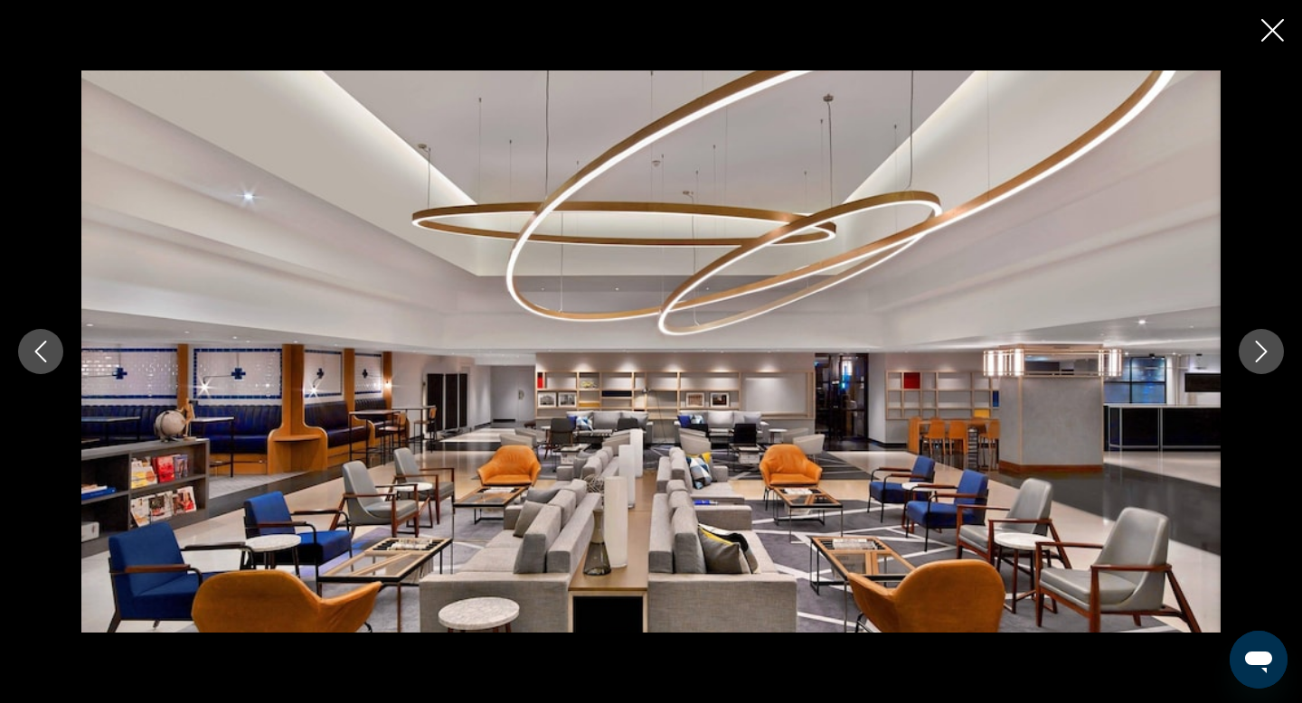
click at [1259, 358] on icon "Next image" at bounding box center [1262, 352] width 12 height 22
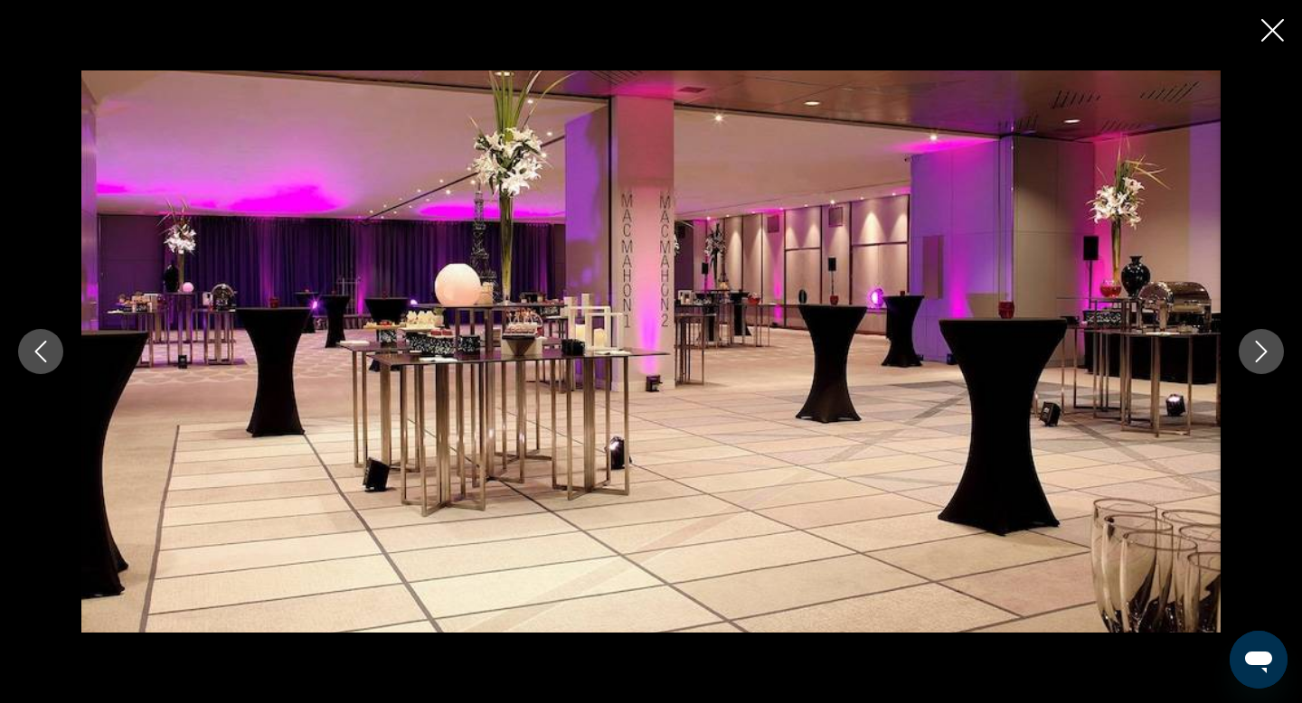
click at [1259, 358] on icon "Next image" at bounding box center [1262, 352] width 12 height 22
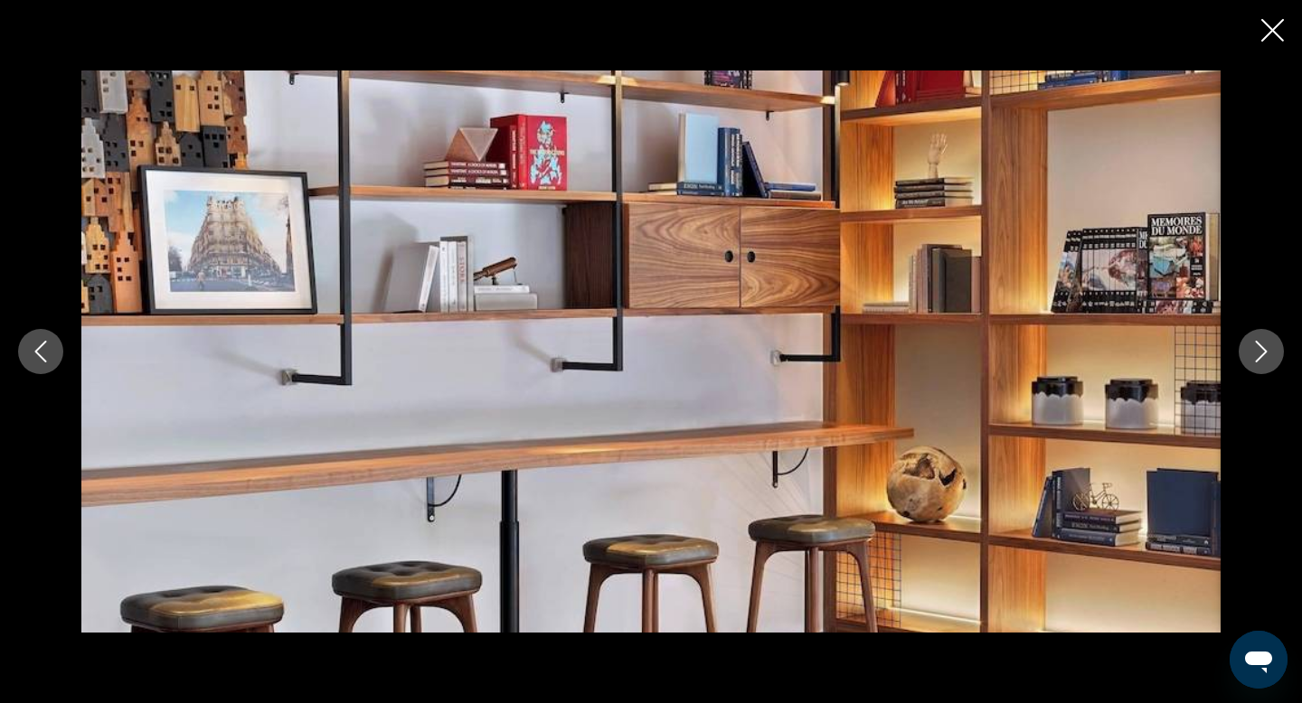
click at [1259, 358] on icon "Next image" at bounding box center [1262, 352] width 12 height 22
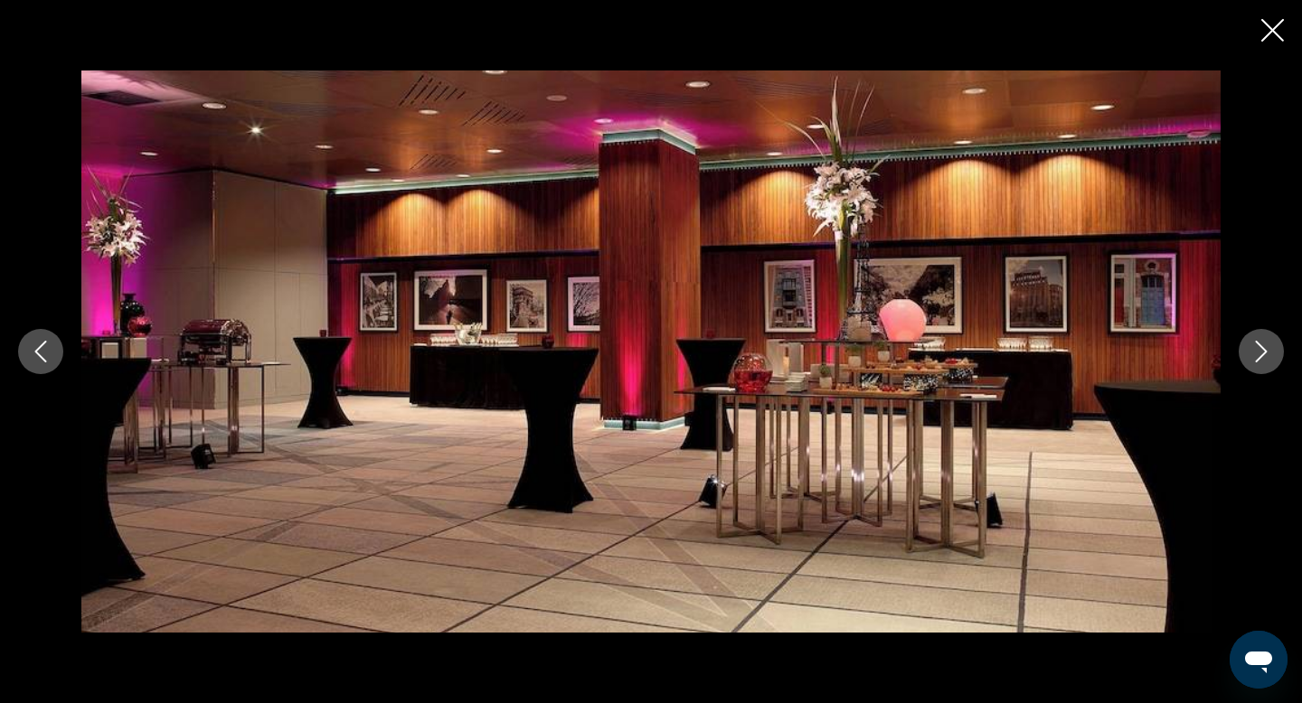
click at [1259, 358] on icon "Next image" at bounding box center [1262, 352] width 12 height 22
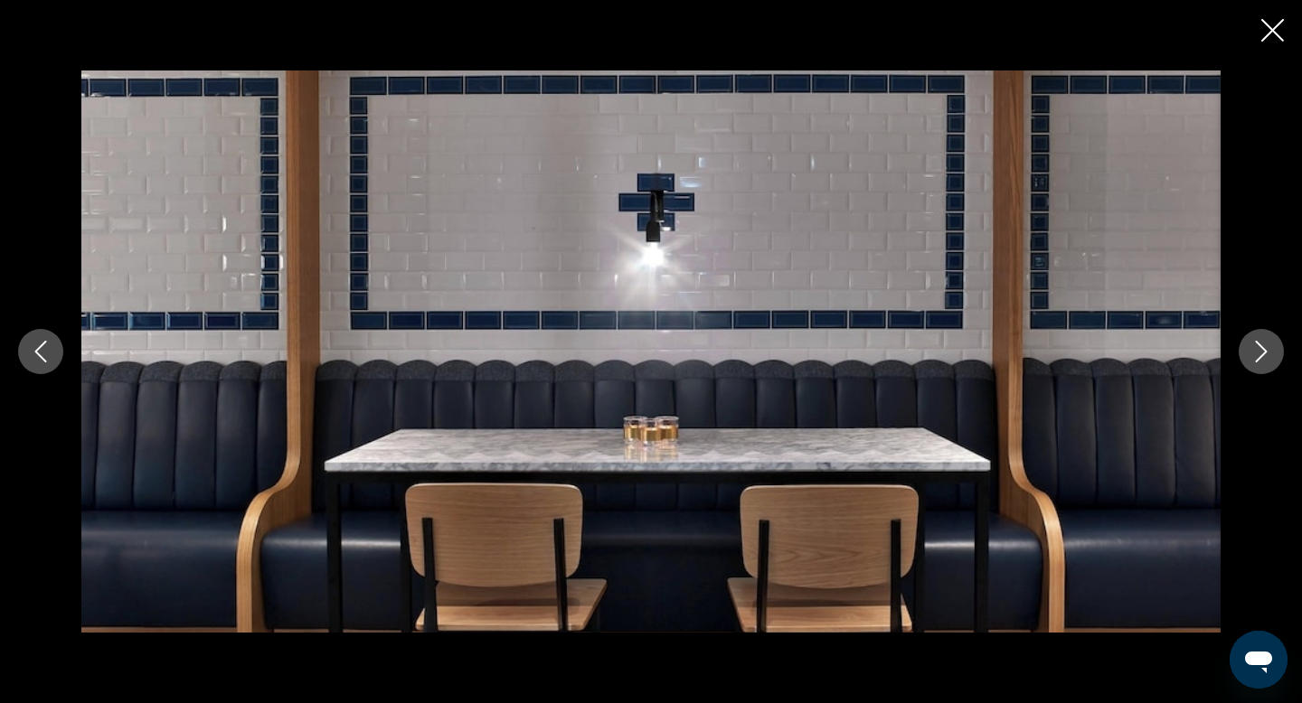
click at [1259, 358] on icon "Next image" at bounding box center [1262, 352] width 12 height 22
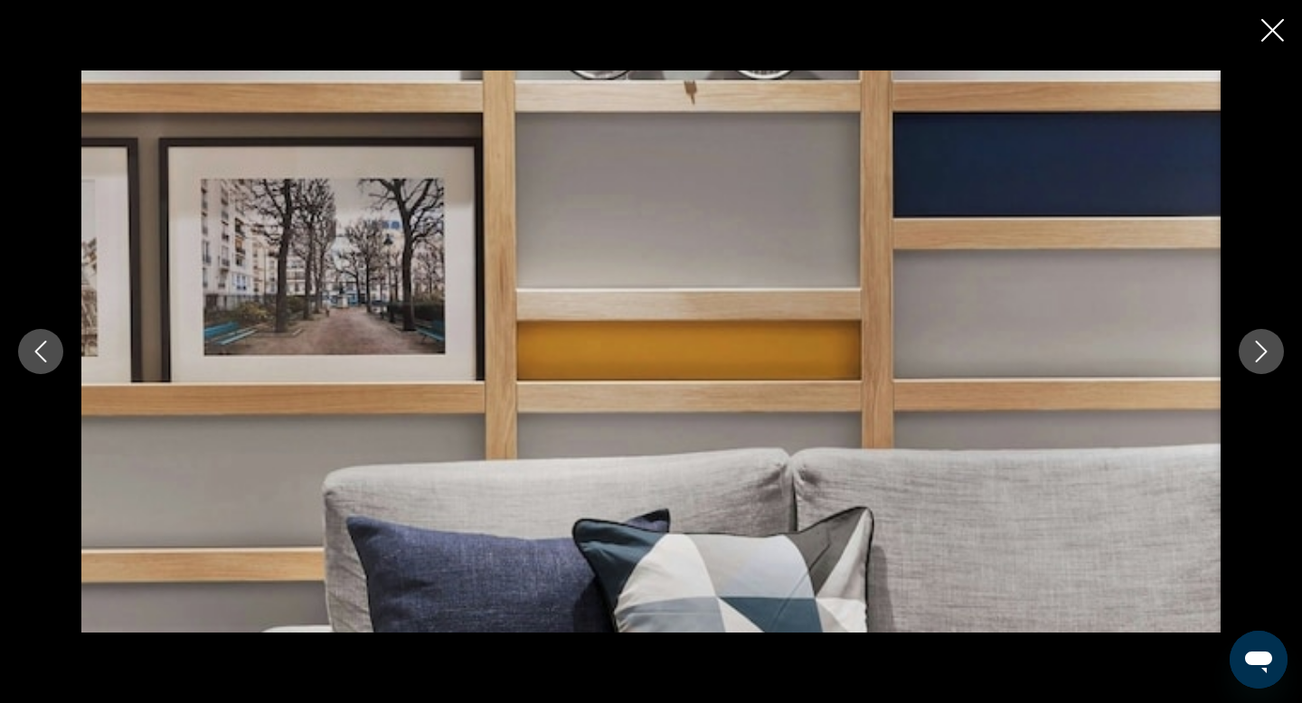
click at [1259, 358] on icon "Next image" at bounding box center [1262, 352] width 12 height 22
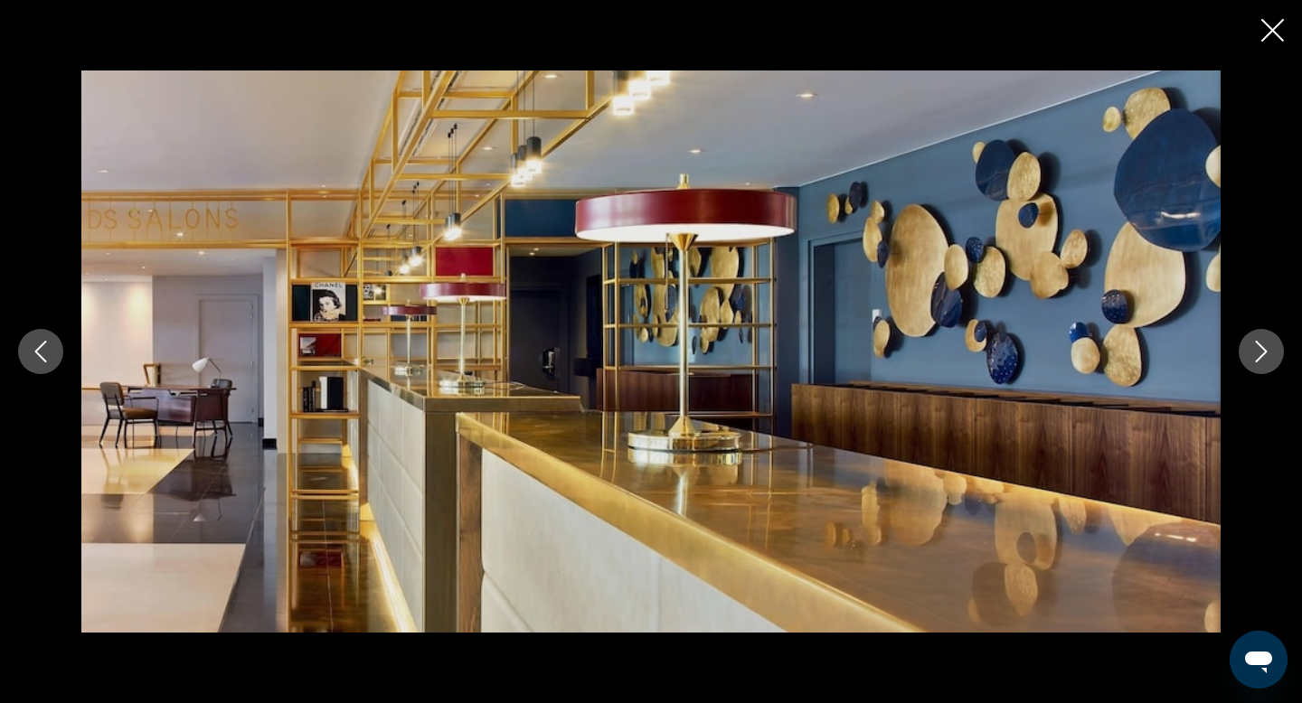
click at [1259, 358] on icon "Next image" at bounding box center [1262, 352] width 12 height 22
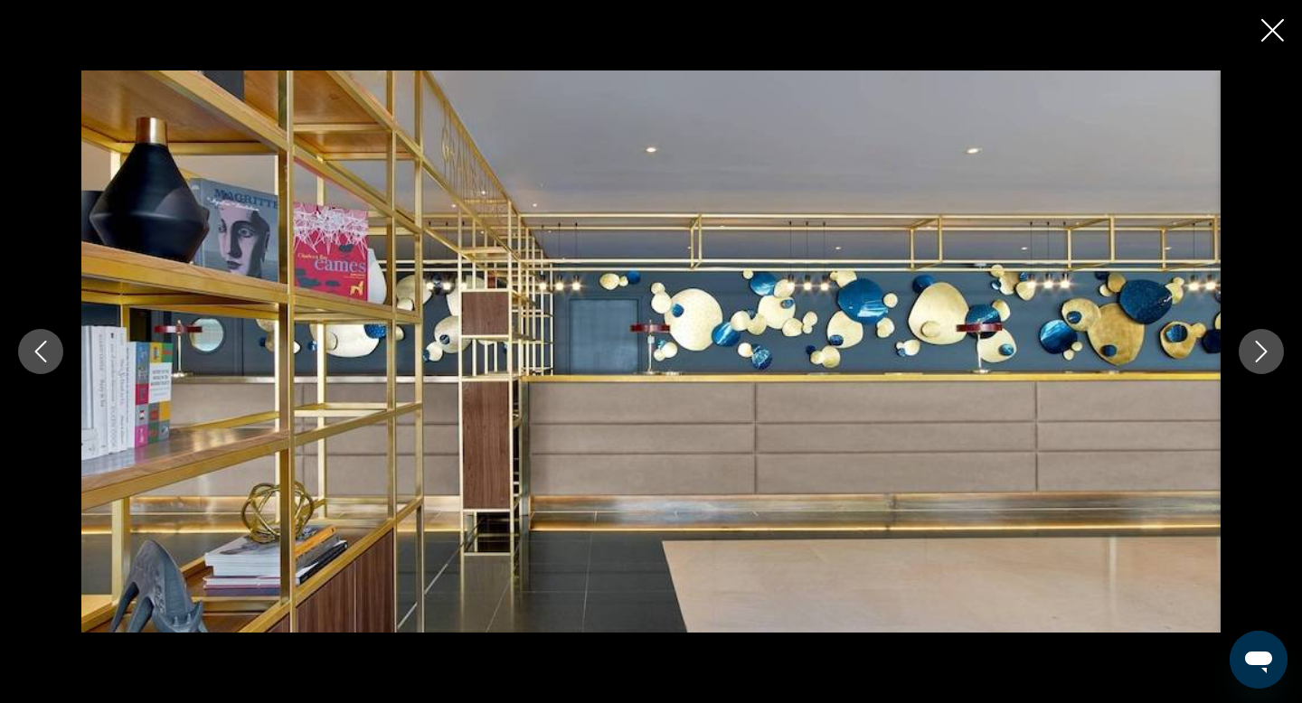
click at [1259, 358] on icon "Next image" at bounding box center [1262, 352] width 12 height 22
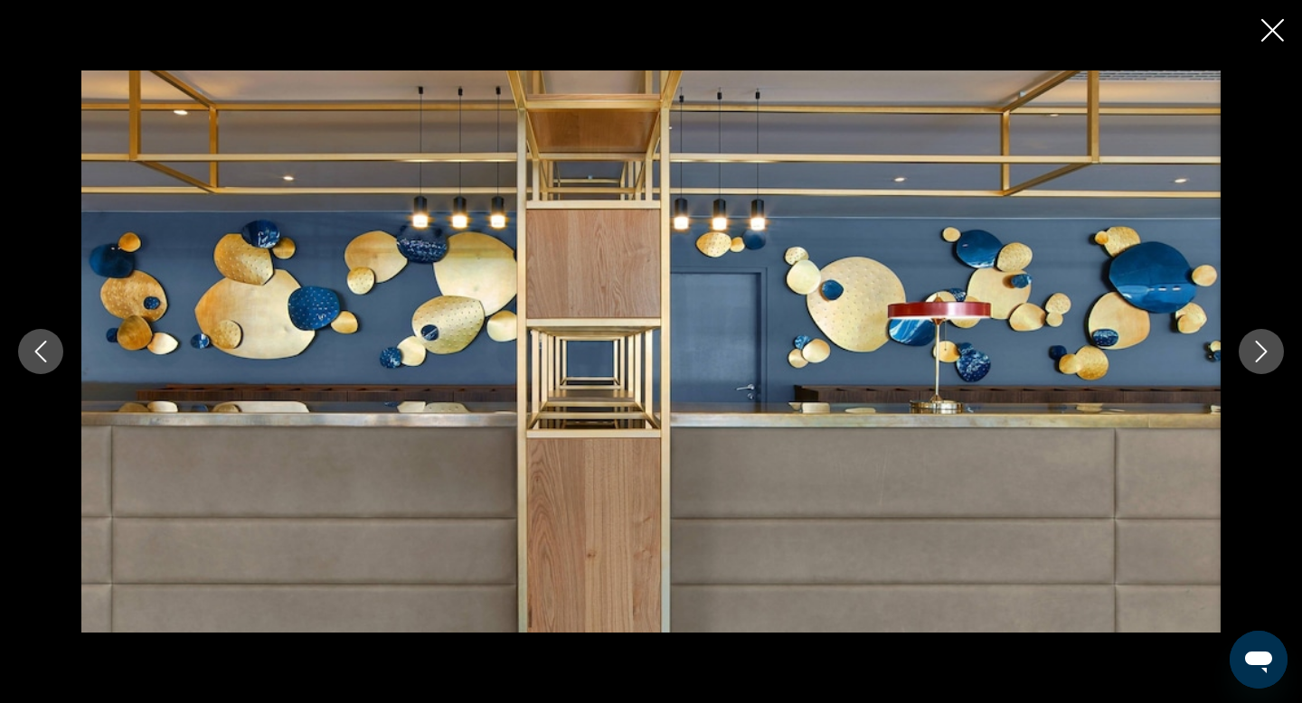
click at [1259, 358] on icon "Next image" at bounding box center [1262, 352] width 12 height 22
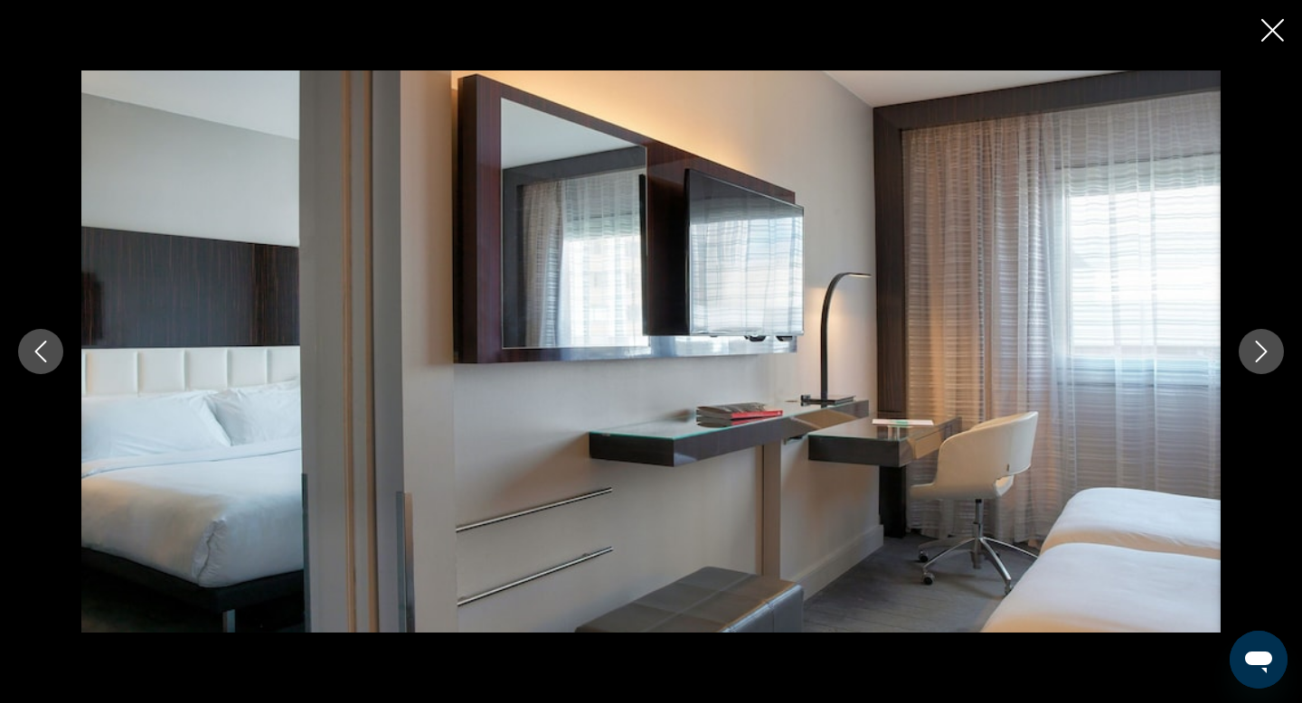
click at [1259, 358] on icon "Next image" at bounding box center [1262, 352] width 12 height 22
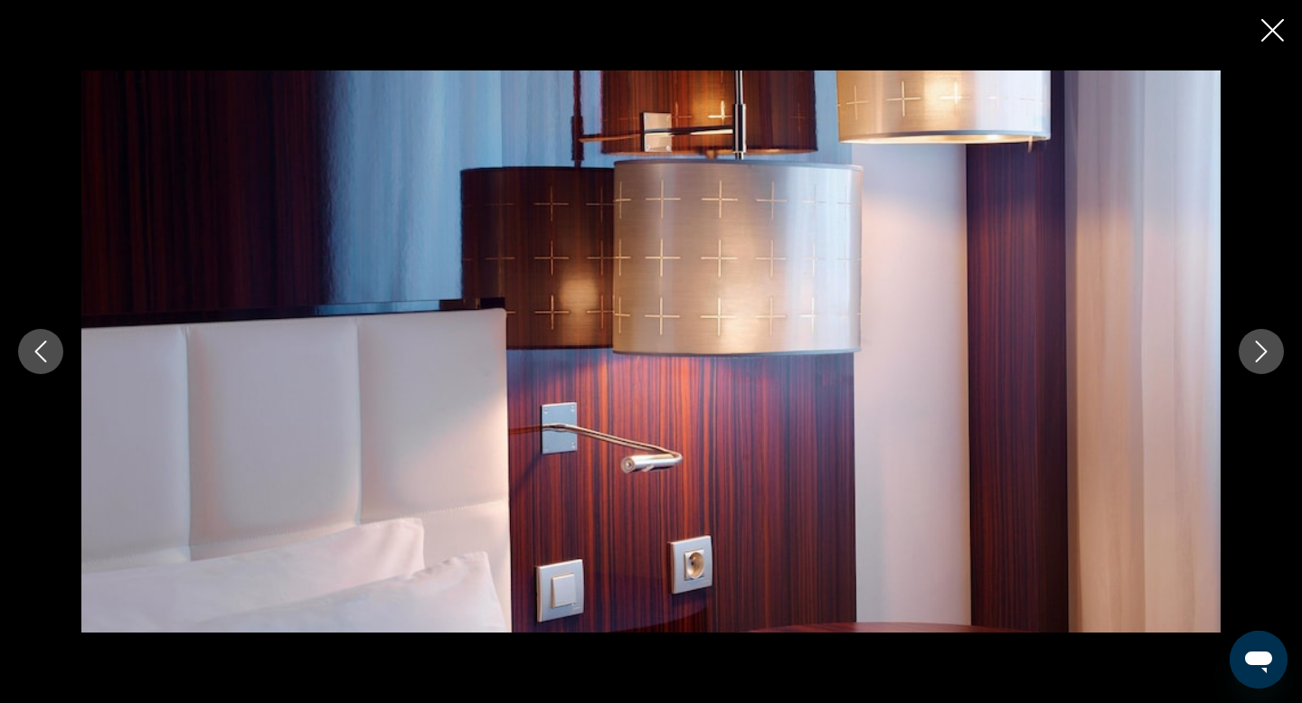
click at [1259, 358] on icon "Next image" at bounding box center [1262, 352] width 12 height 22
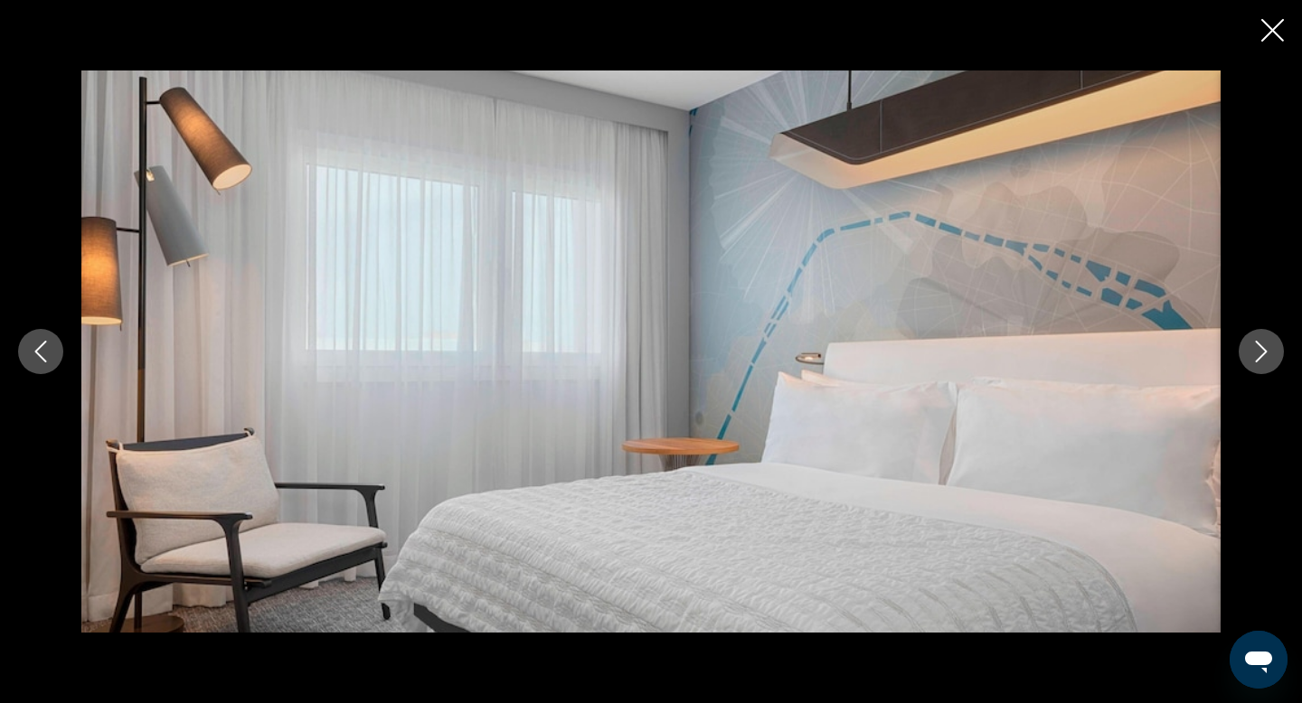
click at [1259, 358] on icon "Next image" at bounding box center [1262, 352] width 12 height 22
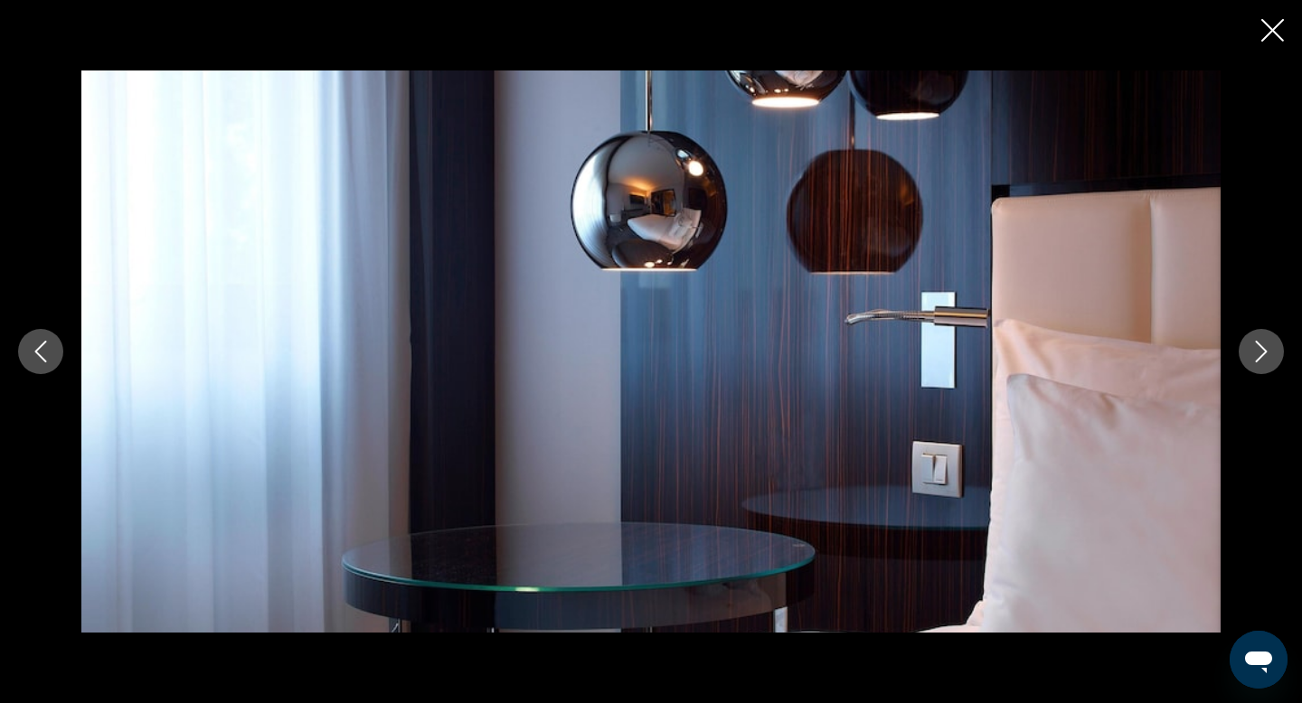
click at [1259, 358] on icon "Next image" at bounding box center [1262, 352] width 12 height 22
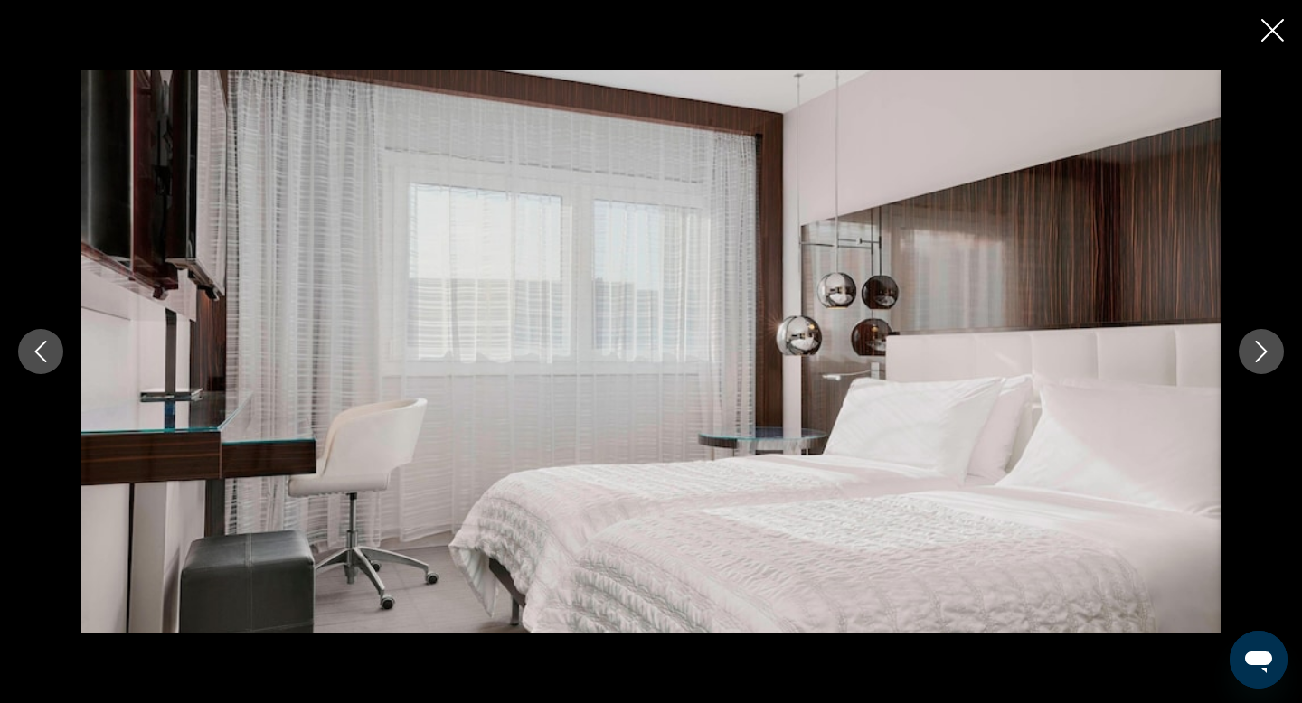
click at [1259, 358] on icon "Next image" at bounding box center [1262, 352] width 12 height 22
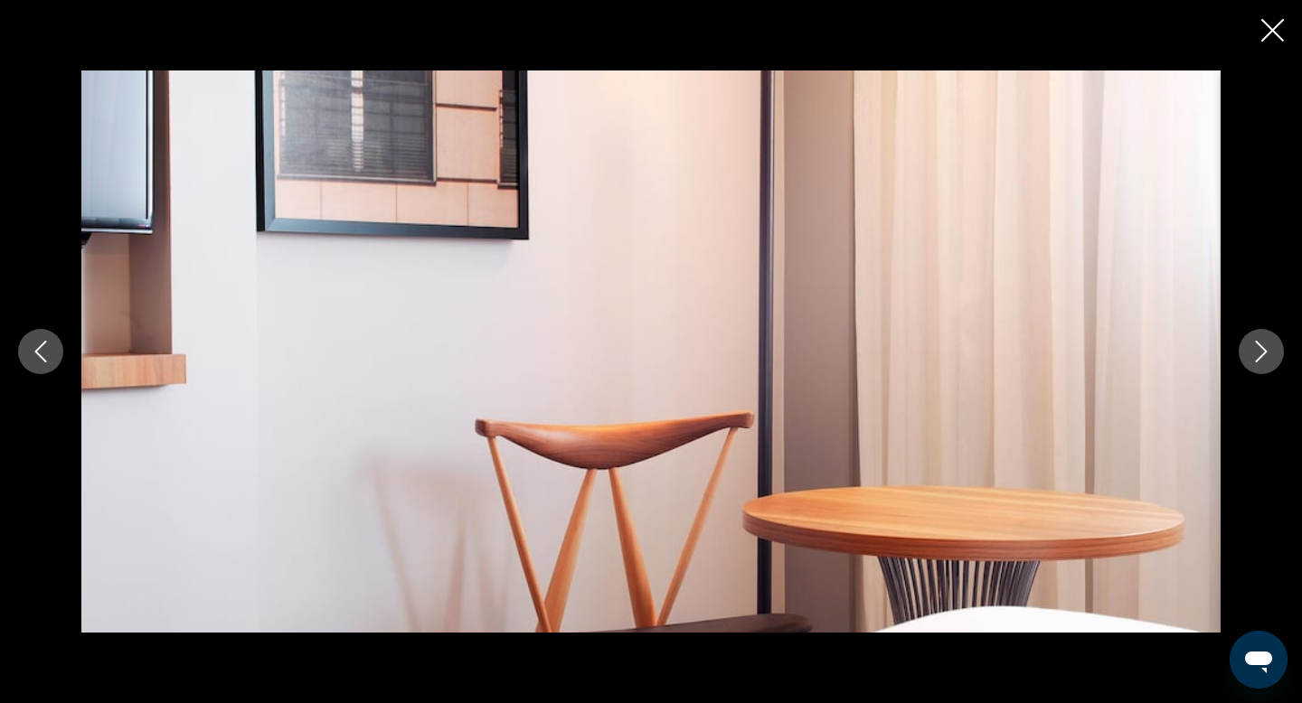
click at [1259, 358] on icon "Next image" at bounding box center [1262, 352] width 12 height 22
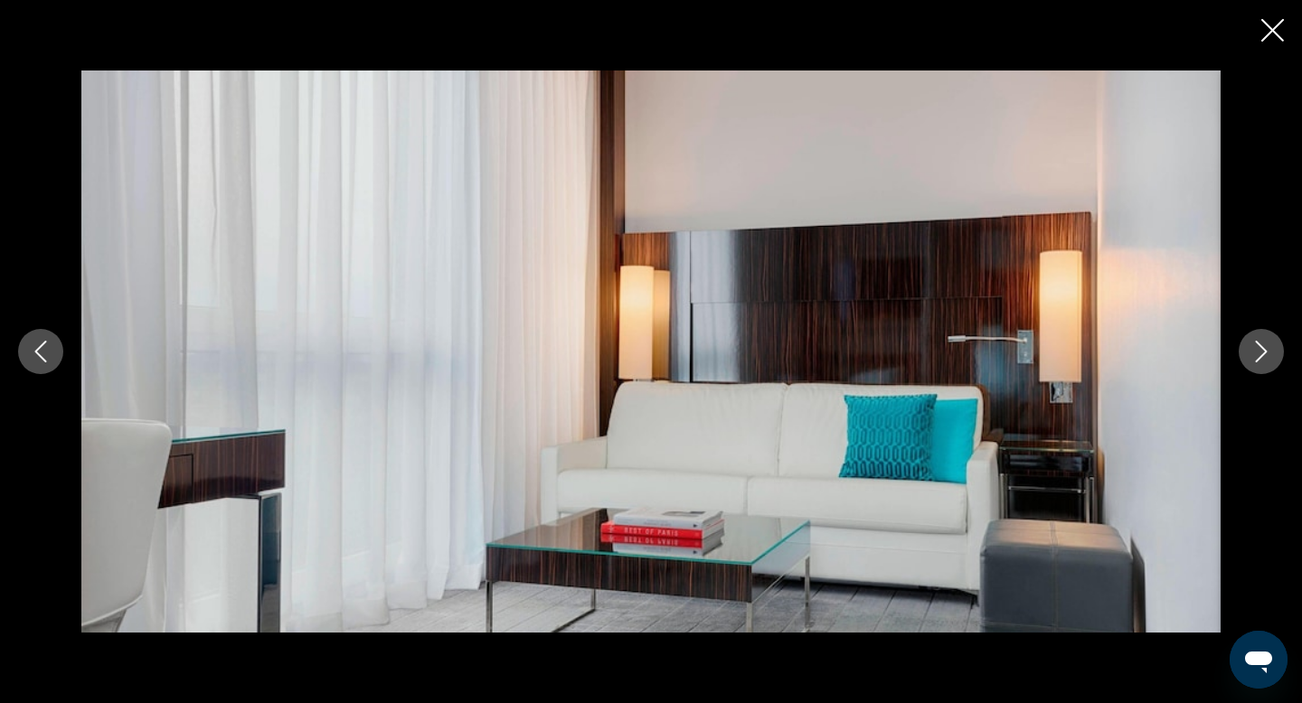
click at [1259, 358] on icon "Next image" at bounding box center [1262, 352] width 12 height 22
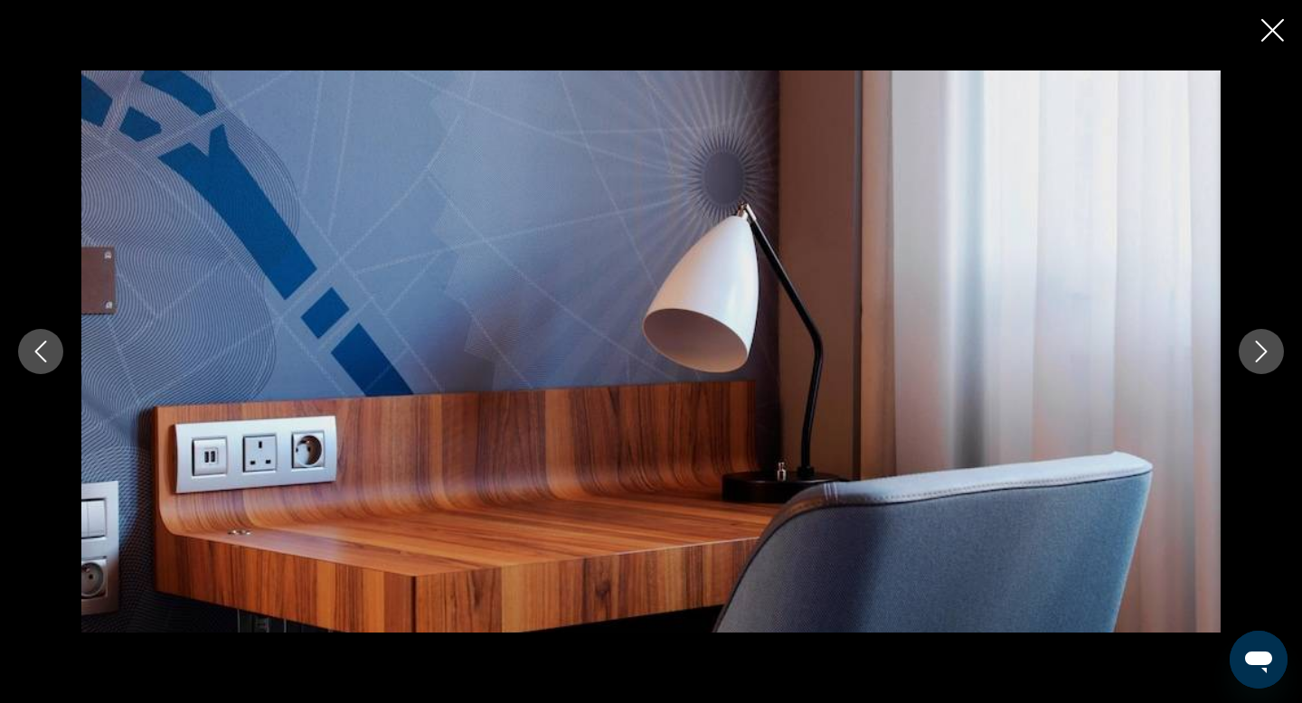
click at [1259, 358] on icon "Next image" at bounding box center [1262, 352] width 12 height 22
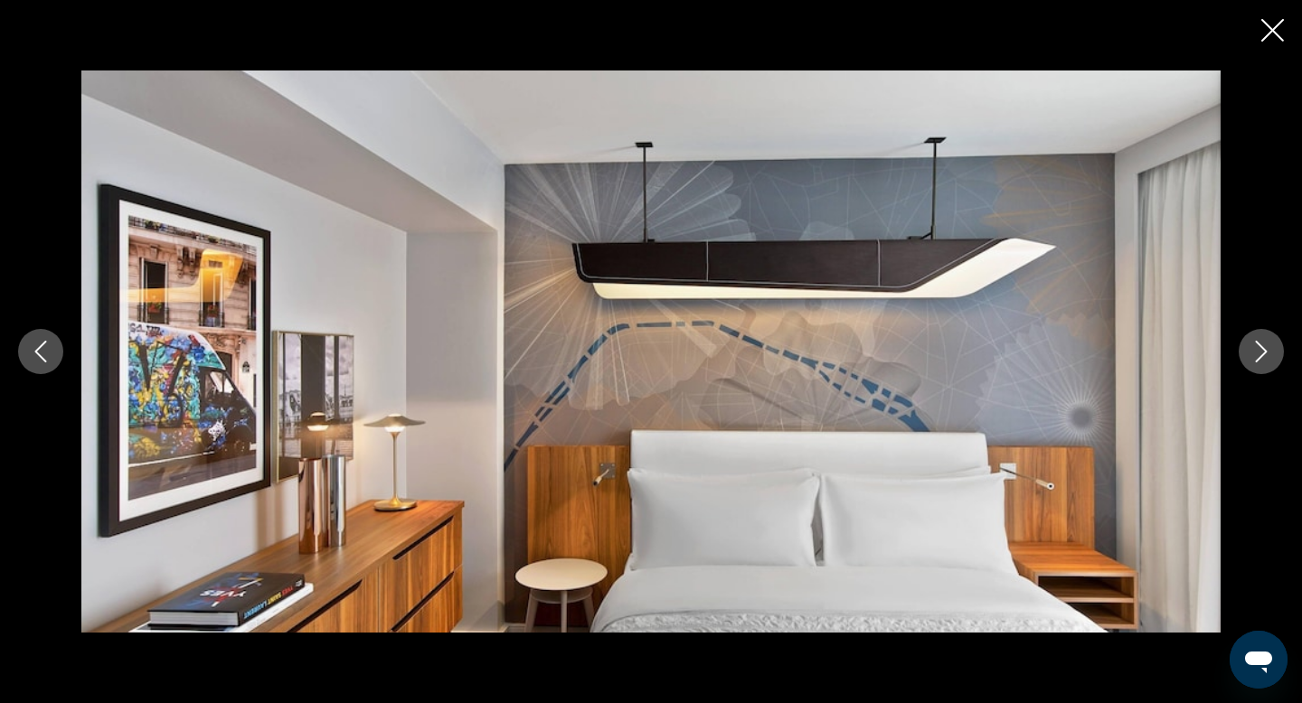
click at [1259, 358] on icon "Next image" at bounding box center [1262, 352] width 12 height 22
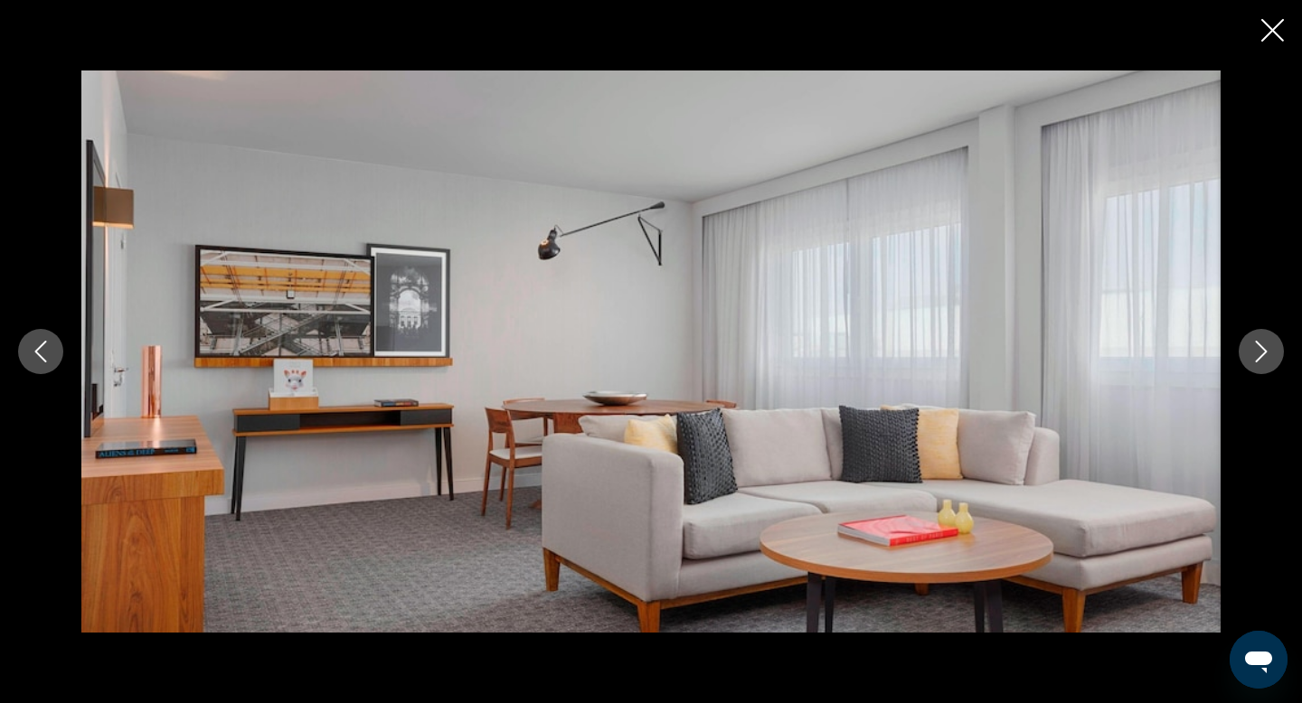
click at [1259, 358] on icon "Next image" at bounding box center [1262, 352] width 12 height 22
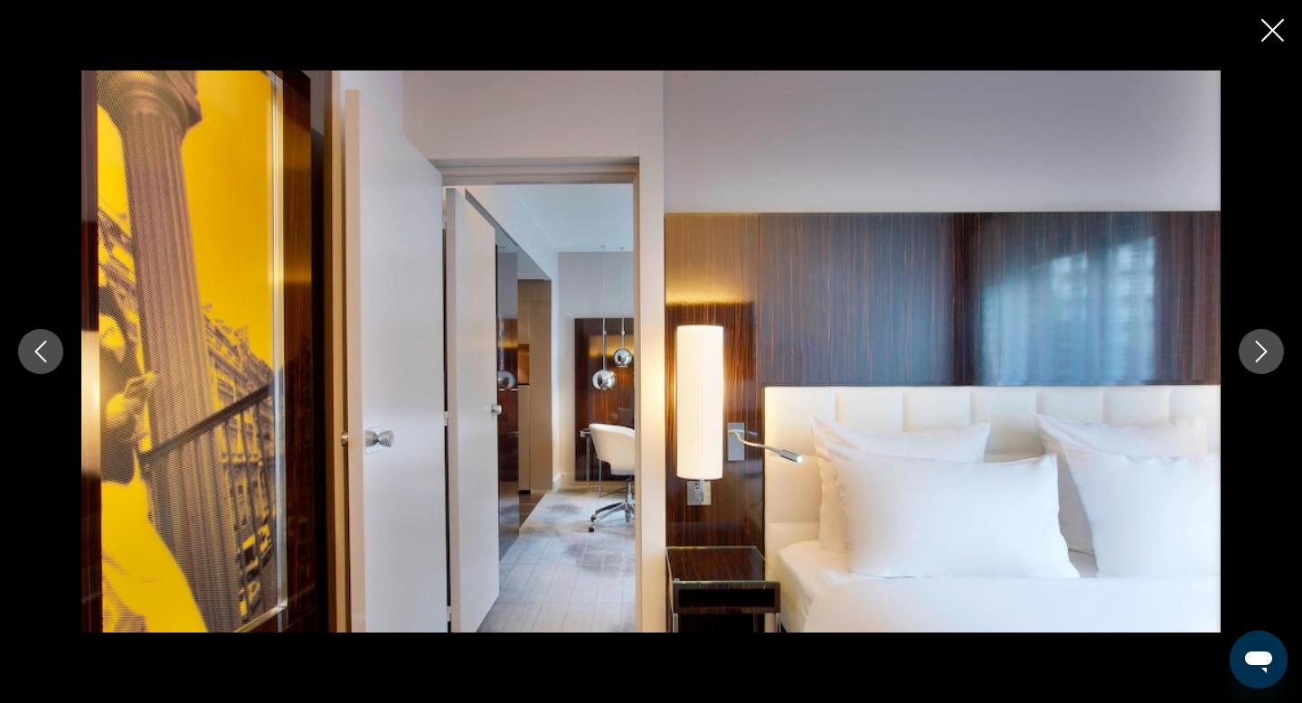
click at [1259, 358] on icon "Next image" at bounding box center [1262, 352] width 12 height 22
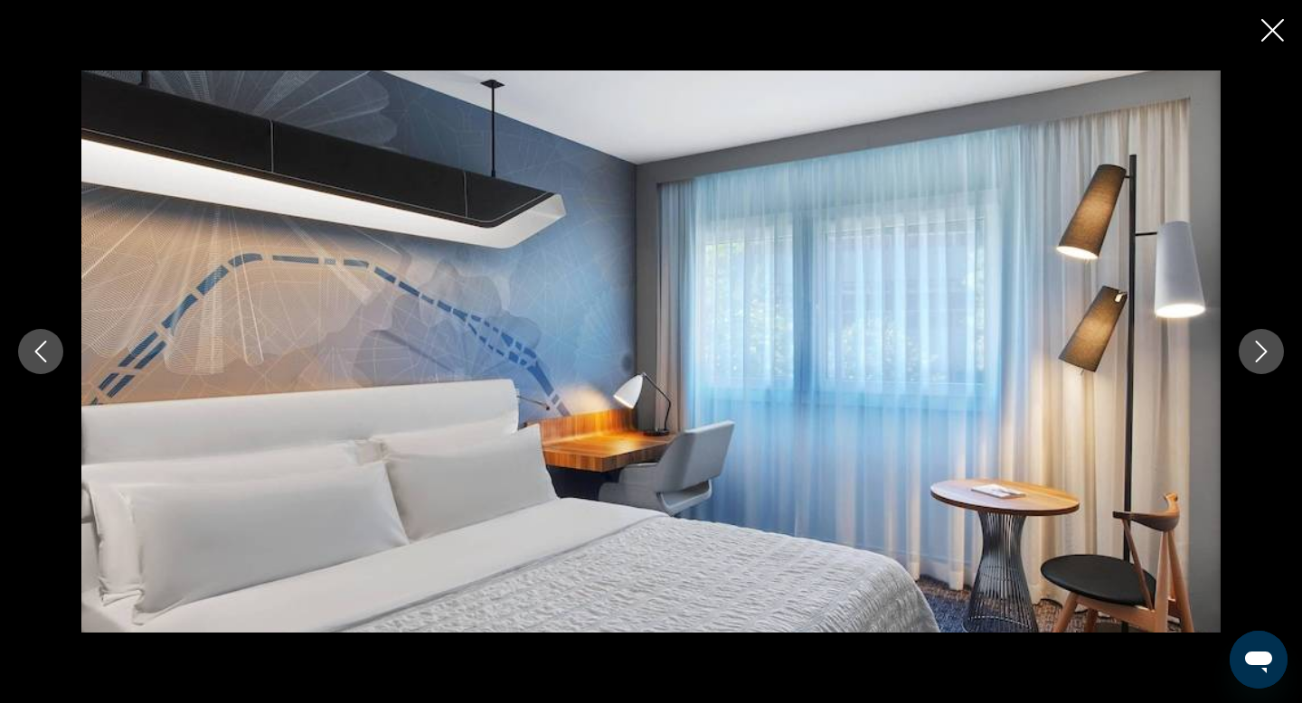
click at [1259, 358] on icon "Next image" at bounding box center [1262, 352] width 12 height 22
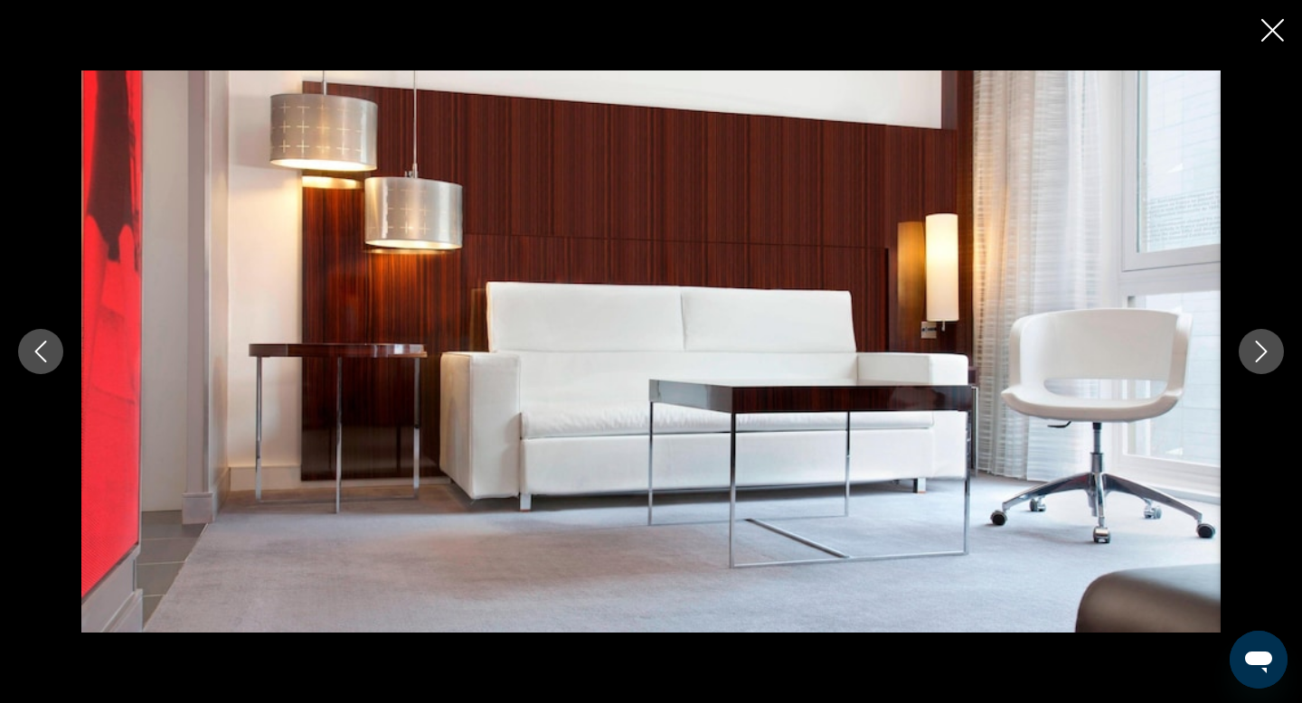
click at [1259, 358] on icon "Next image" at bounding box center [1262, 352] width 12 height 22
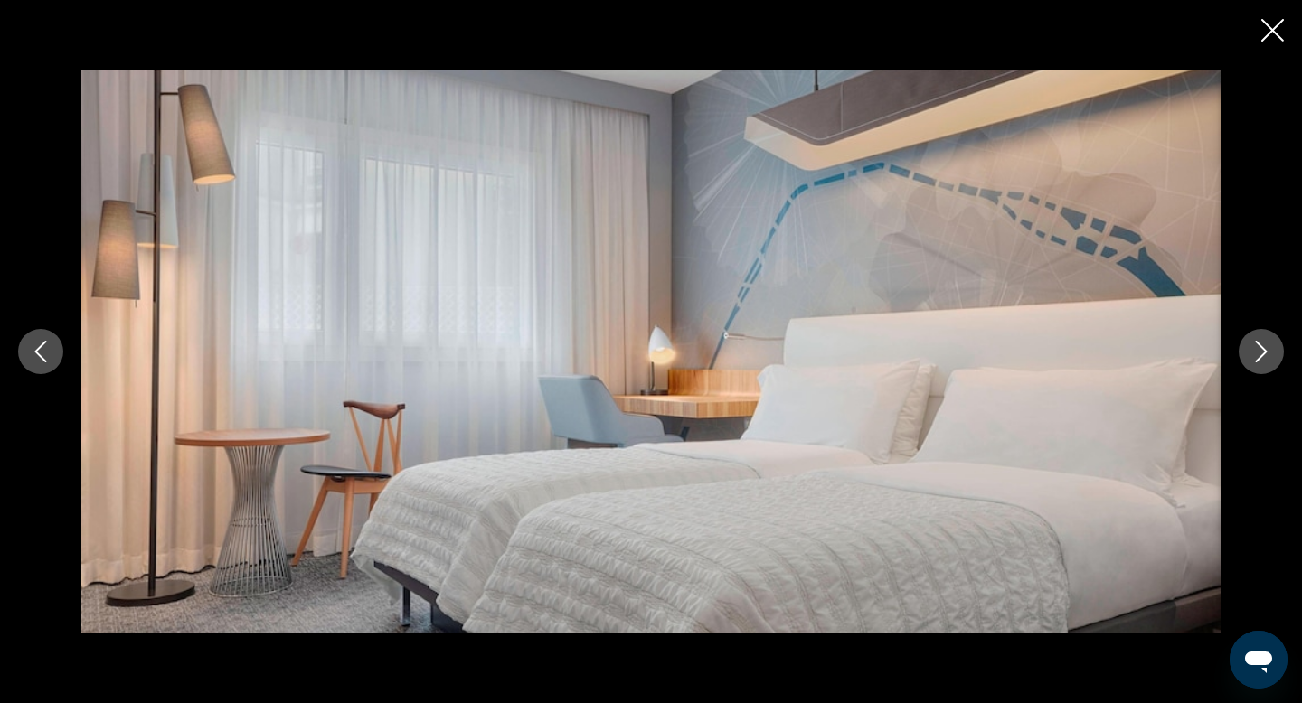
click at [1259, 358] on icon "Next image" at bounding box center [1262, 352] width 12 height 22
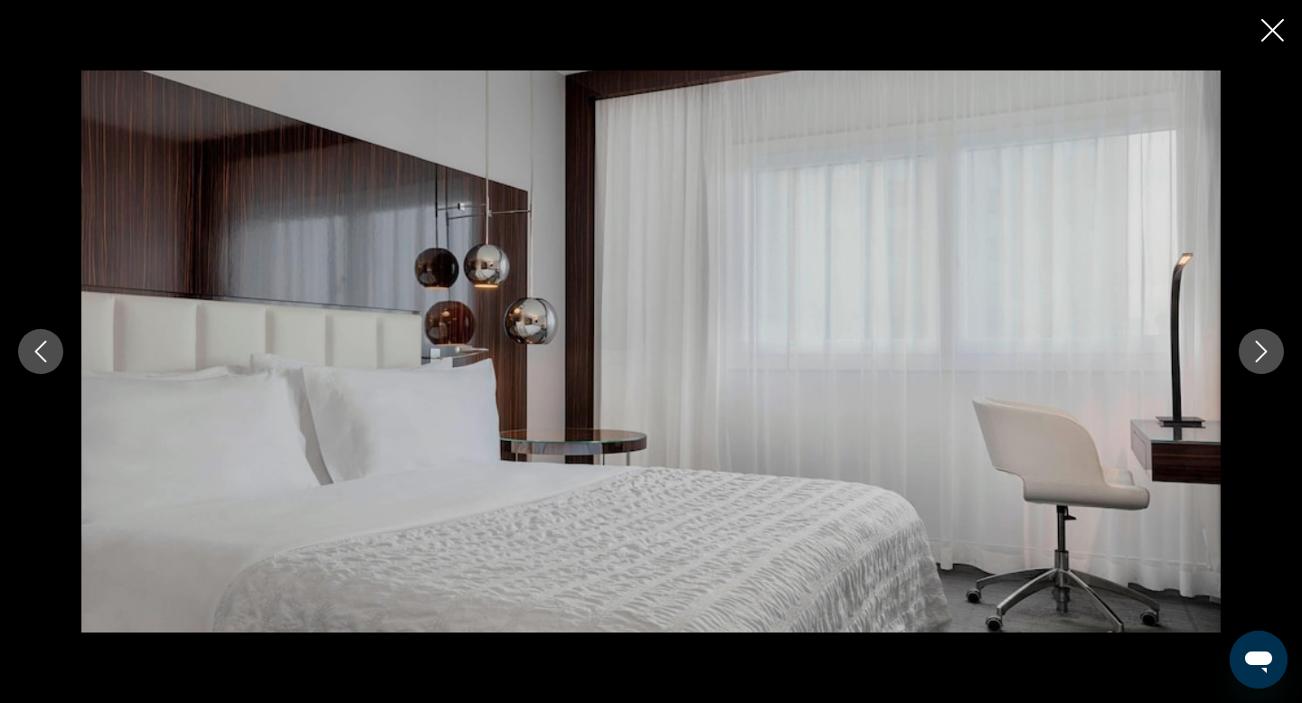
click at [1259, 358] on icon "Next image" at bounding box center [1262, 352] width 12 height 22
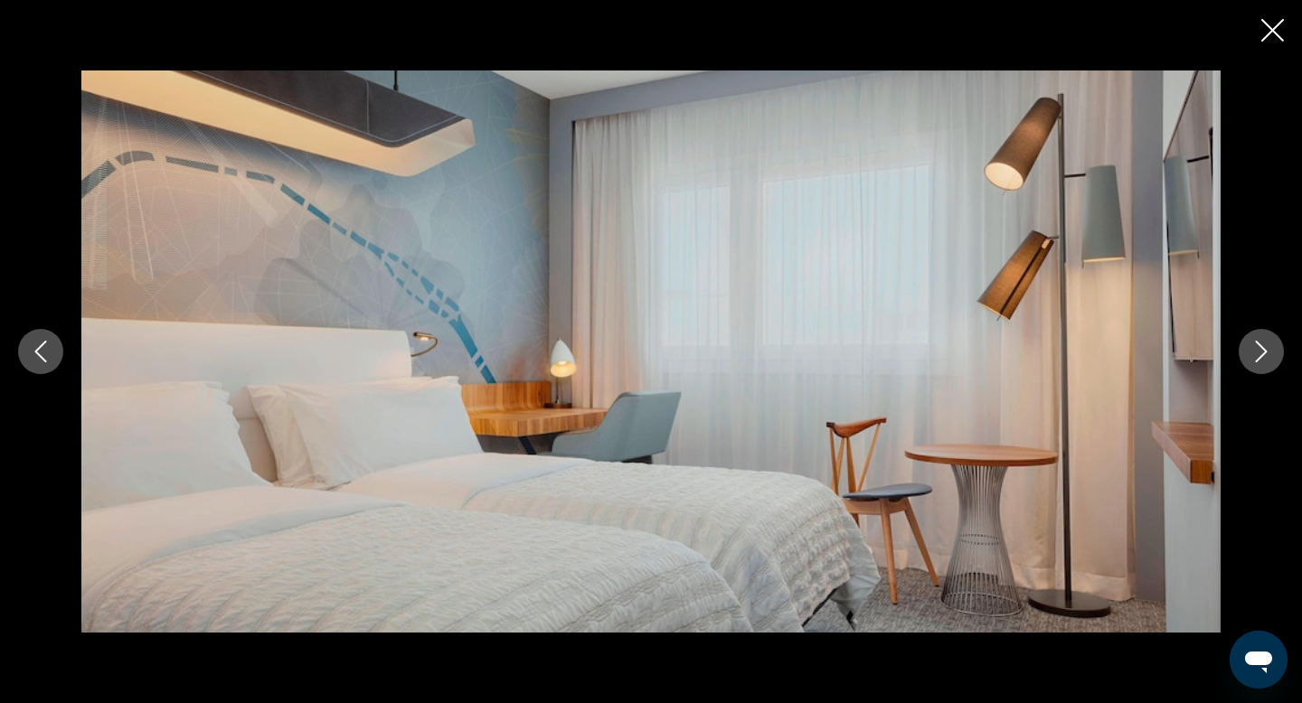
click at [1259, 358] on icon "Next image" at bounding box center [1262, 352] width 12 height 22
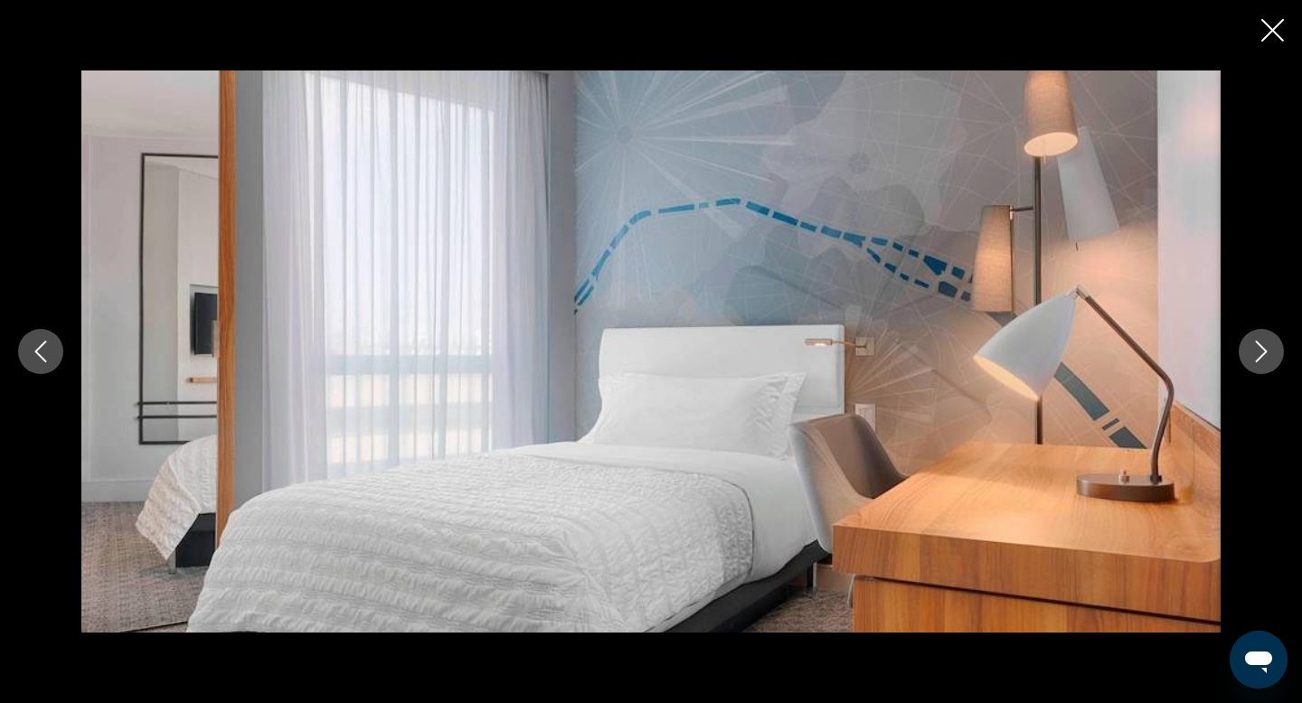
click at [1259, 358] on icon "Next image" at bounding box center [1262, 352] width 12 height 22
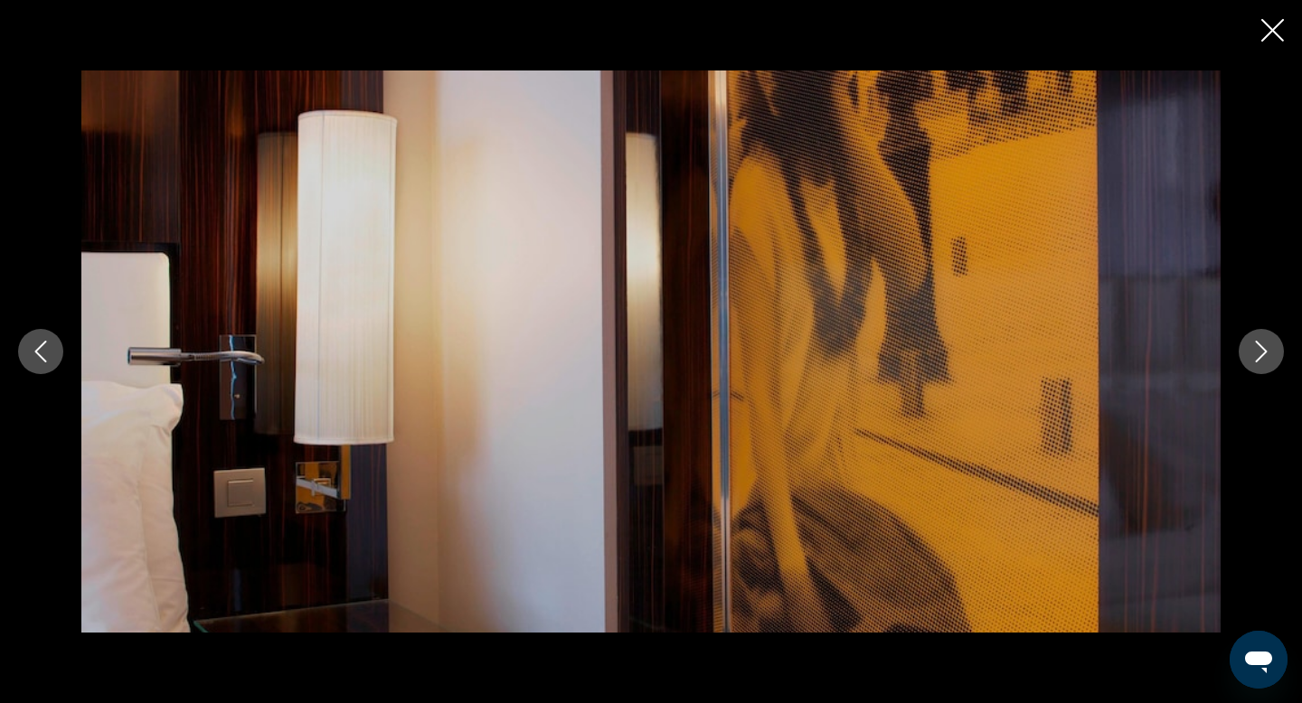
click at [1259, 358] on icon "Next image" at bounding box center [1262, 352] width 12 height 22
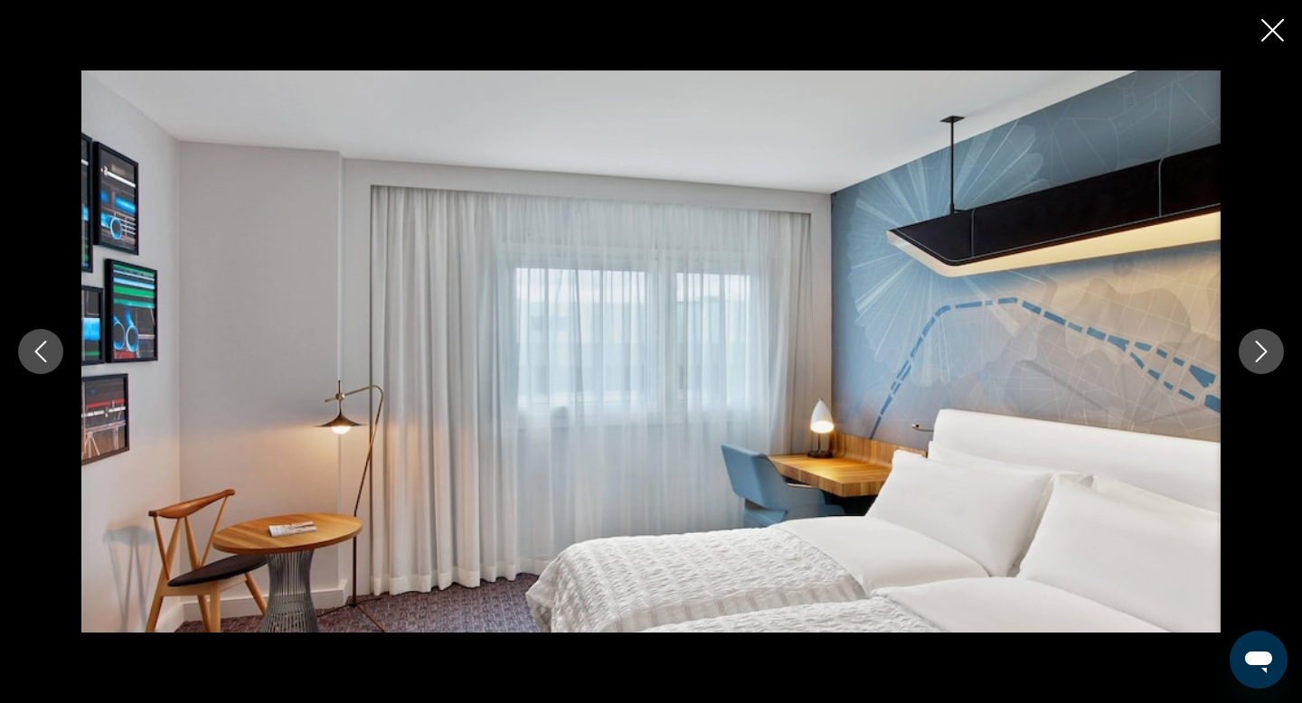
click at [1259, 358] on icon "Next image" at bounding box center [1262, 352] width 12 height 22
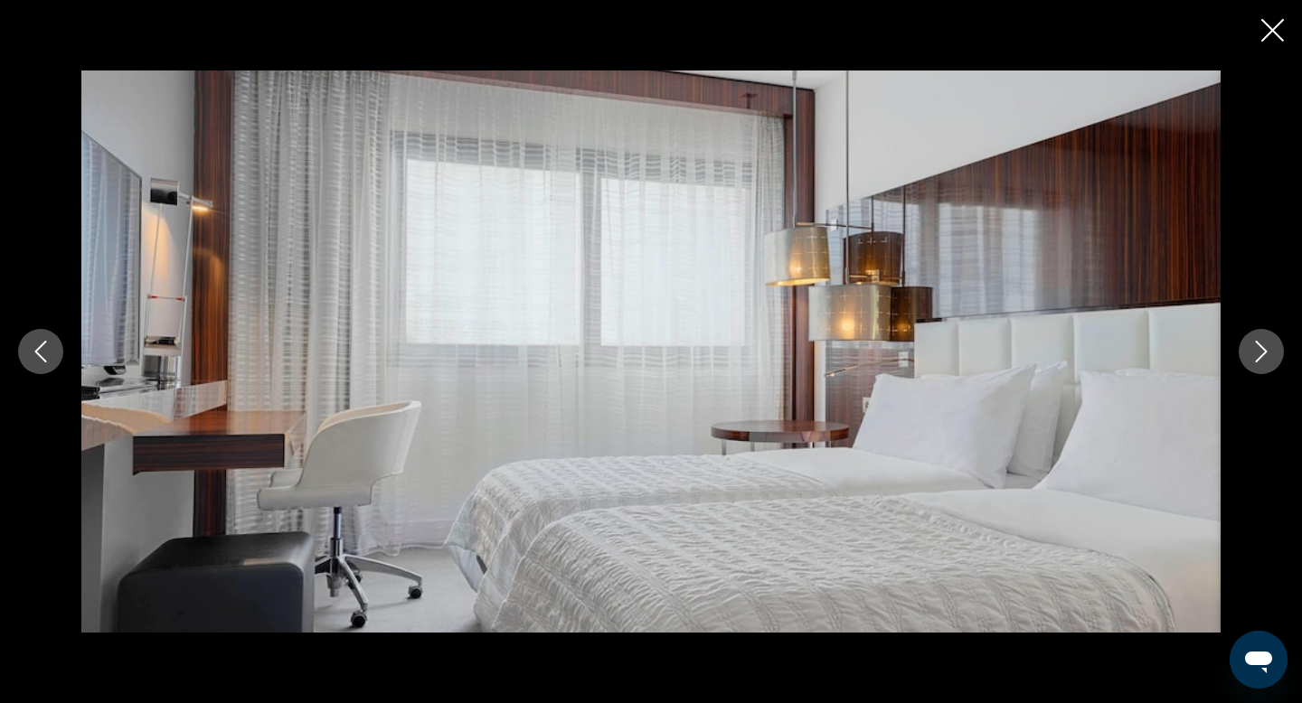
click at [1259, 358] on icon "Next image" at bounding box center [1262, 352] width 12 height 22
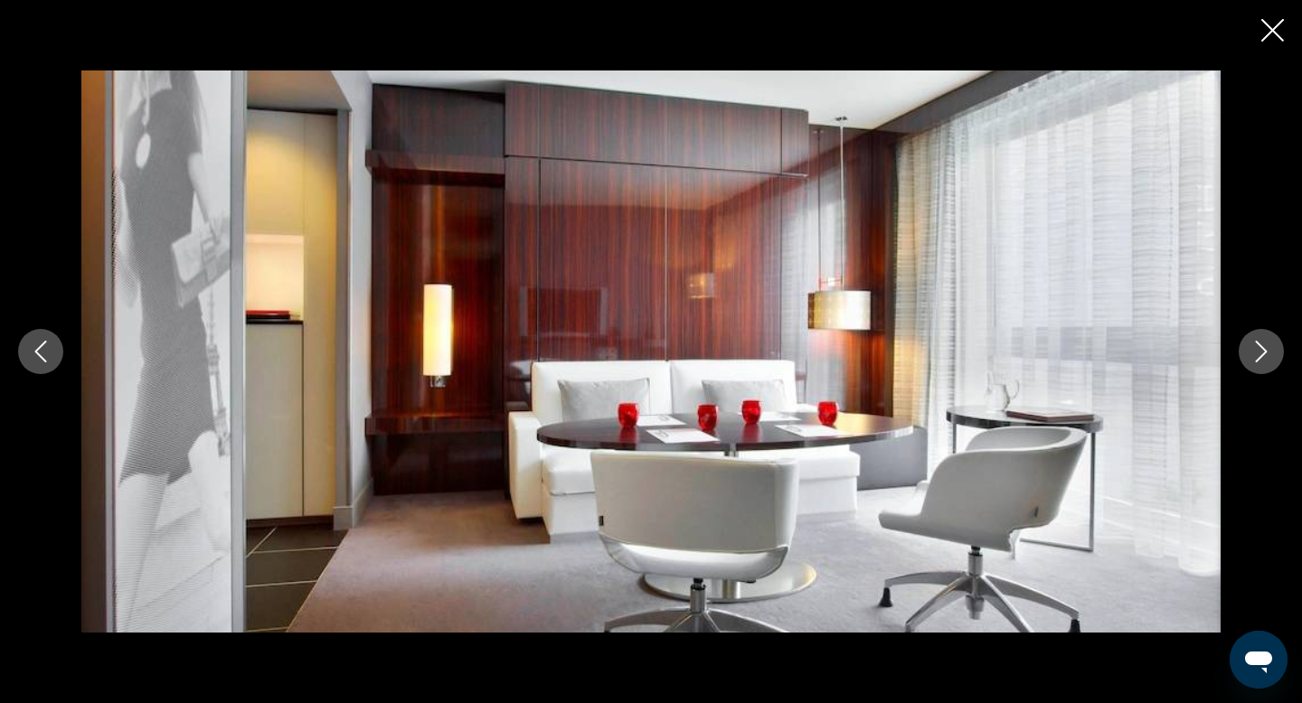
click at [1259, 358] on icon "Next image" at bounding box center [1262, 352] width 12 height 22
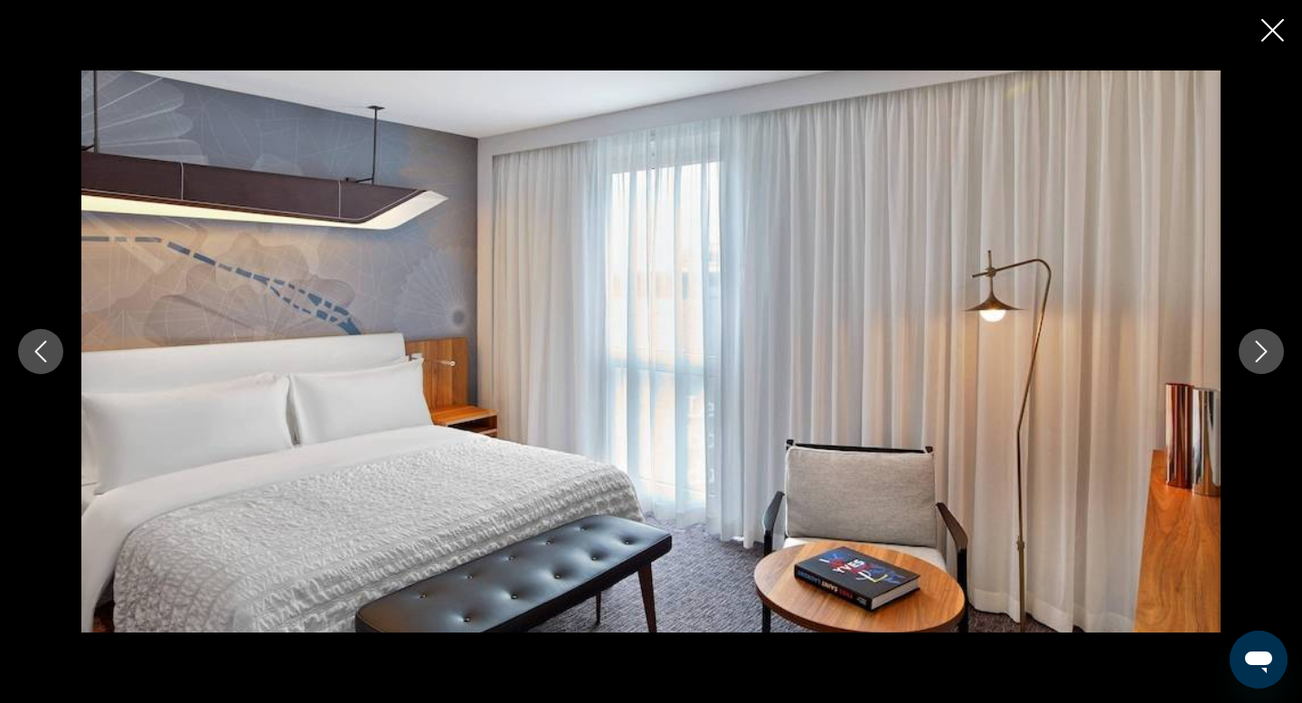
click at [1259, 358] on icon "Next image" at bounding box center [1262, 352] width 12 height 22
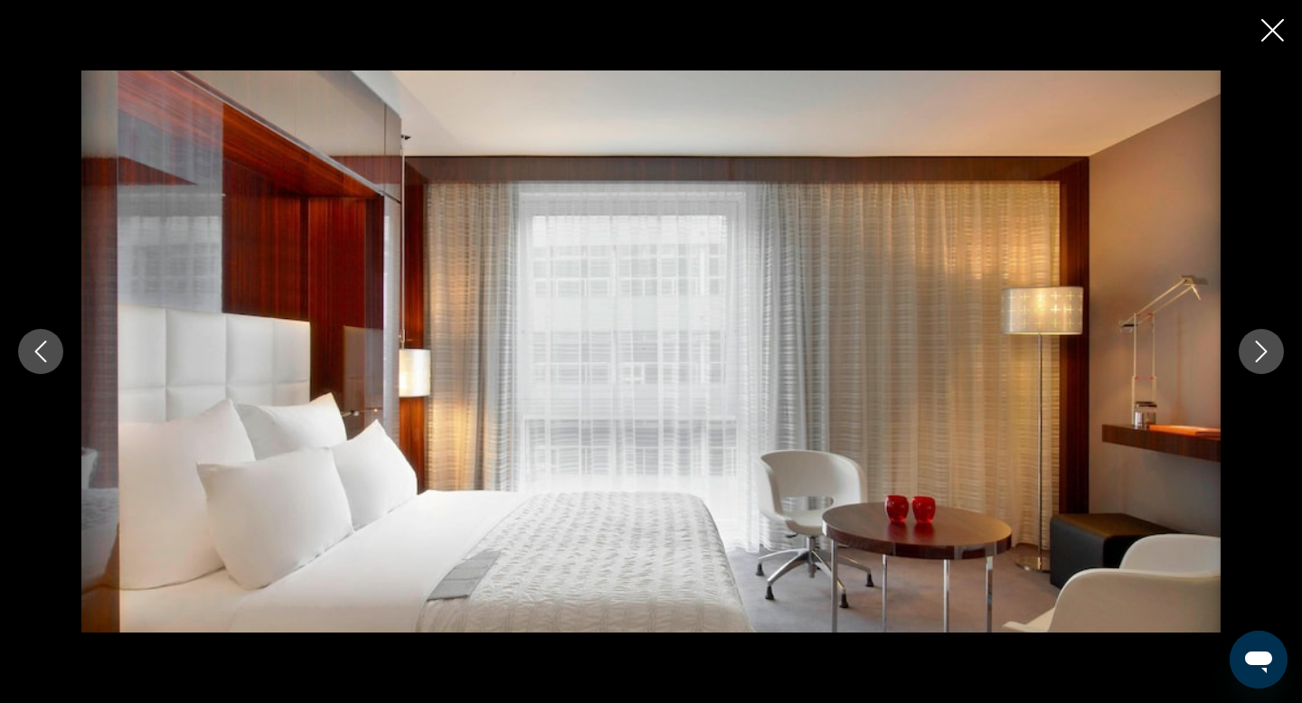
click at [1259, 358] on icon "Next image" at bounding box center [1262, 352] width 12 height 22
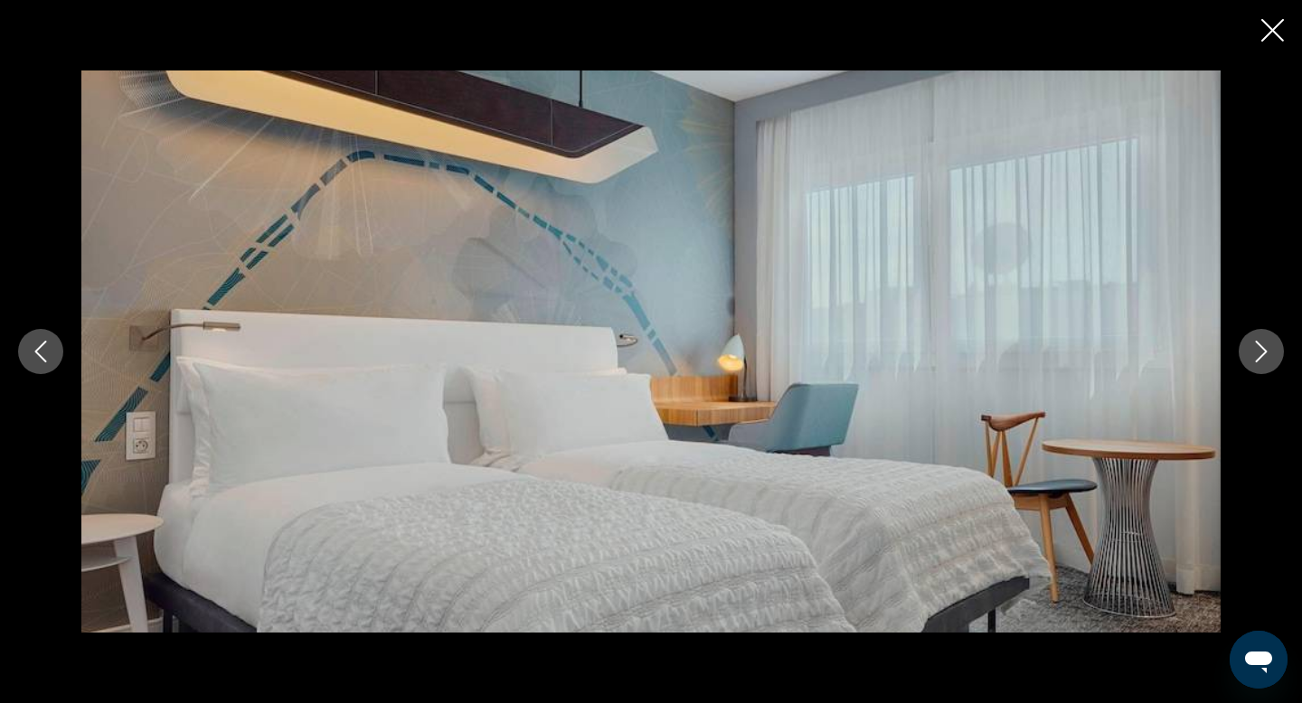
click at [1259, 358] on icon "Next image" at bounding box center [1262, 352] width 12 height 22
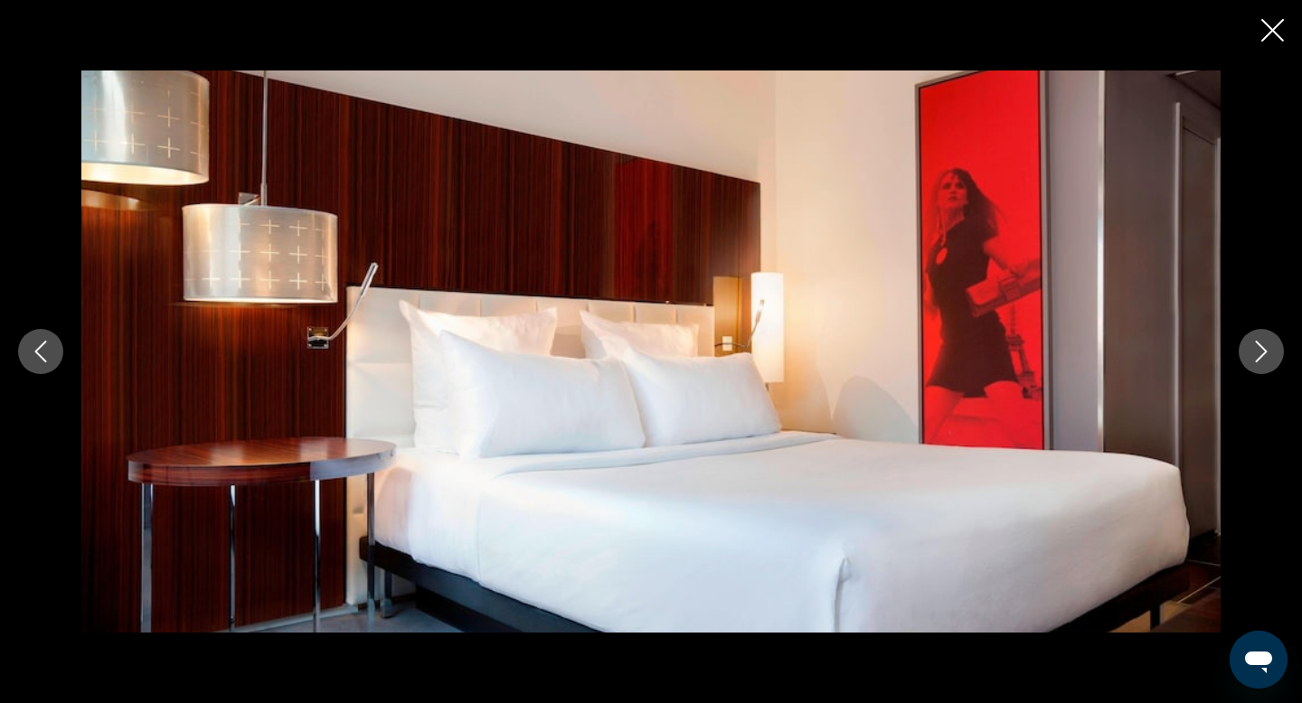
click at [1259, 358] on icon "Next image" at bounding box center [1262, 352] width 12 height 22
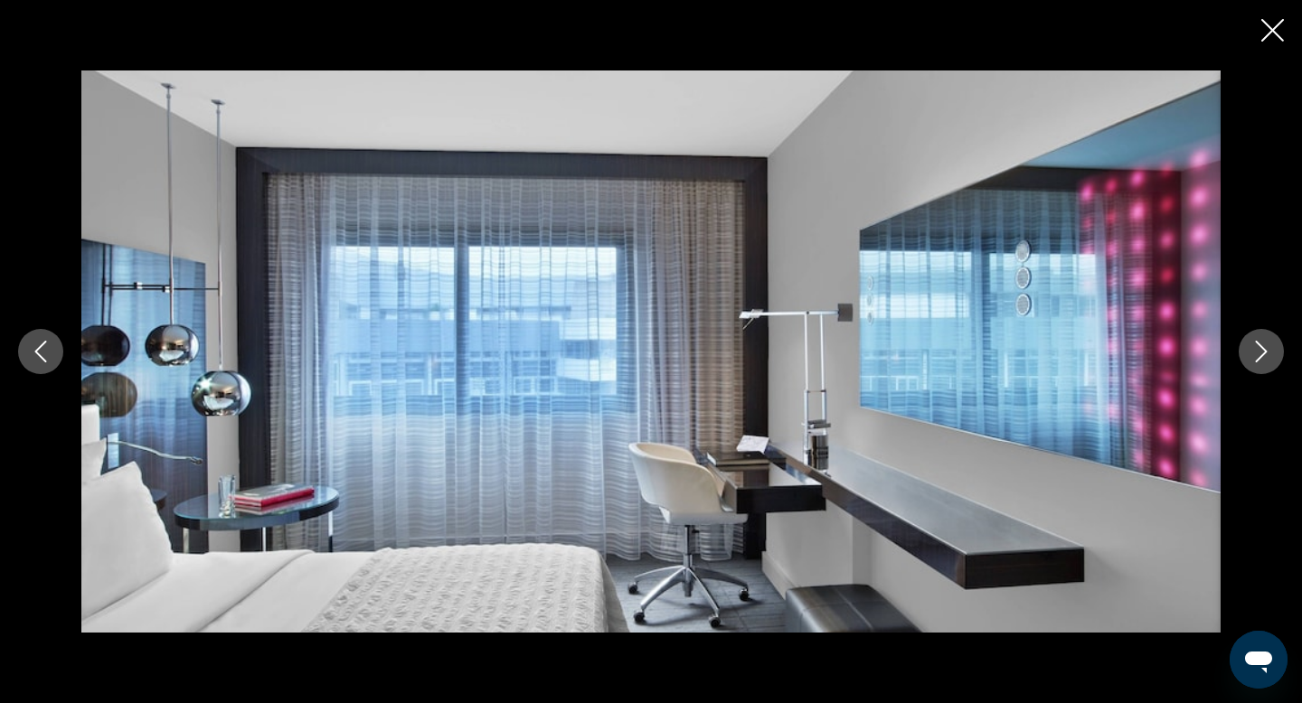
click at [1259, 358] on icon "Next image" at bounding box center [1262, 352] width 12 height 22
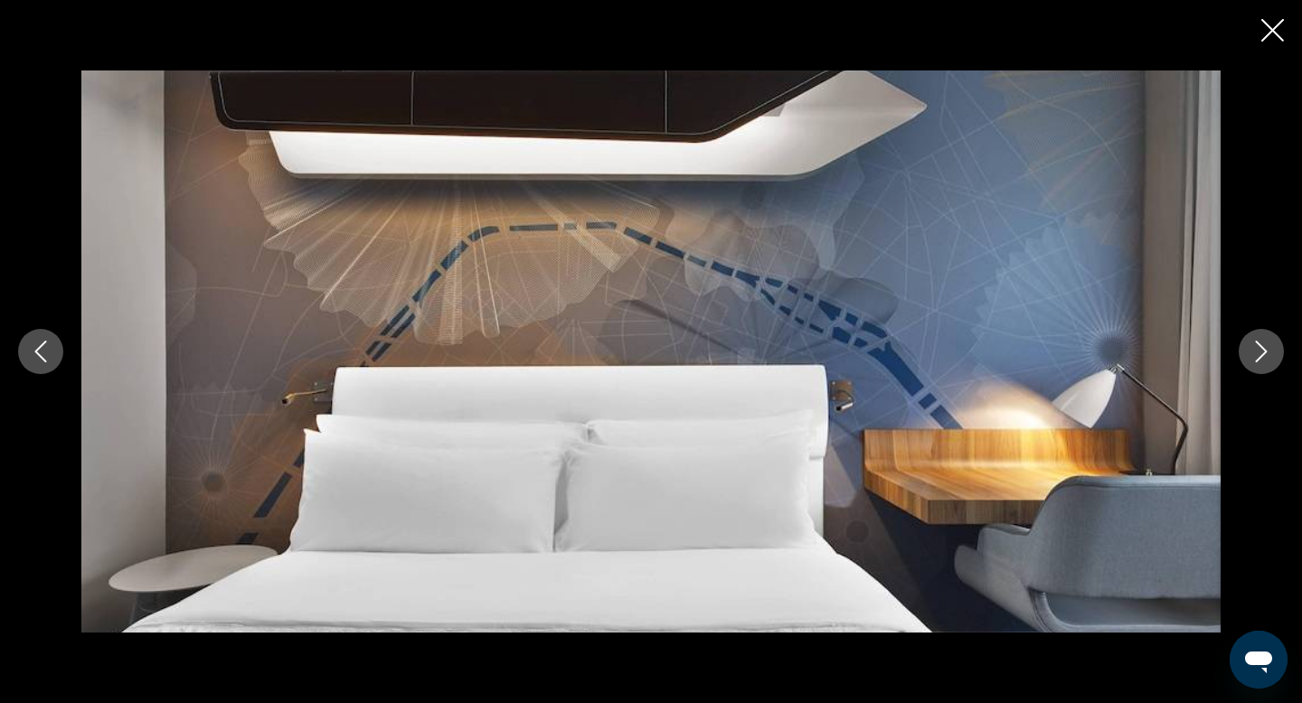
click at [1259, 358] on icon "Next image" at bounding box center [1262, 352] width 12 height 22
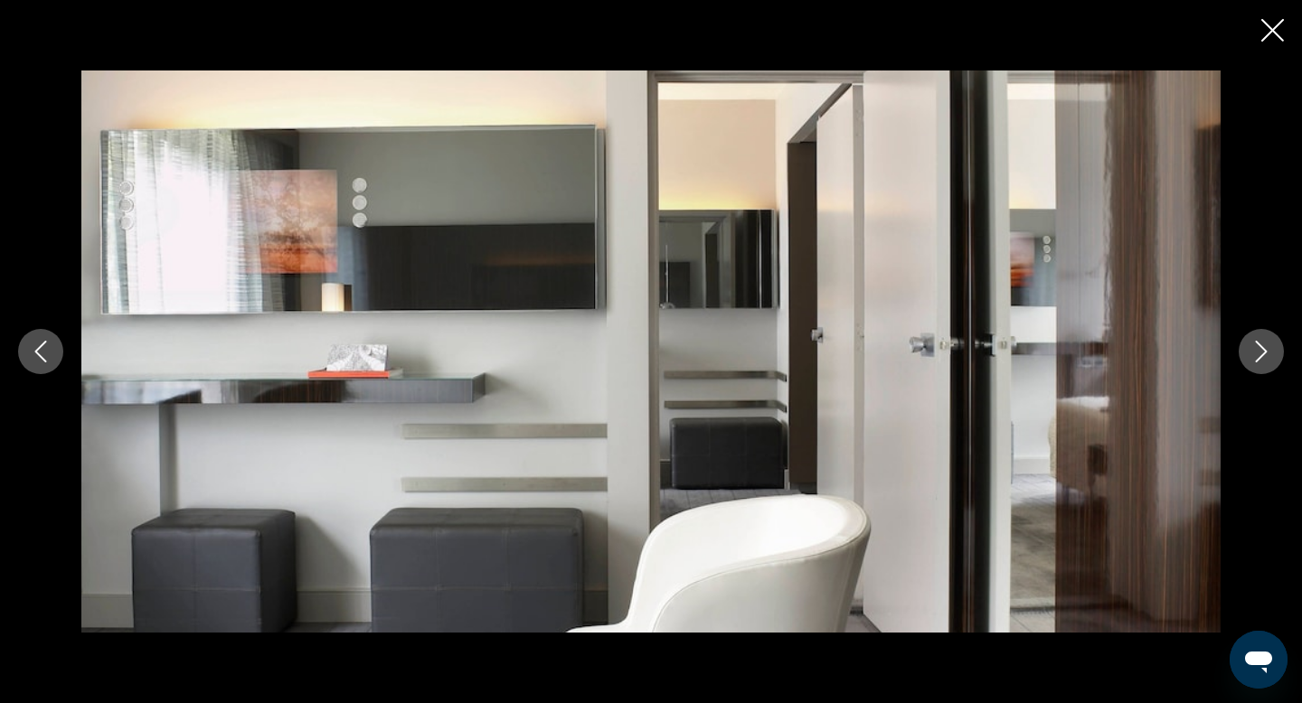
click at [1259, 358] on icon "Next image" at bounding box center [1262, 352] width 12 height 22
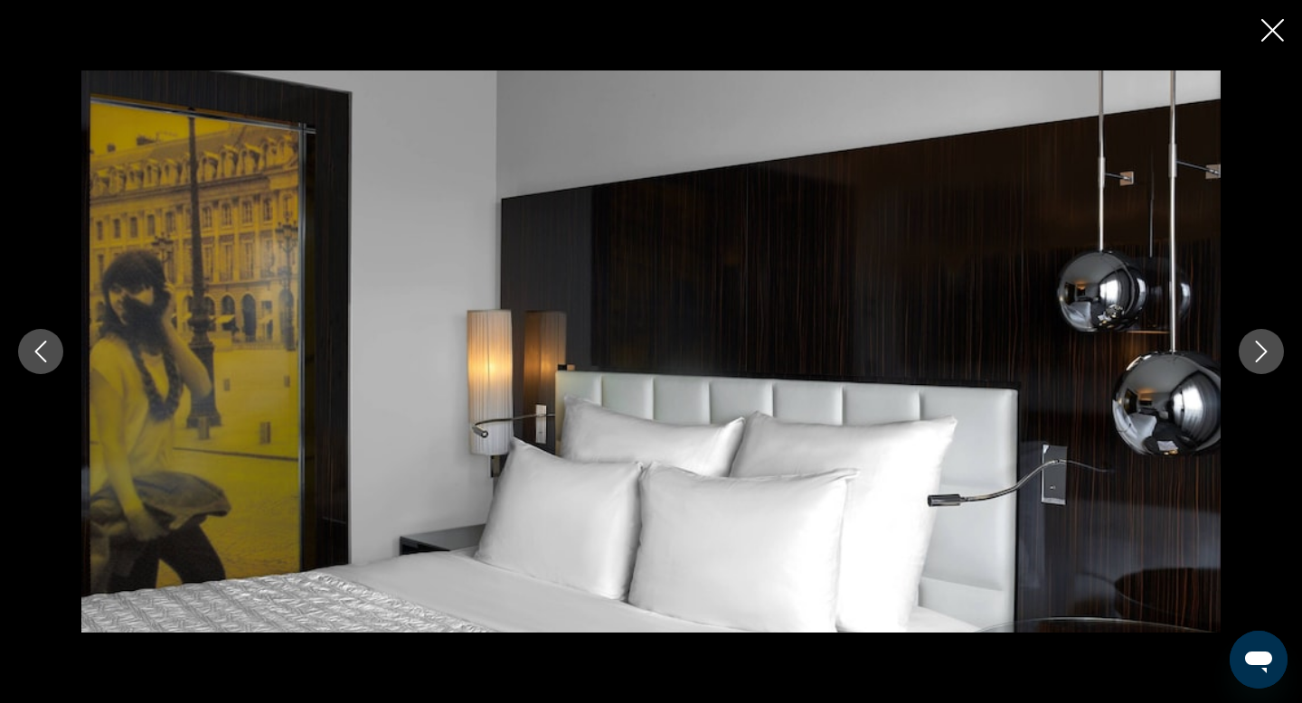
click at [1259, 358] on icon "Next image" at bounding box center [1262, 352] width 12 height 22
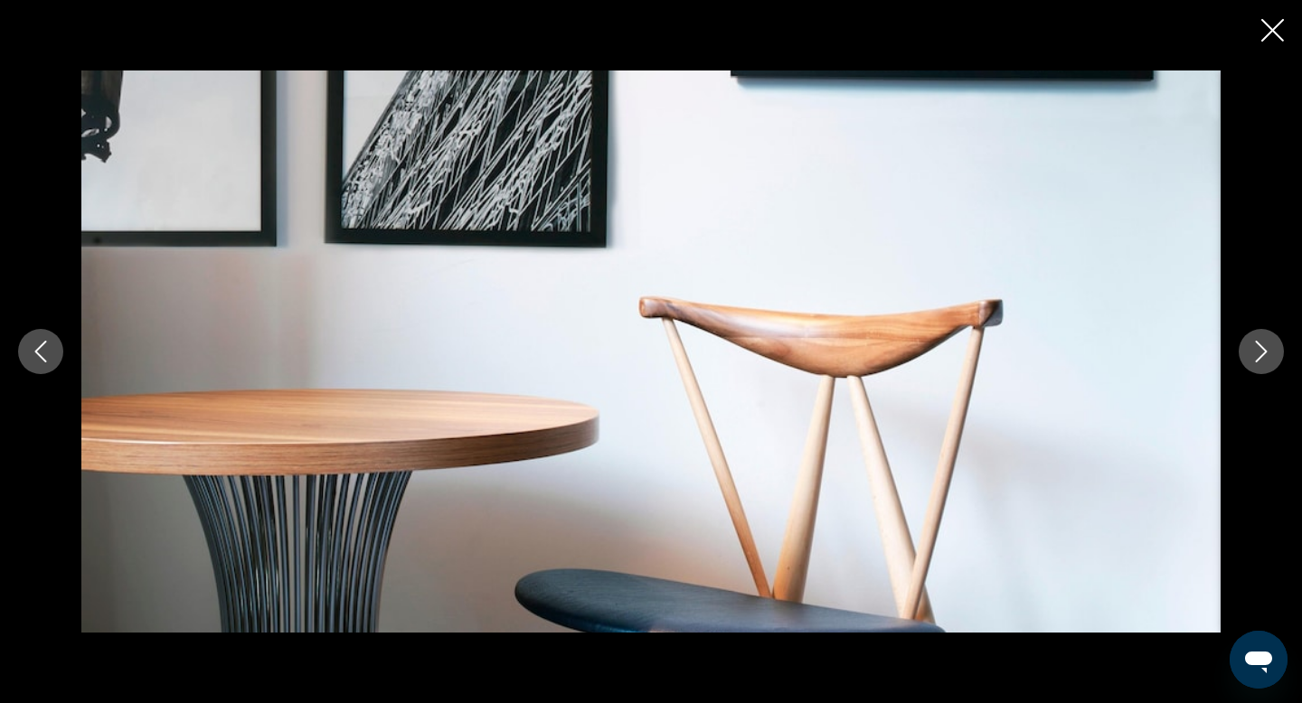
click at [1259, 358] on icon "Next image" at bounding box center [1262, 352] width 12 height 22
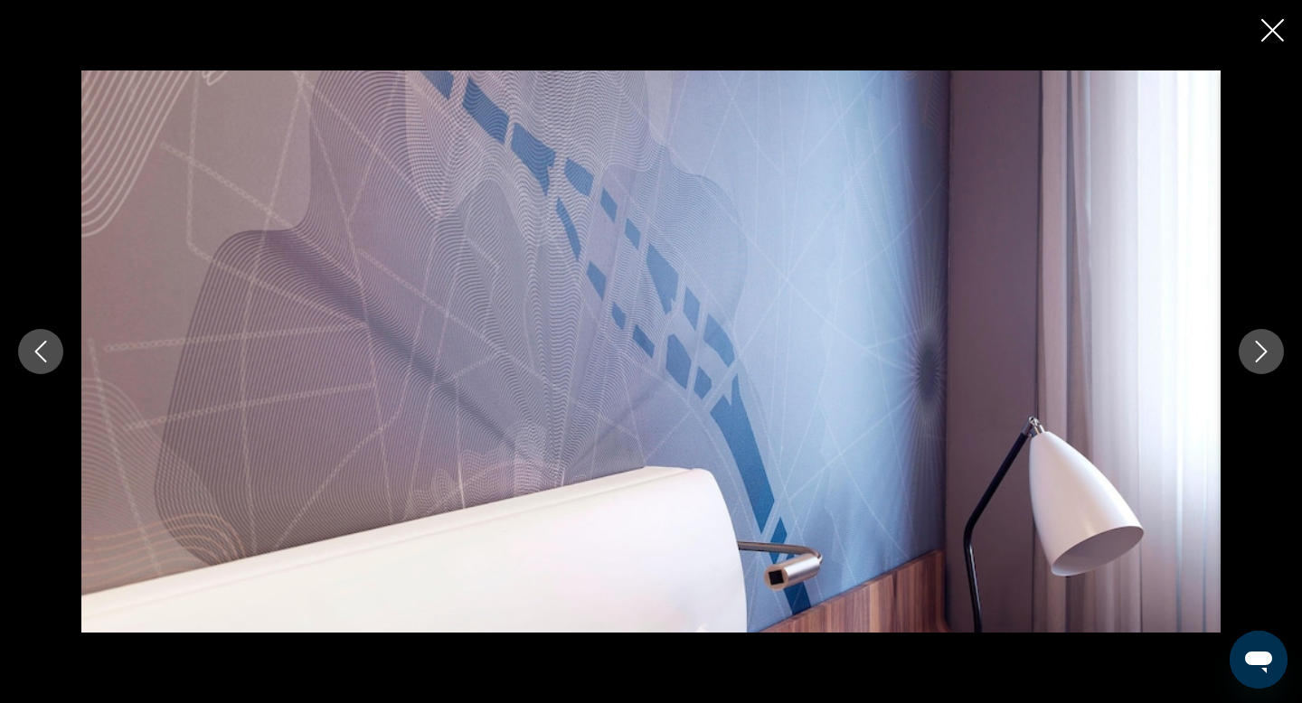
click at [1259, 358] on icon "Next image" at bounding box center [1262, 352] width 12 height 22
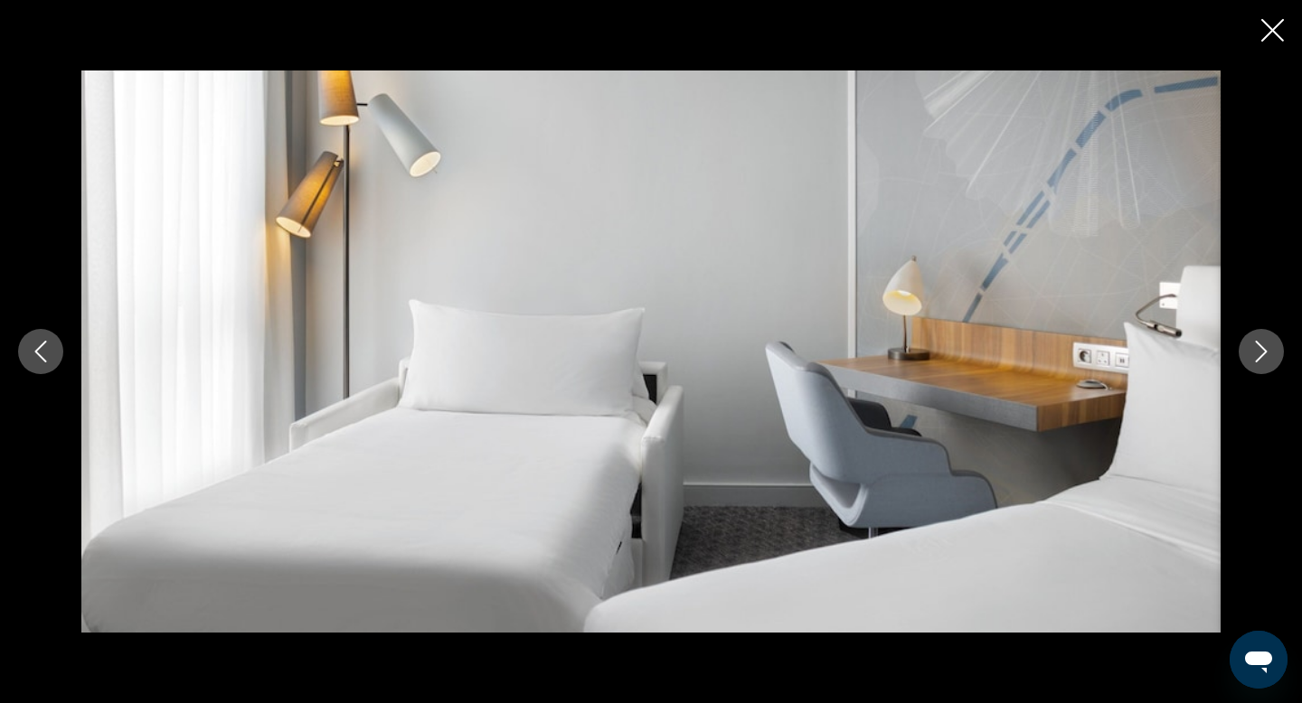
click at [1259, 358] on icon "Next image" at bounding box center [1262, 352] width 12 height 22
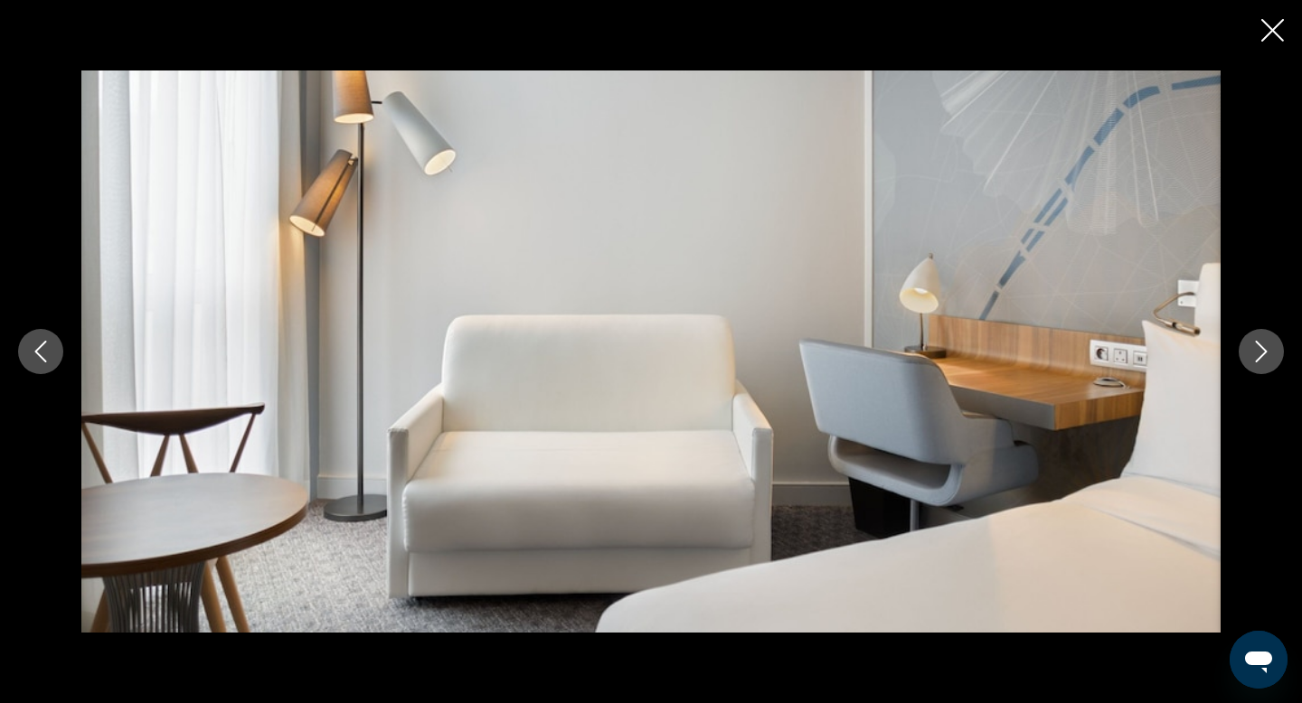
click at [1259, 358] on icon "Next image" at bounding box center [1262, 352] width 12 height 22
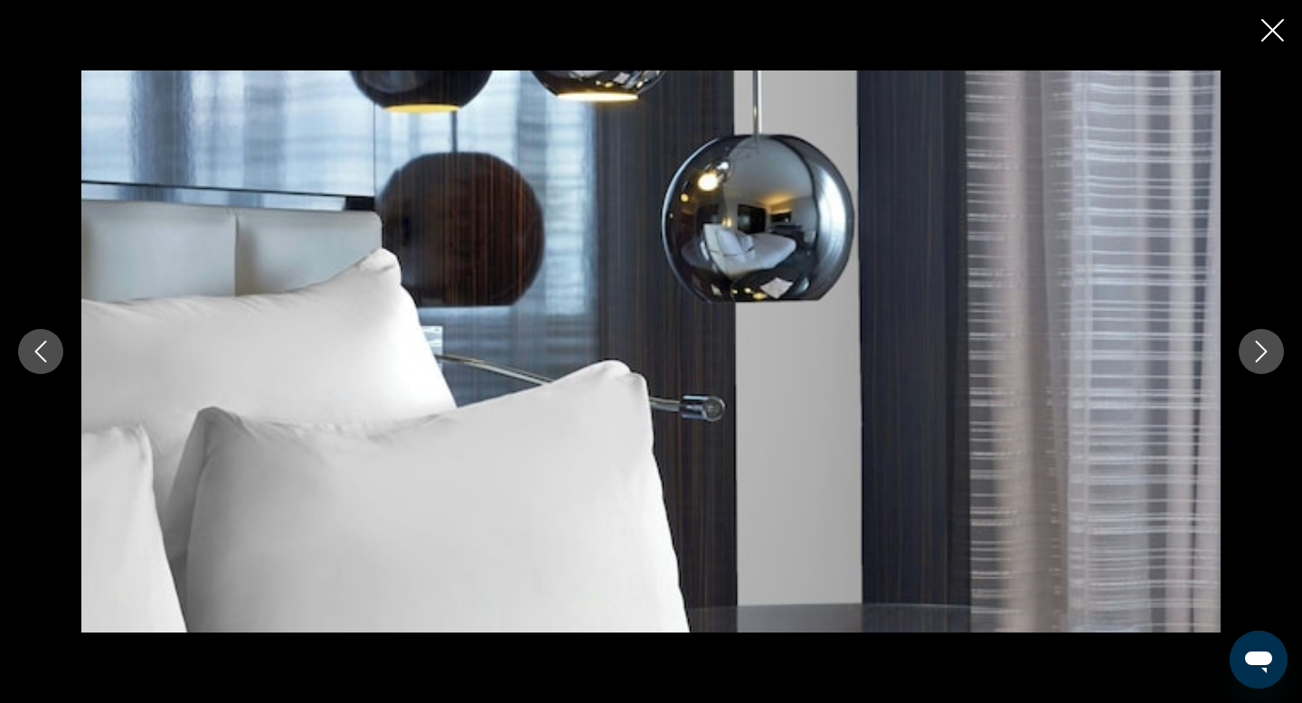
click at [1259, 358] on icon "Next image" at bounding box center [1262, 352] width 12 height 22
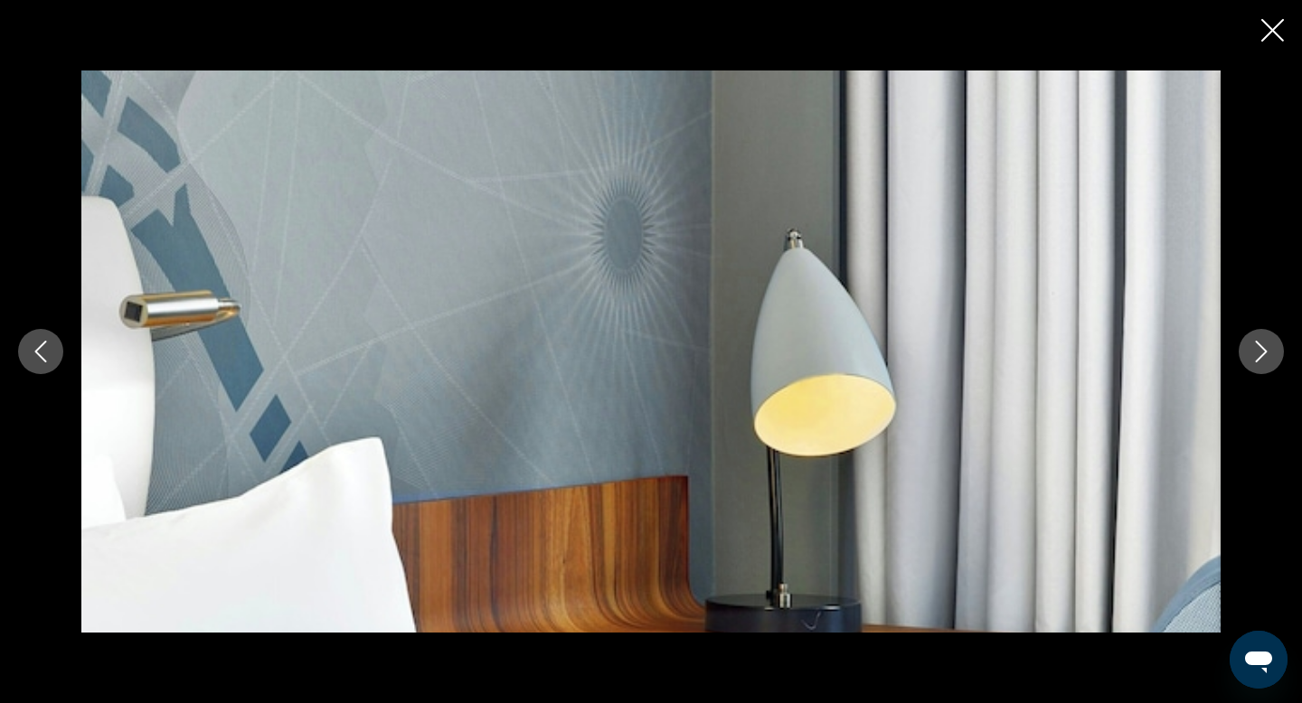
click at [1259, 358] on icon "Next image" at bounding box center [1262, 352] width 12 height 22
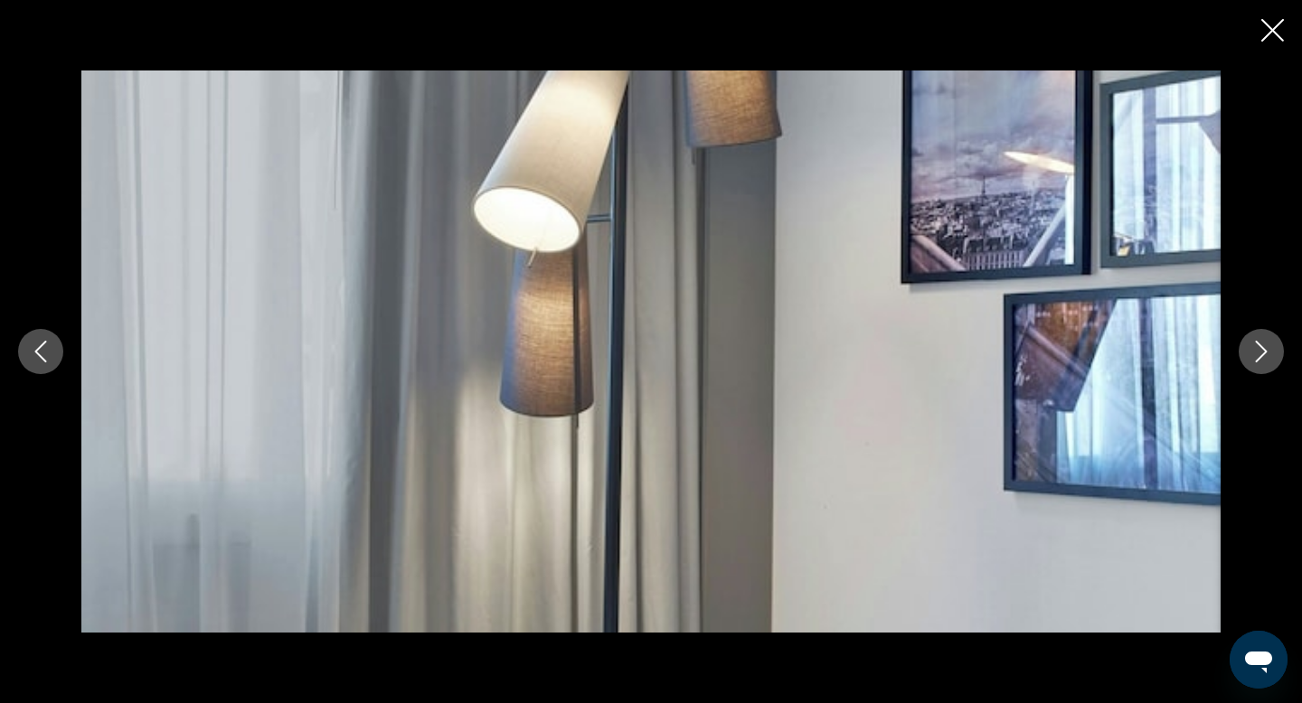
click at [1259, 358] on icon "Next image" at bounding box center [1262, 352] width 12 height 22
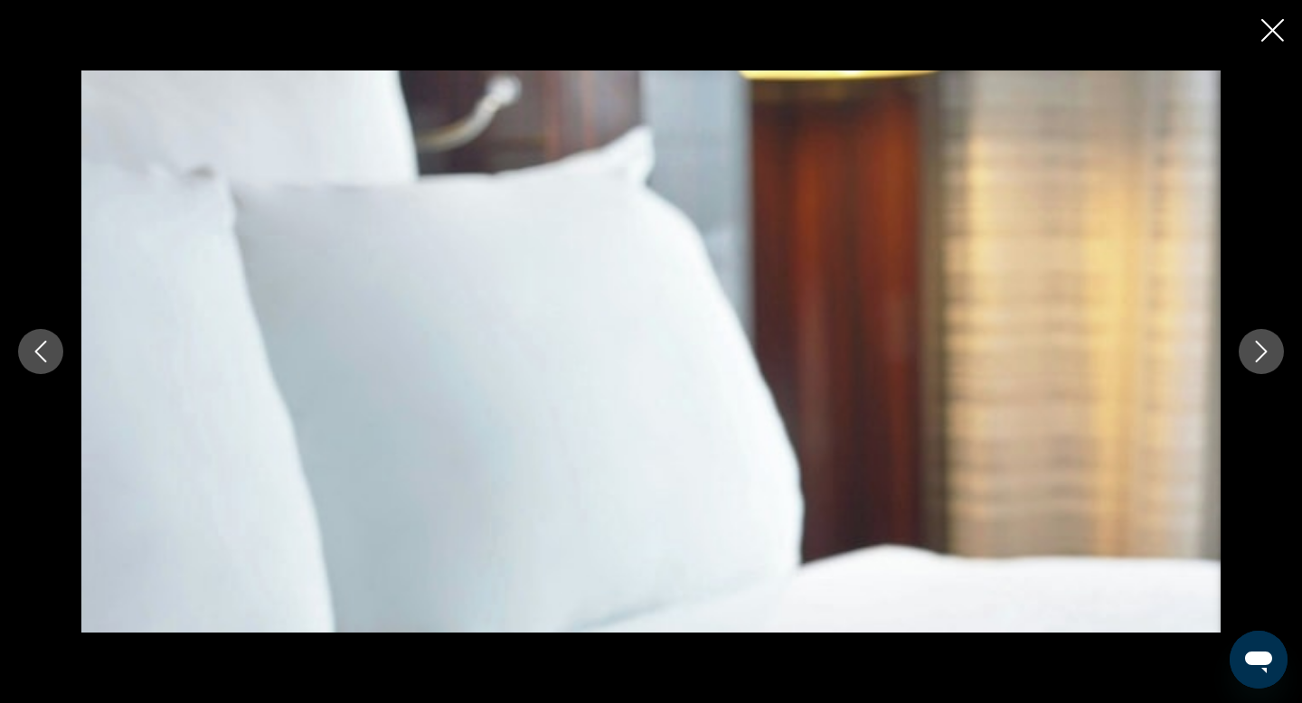
click at [1259, 358] on icon "Next image" at bounding box center [1262, 352] width 12 height 22
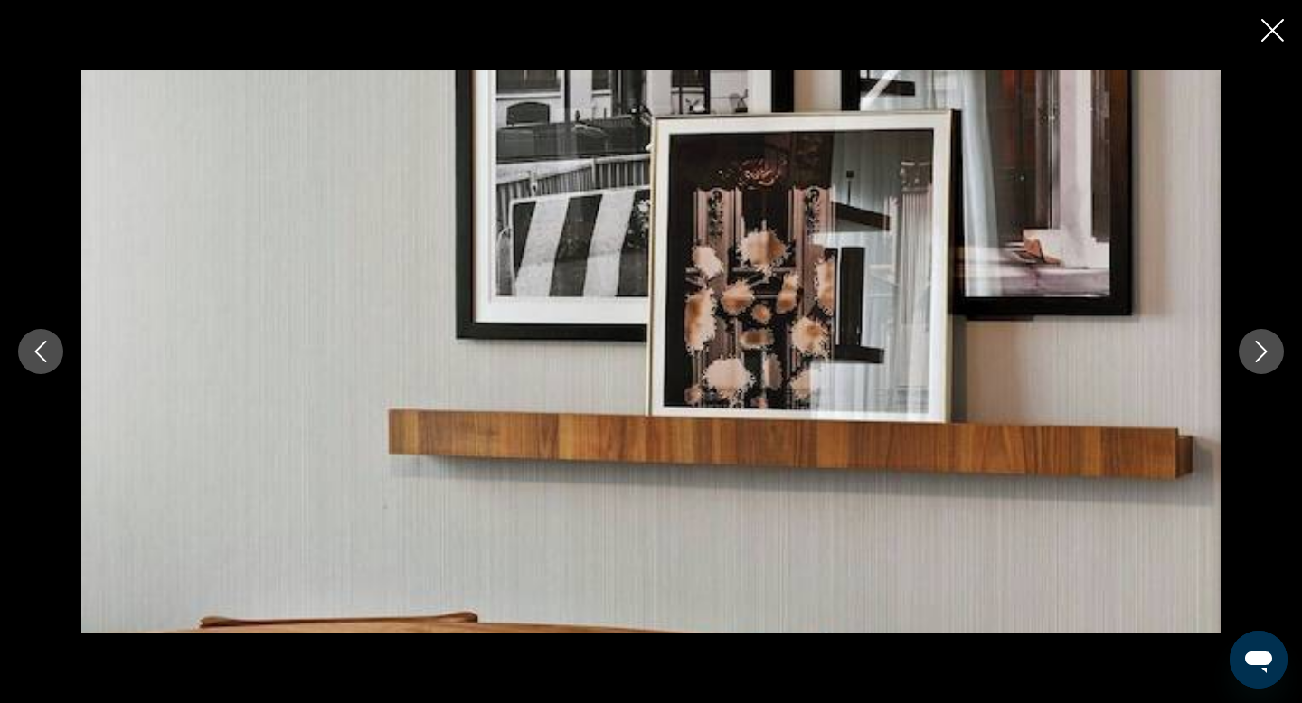
click at [1259, 358] on icon "Next image" at bounding box center [1262, 352] width 12 height 22
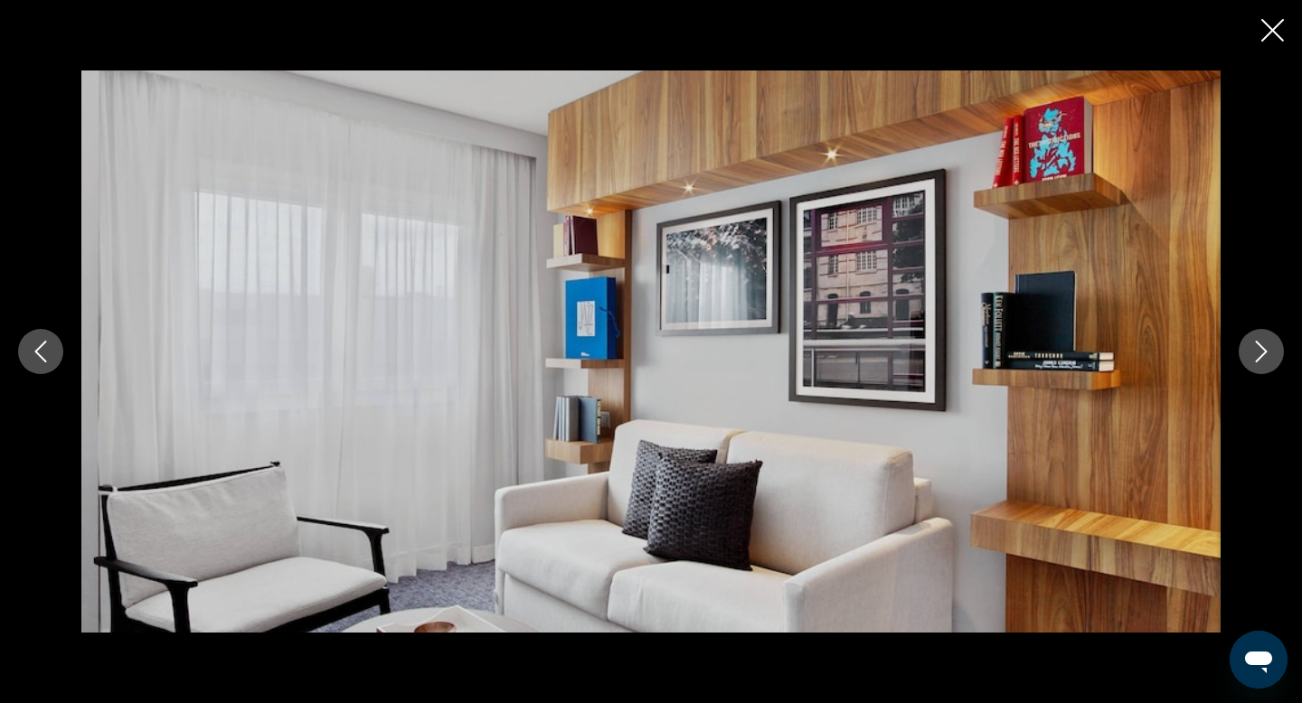
click at [1259, 358] on icon "Next image" at bounding box center [1262, 352] width 12 height 22
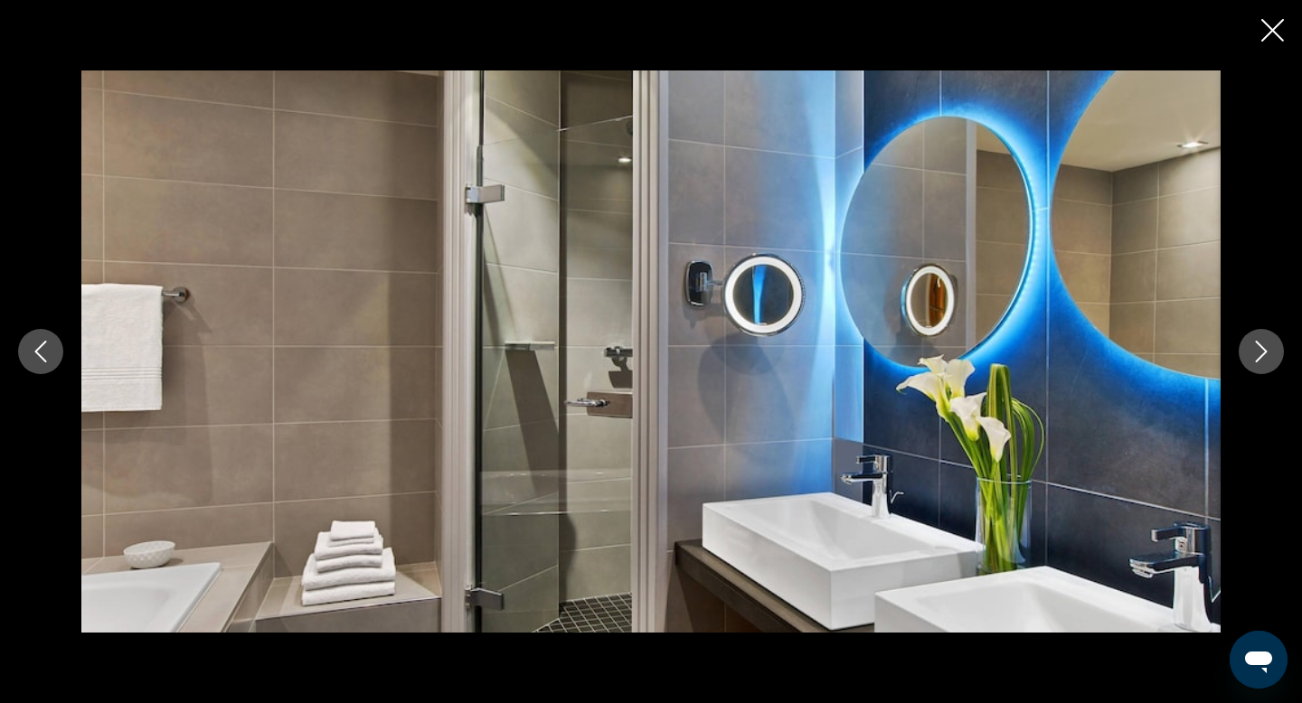
click at [1259, 358] on icon "Next image" at bounding box center [1262, 352] width 12 height 22
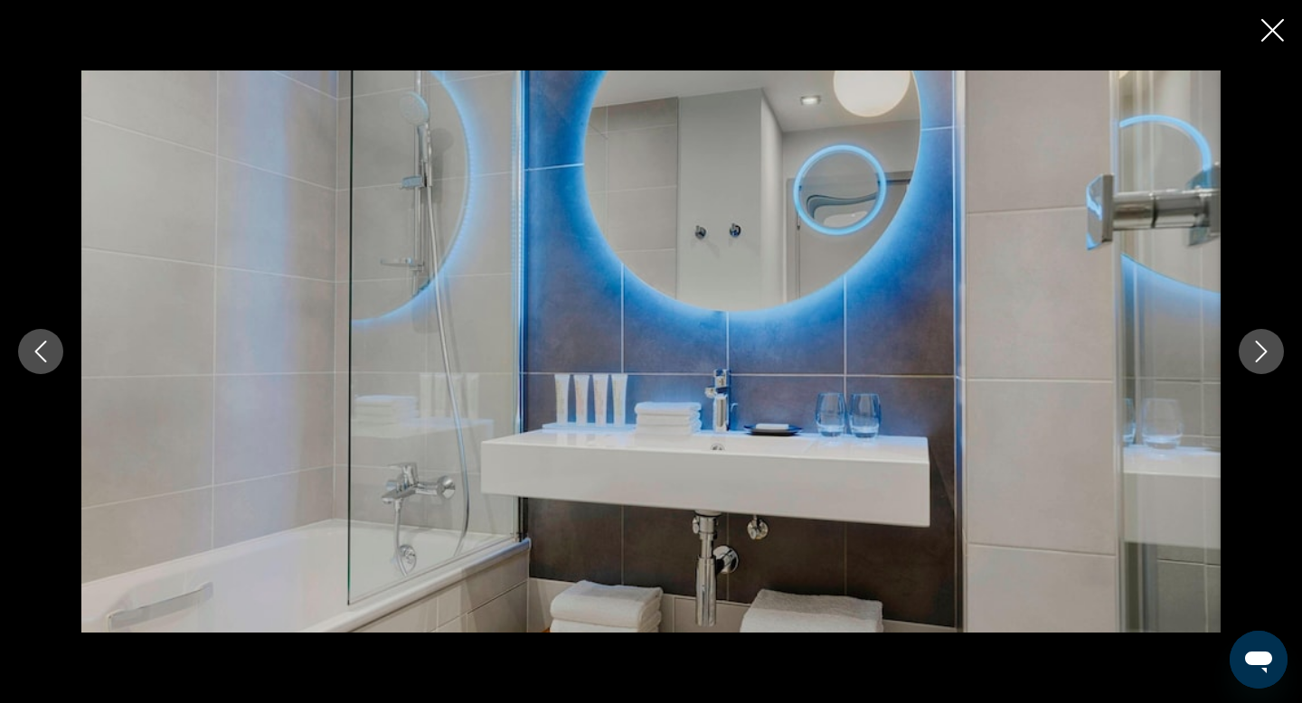
click at [1259, 358] on icon "Next image" at bounding box center [1262, 352] width 12 height 22
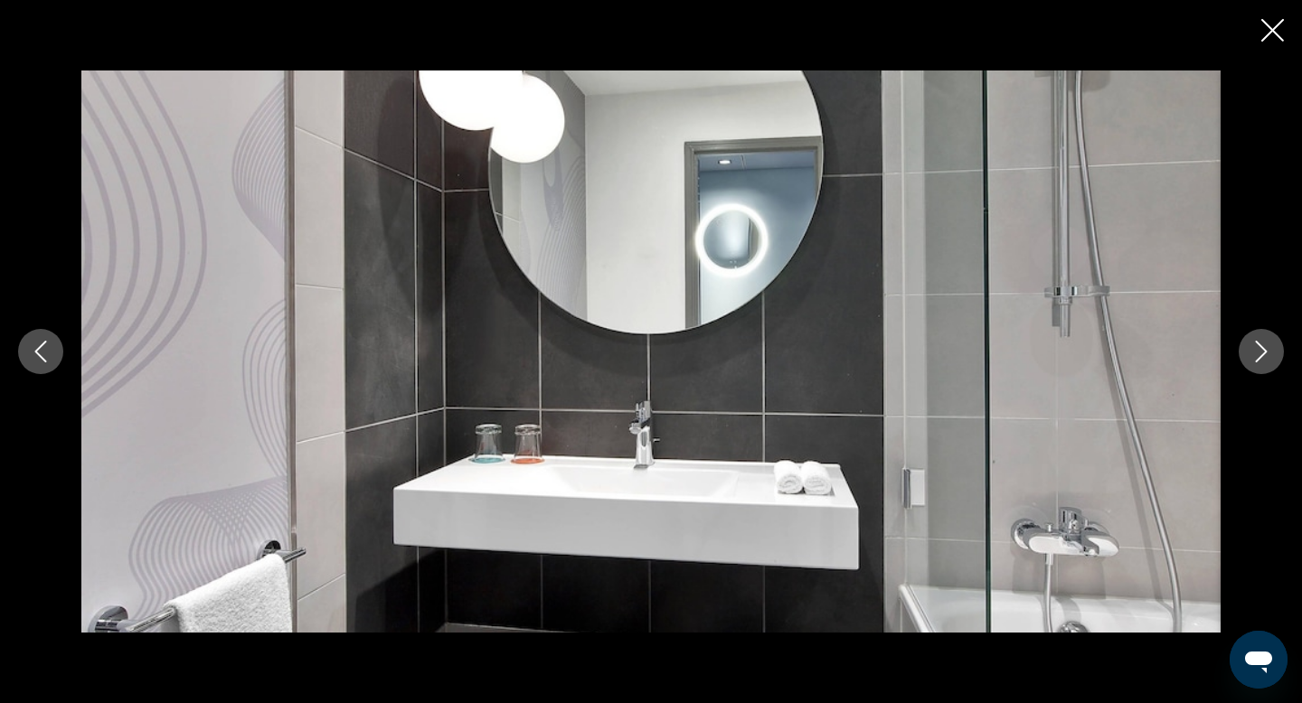
click at [1259, 358] on icon "Next image" at bounding box center [1262, 352] width 12 height 22
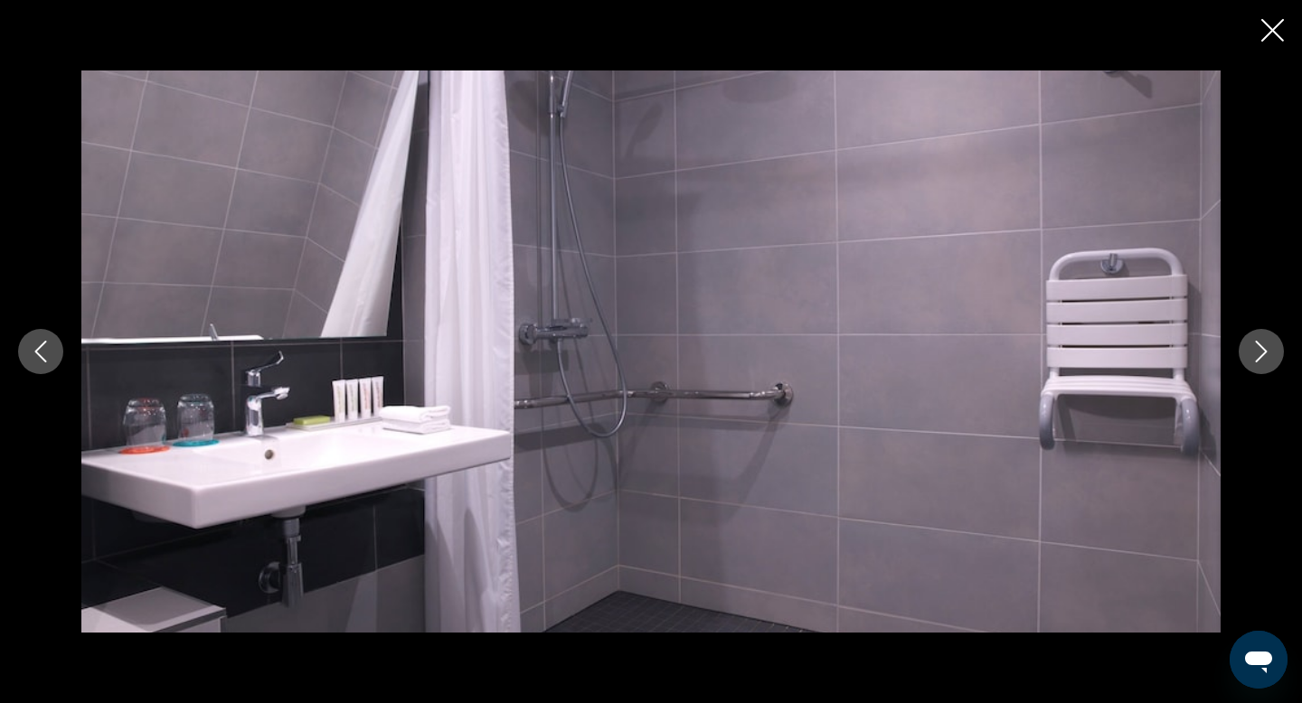
click at [1259, 358] on icon "Next image" at bounding box center [1262, 352] width 12 height 22
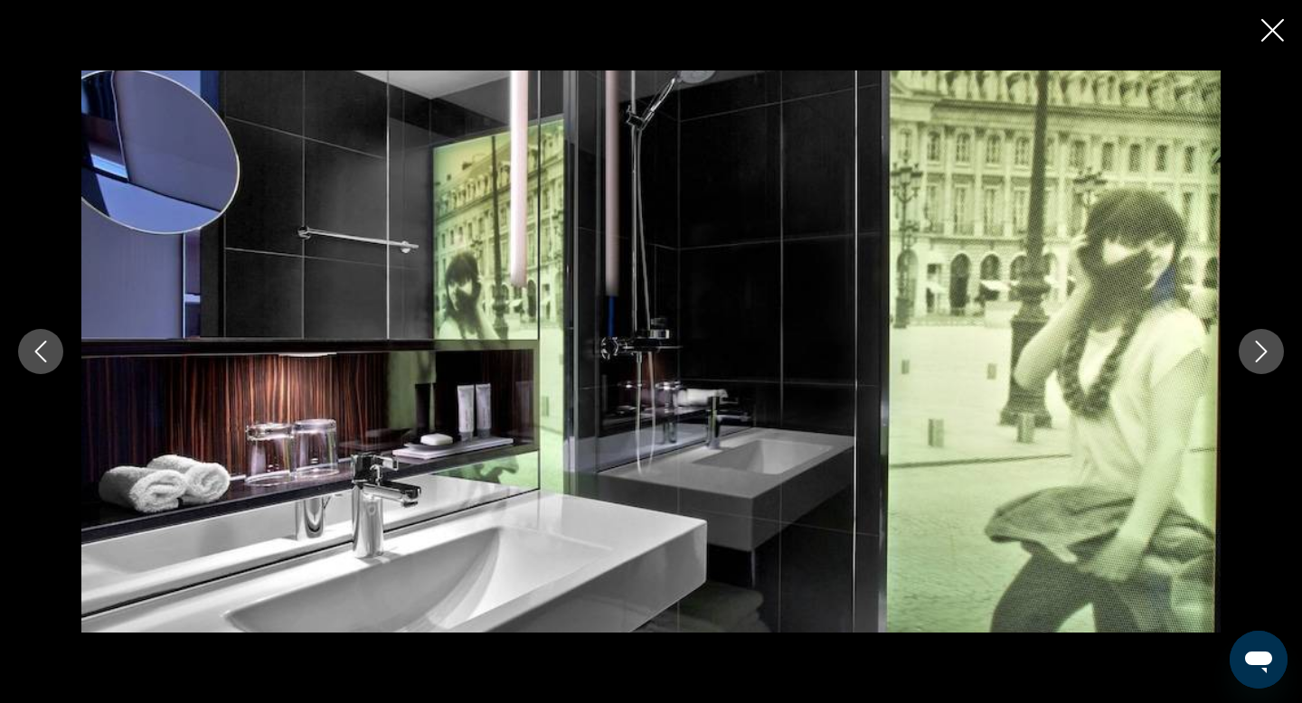
click at [1259, 358] on icon "Next image" at bounding box center [1262, 352] width 12 height 22
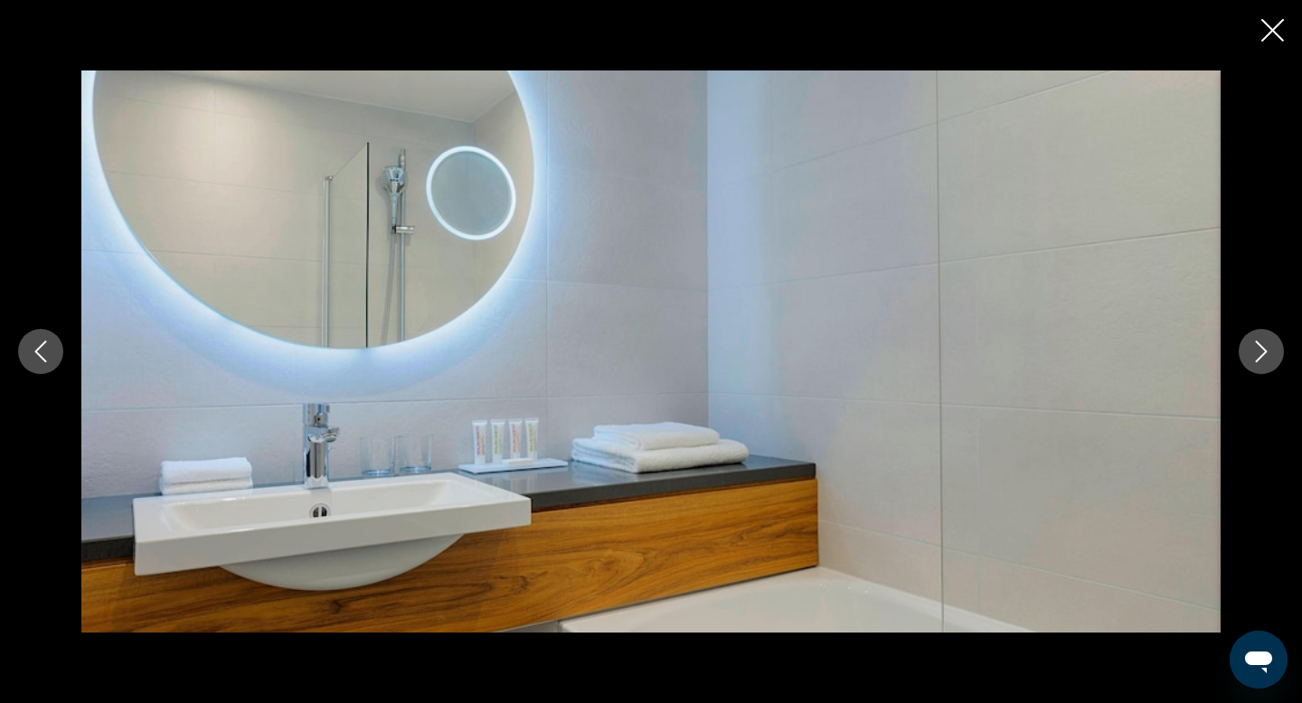
click at [1259, 358] on icon "Next image" at bounding box center [1262, 352] width 12 height 22
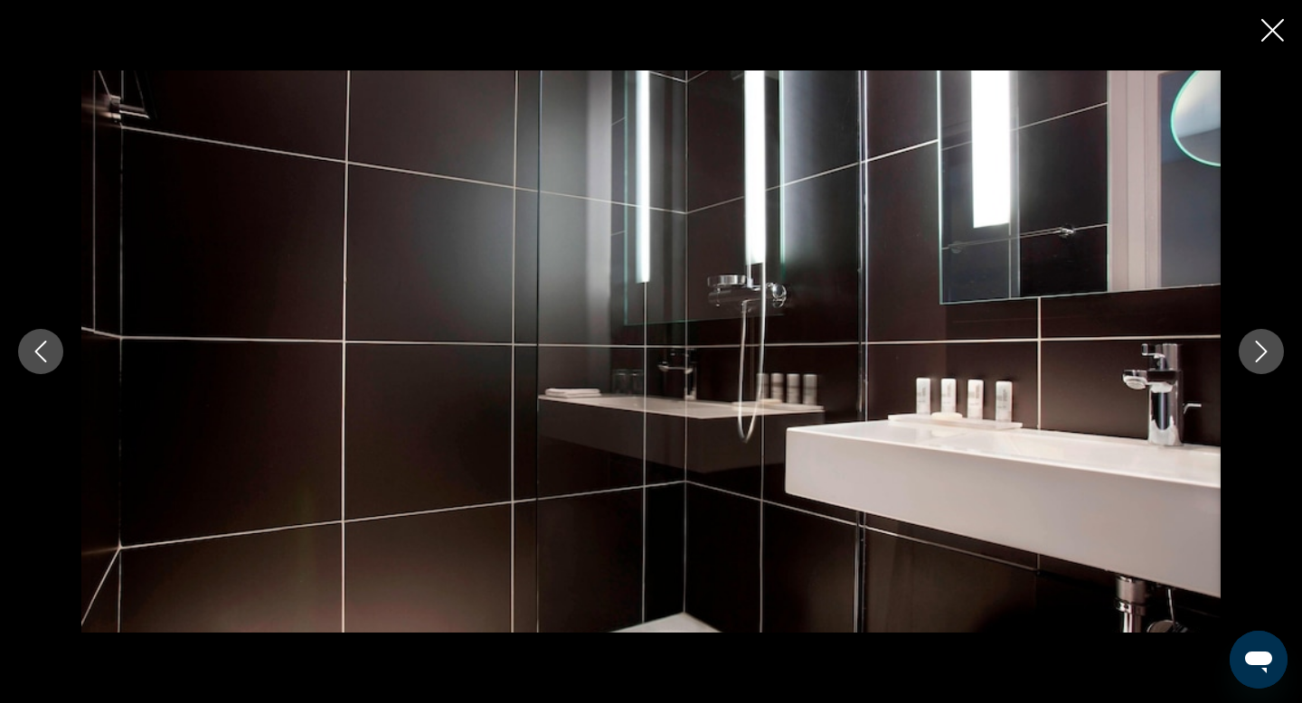
click at [1259, 358] on icon "Next image" at bounding box center [1262, 352] width 12 height 22
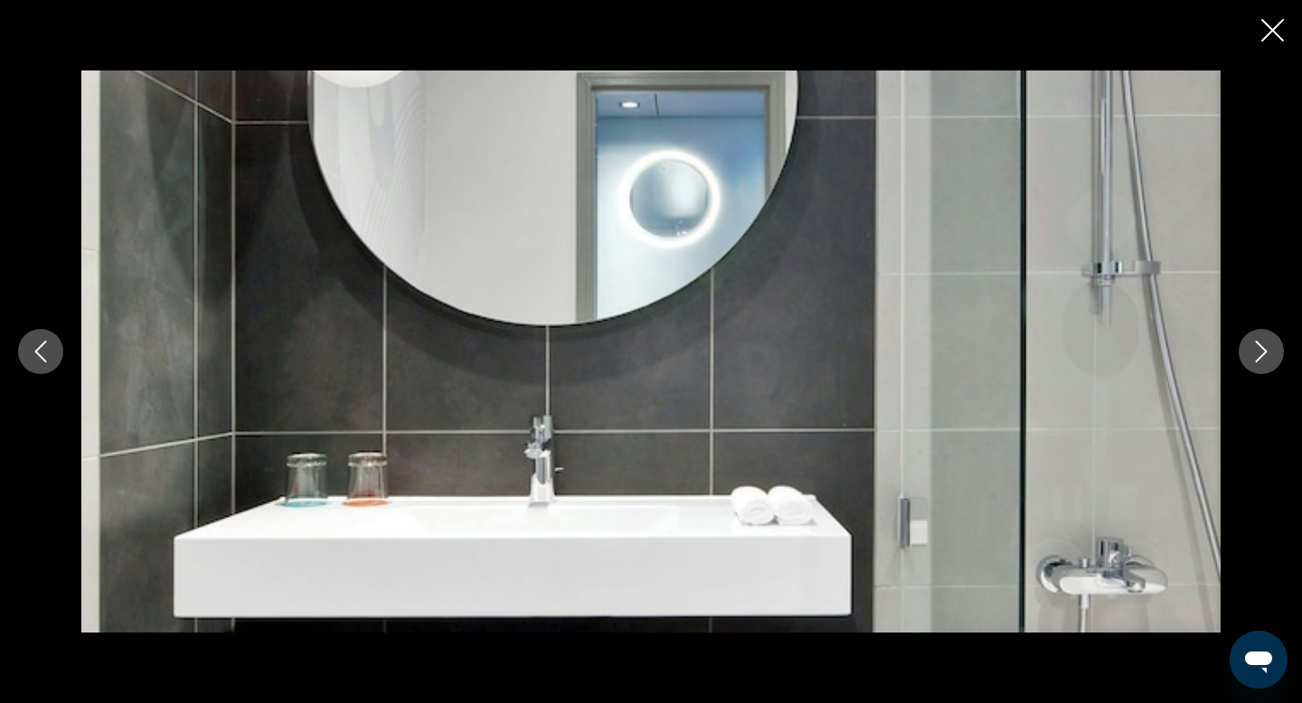
click at [1259, 358] on icon "Next image" at bounding box center [1262, 352] width 12 height 22
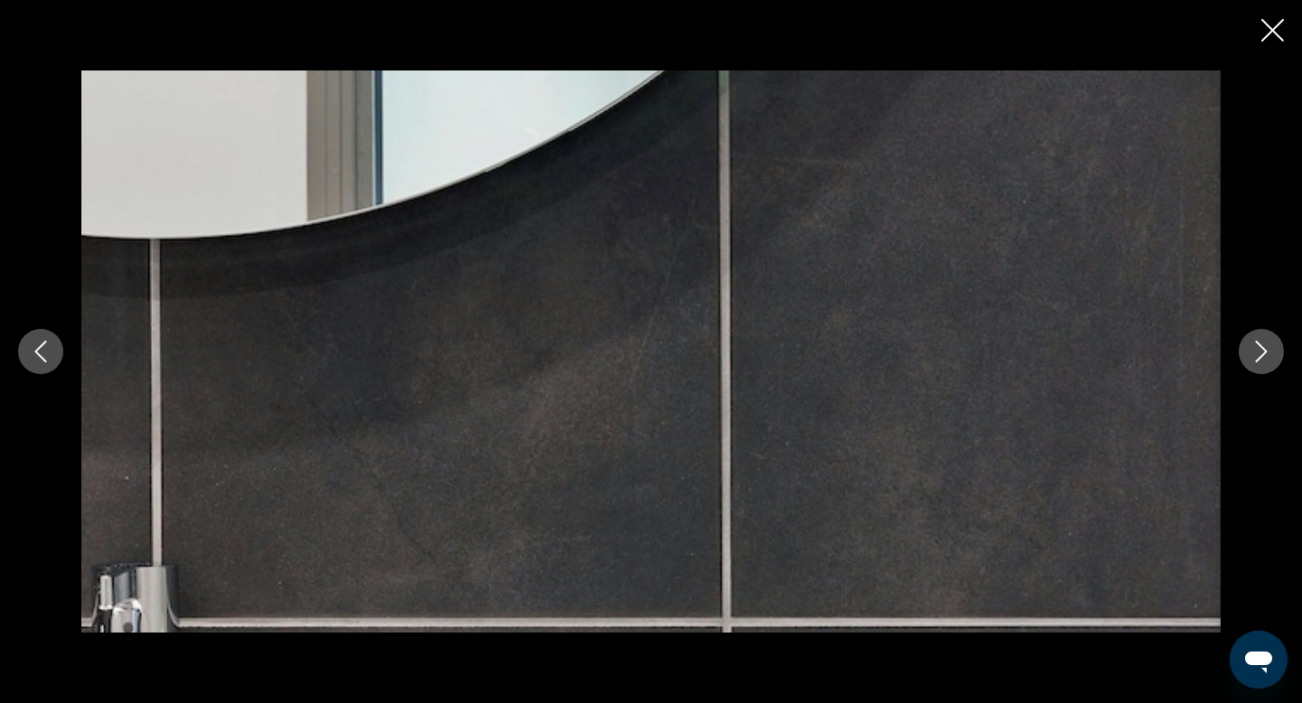
click at [1259, 358] on icon "Next image" at bounding box center [1262, 352] width 12 height 22
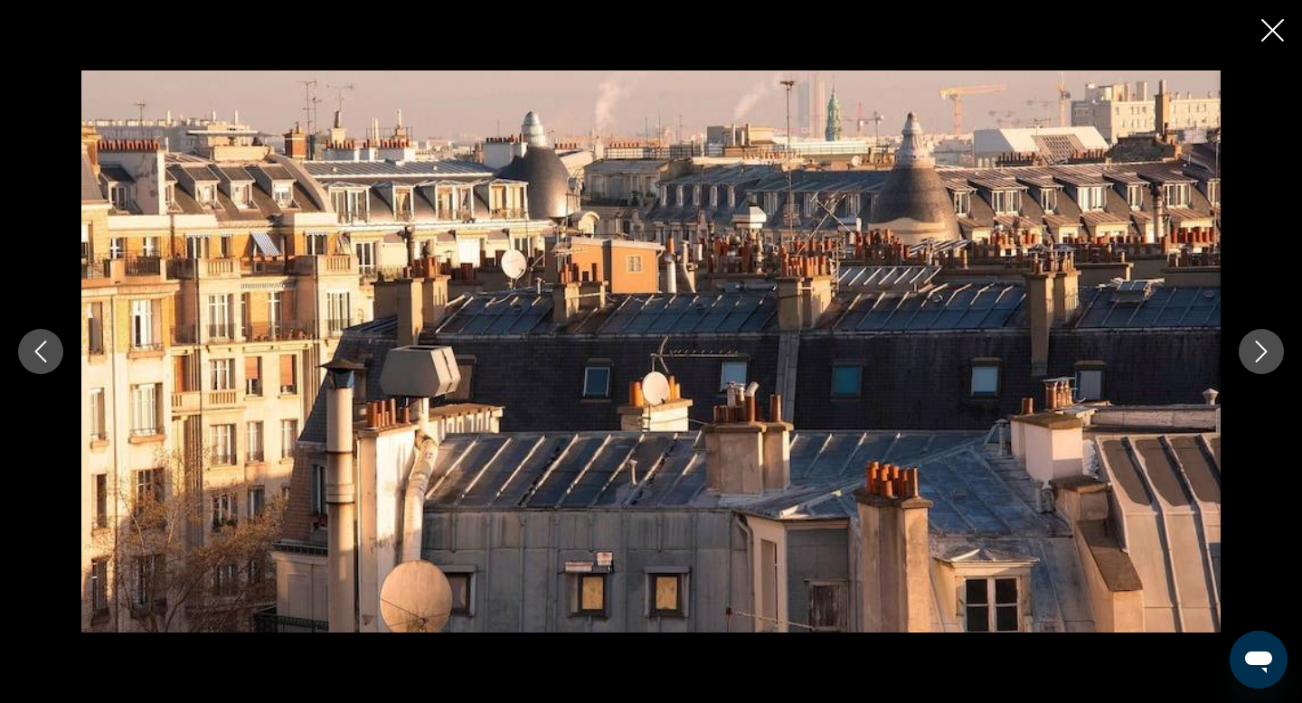
click at [1259, 358] on icon "Next image" at bounding box center [1262, 352] width 12 height 22
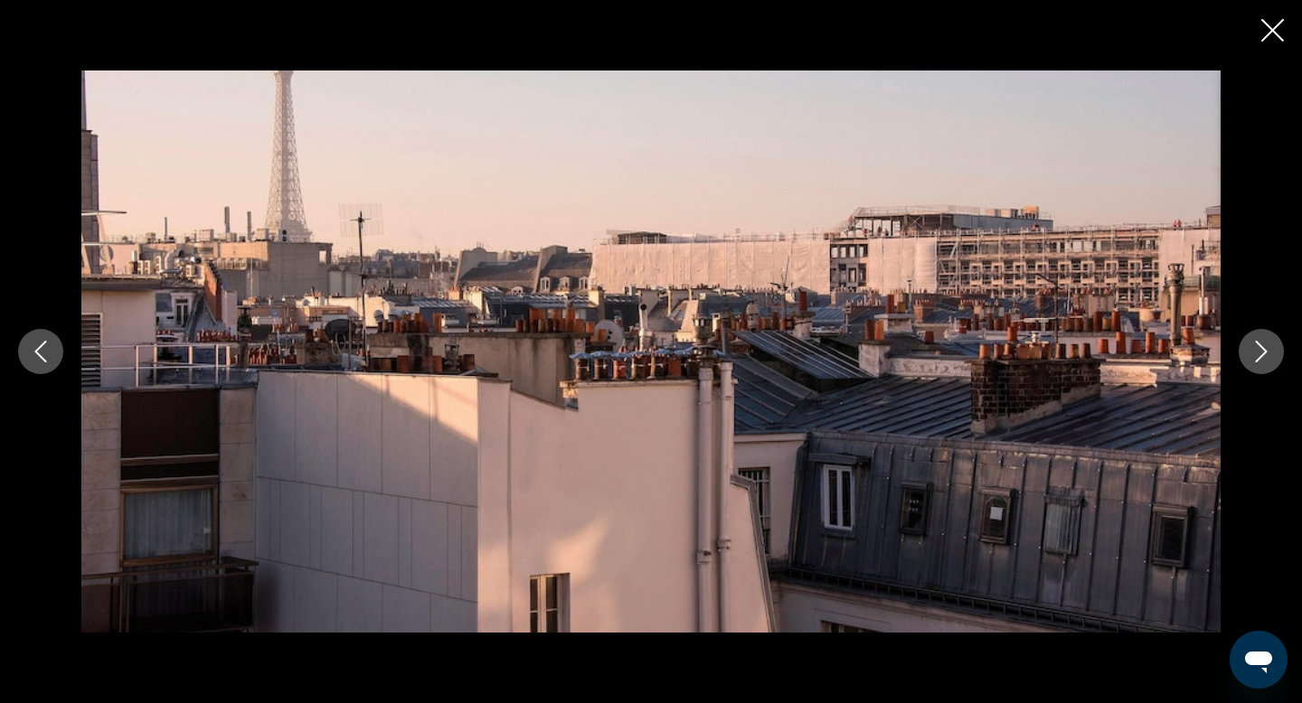
click at [1259, 358] on icon "Next image" at bounding box center [1262, 352] width 12 height 22
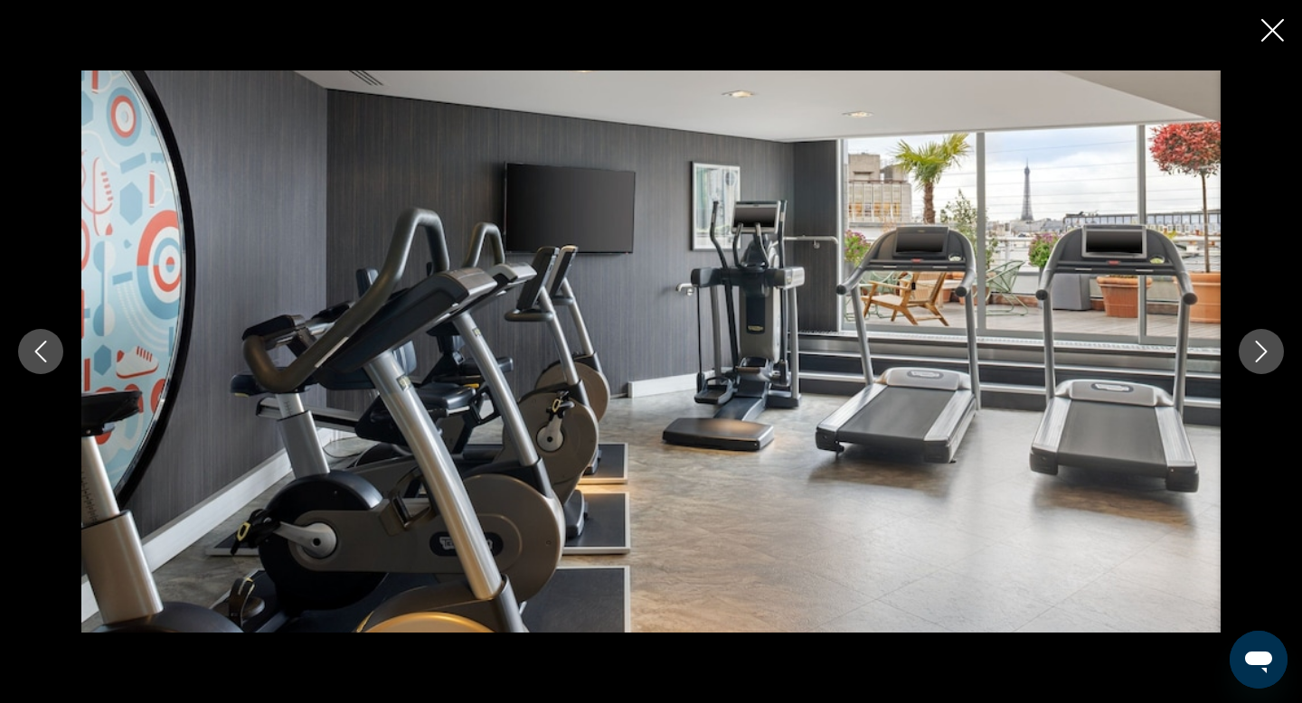
click at [1259, 358] on icon "Next image" at bounding box center [1262, 352] width 12 height 22
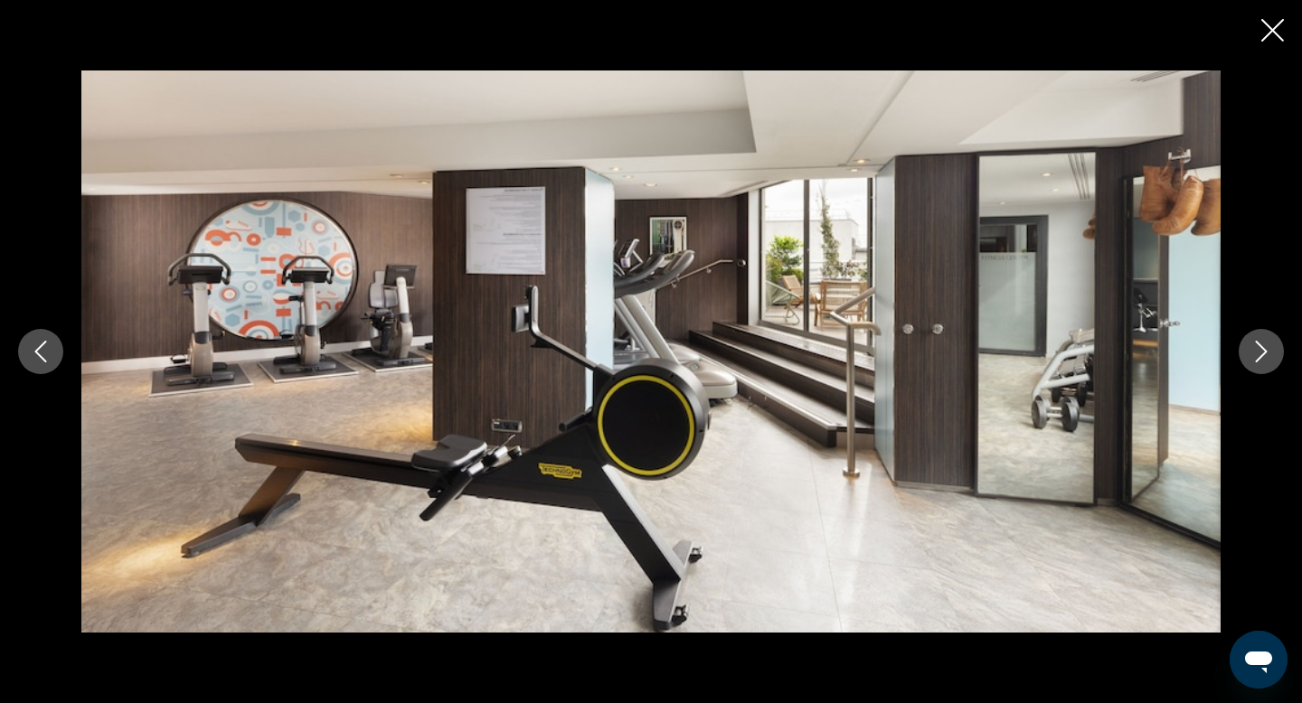
click at [1259, 358] on icon "Next image" at bounding box center [1262, 352] width 12 height 22
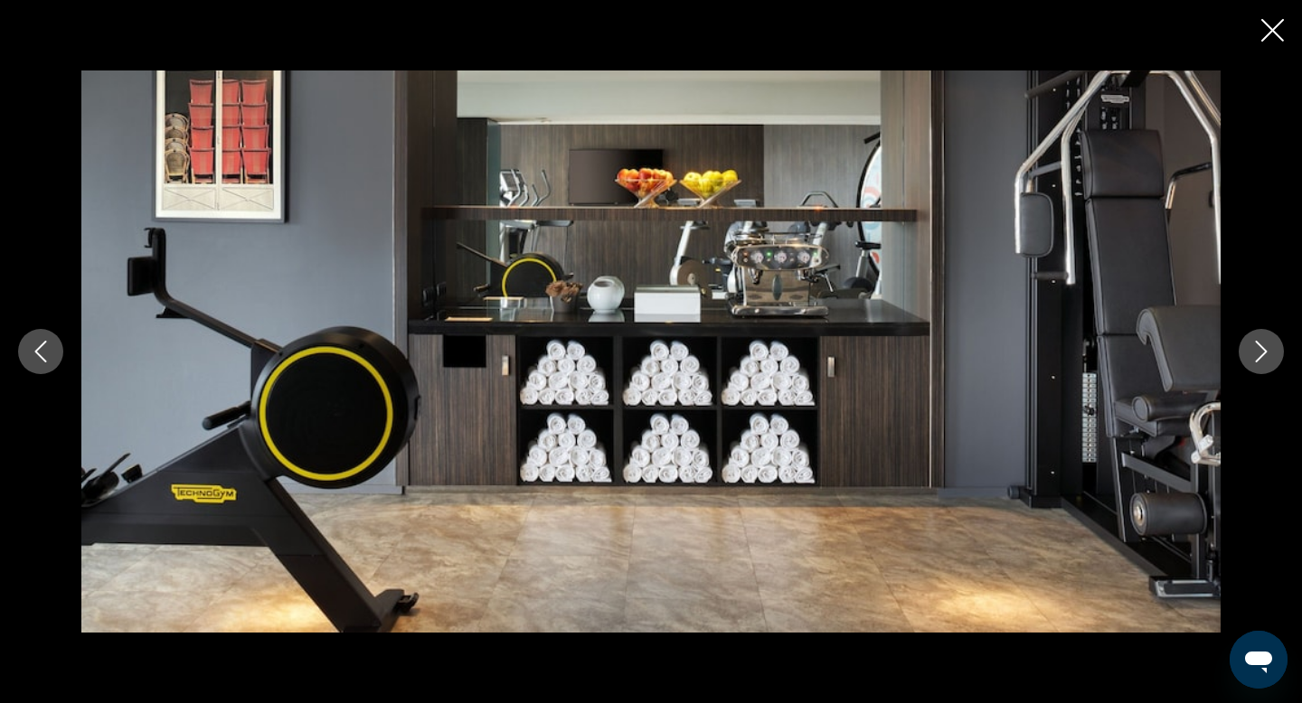
click at [1259, 358] on icon "Next image" at bounding box center [1262, 352] width 12 height 22
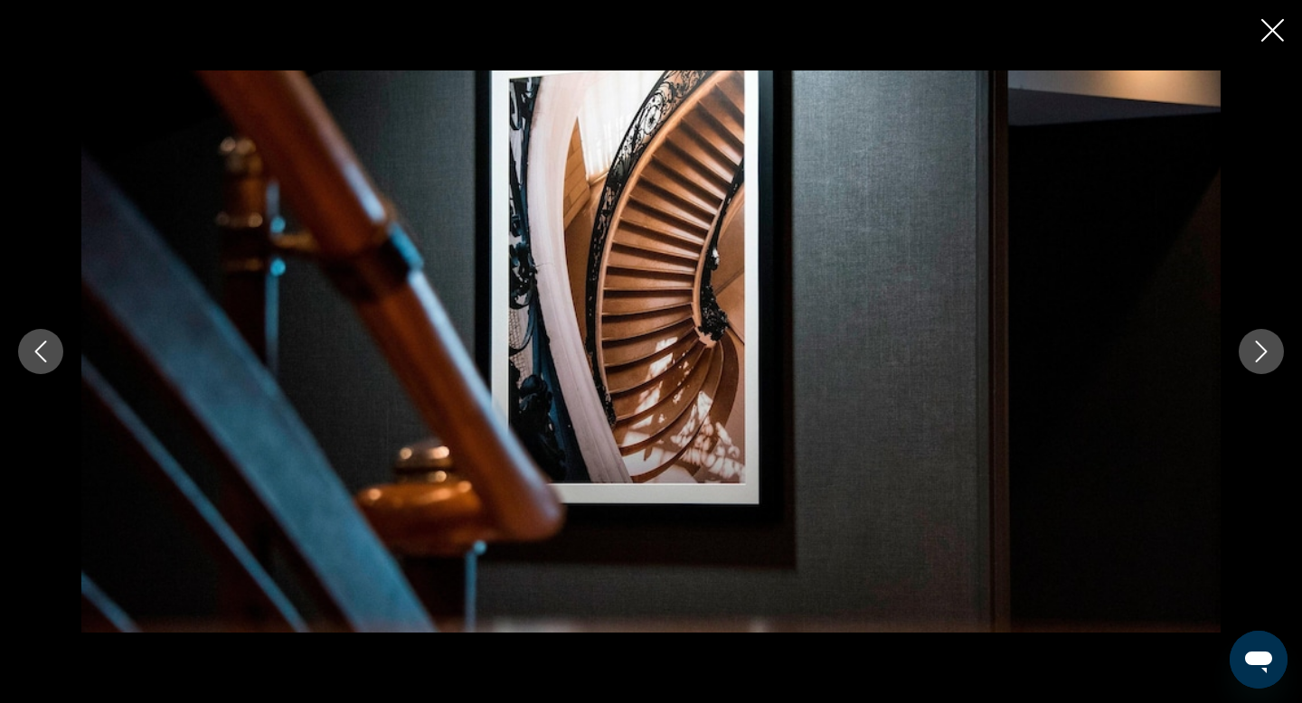
click at [1259, 358] on icon "Next image" at bounding box center [1262, 352] width 12 height 22
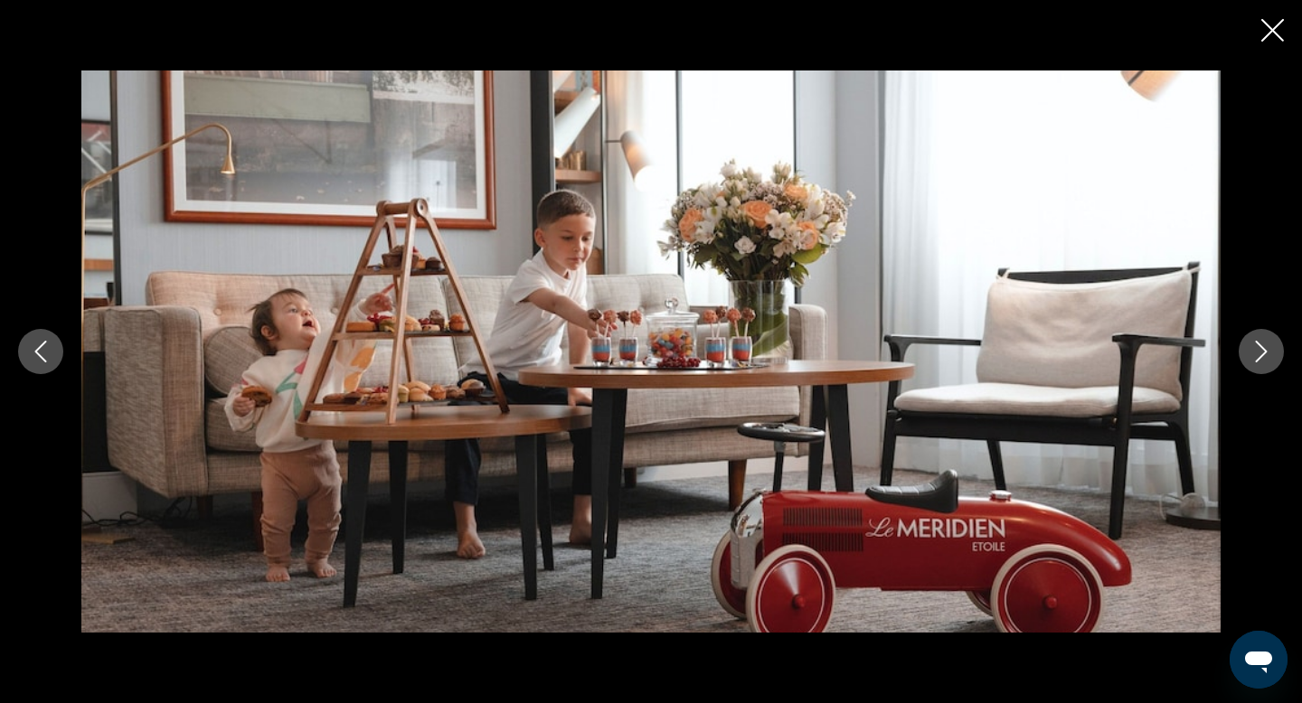
click at [1259, 359] on icon "Next image" at bounding box center [1261, 352] width 22 height 22
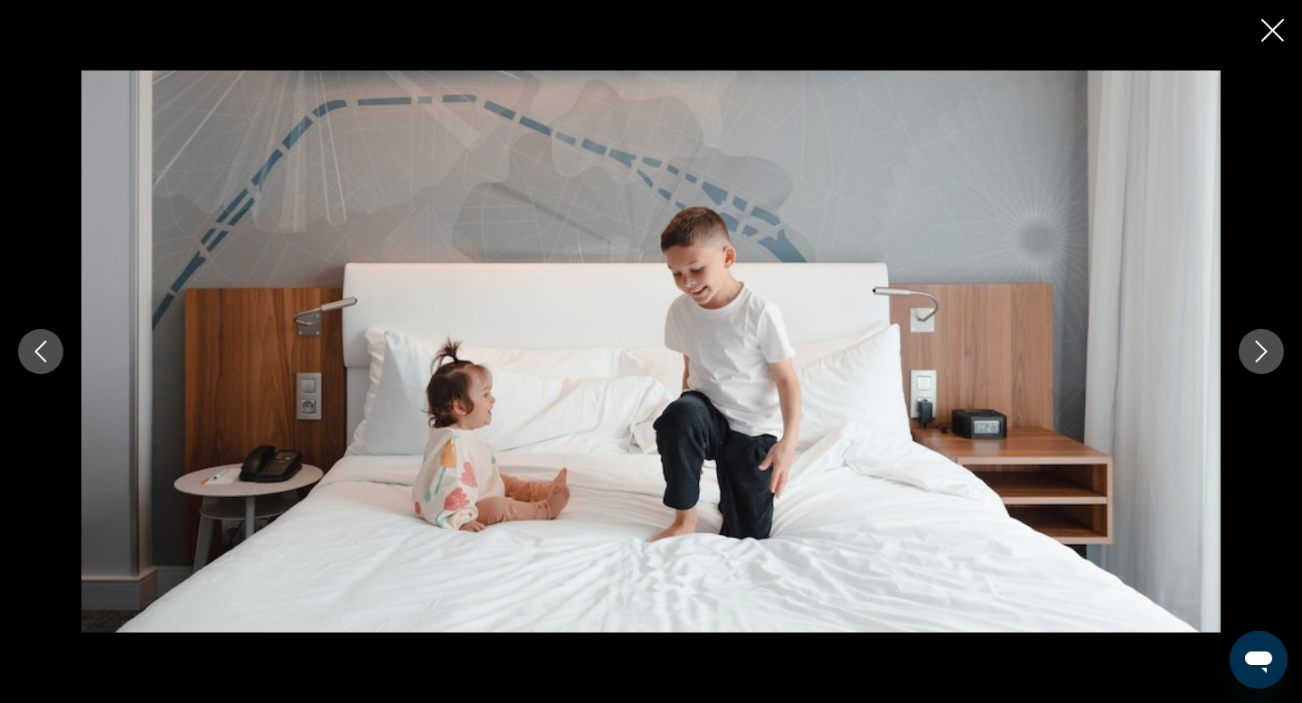
click at [1259, 359] on icon "Next image" at bounding box center [1261, 352] width 22 height 22
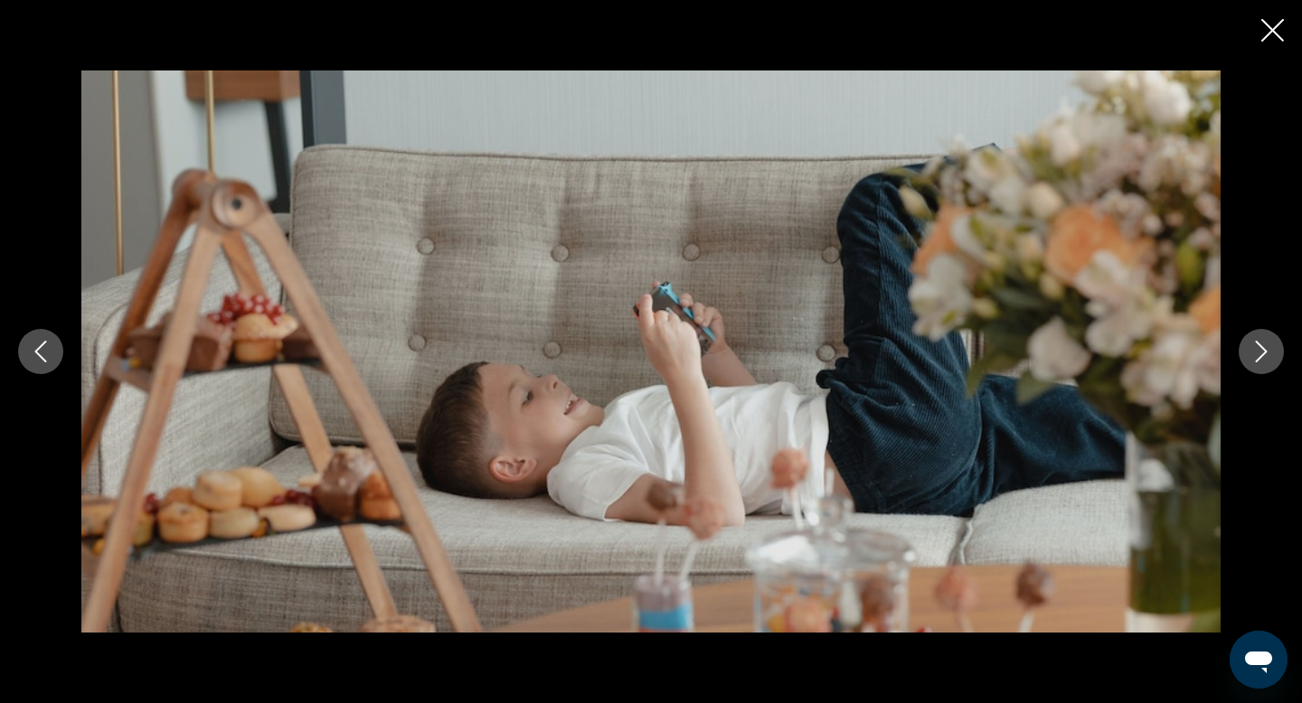
click at [1259, 359] on icon "Next image" at bounding box center [1261, 352] width 22 height 22
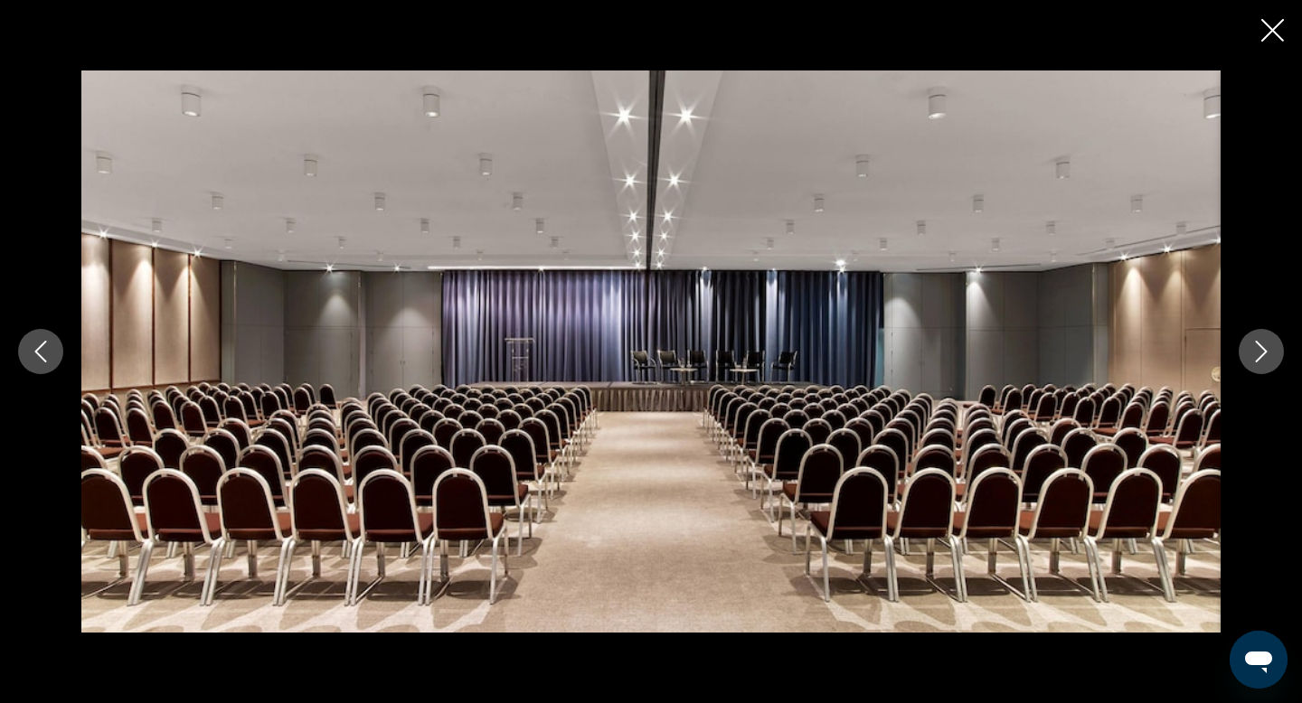
click at [1259, 359] on icon "Next image" at bounding box center [1261, 352] width 22 height 22
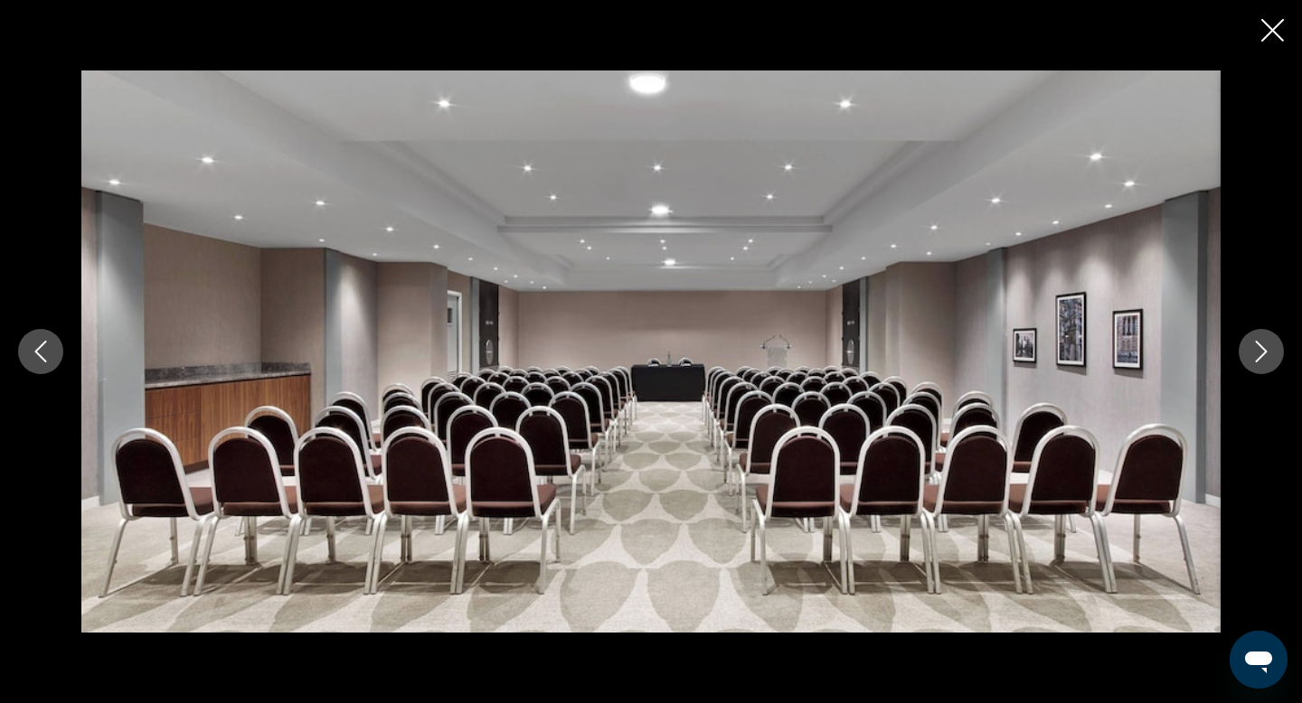
click at [1259, 359] on icon "Next image" at bounding box center [1261, 352] width 22 height 22
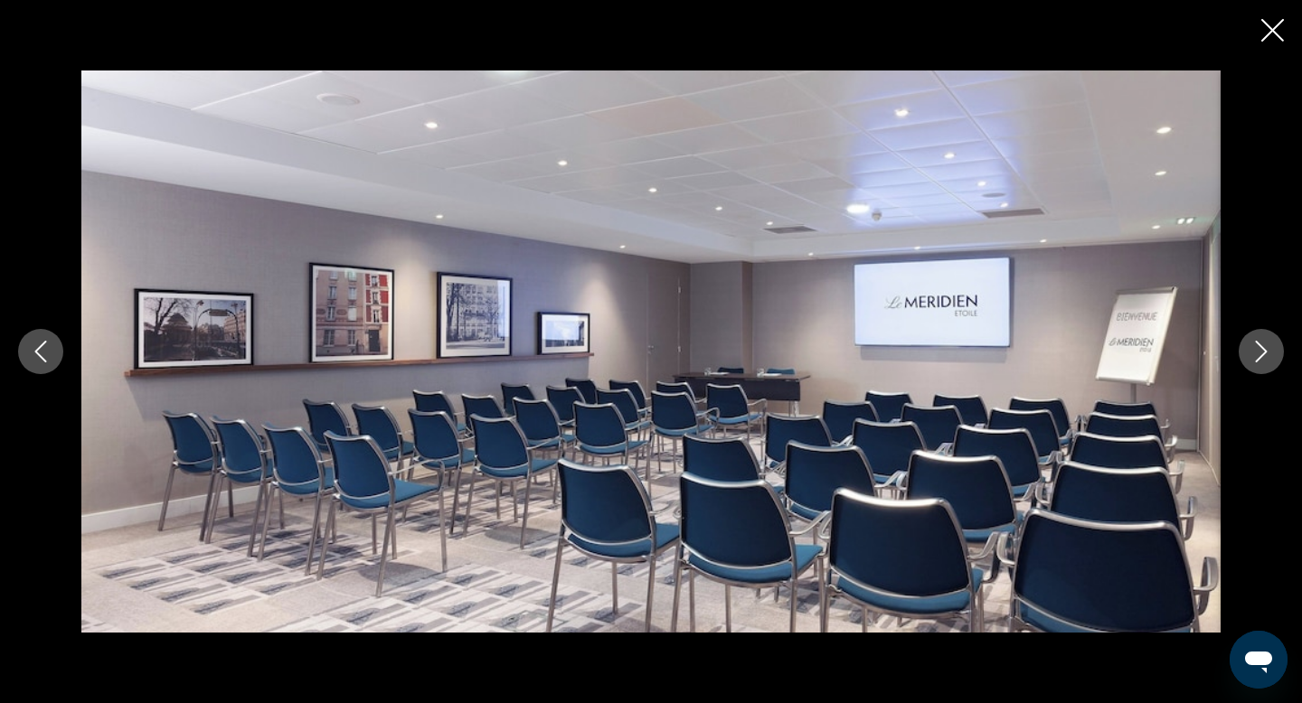
click at [1259, 360] on icon "Next image" at bounding box center [1261, 352] width 22 height 22
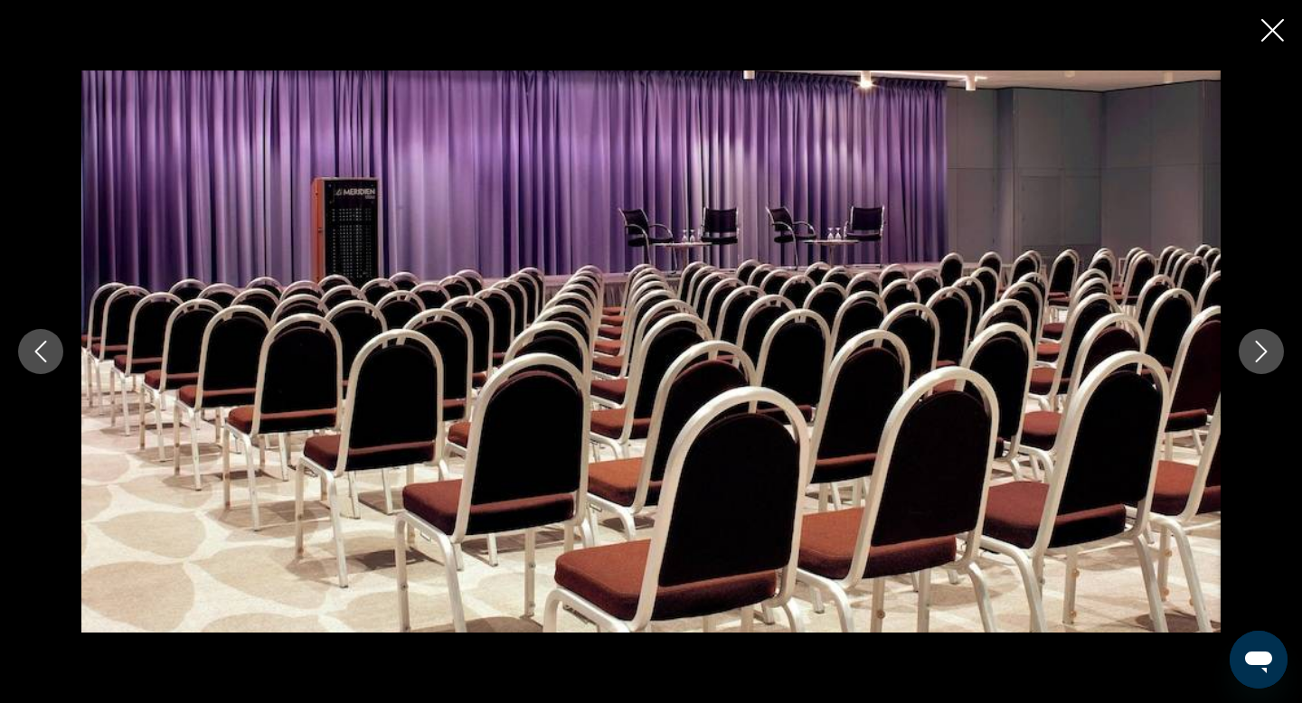
click at [1259, 360] on icon "Next image" at bounding box center [1261, 352] width 22 height 22
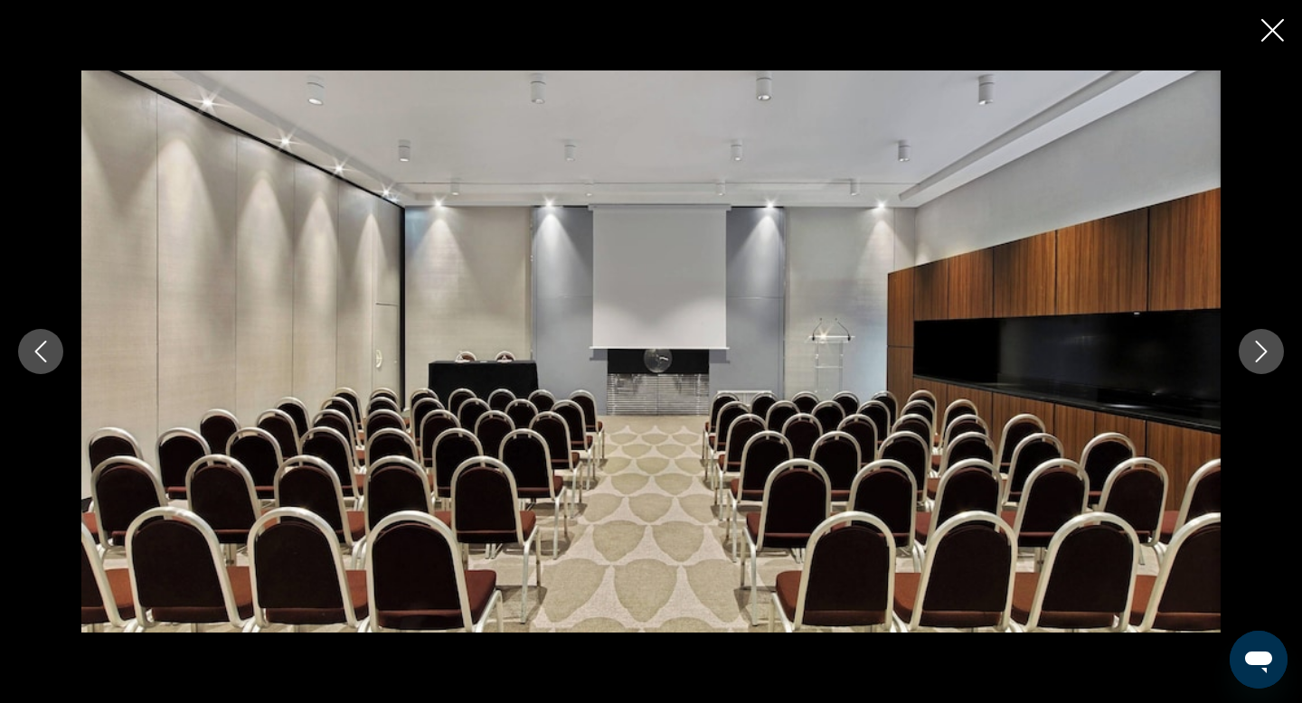
click at [1259, 360] on icon "Next image" at bounding box center [1261, 352] width 22 height 22
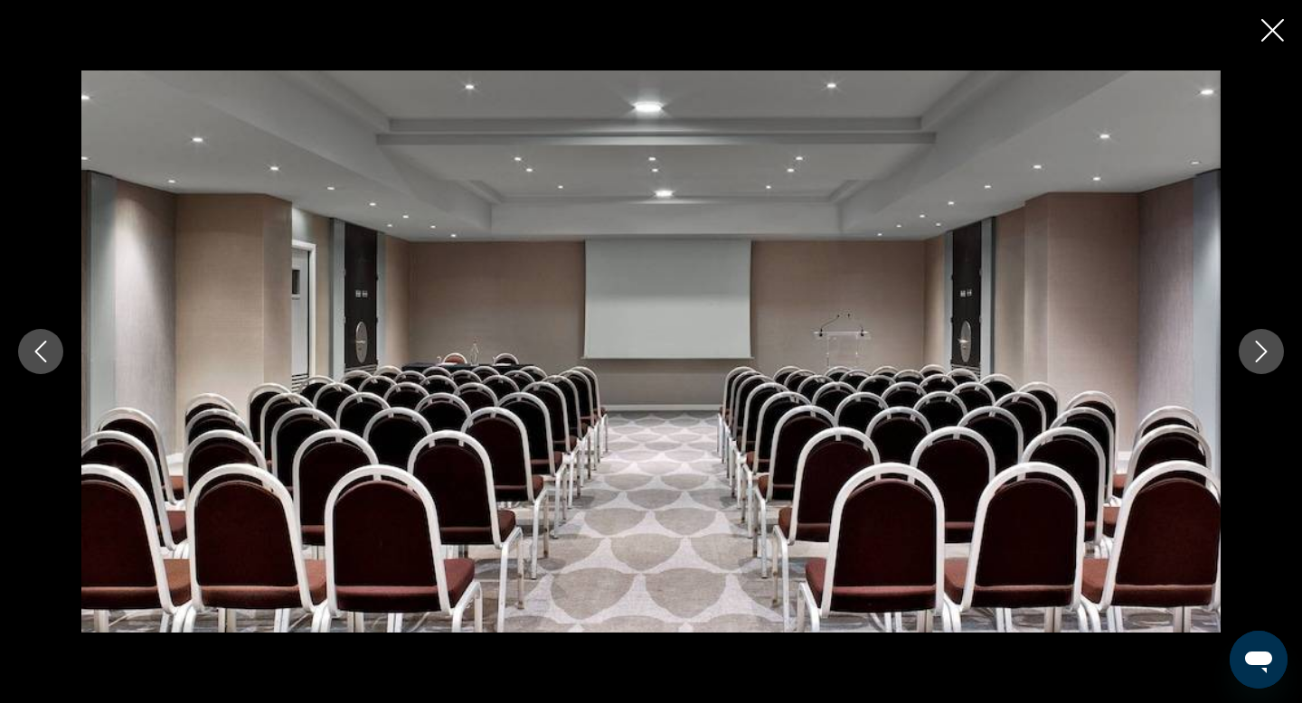
click at [1259, 360] on icon "Next image" at bounding box center [1261, 352] width 22 height 22
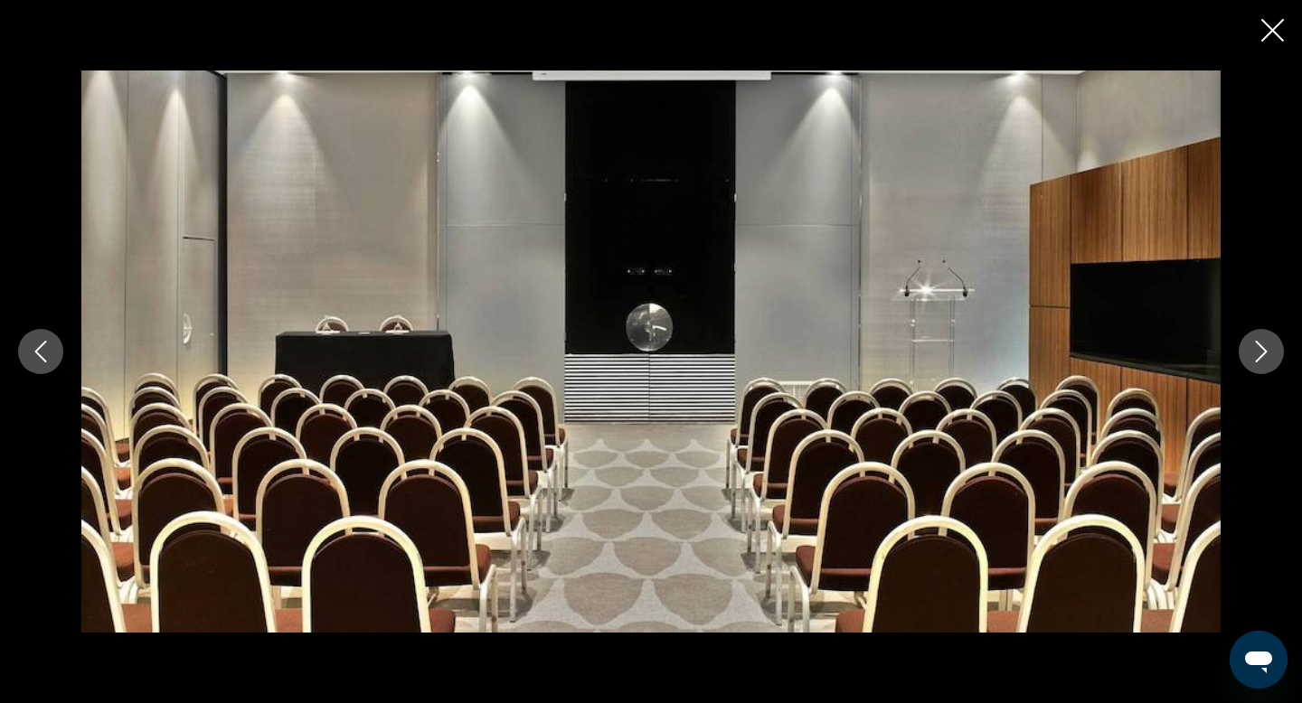
click at [1259, 360] on icon "Next image" at bounding box center [1261, 352] width 22 height 22
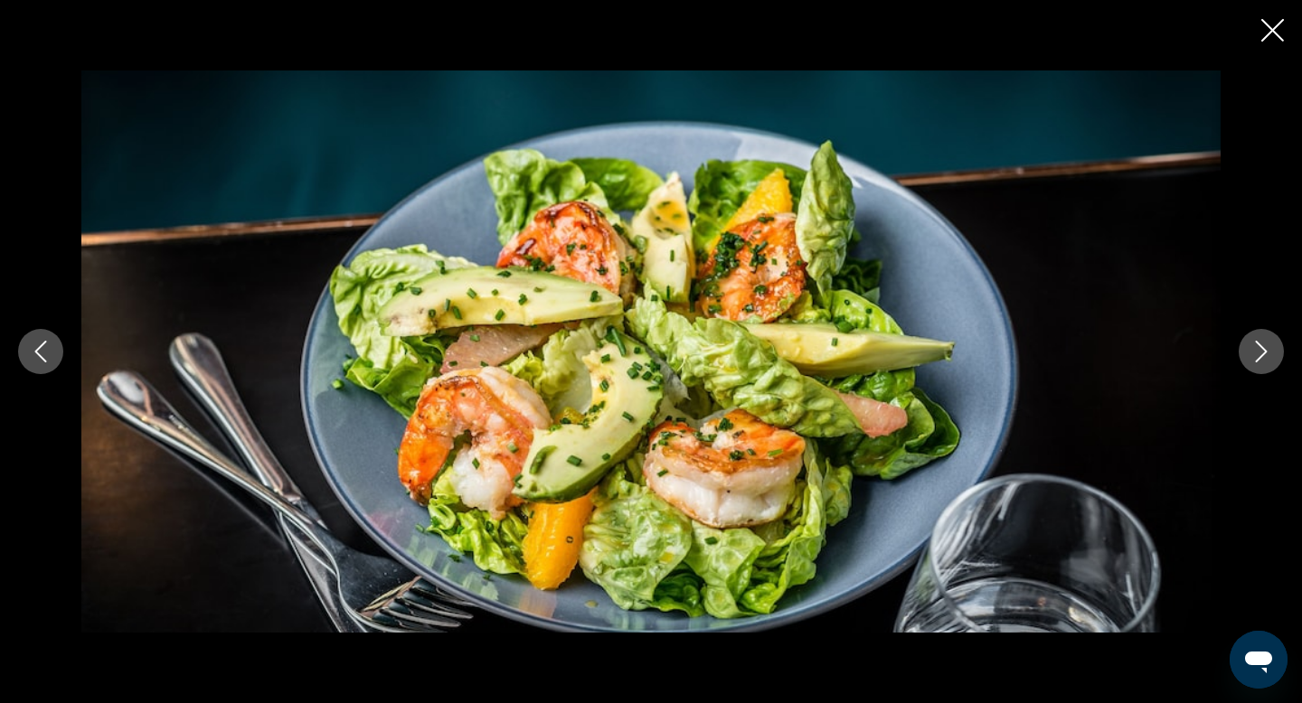
click at [1259, 360] on icon "Next image" at bounding box center [1261, 352] width 22 height 22
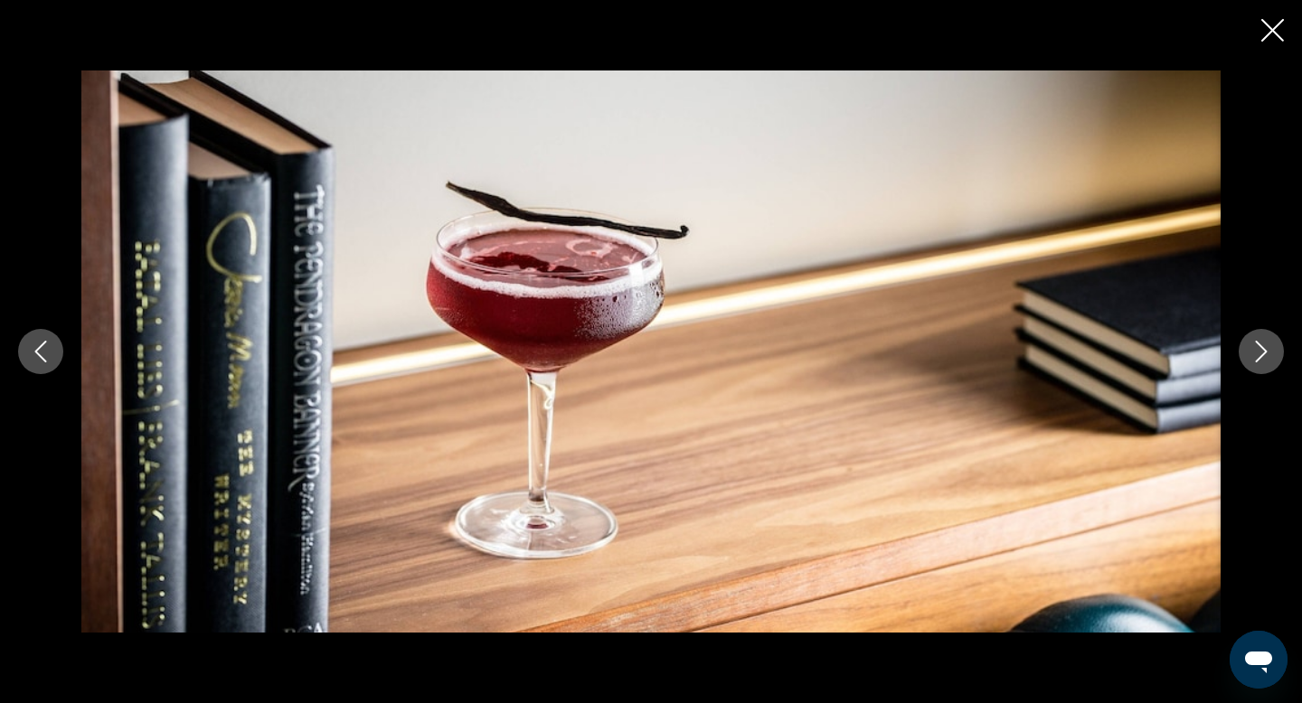
click at [1259, 360] on icon "Next image" at bounding box center [1261, 352] width 22 height 22
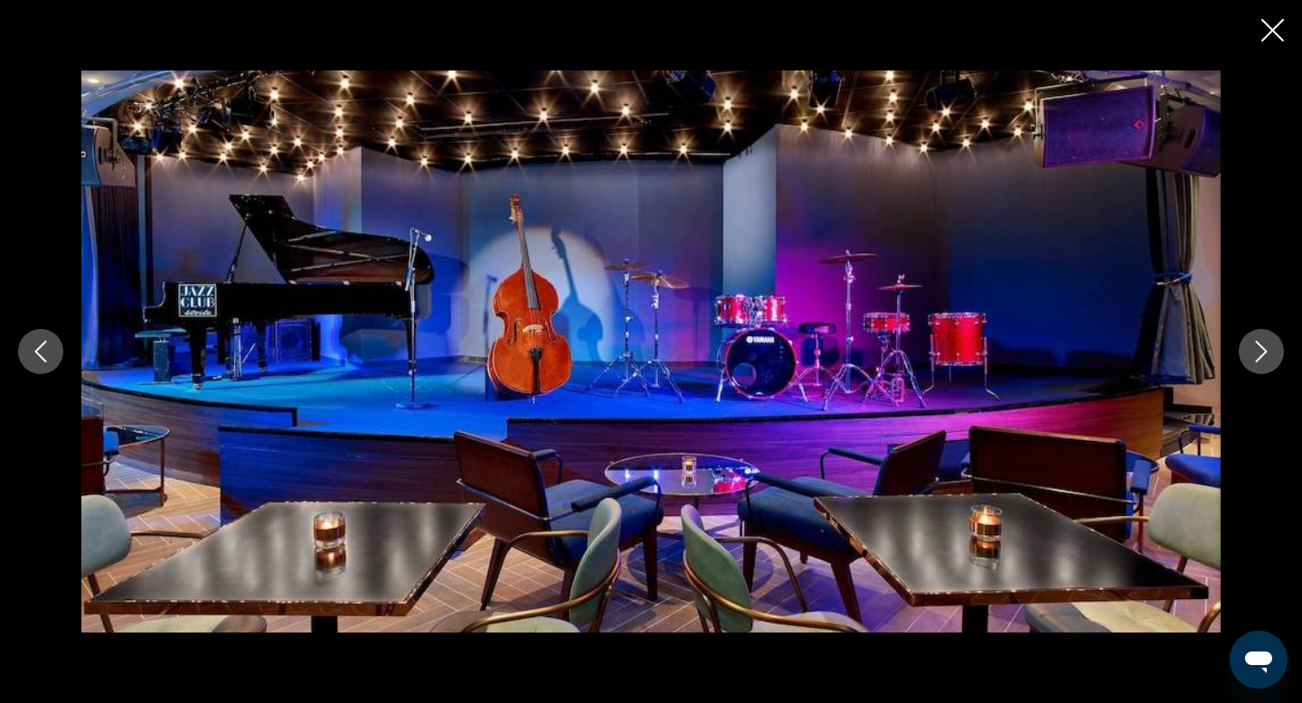
click at [1259, 360] on icon "Next image" at bounding box center [1261, 352] width 22 height 22
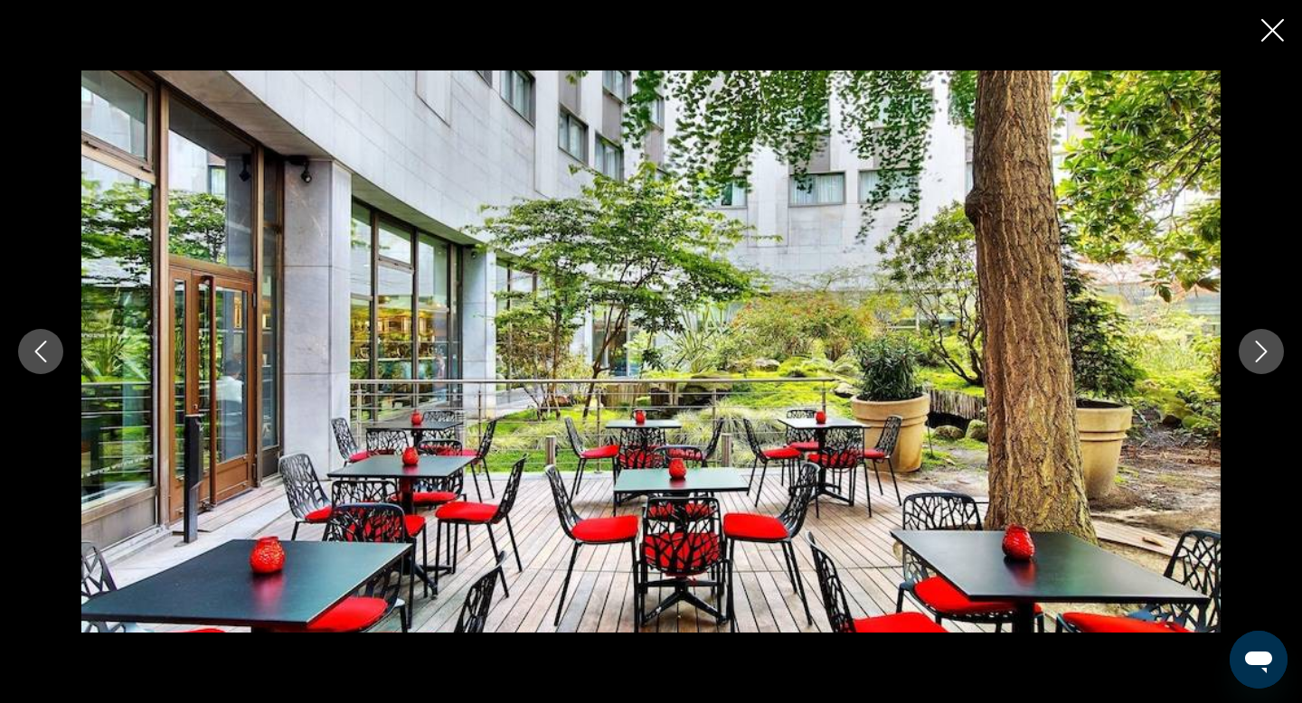
click at [1259, 360] on icon "Next image" at bounding box center [1261, 352] width 22 height 22
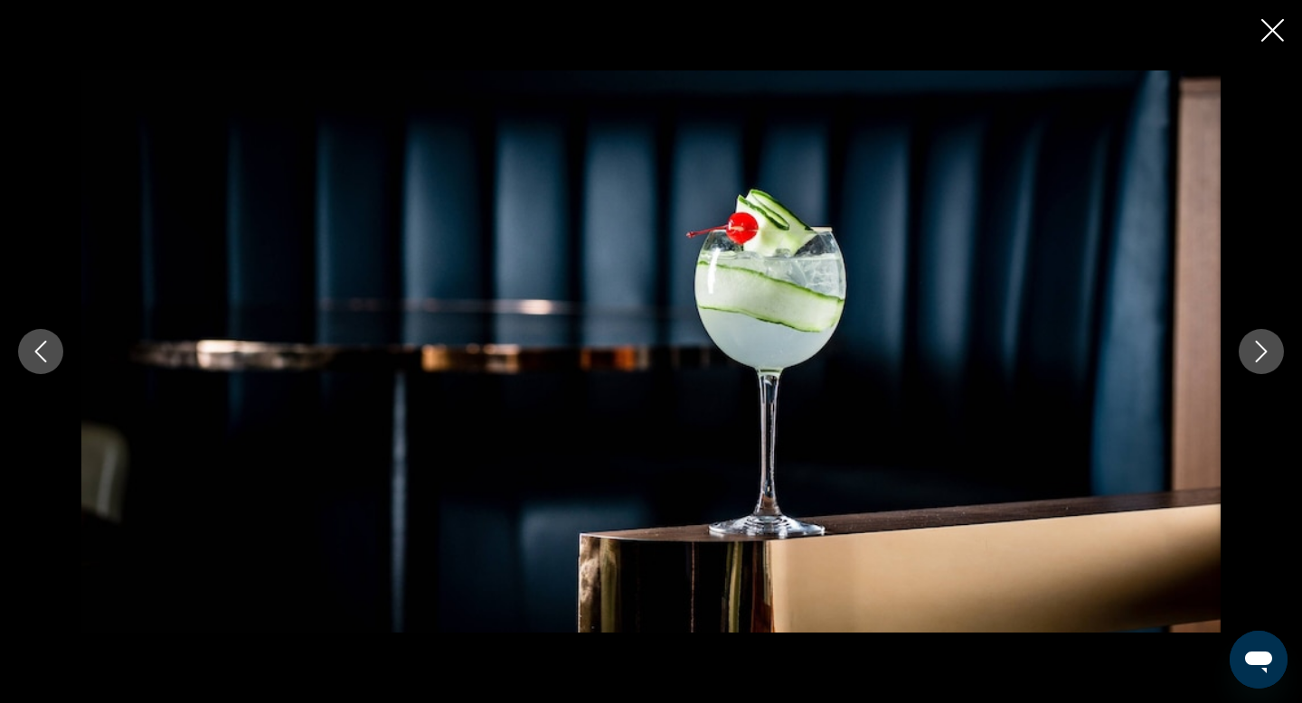
click at [1259, 360] on icon "Next image" at bounding box center [1261, 352] width 22 height 22
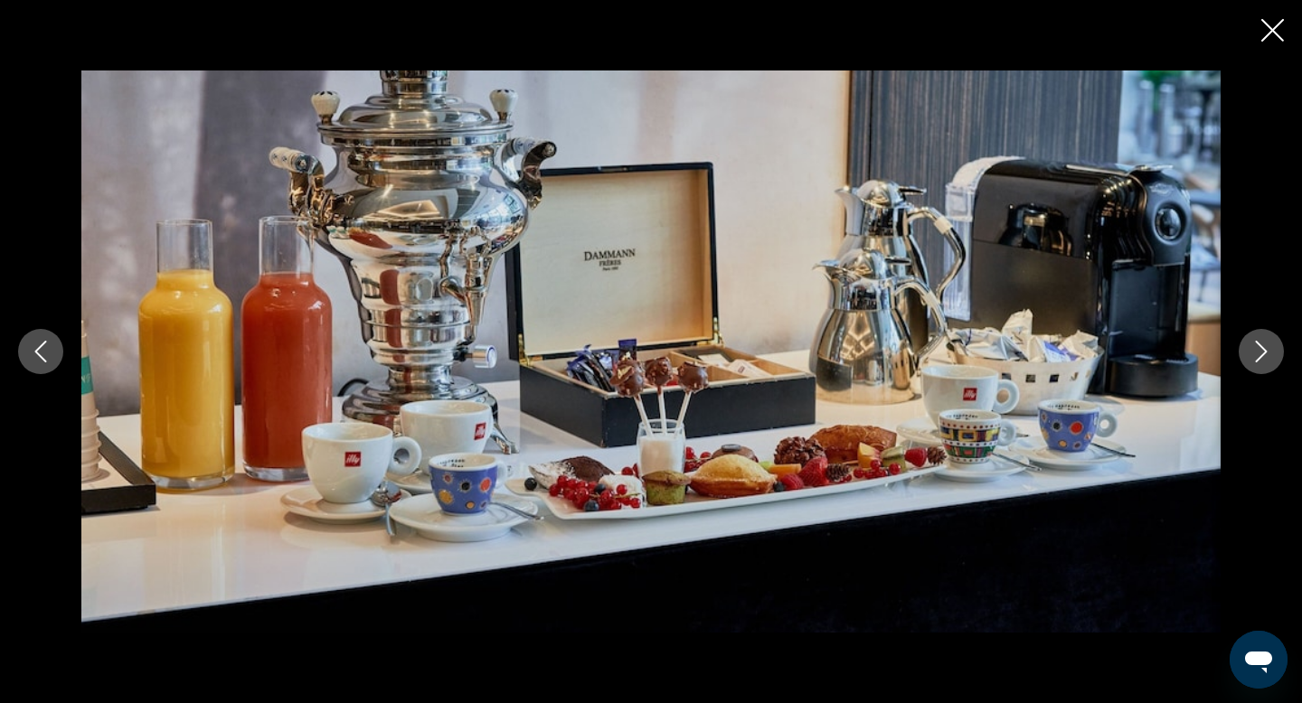
click at [47, 347] on icon "Previous image" at bounding box center [41, 352] width 22 height 22
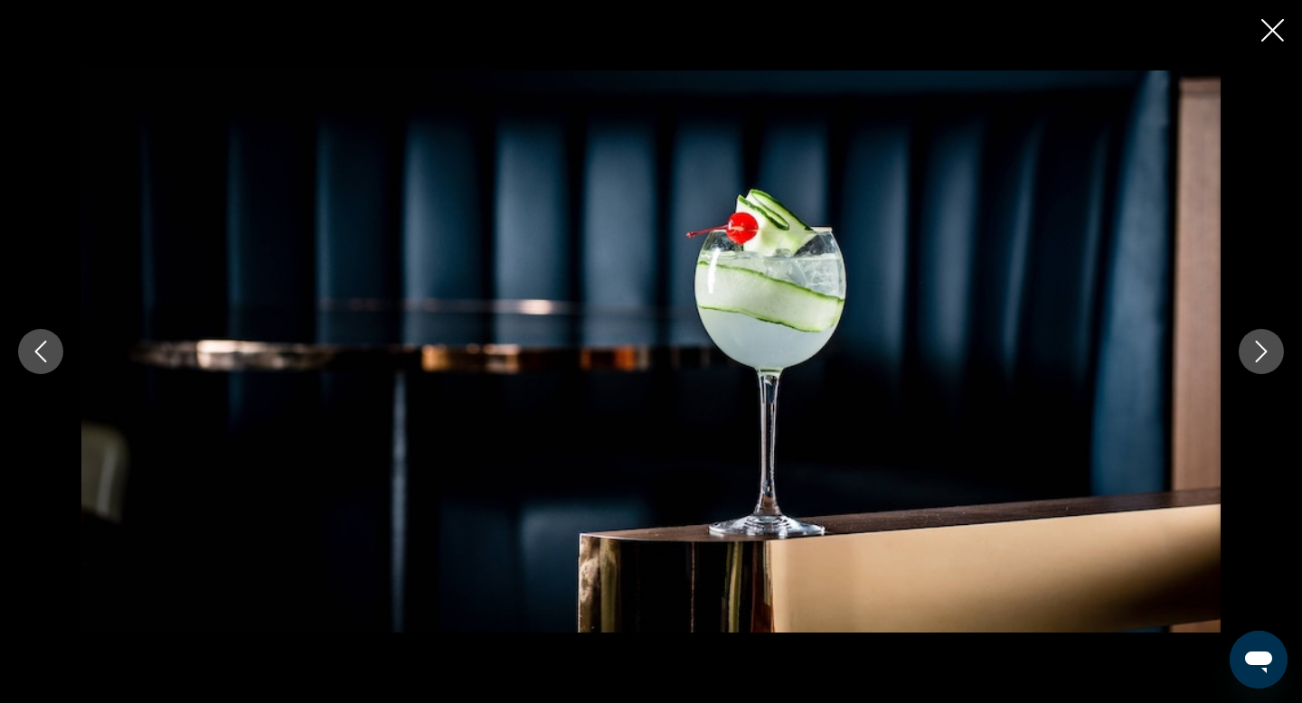
click at [44, 347] on icon "Previous image" at bounding box center [41, 352] width 22 height 22
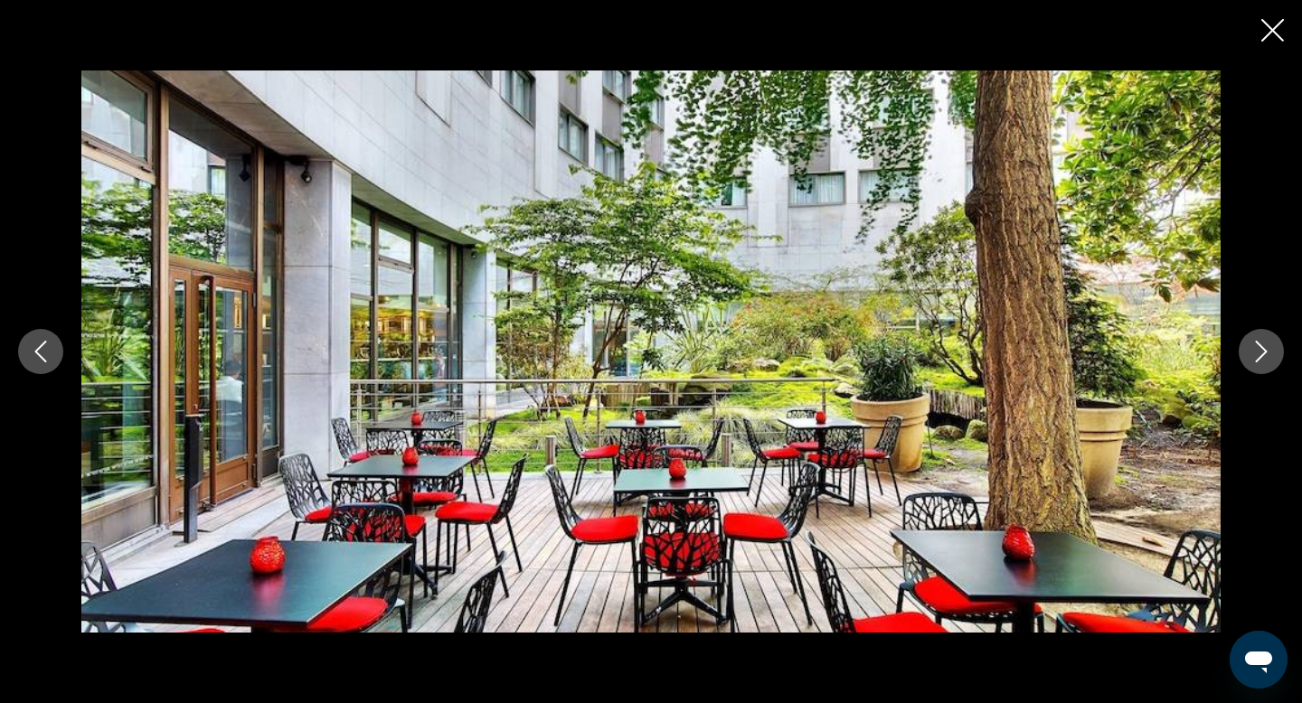
click at [1269, 33] on icon "Close slideshow" at bounding box center [1272, 30] width 23 height 23
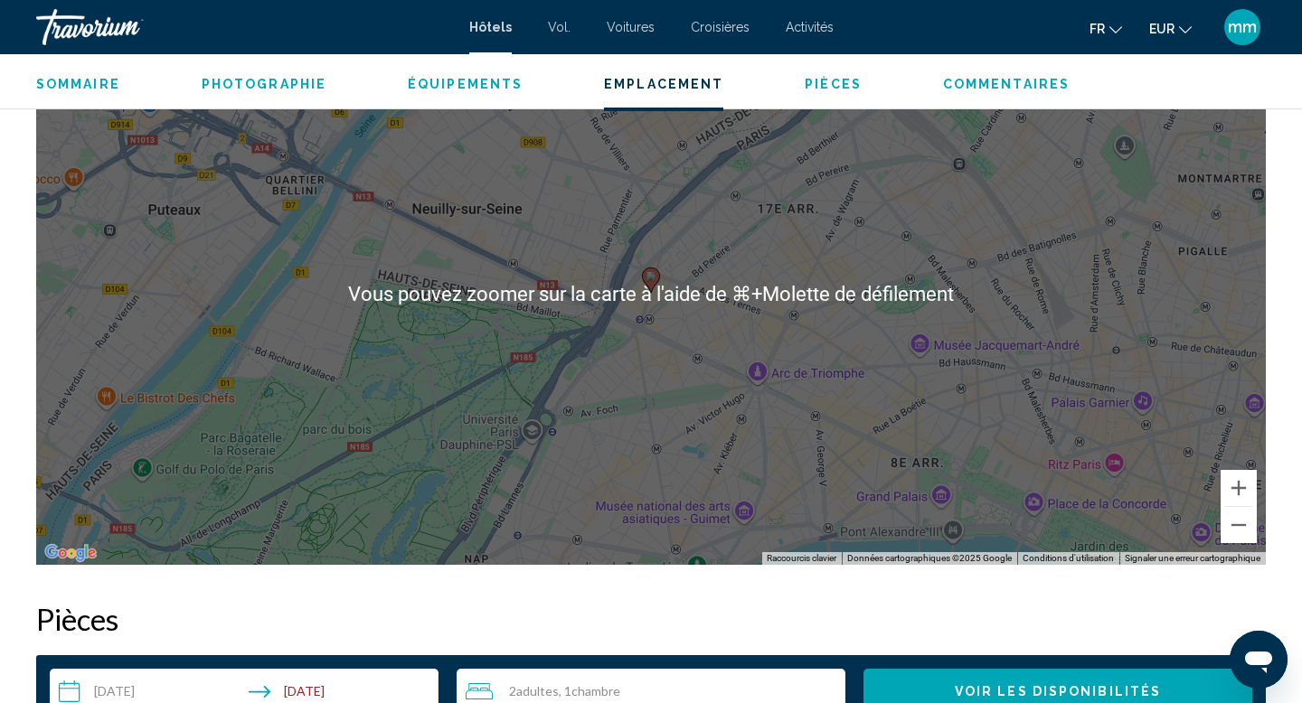
scroll to position [1817, 0]
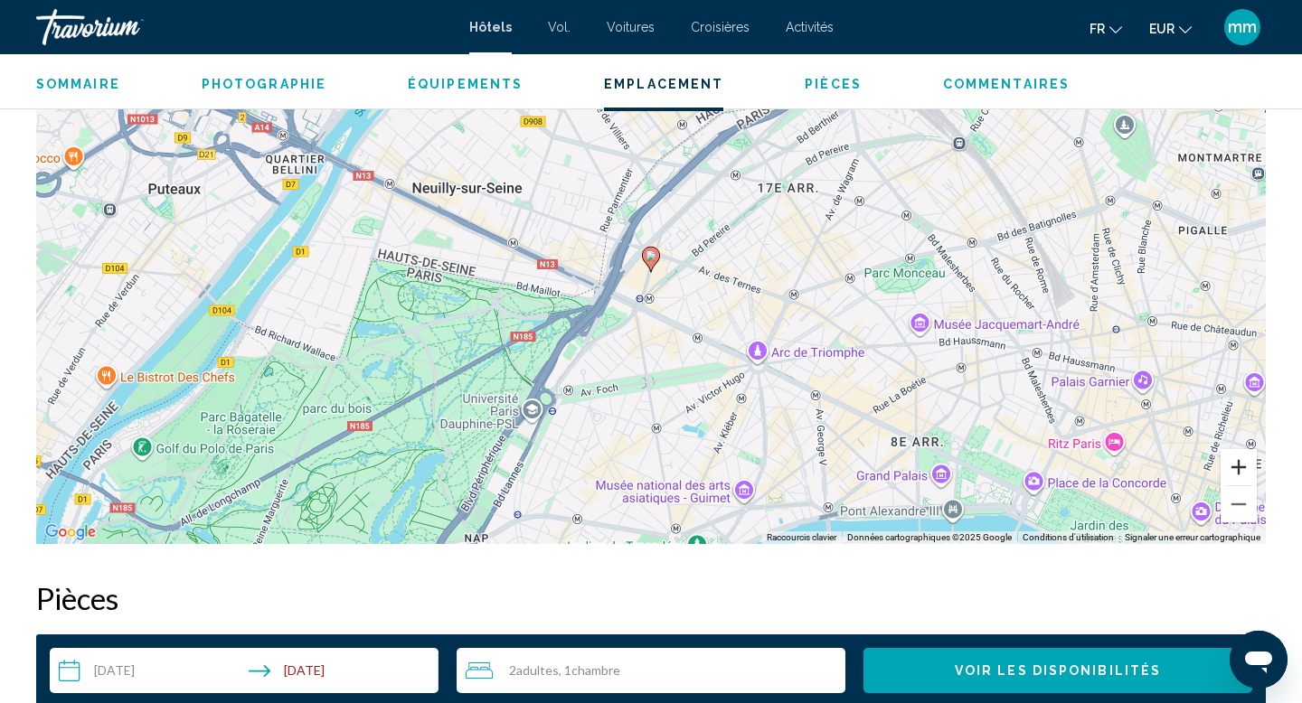
click at [1234, 477] on button "Zoom avant" at bounding box center [1238, 467] width 36 height 36
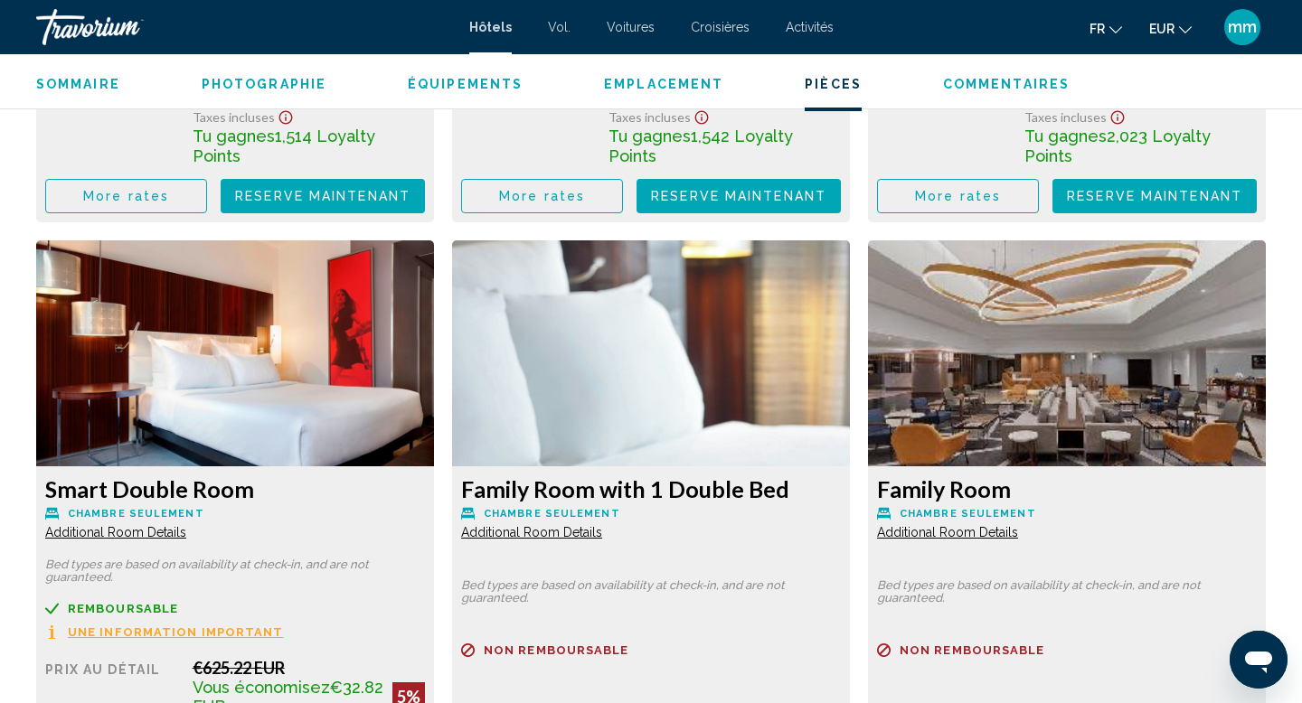
scroll to position [3682, 0]
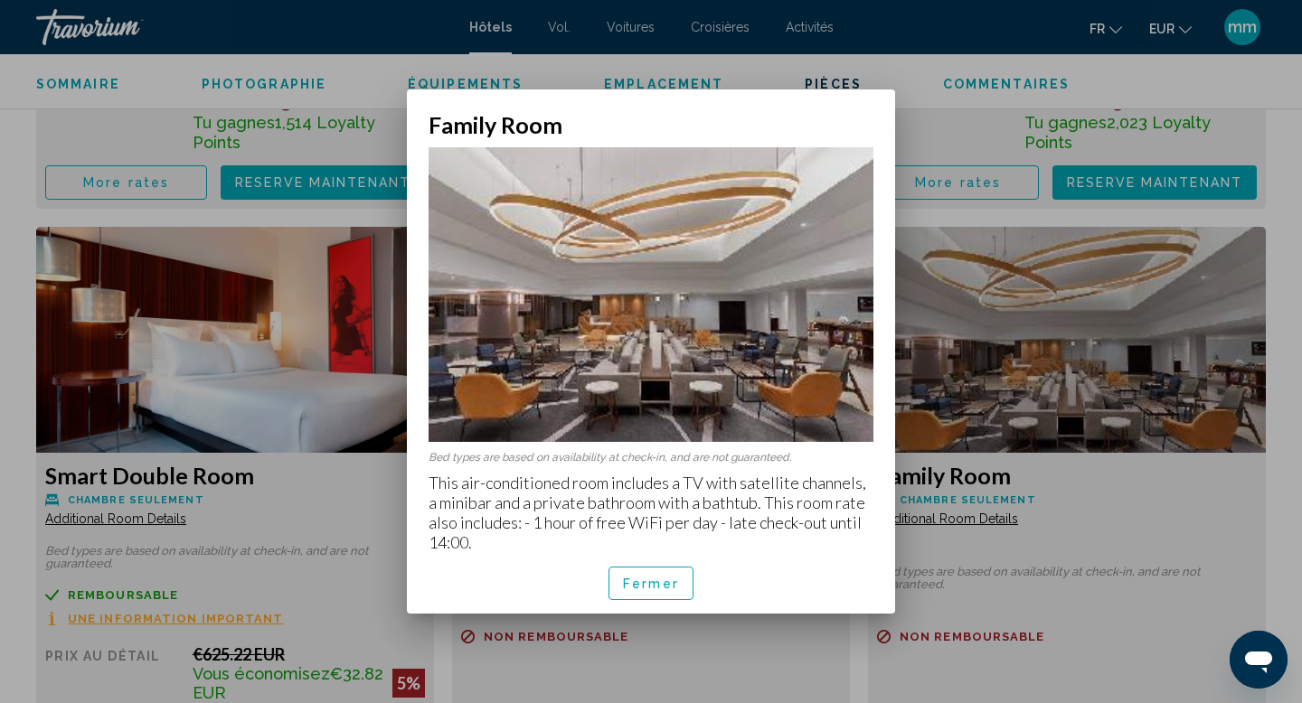
scroll to position [0, 0]
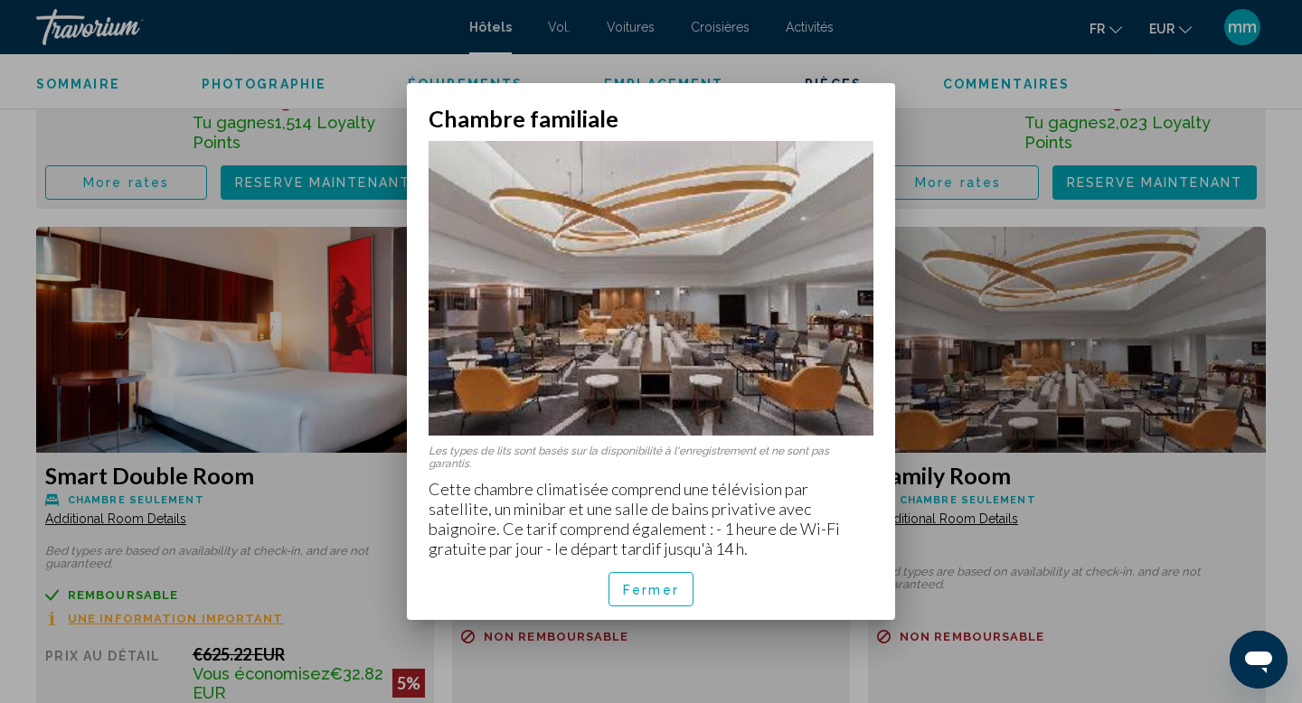
click at [643, 593] on font "Fermer" at bounding box center [651, 590] width 56 height 14
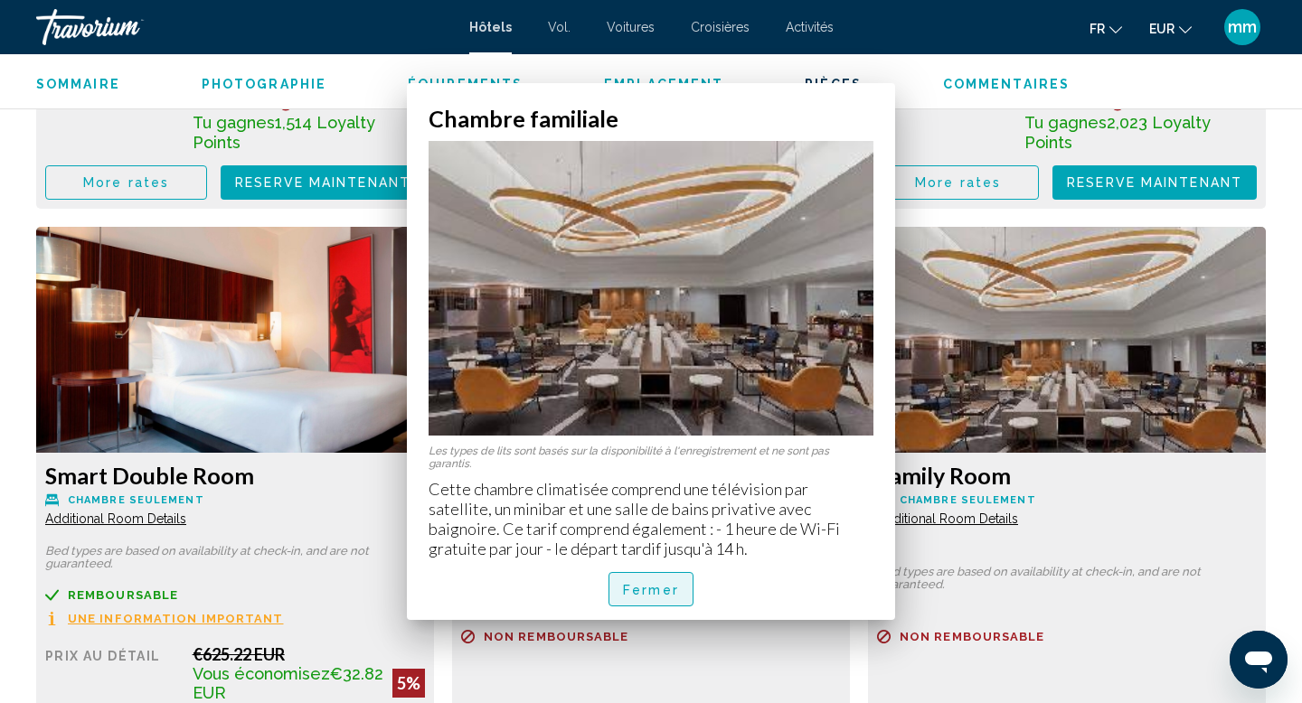
scroll to position [3682, 0]
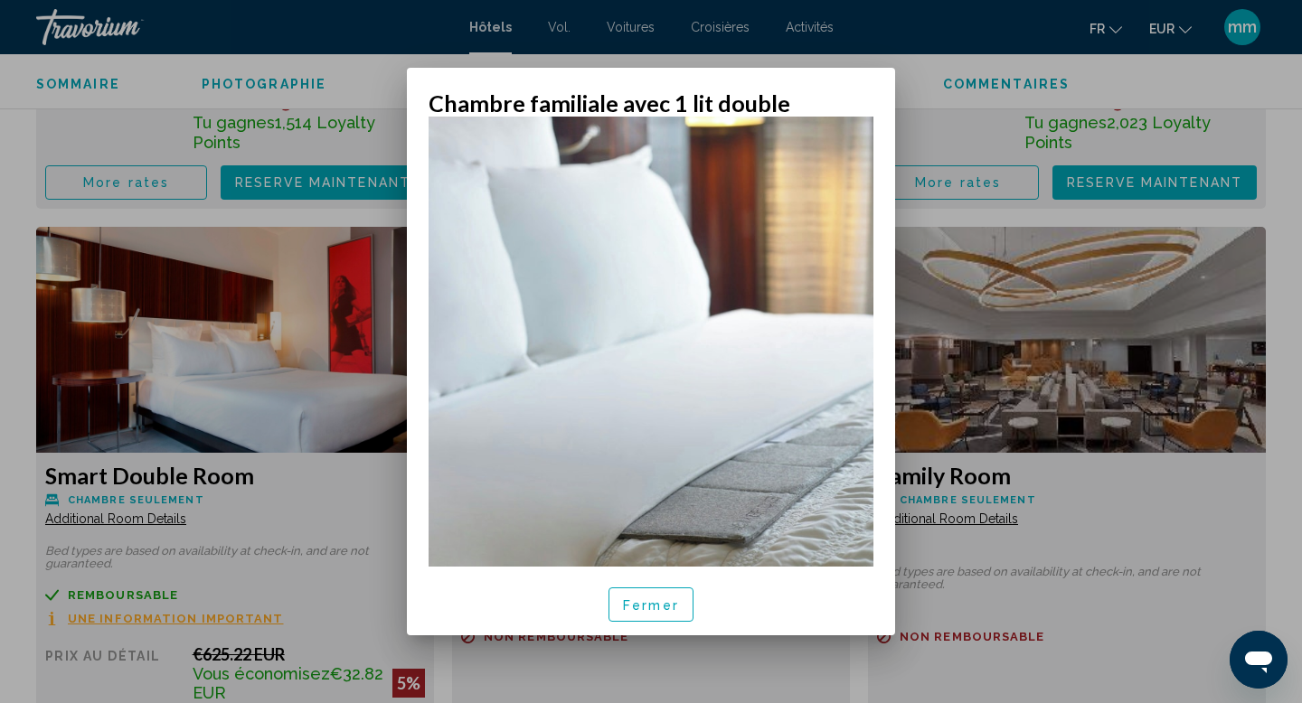
scroll to position [0, 0]
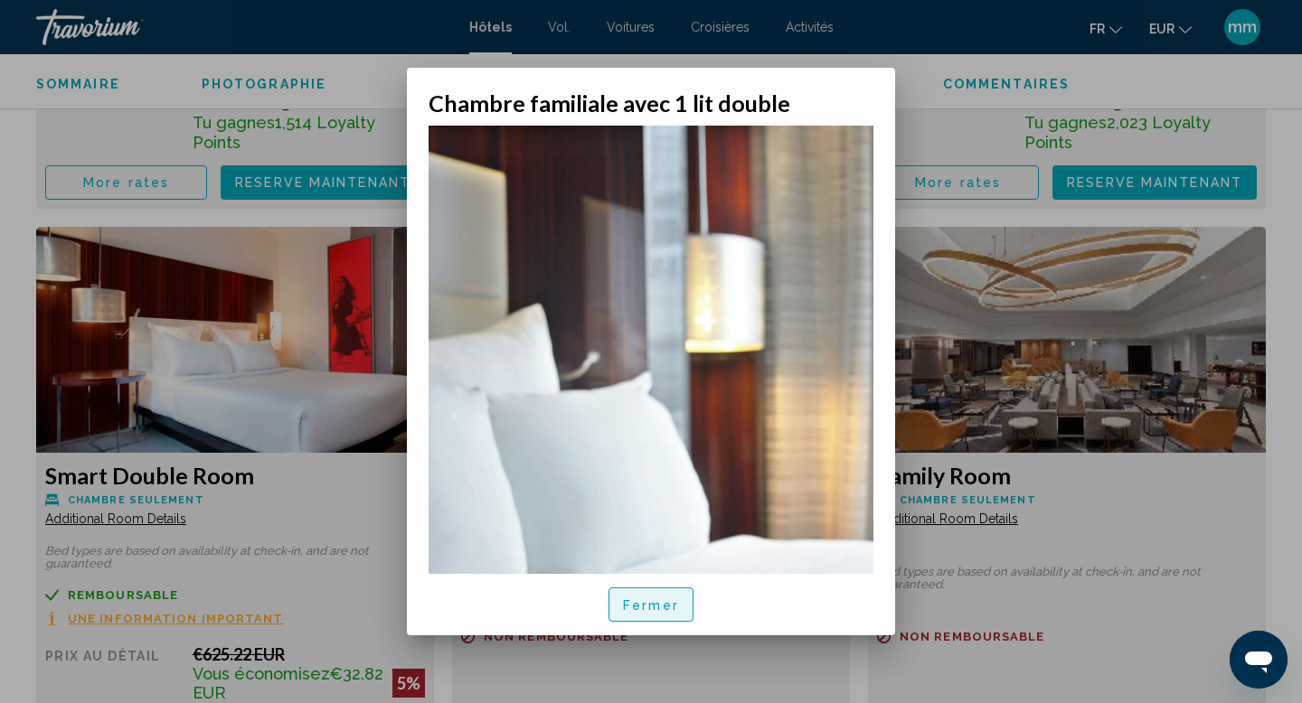
click at [663, 604] on font "Fermer" at bounding box center [651, 605] width 56 height 14
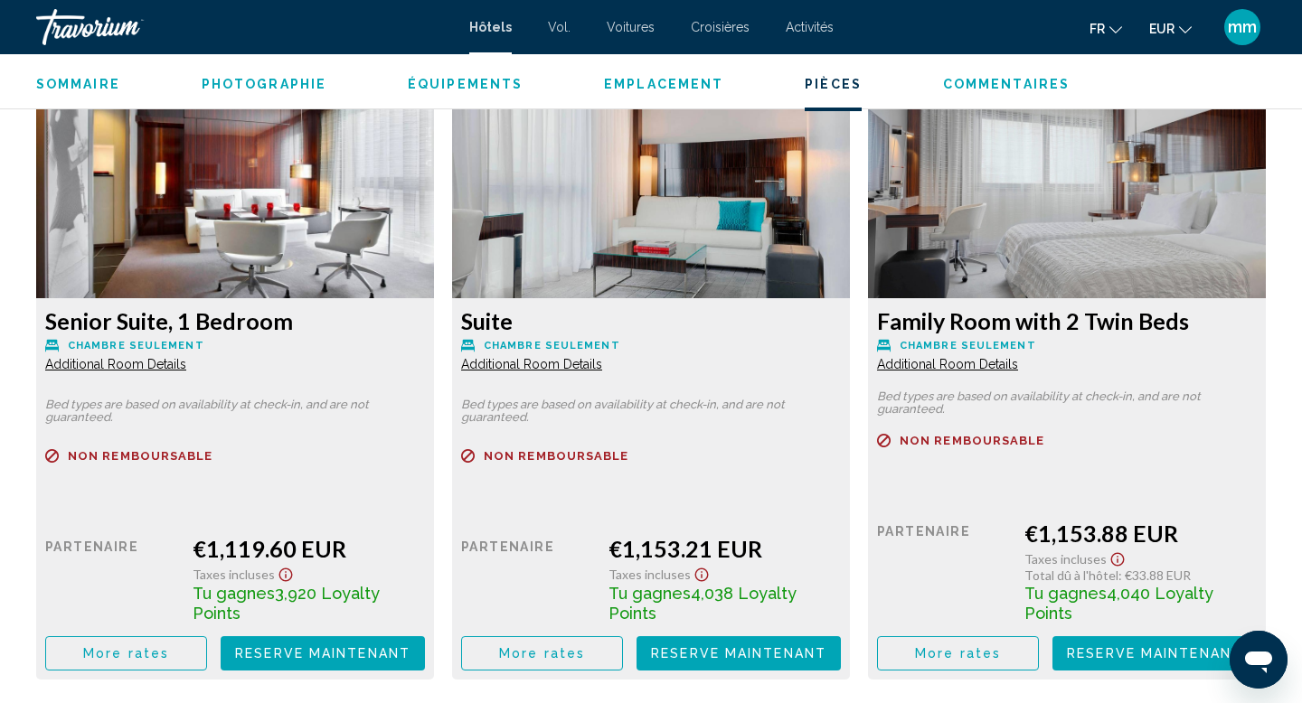
scroll to position [5128, 0]
